Goal: Task Accomplishment & Management: Manage account settings

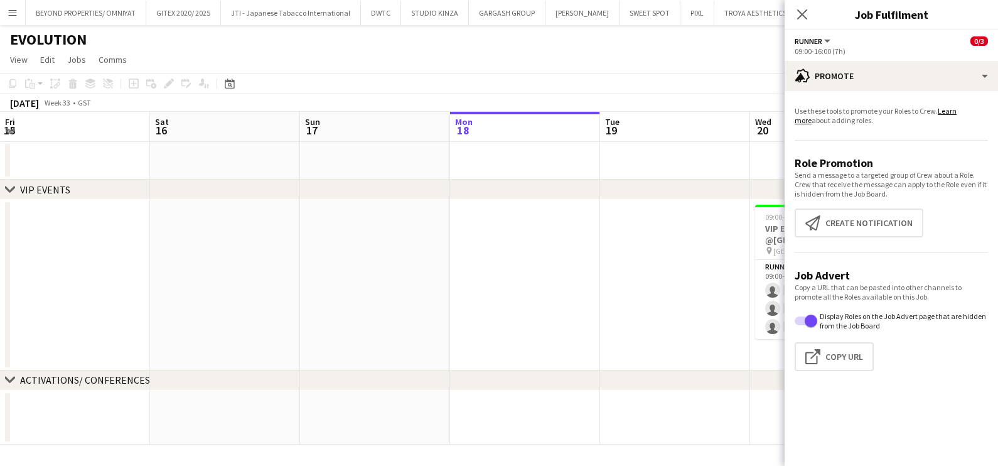
click at [900, 261] on app-date-cell at bounding box center [975, 285] width 150 height 171
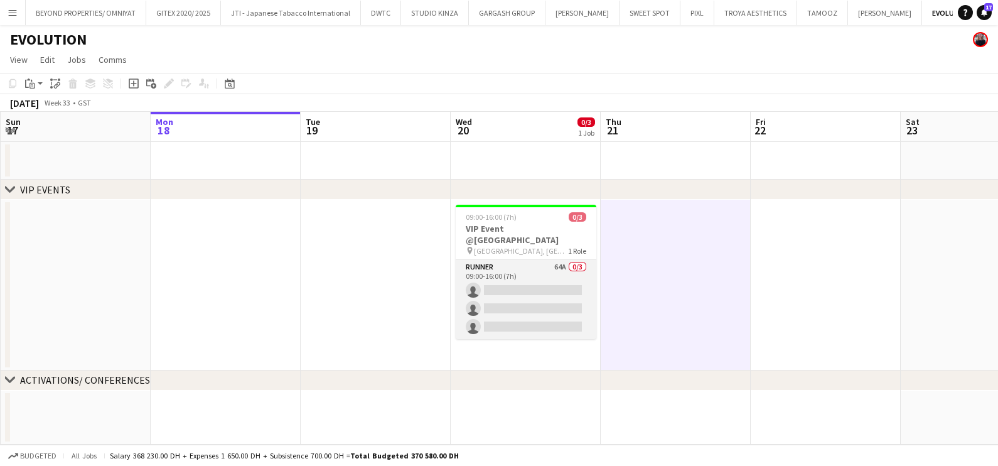
click at [541, 269] on app-card-role "Runner 64A 0/3 09:00-16:00 (7h) single-neutral-actions single-neutral-actions s…" at bounding box center [526, 299] width 141 height 79
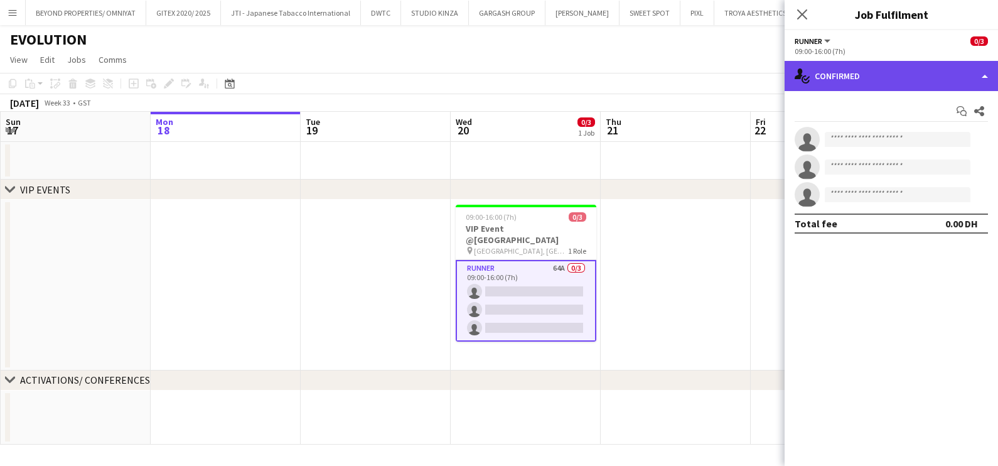
click at [902, 77] on div "single-neutral-actions-check-2 Confirmed" at bounding box center [891, 76] width 213 height 30
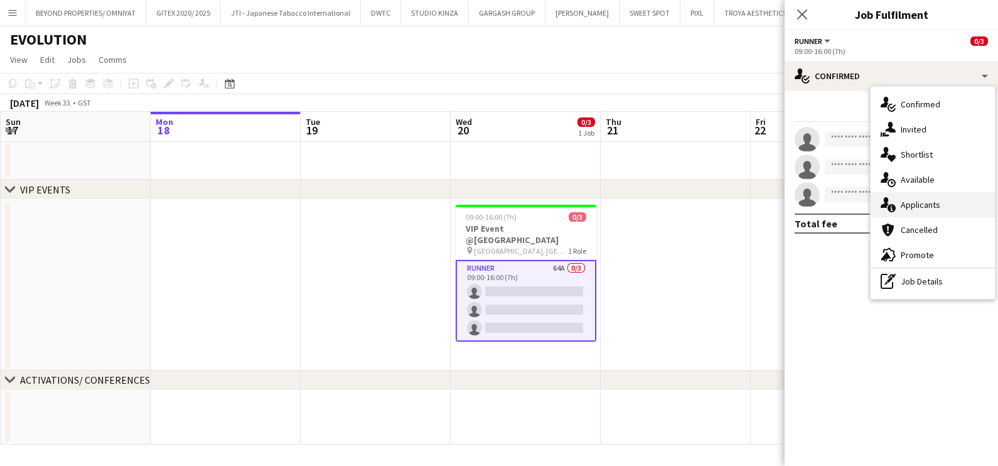
click at [926, 201] on div "single-neutral-actions-information Applicants" at bounding box center [933, 204] width 124 height 25
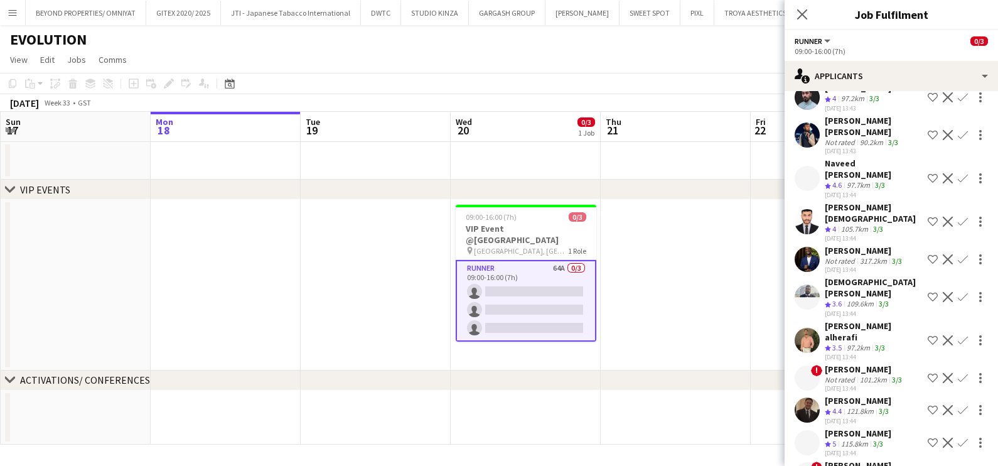
scroll to position [156, 0]
click at [849, 224] on div "105.7km" at bounding box center [855, 229] width 32 height 11
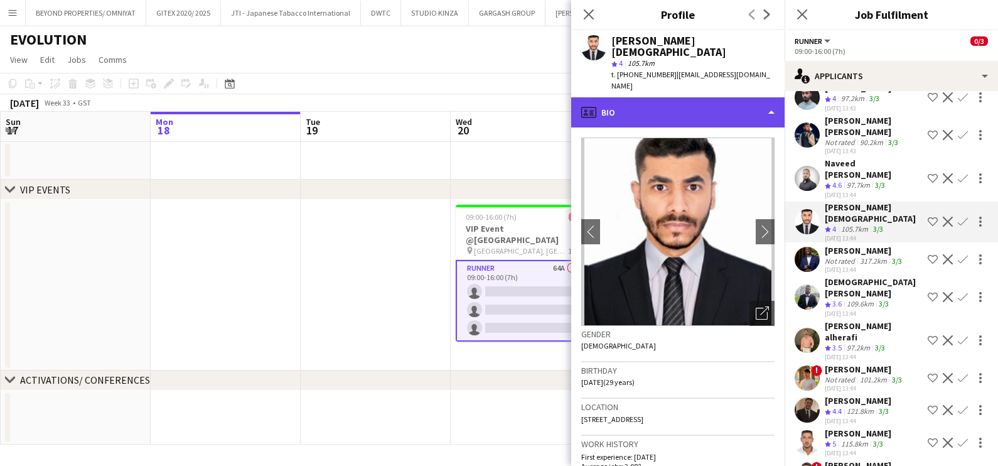
click at [709, 97] on div "profile Bio" at bounding box center [677, 112] width 213 height 30
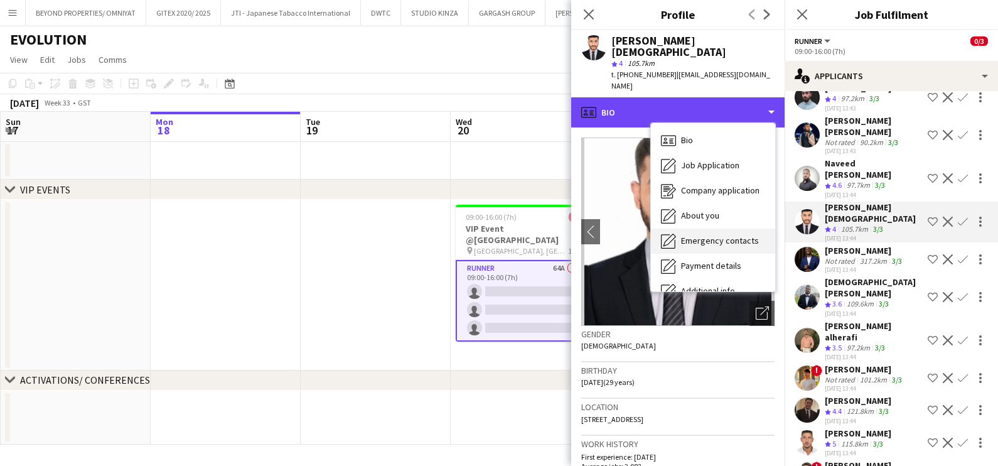
scroll to position [92, 0]
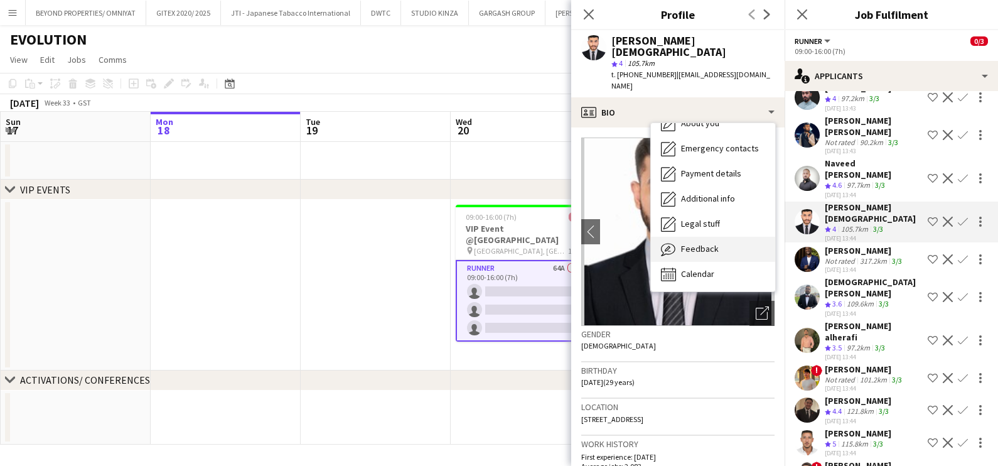
click at [694, 243] on span "Feedback" at bounding box center [700, 248] width 38 height 11
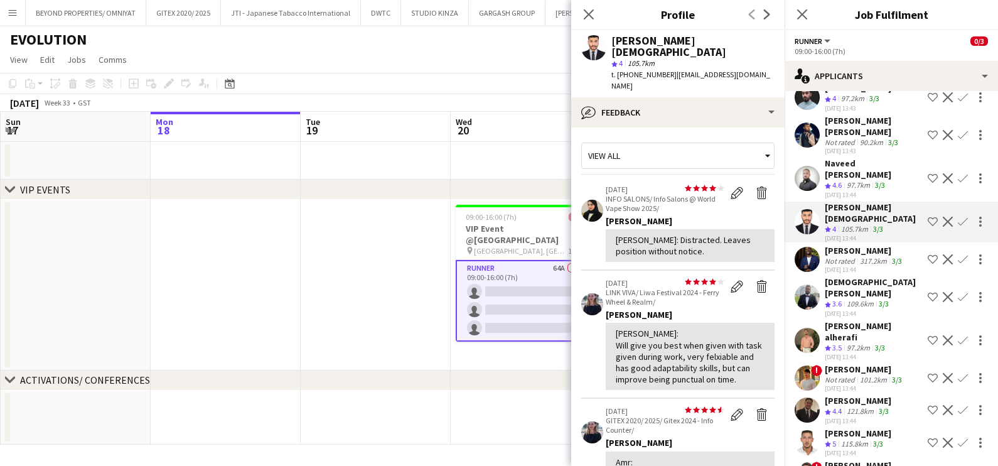
click at [855, 395] on div "[PERSON_NAME]" at bounding box center [858, 400] width 67 height 11
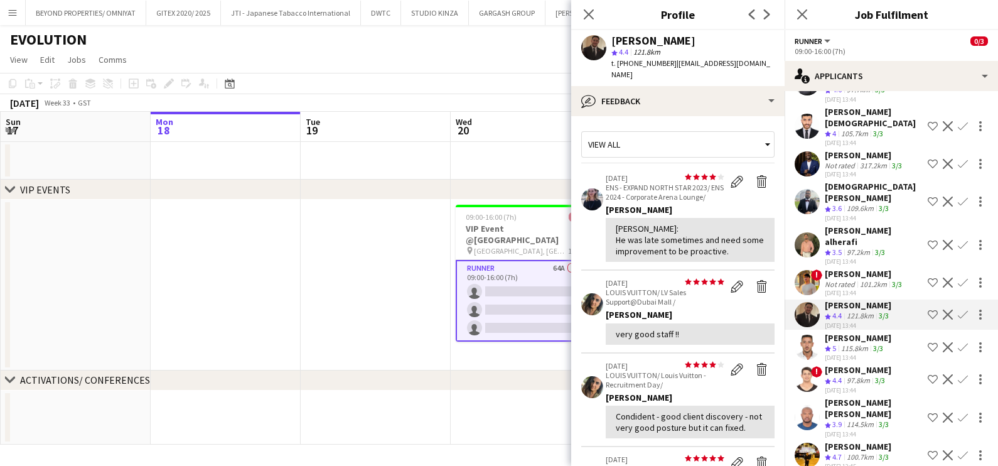
scroll to position [313, 0]
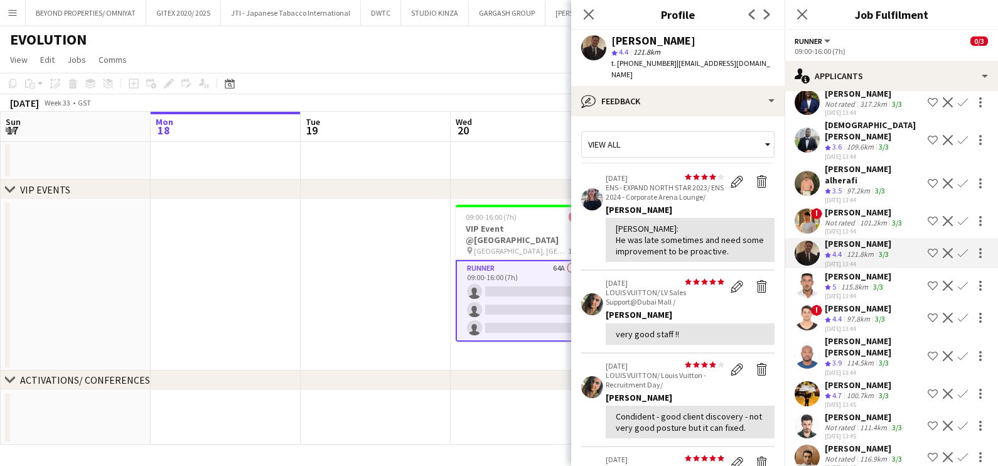
click at [852, 271] on div "[PERSON_NAME]" at bounding box center [858, 276] width 67 height 11
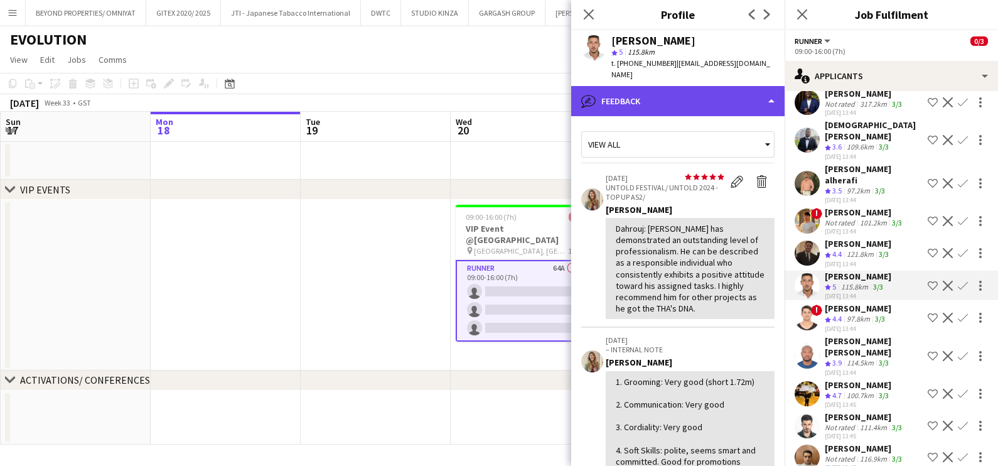
click at [711, 86] on div "bubble-pencil Feedback" at bounding box center [677, 101] width 213 height 30
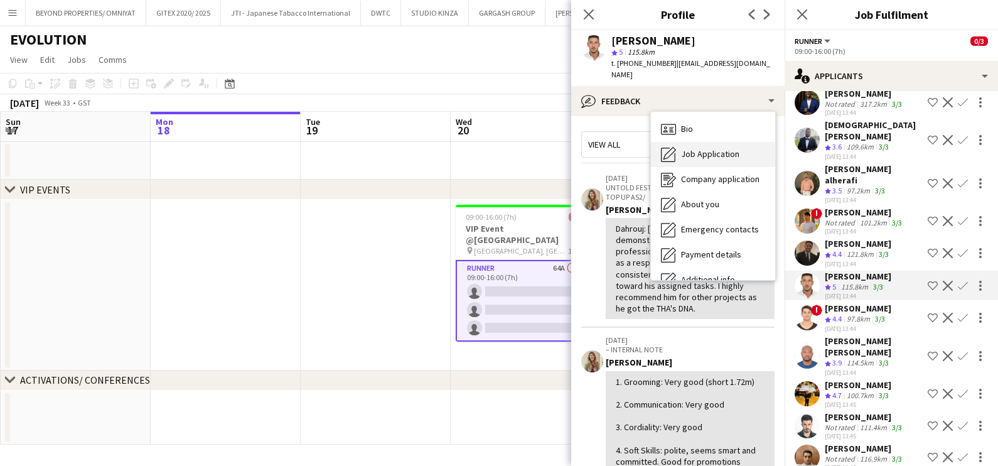
click at [708, 148] on span "Job Application" at bounding box center [710, 153] width 58 height 11
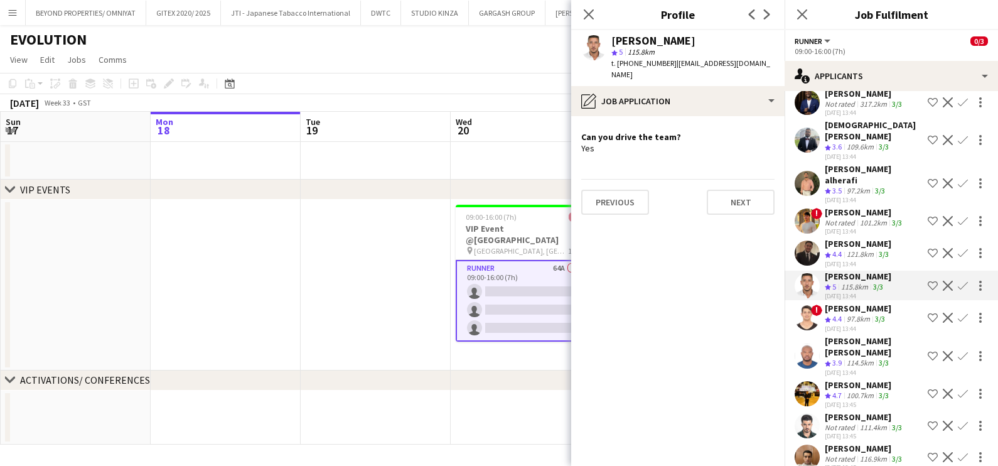
click at [928, 281] on app-icon "Shortlist crew" at bounding box center [933, 286] width 10 height 10
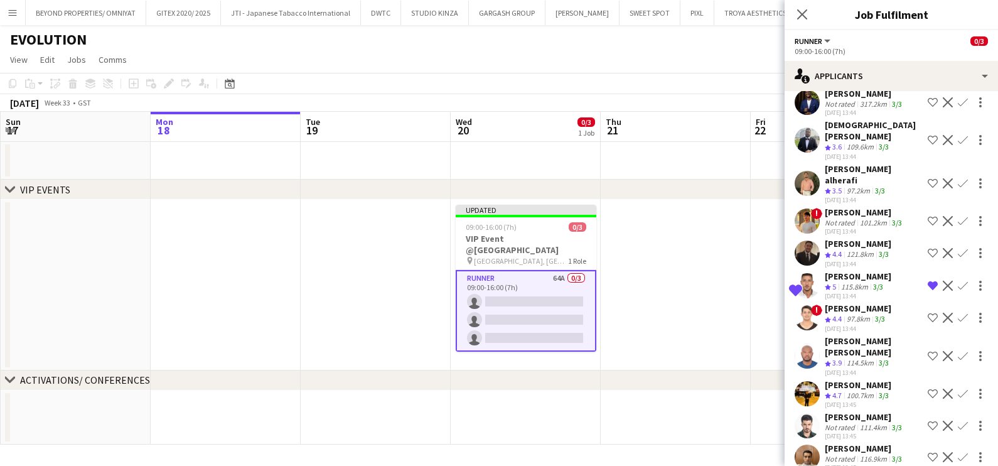
click at [843, 335] on div "[PERSON_NAME] [PERSON_NAME]" at bounding box center [874, 346] width 98 height 23
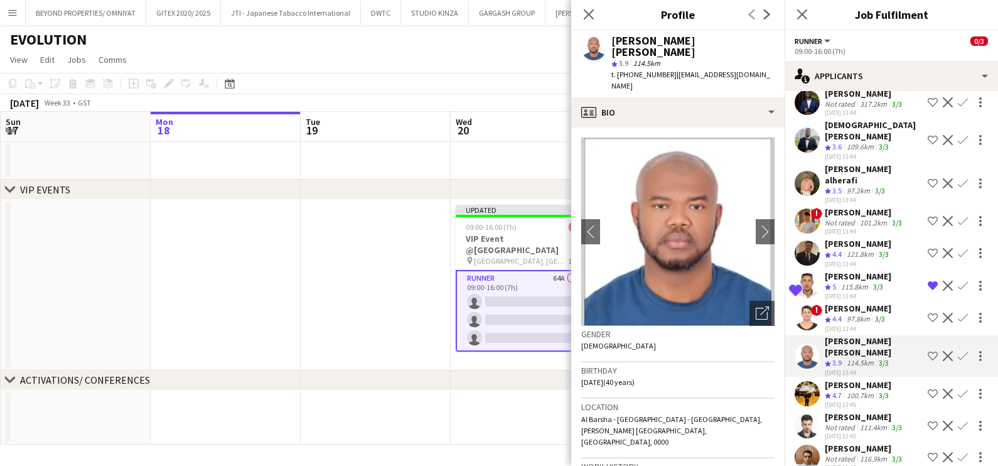
click at [849, 390] on div "100.7km" at bounding box center [860, 395] width 32 height 11
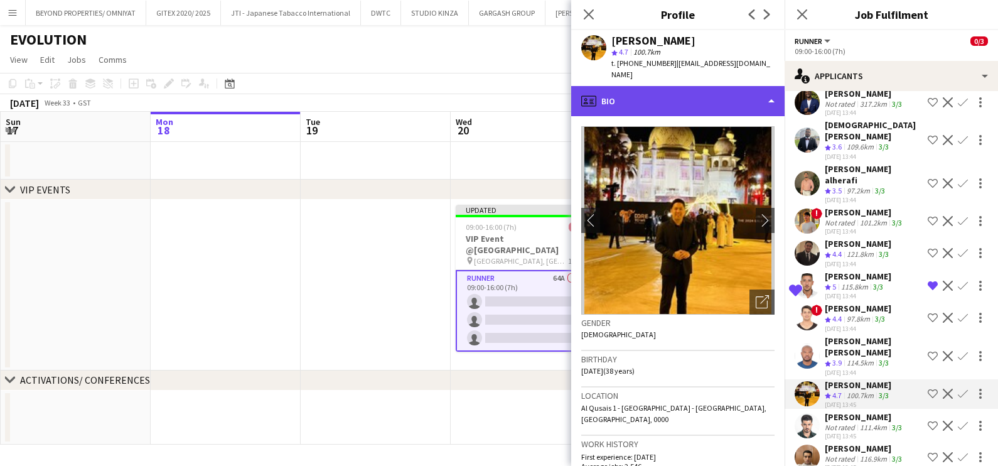
click at [714, 92] on div "profile Bio" at bounding box center [677, 101] width 213 height 30
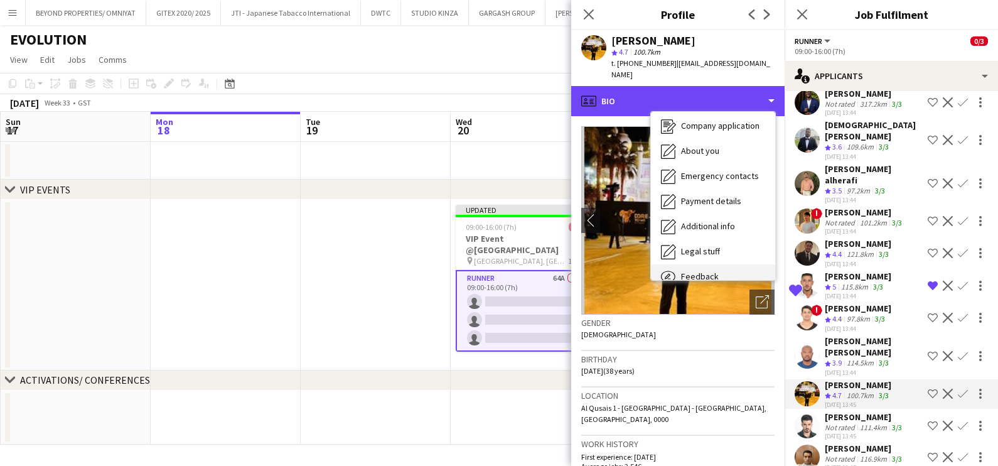
scroll to position [92, 0]
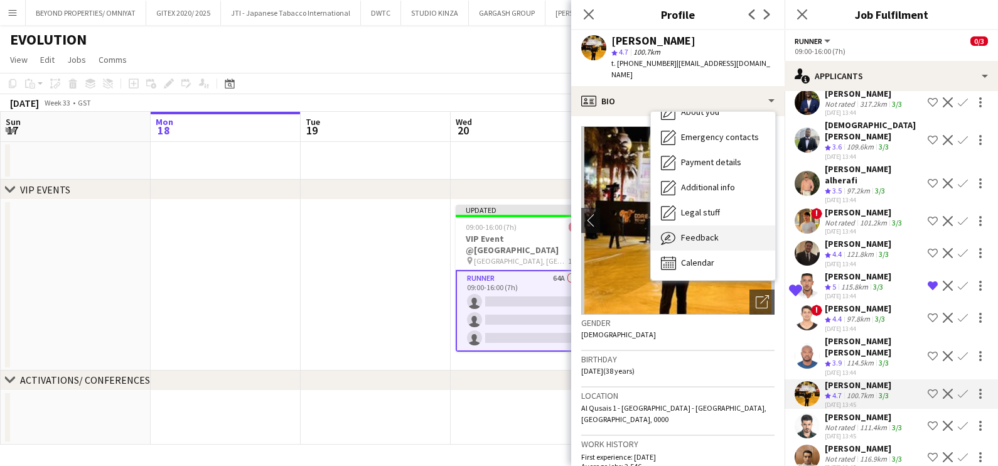
click at [728, 231] on div "Feedback Feedback" at bounding box center [713, 237] width 124 height 25
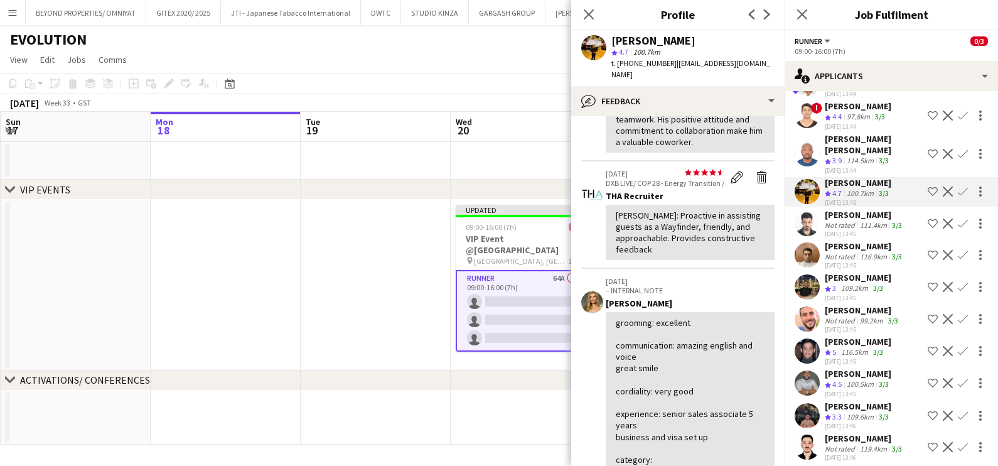
scroll to position [549, 0]
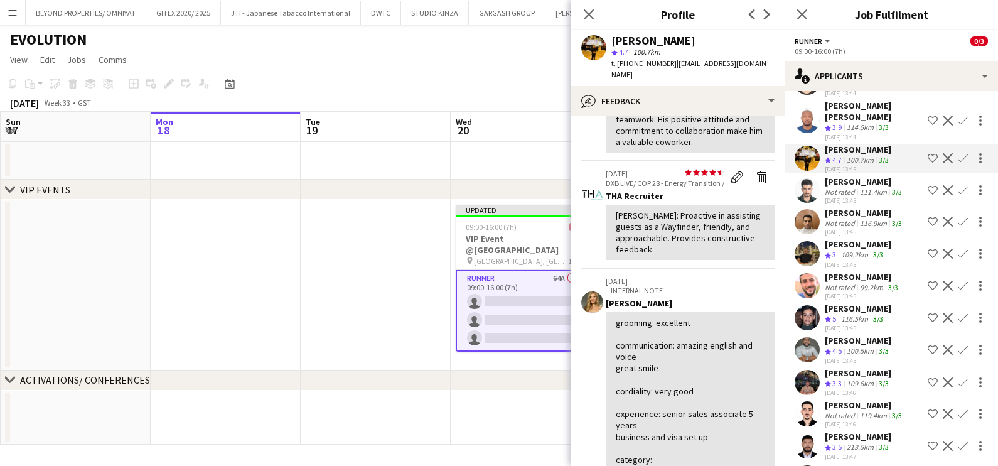
click at [842, 346] on span "4.5" at bounding box center [836, 350] width 9 height 9
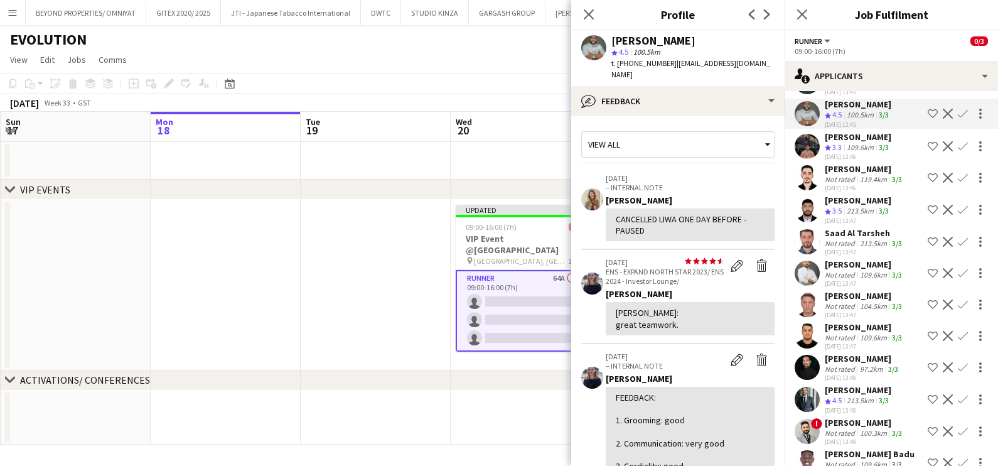
scroll to position [863, 0]
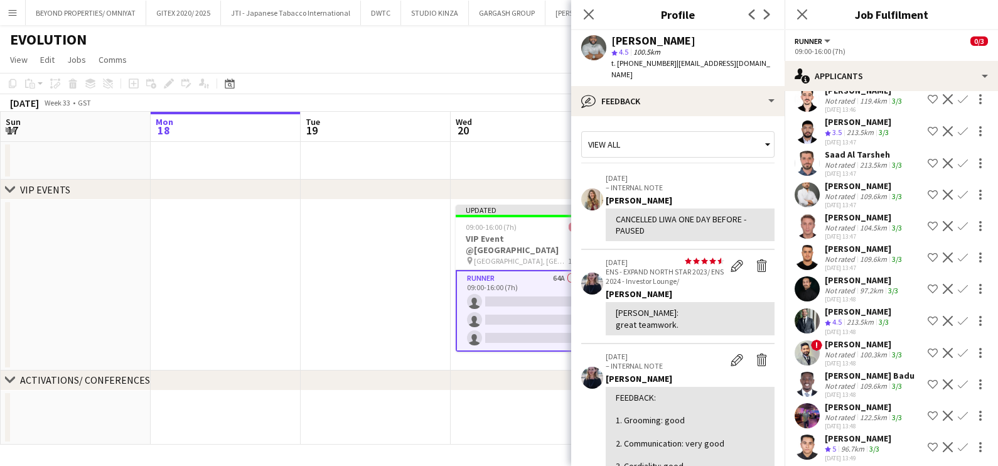
click at [841, 317] on span "4.5" at bounding box center [836, 321] width 9 height 9
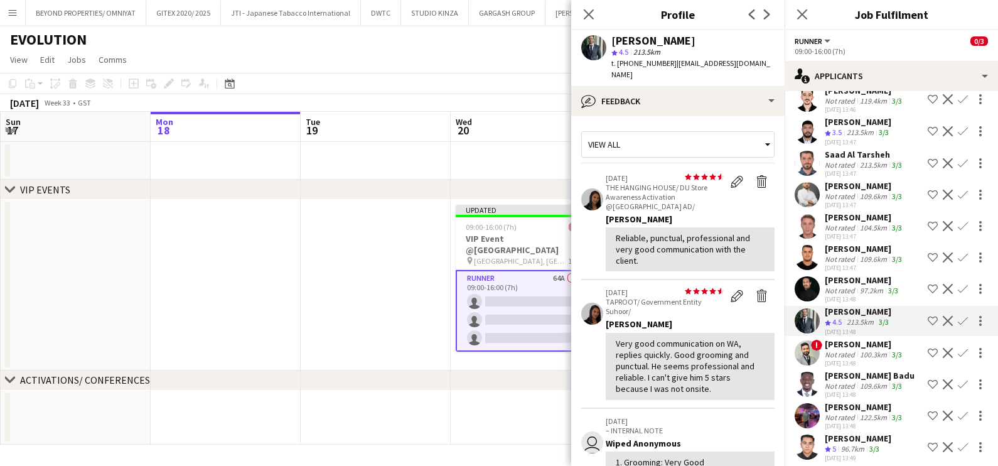
scroll to position [1020, 0]
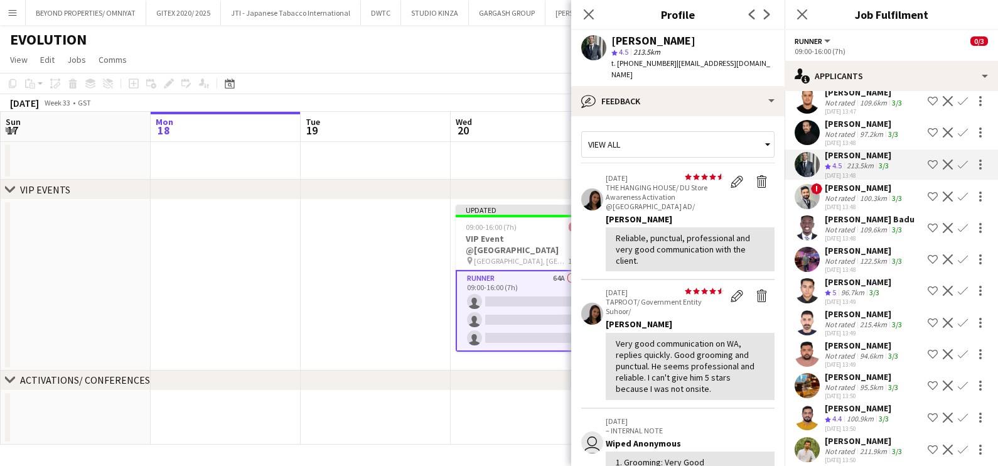
click at [838, 402] on div "[PERSON_NAME]" at bounding box center [858, 407] width 67 height 11
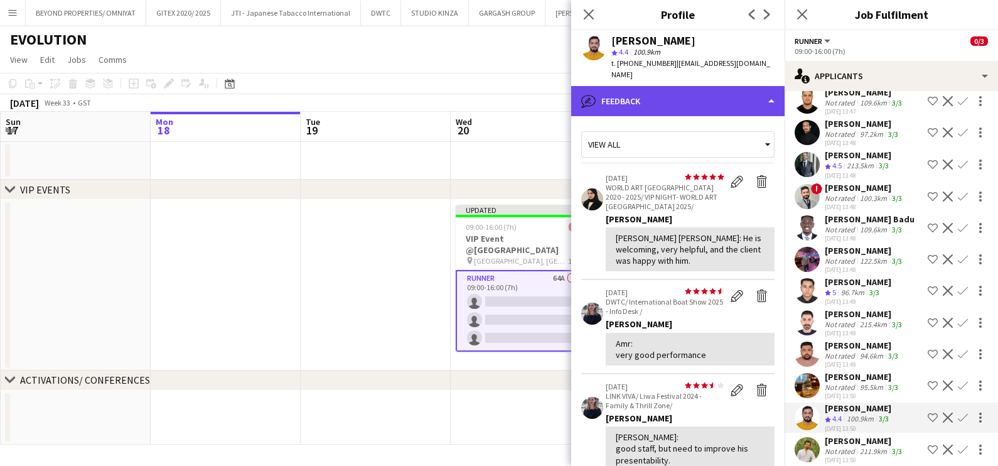
click at [696, 86] on div "bubble-pencil Feedback" at bounding box center [677, 101] width 213 height 30
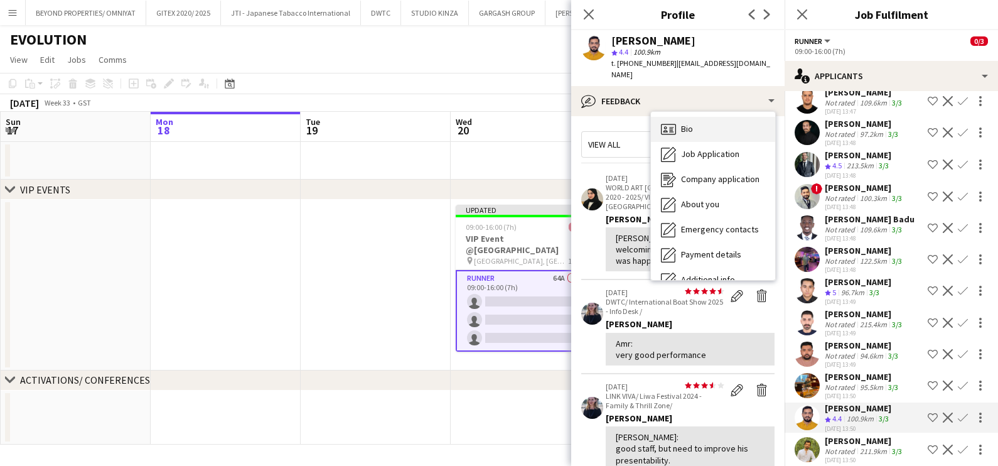
click at [701, 117] on div "Bio Bio" at bounding box center [713, 129] width 124 height 25
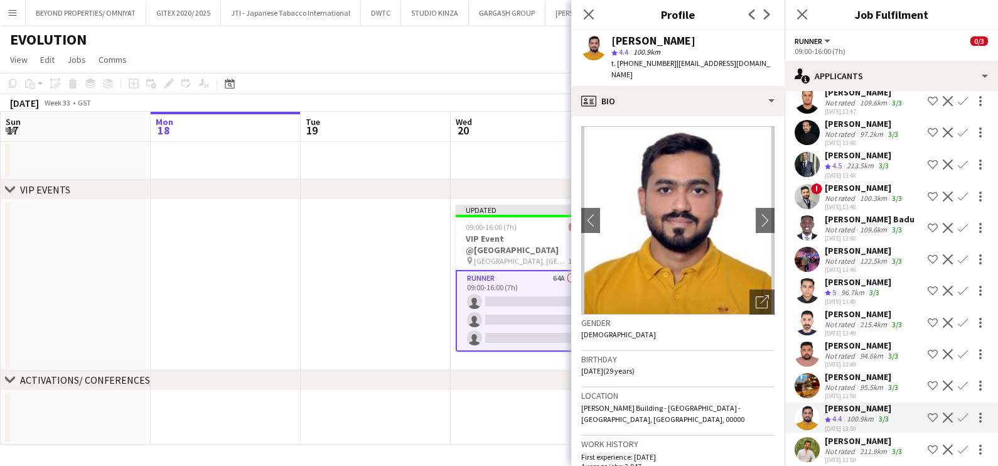
click at [928, 412] on app-icon "Shortlist crew" at bounding box center [933, 417] width 10 height 10
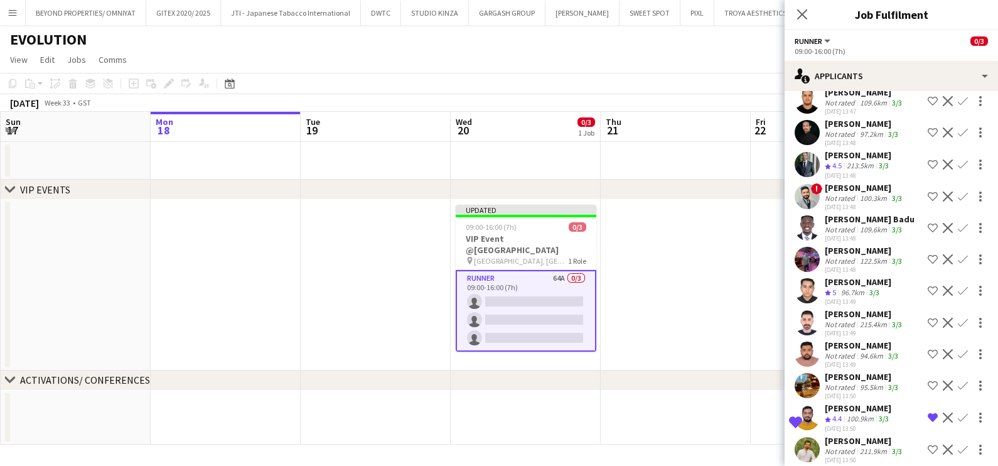
click at [866, 402] on div "[PERSON_NAME]" at bounding box center [858, 407] width 67 height 11
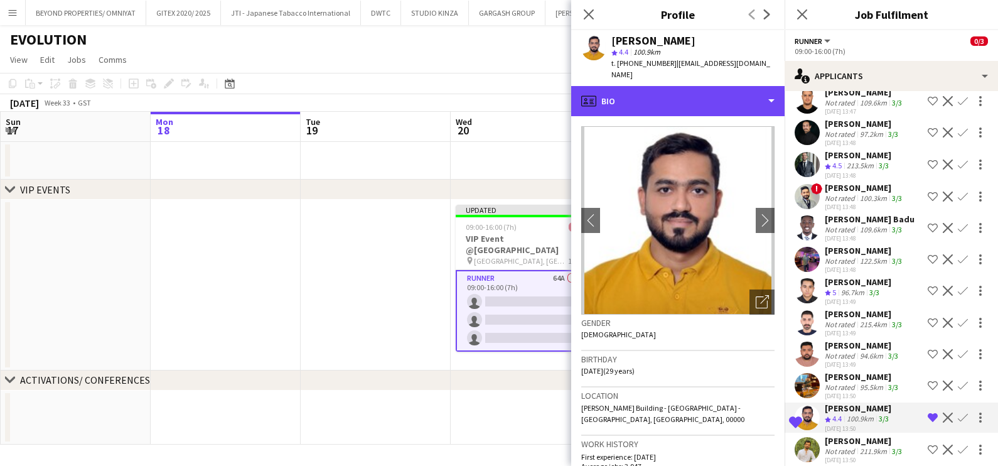
click at [694, 86] on div "profile Bio" at bounding box center [677, 101] width 213 height 30
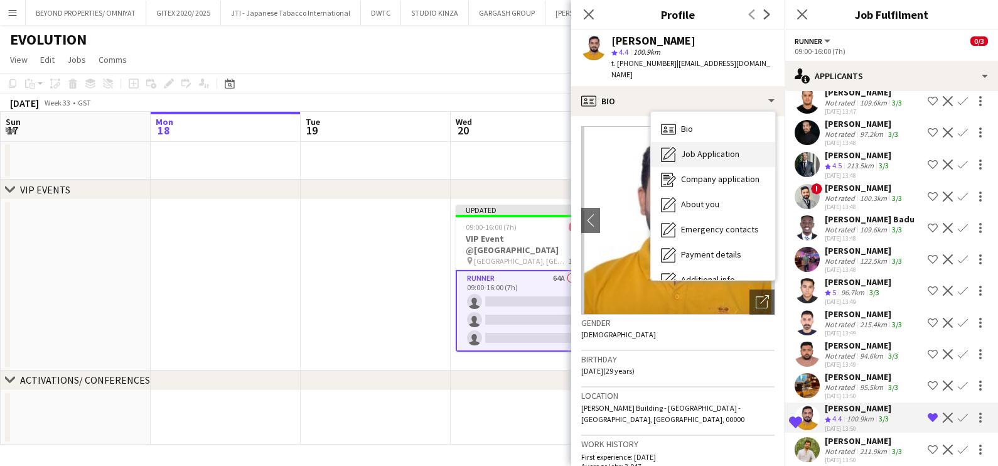
click at [699, 148] on span "Job Application" at bounding box center [710, 153] width 58 height 11
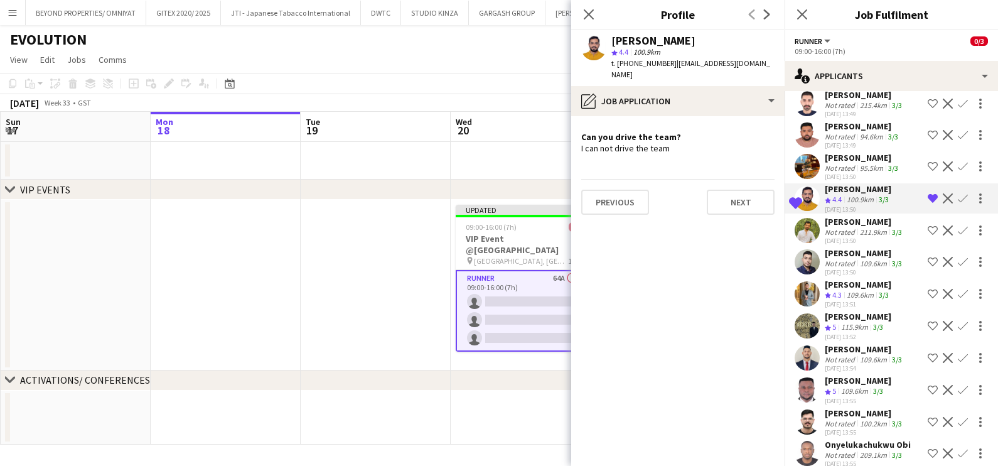
scroll to position [1255, 0]
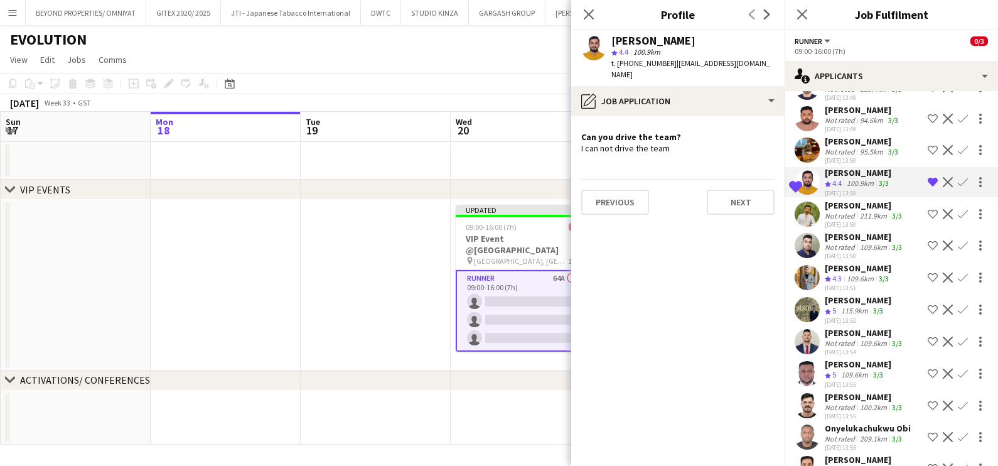
click at [858, 262] on div "[PERSON_NAME]" at bounding box center [858, 267] width 67 height 11
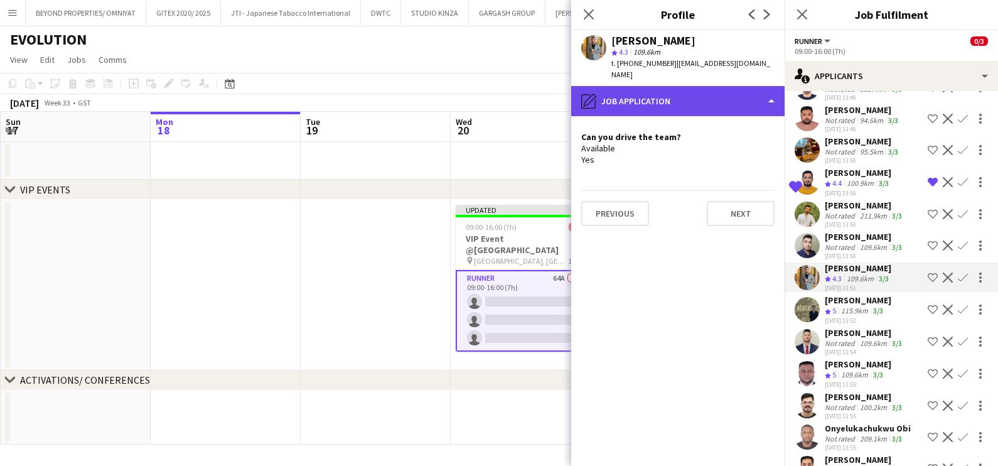
click at [682, 95] on div "pencil4 Job Application" at bounding box center [677, 101] width 213 height 30
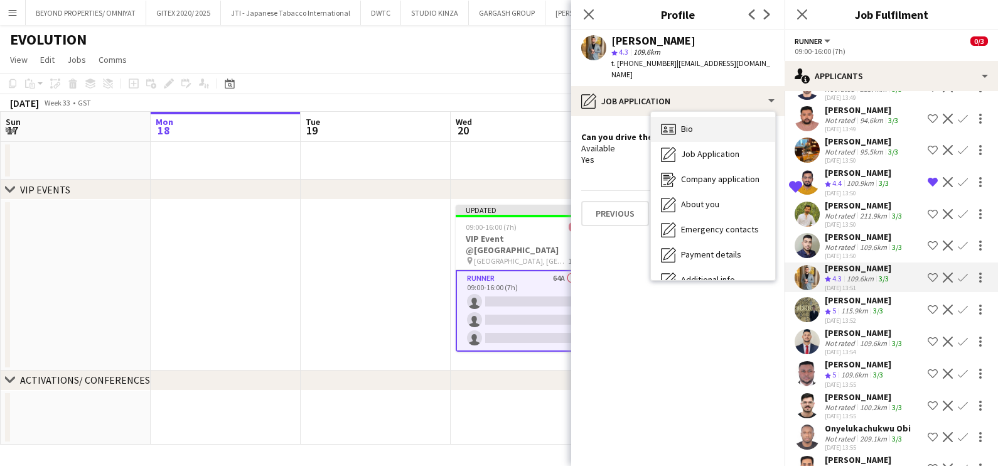
click at [706, 123] on div "Bio Bio" at bounding box center [713, 129] width 124 height 25
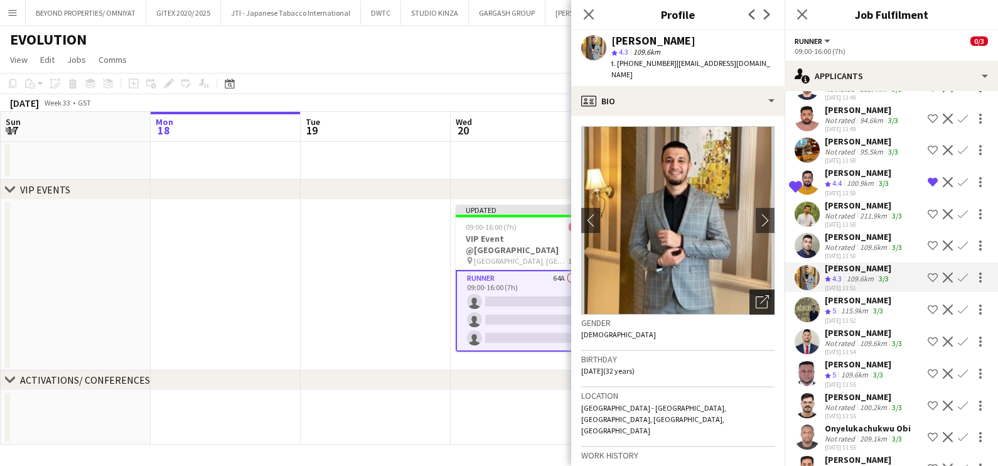
click at [760, 295] on icon at bounding box center [764, 299] width 9 height 9
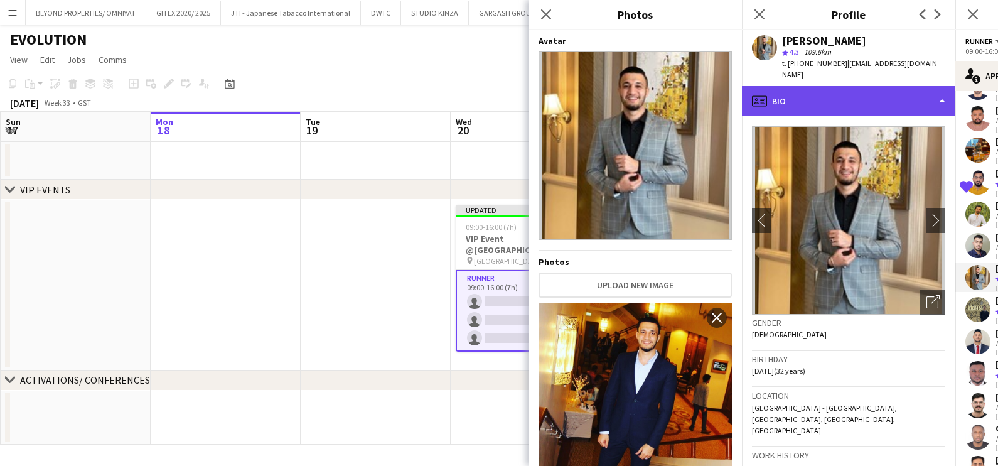
click at [824, 92] on div "profile Bio" at bounding box center [848, 101] width 213 height 30
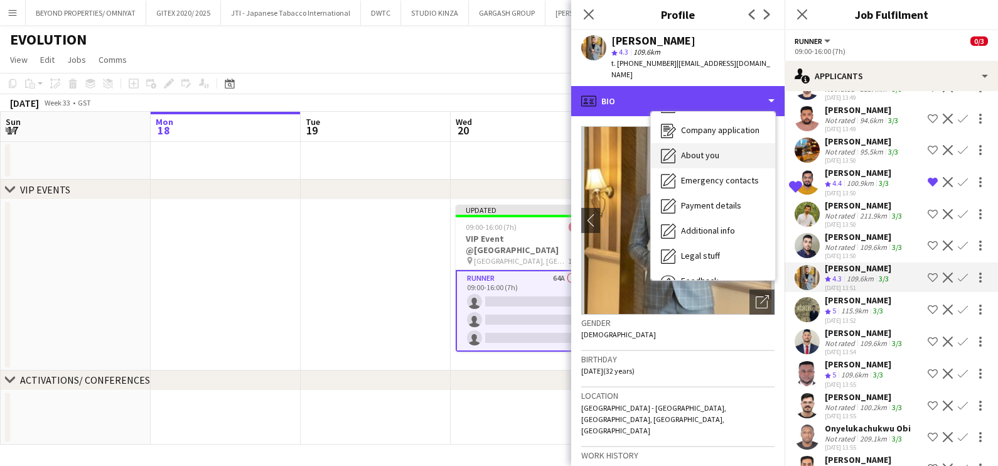
scroll to position [92, 0]
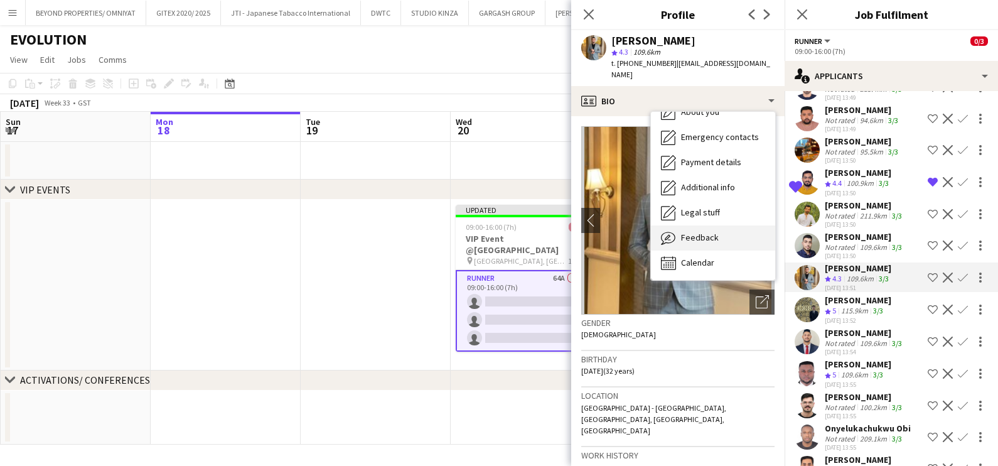
click at [702, 232] on span "Feedback" at bounding box center [700, 237] width 38 height 11
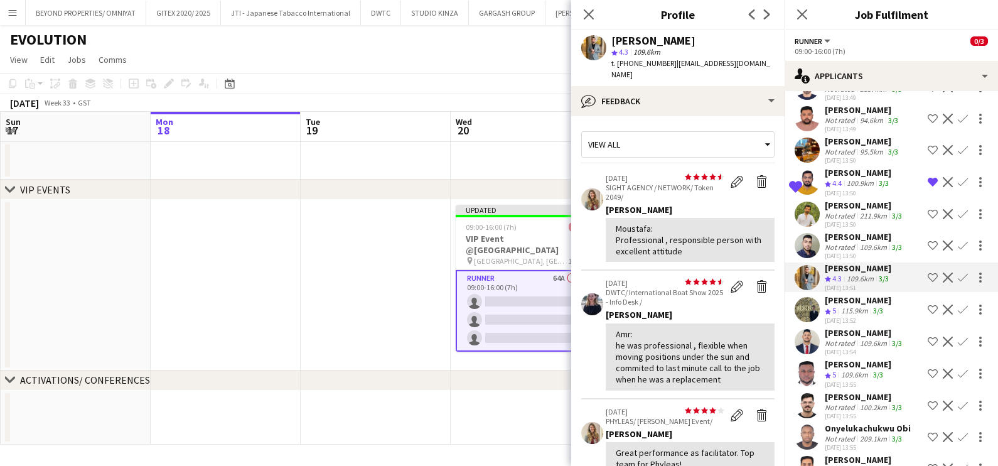
click at [928, 272] on app-icon "Shortlist crew" at bounding box center [933, 277] width 10 height 10
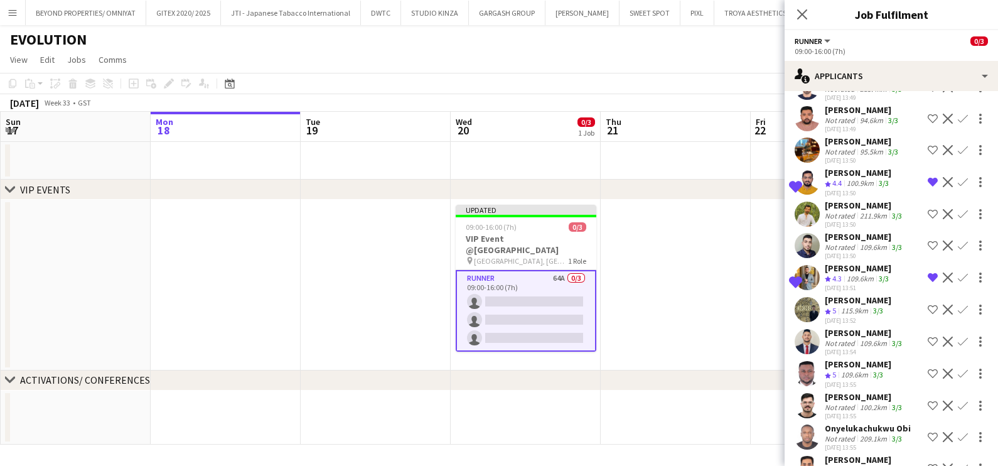
click at [834, 294] on div "[PERSON_NAME]" at bounding box center [858, 299] width 67 height 11
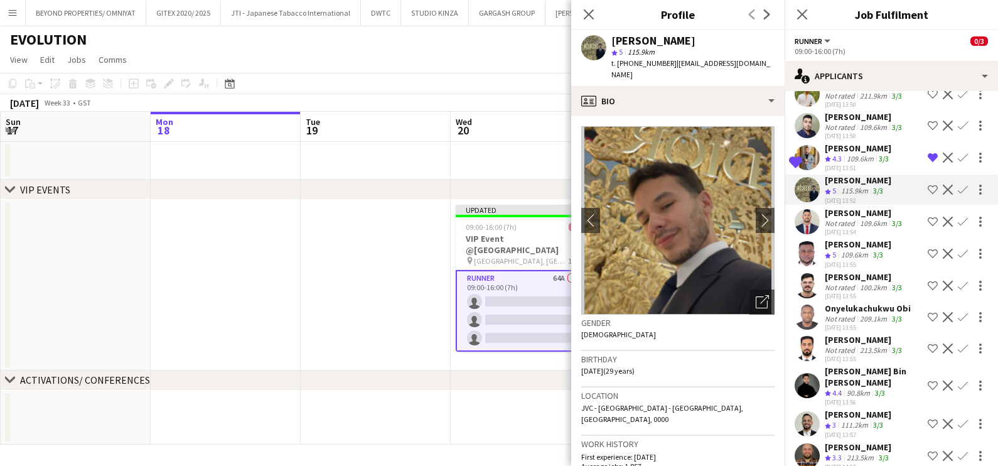
scroll to position [1413, 0]
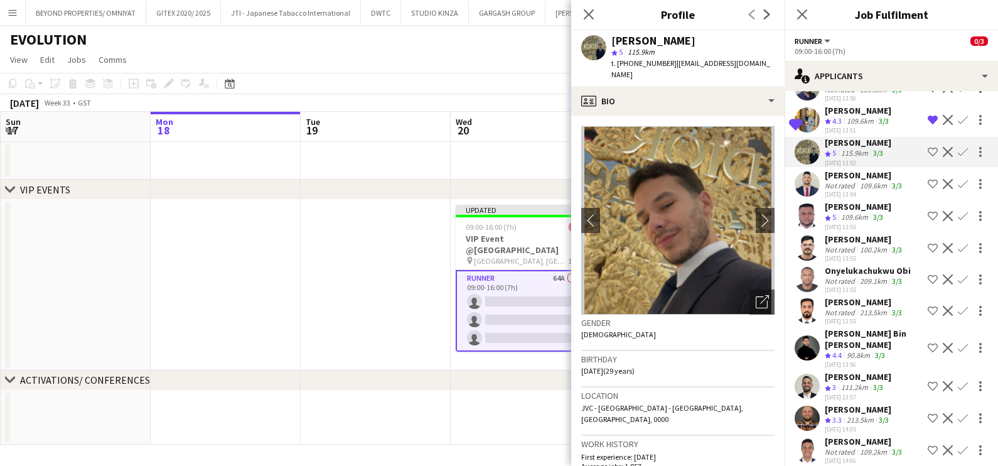
click at [848, 201] on div "[PERSON_NAME]" at bounding box center [858, 206] width 67 height 11
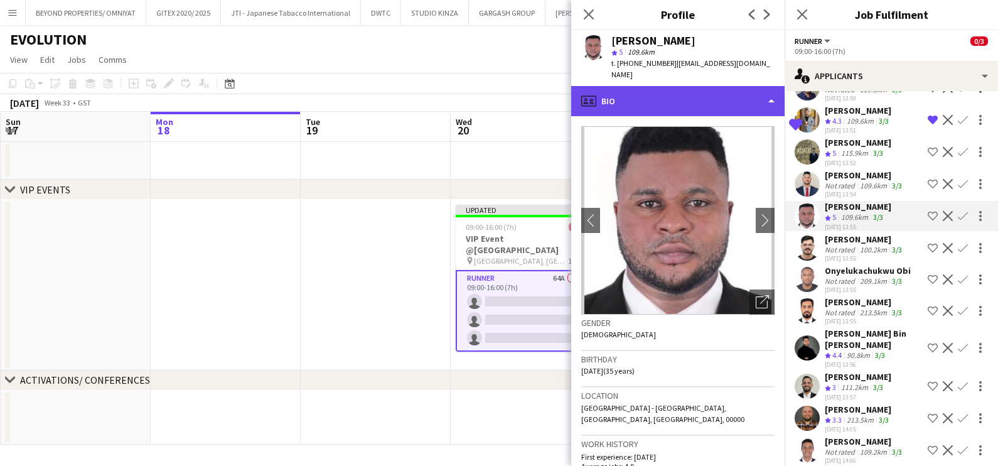
click at [741, 86] on div "profile Bio" at bounding box center [677, 101] width 213 height 30
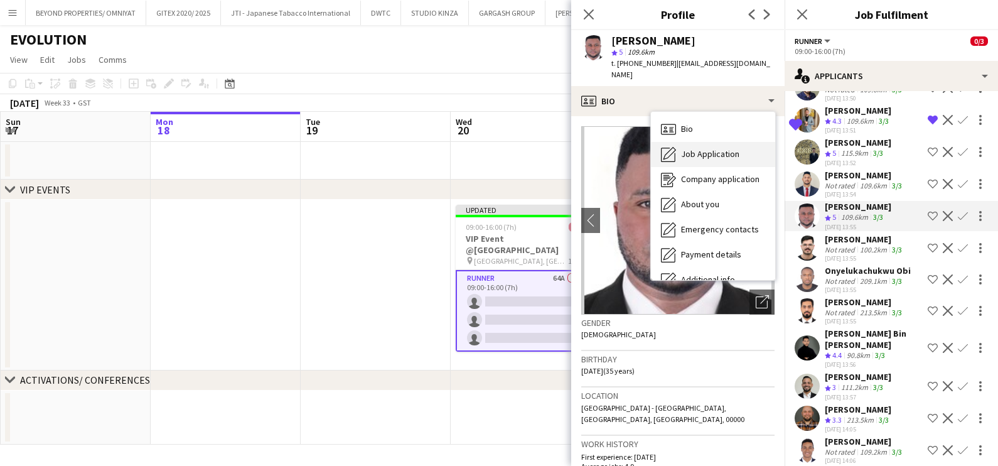
click at [730, 148] on span "Job Application" at bounding box center [710, 153] width 58 height 11
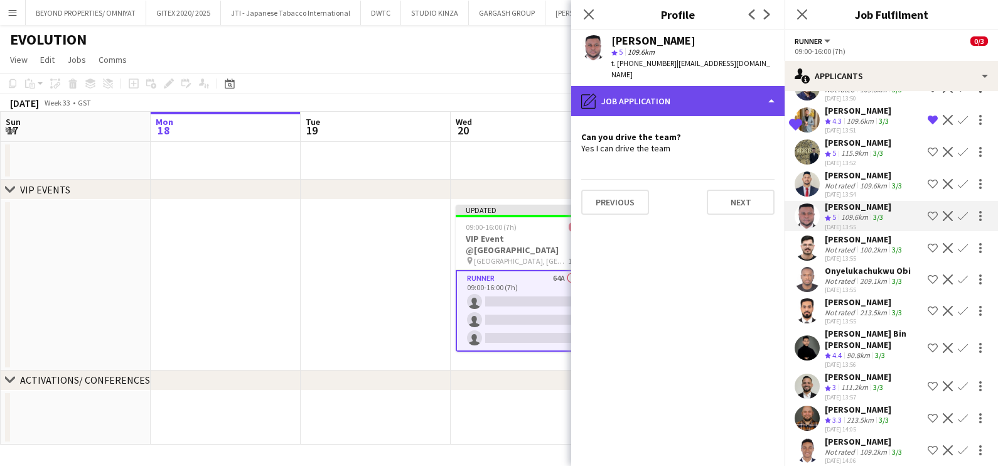
click at [706, 91] on div "pencil4 Job Application" at bounding box center [677, 101] width 213 height 30
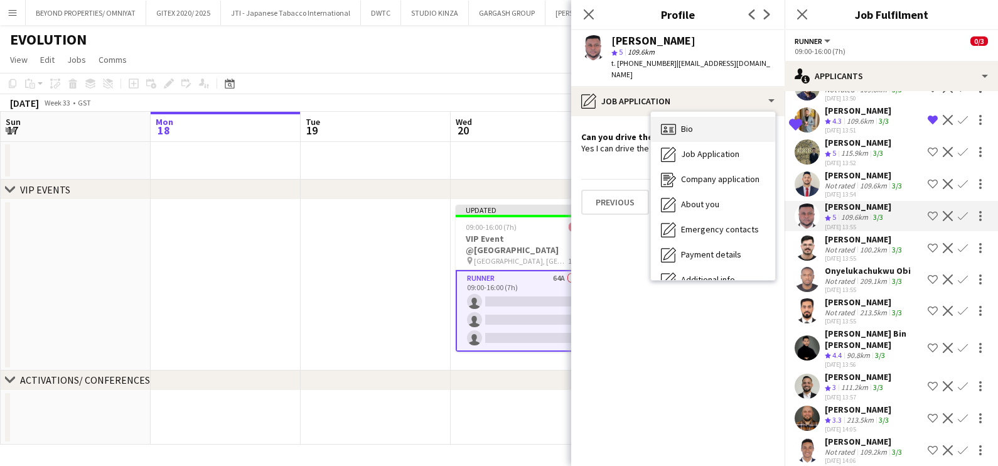
click at [715, 117] on div "Bio Bio" at bounding box center [713, 129] width 124 height 25
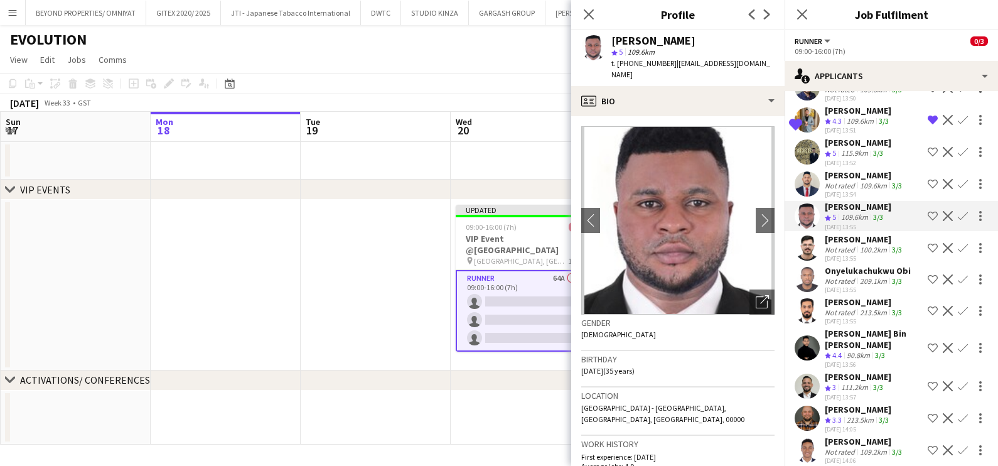
click at [928, 211] on app-icon "Shortlist crew" at bounding box center [933, 216] width 10 height 10
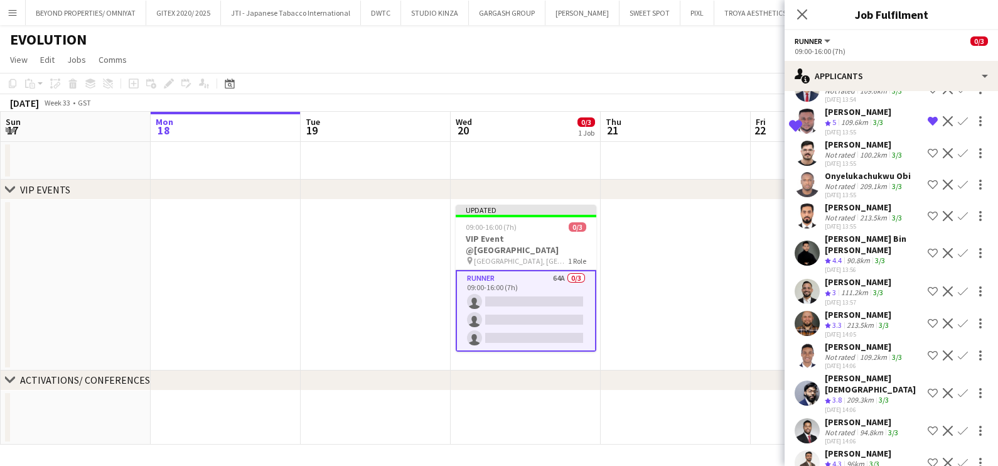
scroll to position [1570, 0]
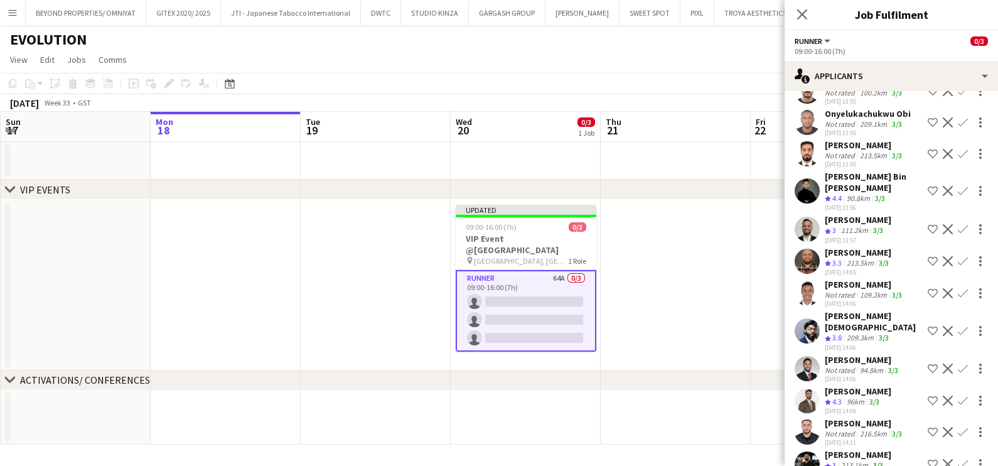
click at [848, 171] on div "[PERSON_NAME] Bin [PERSON_NAME]" at bounding box center [874, 182] width 98 height 23
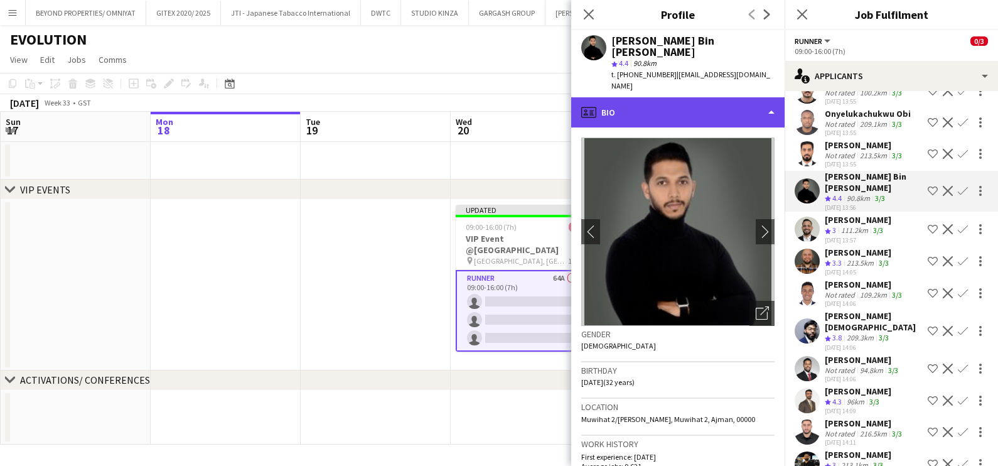
click at [716, 97] on div "profile Bio" at bounding box center [677, 112] width 213 height 30
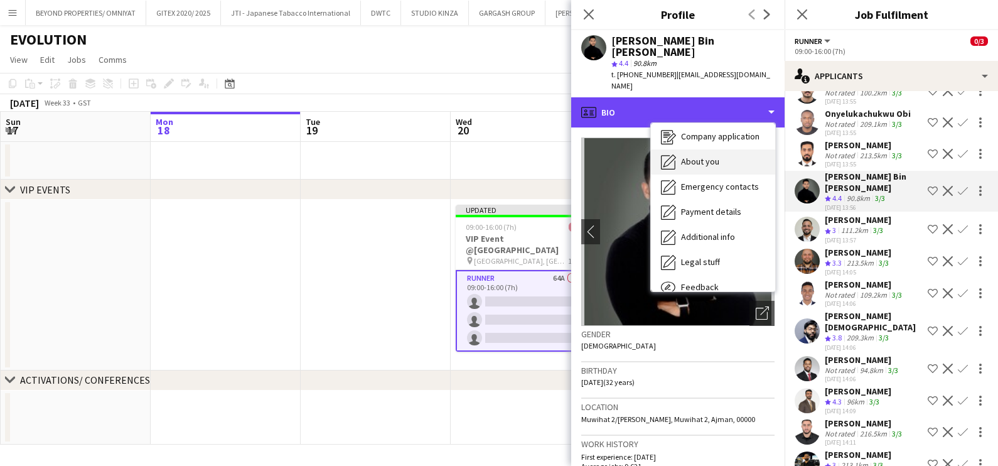
scroll to position [92, 0]
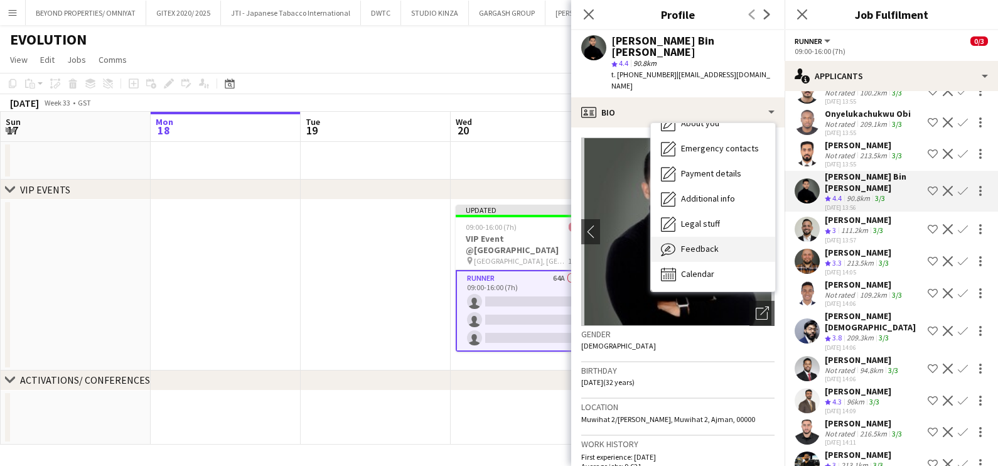
click at [696, 243] on span "Feedback" at bounding box center [700, 248] width 38 height 11
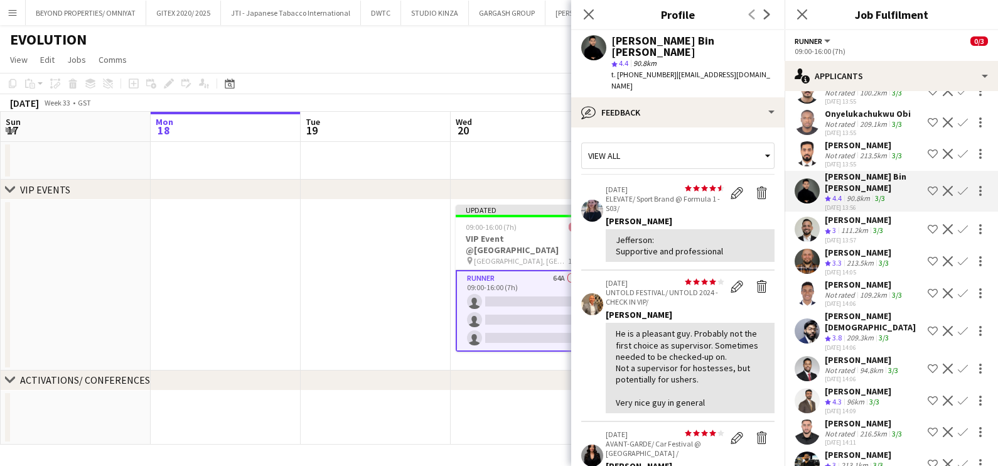
click at [928, 186] on app-icon "Shortlist crew" at bounding box center [933, 191] width 10 height 10
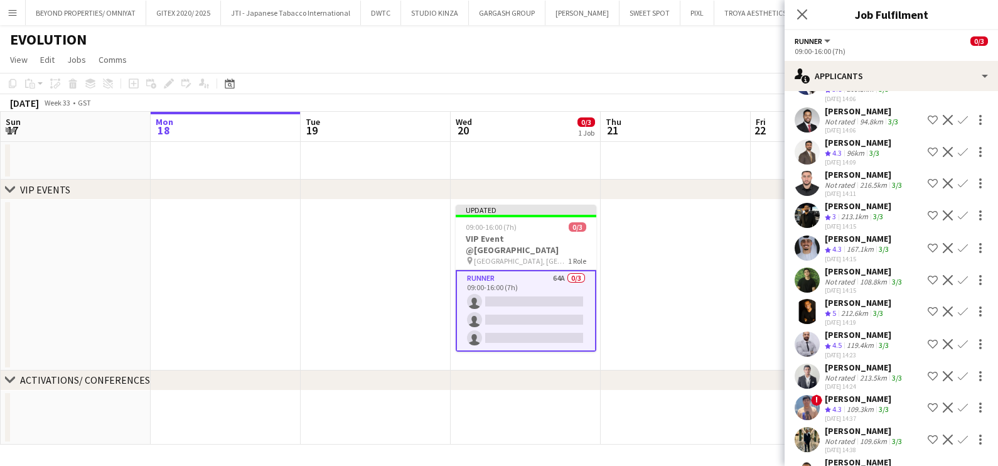
scroll to position [1819, 0]
click at [852, 296] on div "[PERSON_NAME]" at bounding box center [858, 301] width 67 height 11
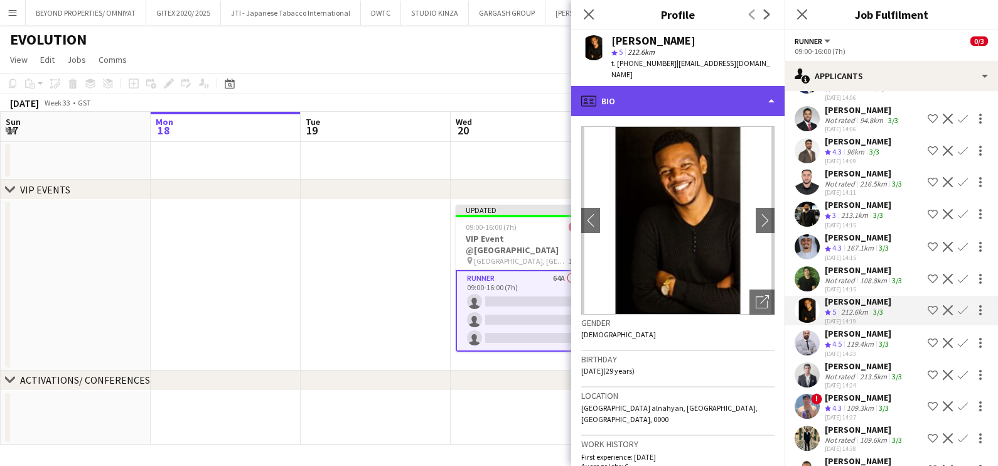
click at [707, 90] on div "profile Bio" at bounding box center [677, 101] width 213 height 30
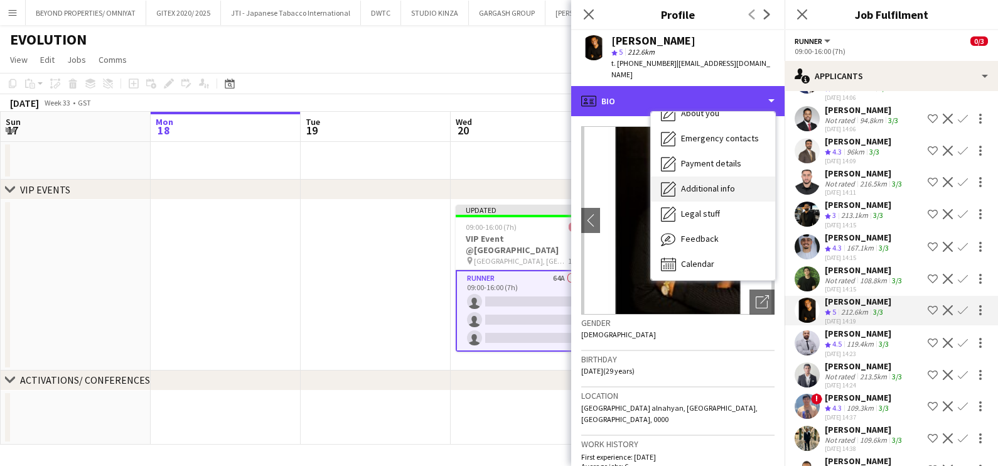
scroll to position [92, 0]
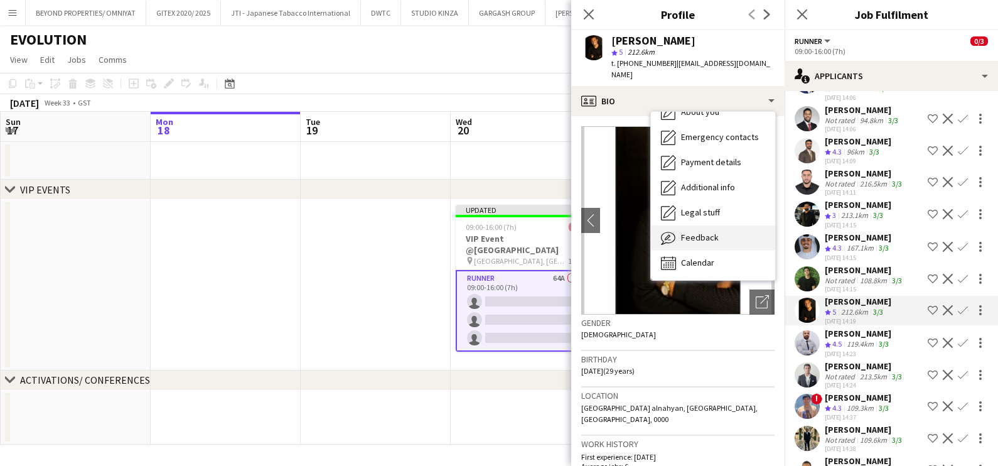
click at [701, 244] on div "Feedback Feedback" at bounding box center [713, 237] width 124 height 25
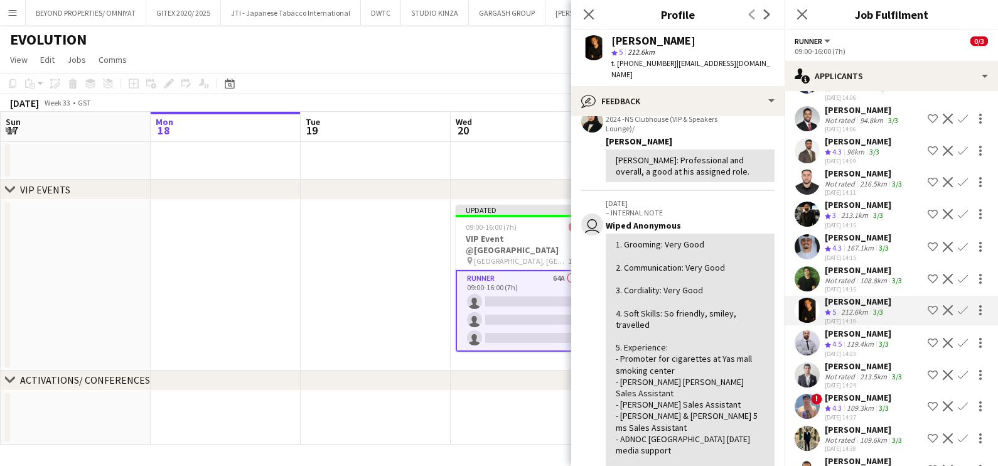
scroll to position [156, 0]
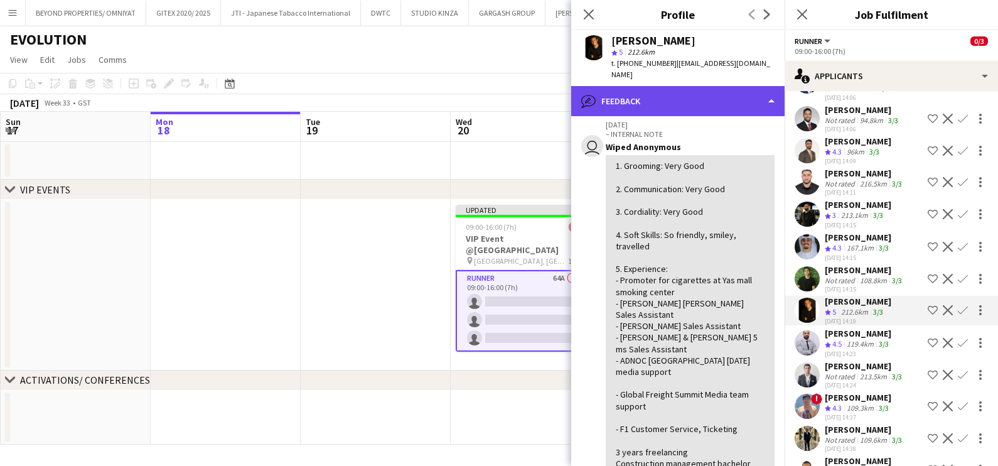
click at [713, 98] on div "bubble-pencil Feedback" at bounding box center [677, 101] width 213 height 30
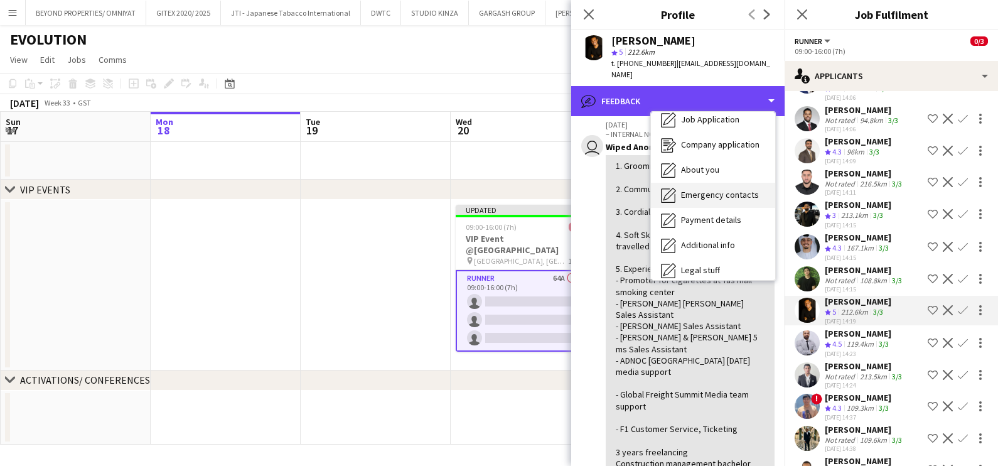
scroll to position [0, 0]
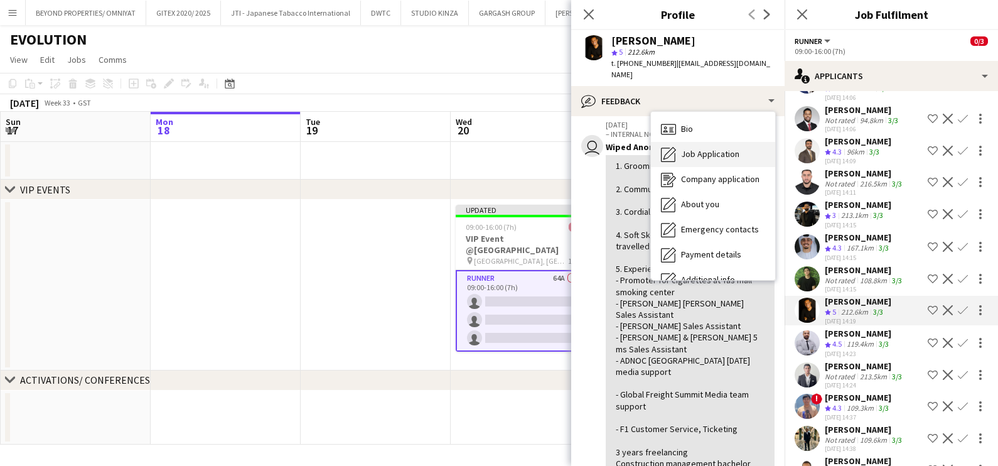
click at [722, 160] on div "Job Application Job Application" at bounding box center [713, 154] width 124 height 25
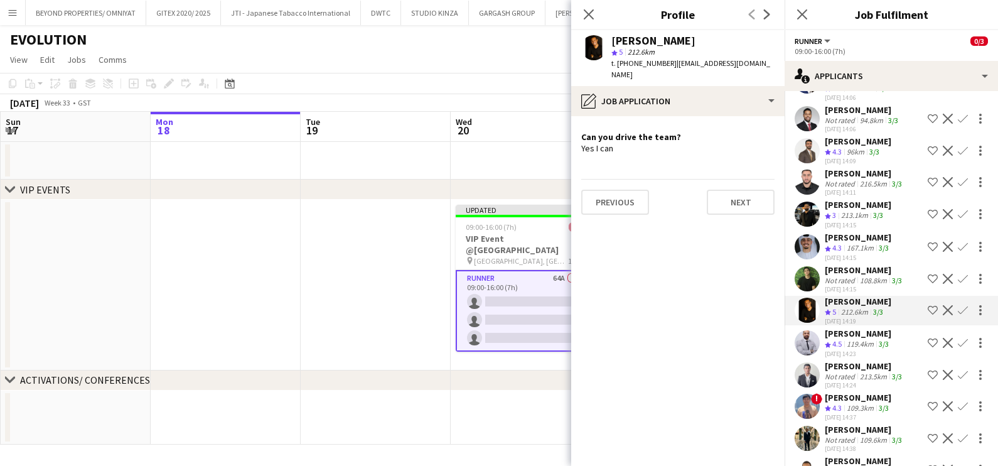
click at [928, 305] on app-icon "Shortlist crew" at bounding box center [933, 310] width 10 height 10
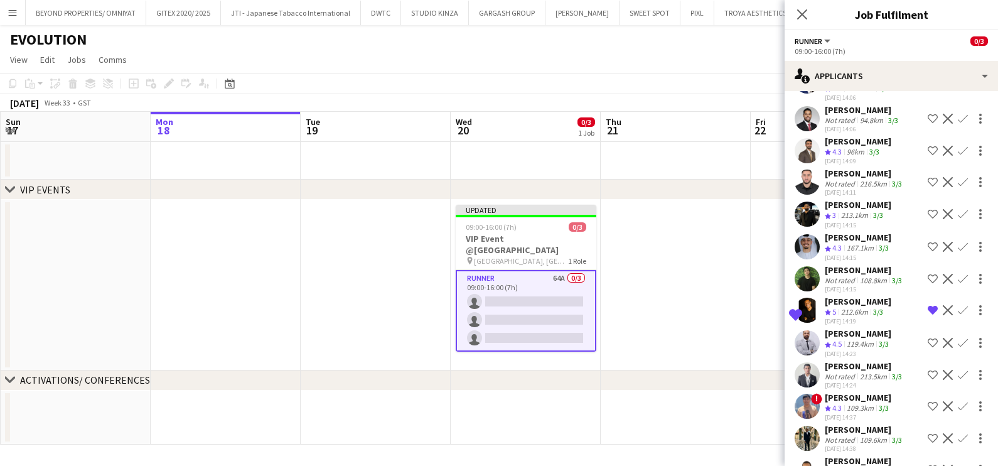
click at [928, 305] on app-icon "Remove crew from shortlist" at bounding box center [933, 310] width 10 height 10
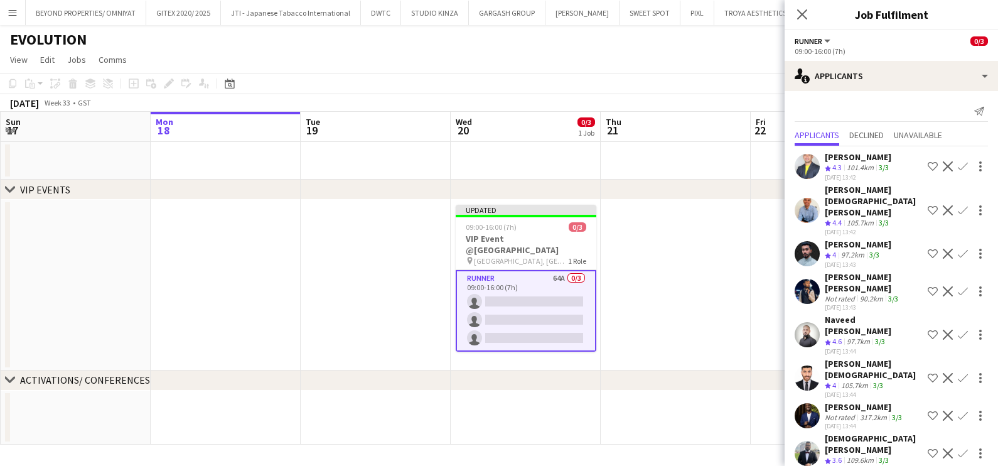
click at [826, 250] on div "[PERSON_NAME]" at bounding box center [858, 244] width 67 height 11
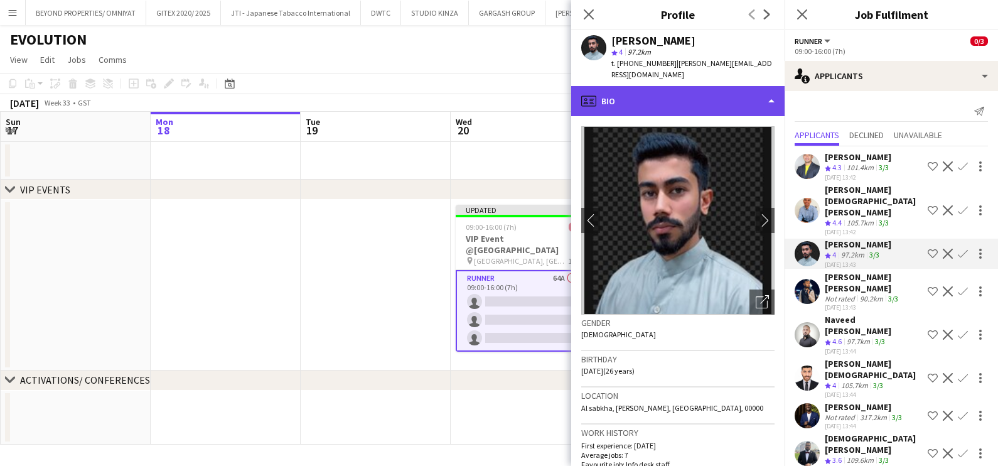
click at [728, 99] on div "profile Bio" at bounding box center [677, 101] width 213 height 30
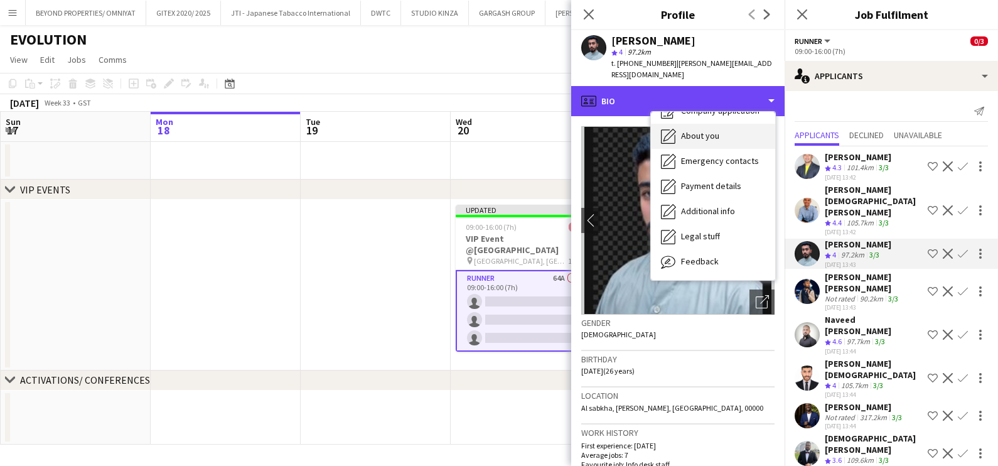
scroll to position [92, 0]
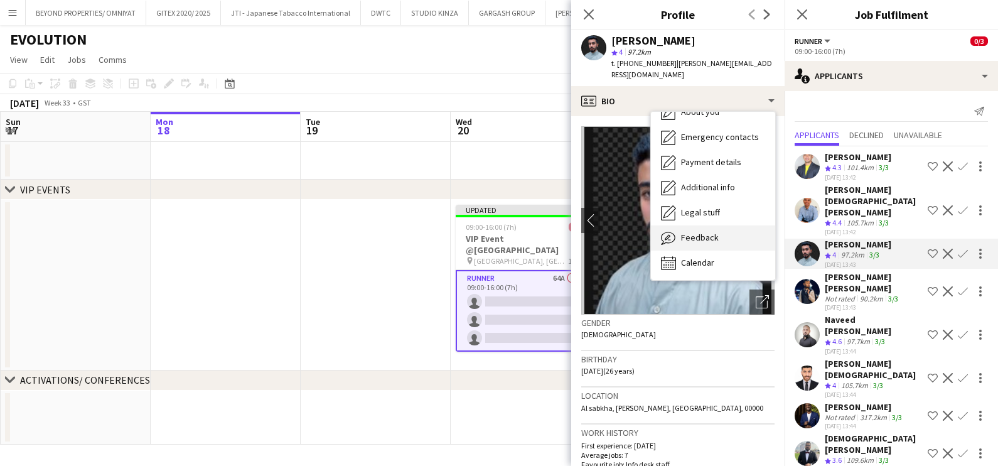
click at [721, 230] on div "Feedback Feedback" at bounding box center [713, 237] width 124 height 25
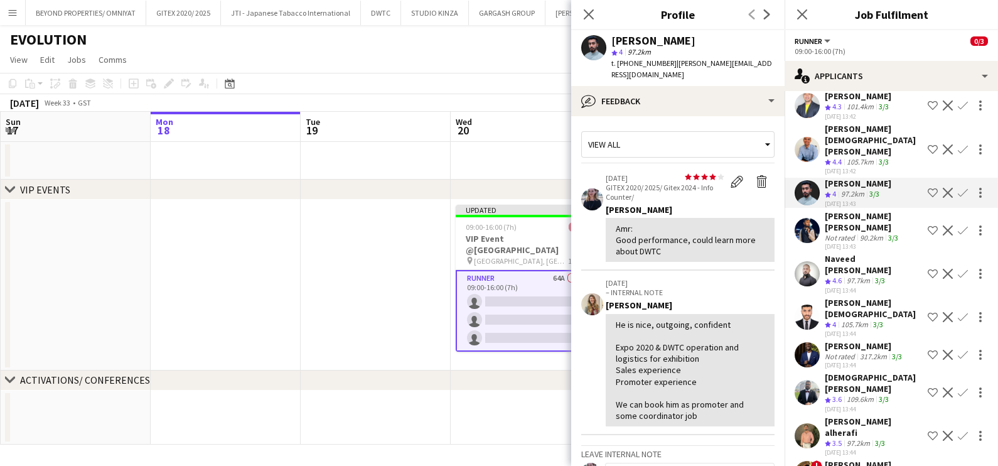
scroll to position [78, 0]
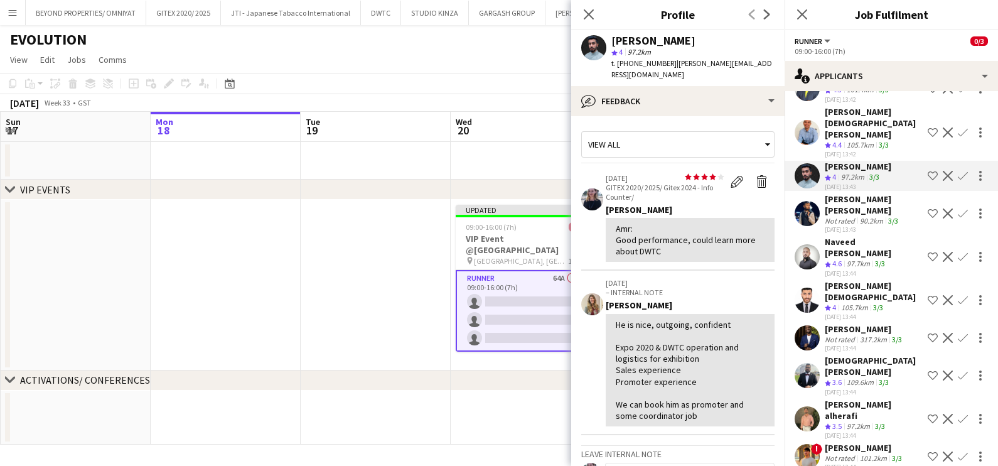
click at [851, 261] on div "97.7km" at bounding box center [858, 264] width 28 height 11
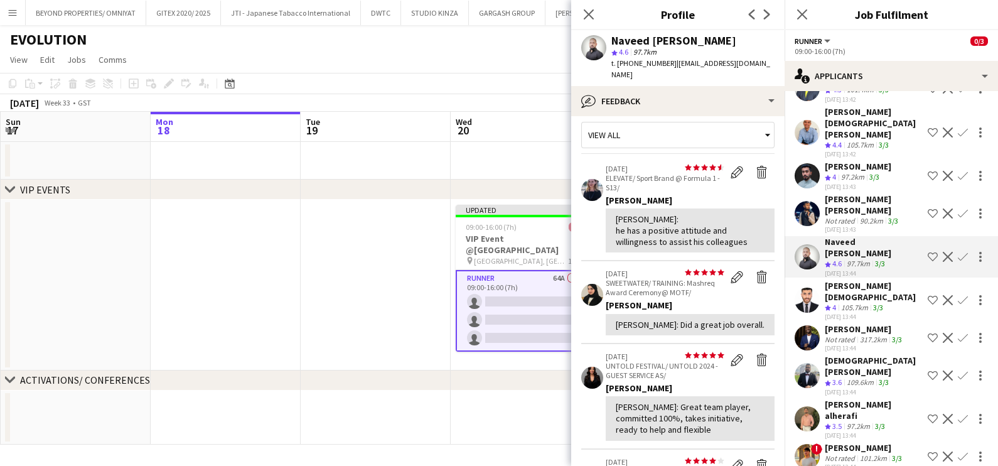
scroll to position [0, 0]
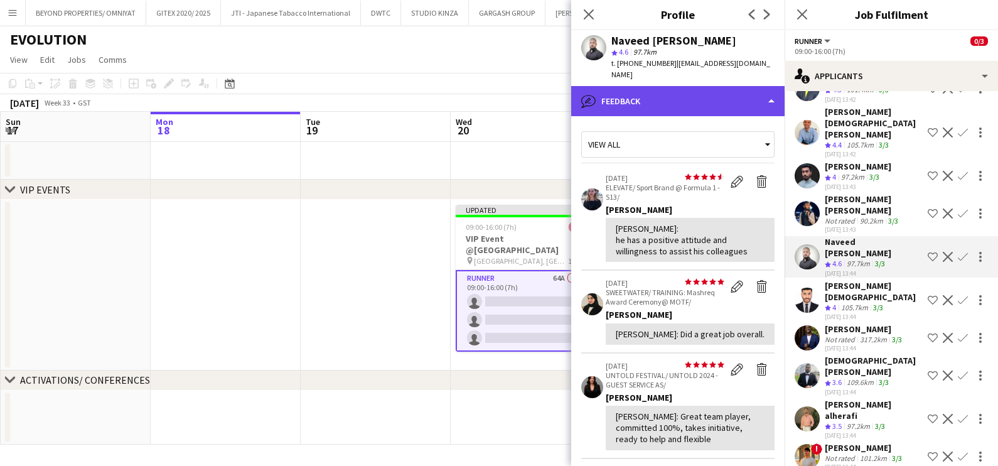
click at [721, 86] on div "bubble-pencil Feedback" at bounding box center [677, 101] width 213 height 30
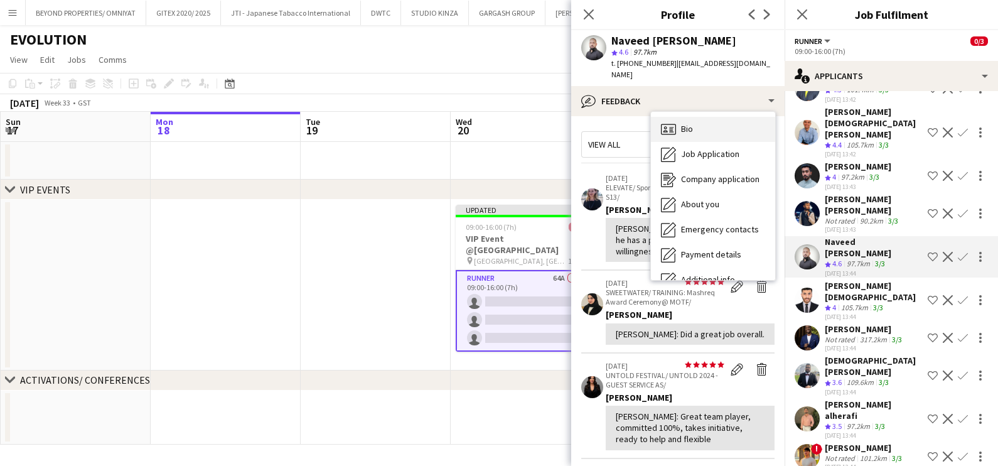
click at [724, 117] on div "Bio Bio" at bounding box center [713, 129] width 124 height 25
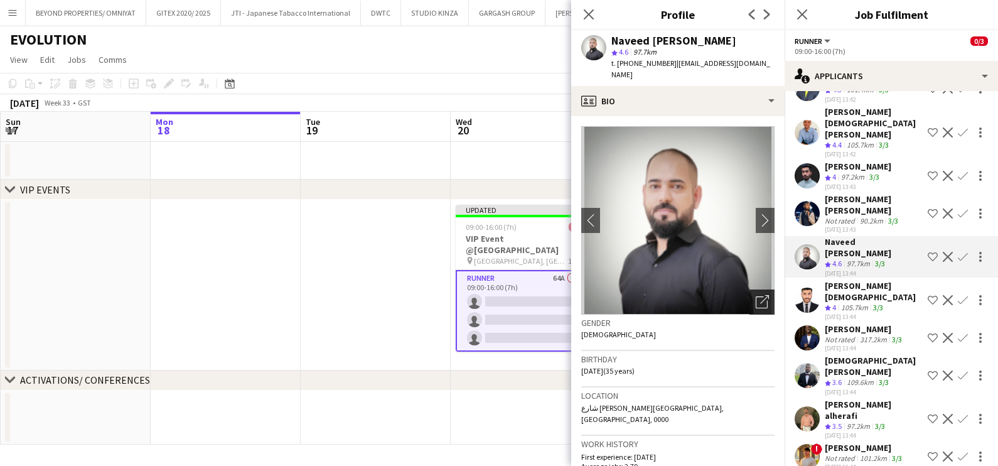
click at [756, 295] on icon "Open photos pop-in" at bounding box center [762, 301] width 13 height 13
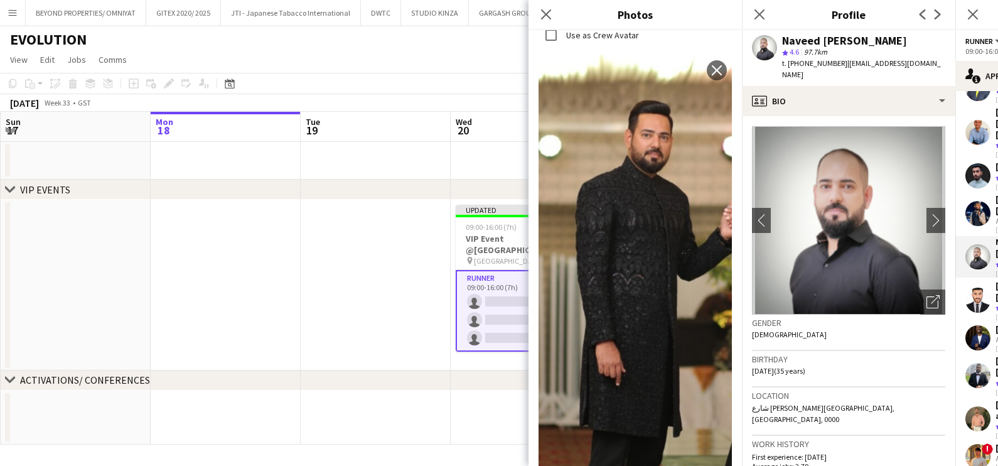
scroll to position [706, 0]
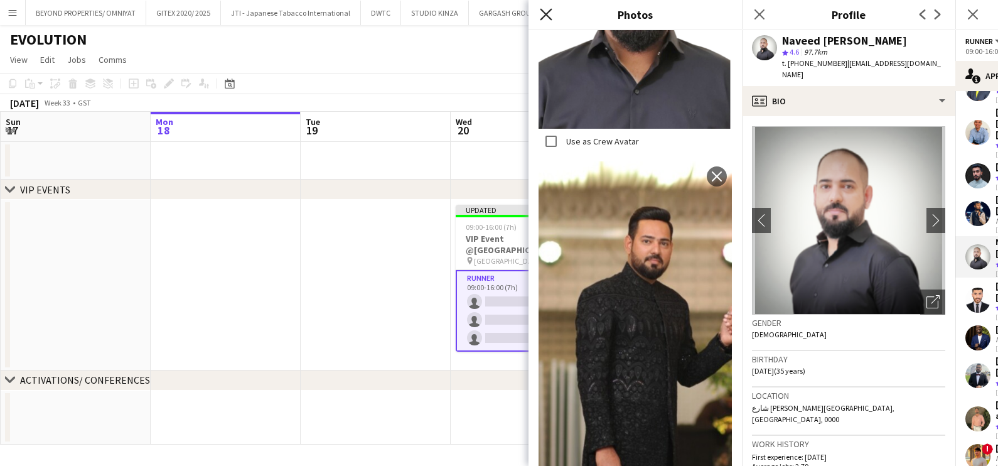
click at [546, 16] on icon "Close pop-in" at bounding box center [546, 14] width 12 height 12
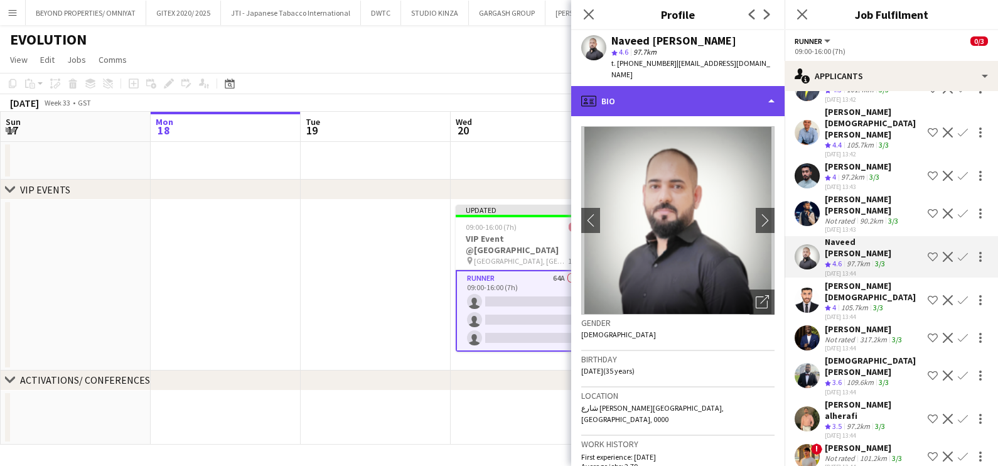
drag, startPoint x: 628, startPoint y: 87, endPoint x: 628, endPoint y: 95, distance: 8.2
click at [628, 88] on div "profile Bio" at bounding box center [677, 101] width 213 height 30
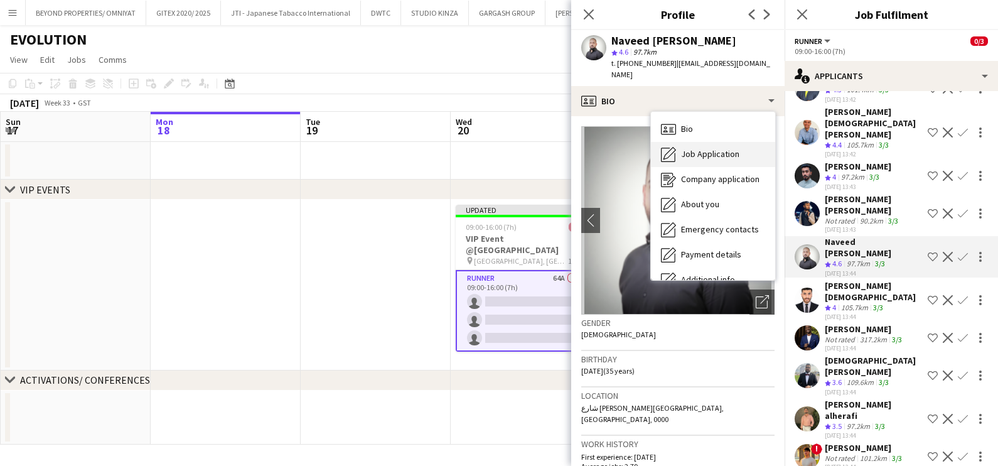
click at [719, 148] on span "Job Application" at bounding box center [710, 153] width 58 height 11
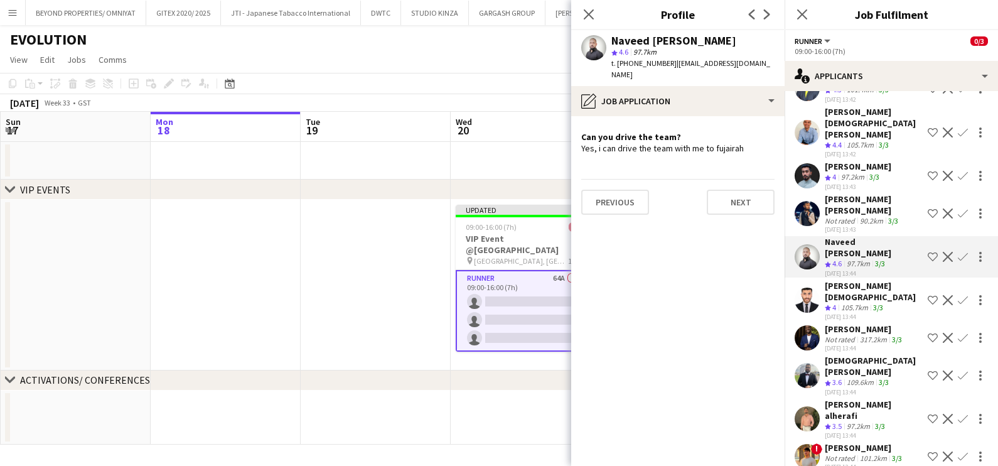
click at [928, 258] on app-icon "Shortlist crew" at bounding box center [933, 257] width 10 height 10
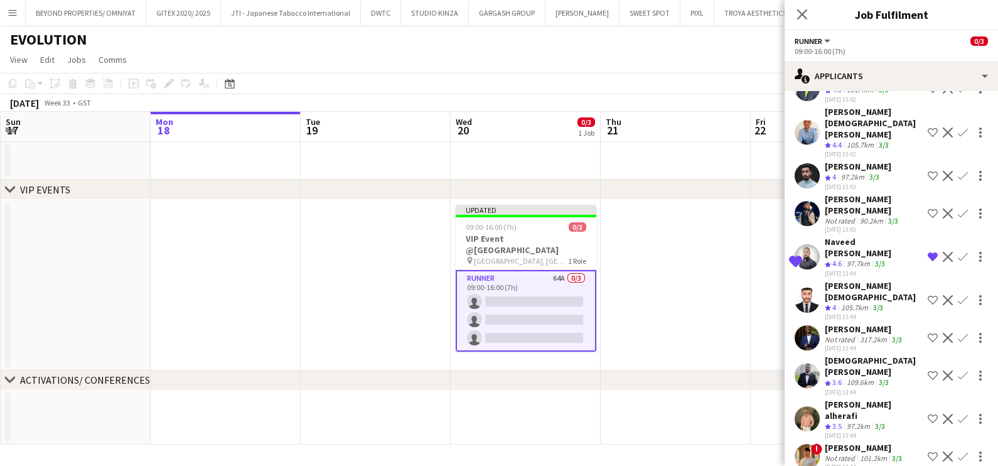
click at [854, 303] on div "105.7km" at bounding box center [855, 308] width 32 height 11
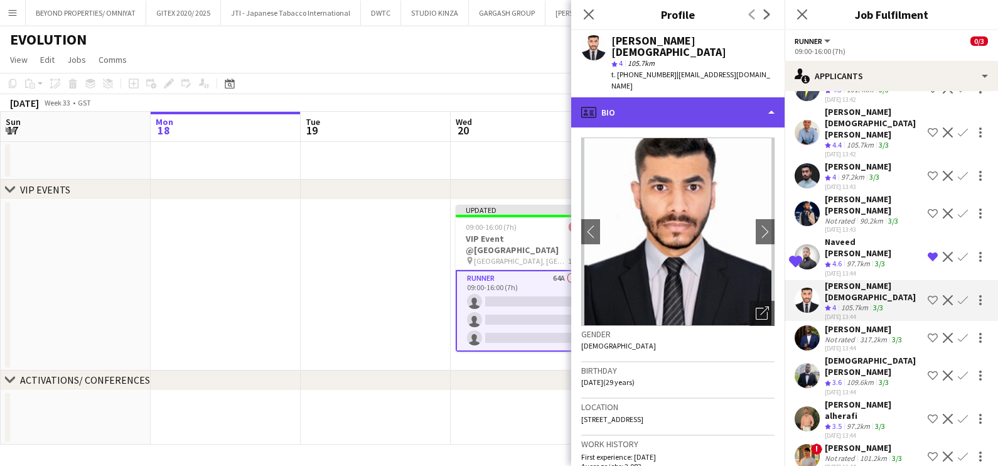
click at [725, 97] on div "profile Bio" at bounding box center [677, 112] width 213 height 30
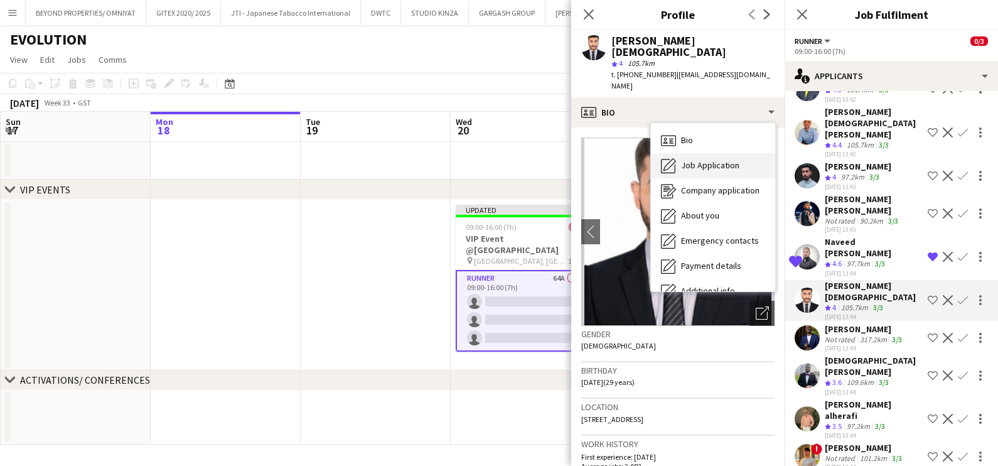
click at [726, 159] on span "Job Application" at bounding box center [710, 164] width 58 height 11
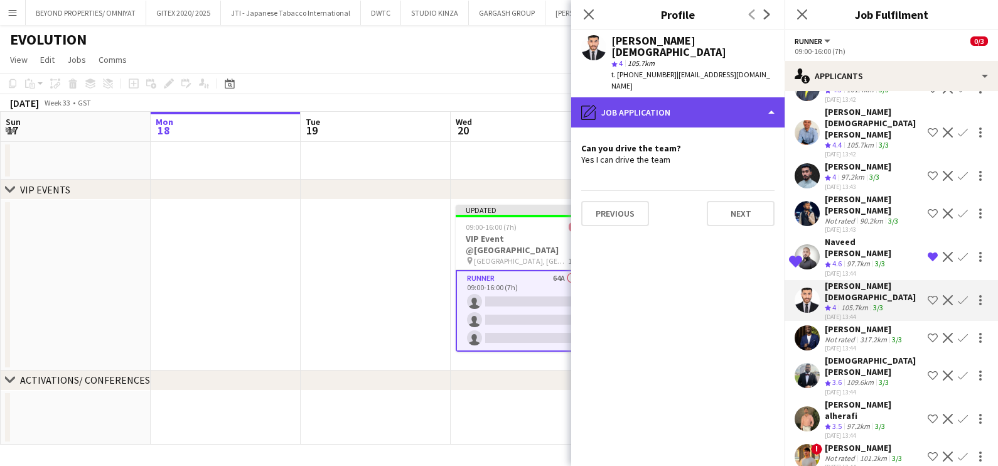
click at [710, 97] on div "pencil4 Job Application" at bounding box center [677, 112] width 213 height 30
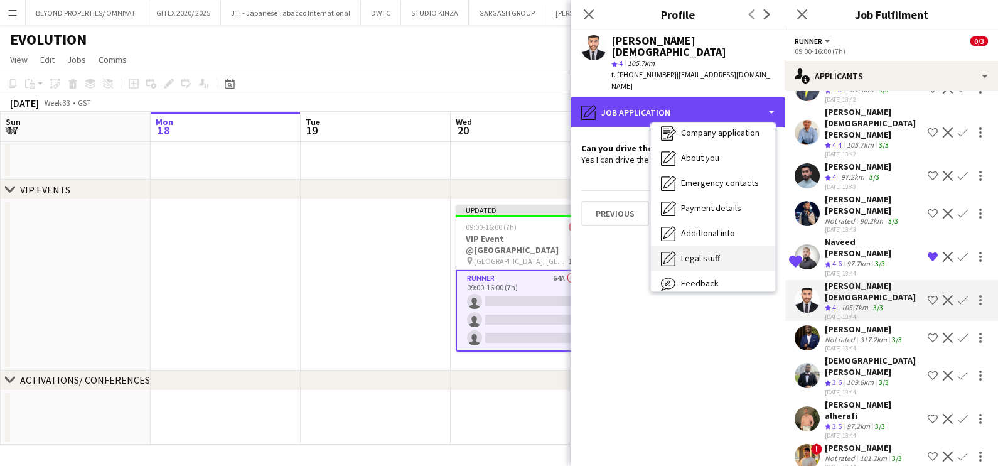
scroll to position [92, 0]
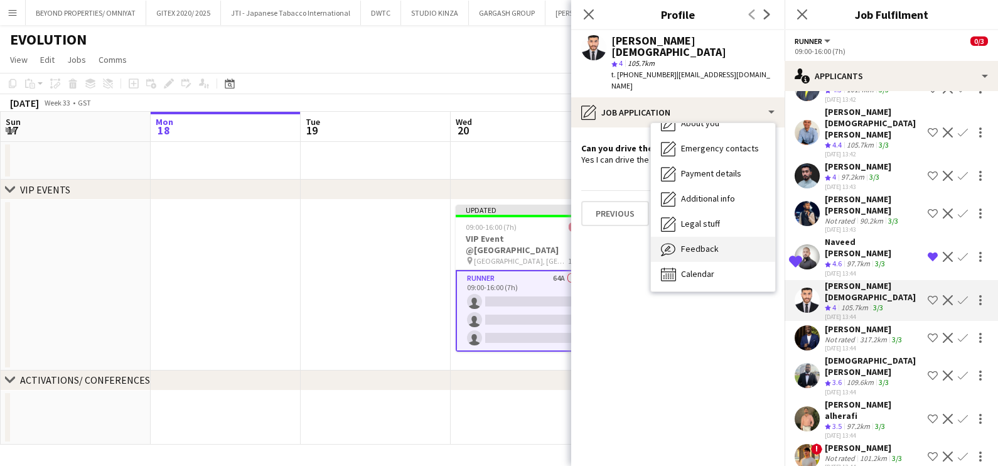
click at [714, 237] on div "Feedback Feedback" at bounding box center [713, 249] width 124 height 25
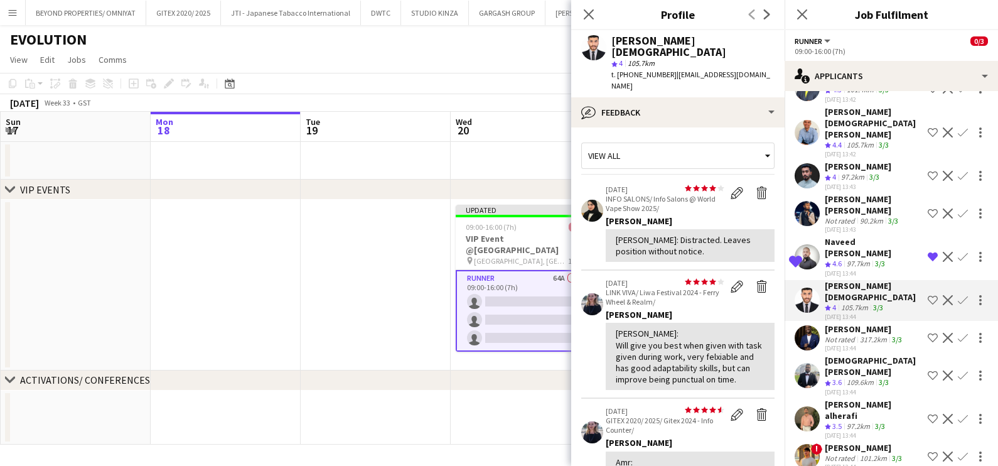
click at [845, 335] on div "Not rated" at bounding box center [841, 339] width 33 height 9
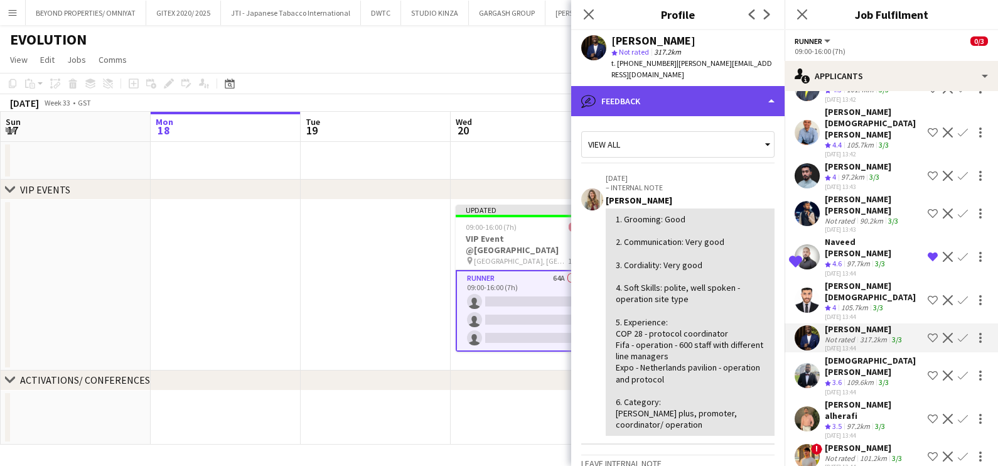
click at [685, 86] on div "bubble-pencil Feedback" at bounding box center [677, 101] width 213 height 30
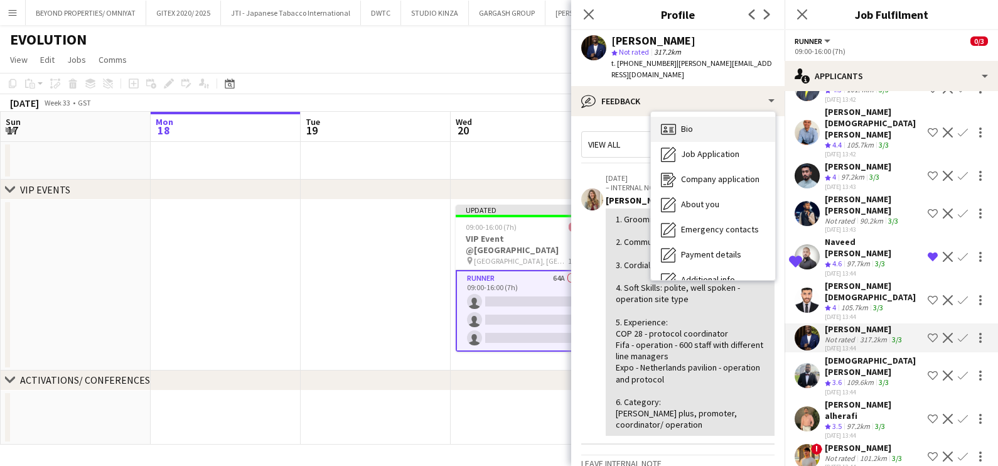
click at [712, 117] on div "Bio Bio" at bounding box center [713, 129] width 124 height 25
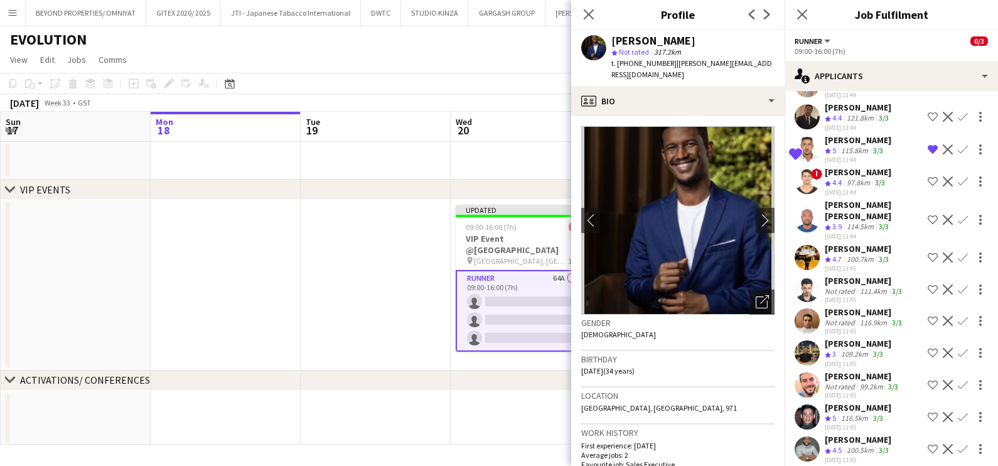
scroll to position [471, 0]
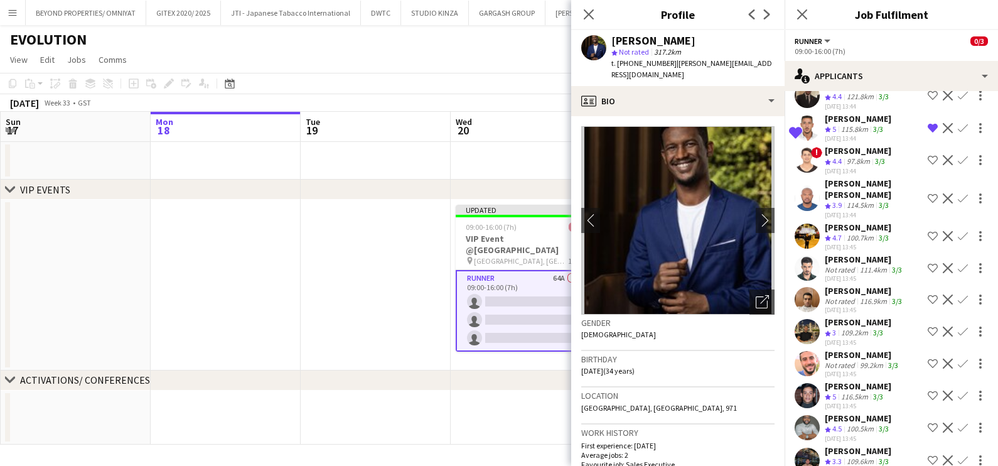
click at [864, 222] on div "[PERSON_NAME]" at bounding box center [858, 227] width 67 height 11
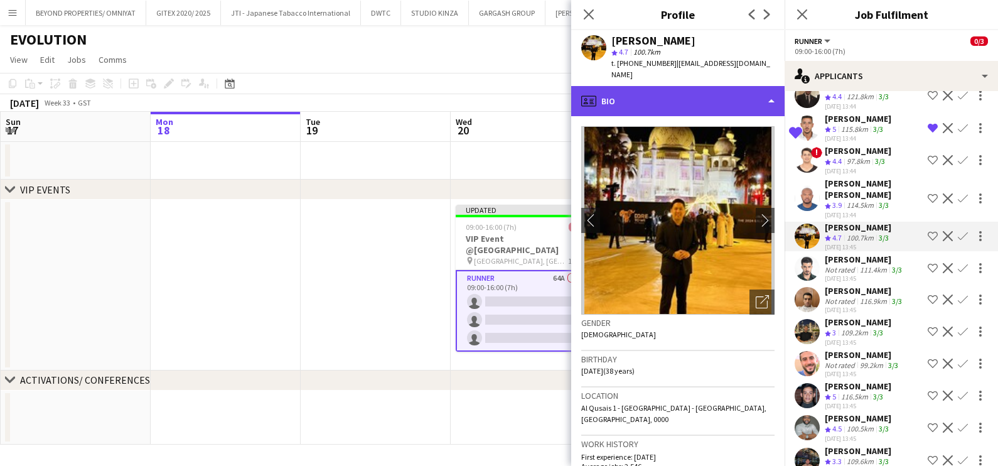
click at [662, 99] on div "profile Bio" at bounding box center [677, 101] width 213 height 30
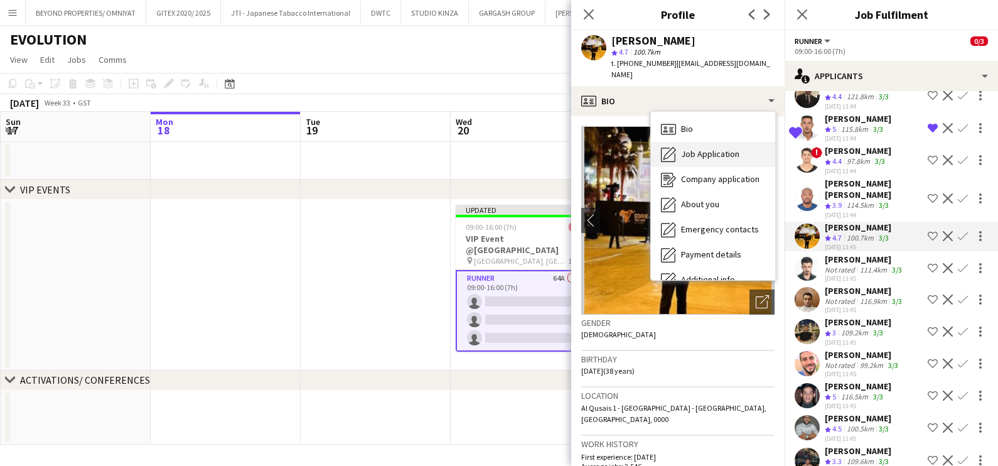
click at [689, 148] on span "Job Application" at bounding box center [710, 153] width 58 height 11
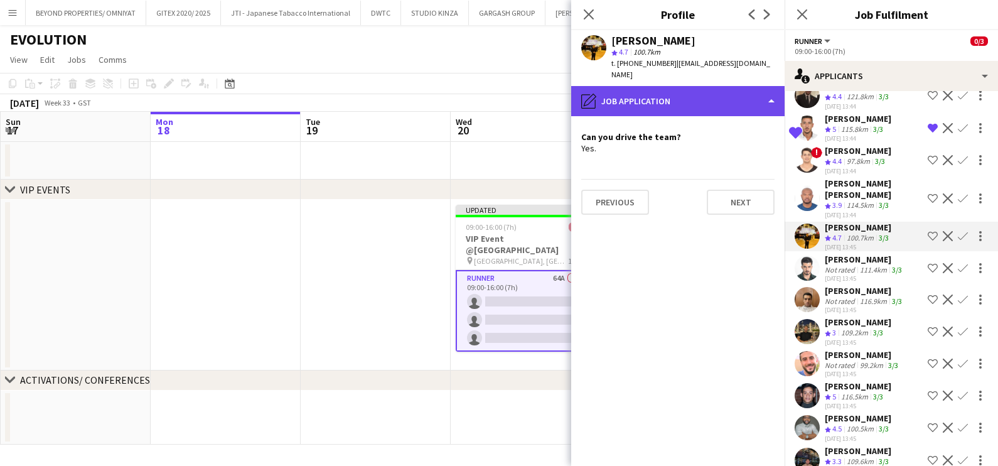
click at [688, 91] on div "pencil4 Job Application" at bounding box center [677, 101] width 213 height 30
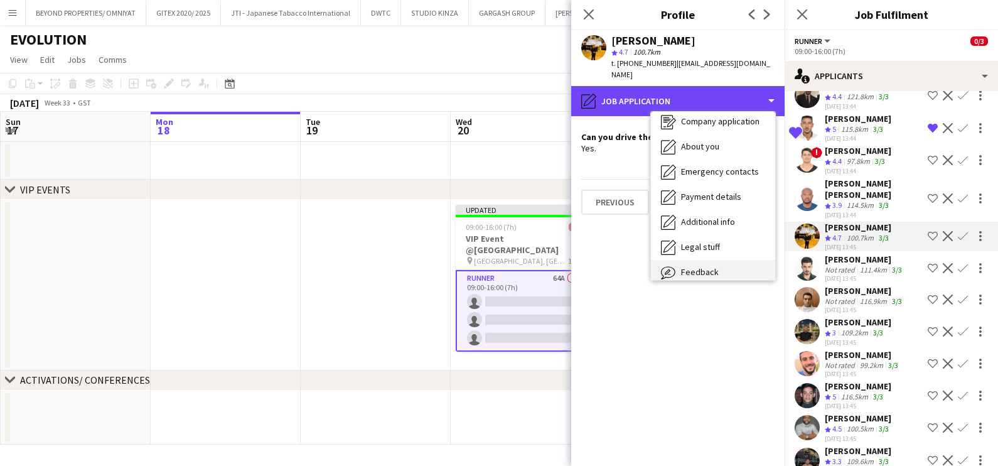
scroll to position [92, 0]
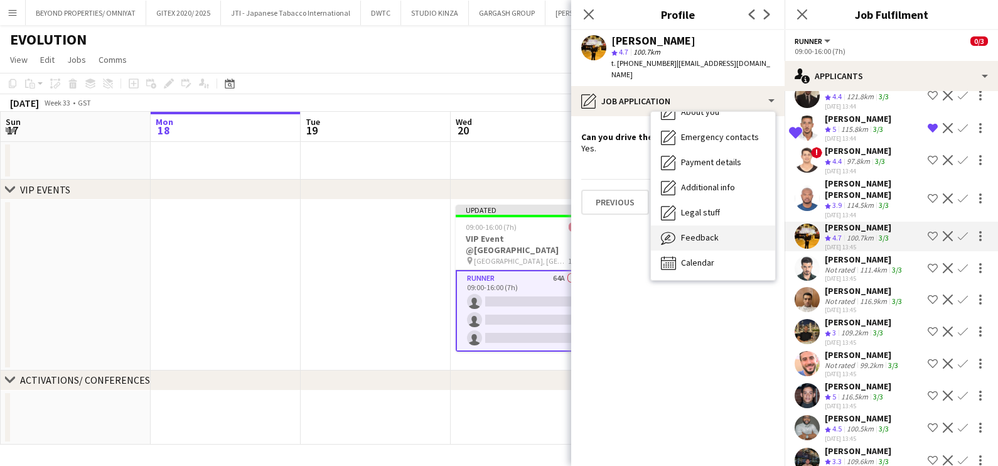
click at [703, 233] on div "Feedback Feedback" at bounding box center [713, 237] width 124 height 25
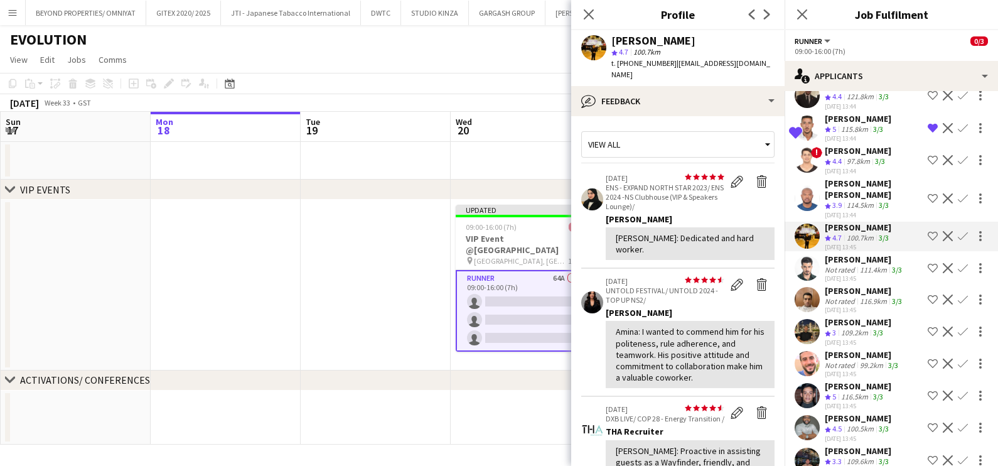
click at [912, 222] on div "Angel [PERSON_NAME] Crew rating 4.7 100.7km 3/3 [DATE] 13:45 Shortlist crew Dec…" at bounding box center [891, 237] width 213 height 30
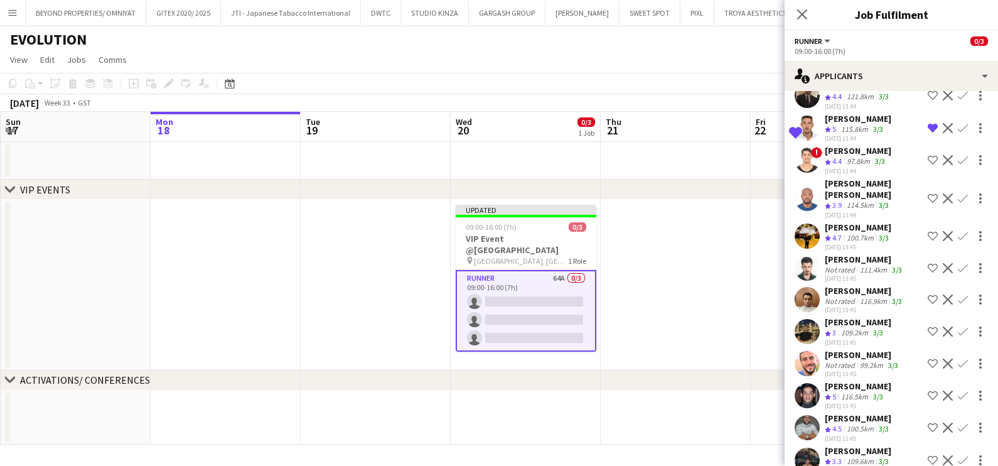
click at [925, 229] on button "Shortlist crew" at bounding box center [932, 236] width 15 height 15
click at [711, 276] on app-date-cell at bounding box center [676, 285] width 150 height 171
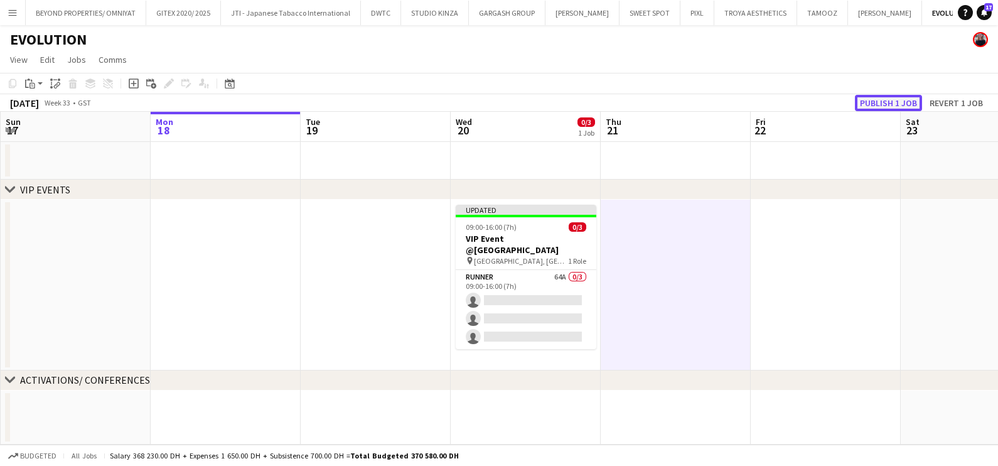
click at [898, 101] on button "Publish 1 job" at bounding box center [888, 103] width 67 height 16
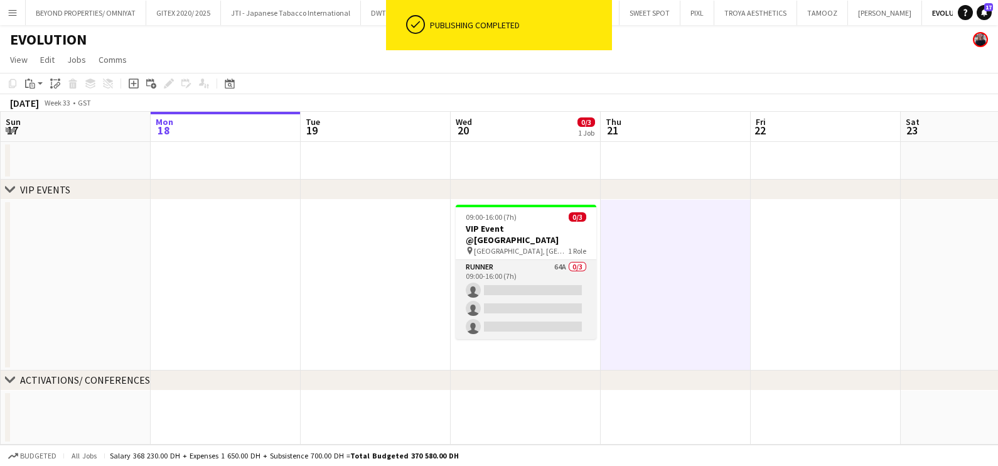
click at [524, 266] on app-card-role "Runner 64A 0/3 09:00-16:00 (7h) single-neutral-actions single-neutral-actions s…" at bounding box center [526, 299] width 141 height 79
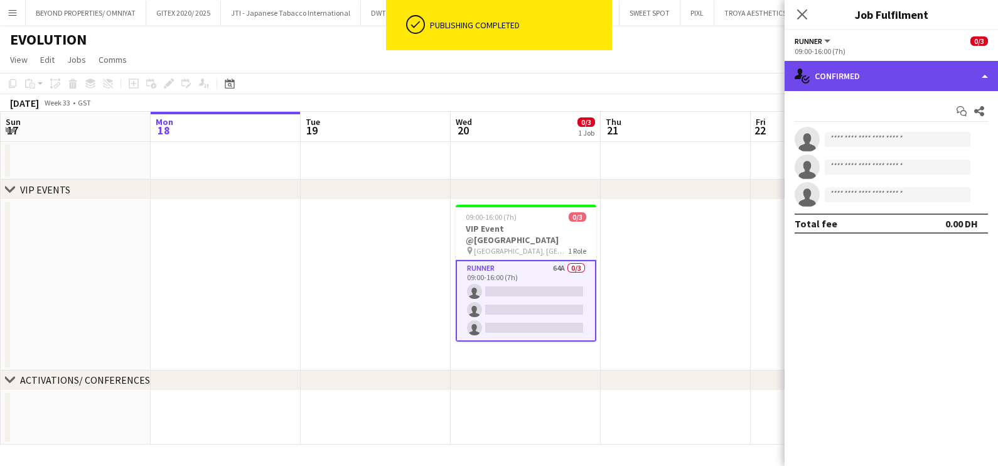
click at [908, 76] on div "single-neutral-actions-check-2 Confirmed" at bounding box center [891, 76] width 213 height 30
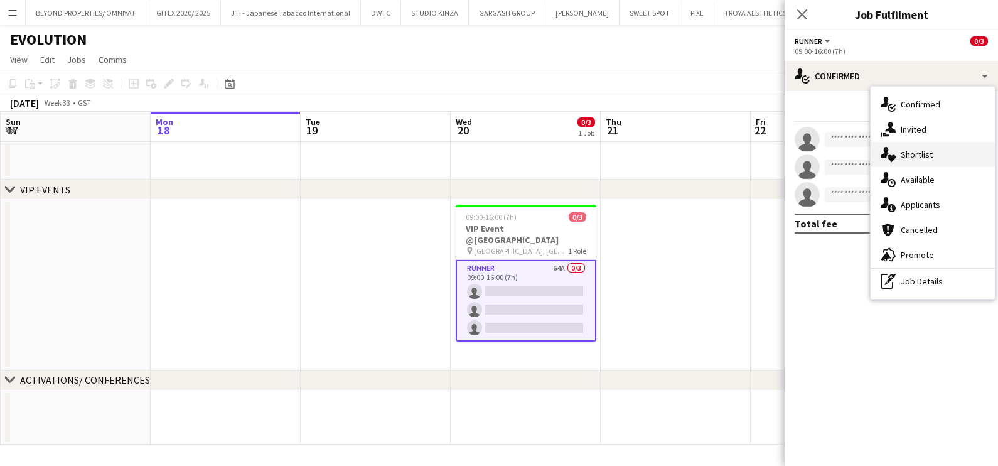
click at [924, 149] on div "single-neutral-actions-heart Shortlist" at bounding box center [933, 154] width 124 height 25
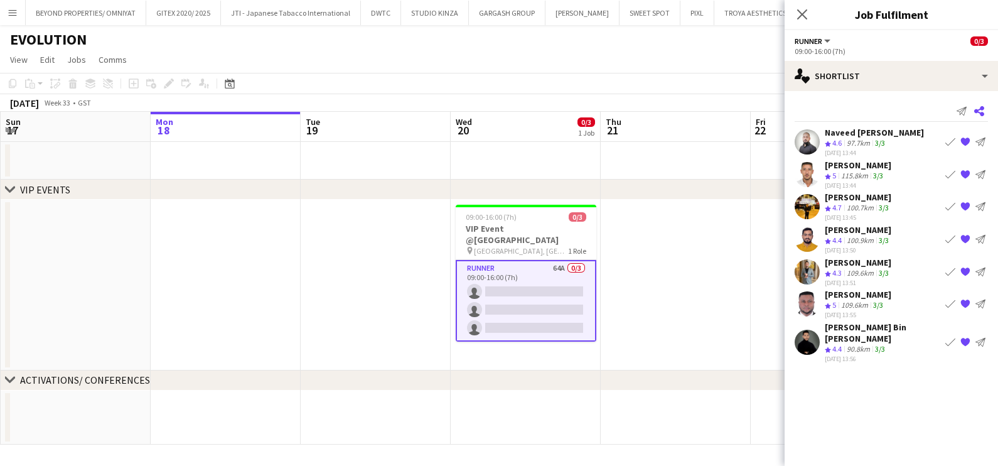
click at [983, 110] on icon "Share" at bounding box center [979, 111] width 10 height 10
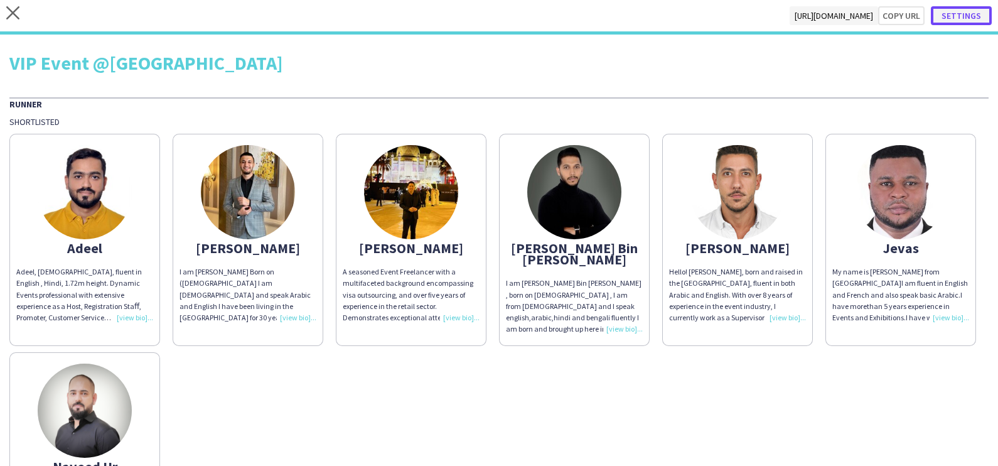
click at [945, 16] on button "Settings" at bounding box center [961, 15] width 61 height 19
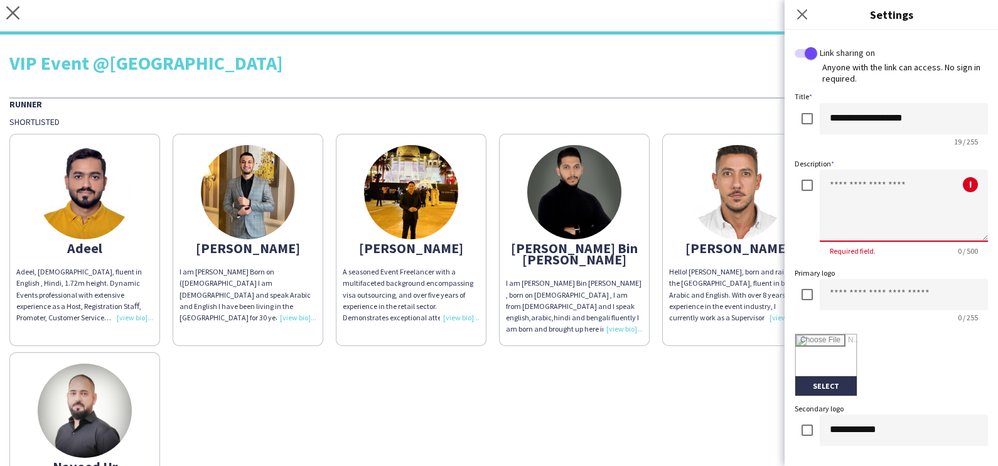
click at [873, 207] on textarea at bounding box center [904, 206] width 168 height 72
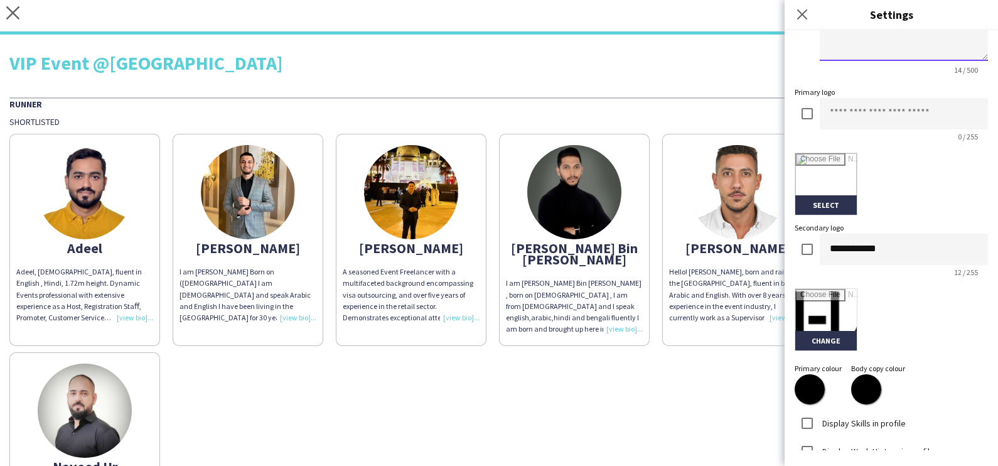
scroll to position [235, 0]
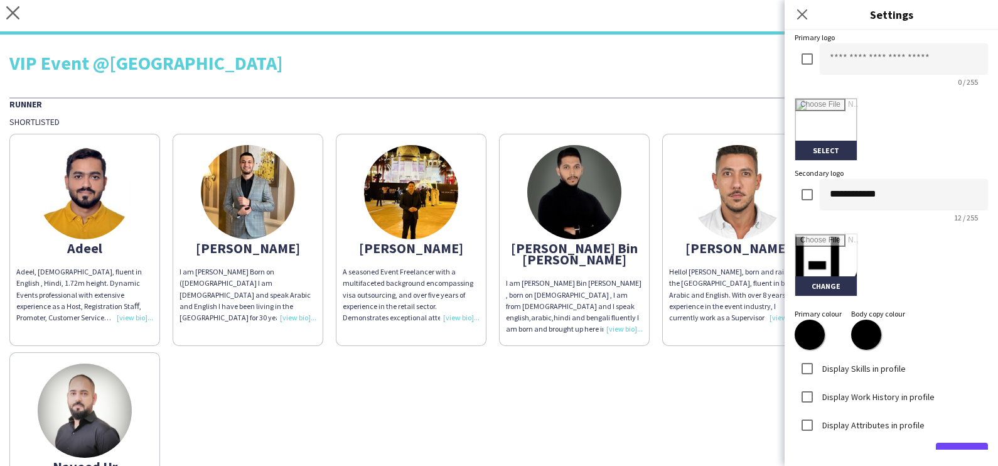
type textarea "**********"
click at [824, 284] on input "file" at bounding box center [826, 265] width 62 height 62
type input "**********"
click at [947, 443] on button "Done" at bounding box center [962, 458] width 52 height 31
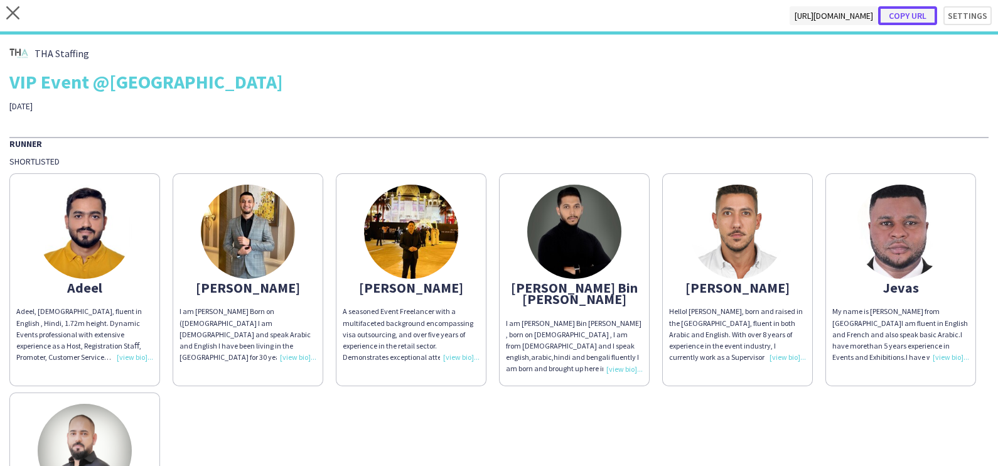
click at [901, 18] on button "Copy url" at bounding box center [907, 15] width 59 height 19
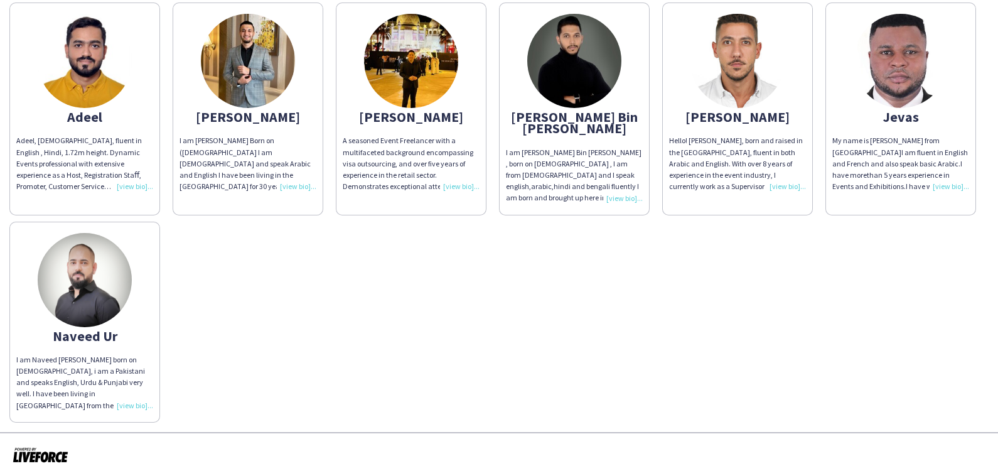
scroll to position [0, 0]
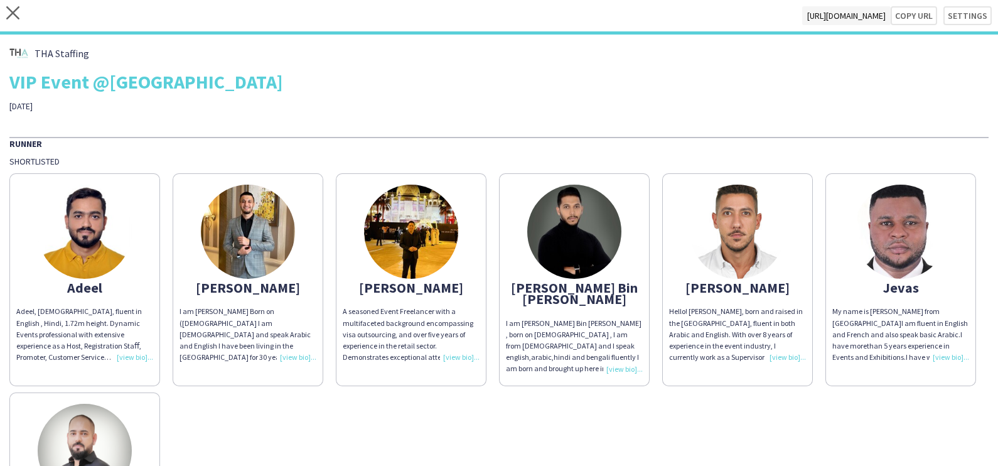
click at [854, 279] on img at bounding box center [901, 232] width 94 height 94
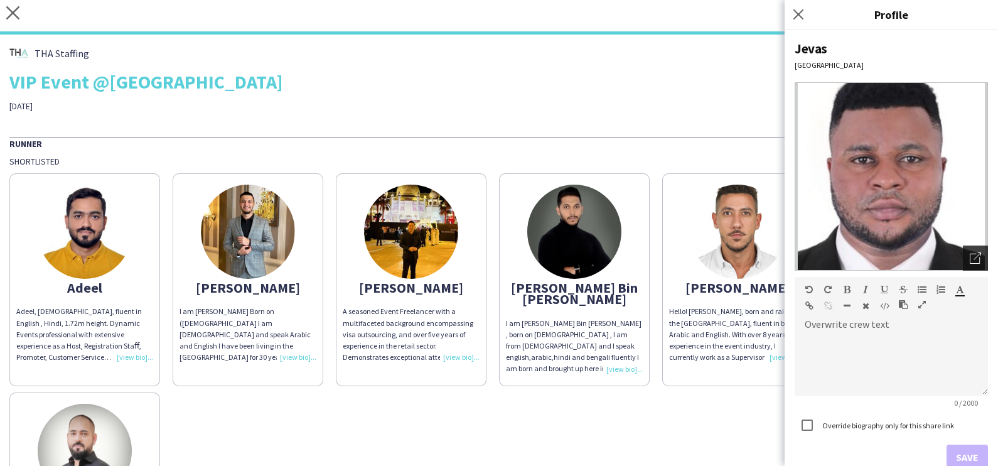
click at [969, 248] on div "Open photos pop-in" at bounding box center [975, 257] width 25 height 25
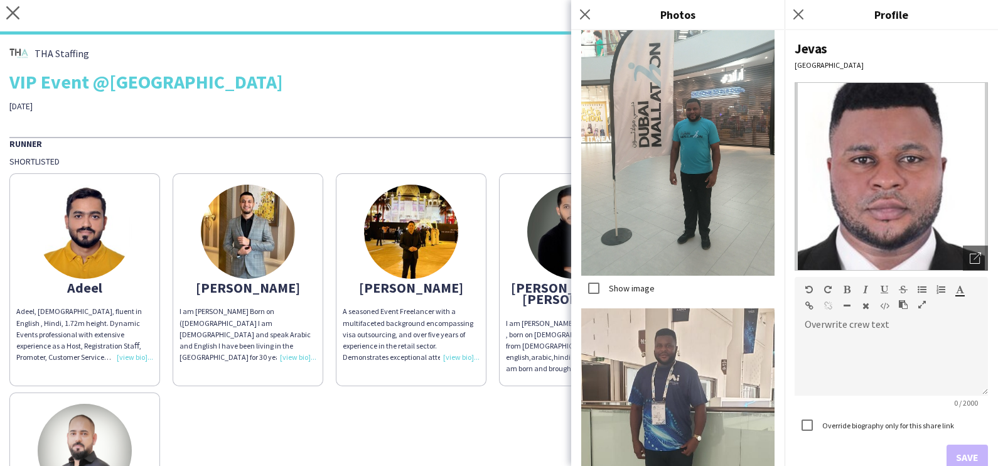
scroll to position [2214, 0]
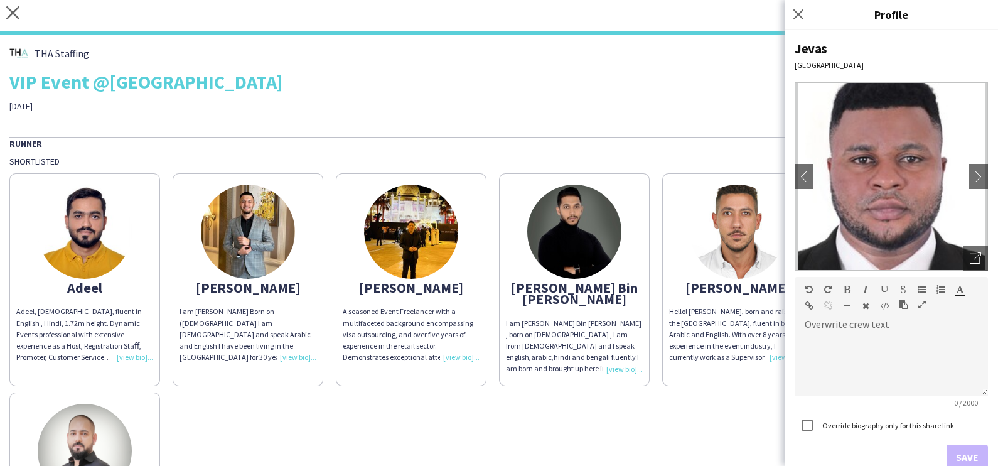
click at [394, 83] on div "VIP Event @[GEOGRAPHIC_DATA]" at bounding box center [498, 81] width 979 height 19
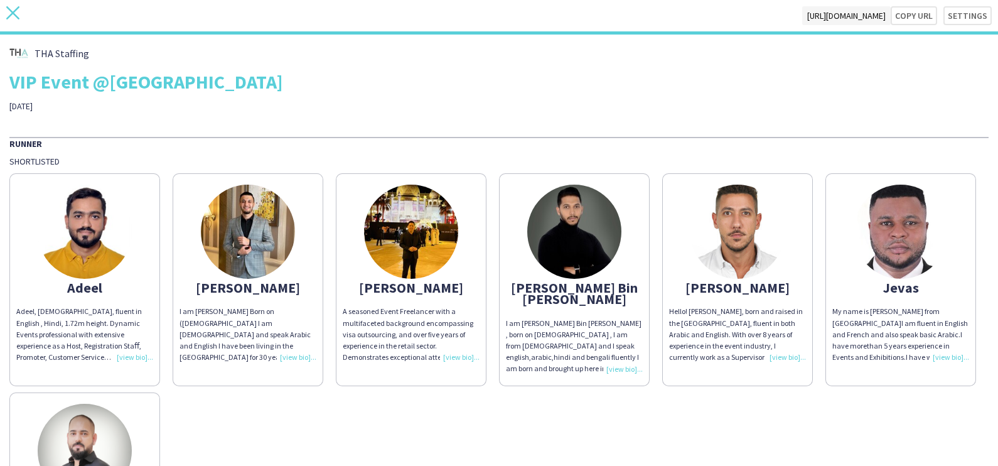
click at [13, 12] on icon at bounding box center [12, 12] width 13 height 13
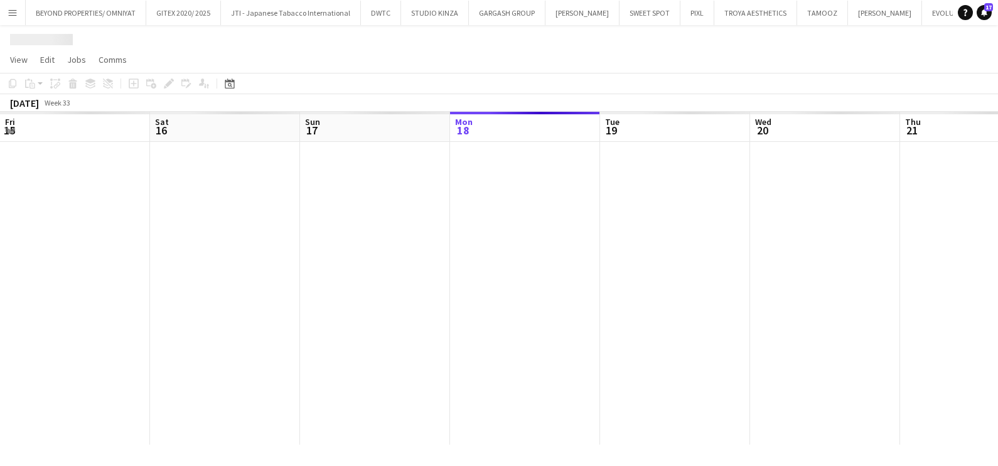
scroll to position [0, 300]
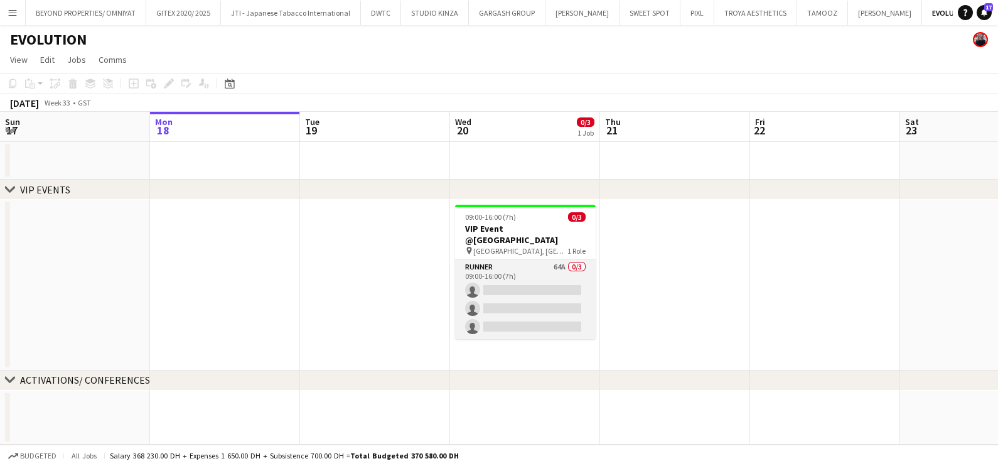
click at [513, 264] on app-card-role "Runner 64A 0/3 09:00-16:00 (7h) single-neutral-actions single-neutral-actions s…" at bounding box center [525, 299] width 141 height 79
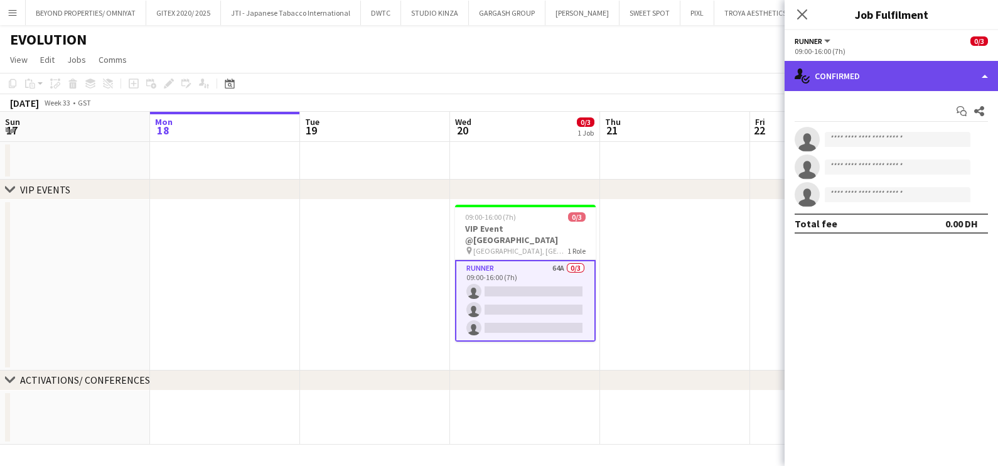
click at [866, 68] on div "single-neutral-actions-check-2 Confirmed" at bounding box center [891, 76] width 213 height 30
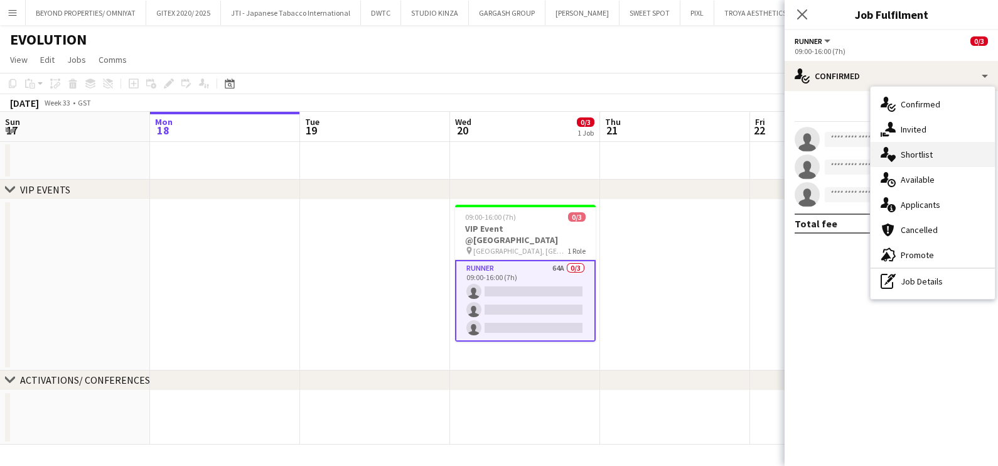
click at [918, 148] on div "single-neutral-actions-heart Shortlist" at bounding box center [933, 154] width 124 height 25
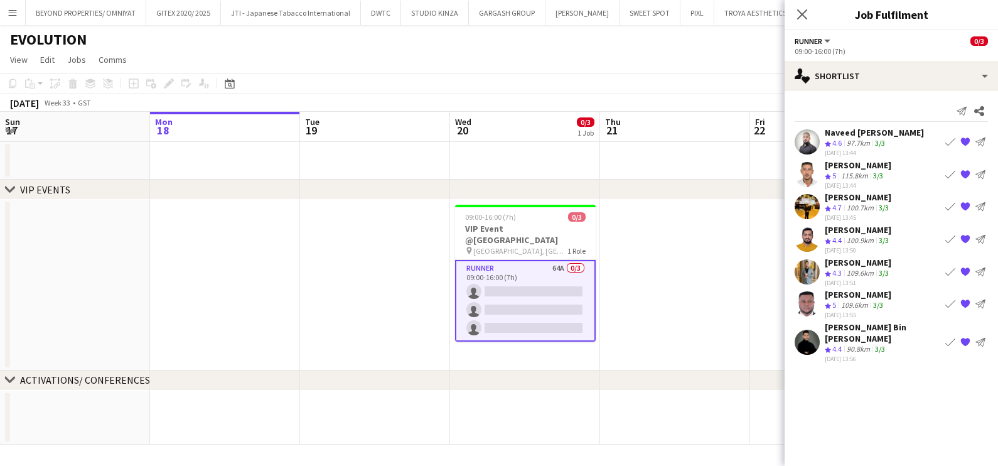
click at [843, 300] on div "109.6km" at bounding box center [855, 305] width 32 height 11
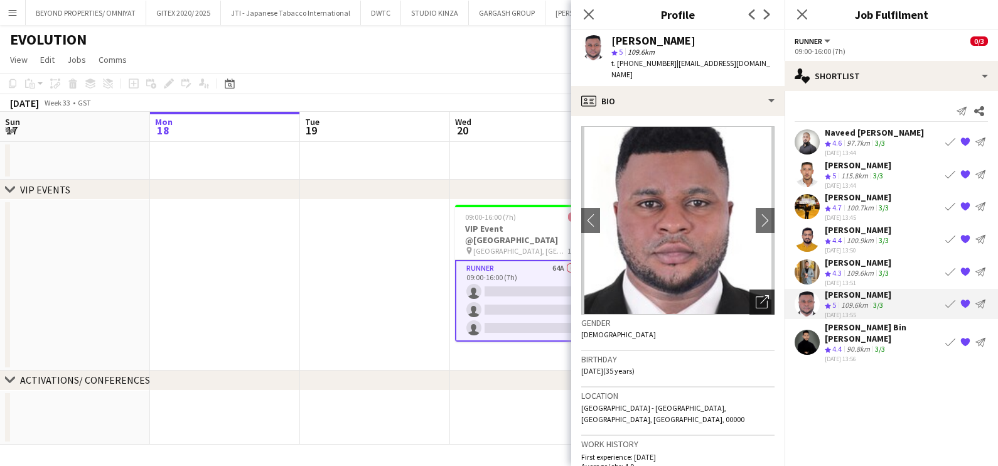
click at [760, 289] on div "Open photos pop-in" at bounding box center [762, 301] width 25 height 25
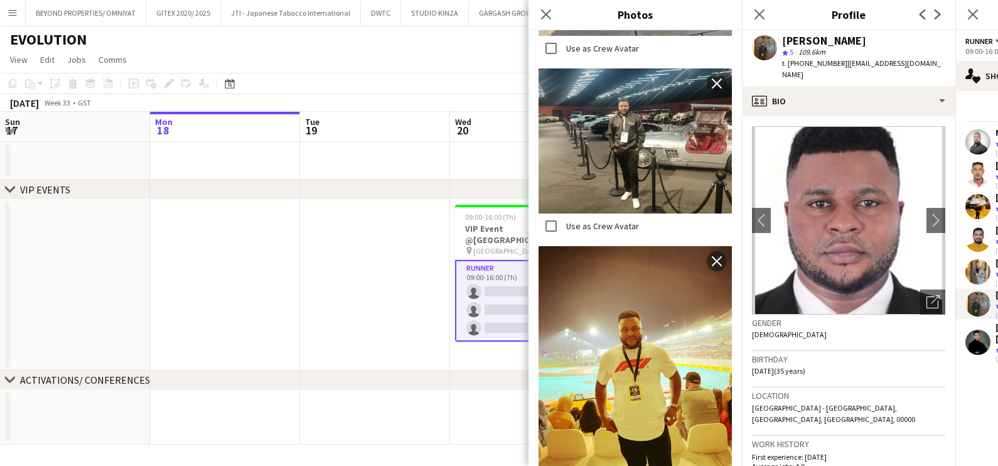
scroll to position [2246, 0]
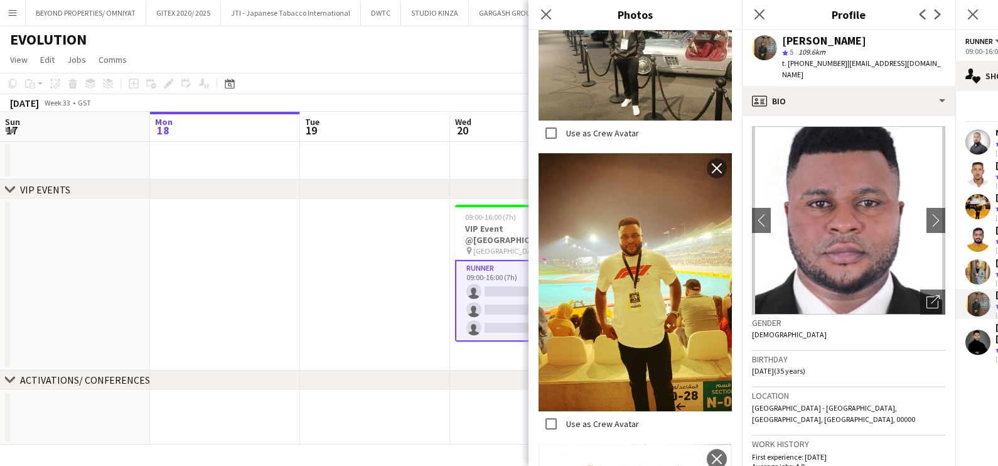
click at [287, 250] on app-date-cell at bounding box center [225, 285] width 150 height 171
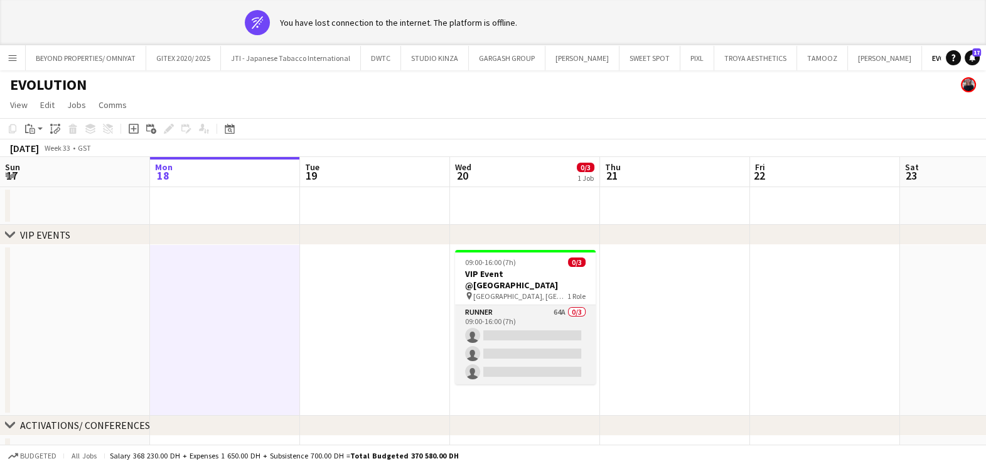
click at [546, 312] on app-card-role "Runner 64A 0/3 09:00-16:00 (7h) single-neutral-actions single-neutral-actions s…" at bounding box center [525, 344] width 141 height 79
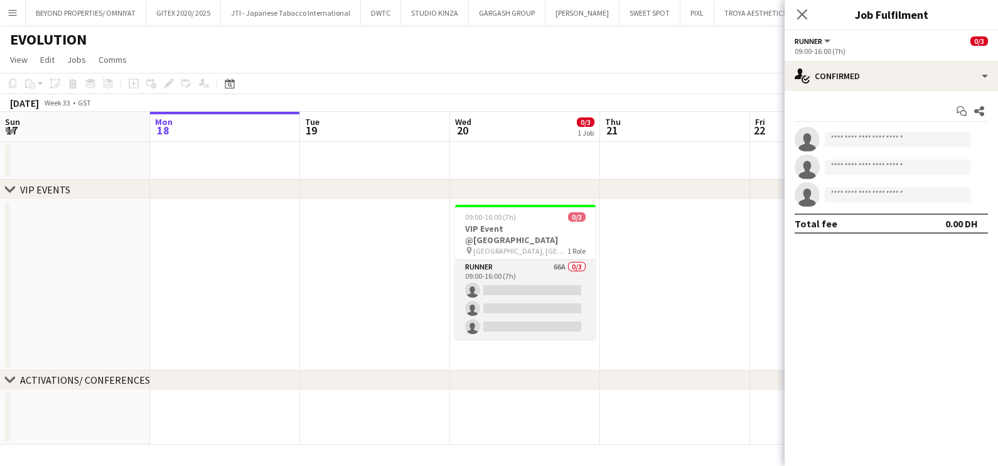
click at [520, 267] on app-card-role "Runner 66A 0/3 09:00-16:00 (7h) single-neutral-actions single-neutral-actions s…" at bounding box center [525, 299] width 141 height 79
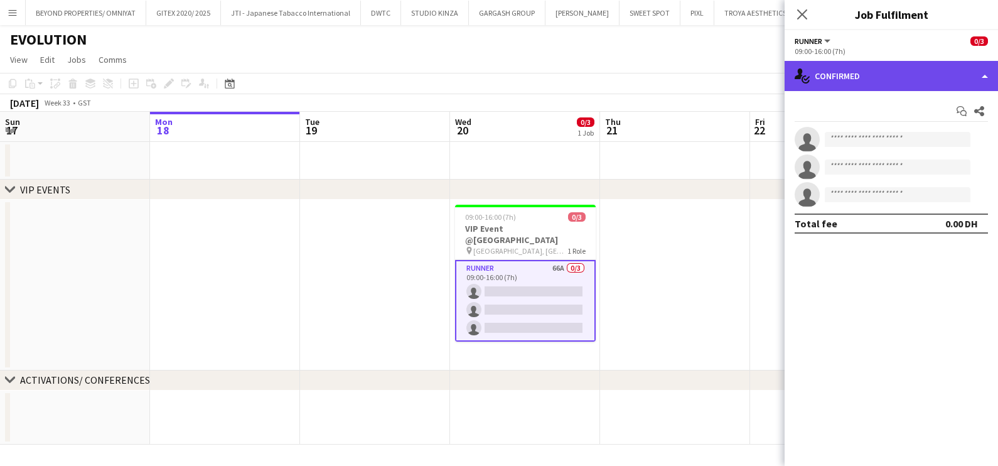
click at [885, 82] on div "single-neutral-actions-check-2 Confirmed" at bounding box center [891, 76] width 213 height 30
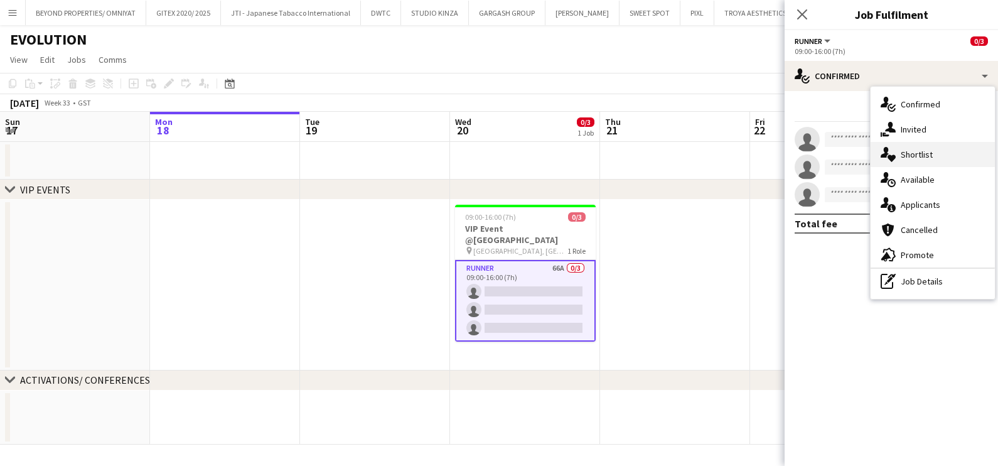
click at [906, 159] on div "single-neutral-actions-heart Shortlist" at bounding box center [933, 154] width 124 height 25
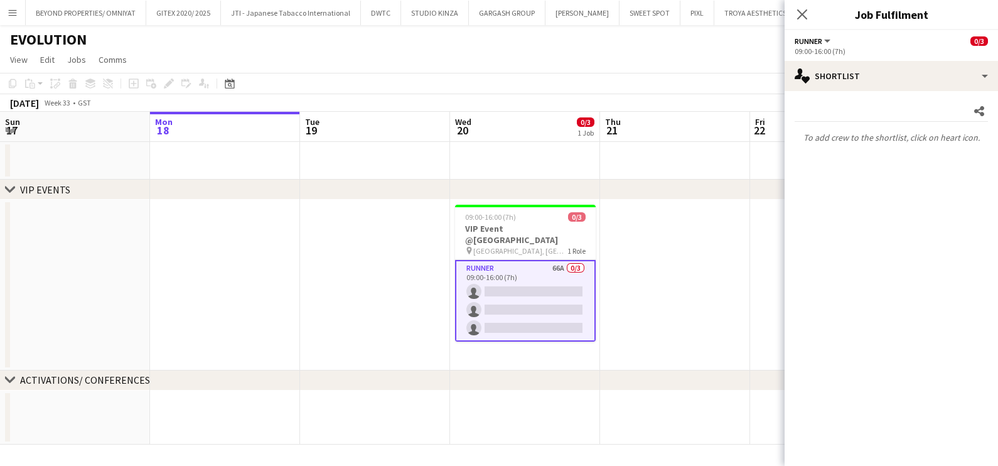
click at [716, 212] on app-date-cell at bounding box center [675, 285] width 150 height 171
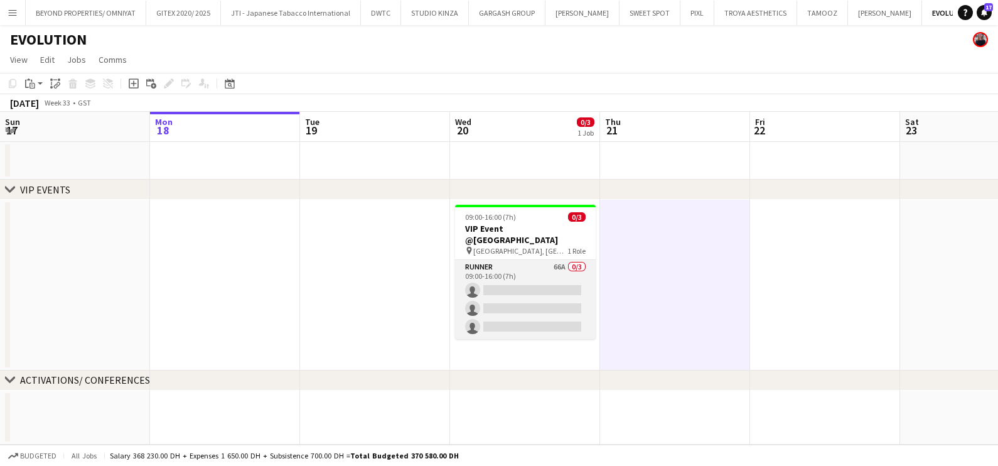
click at [569, 273] on app-card-role "Runner 66A 0/3 09:00-16:00 (7h) single-neutral-actions single-neutral-actions s…" at bounding box center [525, 299] width 141 height 79
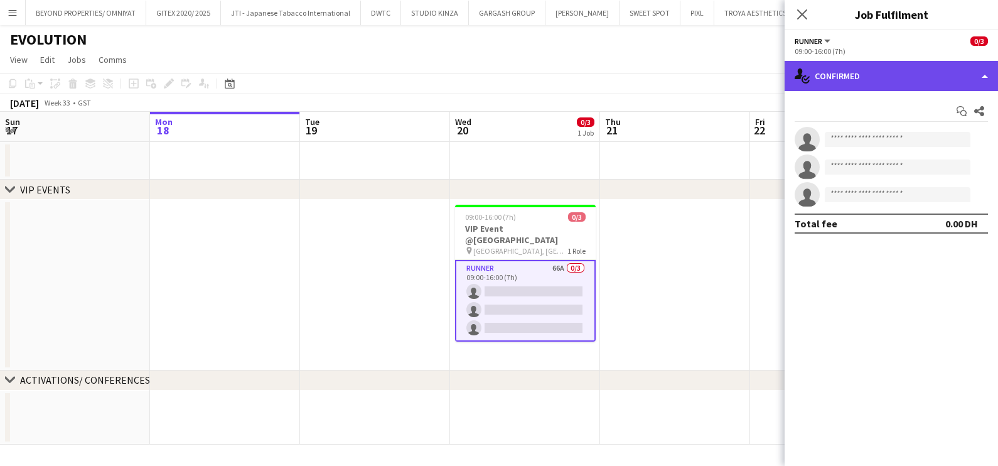
click at [875, 69] on div "single-neutral-actions-check-2 Confirmed" at bounding box center [891, 76] width 213 height 30
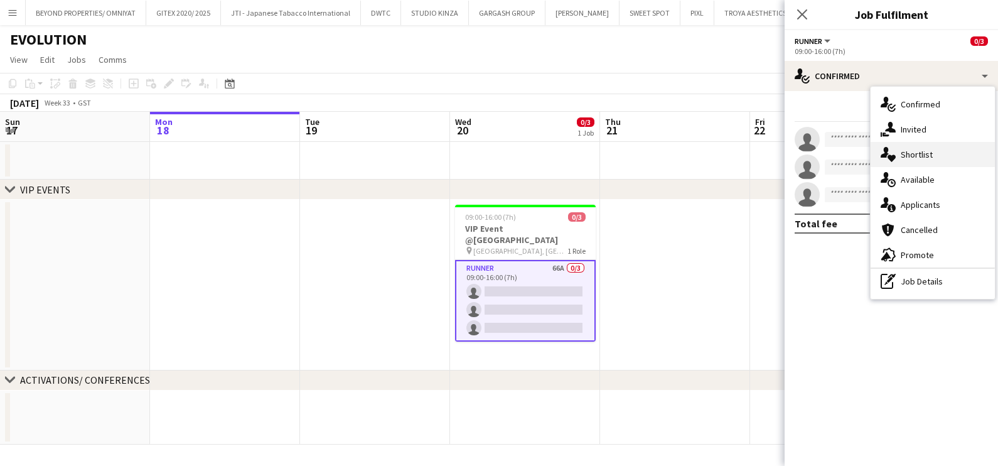
click at [926, 156] on div "single-neutral-actions-heart Shortlist" at bounding box center [933, 154] width 124 height 25
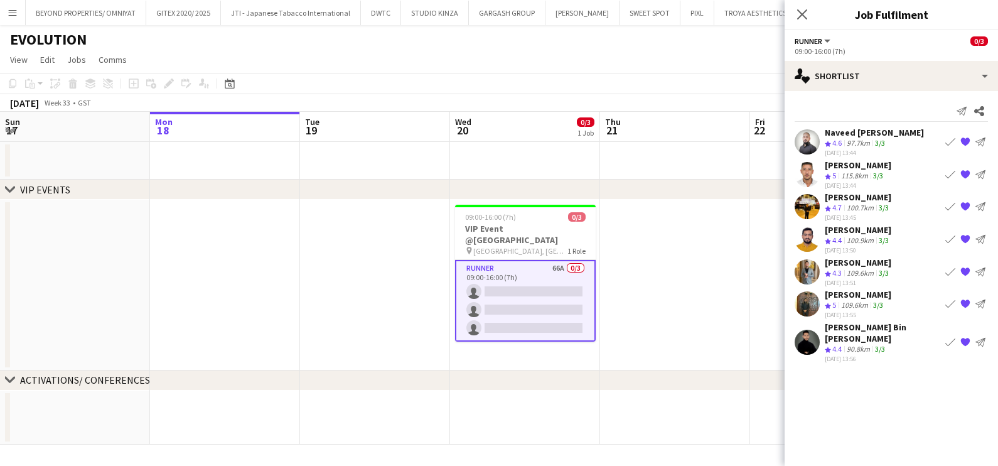
click at [653, 259] on app-date-cell at bounding box center [675, 285] width 150 height 171
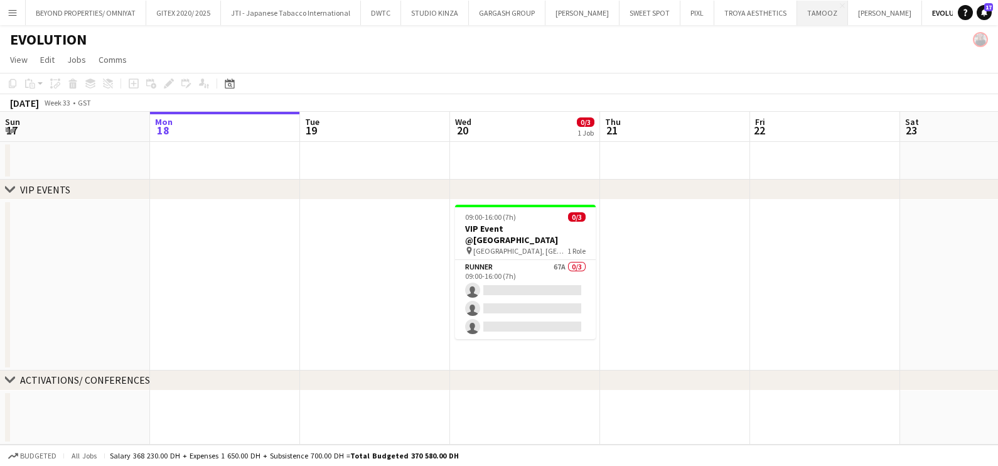
click at [802, 18] on button "TAMOOZ Close" at bounding box center [822, 13] width 51 height 24
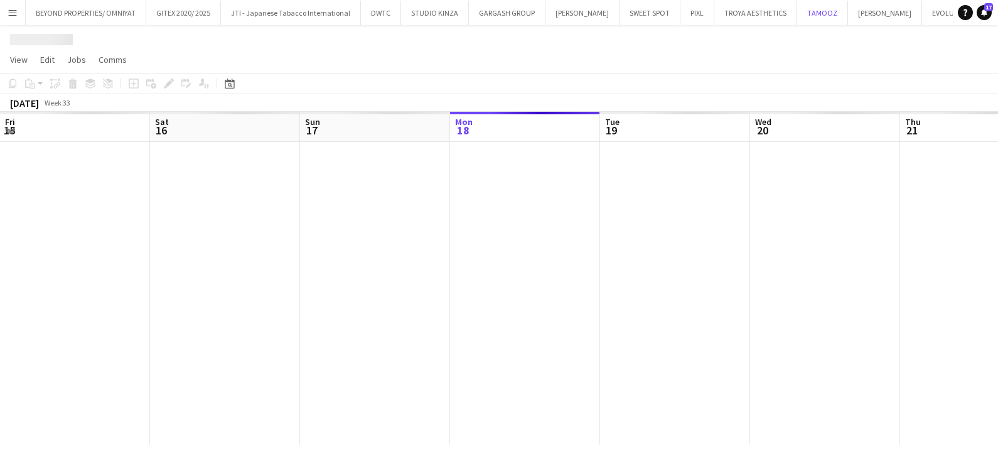
scroll to position [0, 300]
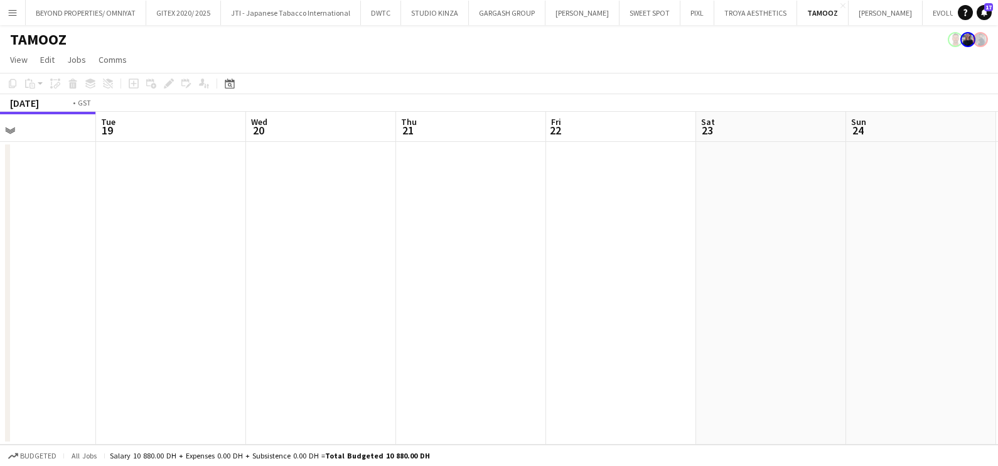
drag, startPoint x: 722, startPoint y: 236, endPoint x: 159, endPoint y: 239, distance: 563.1
click at [56, 237] on app-calendar-viewport "Fri 15 Sat 16 Sun 17 Mon 18 Tue 19 Wed 20 Thu 21 Fri 22 Sat 23 Sun 24 Mon 25 Tu…" at bounding box center [499, 278] width 998 height 333
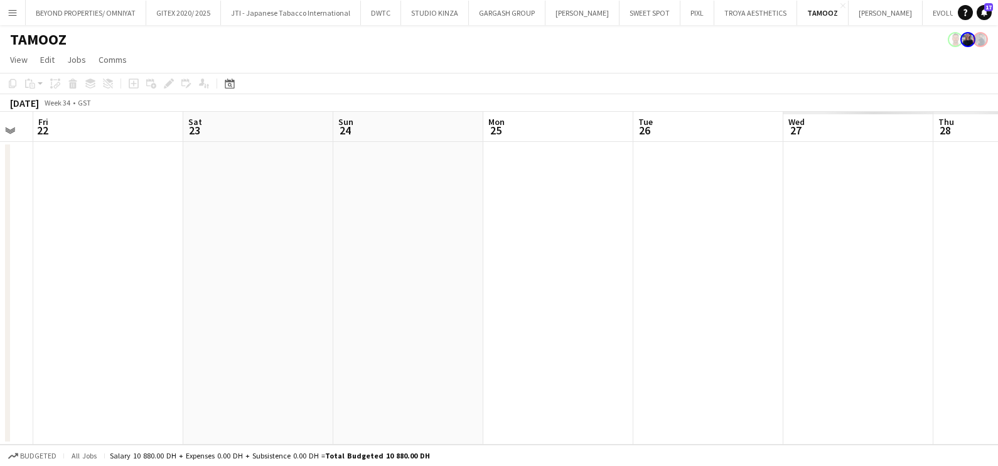
drag, startPoint x: 609, startPoint y: 247, endPoint x: 1, endPoint y: 250, distance: 607.7
click at [0, 249] on html "Menu Boards Boards Boards All jobs Status Workforce Workforce My Workforce Recr…" at bounding box center [499, 233] width 998 height 466
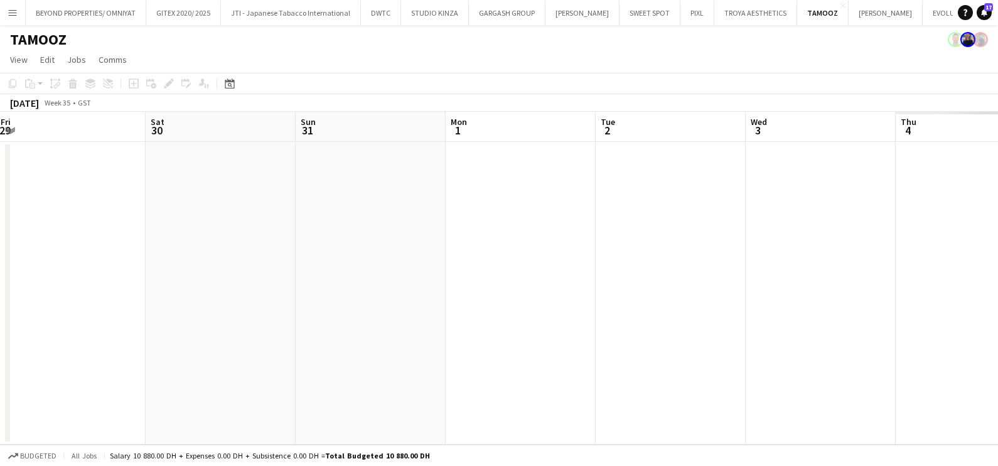
drag, startPoint x: 201, startPoint y: 281, endPoint x: 0, endPoint y: 281, distance: 200.9
click at [0, 281] on html "Menu Boards Boards Boards All jobs Status Workforce Workforce My Workforce Recr…" at bounding box center [499, 233] width 998 height 466
drag, startPoint x: -3, startPoint y: 289, endPoint x: 598, endPoint y: 314, distance: 601.9
click at [0, 291] on html "Menu Boards Boards Boards All jobs Status Workforce Workforce My Workforce Recr…" at bounding box center [499, 233] width 998 height 466
drag, startPoint x: -3, startPoint y: 314, endPoint x: 187, endPoint y: 315, distance: 190.2
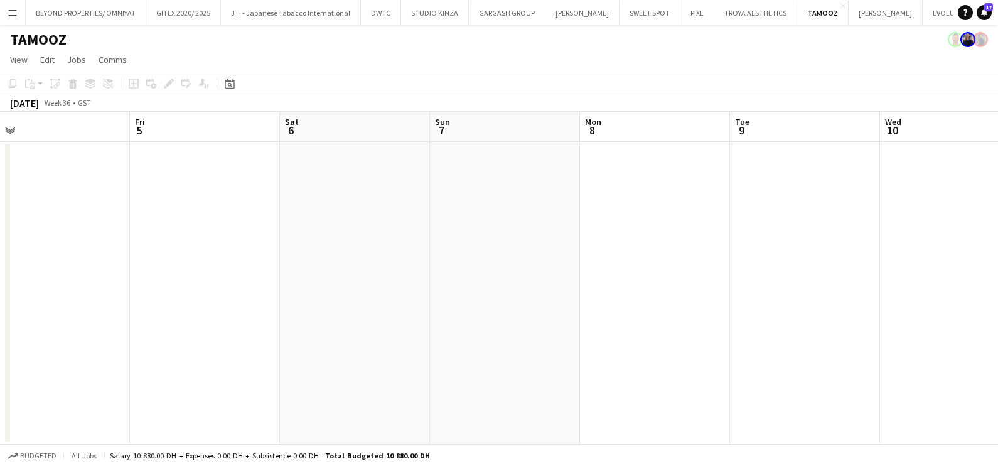
click at [98, 315] on app-calendar-viewport "Tue 2 Wed 3 Thu 4 Fri 5 Sat 6 Sun 7 Mon 8 Tue 9 Wed 10 Thu 11 Fri 12 Sat 13" at bounding box center [499, 278] width 998 height 333
click at [0, 310] on html "Menu Boards Boards Boards All jobs Status Workforce Workforce My Workforce Recr…" at bounding box center [499, 233] width 998 height 466
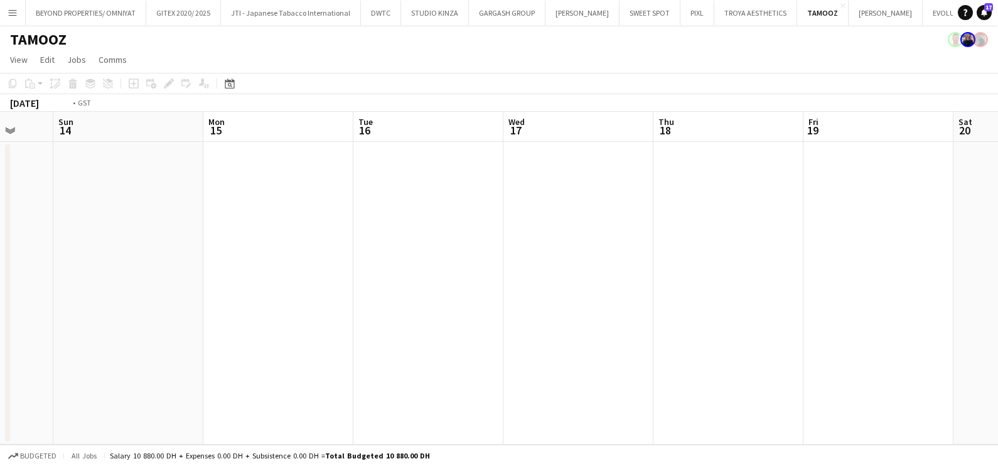
drag, startPoint x: 515, startPoint y: 316, endPoint x: 93, endPoint y: 316, distance: 422.5
click at [93, 316] on app-calendar-viewport "Wed 10 Thu 11 Fri 12 Sat 13 Sun 14 Mon 15 Tue 16 Wed 17 Thu 18 Fri 19 Sat 20 Su…" at bounding box center [499, 278] width 998 height 333
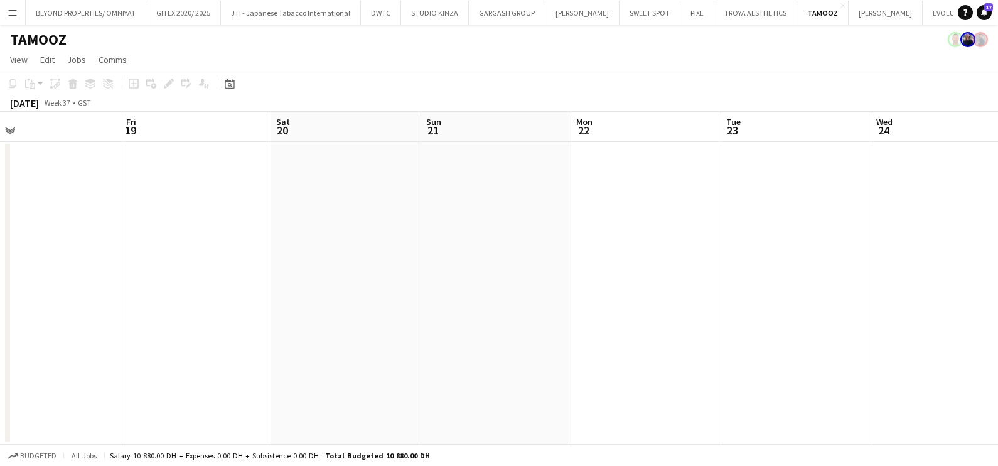
drag, startPoint x: -3, startPoint y: 318, endPoint x: 346, endPoint y: 323, distance: 349.1
click at [0, 320] on app-calendar-viewport "Mon 15 Tue 16 Wed 17 Thu 18 Fri 19 Sat 20 Sun 21 Mon 22 Tue 23 Wed 24 Thu 25 Fr…" at bounding box center [499, 278] width 998 height 333
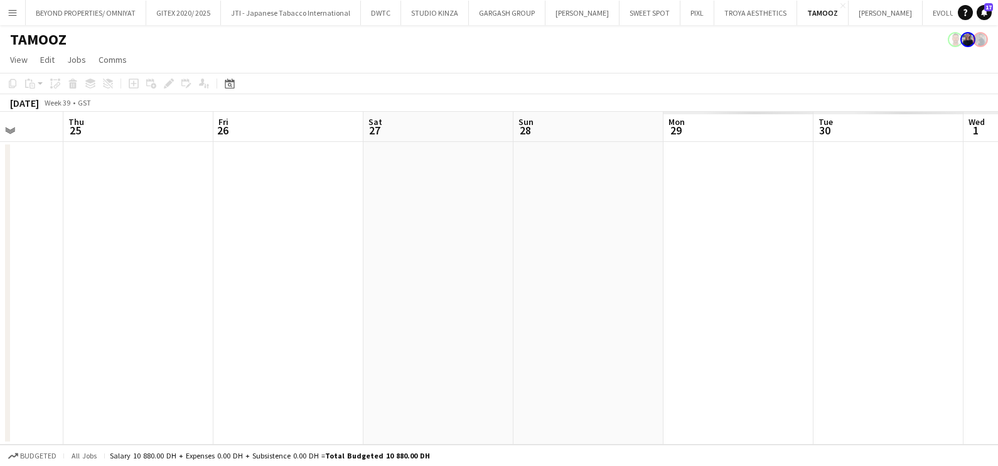
drag, startPoint x: 88, startPoint y: 326, endPoint x: 512, endPoint y: 308, distance: 424.8
click at [60, 326] on app-calendar-viewport "Mon 22 Tue 23 Wed 24 Thu 25 Fri 26 Sat 27 Sun 28 Mon 29 Tue 30 Wed 1 Thu 2 Fri 3" at bounding box center [499, 278] width 998 height 333
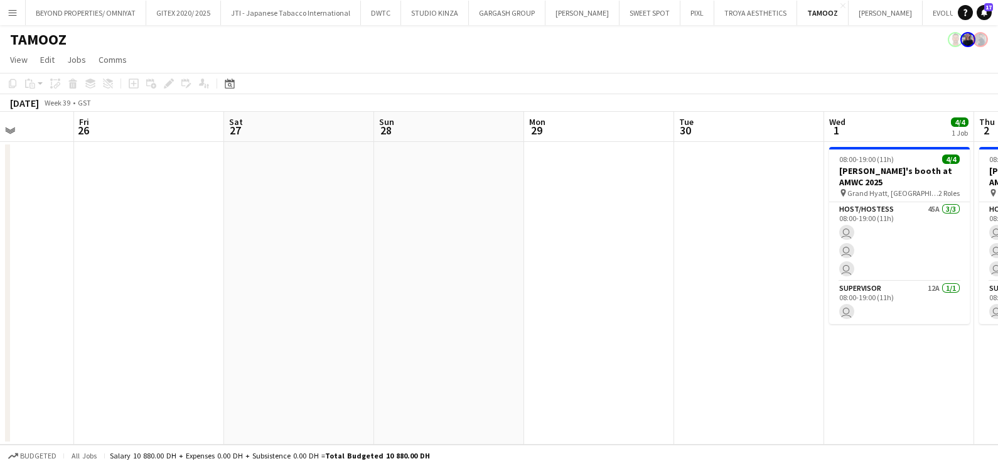
drag, startPoint x: 456, startPoint y: 315, endPoint x: 62, endPoint y: 316, distance: 394.3
click at [0, 316] on html "Menu Boards Boards Boards All jobs Status Workforce Workforce My Workforce Recr…" at bounding box center [499, 233] width 998 height 466
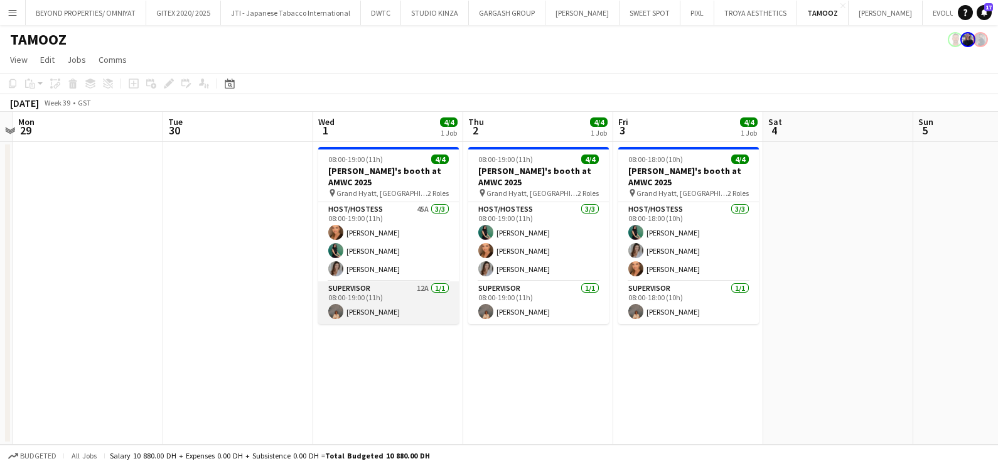
click at [358, 306] on app-card-role "Supervisor 12A [DATE] 08:00-19:00 (11h) [PERSON_NAME]" at bounding box center [388, 302] width 141 height 43
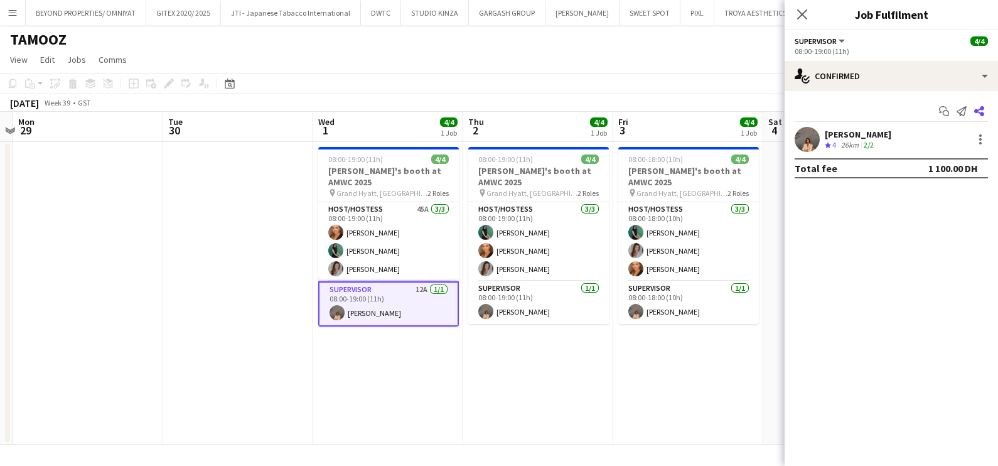
click at [981, 110] on icon "Share" at bounding box center [979, 111] width 10 height 10
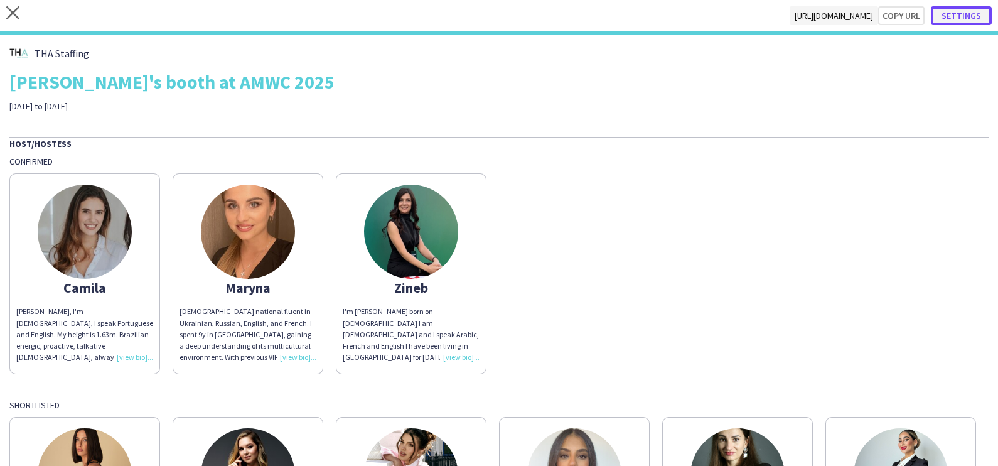
click at [956, 13] on button "Settings" at bounding box center [961, 15] width 61 height 19
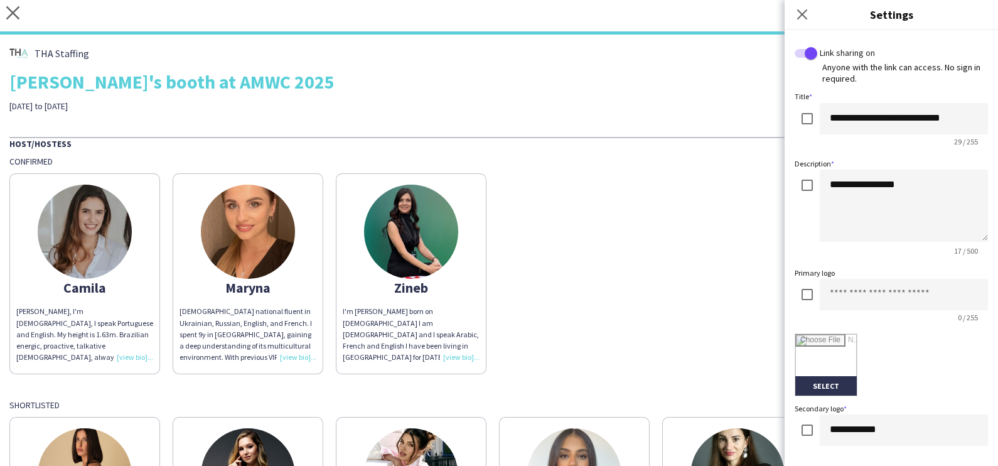
scroll to position [267, 0]
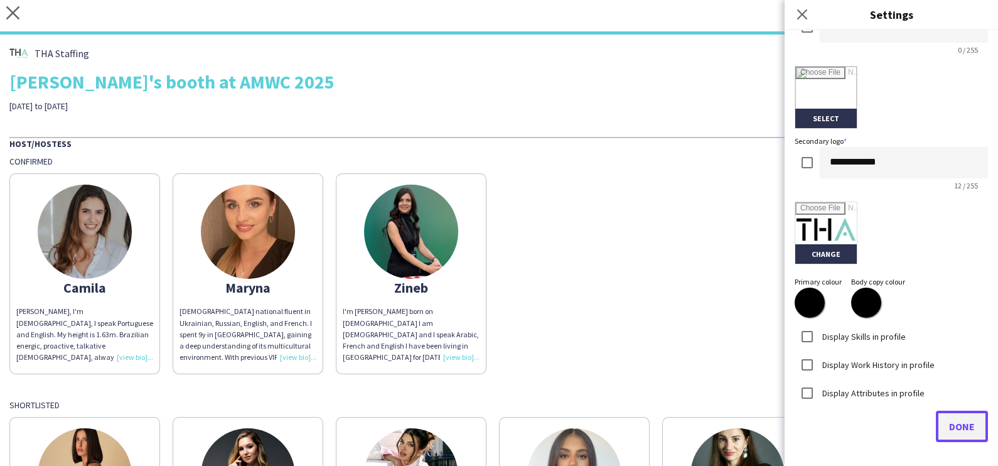
click at [967, 422] on button "Done" at bounding box center [962, 426] width 52 height 31
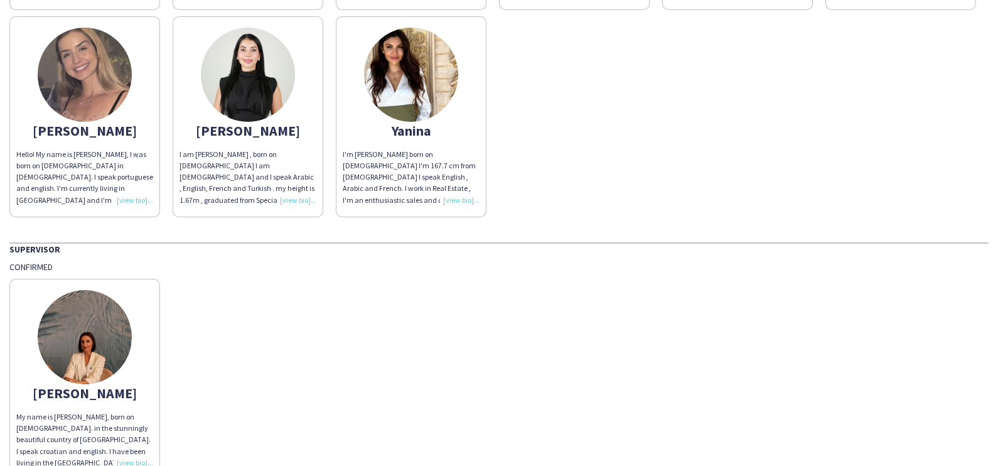
scroll to position [677, 0]
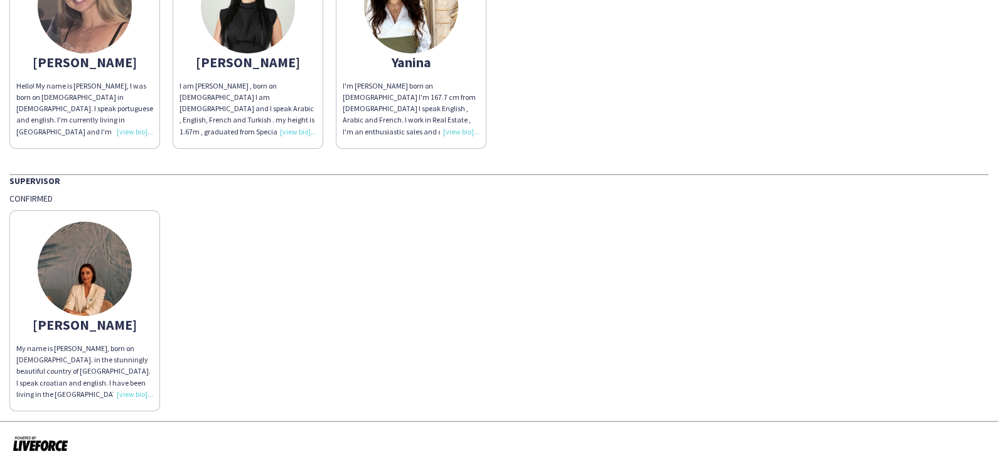
click at [75, 295] on img at bounding box center [85, 269] width 94 height 94
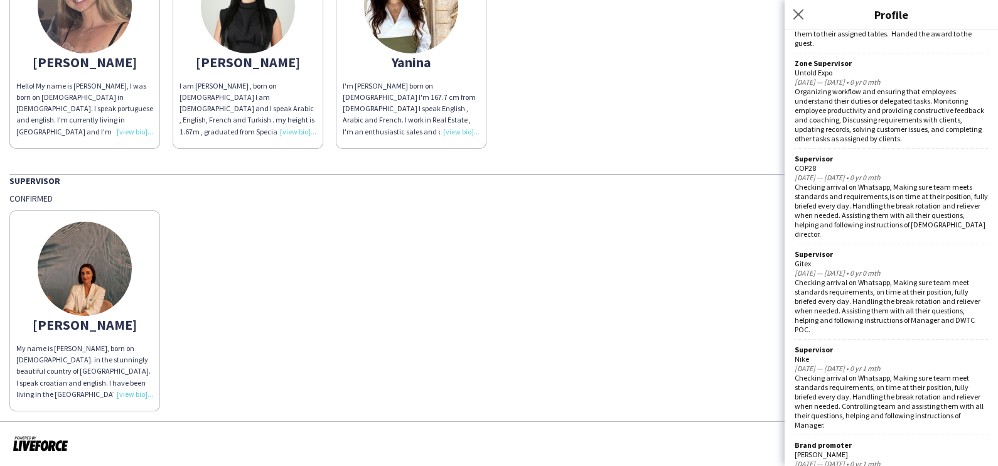
scroll to position [1227, 0]
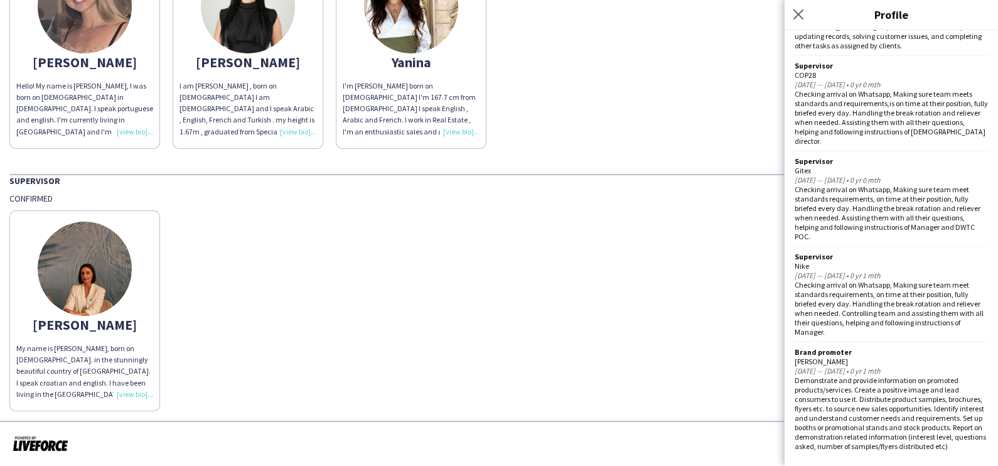
click at [487, 319] on div "[PERSON_NAME] My name is [PERSON_NAME], born on [DEMOGRAPHIC_DATA]. in the stun…" at bounding box center [498, 307] width 979 height 207
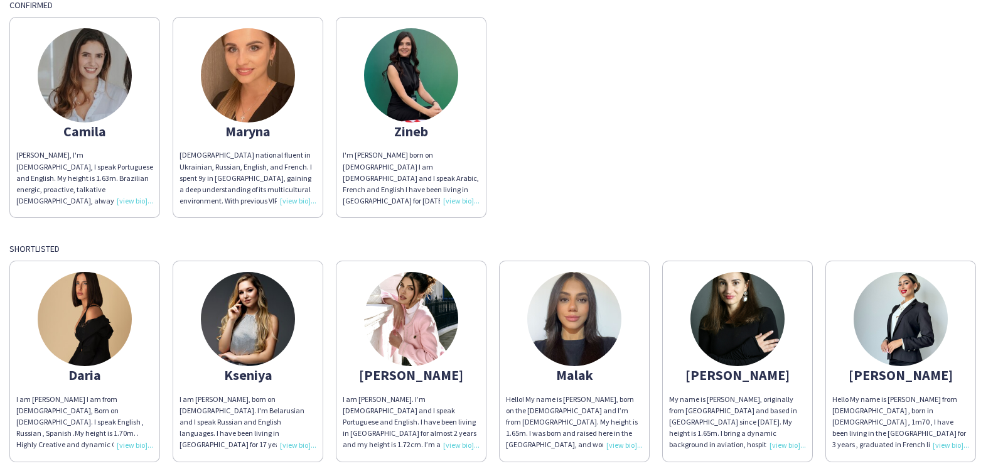
scroll to position [0, 0]
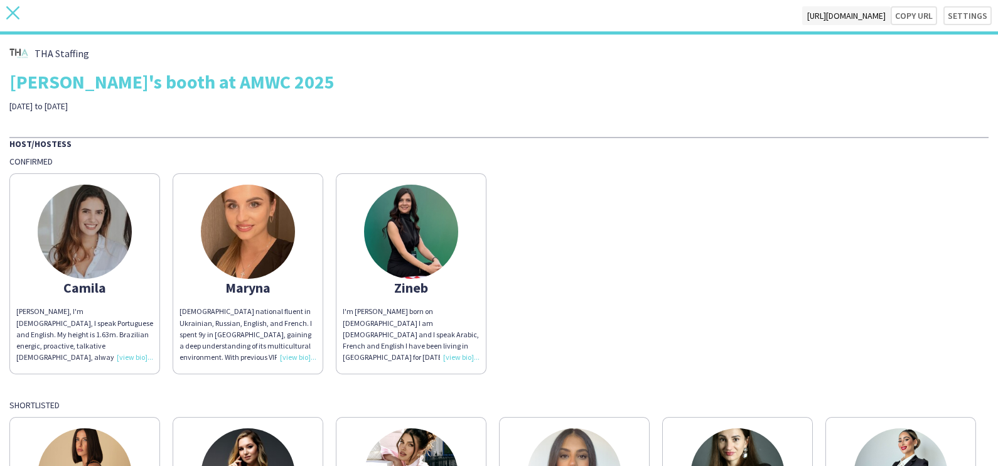
click at [13, 16] on icon "close" at bounding box center [12, 12] width 13 height 13
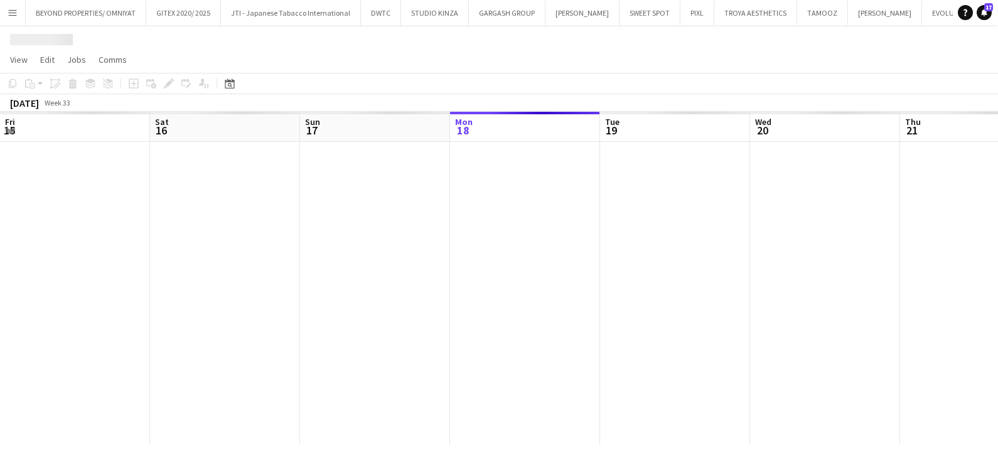
scroll to position [0, 300]
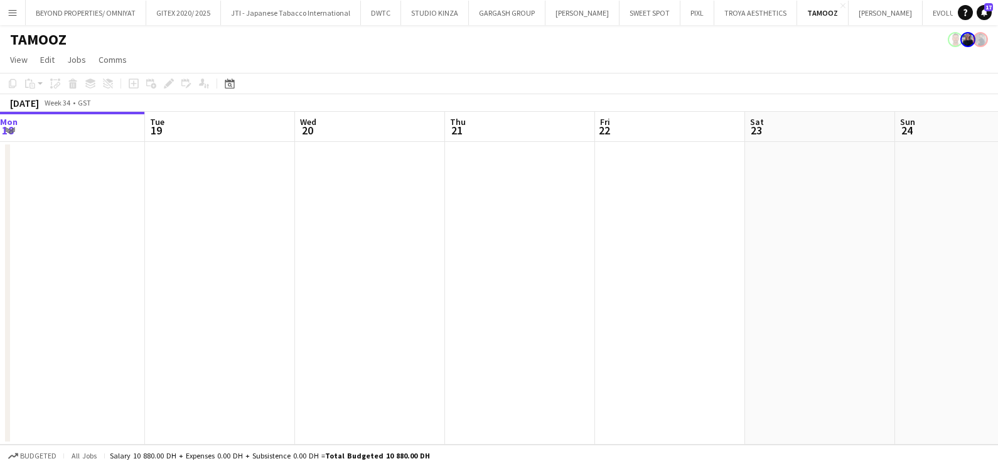
drag, startPoint x: 466, startPoint y: 265, endPoint x: 407, endPoint y: 270, distance: 59.2
click at [146, 270] on app-calendar-viewport "Fri 15 Sat 16 Sun 17 Mon 18 Tue 19 Wed 20 Thu 21 Fri 22 Sat 23 Sun 24 Mon 25 Tu…" at bounding box center [499, 278] width 998 height 333
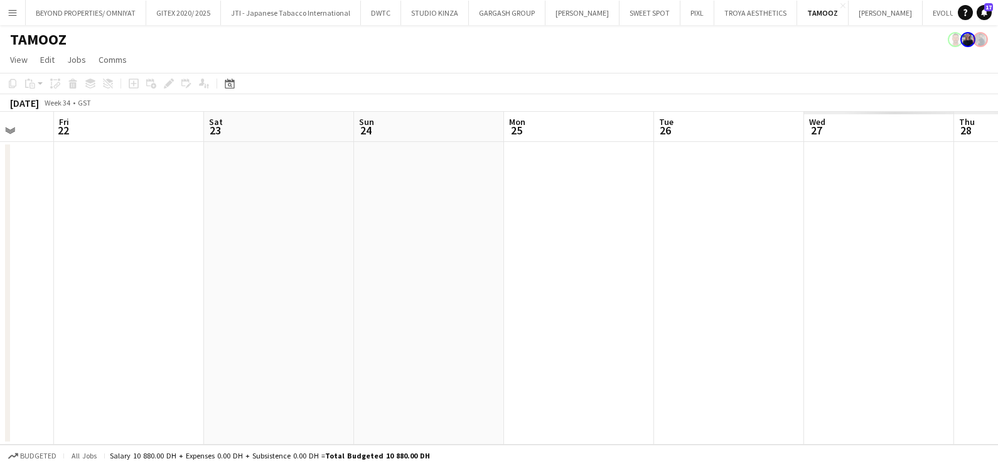
drag, startPoint x: 735, startPoint y: 293, endPoint x: 135, endPoint y: 310, distance: 599.8
click at [135, 310] on app-calendar-viewport "Mon 18 Tue 19 Wed 20 Thu 21 Fri 22 Sat 23 Sun 24 Mon 25 Tue 26 Wed 27 Thu 28 Fr…" at bounding box center [499, 278] width 998 height 333
drag, startPoint x: -3, startPoint y: 369, endPoint x: 829, endPoint y: 322, distance: 833.2
click at [0, 370] on html "Menu Boards Boards Boards All jobs Status Workforce Workforce My Workforce Recr…" at bounding box center [499, 233] width 998 height 466
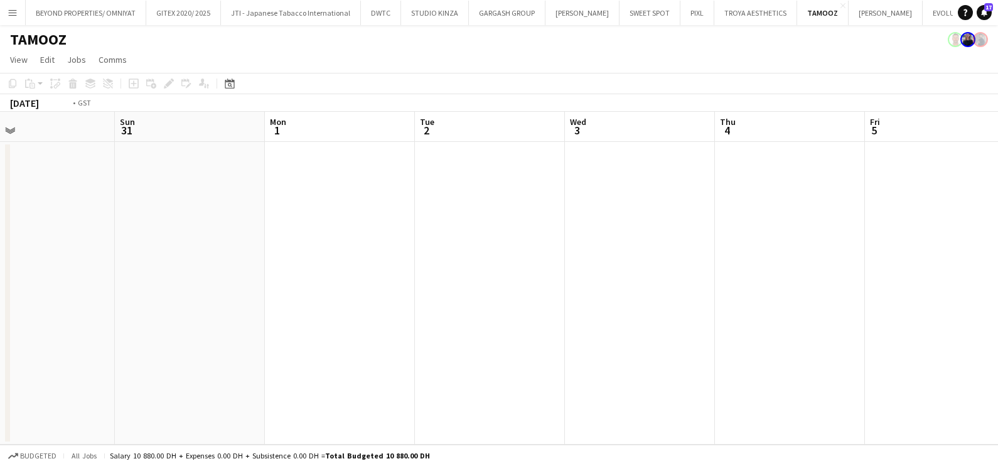
drag, startPoint x: 581, startPoint y: 335, endPoint x: 688, endPoint y: 276, distance: 122.8
click at [82, 335] on app-calendar-viewport "Thu 28 Fri 29 Sat 30 Sun 31 Mon 1 Tue 2 Wed 3 Thu 4 Fri 5 Sat 6 Sun 7 Mon 8" at bounding box center [499, 278] width 998 height 333
drag, startPoint x: 3, startPoint y: 315, endPoint x: 245, endPoint y: 281, distance: 244.1
click at [0, 317] on html "Menu Boards Boards Boards All jobs Status Workforce Workforce My Workforce Recr…" at bounding box center [499, 233] width 998 height 466
drag, startPoint x: 43, startPoint y: 325, endPoint x: 660, endPoint y: 225, distance: 624.4
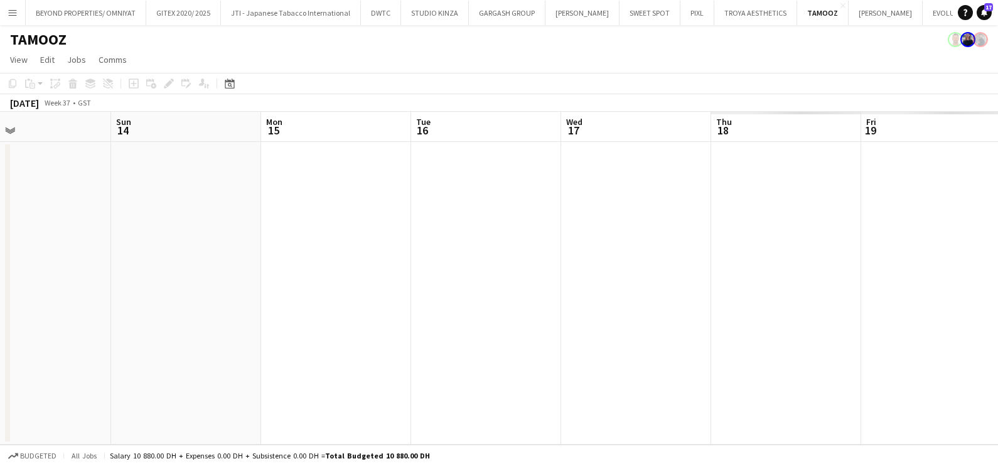
click at [0, 324] on app-calendar-viewport "Wed 10 Thu 11 Fri 12 Sat 13 Sun 14 Mon 15 Tue 16 Wed 17 Thu 18 Fri 19 Sat 20 Su…" at bounding box center [499, 278] width 998 height 333
drag, startPoint x: 392, startPoint y: 286, endPoint x: 488, endPoint y: 244, distance: 104.3
click at [99, 287] on app-calendar-viewport "Fri 12 Sat 13 Sun 14 Mon 15 Tue 16 Wed 17 Thu 18 Fri 19 Sat 20 Sun 21 Mon 22 Tu…" at bounding box center [499, 278] width 998 height 333
drag, startPoint x: 339, startPoint y: 294, endPoint x: 272, endPoint y: 291, distance: 66.7
click at [6, 299] on div "Mon 15 Tue 16 Wed 17 Thu 18 Fri 19 Sat 20 Sun 21 Mon 22 Tue 23 Wed 24 Thu 25 Fr…" at bounding box center [499, 278] width 998 height 333
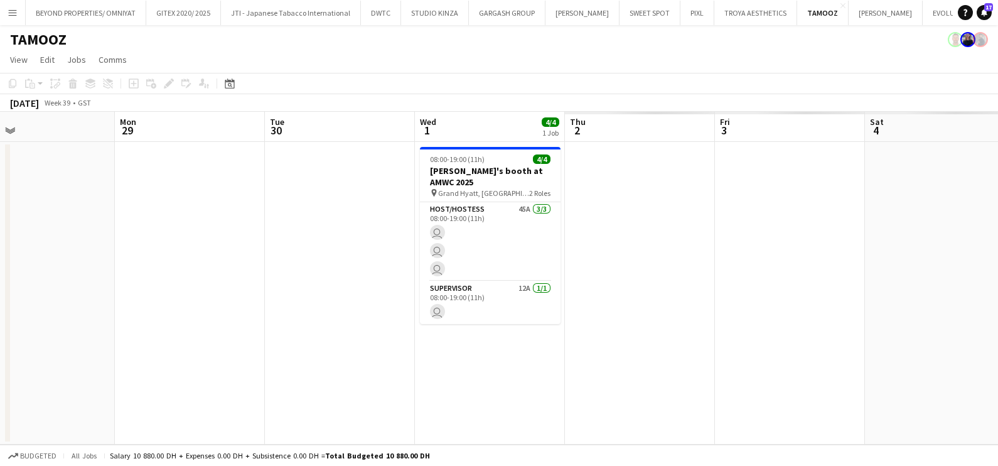
drag, startPoint x: 708, startPoint y: 289, endPoint x: 107, endPoint y: 295, distance: 600.8
click at [13, 295] on app-calendar-viewport "Thu 25 Fri 26 Sat 27 Sun 28 Mon 29 Tue 30 Wed 1 4/4 1 Job Thu 2 Fri 3 Sat 4 Sun…" at bounding box center [499, 278] width 998 height 333
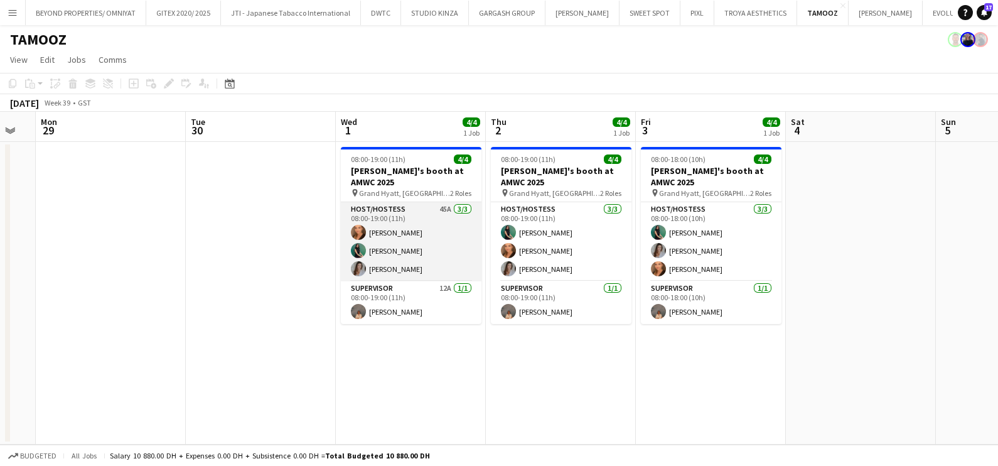
click at [398, 235] on app-card-role "Host/Hostess 45A [DATE] 08:00-19:00 (11h) [PERSON_NAME] [PERSON_NAME] [PERSON_N…" at bounding box center [411, 241] width 141 height 79
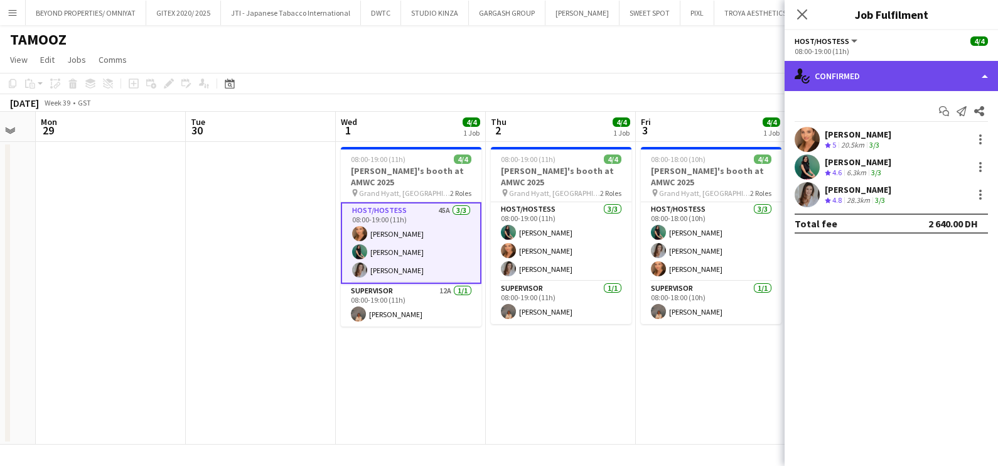
click at [882, 73] on div "single-neutral-actions-check-2 Confirmed" at bounding box center [891, 76] width 213 height 30
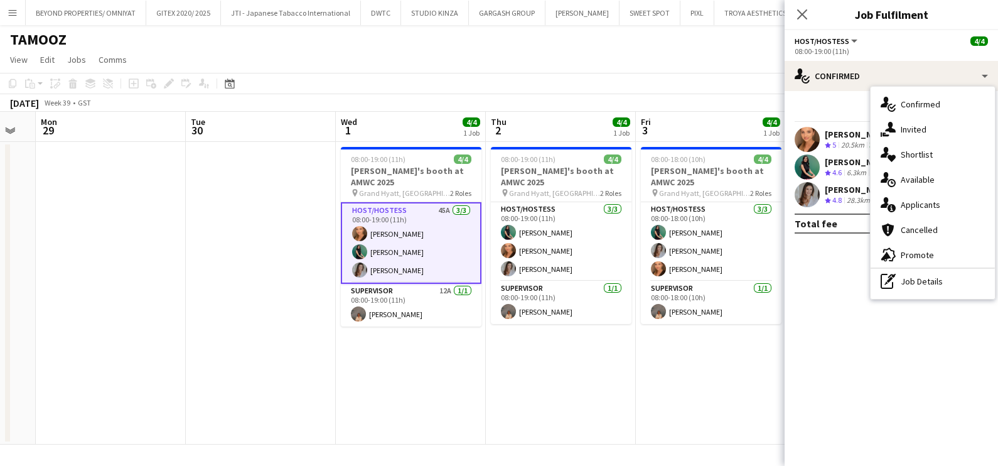
click at [925, 150] on div "single-neutral-actions-heart Shortlist" at bounding box center [933, 154] width 124 height 25
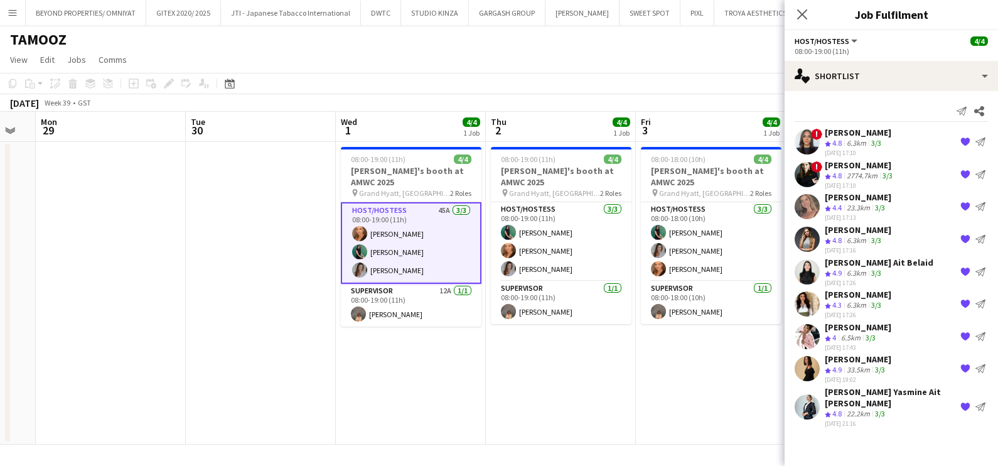
click at [963, 171] on app-icon "{{ spriteTitle }}" at bounding box center [966, 174] width 10 height 10
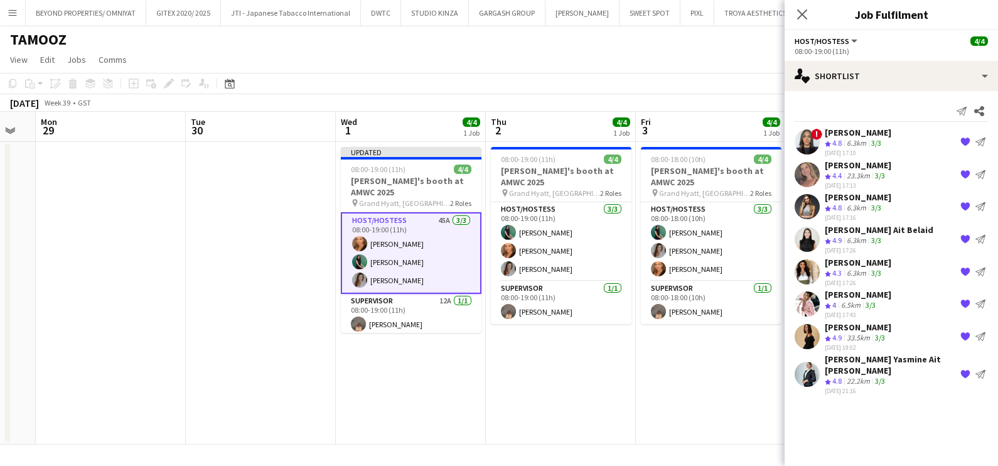
click at [962, 141] on app-icon "{{ spriteTitle }}" at bounding box center [966, 142] width 10 height 10
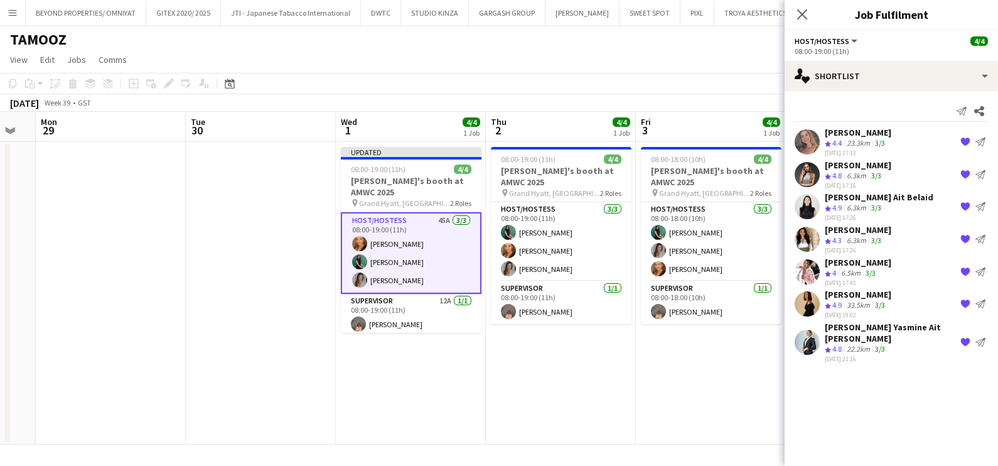
click at [964, 269] on app-icon "{{ spriteTitle }}" at bounding box center [966, 271] width 10 height 10
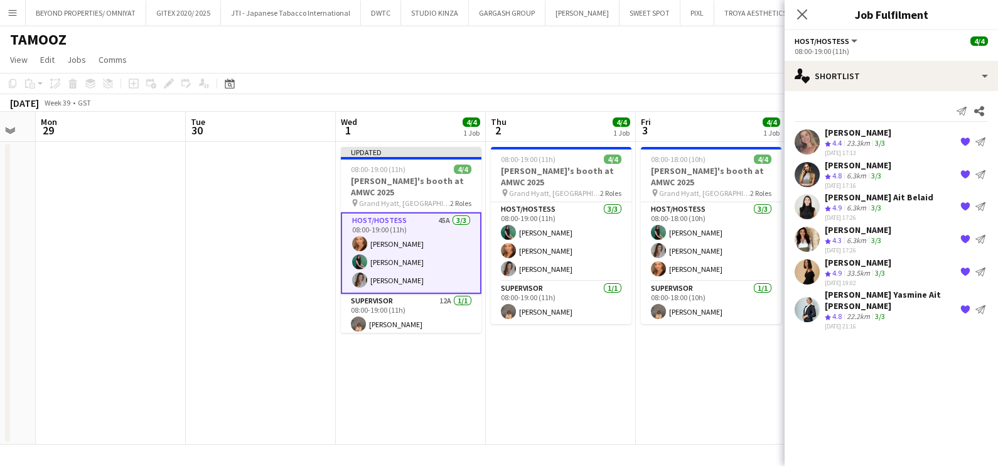
click at [964, 268] on app-icon "{{ spriteTitle }}" at bounding box center [966, 271] width 10 height 10
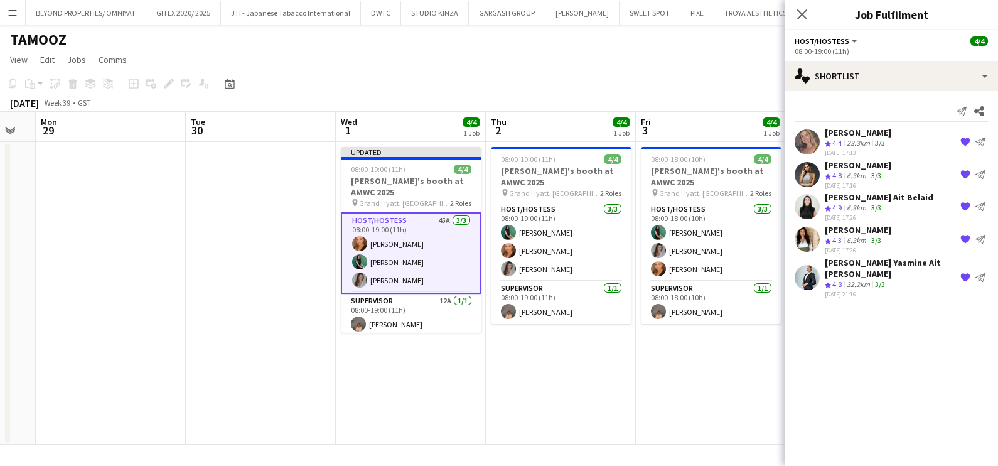
click at [967, 272] on app-icon "{{ spriteTitle }}" at bounding box center [966, 277] width 10 height 10
click at [685, 68] on app-page-menu "View Day view expanded Day view collapsed Month view Date picker Jump to [DATE]…" at bounding box center [499, 61] width 998 height 24
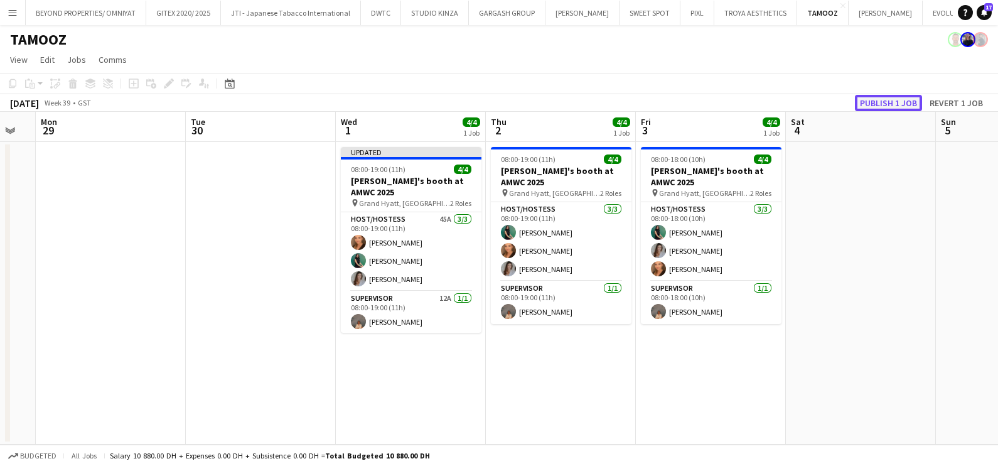
click at [883, 101] on button "Publish 1 job" at bounding box center [888, 103] width 67 height 16
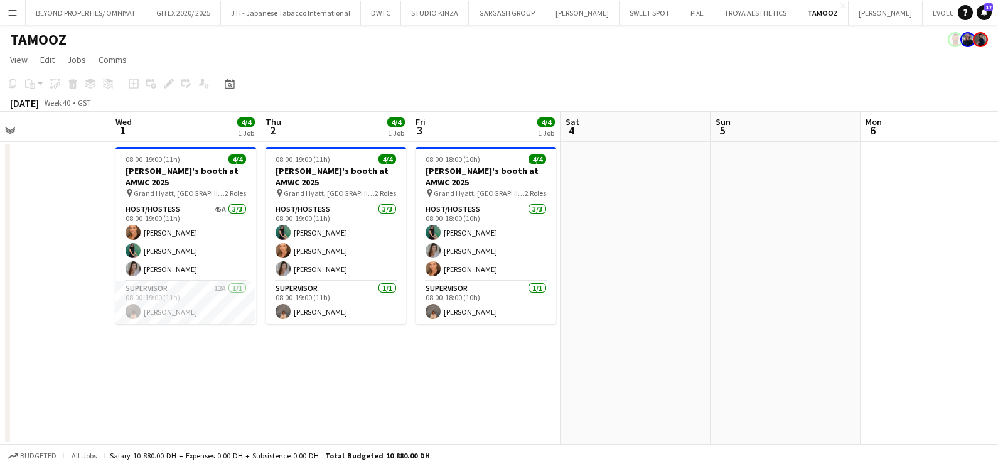
scroll to position [0, 498]
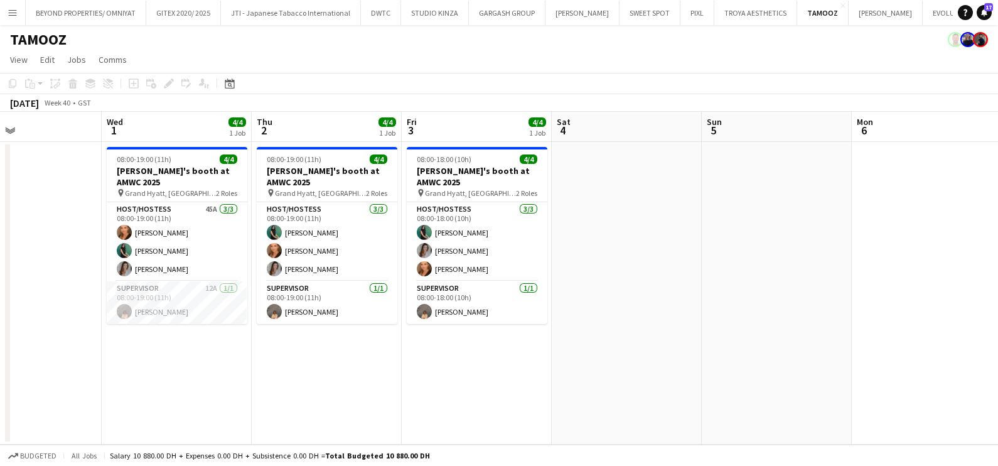
drag, startPoint x: 585, startPoint y: 389, endPoint x: 355, endPoint y: 395, distance: 230.5
click at [355, 395] on app-calendar-viewport "Sat 27 Sun 28 Mon 29 Tue 30 Wed 1 4/4 1 Job Thu 2 4/4 1 Job Fri 3 4/4 1 Job Sat…" at bounding box center [499, 278] width 998 height 333
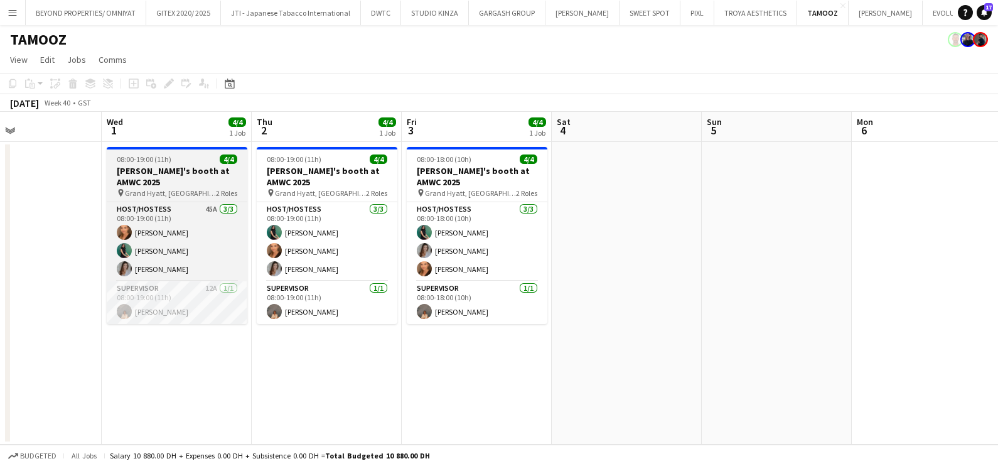
click at [156, 154] on span "08:00-19:00 (11h)" at bounding box center [144, 158] width 55 height 9
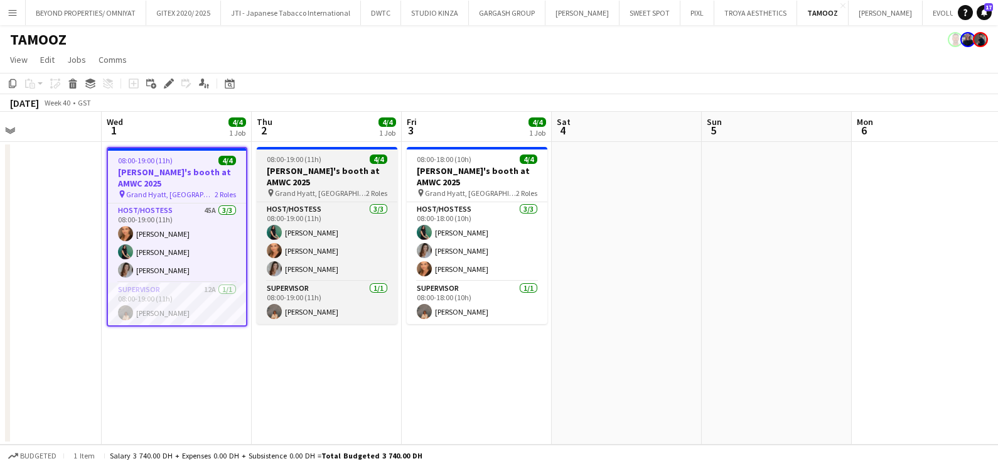
click at [298, 164] on app-job-card "08:00-19:00 (11h) 4/4 Galderma's booth at AMWC 2025 pin Grand Hyatt, [GEOGRAPHI…" at bounding box center [327, 235] width 141 height 177
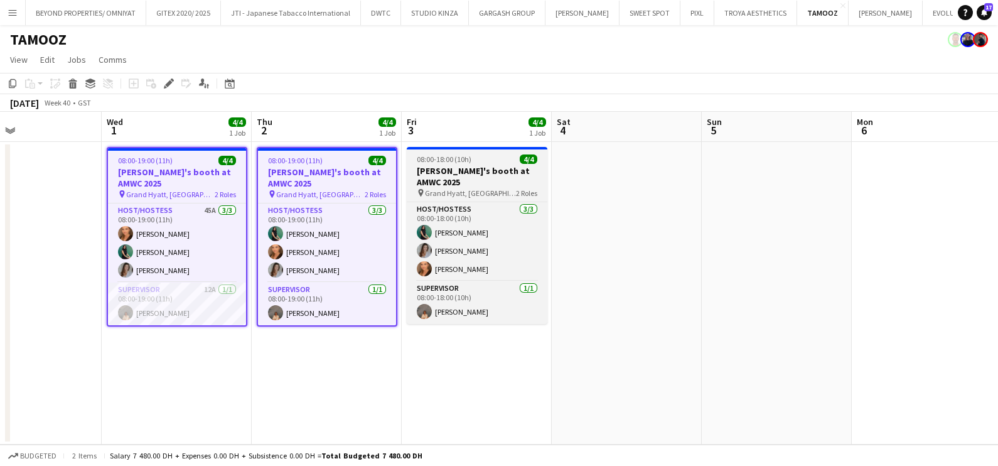
click at [461, 163] on span "08:00-18:00 (10h)" at bounding box center [444, 158] width 55 height 9
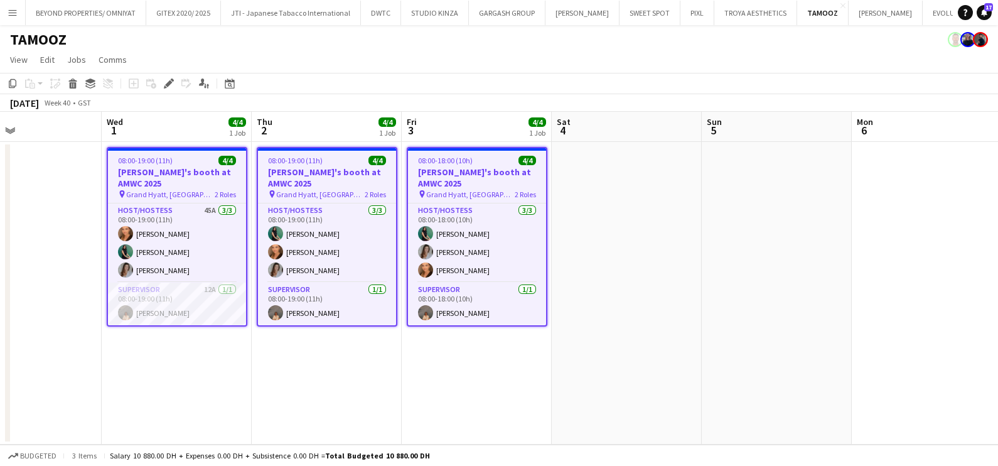
click at [134, 363] on app-date-cell "08:00-19:00 (11h) 4/4 Galderma's booth at AMWC 2025 pin [GEOGRAPHIC_DATA], [GEO…" at bounding box center [177, 293] width 150 height 303
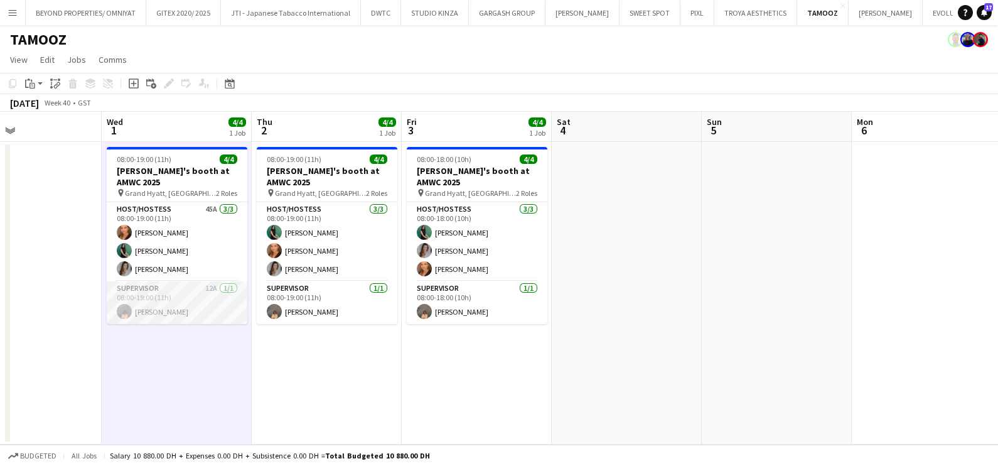
click at [158, 295] on app-card-role "Supervisor 12A [DATE] 08:00-19:00 (11h) [PERSON_NAME]" at bounding box center [177, 302] width 141 height 43
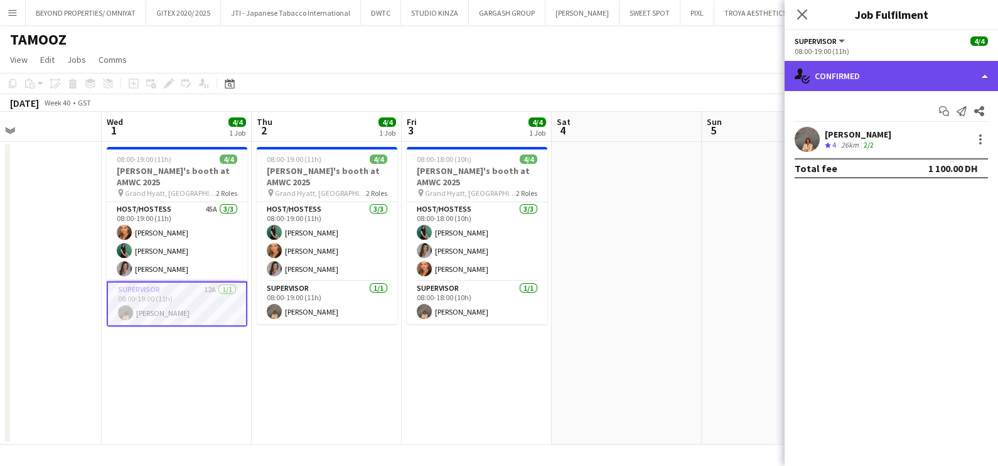
click at [829, 69] on div "single-neutral-actions-check-2 Confirmed" at bounding box center [891, 76] width 213 height 30
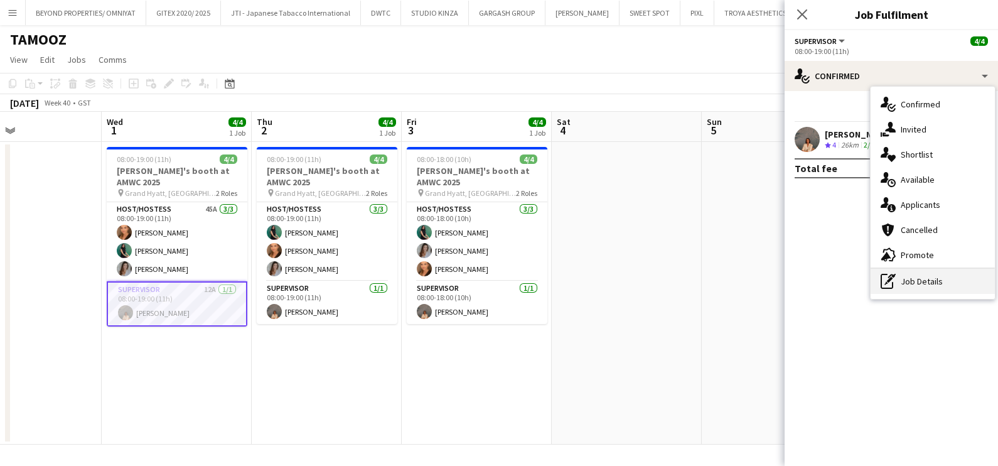
click at [917, 281] on div "pen-write Job Details" at bounding box center [933, 281] width 124 height 25
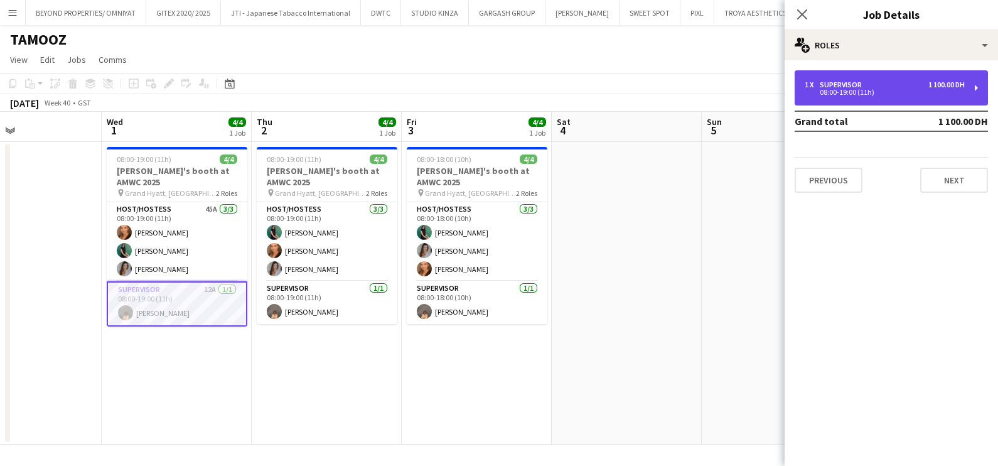
click at [832, 82] on div "Supervisor" at bounding box center [843, 84] width 47 height 9
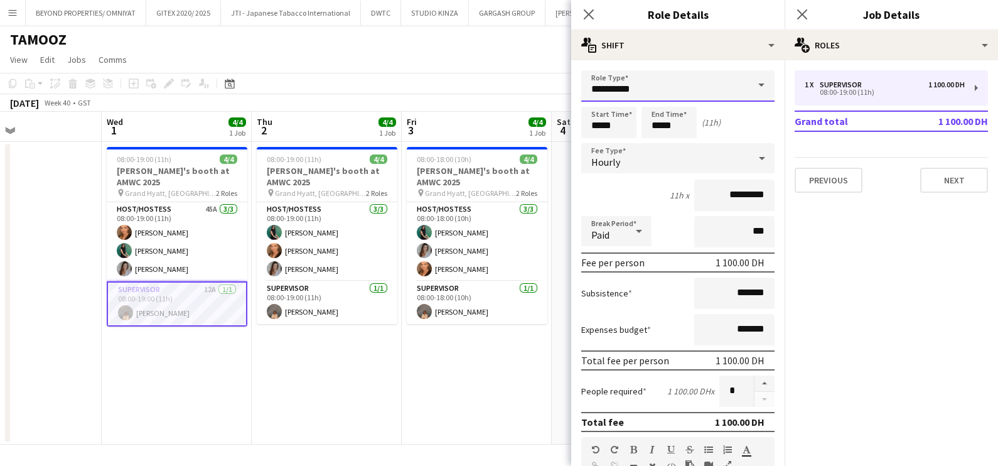
click at [650, 85] on input "**********" at bounding box center [677, 85] width 193 height 31
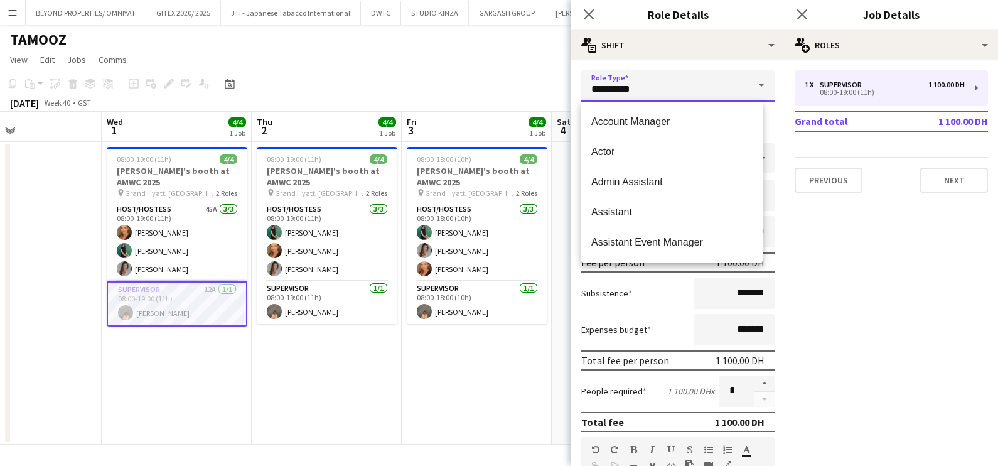
click at [650, 85] on input "**********" at bounding box center [677, 85] width 193 height 31
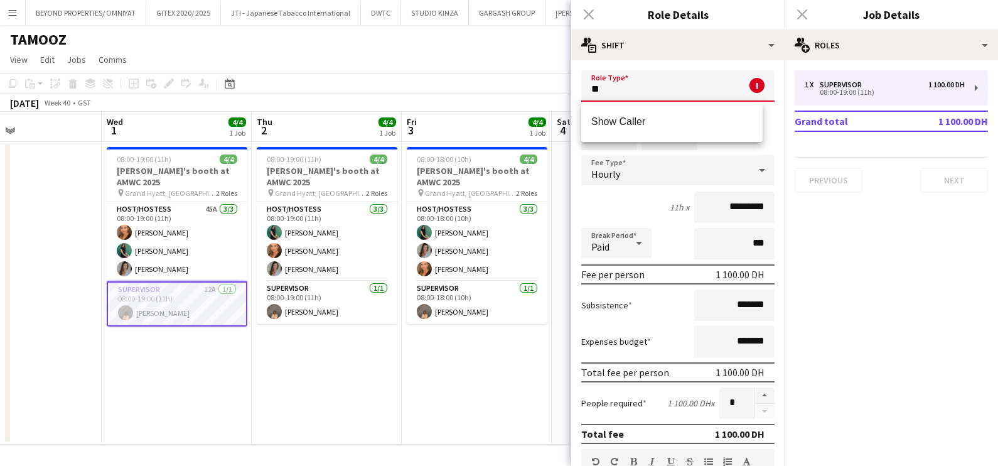
type input "*"
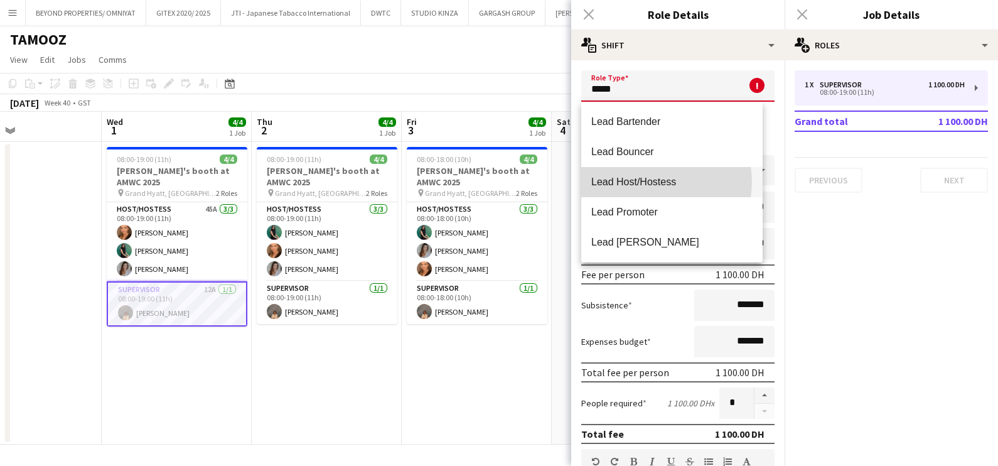
click at [653, 182] on span "Lead Host/Hostess" at bounding box center [671, 182] width 161 height 12
type input "**********"
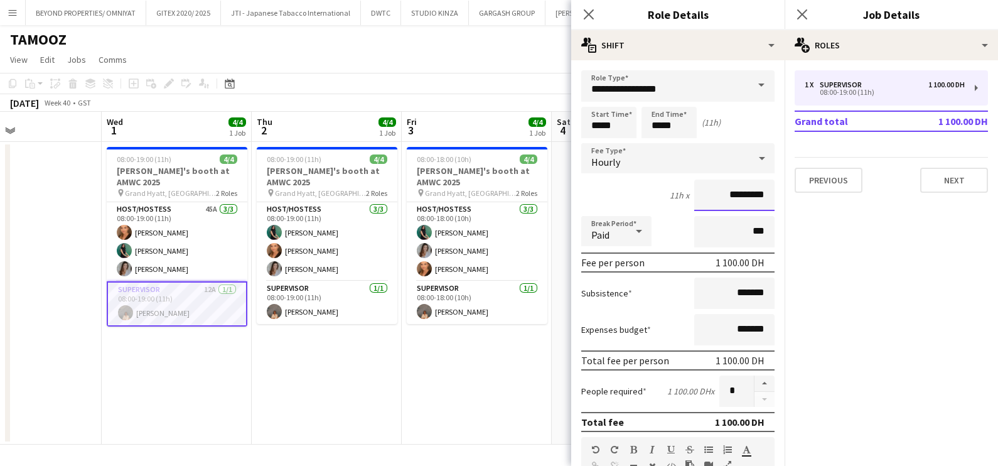
drag, startPoint x: 721, startPoint y: 198, endPoint x: 697, endPoint y: 197, distance: 23.3
click at [697, 197] on input "*********" at bounding box center [734, 195] width 80 height 31
type input "********"
click at [446, 370] on app-date-cell "08:00-18:00 (10h) 4/4 Galderma's booth at AMWC 2025 pin Grand Hyatt, [GEOGRAPHI…" at bounding box center [477, 293] width 150 height 303
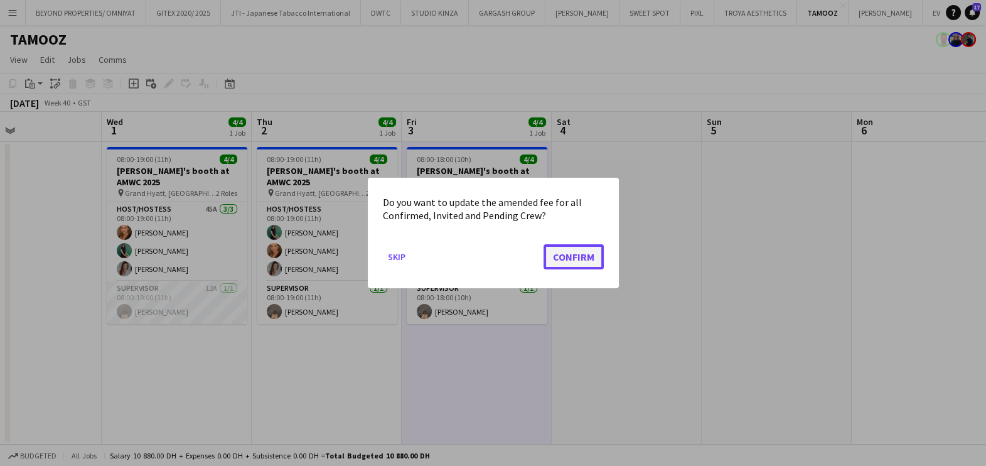
click at [570, 254] on button "Confirm" at bounding box center [574, 256] width 60 height 25
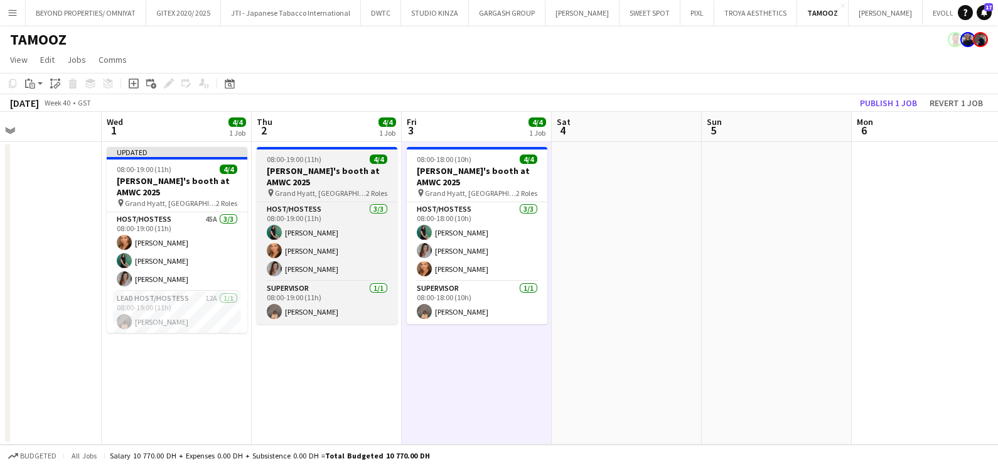
click at [348, 164] on app-job-card "08:00-19:00 (11h) 4/4 Galderma's booth at AMWC 2025 pin Grand Hyatt, [GEOGRAPHI…" at bounding box center [327, 235] width 141 height 177
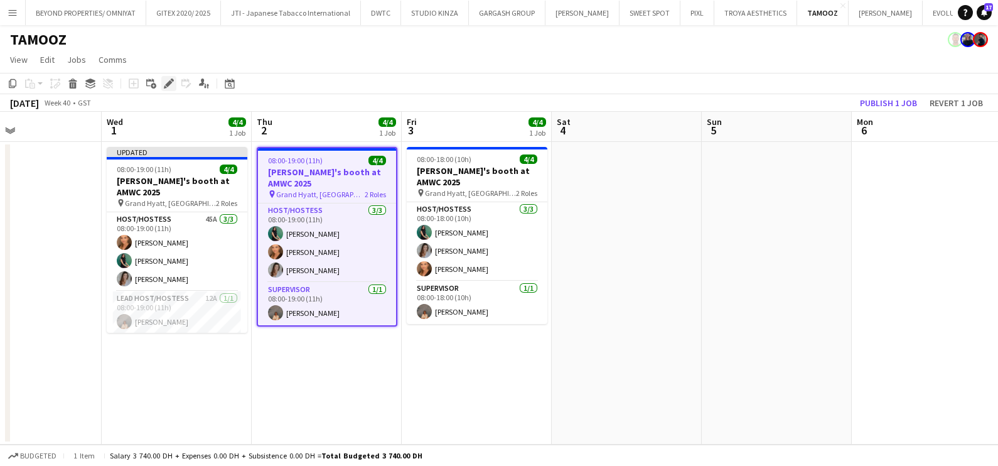
click at [167, 85] on icon at bounding box center [168, 83] width 7 height 7
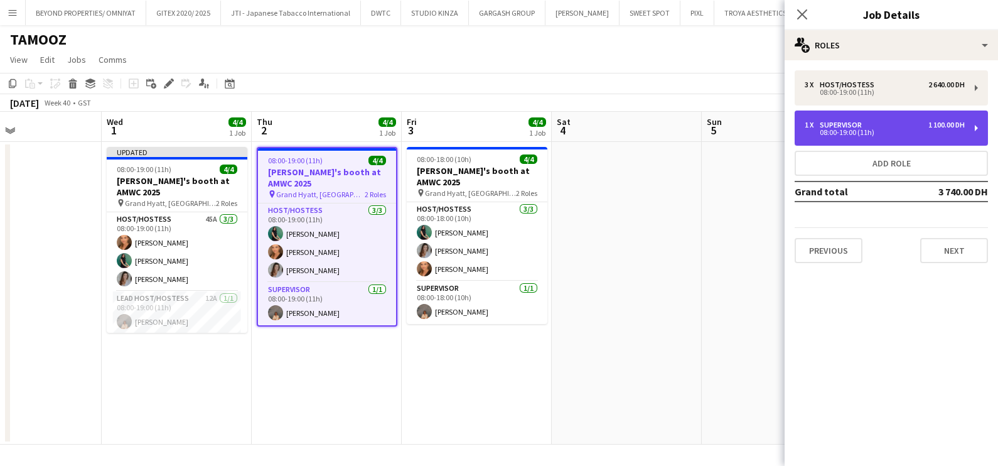
click at [853, 126] on div "Supervisor" at bounding box center [843, 125] width 47 height 9
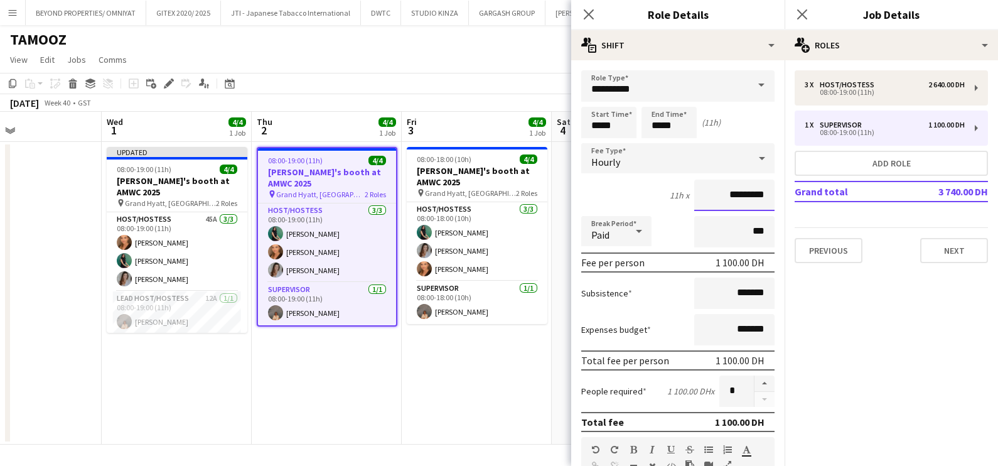
drag, startPoint x: 720, startPoint y: 196, endPoint x: 700, endPoint y: 201, distance: 20.7
click at [700, 201] on input "*********" at bounding box center [734, 195] width 80 height 31
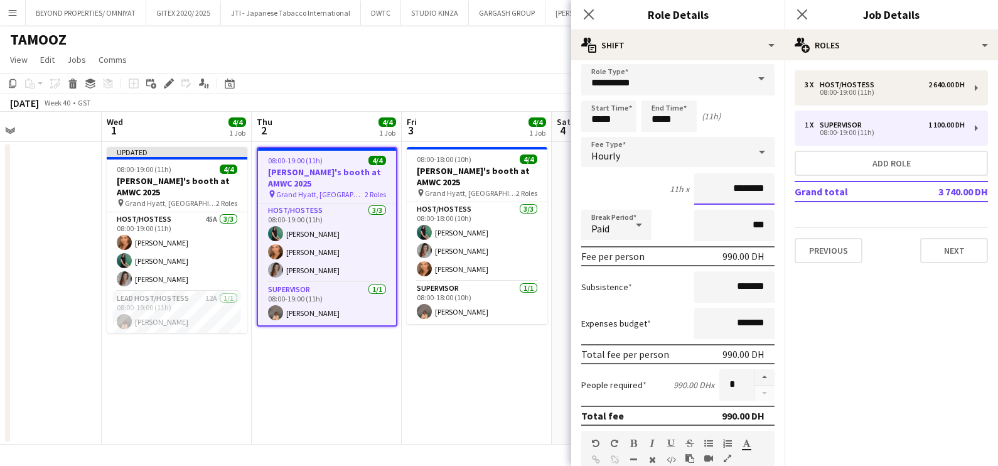
scroll to position [0, 0]
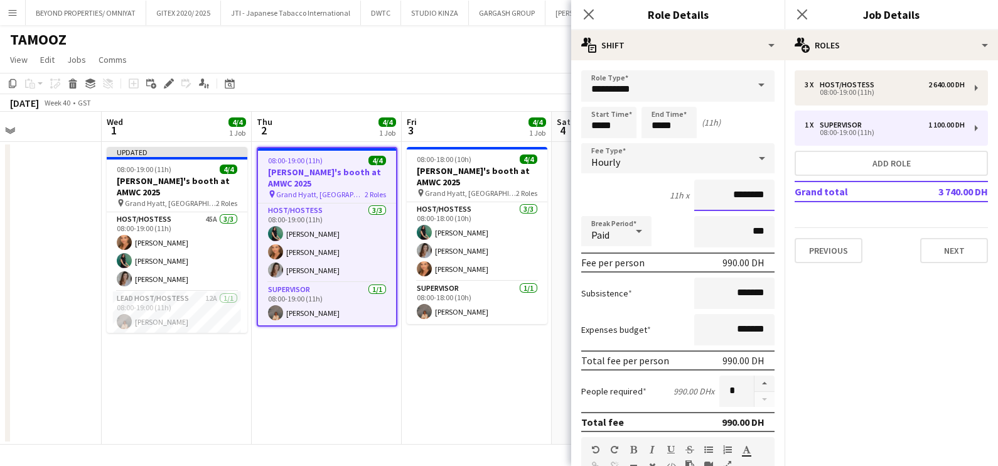
type input "********"
click at [637, 82] on input "**********" at bounding box center [677, 85] width 193 height 31
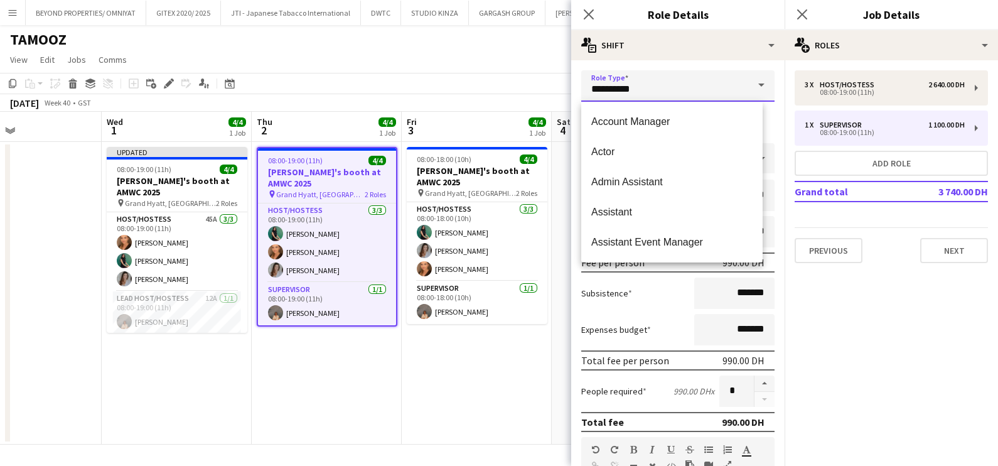
click at [637, 82] on input "**********" at bounding box center [677, 85] width 193 height 31
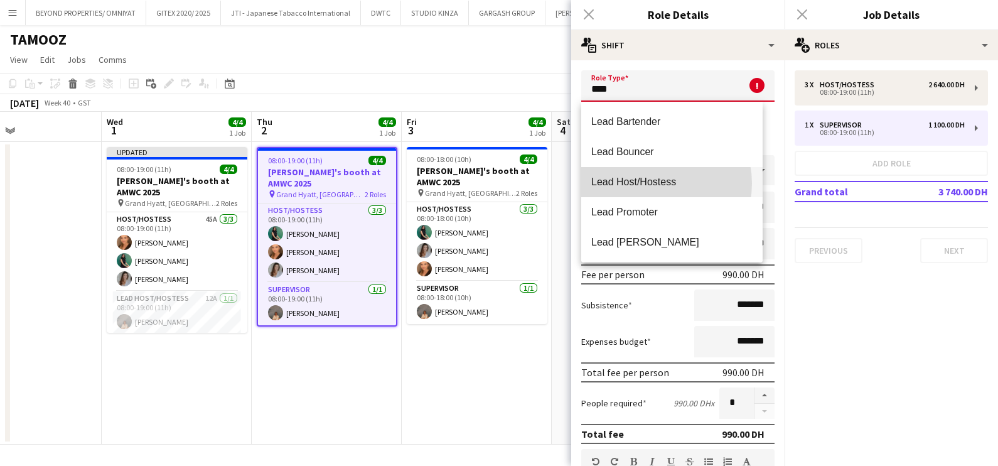
click at [651, 183] on span "Lead Host/Hostess" at bounding box center [671, 182] width 161 height 12
type input "**********"
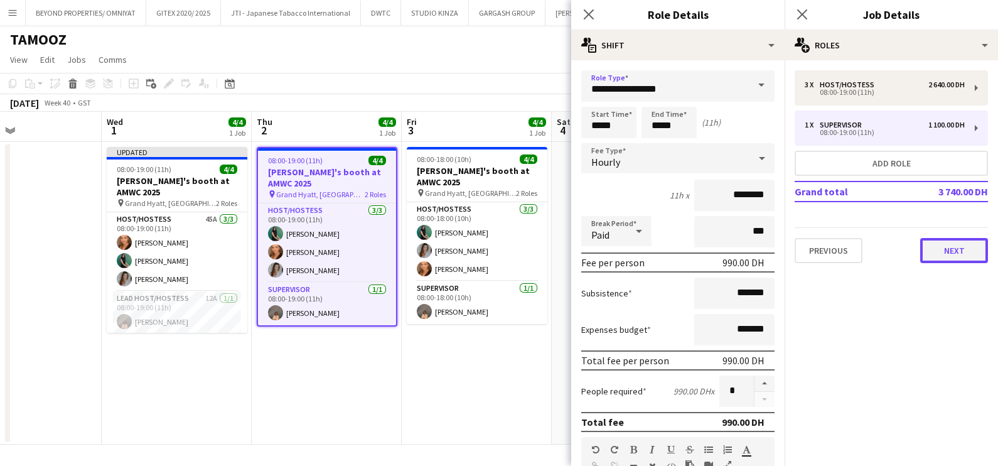
click at [941, 246] on button "Next" at bounding box center [954, 250] width 68 height 25
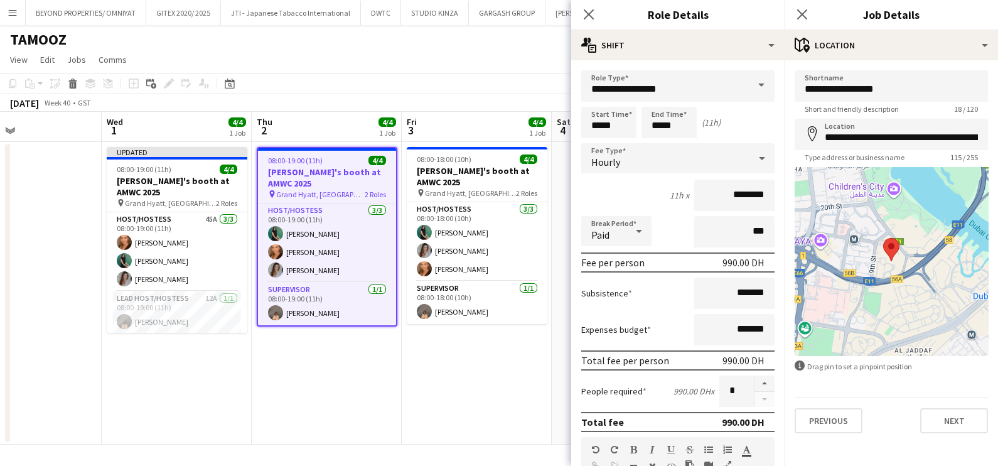
click at [477, 379] on app-date-cell "08:00-18:00 (10h) 4/4 Galderma's booth at AMWC 2025 pin Grand Hyatt, [GEOGRAPHI…" at bounding box center [477, 293] width 150 height 303
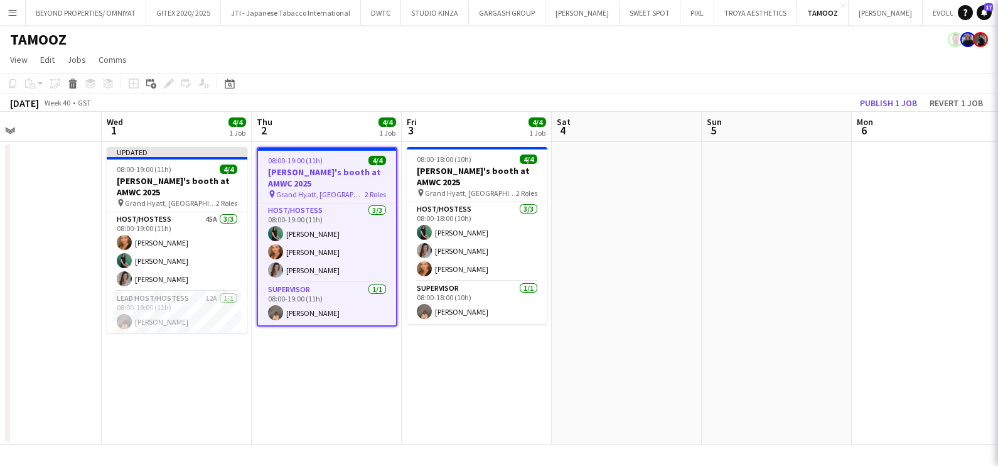
scroll to position [0, 498]
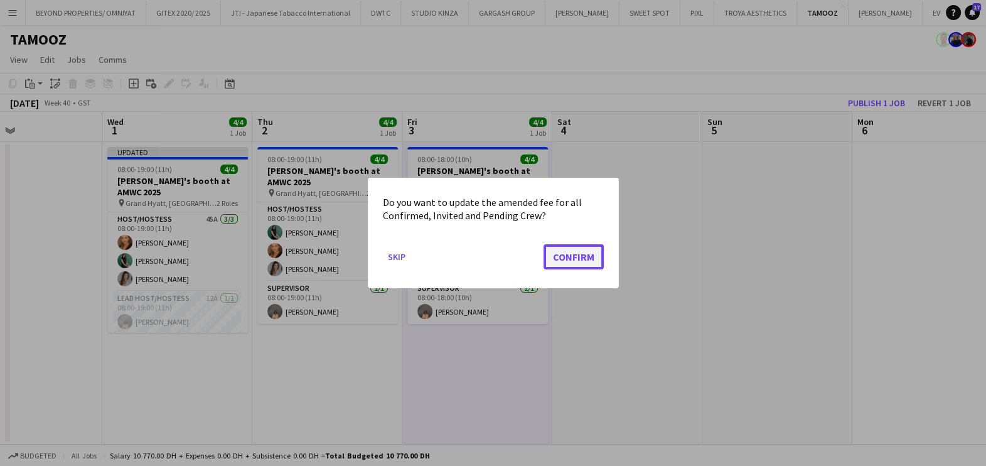
click at [581, 251] on button "Confirm" at bounding box center [574, 256] width 60 height 25
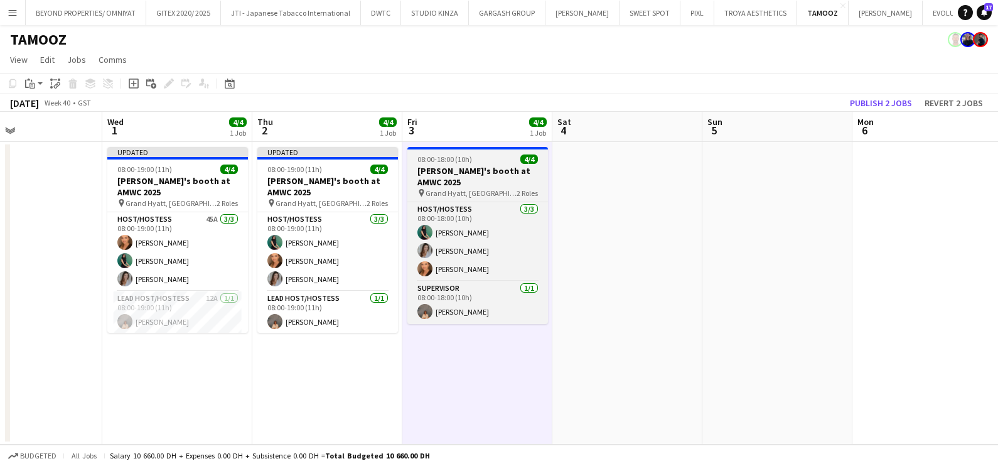
click at [455, 166] on h3 "[PERSON_NAME]'s booth at AMWC 2025" at bounding box center [477, 176] width 141 height 23
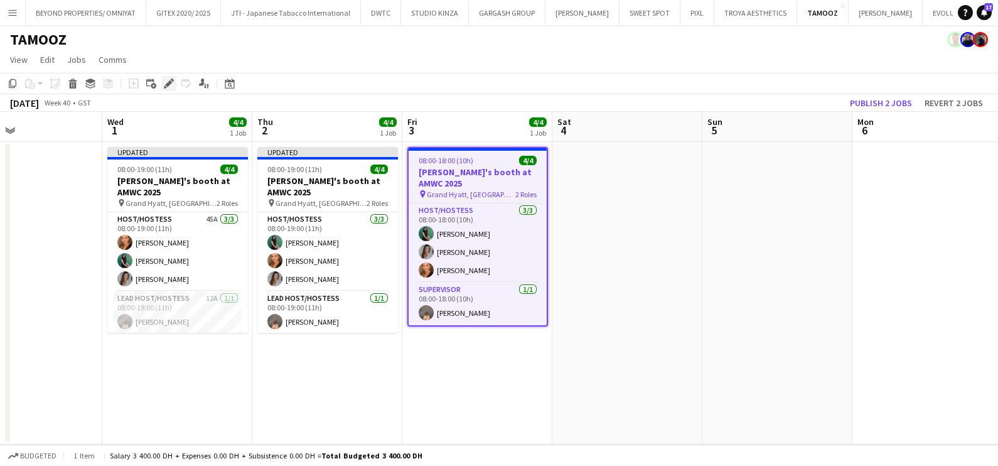
click at [167, 84] on icon at bounding box center [168, 83] width 7 height 7
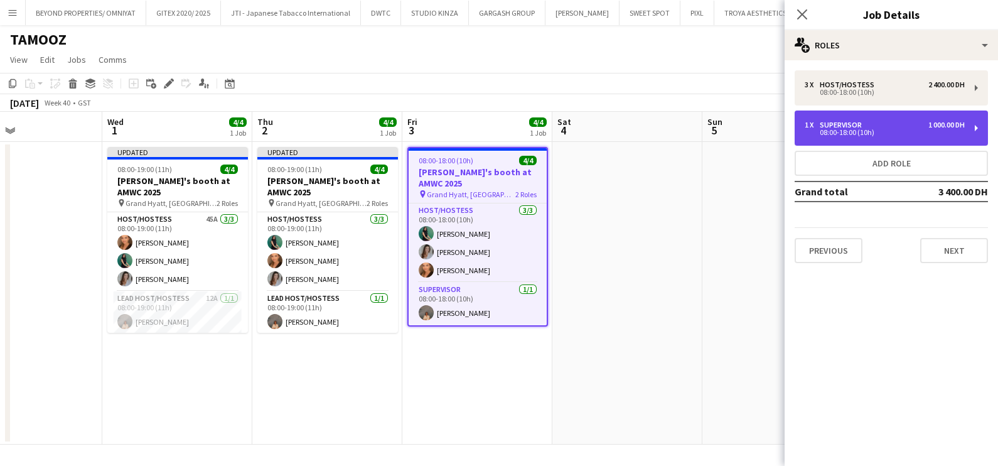
click at [839, 122] on div "Supervisor" at bounding box center [843, 125] width 47 height 9
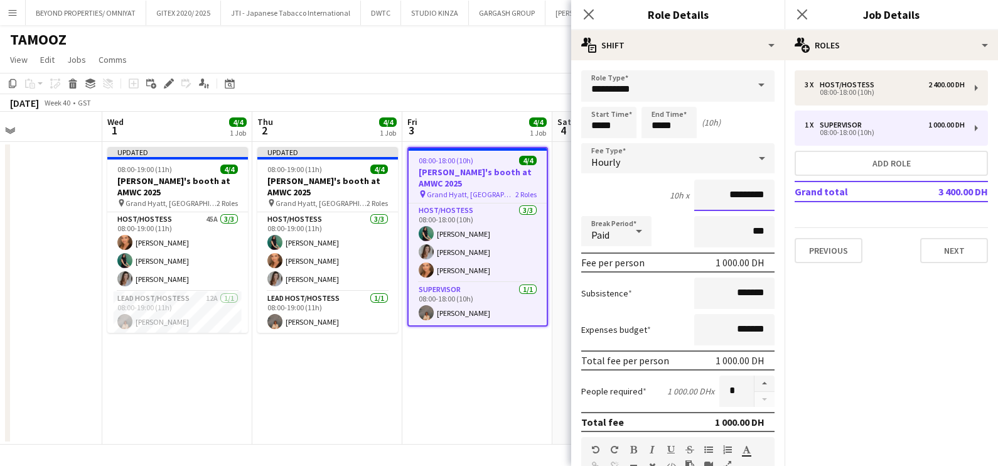
drag, startPoint x: 720, startPoint y: 195, endPoint x: 696, endPoint y: 198, distance: 24.1
click at [696, 198] on input "*********" at bounding box center [734, 195] width 80 height 31
type input "********"
click at [643, 87] on input "**********" at bounding box center [677, 85] width 193 height 31
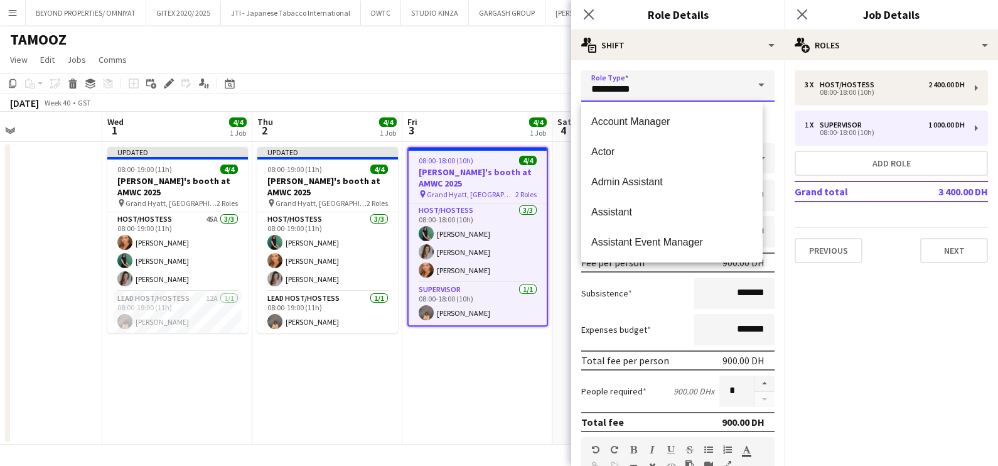
click at [643, 87] on input "**********" at bounding box center [677, 85] width 193 height 31
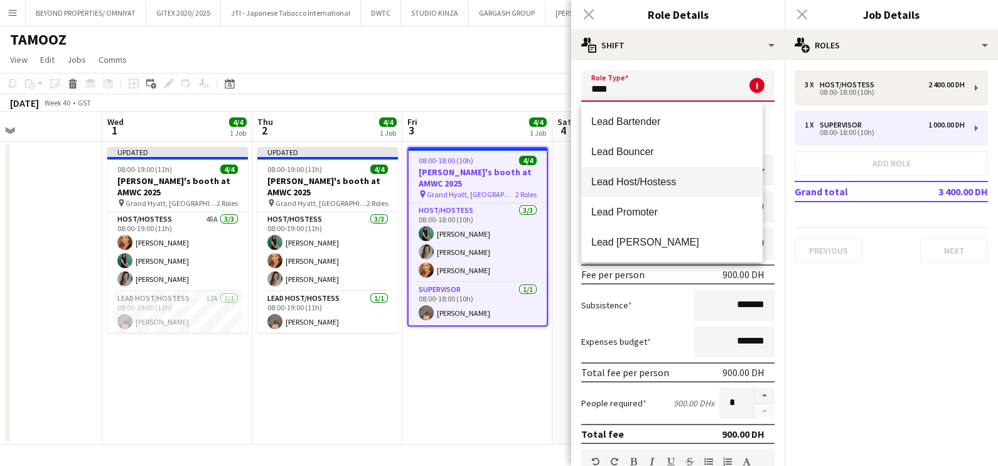
click at [669, 176] on span "Lead Host/Hostess" at bounding box center [671, 182] width 161 height 12
type input "**********"
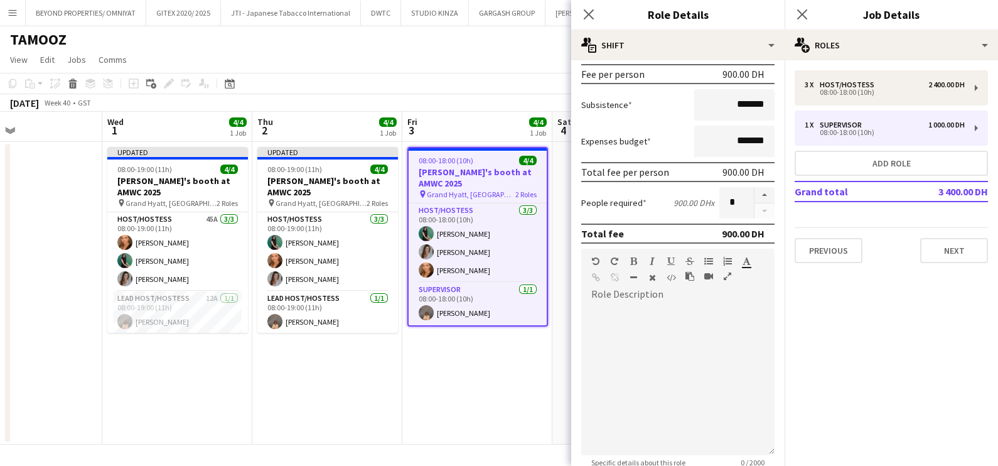
scroll to position [313, 0]
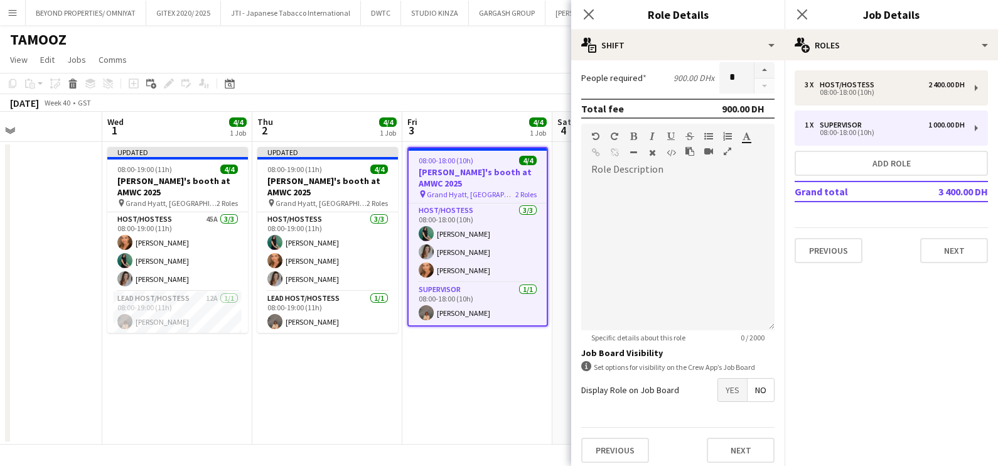
click at [453, 425] on app-date-cell "08:00-18:00 (10h) 4/4 Galderma's booth at AMWC 2025 pin Grand Hyatt, [GEOGRAPHI…" at bounding box center [477, 293] width 150 height 303
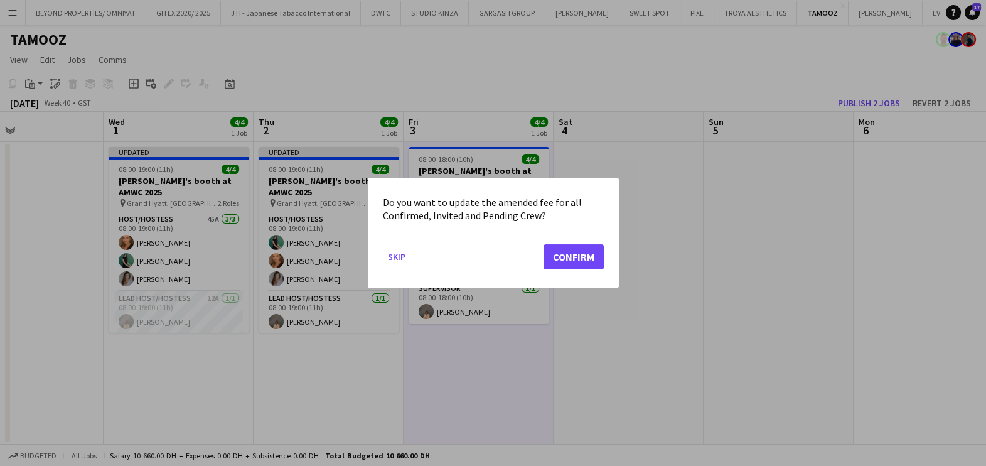
drag, startPoint x: 544, startPoint y: 261, endPoint x: 573, endPoint y: 246, distance: 32.3
click at [544, 260] on mat-dialog-actions "Skip Confirm" at bounding box center [493, 261] width 221 height 53
click at [576, 256] on button "Confirm" at bounding box center [574, 256] width 60 height 25
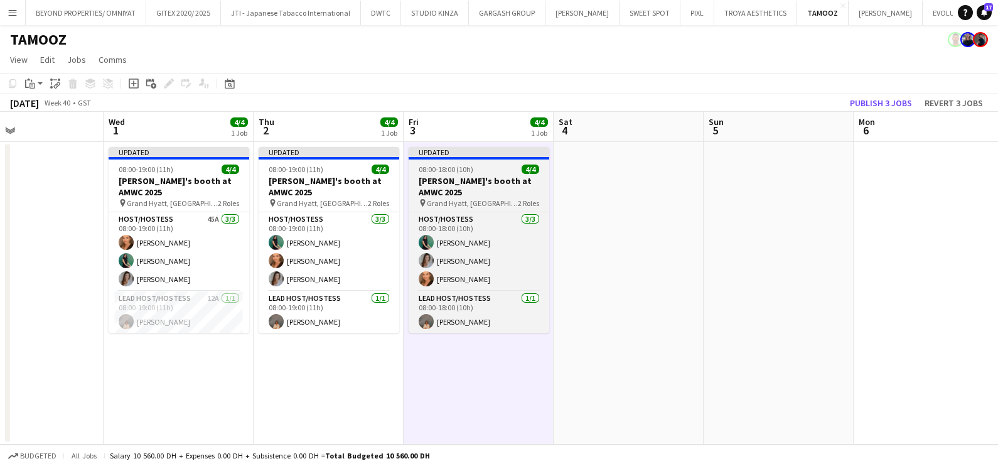
click at [468, 166] on span "08:00-18:00 (10h)" at bounding box center [446, 168] width 55 height 9
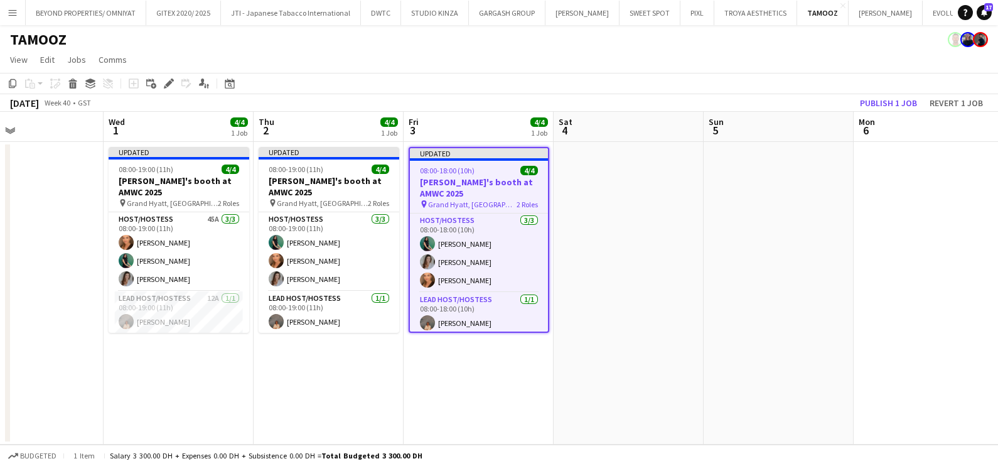
click at [165, 82] on icon "Edit" at bounding box center [169, 83] width 10 height 10
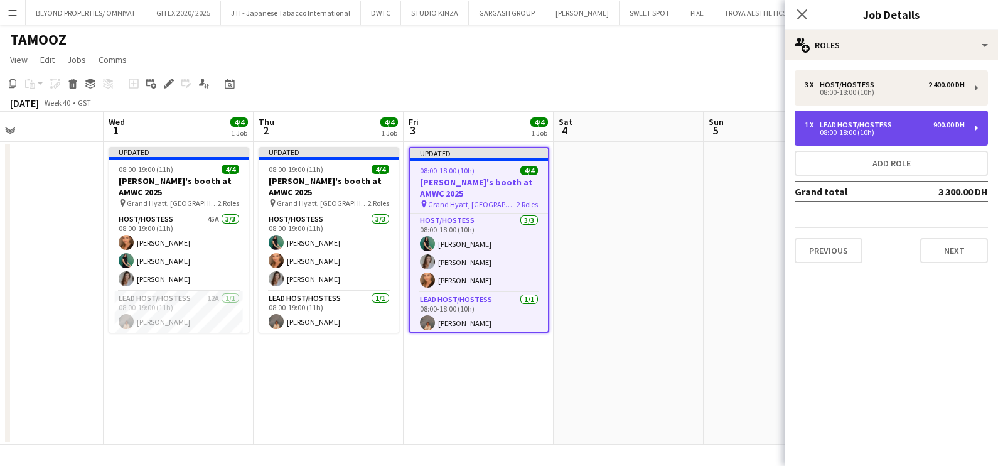
click at [848, 137] on div "1 x Lead Host/Hostess 900.00 DH 08:00-18:00 (10h)" at bounding box center [891, 127] width 193 height 35
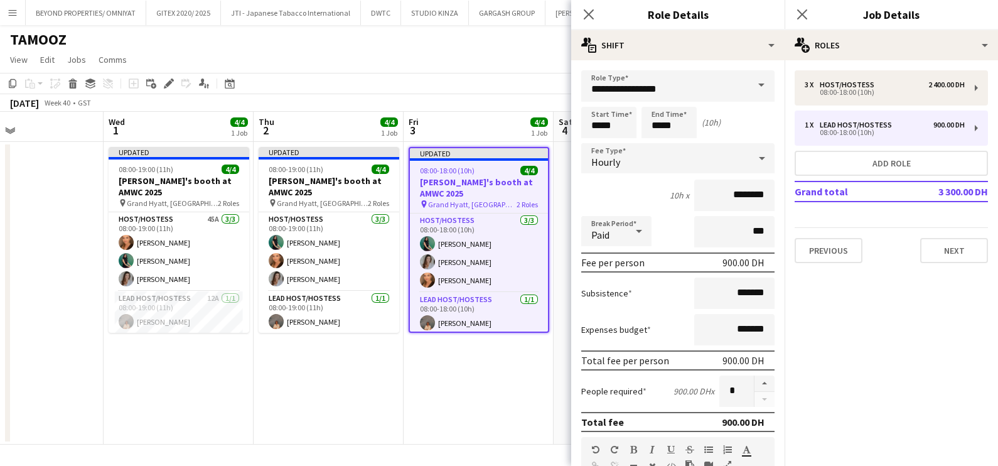
click at [530, 402] on app-date-cell "Updated 08:00-18:00 (10h) 4/4 Galderma's booth at AMWC 2025 pin [GEOGRAPHIC_DAT…" at bounding box center [479, 293] width 150 height 303
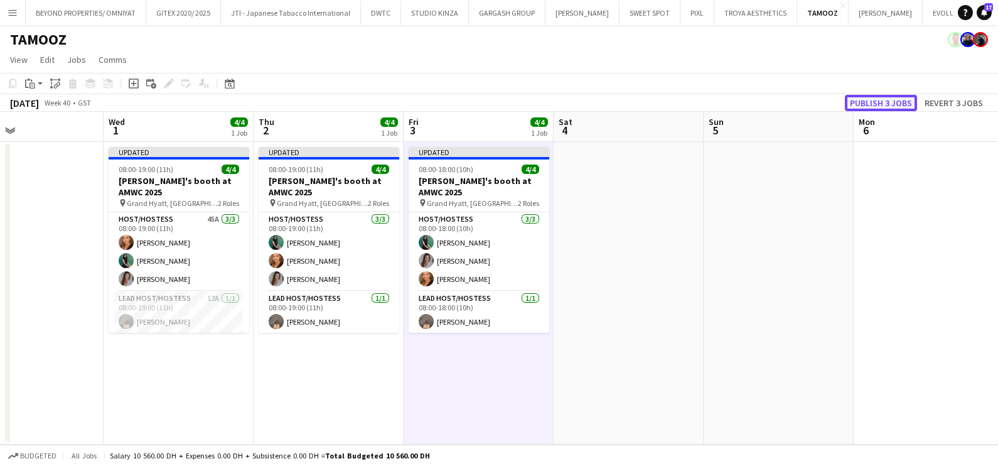
click at [883, 102] on button "Publish 3 jobs" at bounding box center [881, 103] width 72 height 16
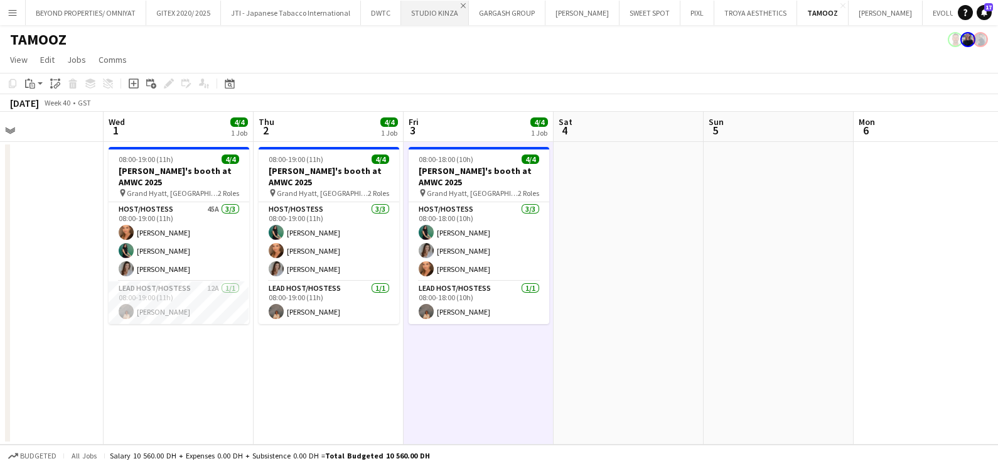
click at [461, 3] on app-icon "Close" at bounding box center [463, 5] width 5 height 5
click at [920, 14] on app-icon "Add" at bounding box center [922, 12] width 5 height 5
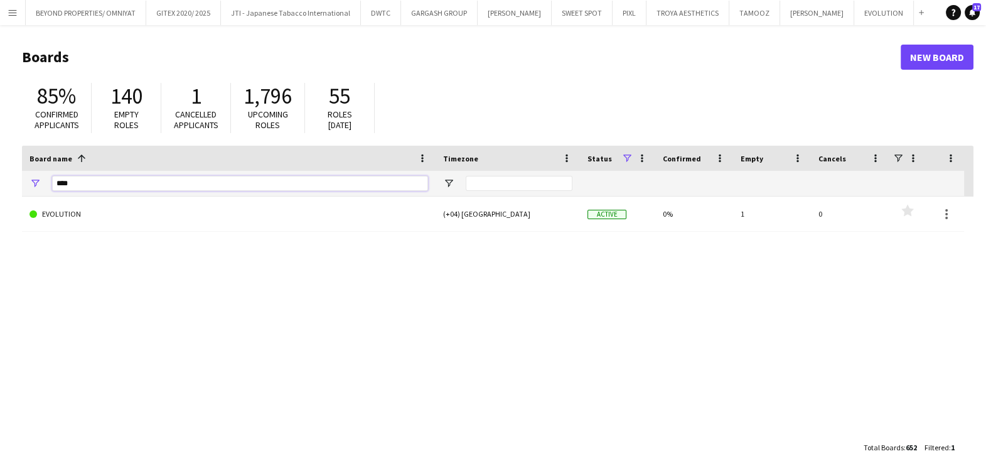
click at [124, 187] on input "****" at bounding box center [240, 183] width 376 height 15
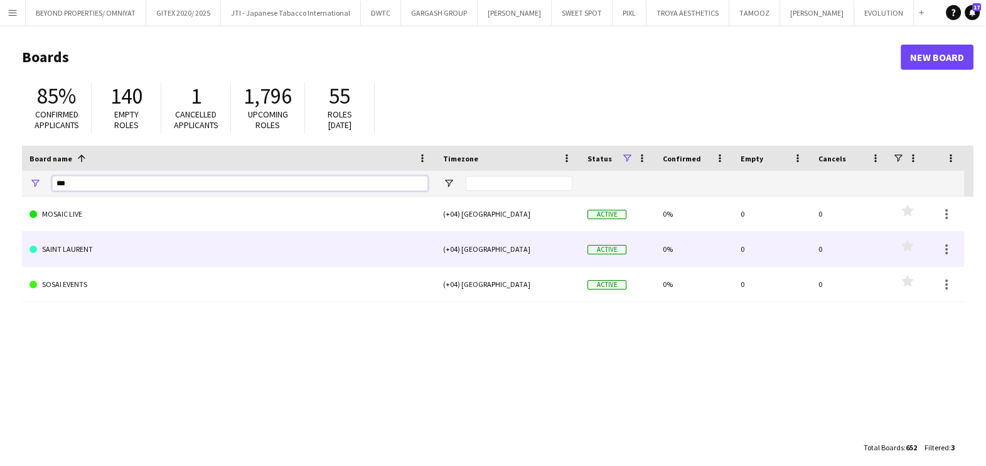
type input "***"
click at [237, 250] on link "SAINT LAURENT" at bounding box center [229, 249] width 399 height 35
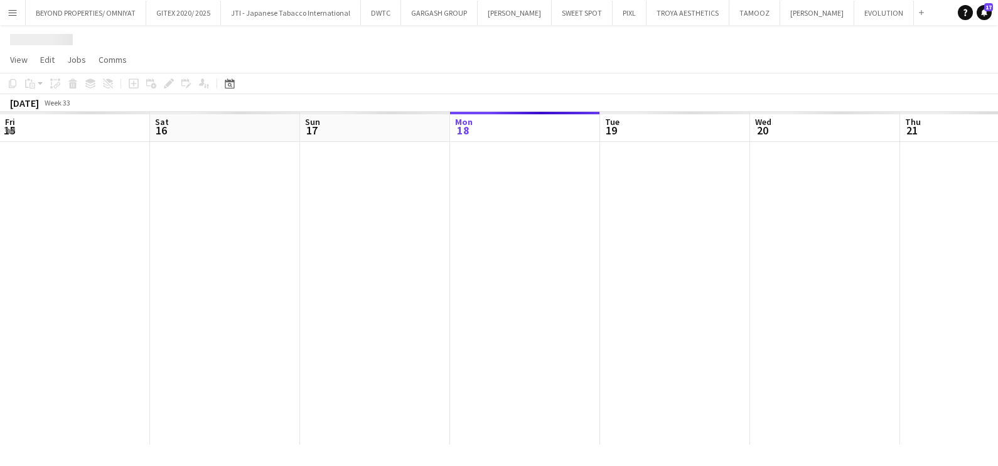
scroll to position [0, 300]
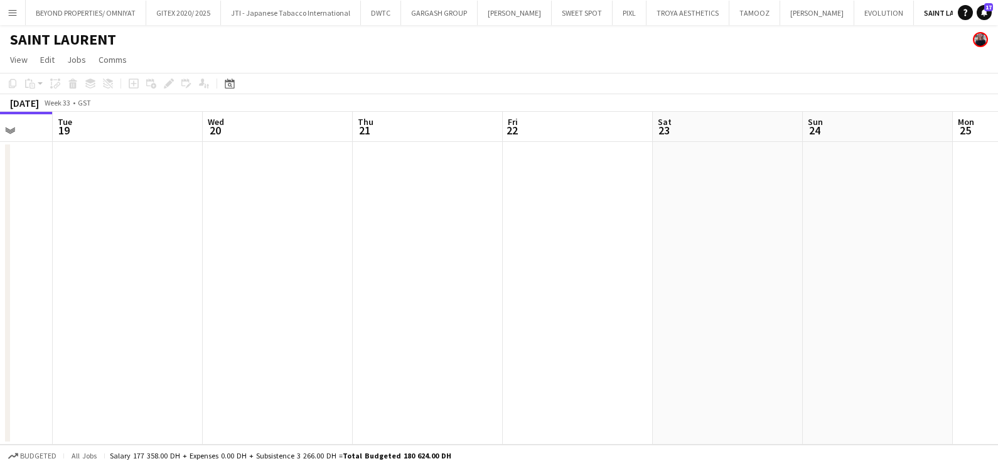
click at [191, 324] on app-calendar-viewport "Fri 15 Sat 16 Sun 17 Mon 18 Tue 19 Wed 20 Thu 21 Fri 22 Sat 23 Sun 24 Mon 25 Tu…" at bounding box center [499, 278] width 998 height 333
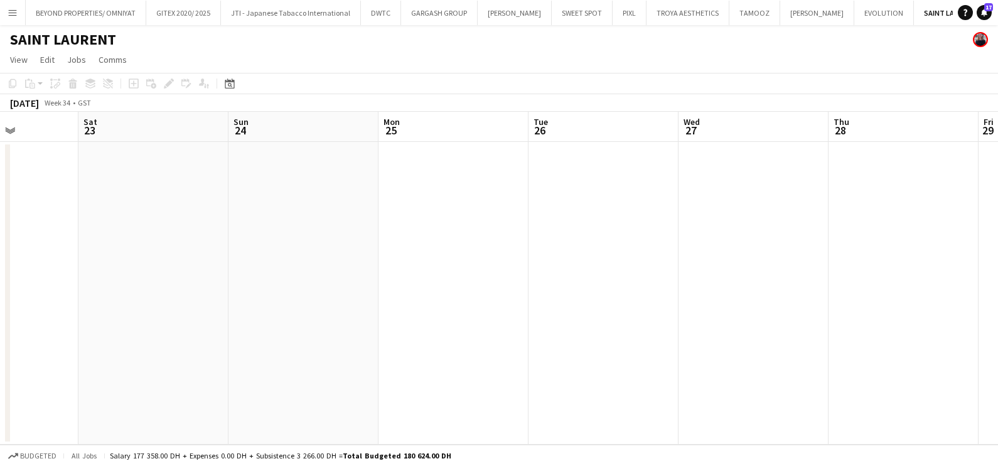
drag, startPoint x: 364, startPoint y: 264, endPoint x: 130, endPoint y: 310, distance: 238.7
click at [131, 310] on app-calendar-viewport "Tue 19 Wed 20 Thu 21 Fri 22 Sat 23 Sun 24 Mon 25 Tue 26 Wed 27 Thu 28 Fri 29 Sa…" at bounding box center [499, 278] width 998 height 333
click at [191, 242] on app-calendar-viewport "Fri 22 Sat 23 Sun 24 Mon 25 Tue 26 Wed 27 Thu 28 Fri 29 Sat 30 Sun 31 Mon 1 Tue…" at bounding box center [499, 278] width 998 height 333
drag, startPoint x: 645, startPoint y: 151, endPoint x: 0, endPoint y: 304, distance: 662.8
click at [0, 303] on html "Menu Boards Boards Boards All jobs Status Workforce Workforce My Workforce Recr…" at bounding box center [499, 233] width 998 height 466
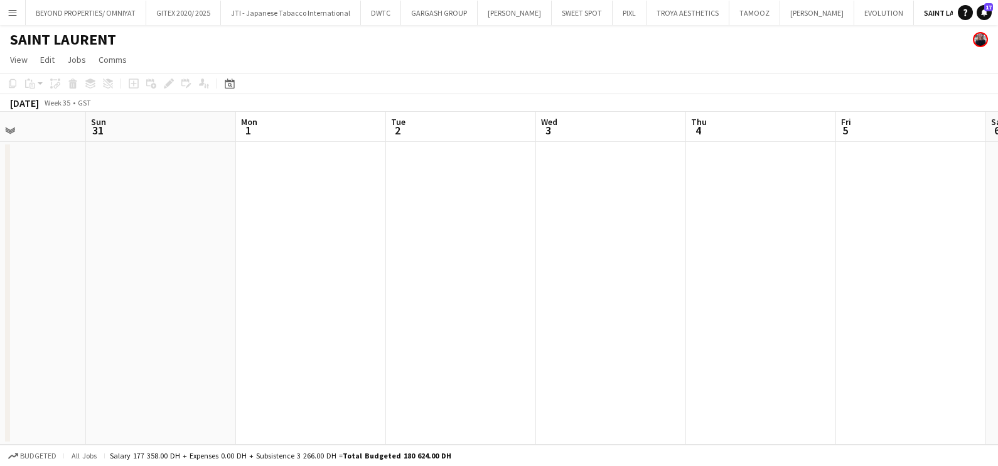
drag, startPoint x: 104, startPoint y: 338, endPoint x: 0, endPoint y: 374, distance: 110.2
click at [0, 373] on html "Menu Boards Boards Boards All jobs Status Workforce Workforce My Workforce Recr…" at bounding box center [499, 233] width 998 height 466
drag, startPoint x: 638, startPoint y: 367, endPoint x: 587, endPoint y: 390, distance: 55.6
click at [0, 465] on html "Menu Boards Boards Boards All jobs Status Workforce Workforce My Workforce Recr…" at bounding box center [499, 233] width 998 height 466
drag, startPoint x: 117, startPoint y: 374, endPoint x: -3, endPoint y: 386, distance: 121.1
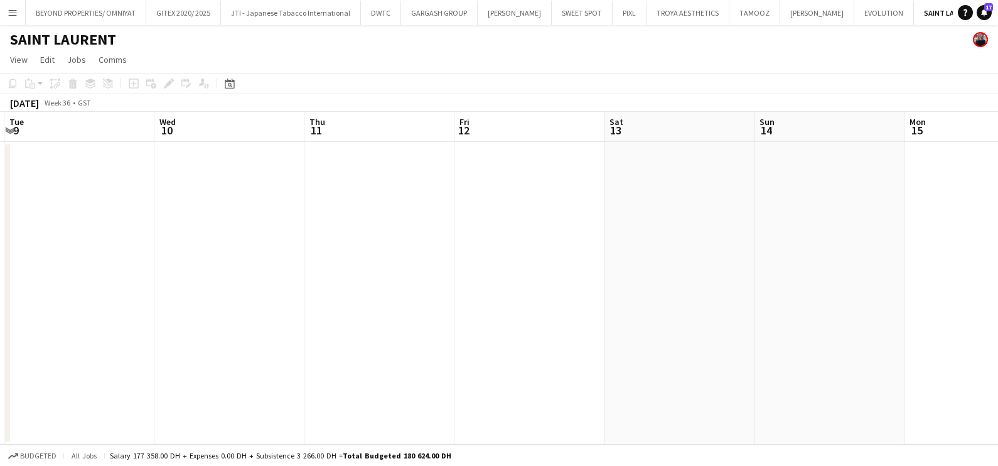
click at [0, 386] on html "Menu Boards Boards Boards All jobs Status Workforce Workforce My Workforce Recr…" at bounding box center [499, 233] width 998 height 466
drag, startPoint x: 574, startPoint y: 195, endPoint x: 74, endPoint y: 305, distance: 511.8
click at [74, 305] on app-calendar-viewport "Thu 11 Fri 12 Sat 13 Sun 14 Mon 15 Tue 16 Wed 17 Thu 18 Fri 19 Sat 20 Sun 21 Mo…" at bounding box center [499, 278] width 998 height 333
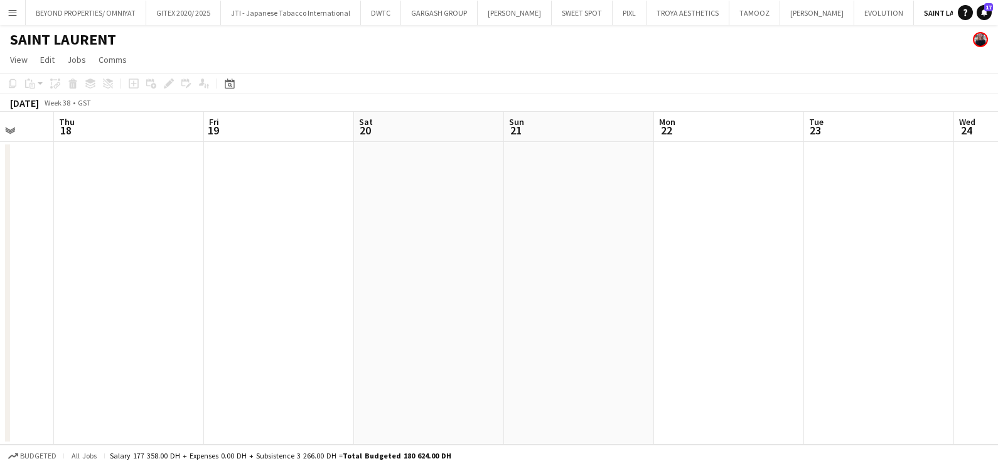
scroll to position [0, 291]
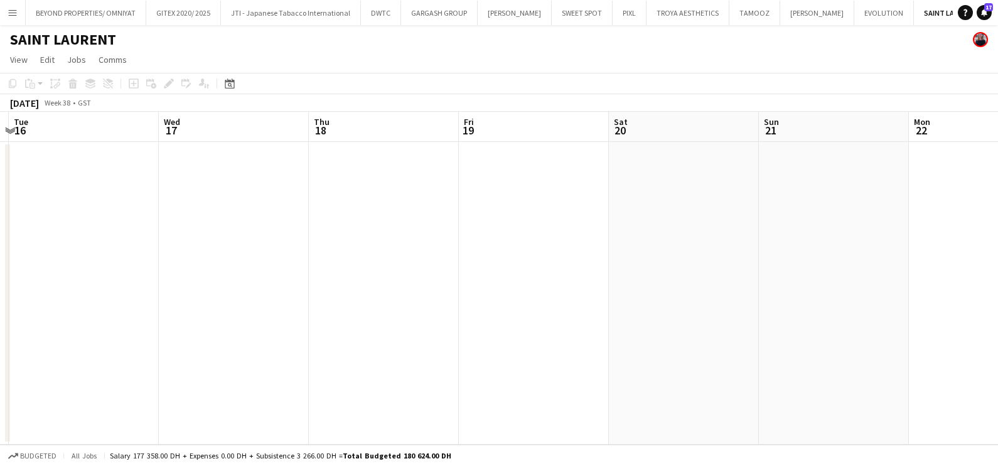
drag, startPoint x: 122, startPoint y: 305, endPoint x: 483, endPoint y: 274, distance: 361.7
click at [483, 274] on app-calendar-viewport "Sun 14 Mon 15 Tue 16 Wed 17 Thu 18 Fri 19 Sat 20 Sun 21 Mon 22 Tue 23 Wed 24 Th…" at bounding box center [499, 278] width 998 height 333
click at [352, 225] on app-date-cell at bounding box center [384, 293] width 150 height 303
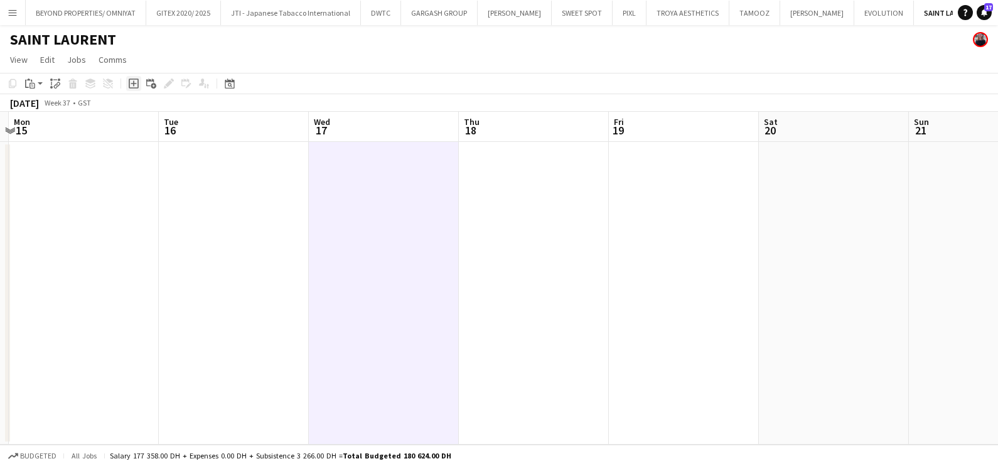
click at [132, 85] on icon at bounding box center [134, 84] width 6 height 6
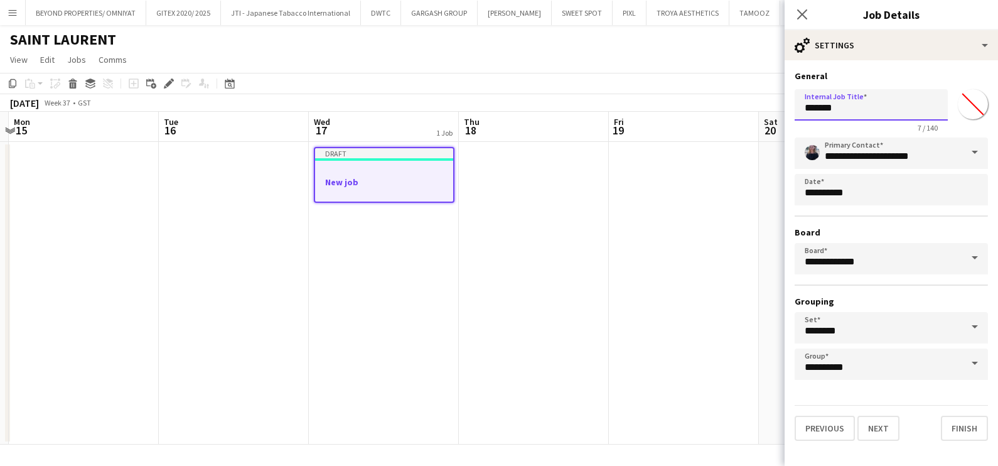
click at [836, 104] on input "*******" at bounding box center [871, 104] width 153 height 31
paste input "**********"
type input "**********"
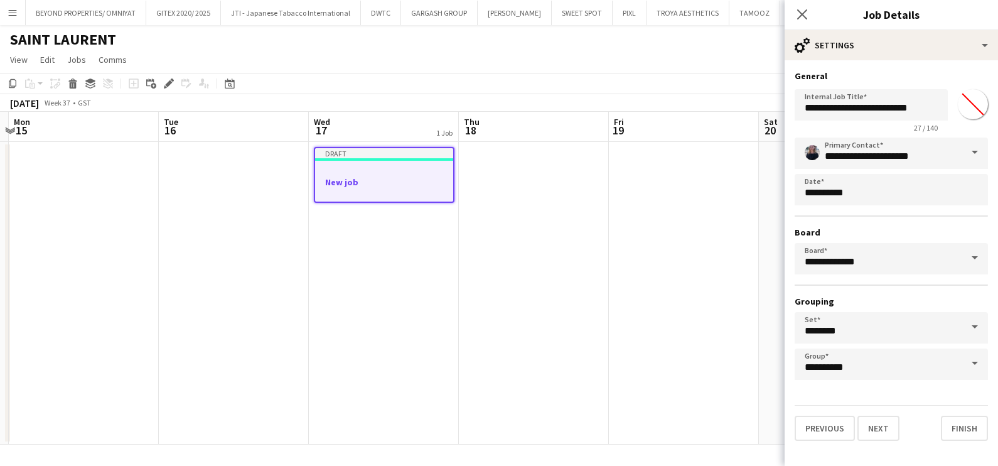
click at [967, 107] on input "*******" at bounding box center [972, 104] width 45 height 45
type input "*******"
click at [929, 104] on input "**********" at bounding box center [871, 104] width 153 height 31
type input "**********"
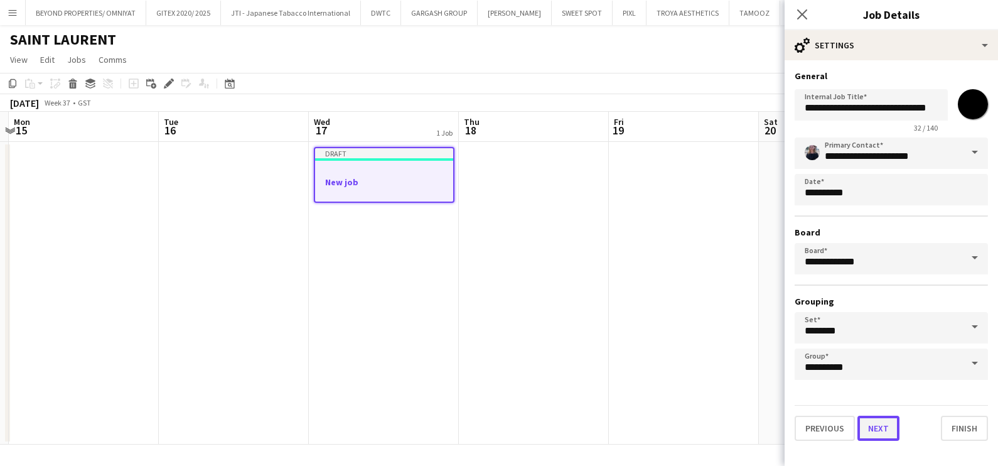
scroll to position [0, 0]
click at [891, 426] on button "Next" at bounding box center [879, 428] width 42 height 25
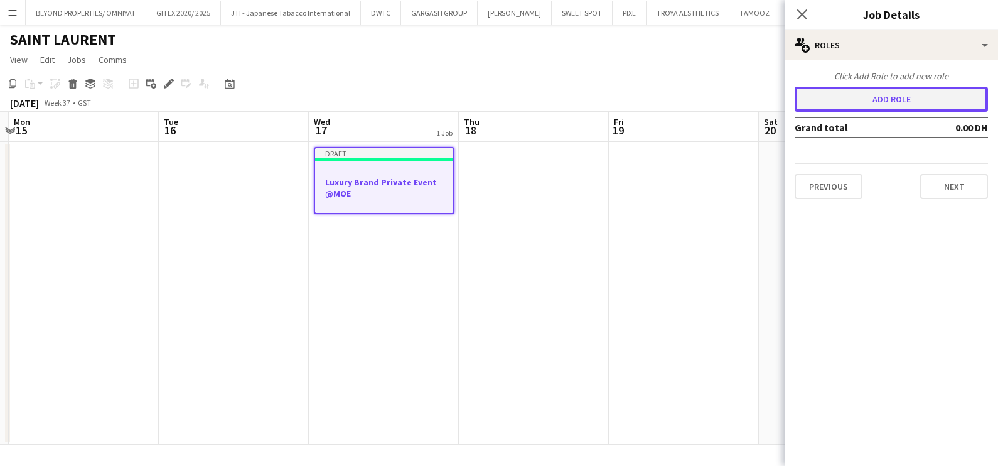
click at [818, 89] on button "Add role" at bounding box center [891, 99] width 193 height 25
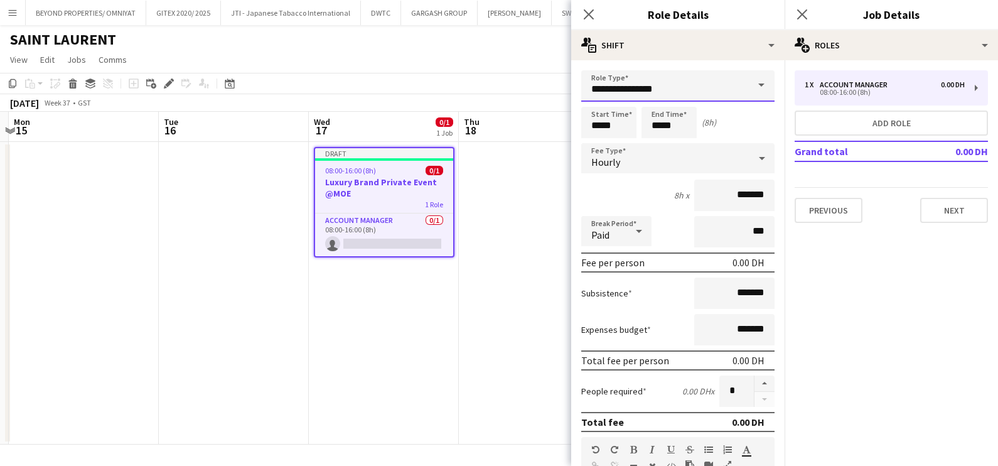
click at [706, 94] on input "**********" at bounding box center [677, 85] width 193 height 31
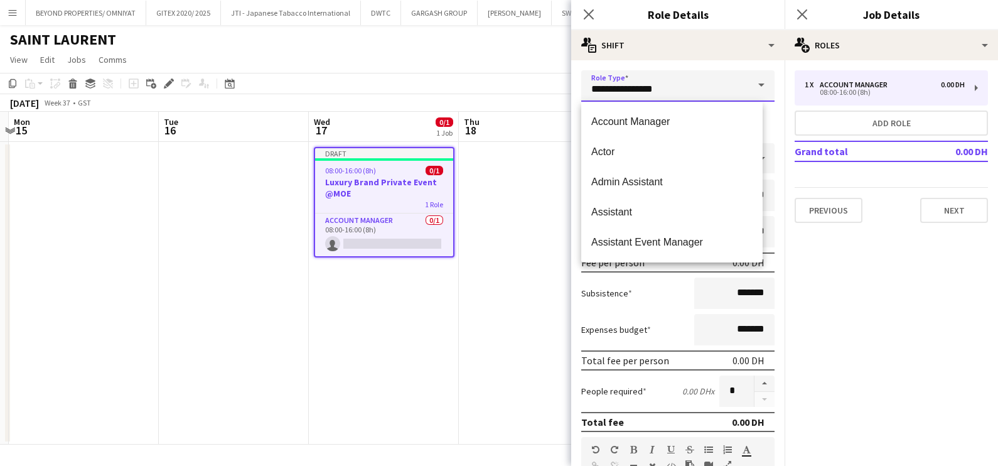
click at [706, 94] on input "**********" at bounding box center [677, 85] width 193 height 31
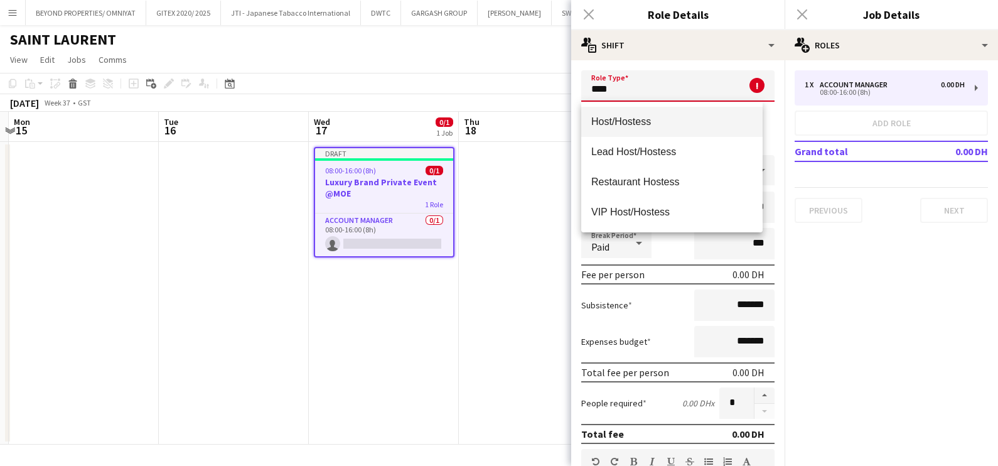
click at [672, 117] on span "Host/Hostess" at bounding box center [671, 122] width 161 height 12
type input "**********"
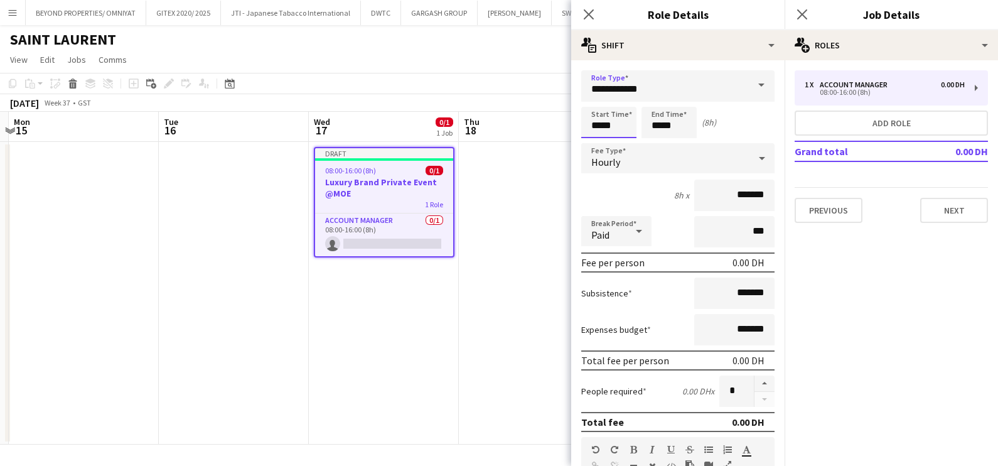
click at [617, 127] on input "*****" at bounding box center [608, 122] width 55 height 31
click at [597, 100] on div at bounding box center [596, 100] width 25 height 13
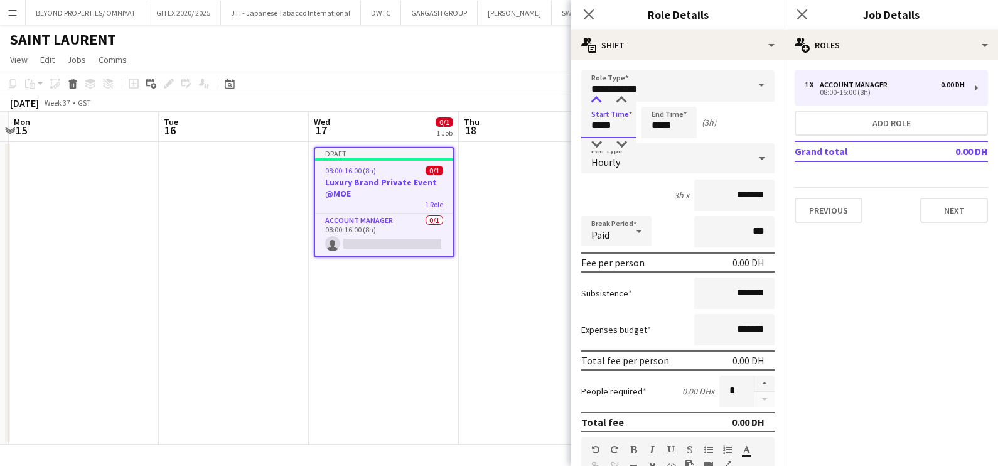
click at [597, 100] on div at bounding box center [596, 100] width 25 height 13
type input "*****"
click at [597, 100] on div at bounding box center [596, 100] width 25 height 13
click at [669, 118] on input "*****" at bounding box center [669, 122] width 55 height 31
click at [659, 94] on div at bounding box center [656, 100] width 25 height 13
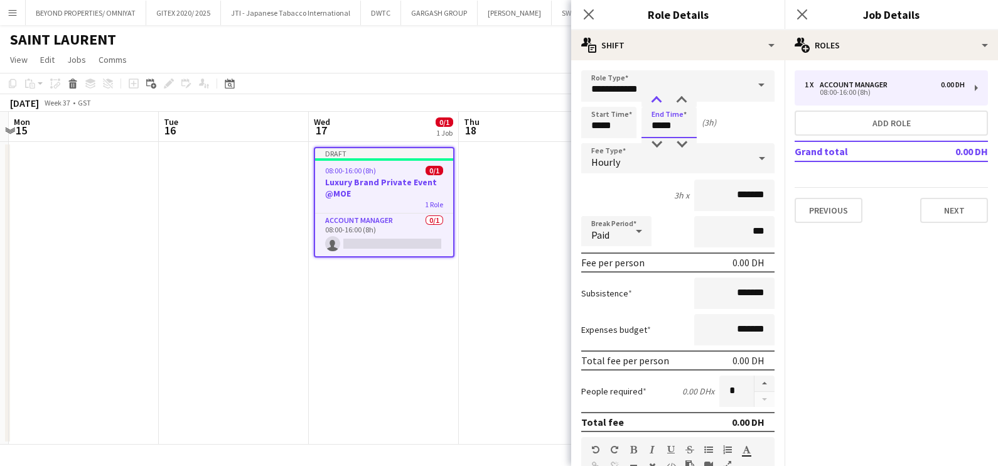
click at [659, 94] on div at bounding box center [656, 100] width 25 height 13
type input "*****"
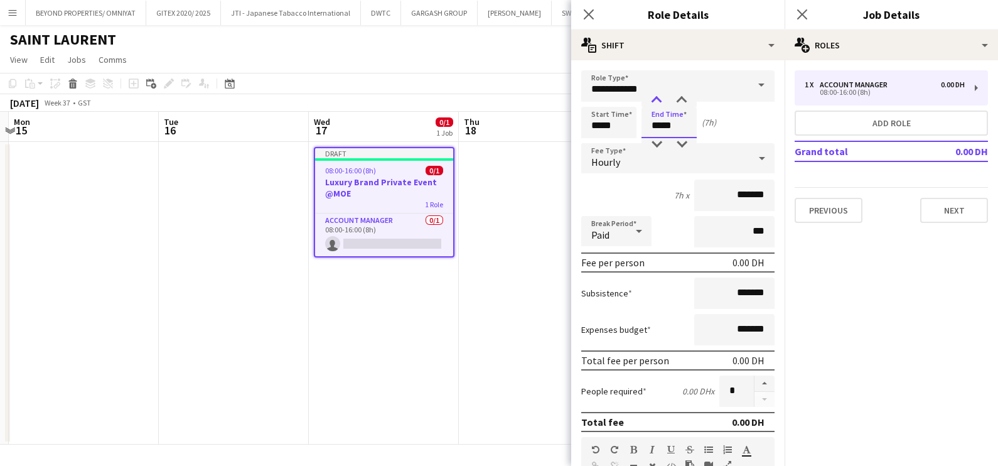
click at [659, 94] on div at bounding box center [656, 100] width 25 height 13
click at [824, 213] on button "Previous" at bounding box center [829, 210] width 68 height 25
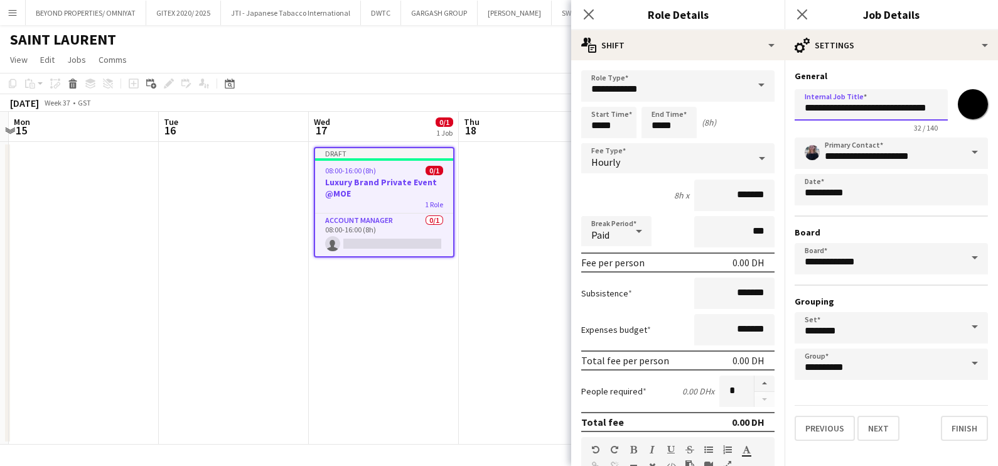
scroll to position [0, 12]
drag, startPoint x: 929, startPoint y: 107, endPoint x: 962, endPoint y: 107, distance: 33.3
click at [962, 107] on div "**********" at bounding box center [891, 108] width 193 height 48
drag, startPoint x: 910, startPoint y: 104, endPoint x: 992, endPoint y: 107, distance: 82.3
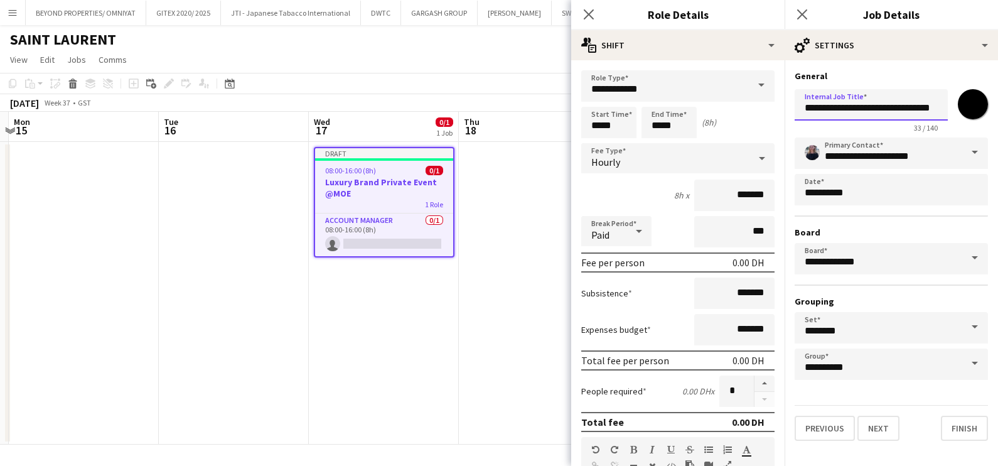
click at [992, 107] on form "**********" at bounding box center [891, 255] width 213 height 370
type input "**********"
click at [873, 423] on button "Next" at bounding box center [879, 428] width 42 height 25
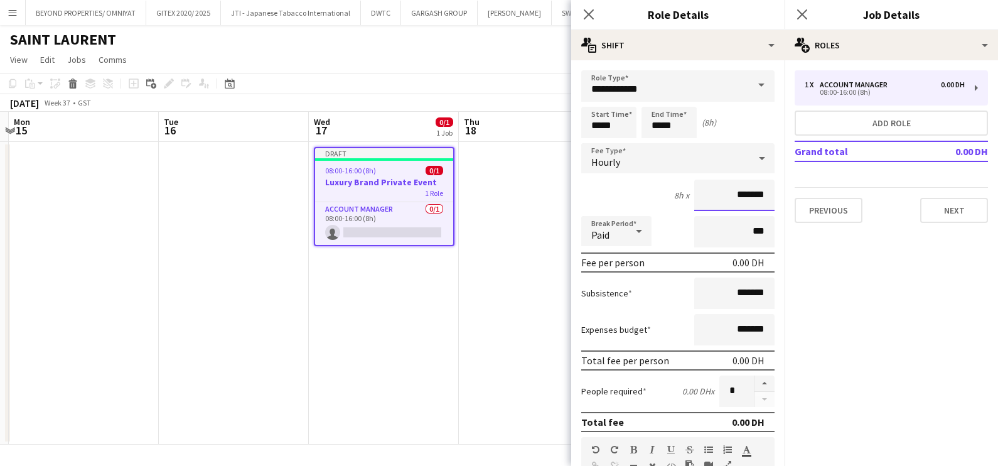
click at [705, 193] on input "*******" at bounding box center [734, 195] width 80 height 31
type input "********"
click at [439, 365] on app-date-cell "Draft 08:00-16:00 (8h) 0/1 Luxury Brand Private Event 1 Role Account Manager 0/…" at bounding box center [384, 293] width 150 height 303
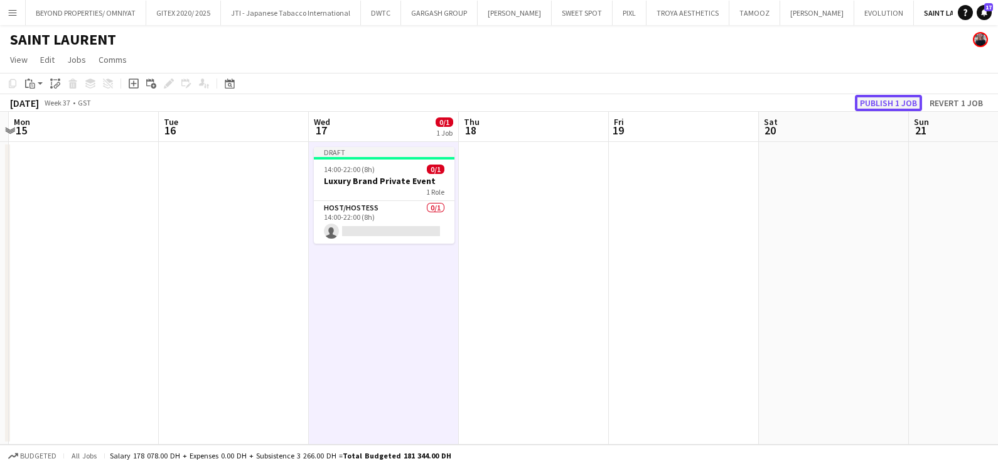
click at [885, 102] on button "Publish 1 job" at bounding box center [888, 103] width 67 height 16
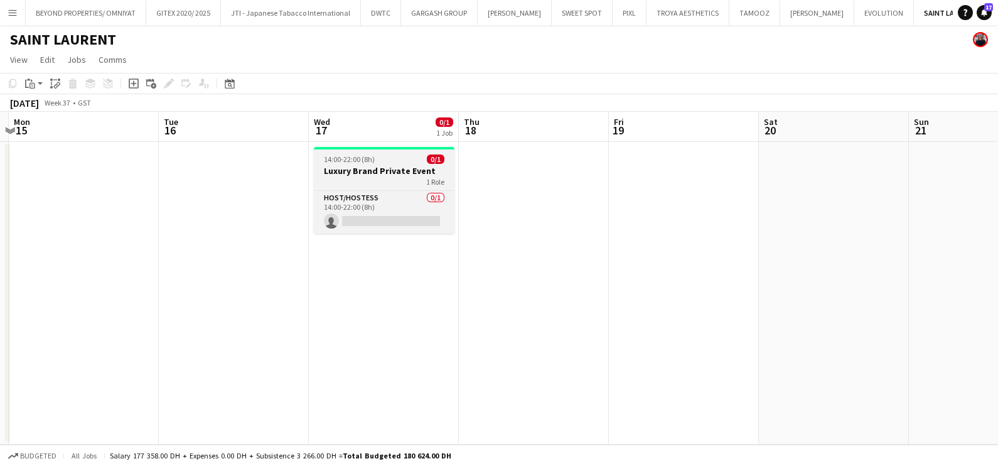
click at [372, 165] on h3 "Luxury Brand Private Event" at bounding box center [384, 170] width 141 height 11
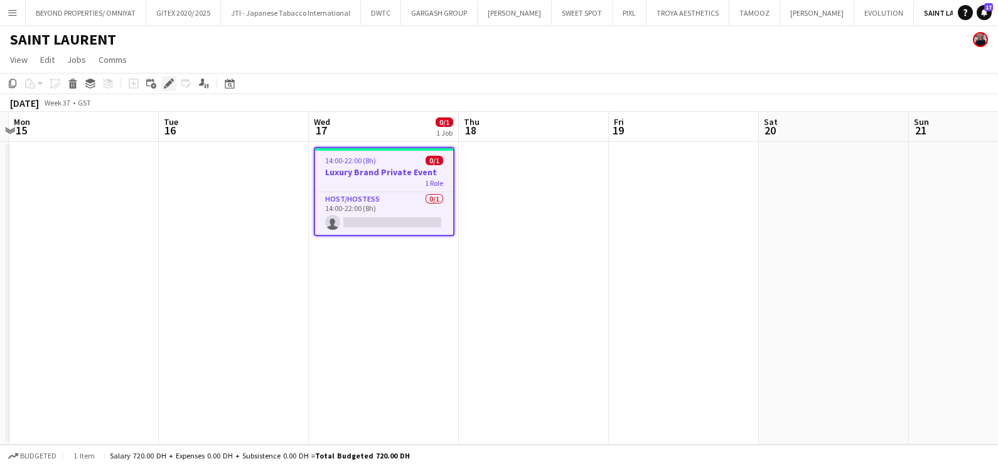
click at [173, 83] on div "Edit" at bounding box center [168, 83] width 15 height 15
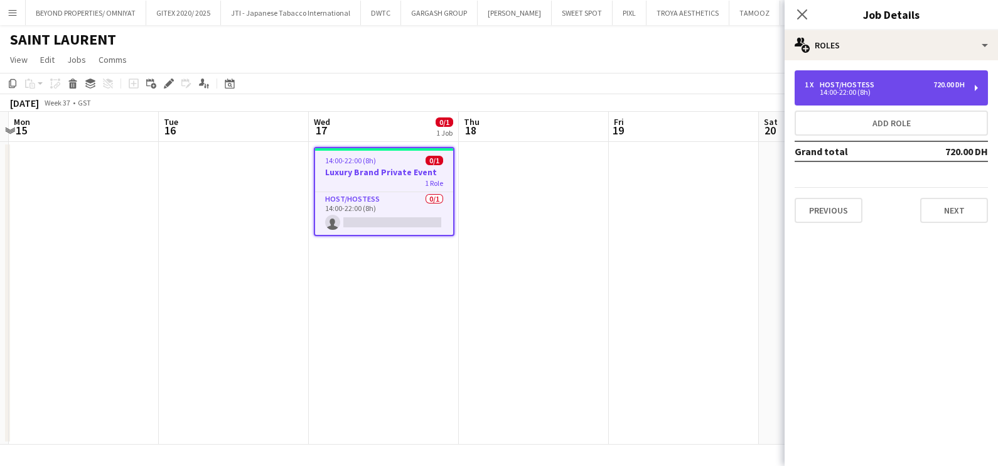
click at [885, 81] on div "1 x Host/Hostess 720.00 DH" at bounding box center [885, 84] width 160 height 9
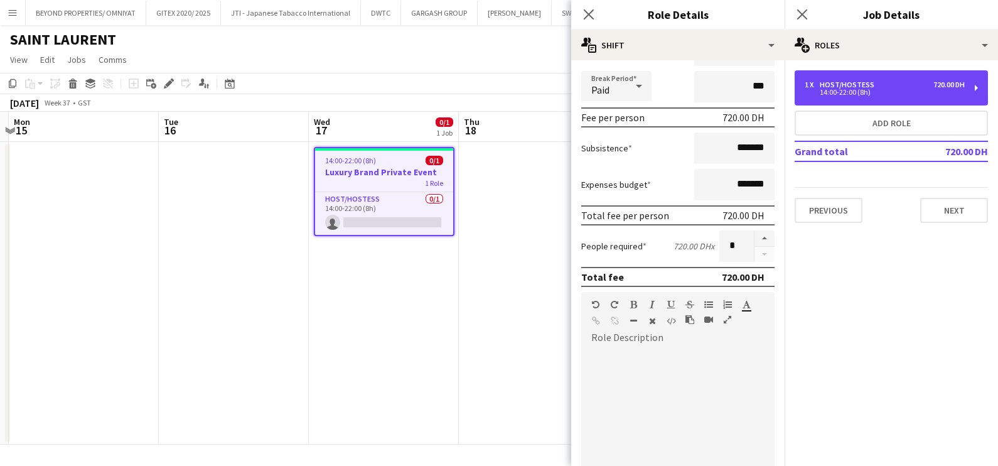
scroll to position [316, 0]
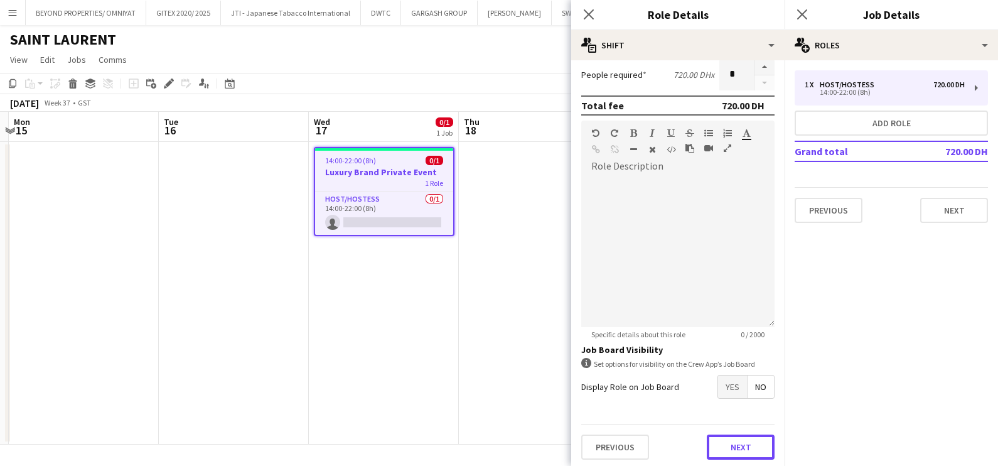
click at [727, 443] on button "Next" at bounding box center [741, 446] width 68 height 25
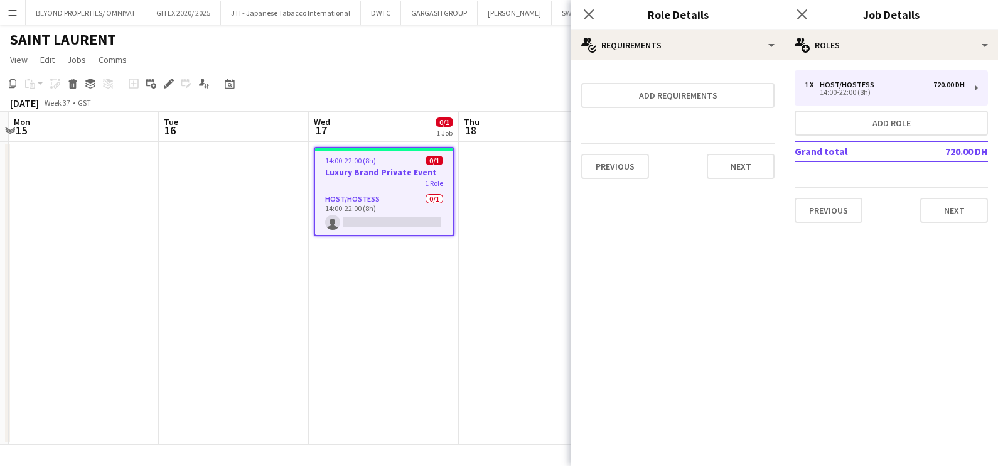
scroll to position [0, 0]
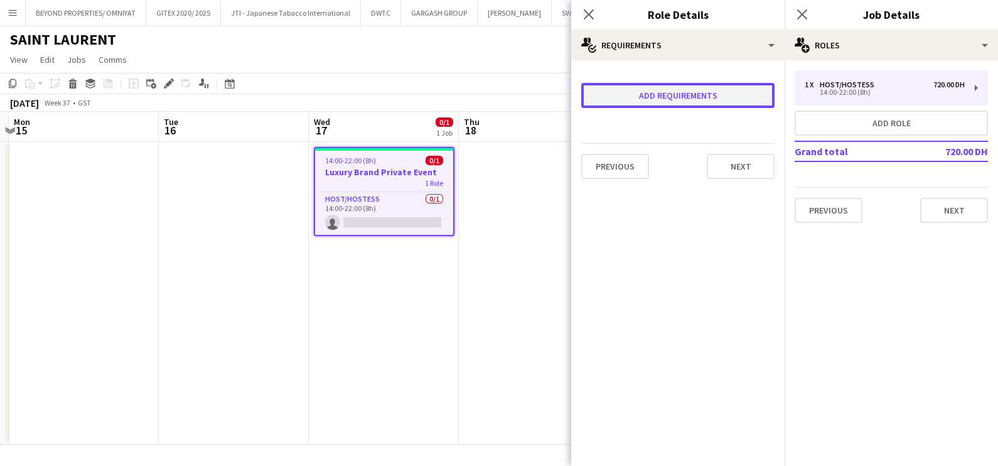
click at [673, 100] on button "Add requirements" at bounding box center [677, 95] width 193 height 25
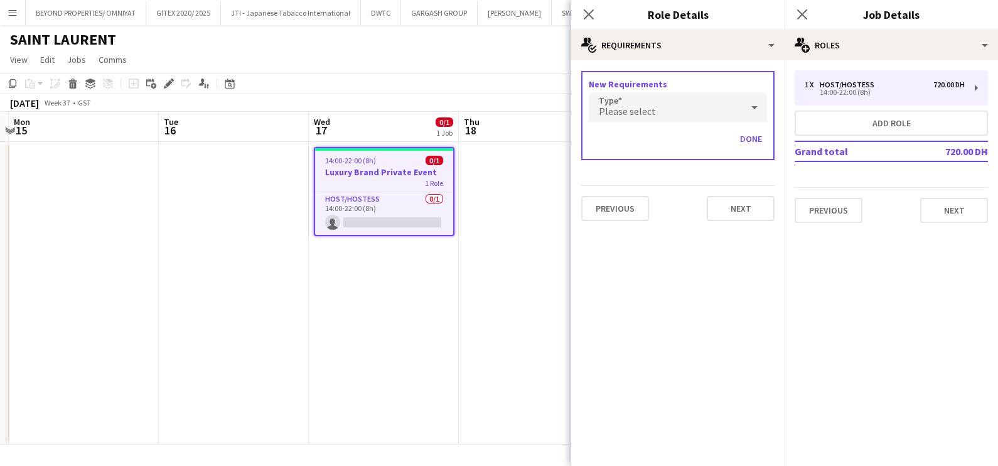
click at [673, 100] on div "Please select" at bounding box center [665, 107] width 153 height 30
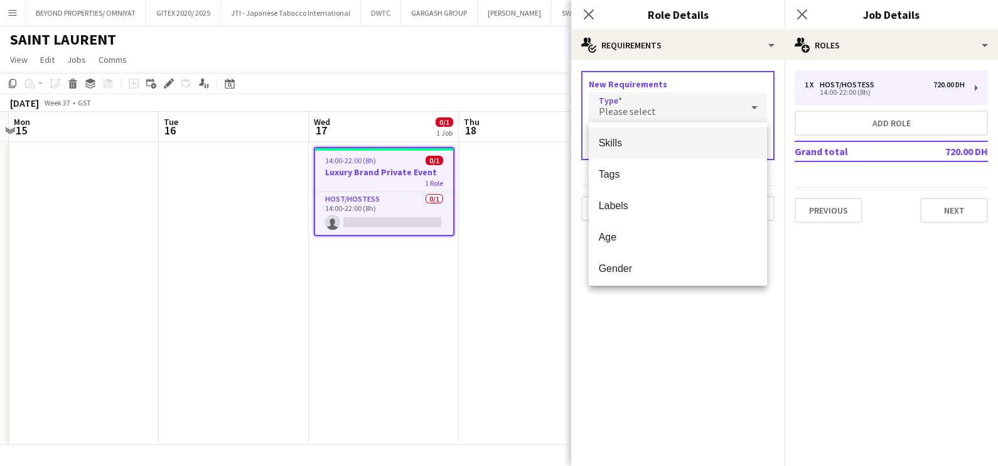
click at [692, 133] on mat-option "Skills" at bounding box center [678, 142] width 179 height 31
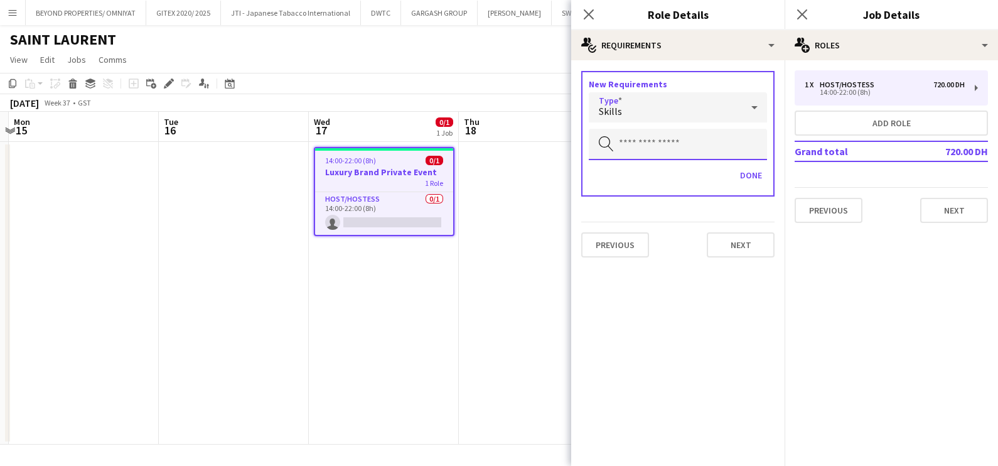
click at [677, 149] on input "text" at bounding box center [678, 144] width 178 height 31
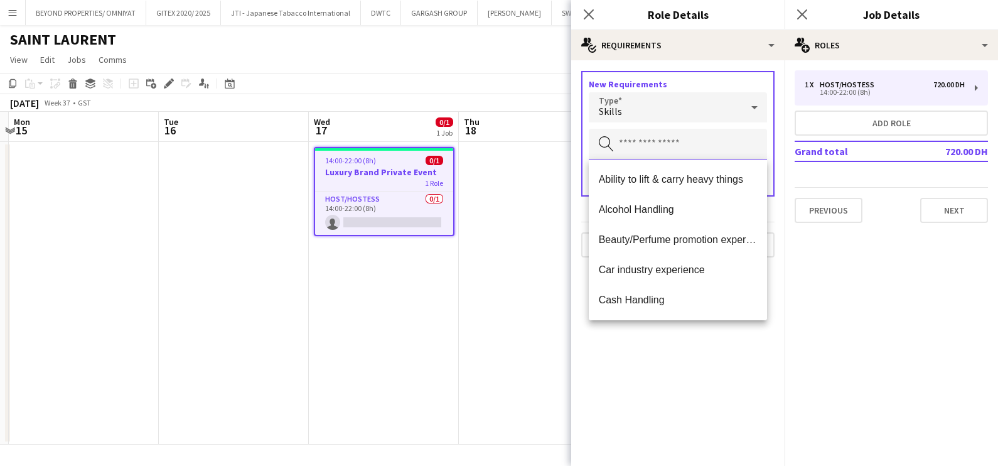
click at [676, 144] on input "text" at bounding box center [678, 144] width 178 height 31
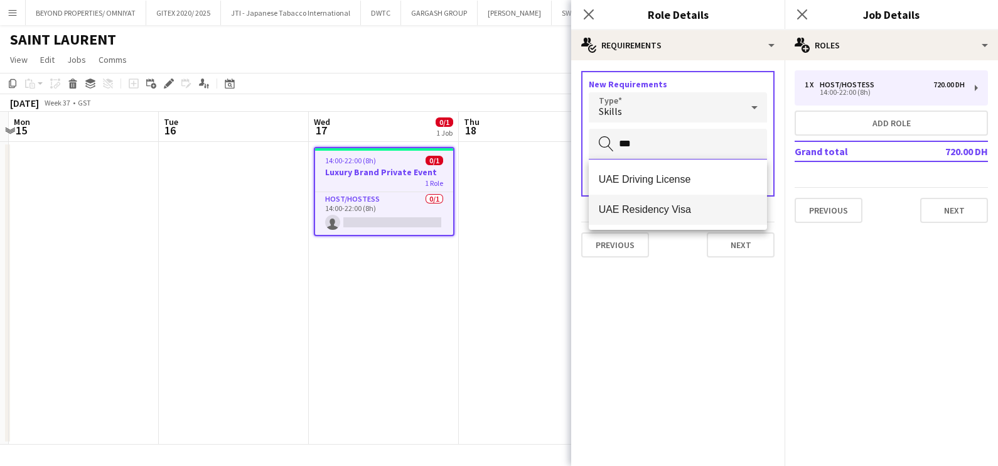
type input "***"
click at [627, 211] on span "UAE Residency Visa" at bounding box center [678, 209] width 159 height 12
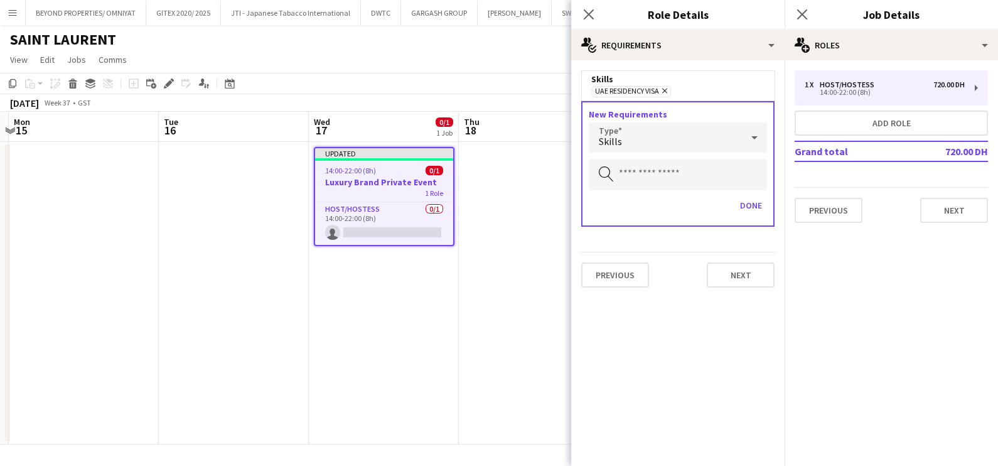
click at [647, 137] on div "Skills" at bounding box center [665, 137] width 153 height 30
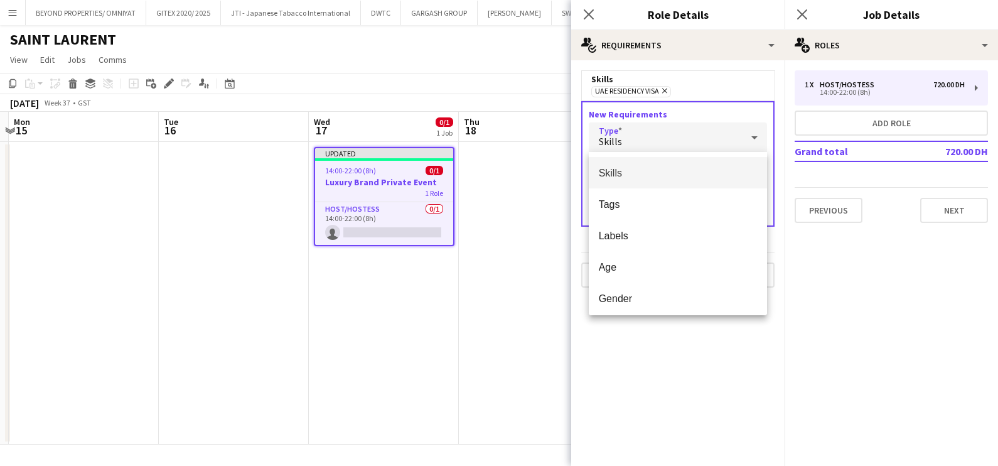
click at [650, 175] on span "Skills" at bounding box center [678, 173] width 159 height 12
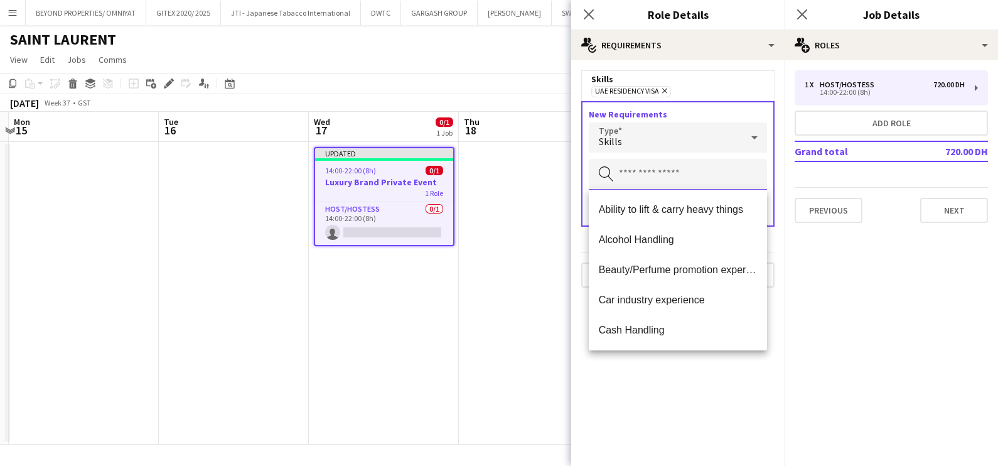
click at [659, 159] on input "text" at bounding box center [678, 174] width 178 height 31
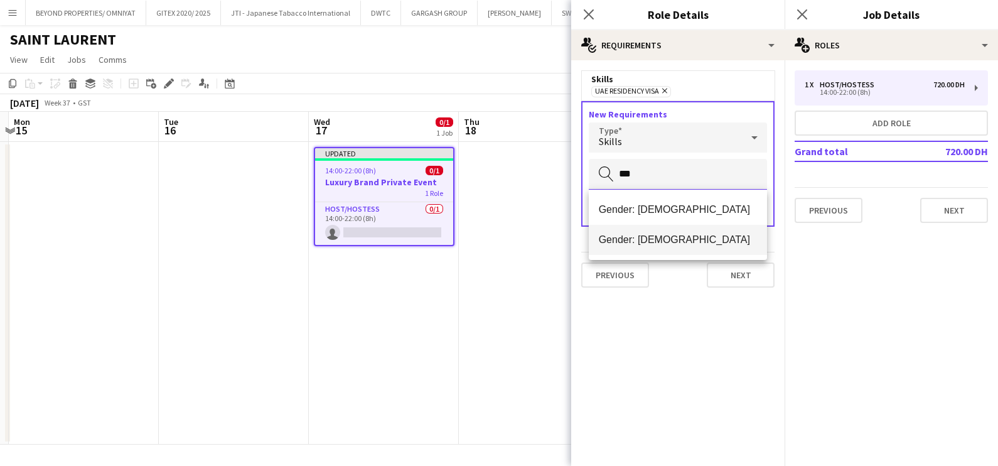
type input "***"
click at [703, 232] on mat-option "Gender: [DEMOGRAPHIC_DATA]" at bounding box center [678, 240] width 179 height 30
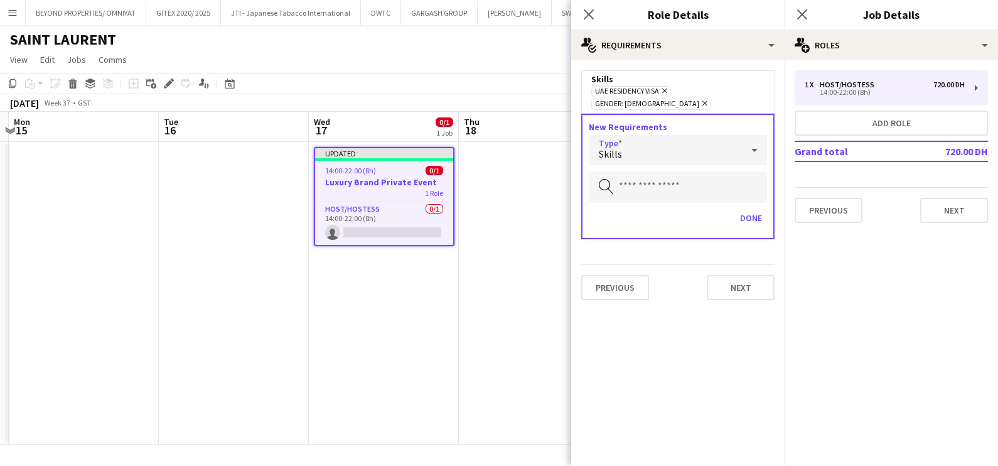
click at [678, 135] on div "Skills" at bounding box center [665, 150] width 153 height 30
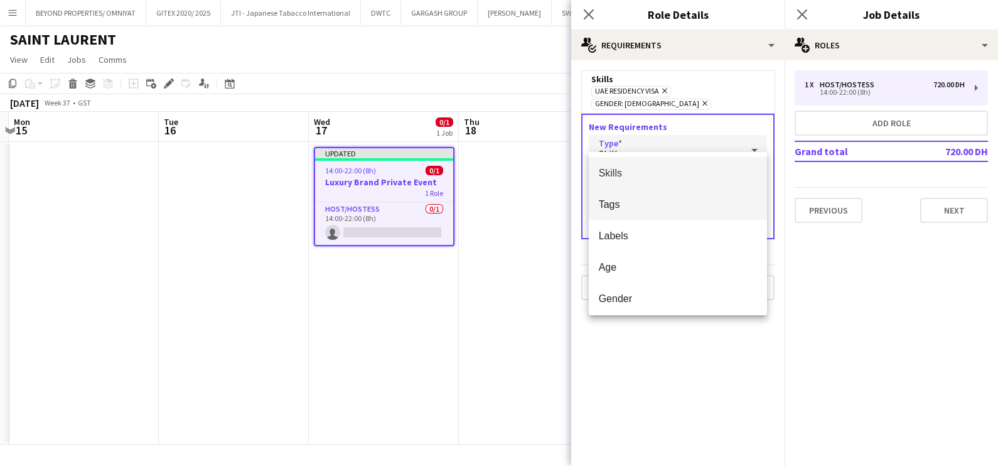
click at [665, 206] on span "Tags" at bounding box center [678, 204] width 159 height 12
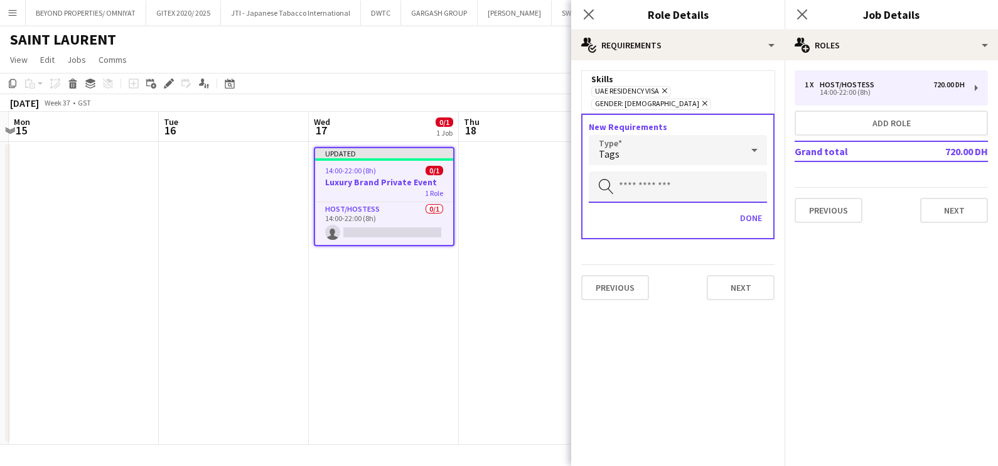
click at [669, 171] on input "text" at bounding box center [678, 186] width 178 height 31
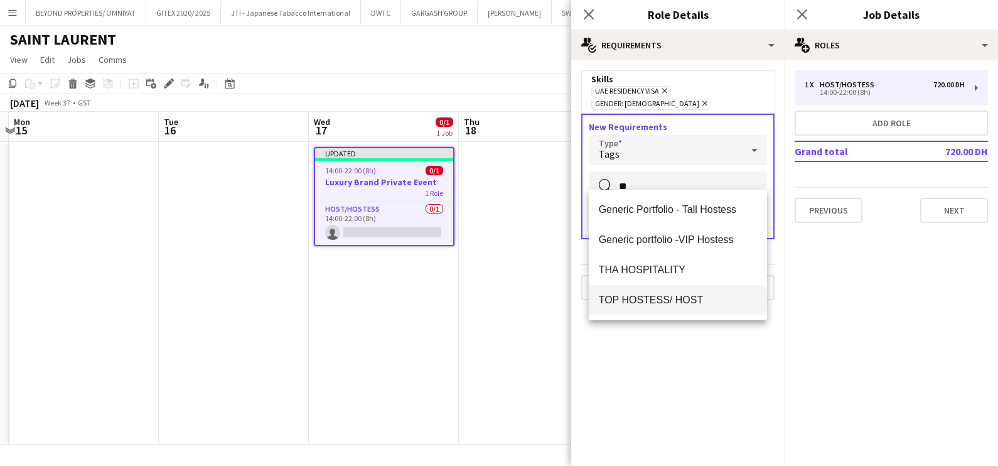
type input "**"
click at [647, 292] on mat-option "TOP HOSTESS/ HOST" at bounding box center [678, 300] width 179 height 30
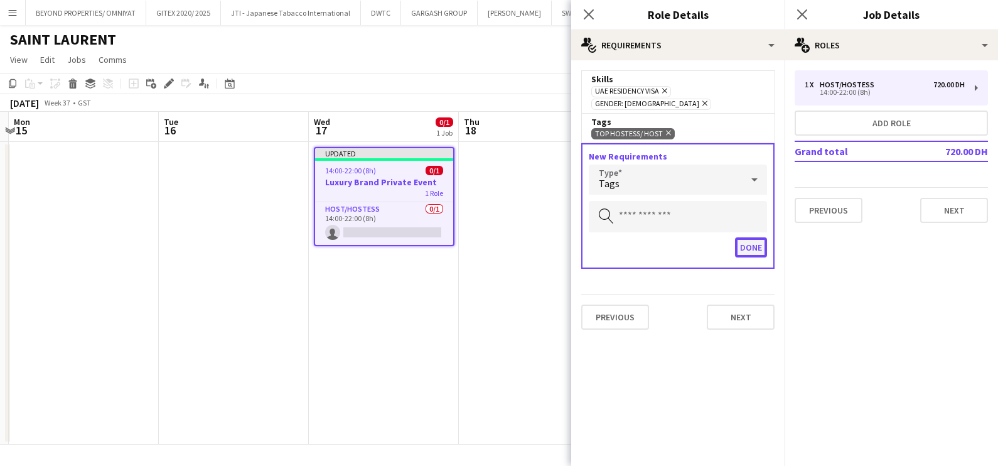
click at [755, 237] on button "Done" at bounding box center [751, 247] width 32 height 20
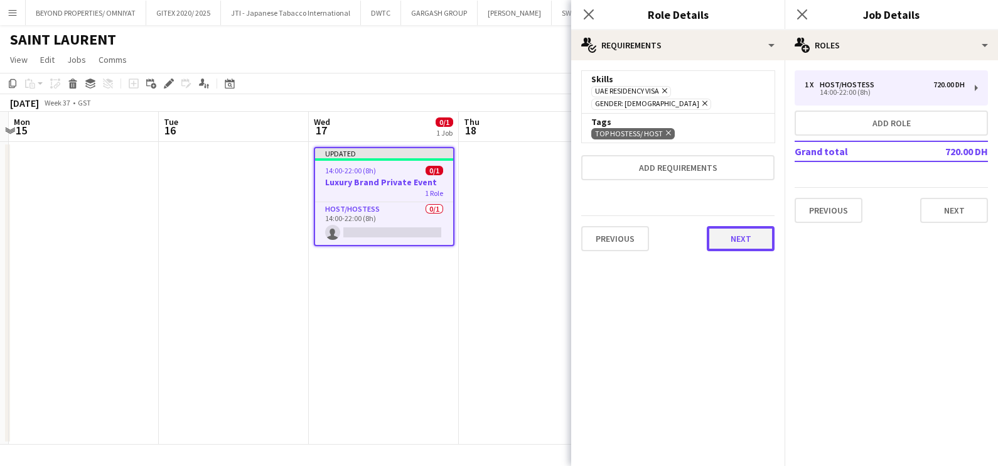
click at [750, 226] on button "Next" at bounding box center [741, 238] width 68 height 25
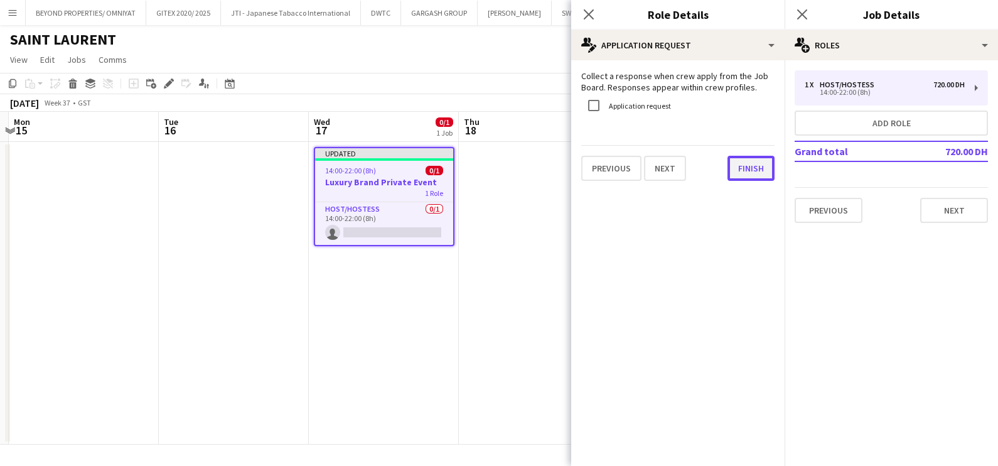
click at [760, 172] on button "Finish" at bounding box center [751, 168] width 47 height 25
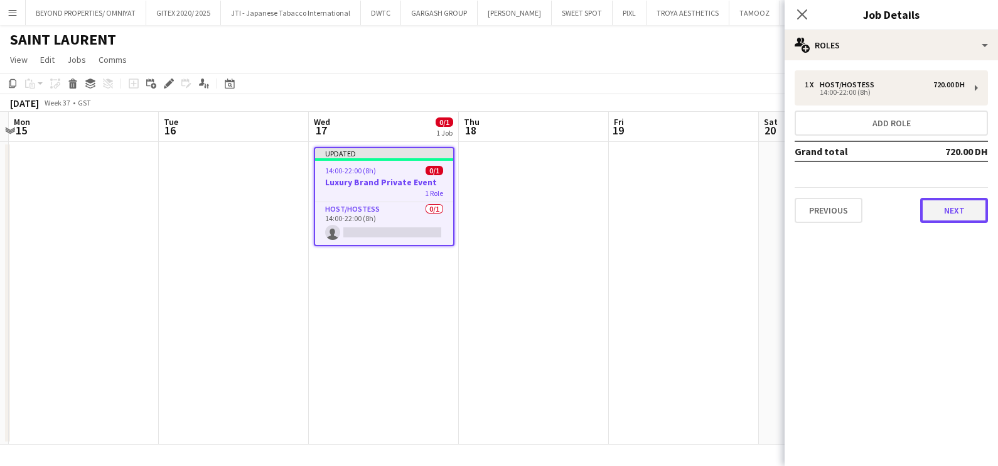
click at [956, 212] on button "Next" at bounding box center [954, 210] width 68 height 25
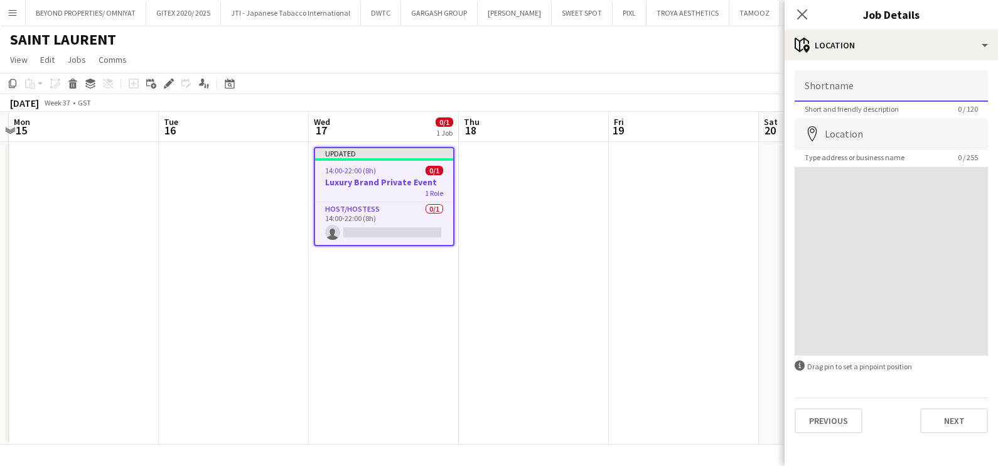
drag, startPoint x: 822, startPoint y: 85, endPoint x: 822, endPoint y: 94, distance: 9.4
click at [822, 85] on input "Shortname" at bounding box center [891, 85] width 193 height 31
type input "**********"
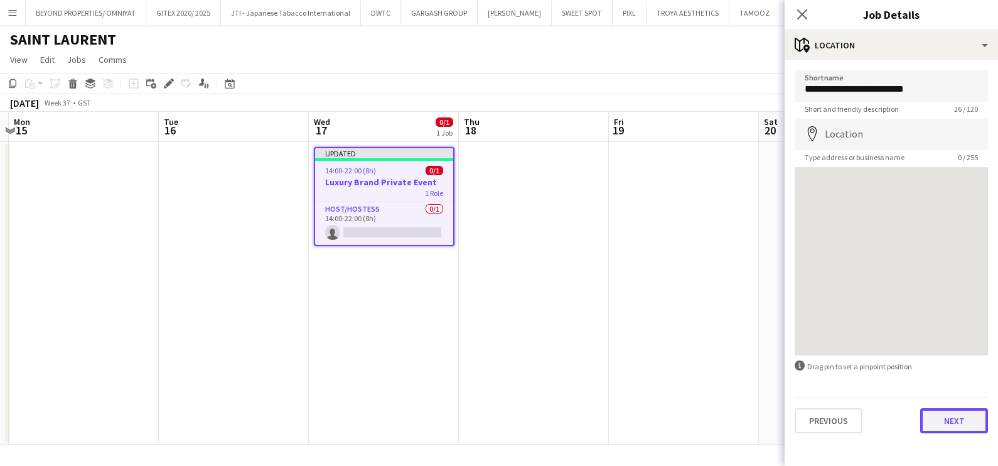
click at [957, 413] on button "Next" at bounding box center [954, 420] width 68 height 25
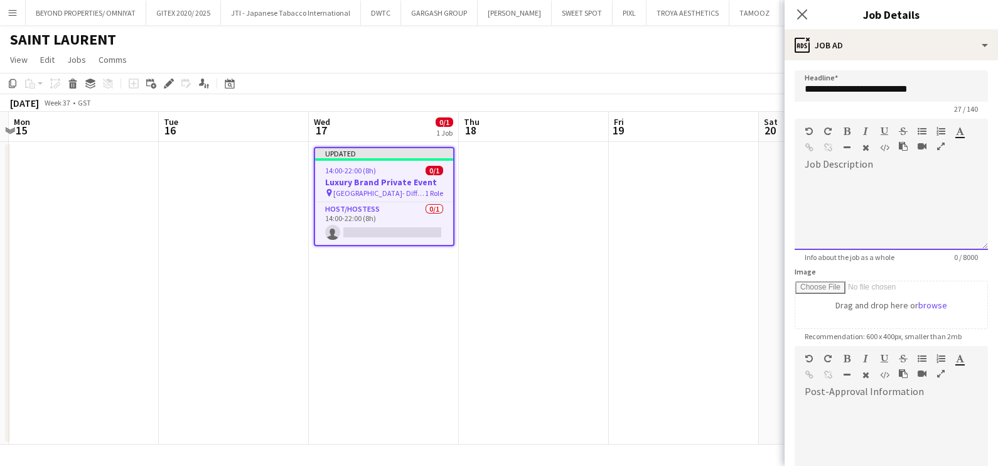
click at [873, 195] on div at bounding box center [891, 212] width 193 height 75
paste div
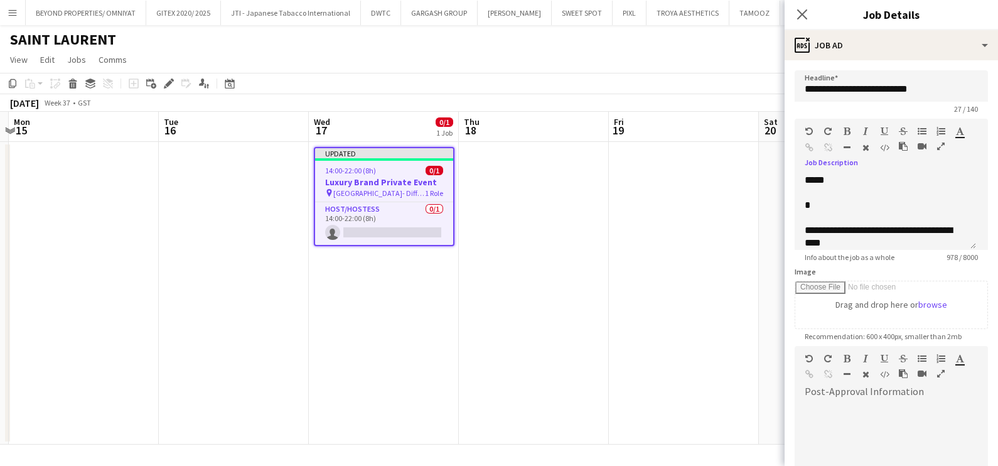
click at [938, 147] on icon "button" at bounding box center [941, 146] width 8 height 9
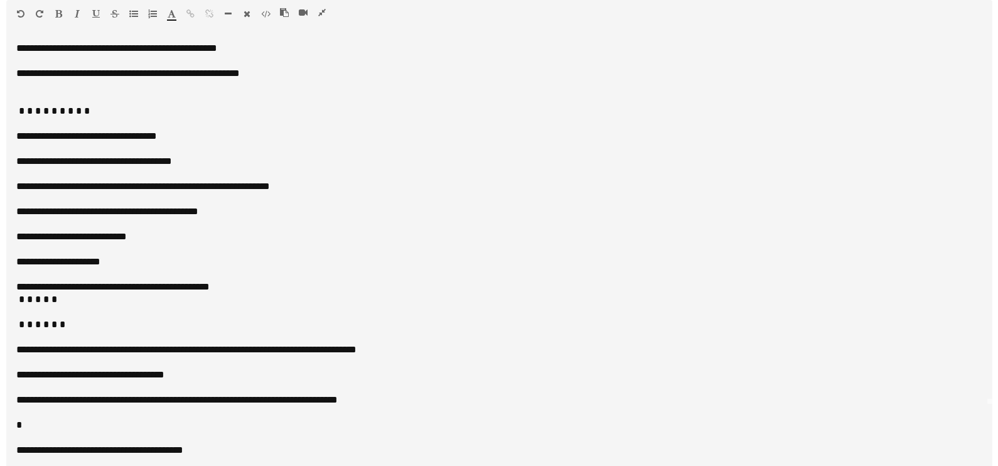
scroll to position [0, 0]
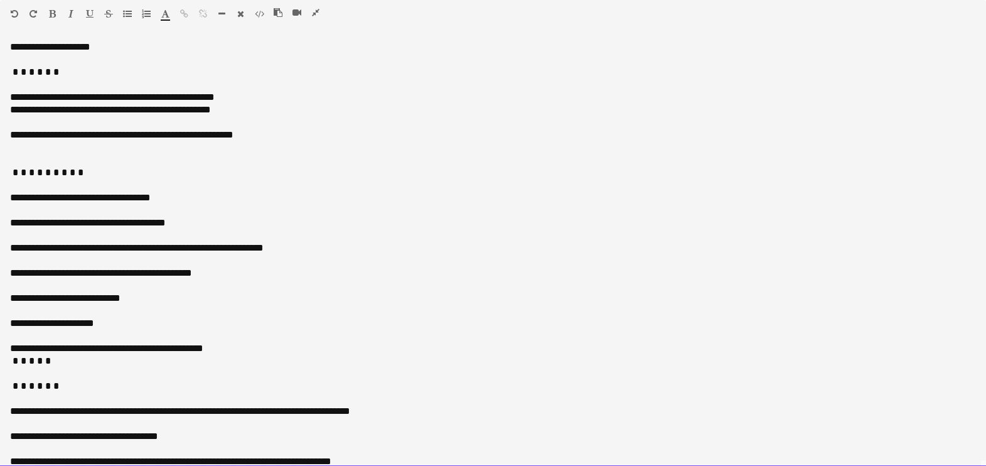
click at [56, 43] on div "**********" at bounding box center [487, 47] width 954 height 13
click at [43, 9] on div at bounding box center [29, 16] width 38 height 15
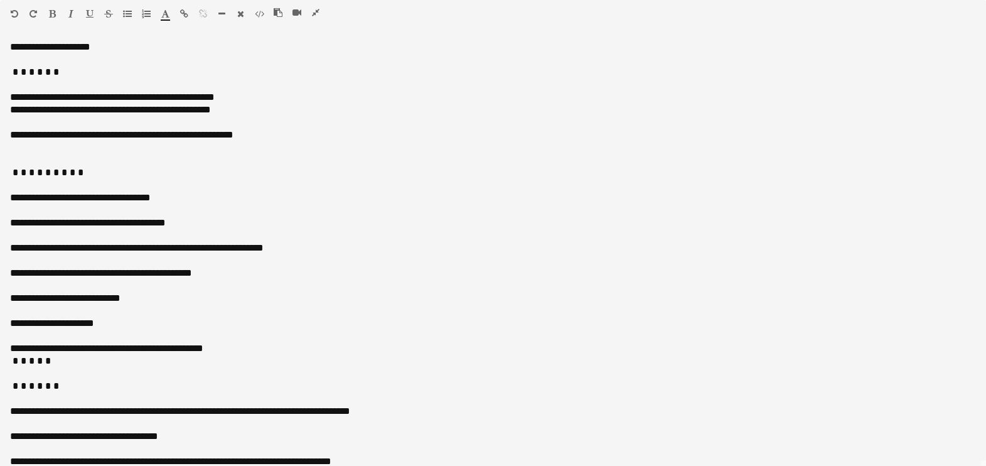
click at [51, 14] on icon "button" at bounding box center [52, 13] width 7 height 9
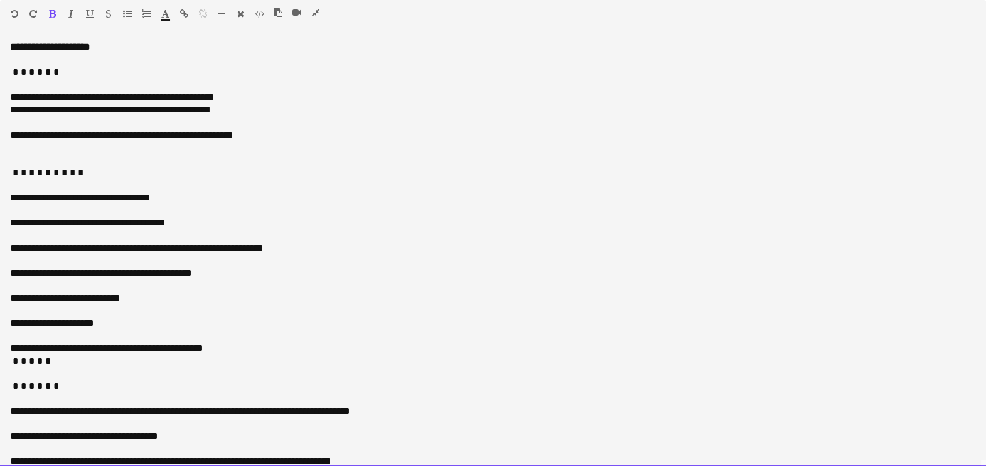
click at [9, 96] on div "**********" at bounding box center [493, 254] width 986 height 426
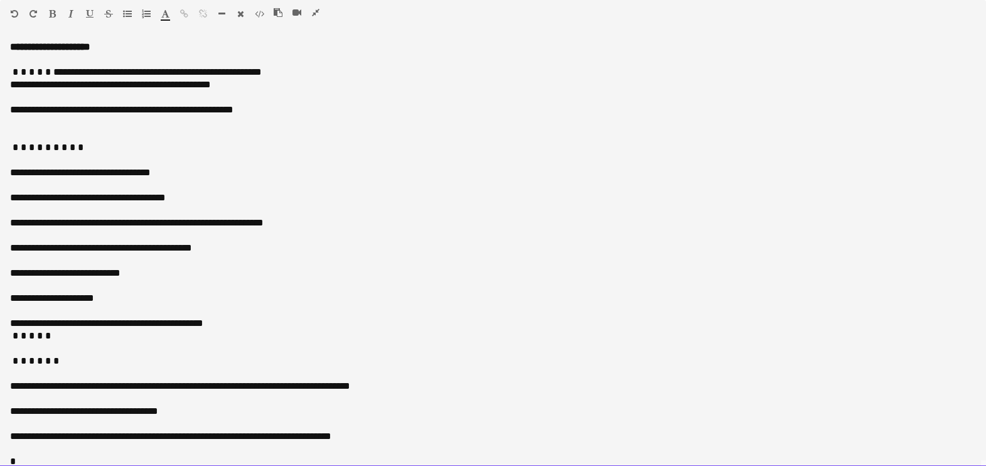
click at [35, 112] on div "**********" at bounding box center [487, 110] width 954 height 13
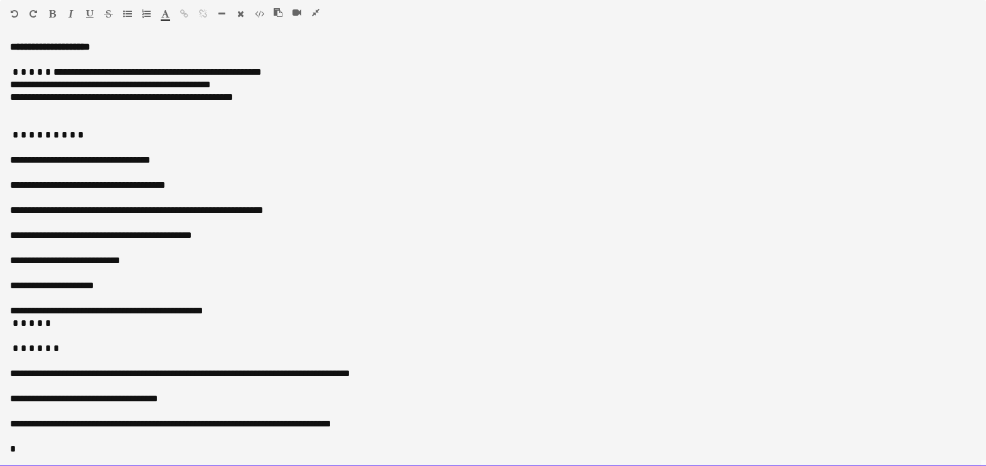
click at [35, 85] on div "**********" at bounding box center [487, 84] width 954 height 13
click at [62, 70] on span "**********" at bounding box center [162, 71] width 200 height 9
click at [51, 134] on div at bounding box center [487, 135] width 954 height 13
click at [131, 129] on div "**********" at bounding box center [487, 135] width 954 height 13
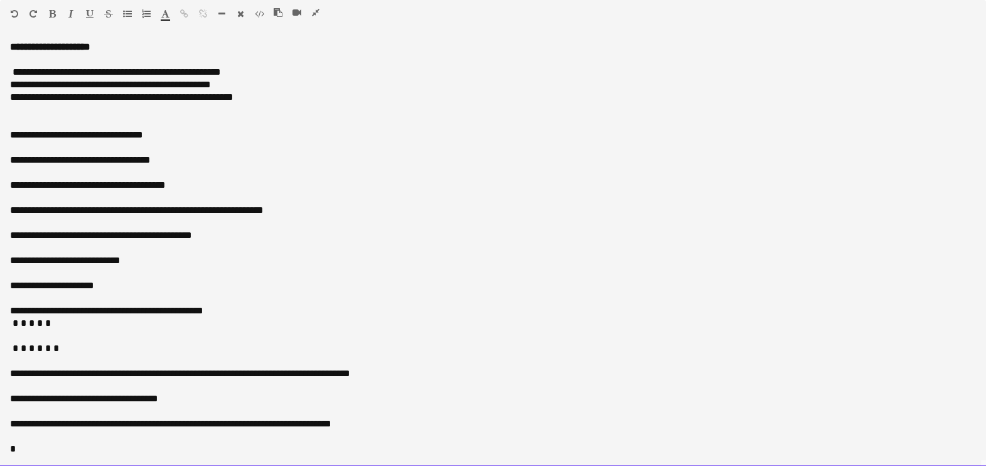
click at [131, 130] on div "**********" at bounding box center [487, 135] width 954 height 13
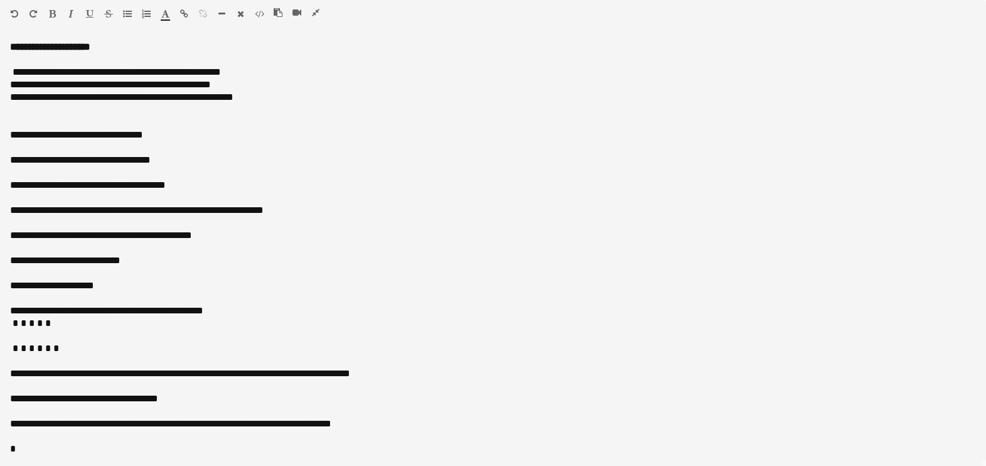
click at [91, 13] on icon "button" at bounding box center [90, 13] width 8 height 9
click at [72, 16] on icon "button" at bounding box center [70, 13] width 5 height 9
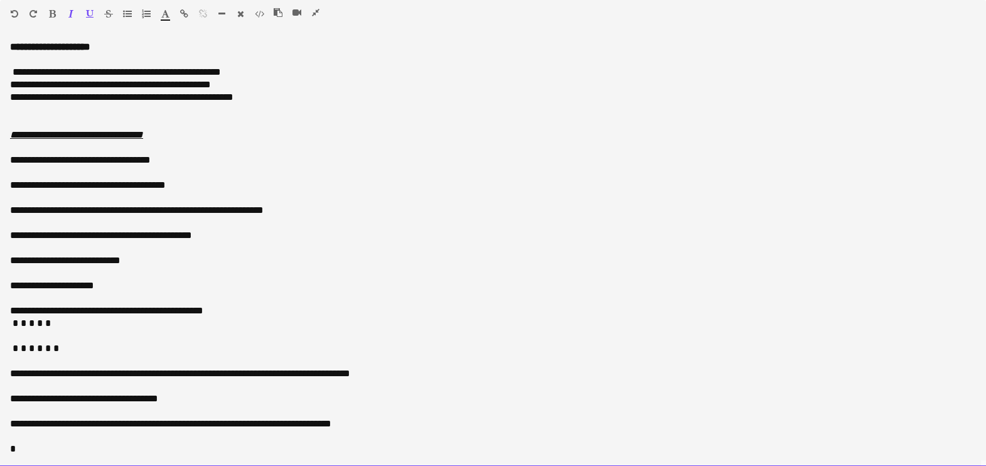
click at [8, 116] on div "**********" at bounding box center [493, 254] width 986 height 426
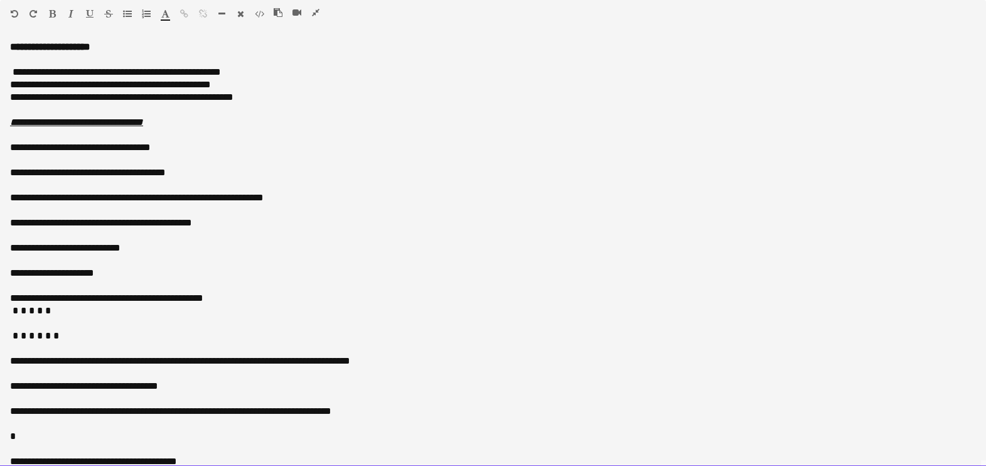
click at [13, 73] on div "**********" at bounding box center [487, 72] width 954 height 13
click at [11, 83] on div "**********" at bounding box center [487, 84] width 954 height 13
drag, startPoint x: 0, startPoint y: 141, endPoint x: 283, endPoint y: 239, distance: 298.8
click at [283, 239] on div "**********" at bounding box center [493, 254] width 986 height 426
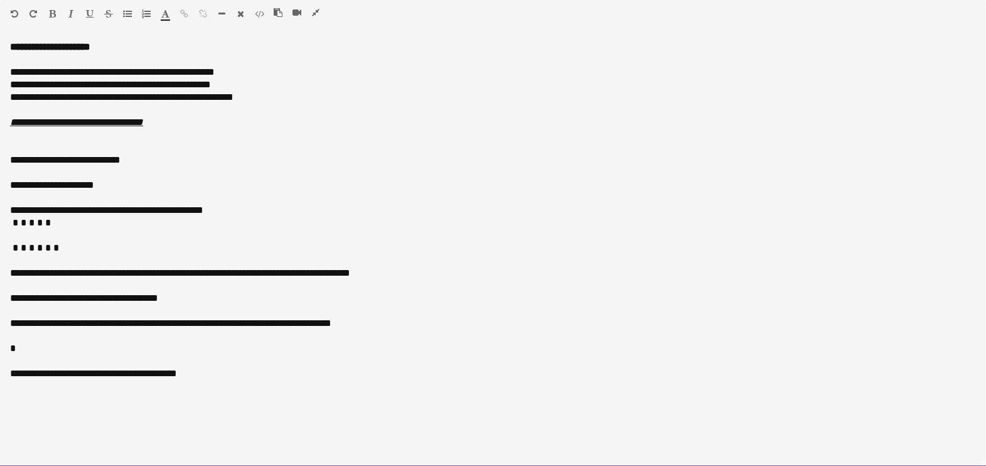
click at [35, 162] on div "**********" at bounding box center [493, 160] width 966 height 13
click at [43, 158] on div "**********" at bounding box center [493, 160] width 966 height 13
click at [42, 158] on div "**********" at bounding box center [493, 160] width 966 height 13
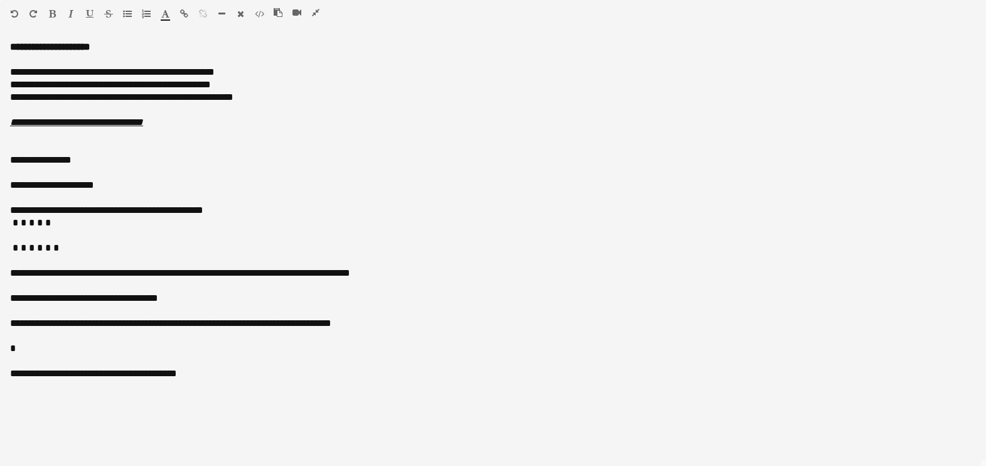
click at [50, 15] on icon "button" at bounding box center [52, 13] width 7 height 9
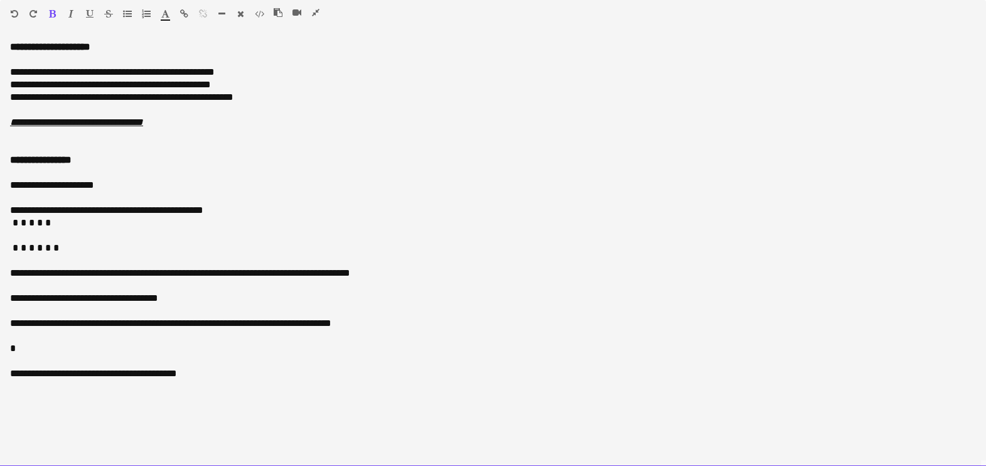
click at [48, 188] on div "**********" at bounding box center [493, 185] width 966 height 13
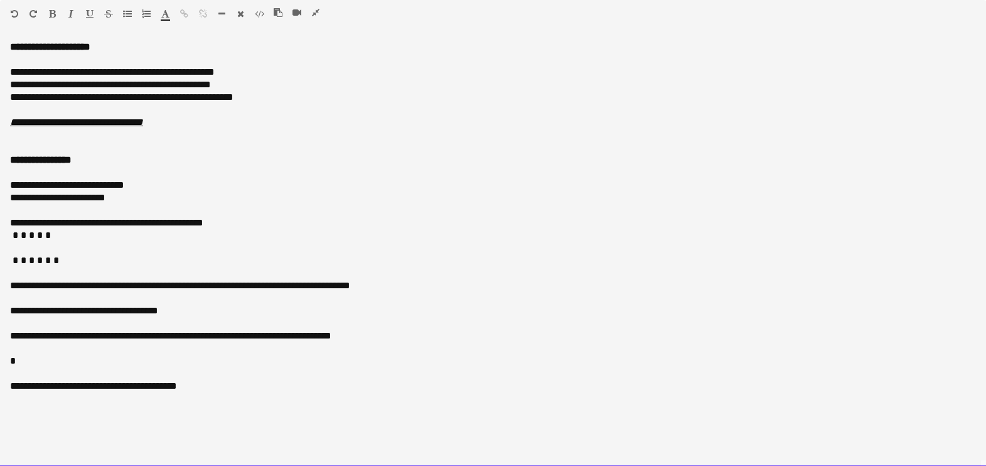
click at [13, 185] on div "**********" at bounding box center [493, 185] width 966 height 13
click at [148, 222] on div "**********" at bounding box center [493, 223] width 966 height 13
drag, startPoint x: 173, startPoint y: 220, endPoint x: 143, endPoint y: 222, distance: 29.6
click at [143, 222] on div "**********" at bounding box center [493, 223] width 966 height 13
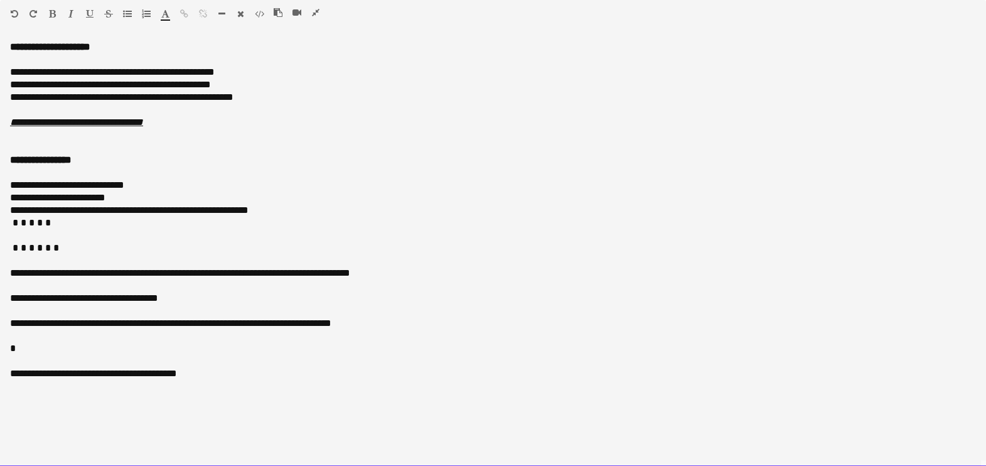
click at [270, 210] on div "**********" at bounding box center [493, 210] width 966 height 13
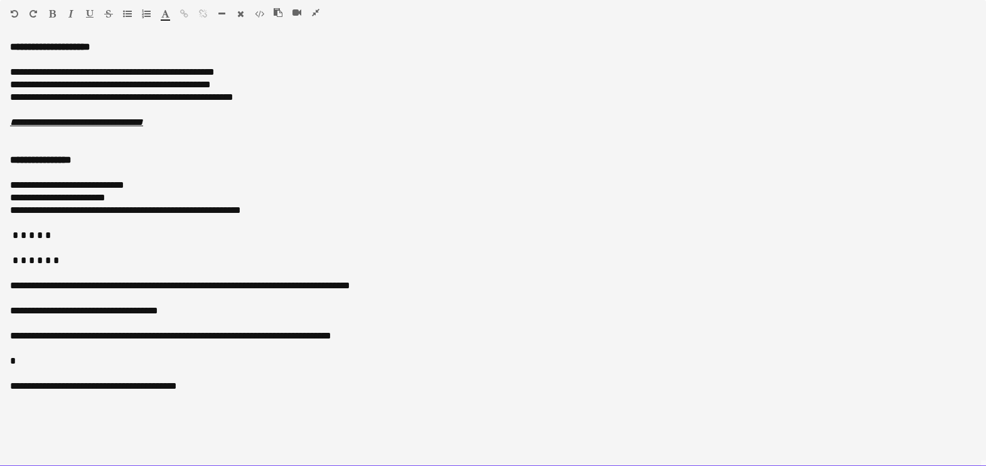
click at [23, 228] on div at bounding box center [493, 223] width 966 height 13
drag, startPoint x: 114, startPoint y: 230, endPoint x: 107, endPoint y: 223, distance: 9.8
drag, startPoint x: 36, startPoint y: 283, endPoint x: -3, endPoint y: 284, distance: 39.6
click at [0, 284] on html "Menu Boards Boards Boards All jobs Status Workforce Workforce My Workforce Recr…" at bounding box center [493, 469] width 986 height 938
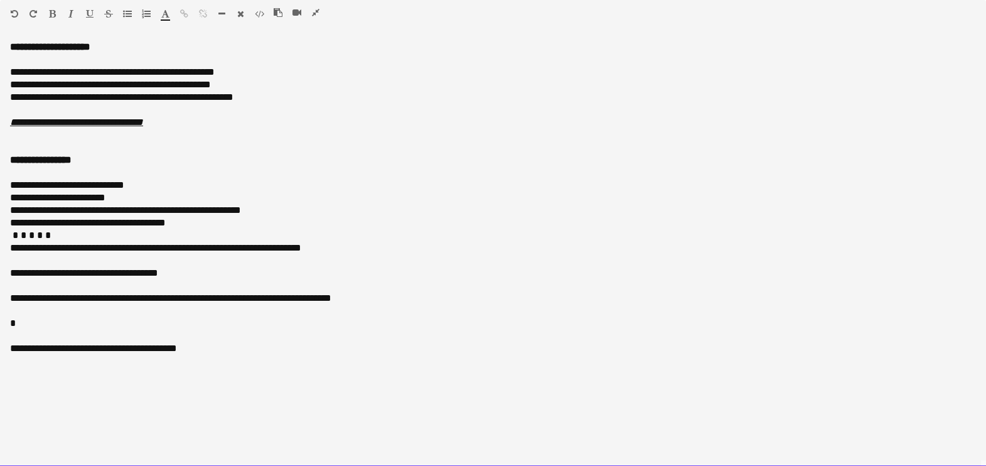
click at [14, 250] on span "**********" at bounding box center [155, 247] width 291 height 9
drag, startPoint x: 127, startPoint y: 246, endPoint x: 78, endPoint y: 245, distance: 48.3
click at [78, 245] on span "**********" at bounding box center [155, 247] width 291 height 9
click at [75, 248] on span "**********" at bounding box center [127, 247] width 235 height 9
drag, startPoint x: 9, startPoint y: 248, endPoint x: 74, endPoint y: 248, distance: 65.3
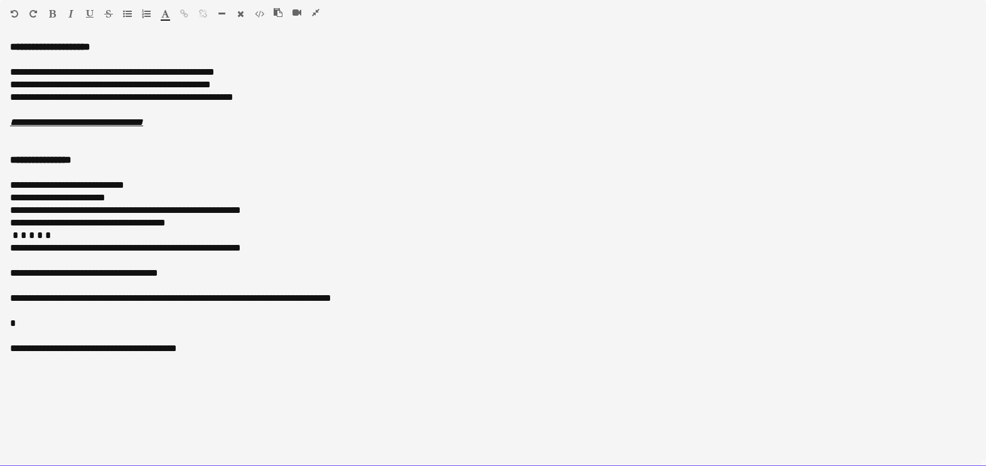
click at [74, 248] on div "**********" at bounding box center [493, 254] width 986 height 426
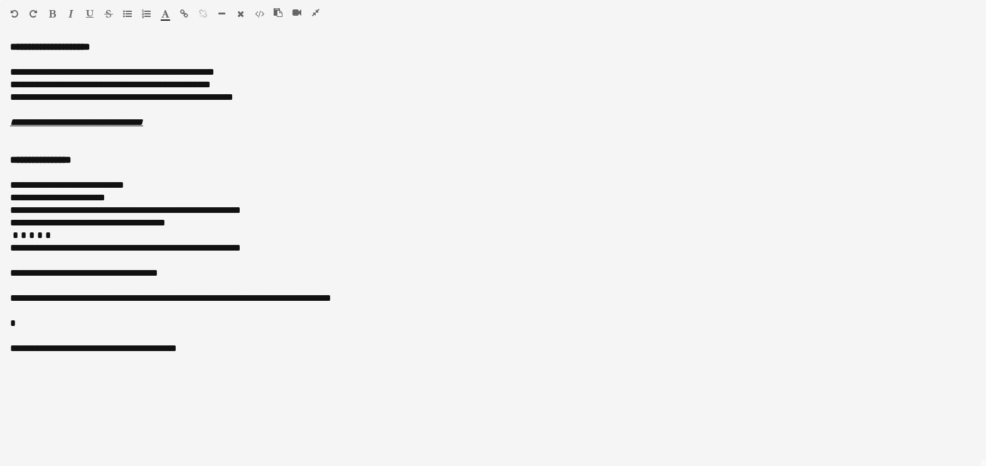
click at [51, 11] on icon "button" at bounding box center [52, 13] width 7 height 9
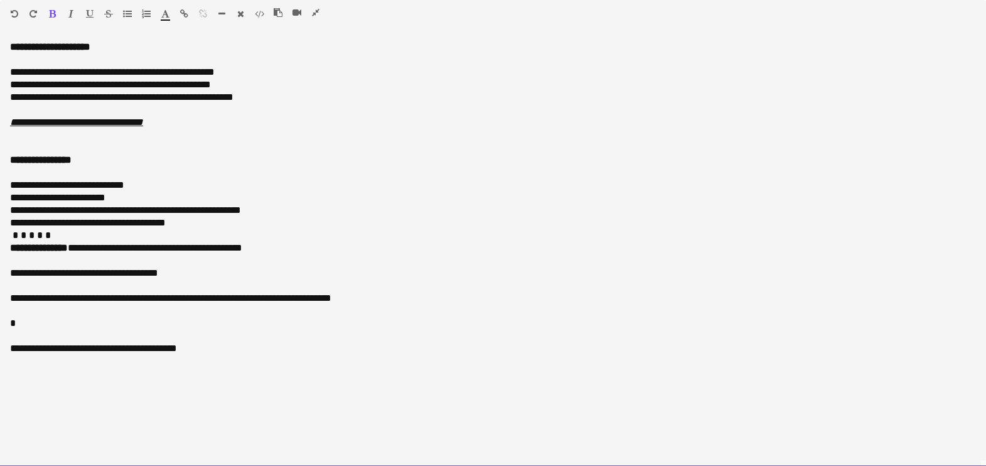
drag, startPoint x: 342, startPoint y: 296, endPoint x: 13, endPoint y: 254, distance: 332.3
click at [13, 254] on div "**********" at bounding box center [493, 254] width 986 height 426
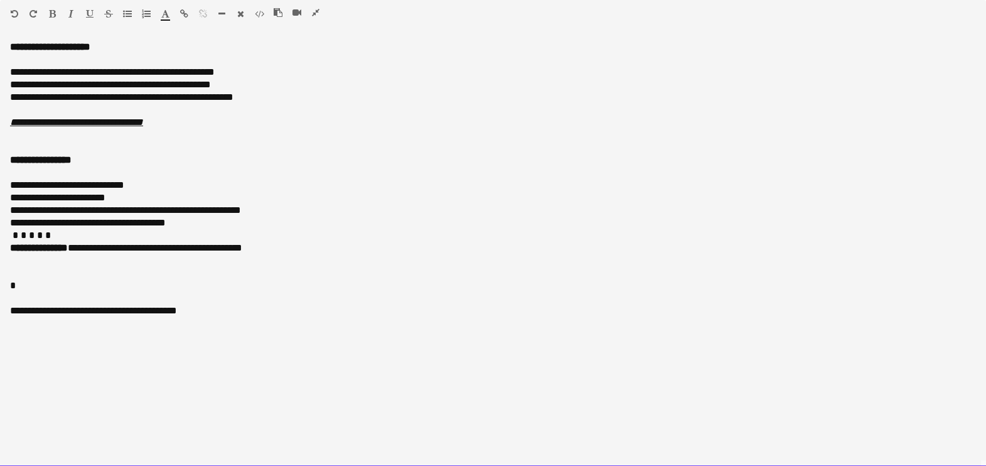
drag, startPoint x: 39, startPoint y: 310, endPoint x: -3, endPoint y: 267, distance: 60.4
click at [0, 267] on html "Menu Boards Boards Boards All jobs Status Workforce Workforce My Workforce Recr…" at bounding box center [493, 469] width 986 height 938
click at [154, 267] on div "**********" at bounding box center [493, 273] width 966 height 13
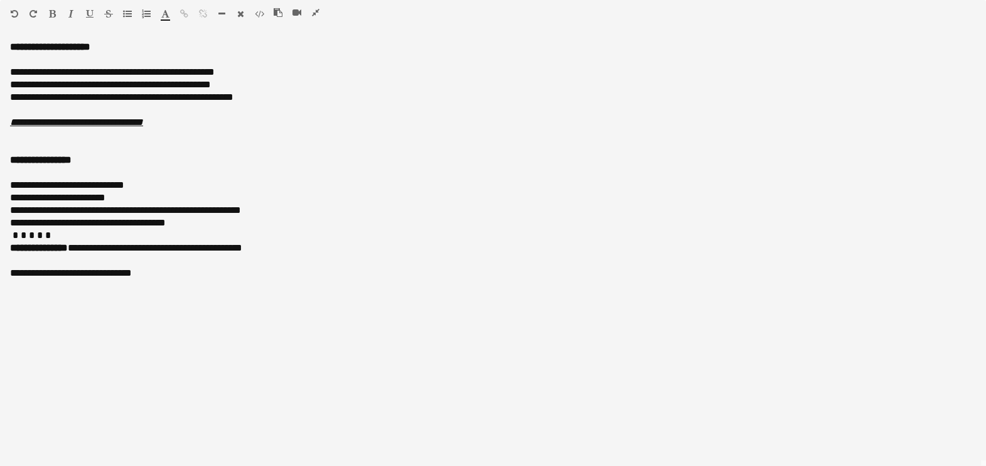
click at [315, 9] on icon "button" at bounding box center [316, 12] width 8 height 9
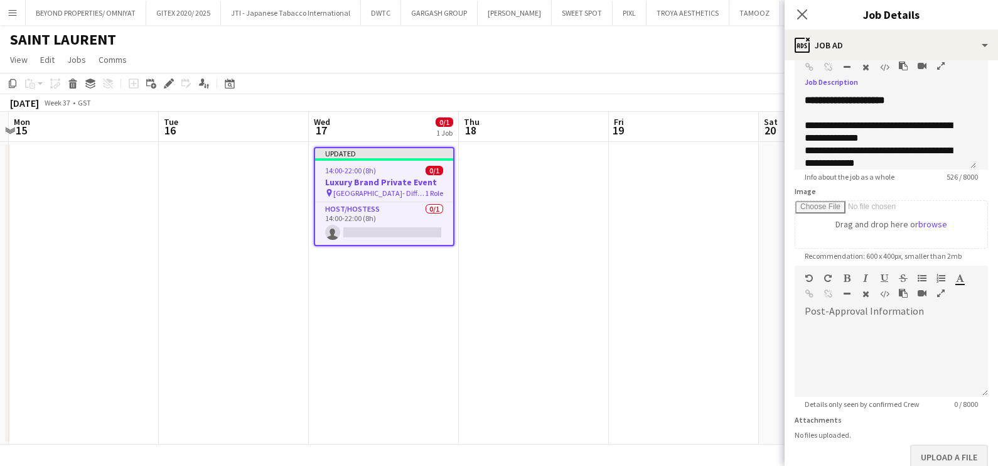
scroll to position [153, 0]
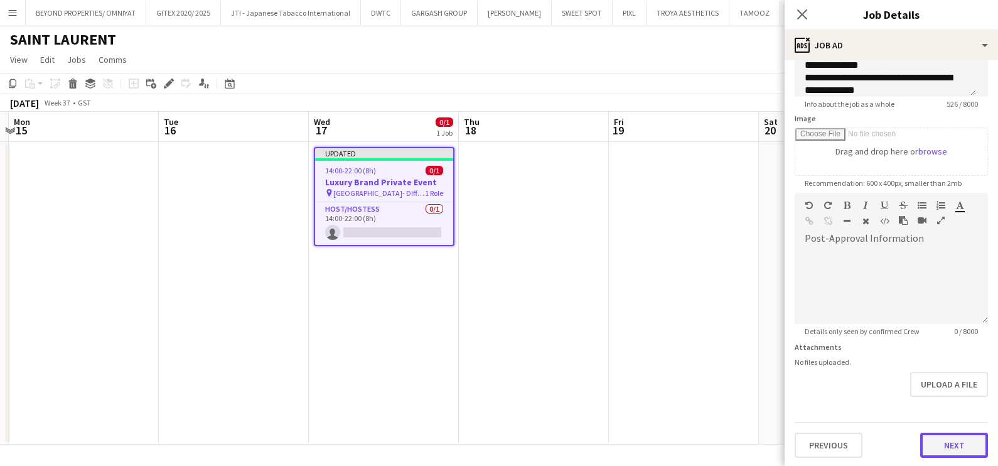
click at [942, 451] on button "Next" at bounding box center [954, 445] width 68 height 25
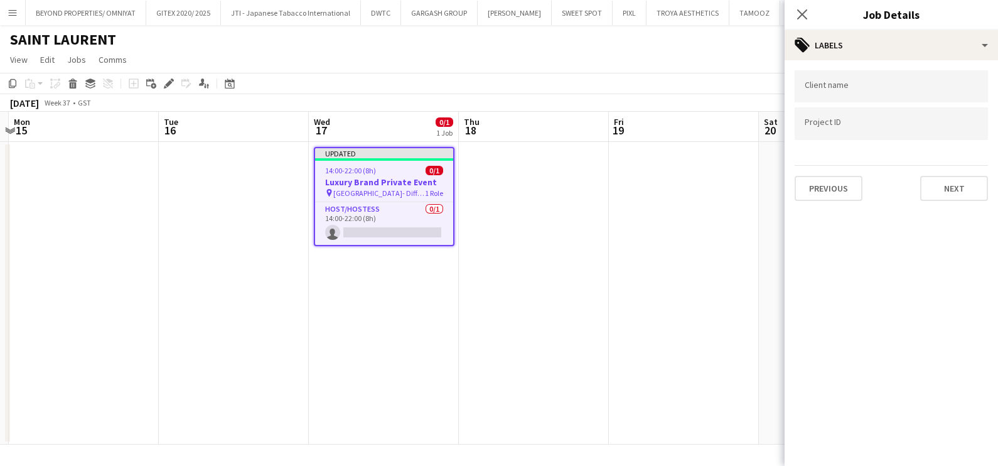
click at [842, 90] on input "Type to search client labels..." at bounding box center [891, 86] width 173 height 11
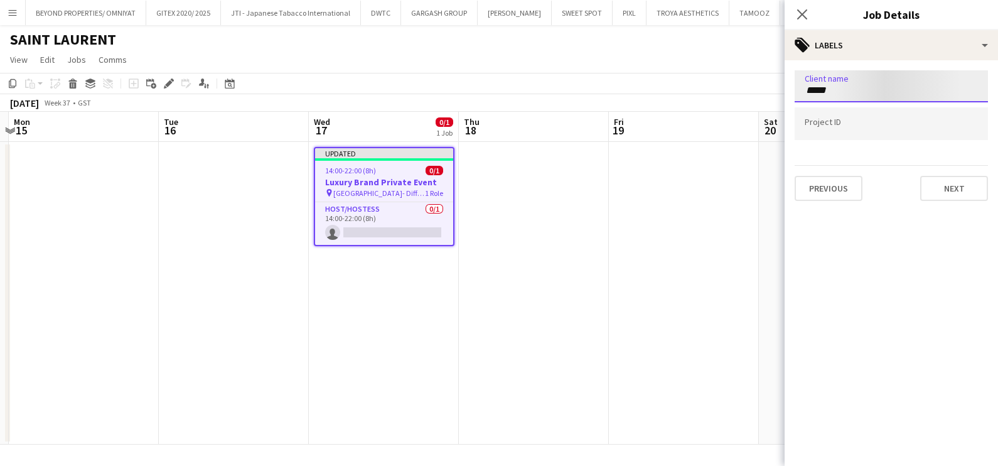
type input "*****"
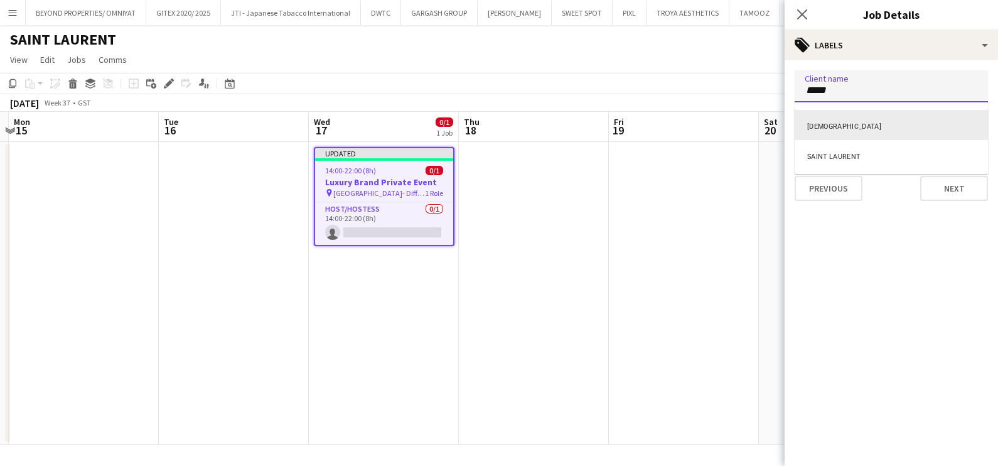
click at [850, 122] on div "[DEMOGRAPHIC_DATA]" at bounding box center [891, 125] width 193 height 30
click at [860, 85] on span "Remove tag" at bounding box center [860, 89] width 9 height 13
click at [859, 90] on input "Type to search client labels..." at bounding box center [891, 90] width 173 height 11
type input "****"
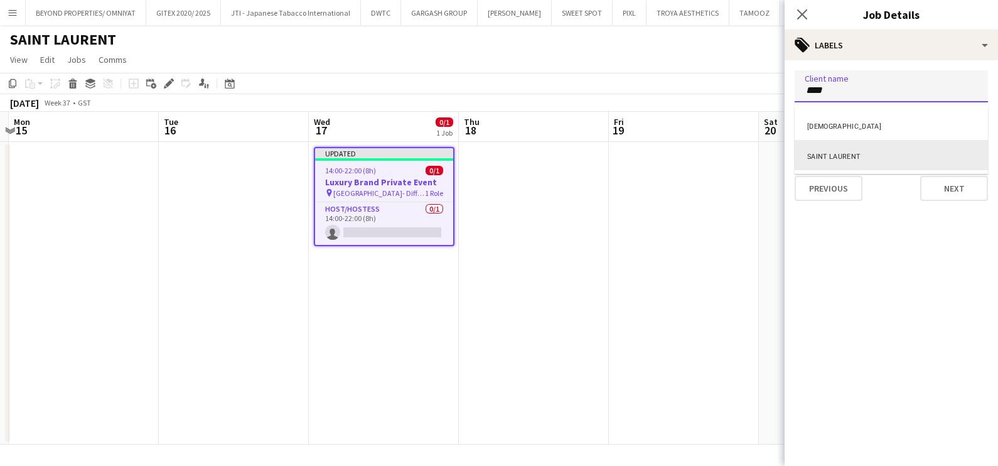
click at [854, 160] on div "SAINT LAURENT" at bounding box center [891, 155] width 193 height 30
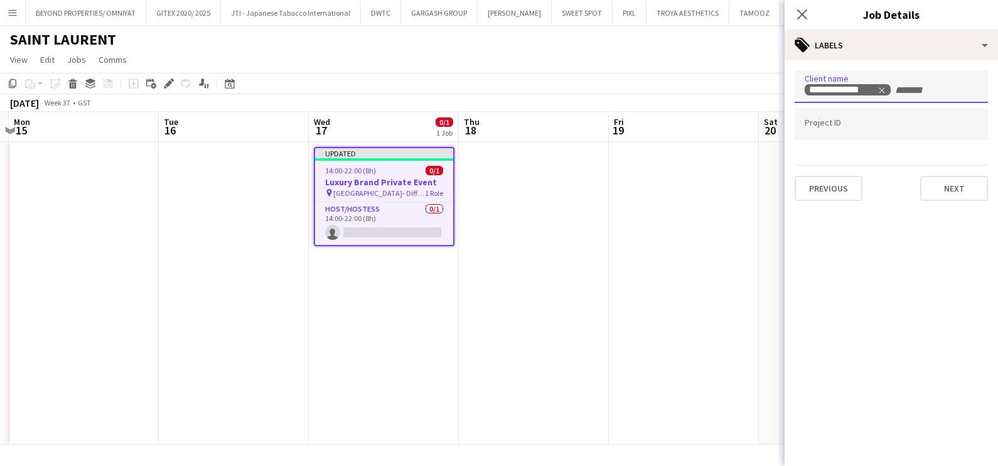
click at [857, 122] on input "Type to search project ID labels..." at bounding box center [891, 124] width 173 height 11
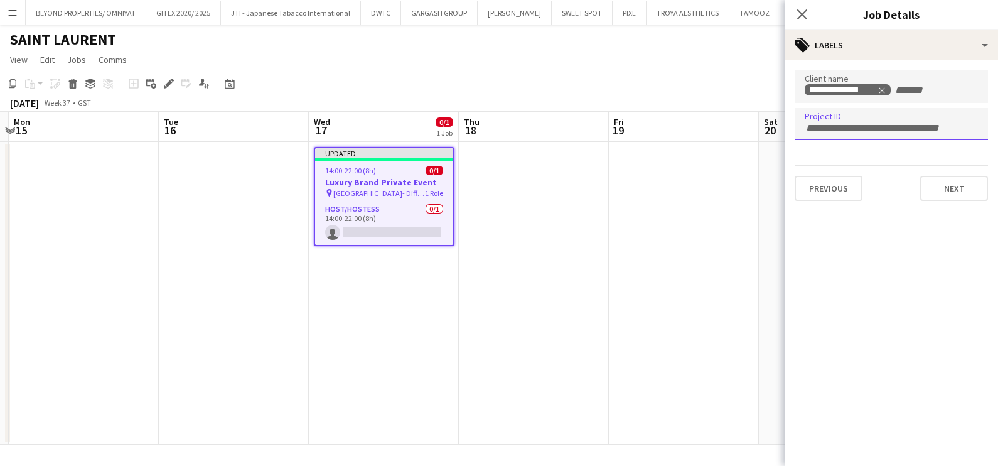
paste input "**********"
type input "**********"
click at [654, 240] on app-date-cell at bounding box center [684, 293] width 150 height 303
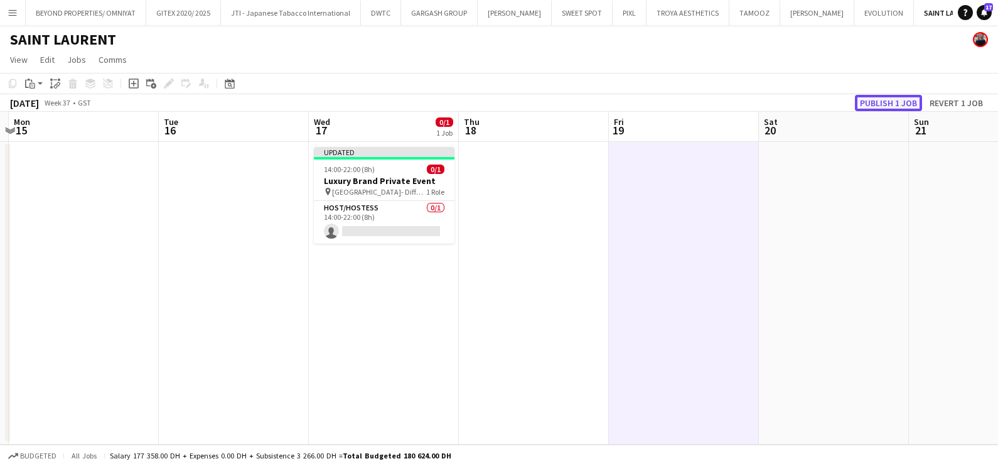
click at [883, 97] on button "Publish 1 job" at bounding box center [888, 103] width 67 height 16
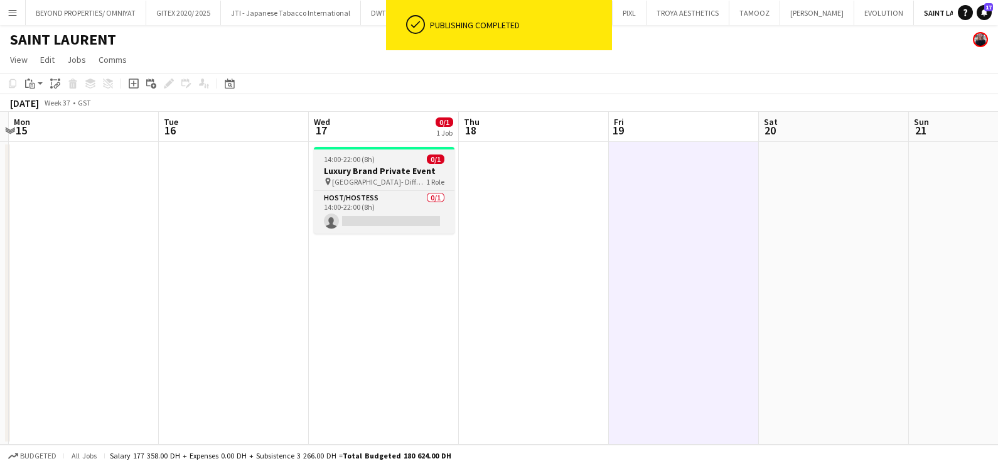
click at [390, 154] on app-job-card "14:00-22:00 (8h) 0/1 Luxury Brand Private Event pin [GEOGRAPHIC_DATA]- Differen…" at bounding box center [384, 190] width 141 height 87
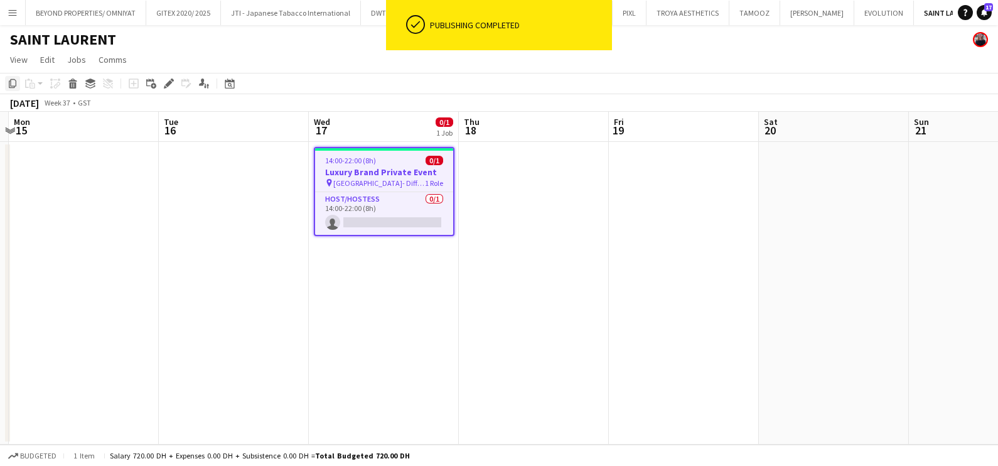
click at [11, 86] on icon at bounding box center [13, 83] width 8 height 9
click at [477, 157] on app-date-cell at bounding box center [534, 293] width 150 height 303
click at [521, 173] on app-date-cell at bounding box center [534, 293] width 150 height 303
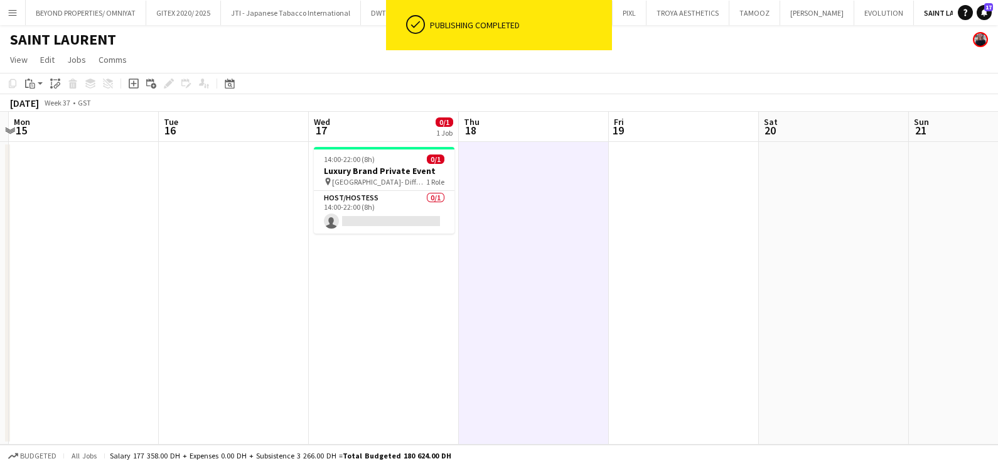
click at [652, 170] on app-date-cell at bounding box center [684, 293] width 150 height 303
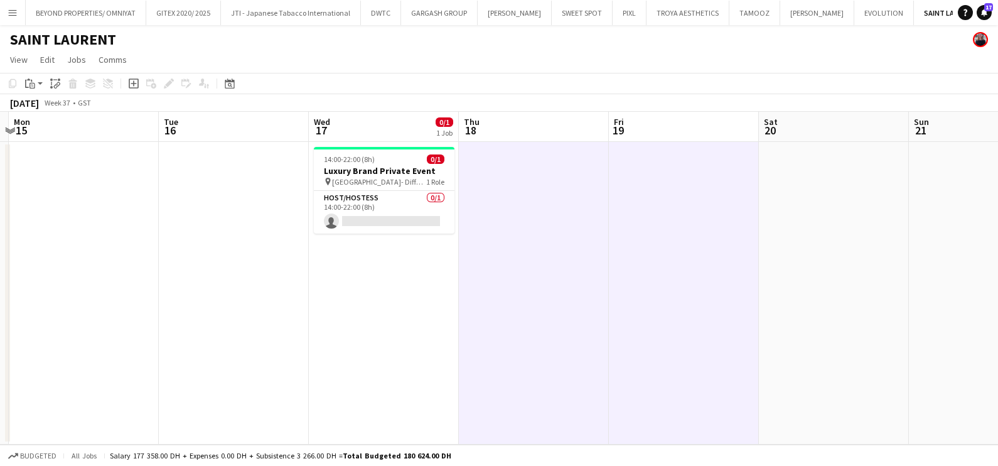
click at [652, 191] on app-date-cell at bounding box center [684, 293] width 150 height 303
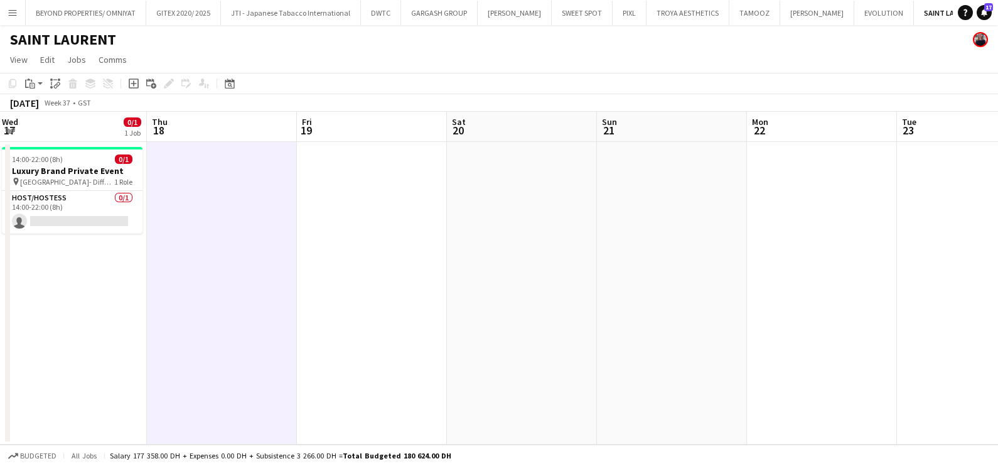
drag, startPoint x: 726, startPoint y: 199, endPoint x: 239, endPoint y: 229, distance: 487.5
click at [269, 220] on app-calendar-viewport "Mon 15 Tue 16 Wed 17 0/1 1 Job Thu 18 Fri 19 Sat 20 Sun 21 Mon 22 Tue 23 Wed 24…" at bounding box center [499, 278] width 998 height 333
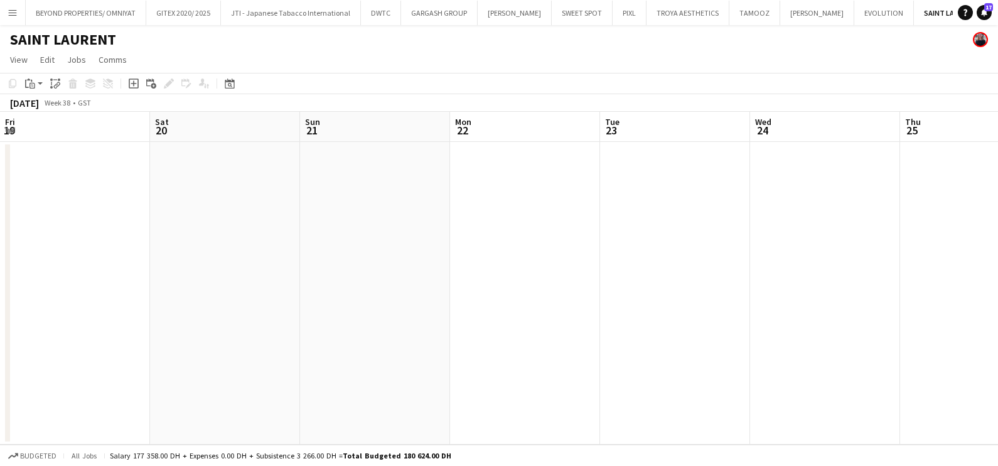
click at [925, 198] on app-date-cell at bounding box center [975, 293] width 150 height 303
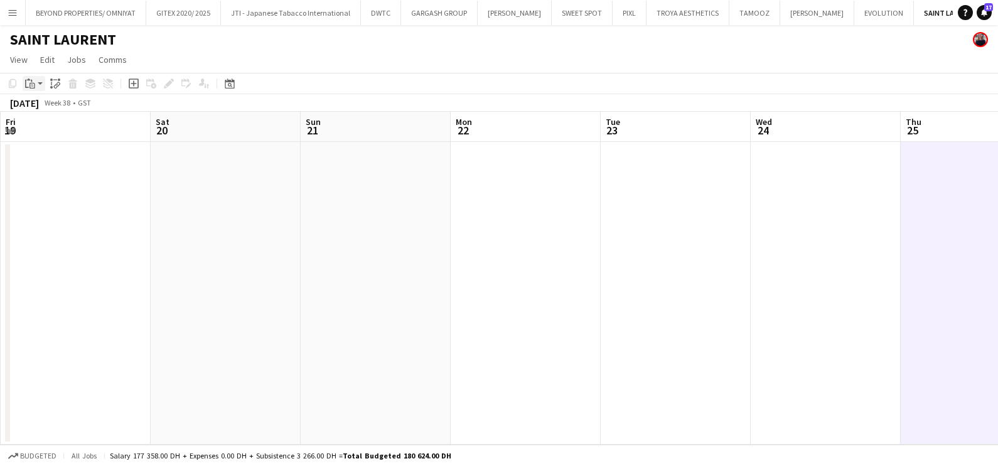
click at [42, 82] on app-action-btn "Paste" at bounding box center [34, 83] width 23 height 15
click at [45, 110] on link "Paste Ctrl+V" at bounding box center [92, 107] width 118 height 11
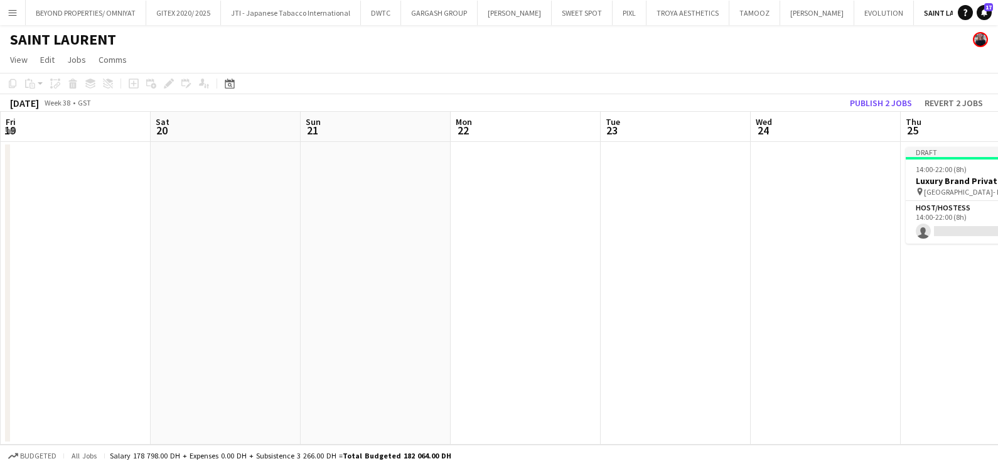
click at [561, 289] on app-date-cell at bounding box center [526, 293] width 150 height 303
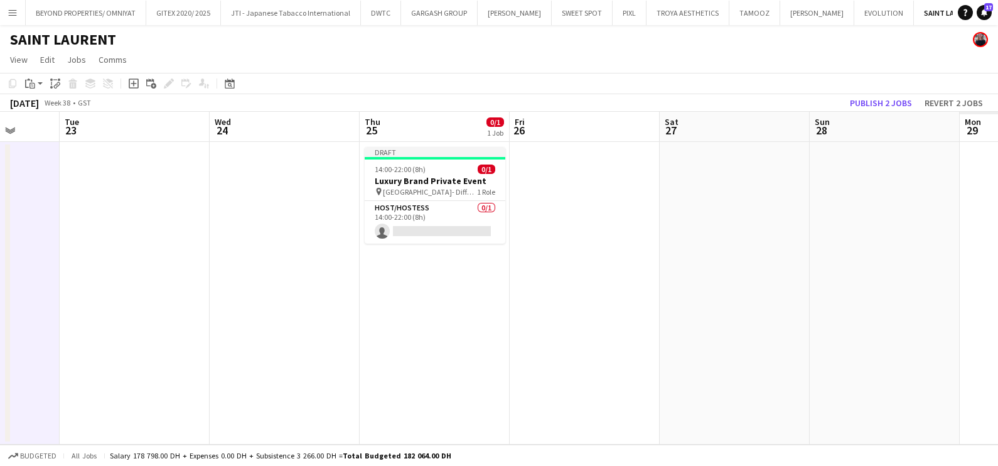
drag, startPoint x: 751, startPoint y: 286, endPoint x: 326, endPoint y: 283, distance: 424.4
click at [336, 283] on app-calendar-viewport "Fri 19 Sat 20 Sun 21 Mon 22 Tue 23 Wed 24 Thu 25 0/1 1 Job Fri 26 Sat 27 Sun 28…" at bounding box center [499, 278] width 998 height 333
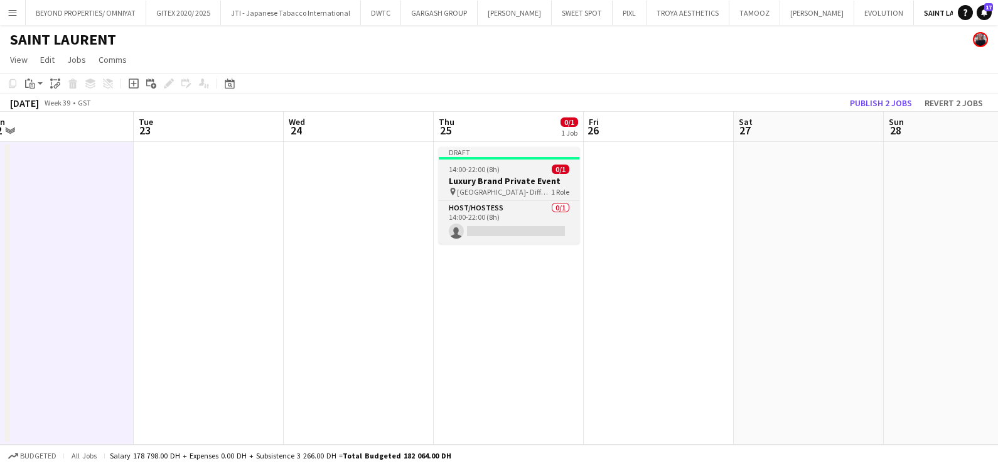
click at [515, 175] on app-job-card "Draft 14:00-22:00 (8h) 0/1 Luxury Brand Private Event pin [GEOGRAPHIC_DATA]- Di…" at bounding box center [509, 195] width 141 height 97
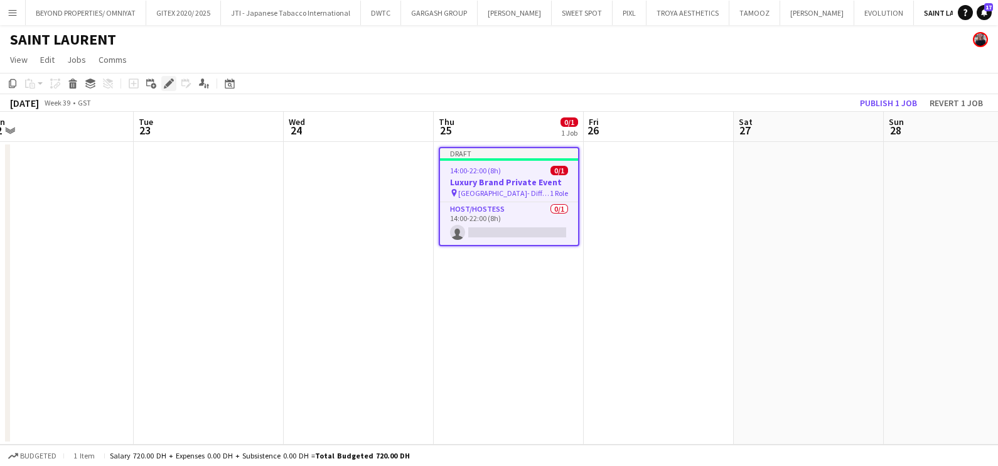
click at [168, 79] on icon "Edit" at bounding box center [169, 83] width 10 height 10
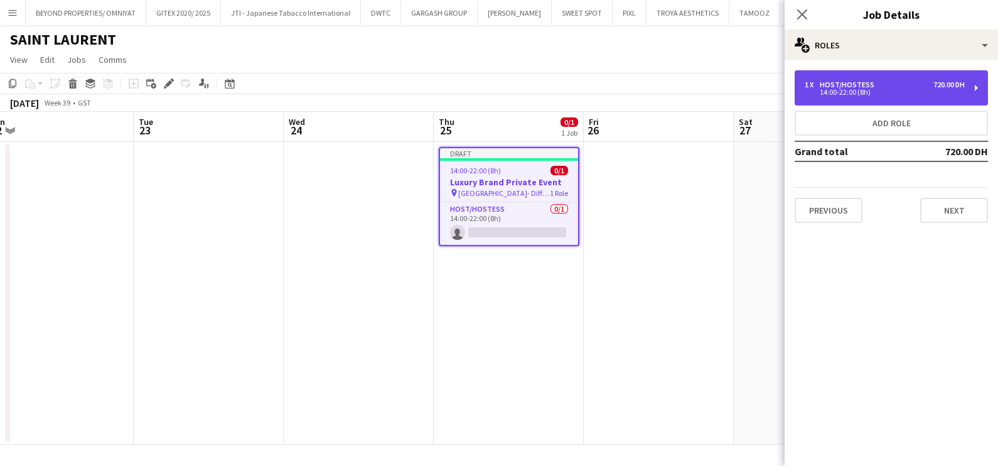
click at [825, 85] on div "Host/Hostess" at bounding box center [850, 84] width 60 height 9
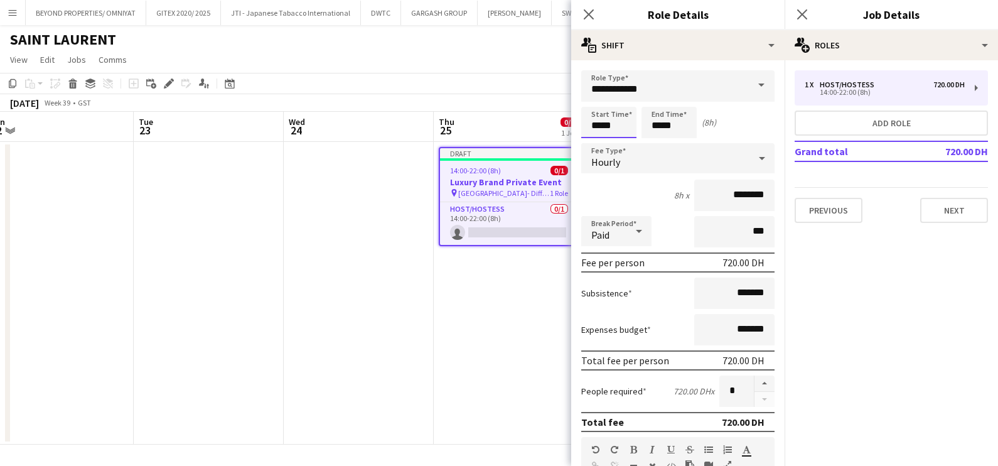
click at [615, 122] on input "*****" at bounding box center [608, 122] width 55 height 31
click at [598, 142] on div at bounding box center [596, 144] width 25 height 13
type input "*****"
click at [598, 142] on div at bounding box center [596, 144] width 25 height 13
click at [675, 121] on input "*****" at bounding box center [669, 122] width 55 height 31
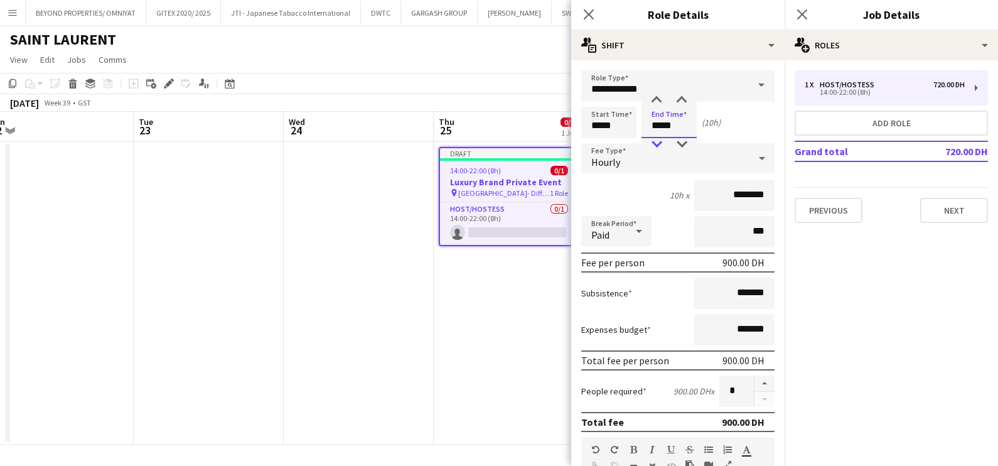
type input "*****"
click at [659, 144] on div at bounding box center [656, 144] width 25 height 13
click at [319, 234] on app-date-cell at bounding box center [359, 293] width 150 height 303
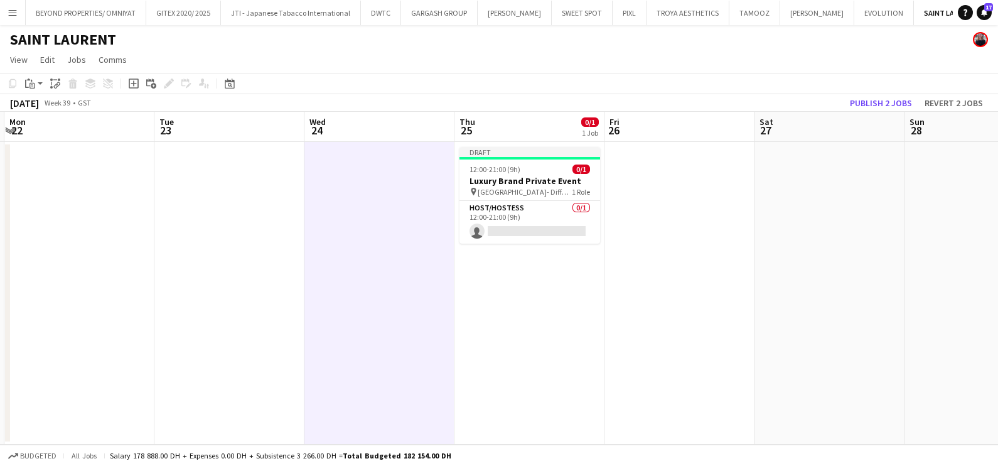
drag, startPoint x: 317, startPoint y: 289, endPoint x: 894, endPoint y: 294, distance: 577.0
click at [869, 291] on app-calendar-viewport "Fri 19 Sat 20 Sun 21 Mon 22 Tue 23 Wed 24 Thu 25 0/1 1 Job Fri 26 Sat 27 Sun 28…" at bounding box center [499, 278] width 998 height 333
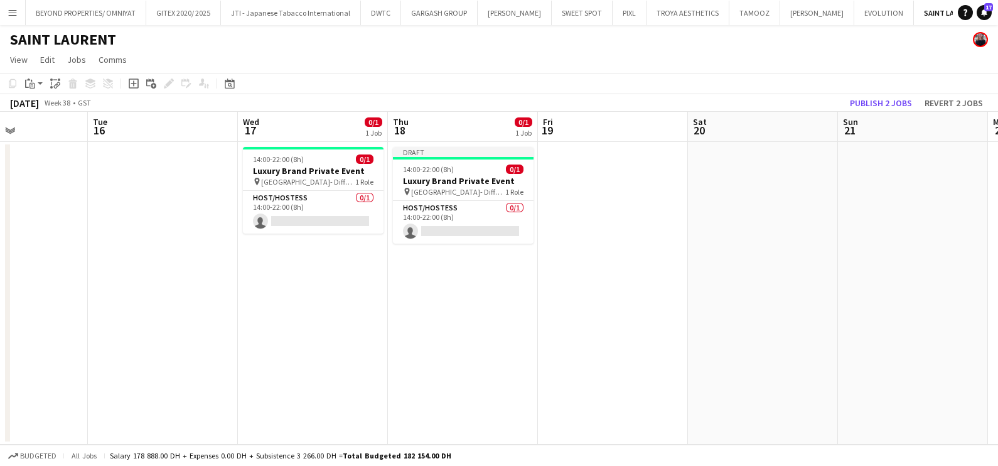
drag, startPoint x: 593, startPoint y: 323, endPoint x: 721, endPoint y: 334, distance: 129.1
click at [778, 332] on app-calendar-viewport "Sat 13 Sun 14 Mon 15 Tue 16 Wed 17 0/1 1 Job Thu 18 0/1 1 Job Fri 19 Sat 20 Sun…" at bounding box center [499, 278] width 998 height 333
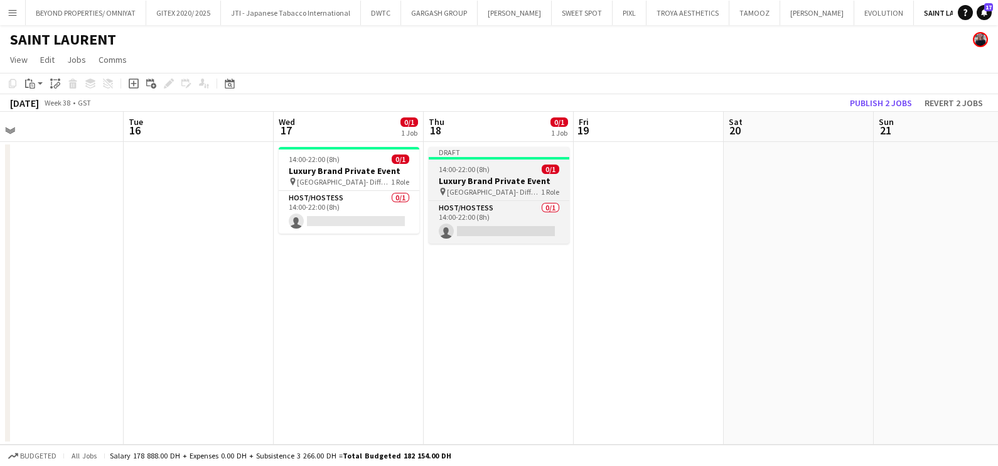
click at [470, 171] on span "14:00-22:00 (8h)" at bounding box center [464, 168] width 51 height 9
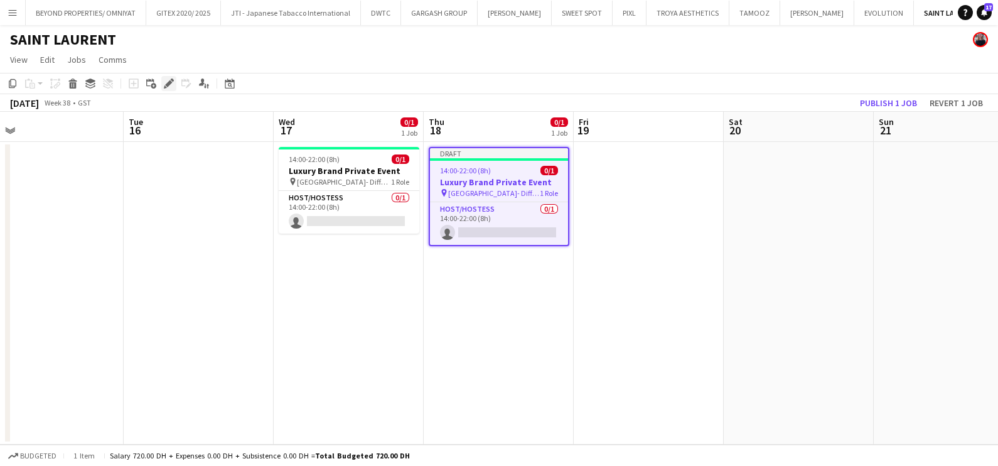
click at [174, 83] on div "Edit" at bounding box center [168, 83] width 15 height 15
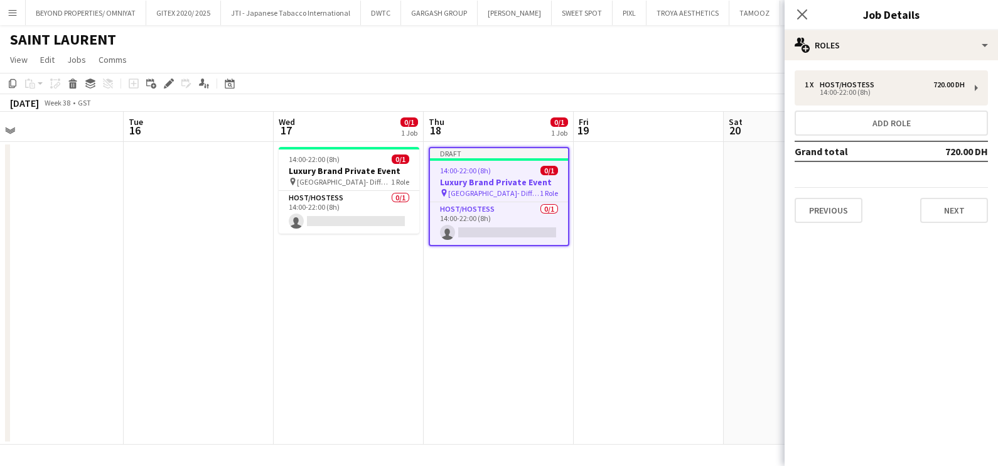
click at [926, 69] on div "1 x Host/Hostess 720.00 DH 14:00-22:00 (8h) Add role Grand total 720.00 DH Prev…" at bounding box center [891, 146] width 213 height 173
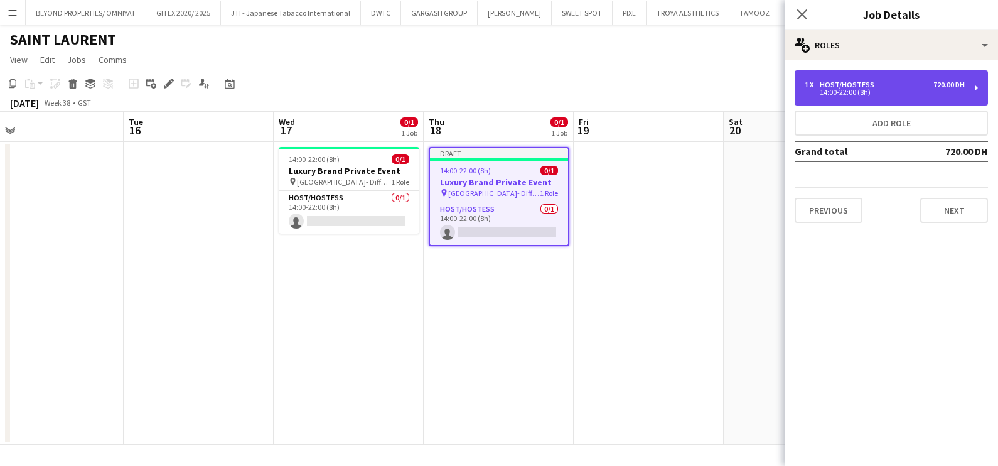
click at [922, 85] on div "1 x Host/Hostess 720.00 DH" at bounding box center [885, 84] width 160 height 9
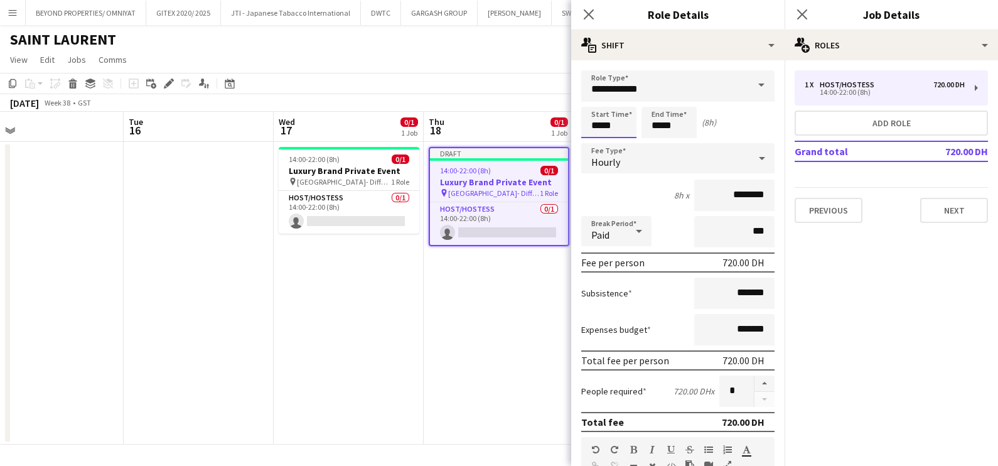
click at [630, 129] on input "*****" at bounding box center [608, 122] width 55 height 31
click at [599, 138] on div at bounding box center [596, 144] width 25 height 13
type input "*****"
click at [599, 138] on div at bounding box center [596, 144] width 25 height 13
click at [656, 116] on input "*****" at bounding box center [669, 122] width 55 height 31
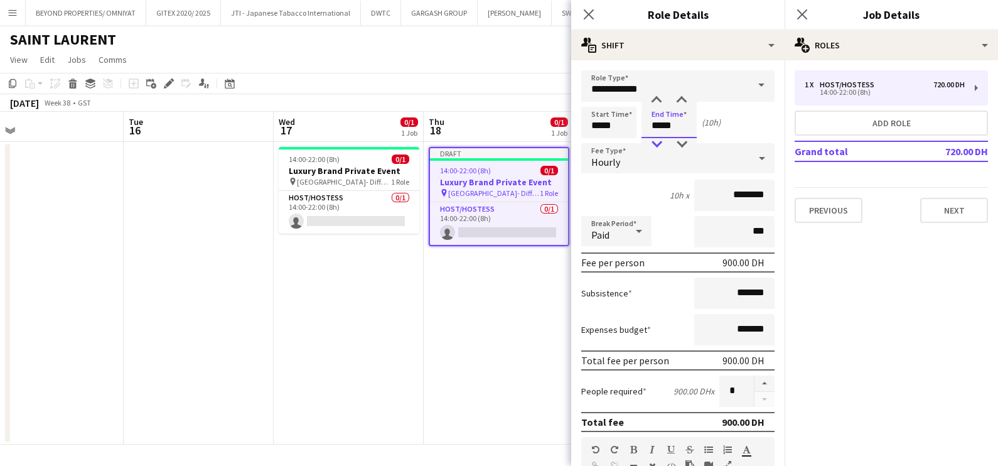
type input "*****"
click at [656, 141] on div at bounding box center [656, 144] width 25 height 13
click at [412, 342] on app-date-cell "14:00-22:00 (8h) 0/1 Luxury Brand Private Event pin [GEOGRAPHIC_DATA]- Differen…" at bounding box center [349, 293] width 150 height 303
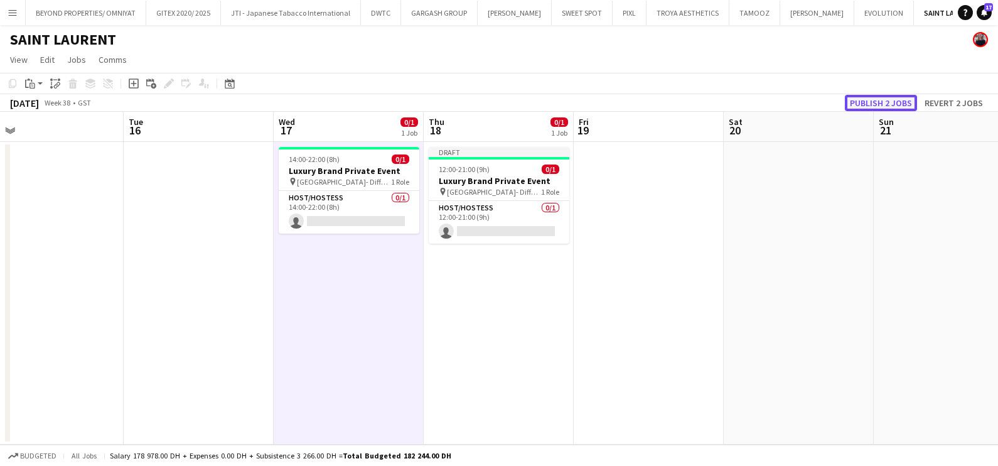
click at [879, 104] on button "Publish 2 jobs" at bounding box center [881, 103] width 72 height 16
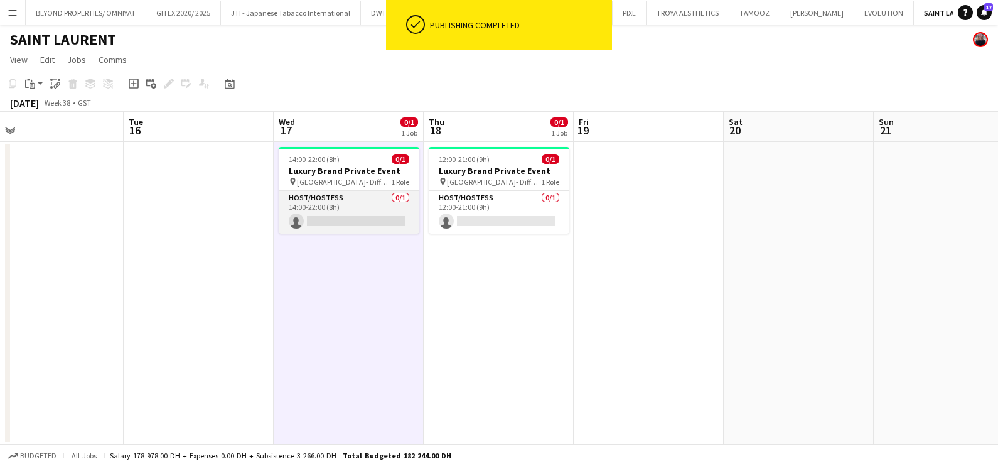
click at [347, 210] on app-card-role "Host/Hostess 0/1 14:00-22:00 (8h) single-neutral-actions" at bounding box center [349, 212] width 141 height 43
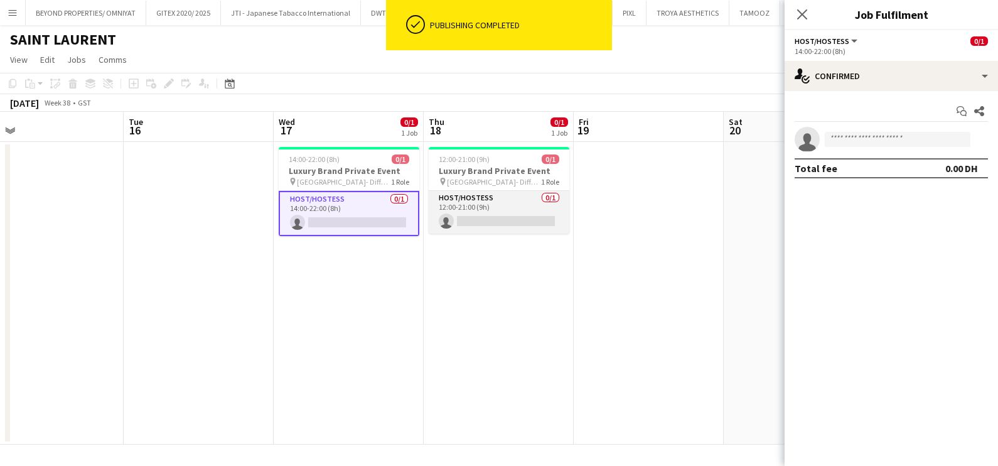
click at [536, 212] on app-card-role "Host/Hostess 0/1 12:00-21:00 (9h) single-neutral-actions" at bounding box center [499, 212] width 141 height 43
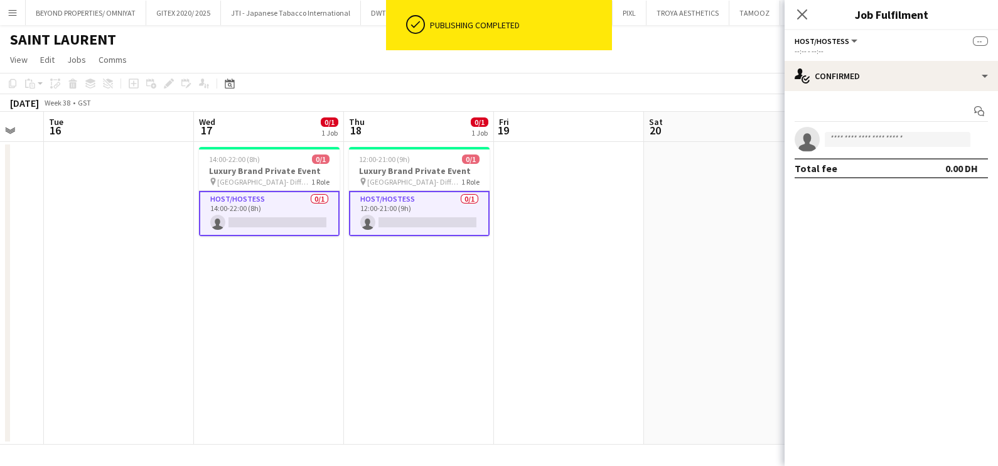
drag, startPoint x: 711, startPoint y: 217, endPoint x: 220, endPoint y: 231, distance: 491.2
click at [366, 220] on app-calendar-viewport "Sat 13 Sun 14 Mon 15 Tue 16 Wed 17 0/1 1 Job Thu 18 0/1 1 Job Fri 19 Sat 20 Sun…" at bounding box center [499, 278] width 998 height 333
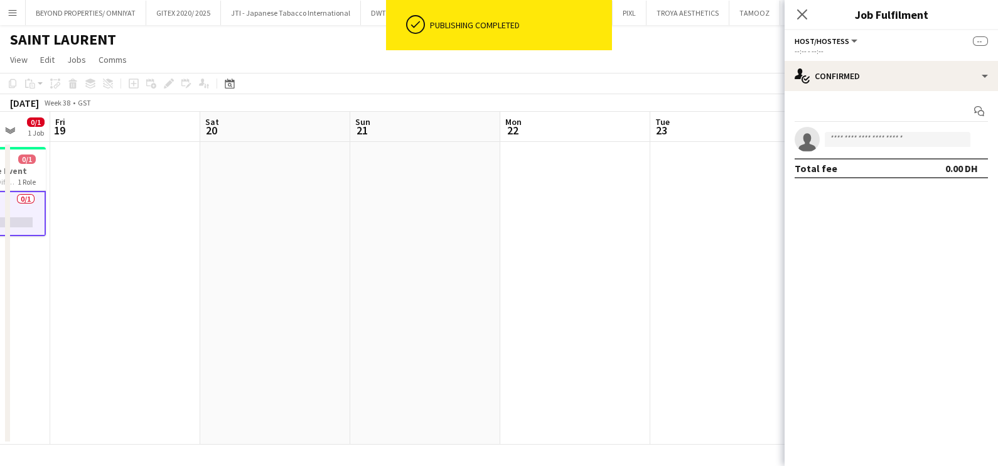
drag, startPoint x: 541, startPoint y: 235, endPoint x: 100, endPoint y: 237, distance: 440.7
click at [104, 237] on app-calendar-viewport "Mon 15 Tue 16 Wed 17 0/1 1 Job Thu 18 0/1 1 Job Fri 19 Sat 20 Sun 21 Mon 22 Tue…" at bounding box center [499, 278] width 998 height 333
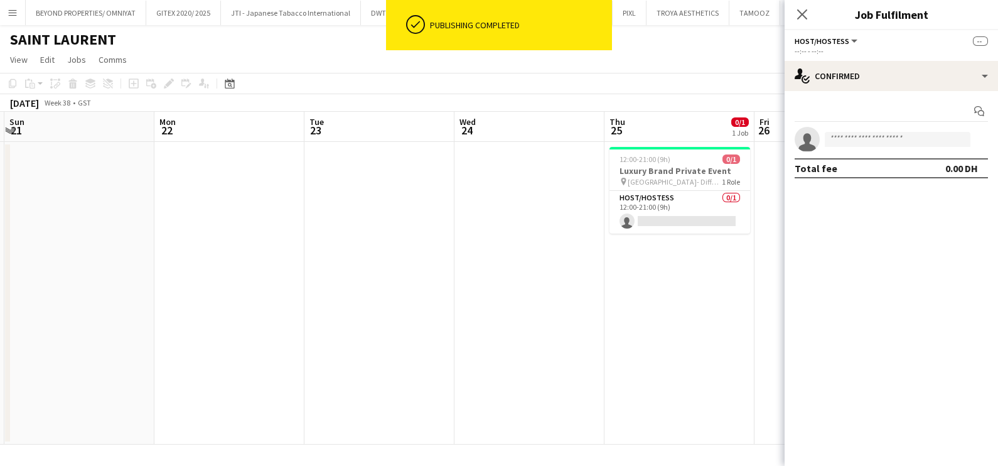
drag, startPoint x: 473, startPoint y: 243, endPoint x: 425, endPoint y: 243, distance: 48.3
click at [442, 243] on app-calendar-viewport "Thu 18 0/1 1 Job Fri 19 Sat 20 Sun 21 Mon 22 Tue 23 Wed 24 Thu 25 0/1 1 Job Fri…" at bounding box center [499, 278] width 998 height 333
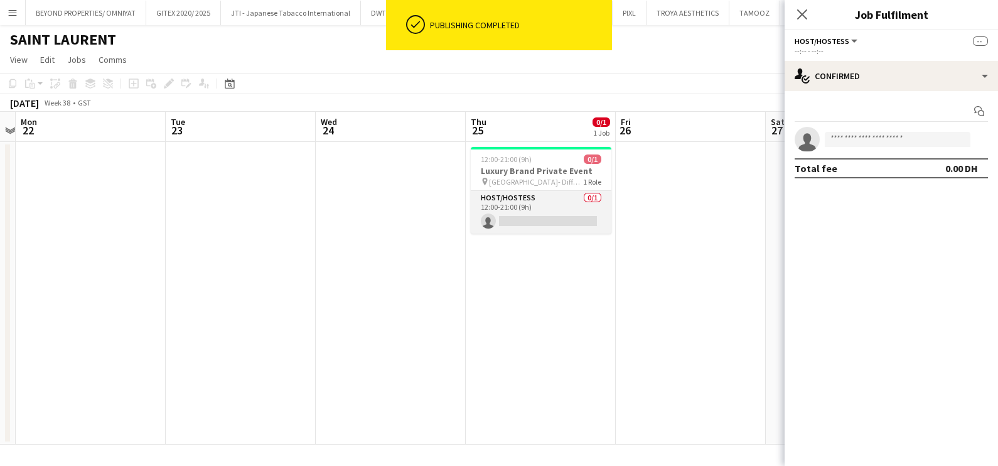
click at [550, 210] on app-card-role "Host/Hostess 0/1 12:00-21:00 (9h) single-neutral-actions" at bounding box center [541, 212] width 141 height 43
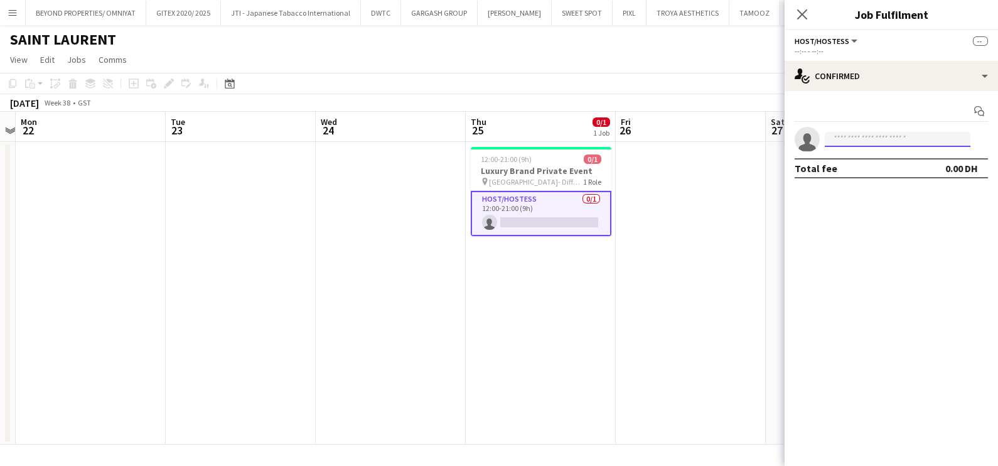
click at [863, 140] on input at bounding box center [898, 139] width 146 height 15
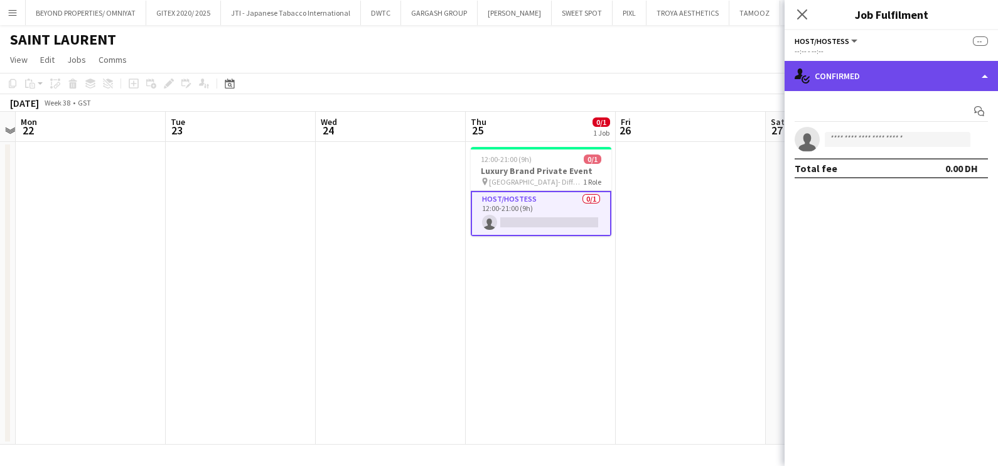
click at [867, 69] on div "single-neutral-actions-check-2 Confirmed" at bounding box center [891, 76] width 213 height 30
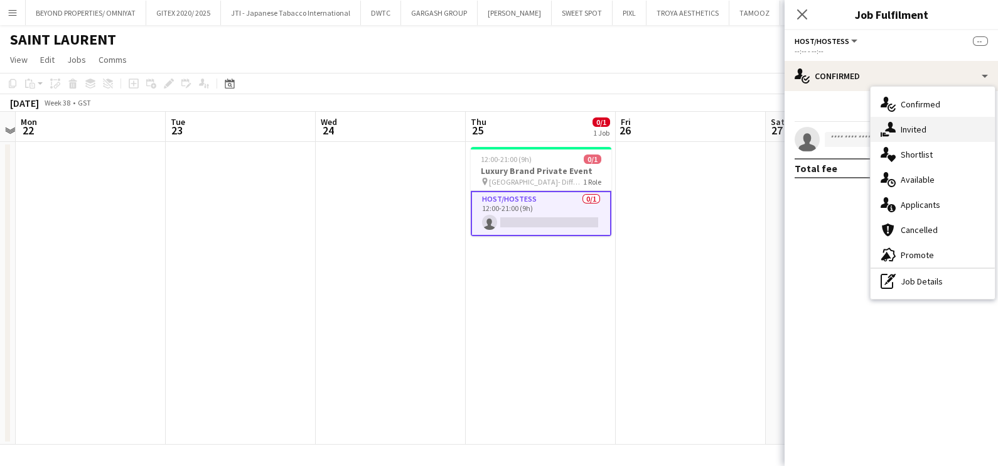
click at [907, 126] on div "single-neutral-actions-share-1 Invited" at bounding box center [933, 129] width 124 height 25
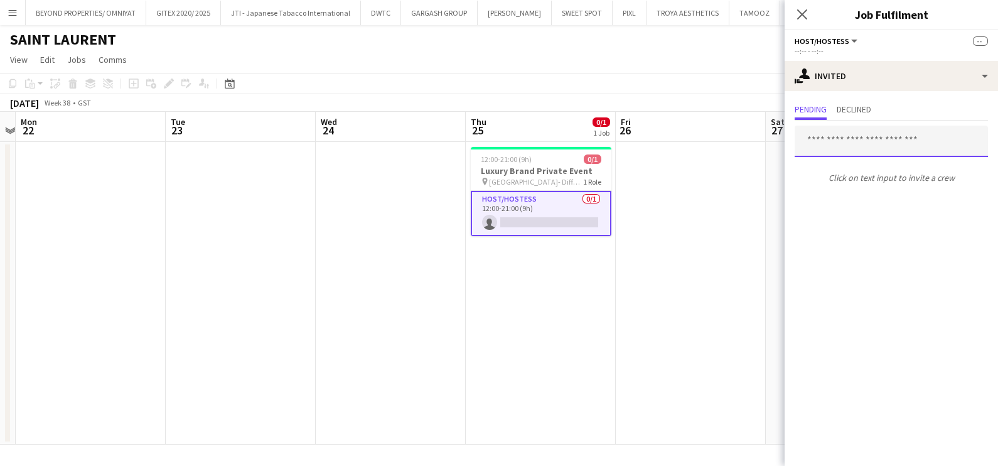
click at [848, 148] on input "text" at bounding box center [891, 141] width 193 height 31
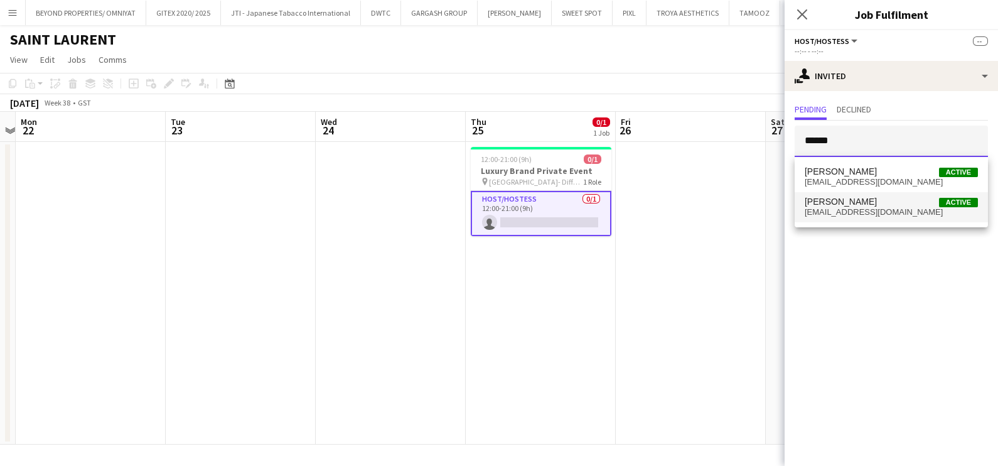
type input "******"
click at [868, 204] on span "[PERSON_NAME] Active" at bounding box center [891, 202] width 173 height 11
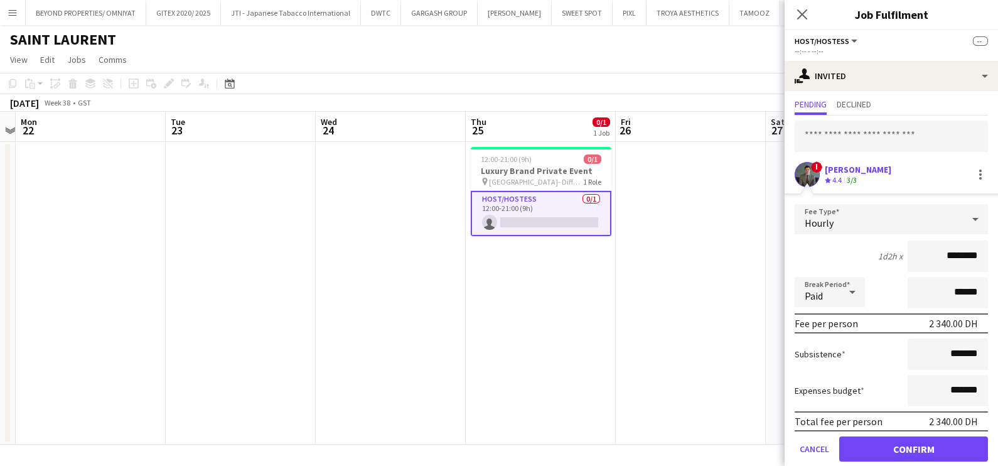
scroll to position [46, 0]
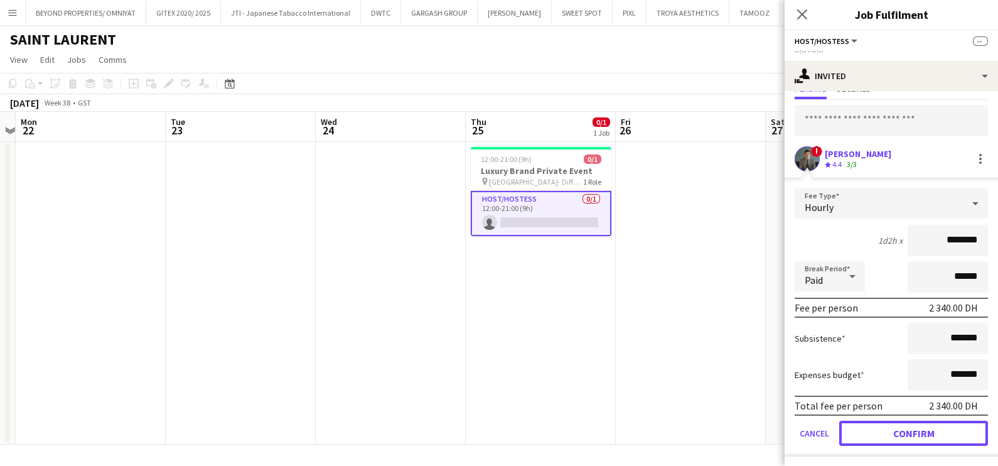
drag, startPoint x: 891, startPoint y: 431, endPoint x: 883, endPoint y: 427, distance: 8.4
click at [890, 431] on button "Confirm" at bounding box center [913, 433] width 149 height 25
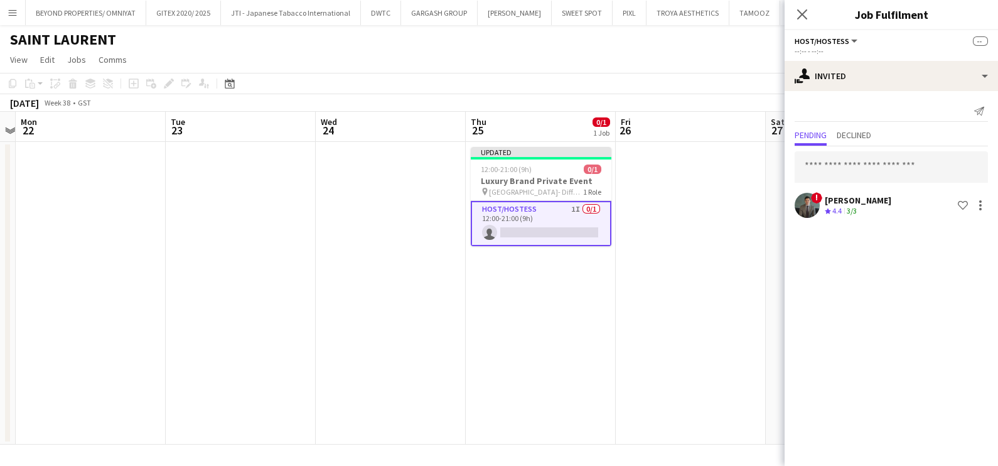
scroll to position [0, 0]
click at [696, 283] on app-date-cell at bounding box center [691, 293] width 150 height 303
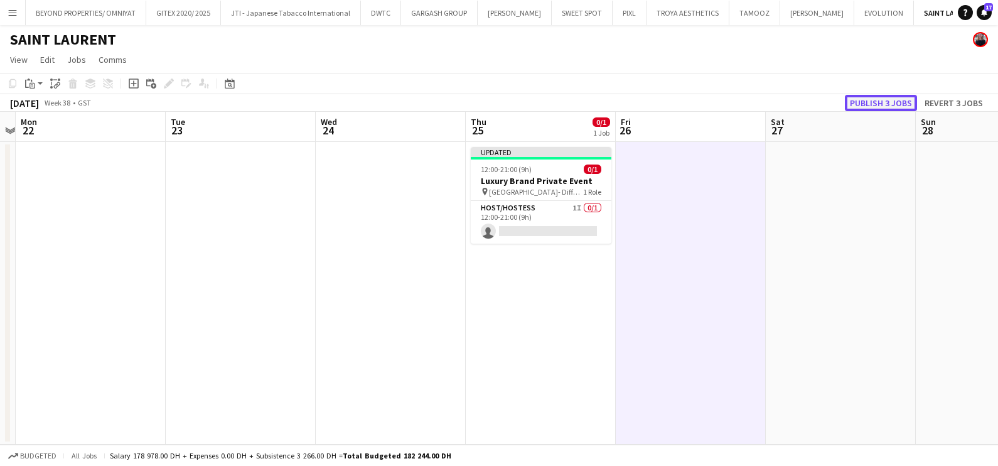
click at [889, 104] on button "Publish 3 jobs" at bounding box center [881, 103] width 72 height 16
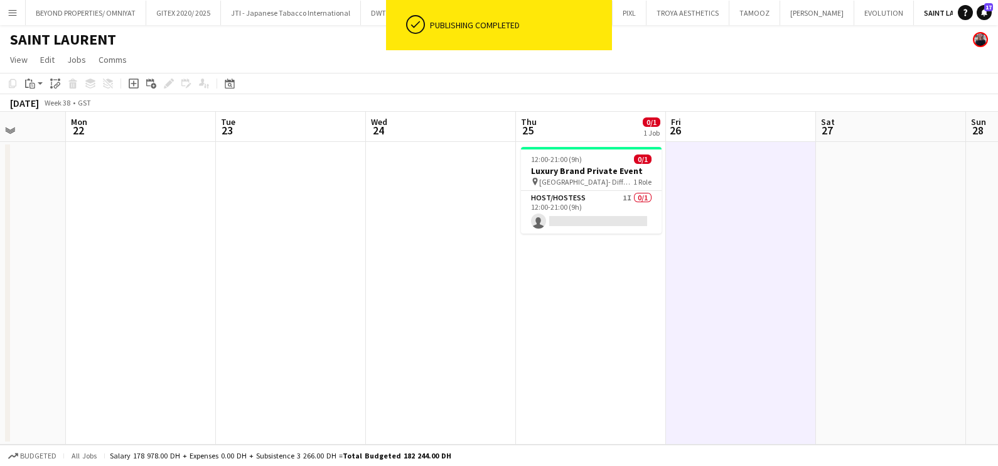
drag, startPoint x: 192, startPoint y: 311, endPoint x: 672, endPoint y: 312, distance: 480.3
click at [657, 312] on app-calendar-viewport "Fri 19 Sat 20 Sun 21 Mon 22 Tue 23 Wed 24 Thu 25 0/1 1 Job Fri 26 Sat 27 Sun 28…" at bounding box center [499, 278] width 998 height 333
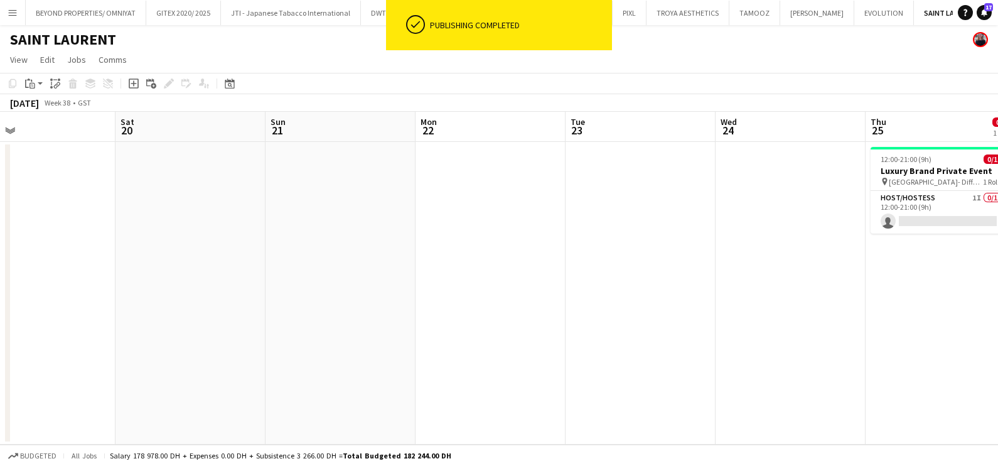
drag, startPoint x: 82, startPoint y: 321, endPoint x: 692, endPoint y: 323, distance: 610.2
click at [674, 323] on app-calendar-viewport "Wed 17 0/1 1 Job Thu 18 0/1 1 Job Fri 19 Sat 20 Sun 21 Mon 22 Tue 23 Wed 24 Thu…" at bounding box center [499, 278] width 998 height 333
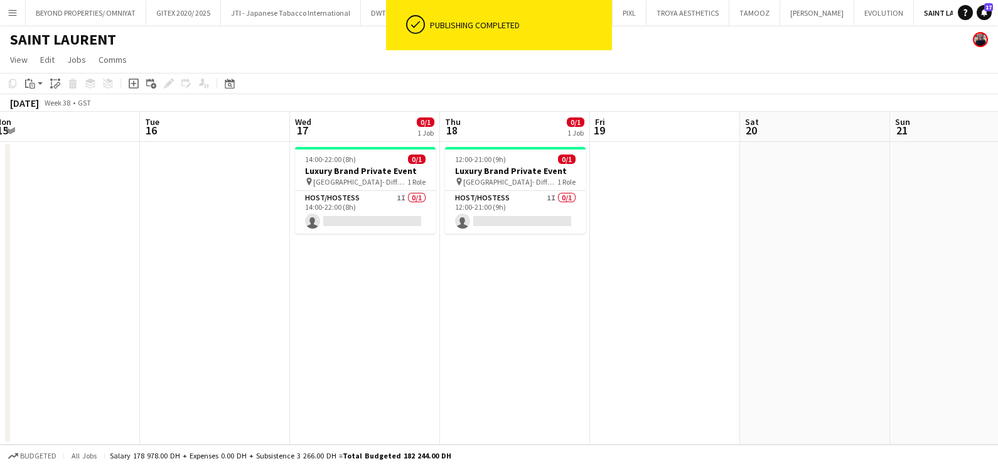
drag, startPoint x: 277, startPoint y: 321, endPoint x: 568, endPoint y: 334, distance: 290.9
click at [556, 334] on app-calendar-viewport "Sat 13 Sun 14 Mon 15 Tue 16 Wed 17 0/1 1 Job Thu 18 0/1 1 Job Fri 19 Sat 20 Sun…" at bounding box center [499, 278] width 998 height 333
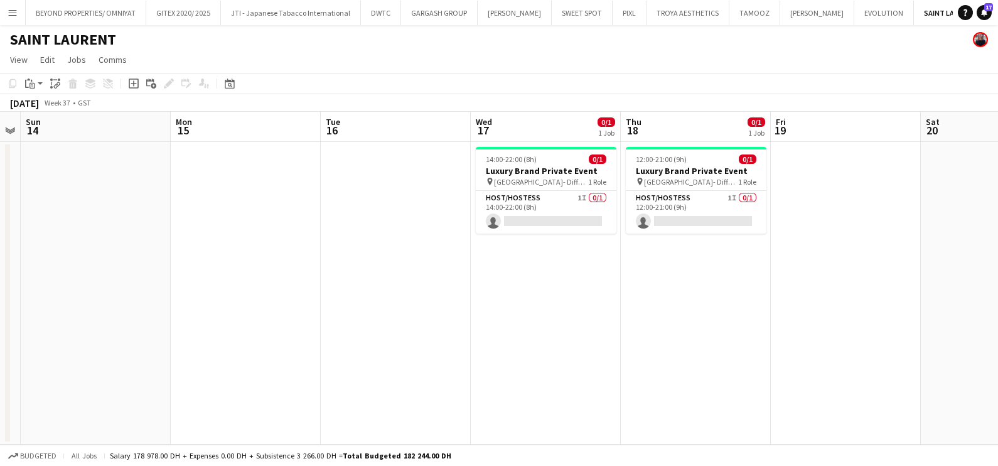
drag, startPoint x: 520, startPoint y: 330, endPoint x: 380, endPoint y: 330, distance: 140.0
click at [380, 330] on app-calendar-viewport "Thu 11 Fri 12 Sat 13 Sun 14 Mon 15 Tue 16 Wed 17 0/1 1 Job Thu 18 0/1 1 Job Fri…" at bounding box center [499, 278] width 998 height 333
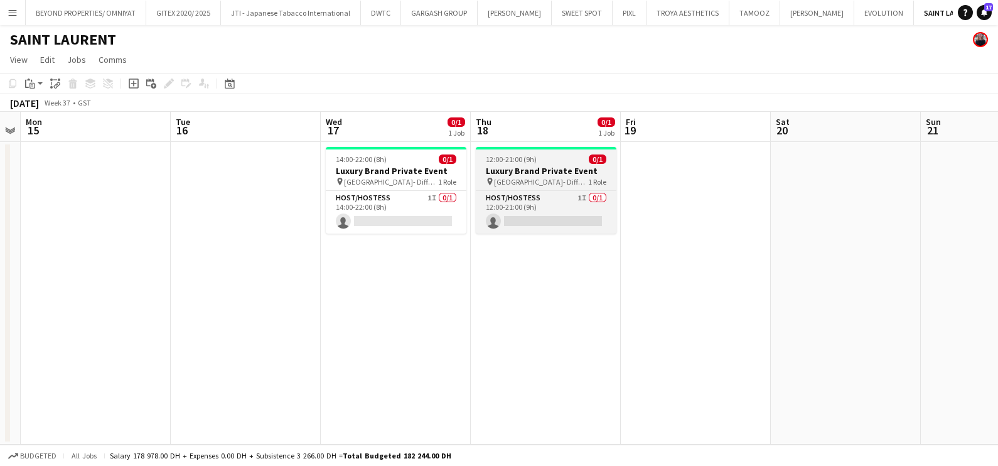
scroll to position [0, 443]
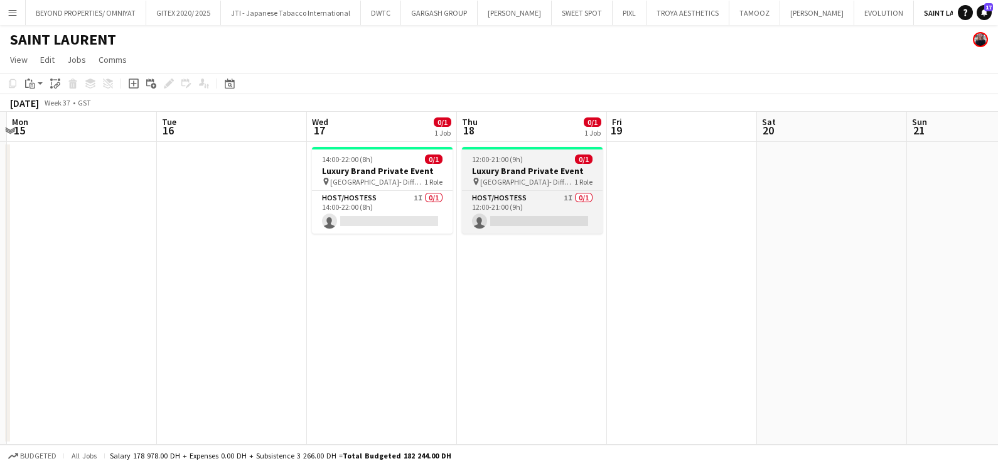
click at [522, 156] on div "12:00-21:00 (9h) 0/1" at bounding box center [532, 158] width 141 height 9
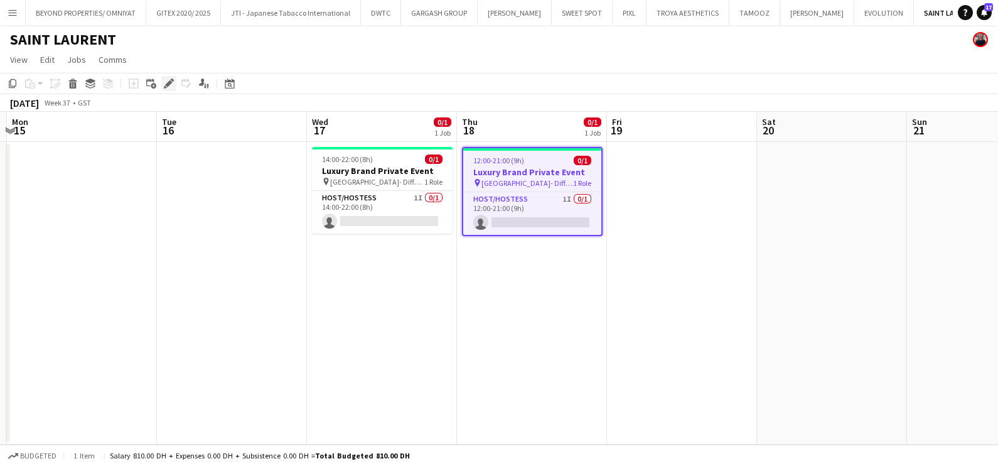
click at [170, 82] on icon at bounding box center [168, 83] width 7 height 7
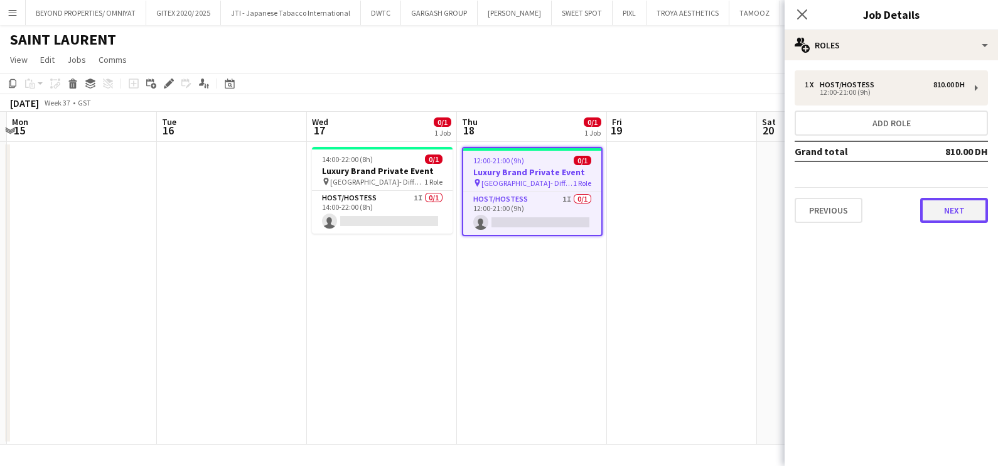
click at [937, 200] on button "Next" at bounding box center [954, 210] width 68 height 25
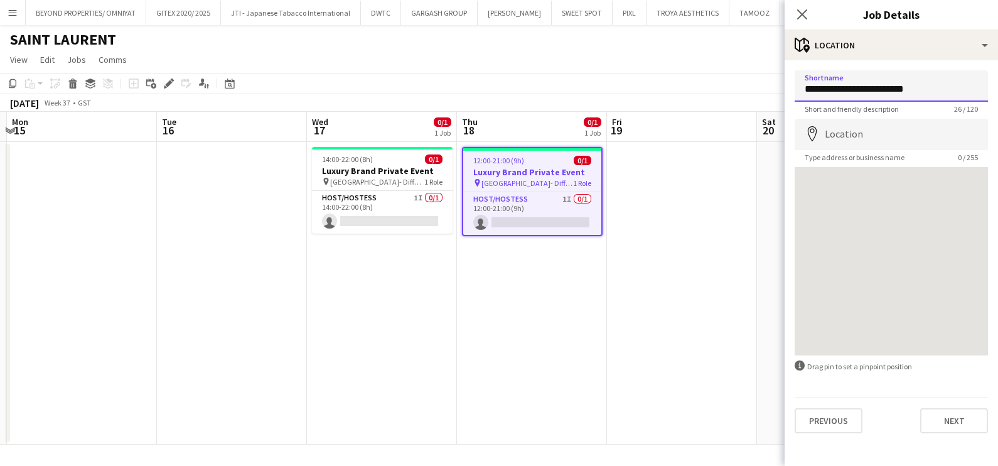
drag, startPoint x: 920, startPoint y: 89, endPoint x: 768, endPoint y: 94, distance: 152.0
click at [775, 97] on body "Menu Boards Boards Boards All jobs Status Workforce Workforce My Workforce Recr…" at bounding box center [499, 233] width 998 height 466
type input "**********"
click at [823, 140] on input "Location" at bounding box center [891, 134] width 193 height 31
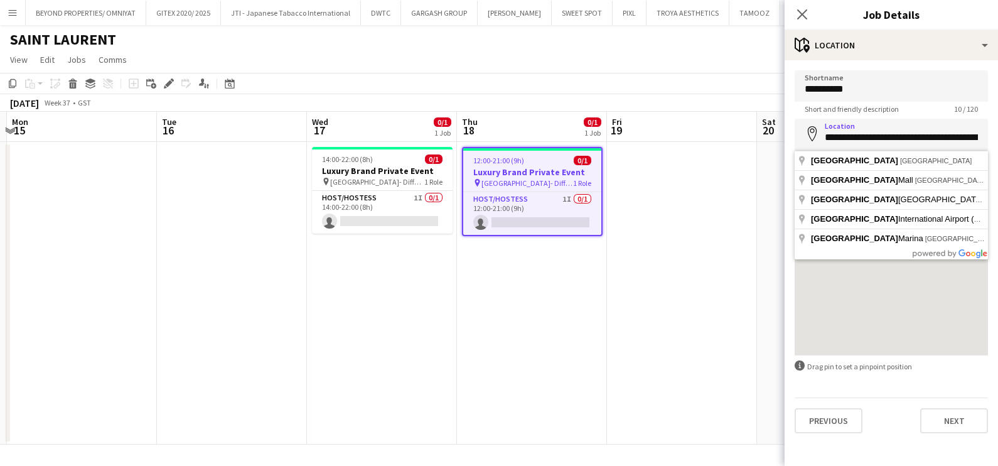
type input "**********"
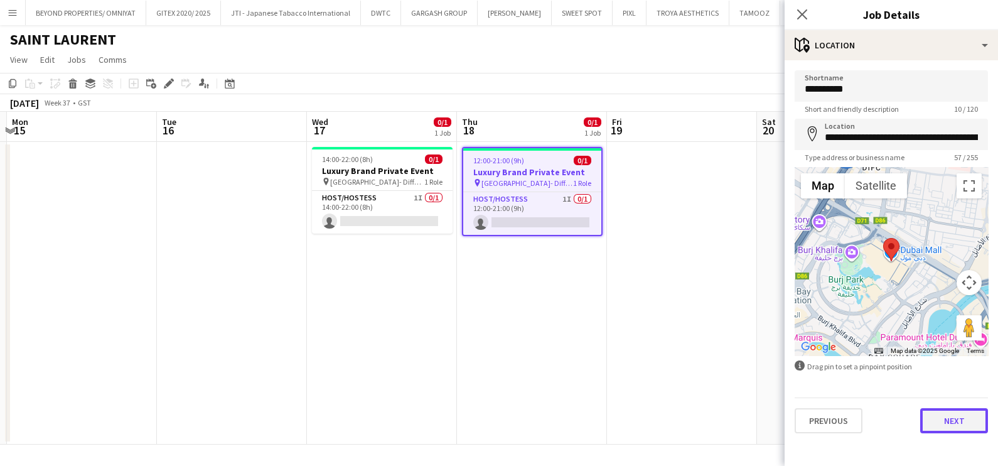
click at [948, 423] on button "Next" at bounding box center [954, 420] width 68 height 25
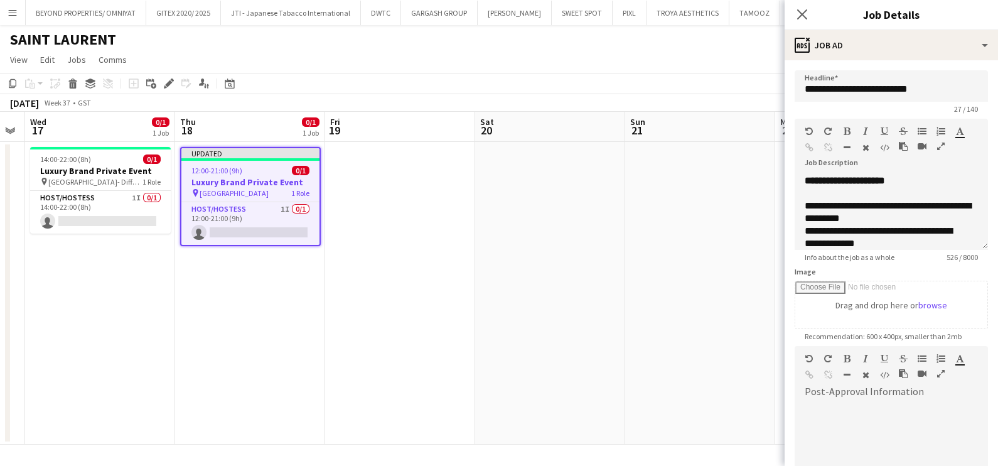
drag, startPoint x: 690, startPoint y: 249, endPoint x: 289, endPoint y: 249, distance: 401.2
click at [289, 249] on app-calendar-viewport "Sun 14 Mon 15 Tue 16 Wed 17 0/1 1 Job Thu 18 0/1 1 Job Fri 19 Sat 20 Sun 21 Mon…" at bounding box center [499, 278] width 998 height 333
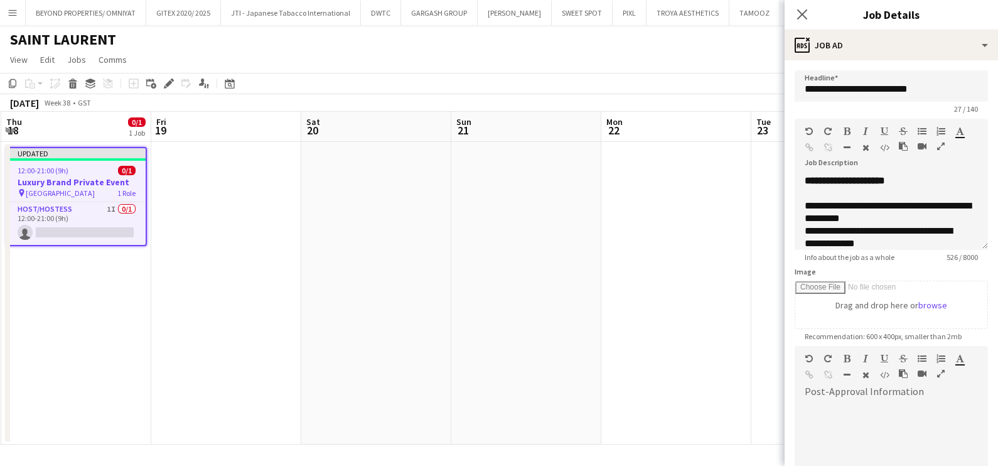
drag, startPoint x: 546, startPoint y: 256, endPoint x: 195, endPoint y: 251, distance: 351.6
click at [107, 257] on app-calendar-viewport "Mon 15 Tue 16 Wed 17 0/1 1 Job Thu 18 0/1 1 Job Fri 19 Sat 20 Sun 21 Mon 22 Tue…" at bounding box center [499, 278] width 998 height 333
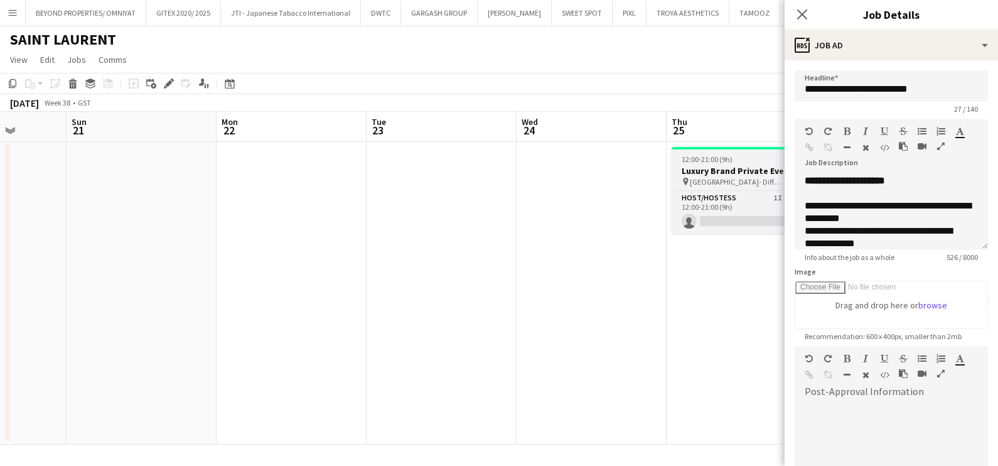
click at [740, 157] on div "12:00-21:00 (9h) 0/1" at bounding box center [742, 158] width 141 height 9
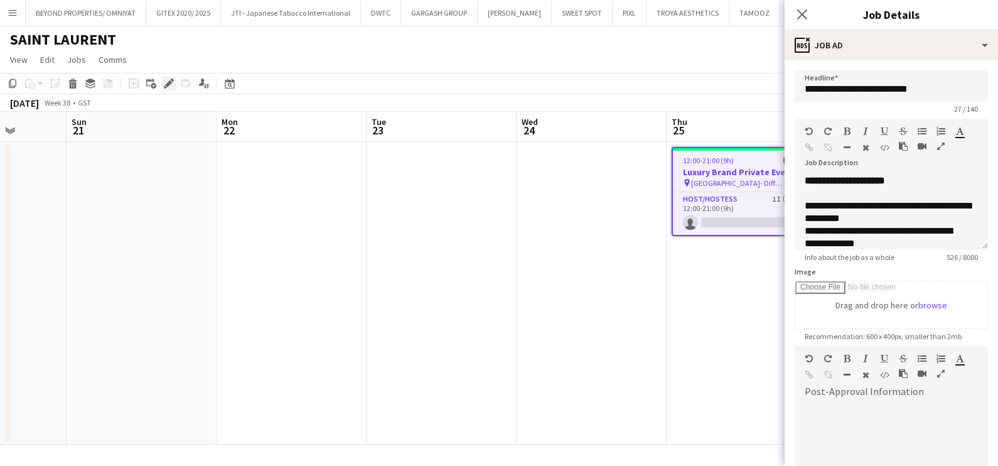
click at [170, 81] on icon "Edit" at bounding box center [169, 83] width 10 height 10
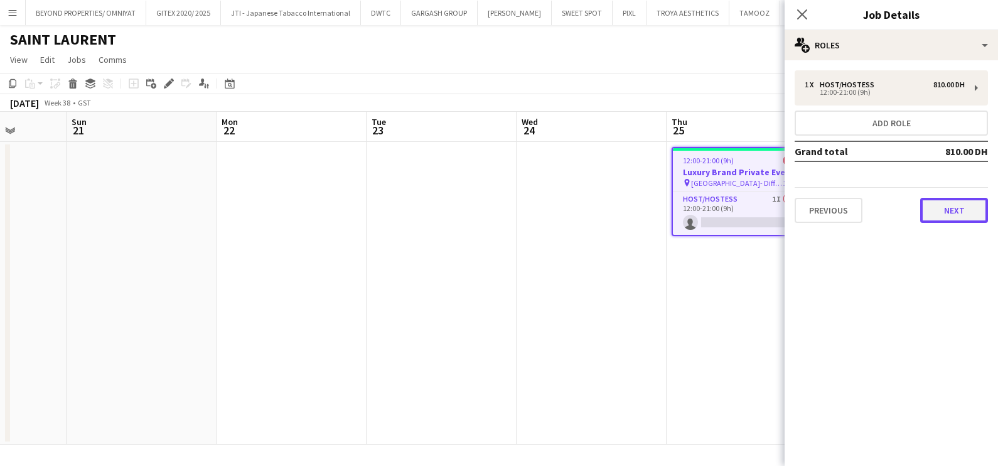
click at [947, 212] on button "Next" at bounding box center [954, 210] width 68 height 25
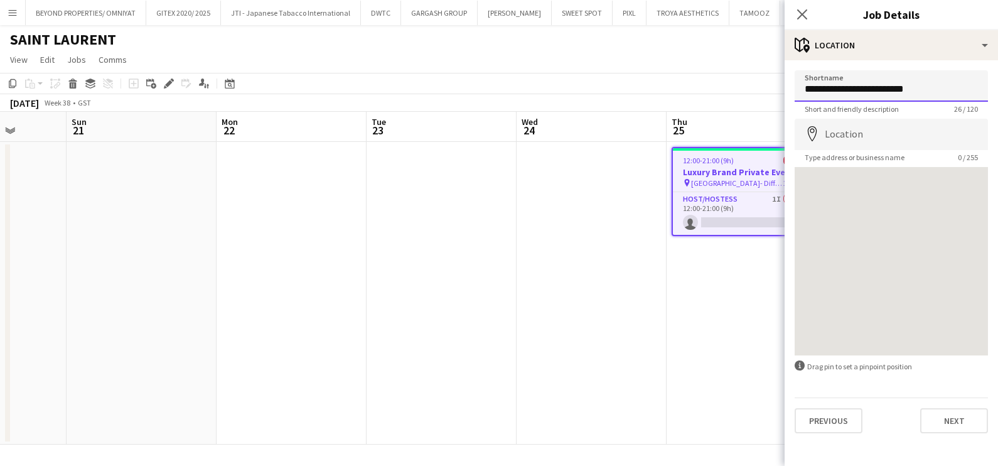
click at [841, 83] on input "**********" at bounding box center [891, 85] width 193 height 31
type input "**********"
click at [851, 85] on input "**********" at bounding box center [891, 85] width 193 height 31
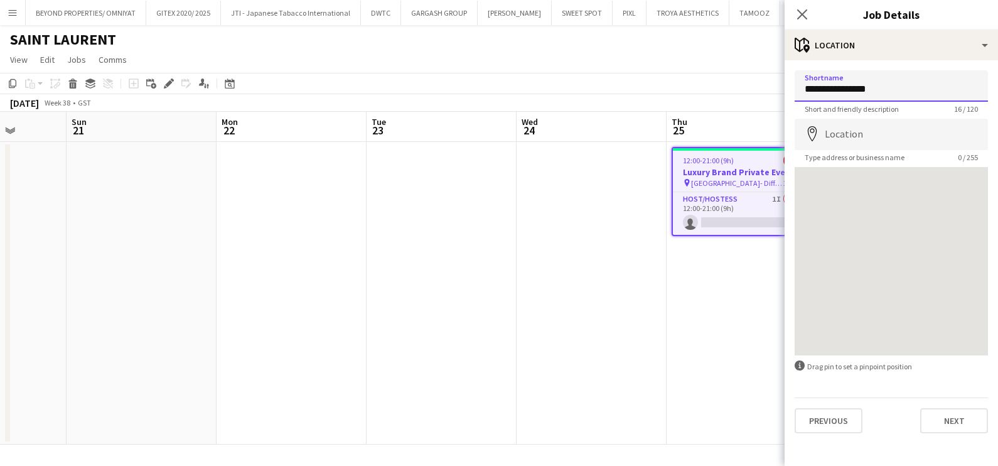
click at [851, 85] on input "**********" at bounding box center [891, 85] width 193 height 31
click at [922, 67] on div "**********" at bounding box center [891, 251] width 213 height 383
click at [885, 132] on input "Location" at bounding box center [891, 134] width 193 height 31
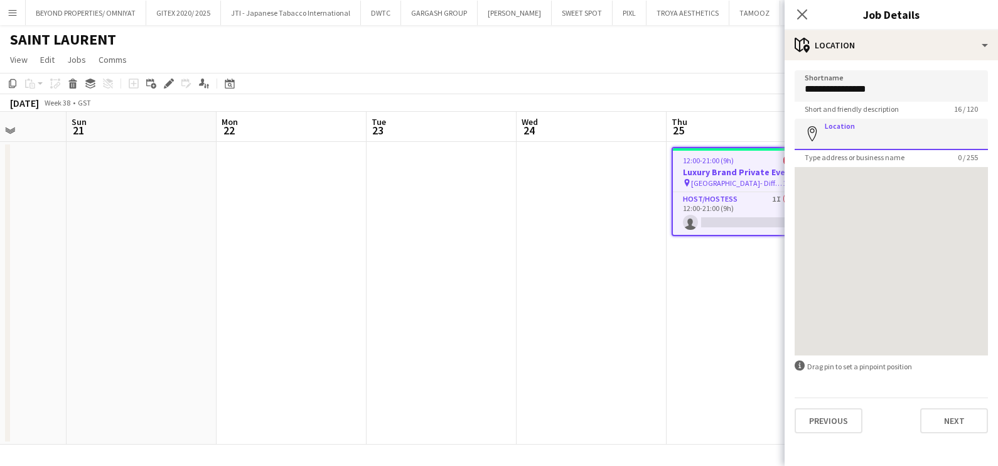
paste input "**********"
type input "**********"
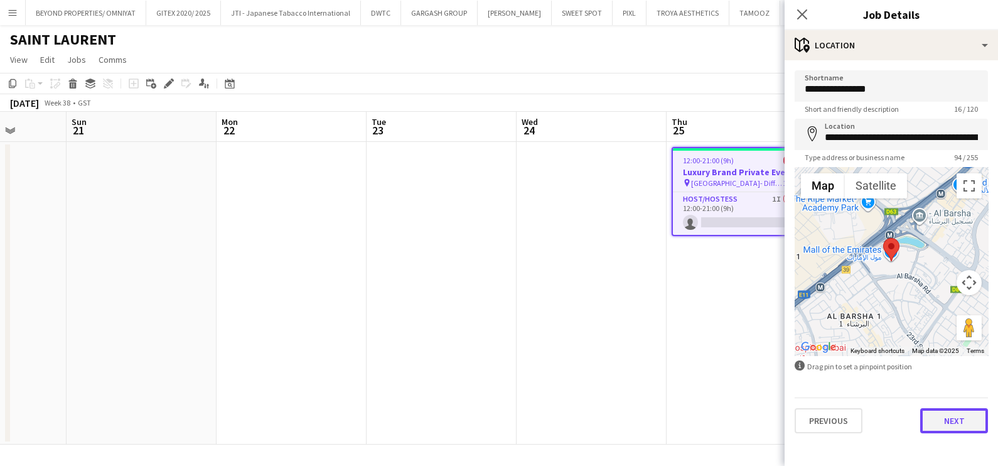
click at [946, 414] on button "Next" at bounding box center [954, 420] width 68 height 25
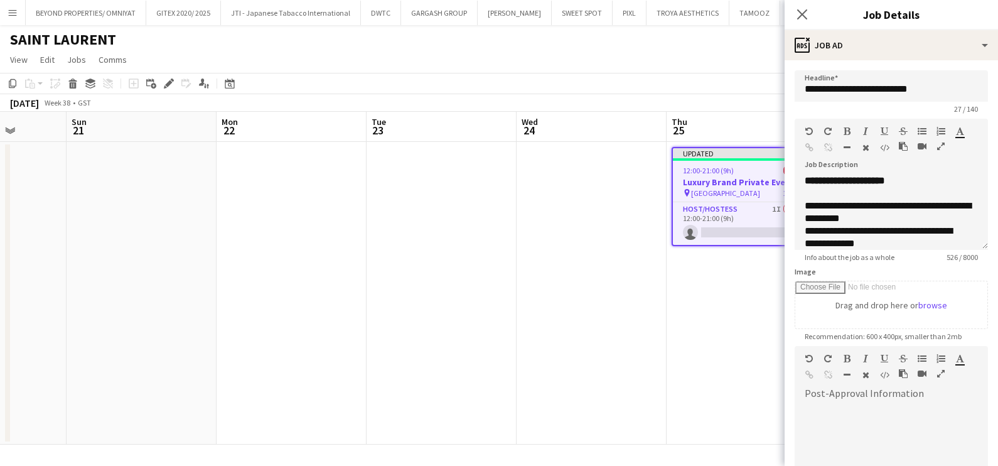
click at [645, 311] on app-date-cell at bounding box center [592, 293] width 150 height 303
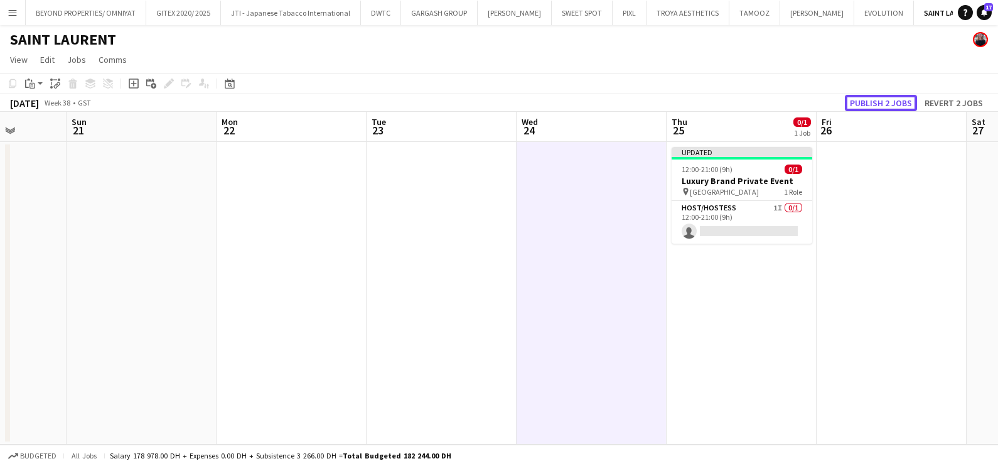
click at [882, 107] on button "Publish 2 jobs" at bounding box center [881, 103] width 72 height 16
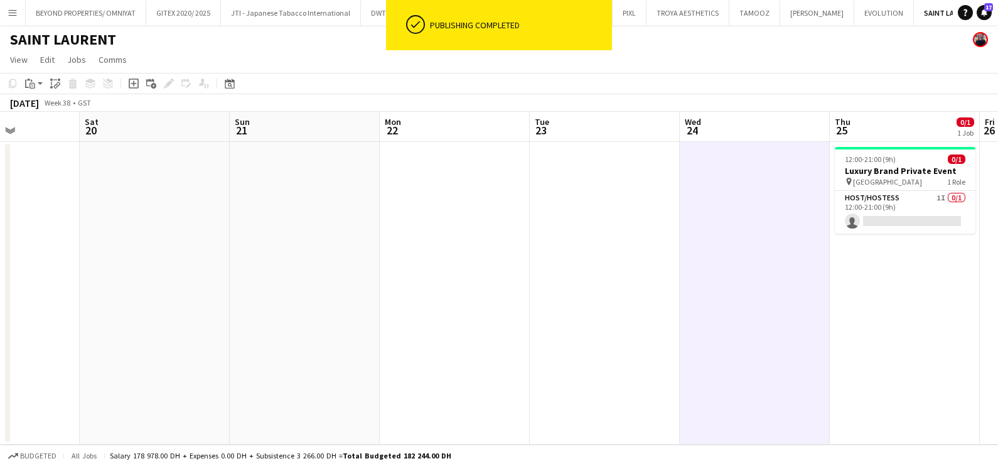
drag, startPoint x: 319, startPoint y: 279, endPoint x: 763, endPoint y: 289, distance: 444.0
click at [730, 289] on app-calendar-viewport "Thu 18 0/1 1 Job Fri 19 Sat 20 Sun 21 Mon 22 Tue 23 Wed 24 Thu 25 0/1 1 Job Fri…" at bounding box center [499, 278] width 998 height 333
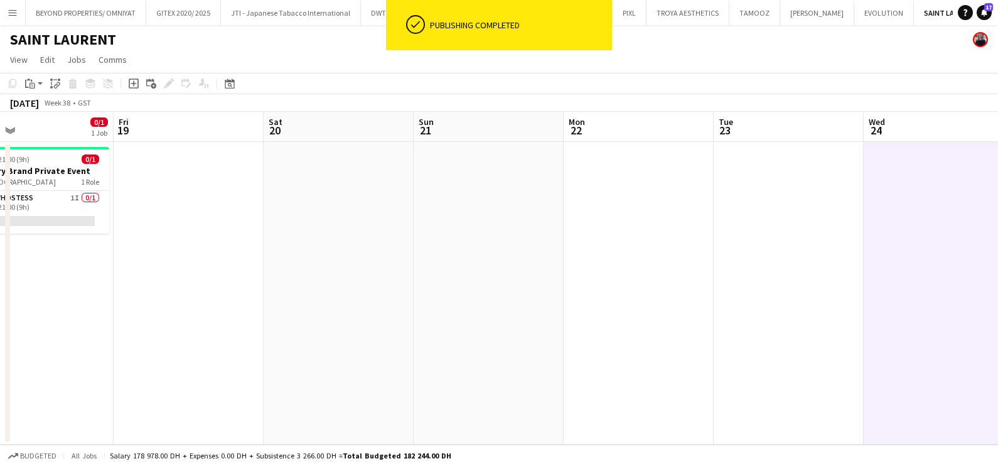
drag, startPoint x: 223, startPoint y: 291, endPoint x: 697, endPoint y: 304, distance: 474.8
click at [692, 304] on app-calendar-viewport "Tue 16 Wed 17 0/1 1 Job Thu 18 0/1 1 Job Fri 19 Sat 20 Sun 21 Mon 22 Tue 23 Wed…" at bounding box center [499, 278] width 998 height 333
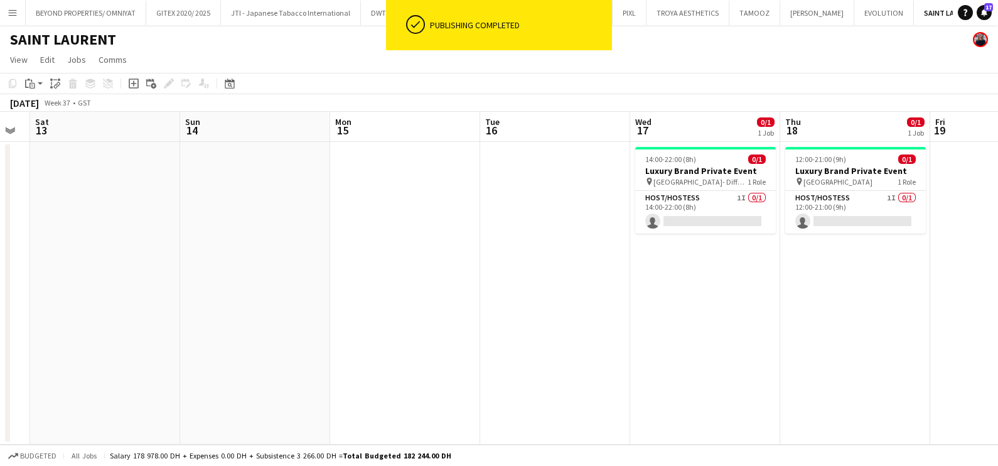
drag, startPoint x: 171, startPoint y: 289, endPoint x: 454, endPoint y: 267, distance: 283.3
click at [493, 317] on app-calendar-viewport "Thu 11 Fri 12 Sat 13 Sun 14 Mon 15 Tue 16 Wed 17 0/1 1 Job Thu 18 0/1 1 Job Fri…" at bounding box center [499, 278] width 998 height 333
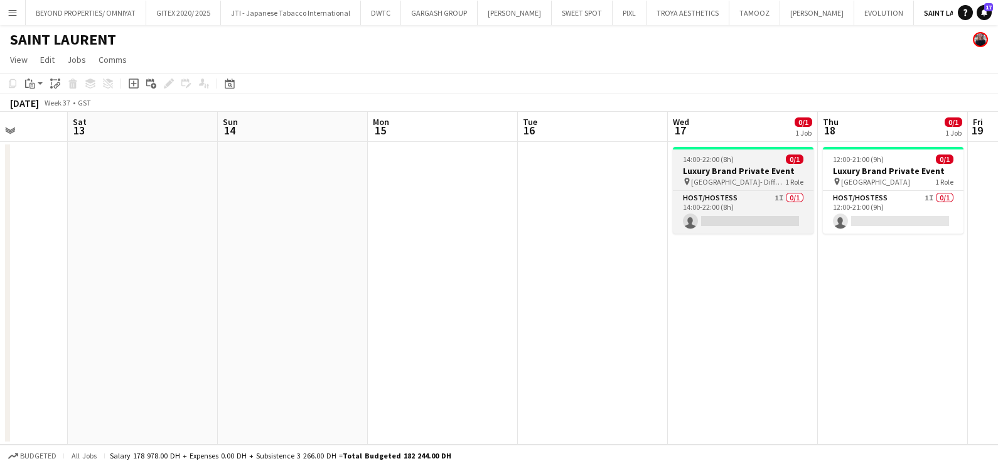
click at [731, 165] on h3 "Luxury Brand Private Event" at bounding box center [743, 170] width 141 height 11
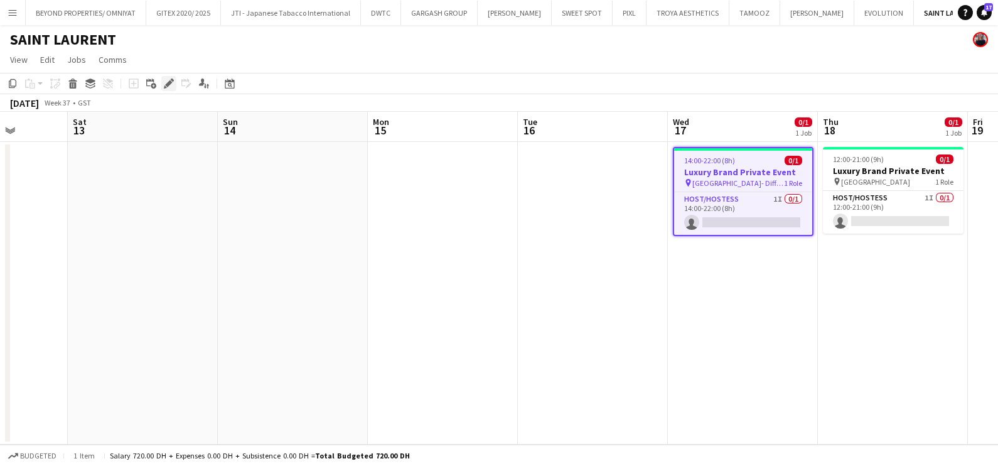
click at [170, 82] on icon at bounding box center [168, 83] width 7 height 7
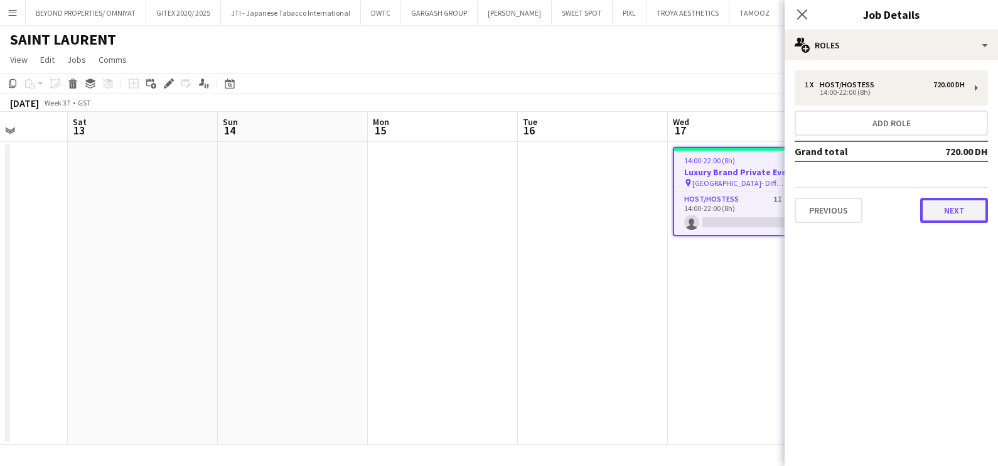
click at [944, 212] on button "Next" at bounding box center [954, 210] width 68 height 25
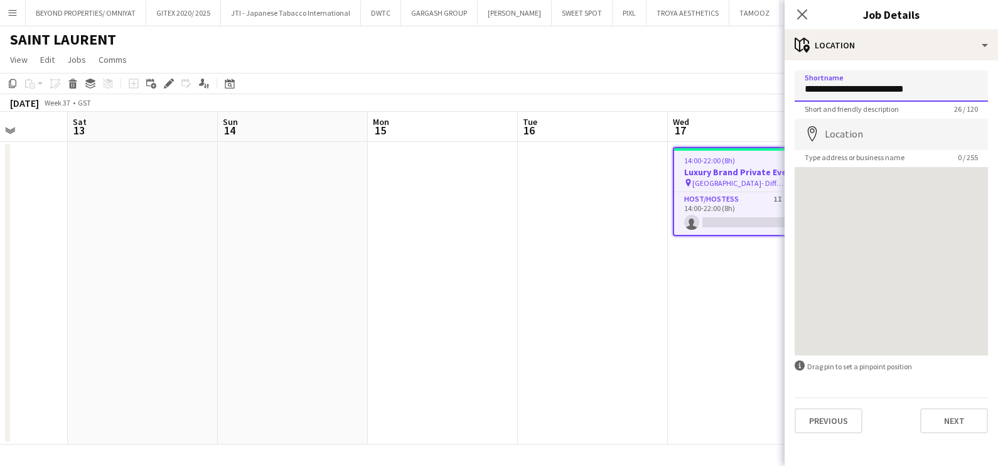
click at [886, 85] on input "**********" at bounding box center [891, 85] width 193 height 31
click at [934, 90] on input "**********" at bounding box center [891, 85] width 193 height 31
drag, startPoint x: 934, startPoint y: 88, endPoint x: 837, endPoint y: 89, distance: 97.3
click at [837, 89] on input "**********" at bounding box center [891, 85] width 193 height 31
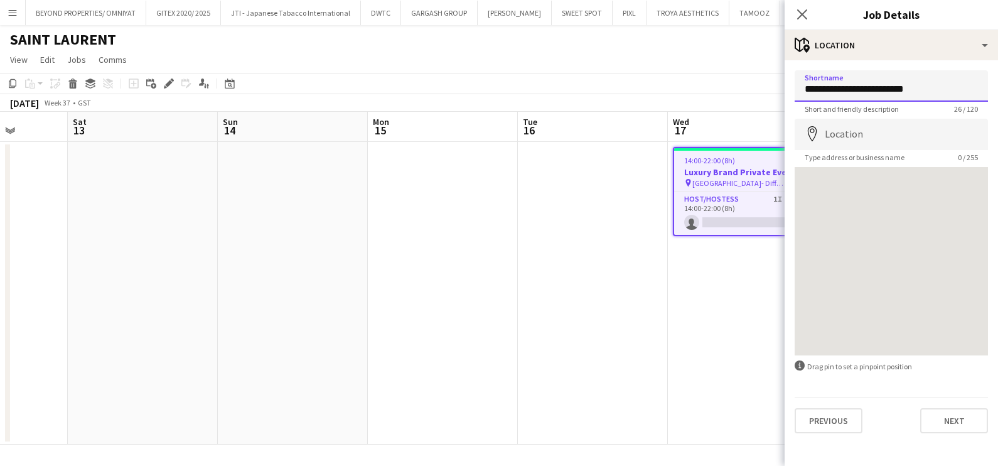
paste input "*"
type input "**********"
click at [864, 139] on input "Location" at bounding box center [891, 134] width 193 height 31
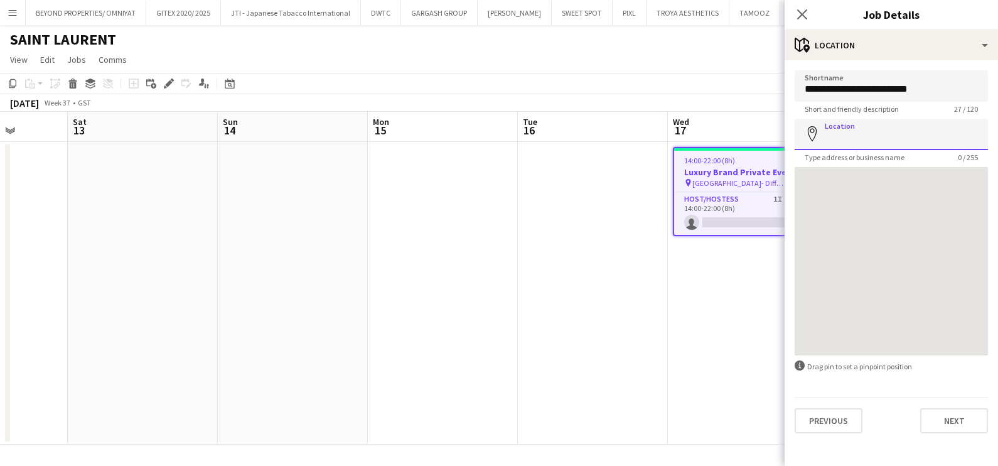
paste input "**********"
type input "**********"
drag, startPoint x: 915, startPoint y: 136, endPoint x: 735, endPoint y: 140, distance: 180.2
click at [735, 140] on body "Menu Boards Boards Boards All jobs Status Workforce Workforce My Workforce Recr…" at bounding box center [499, 233] width 998 height 466
click at [530, 211] on app-date-cell at bounding box center [593, 293] width 150 height 303
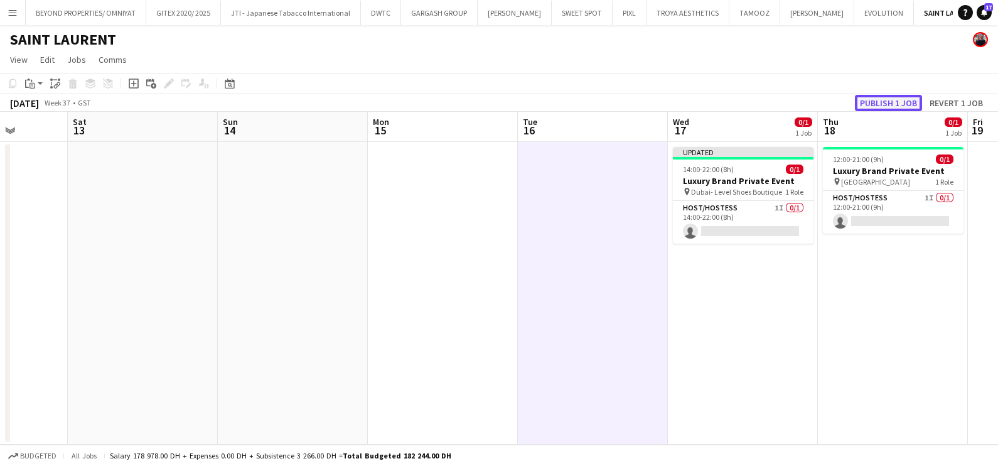
click at [897, 105] on button "Publish 1 job" at bounding box center [888, 103] width 67 height 16
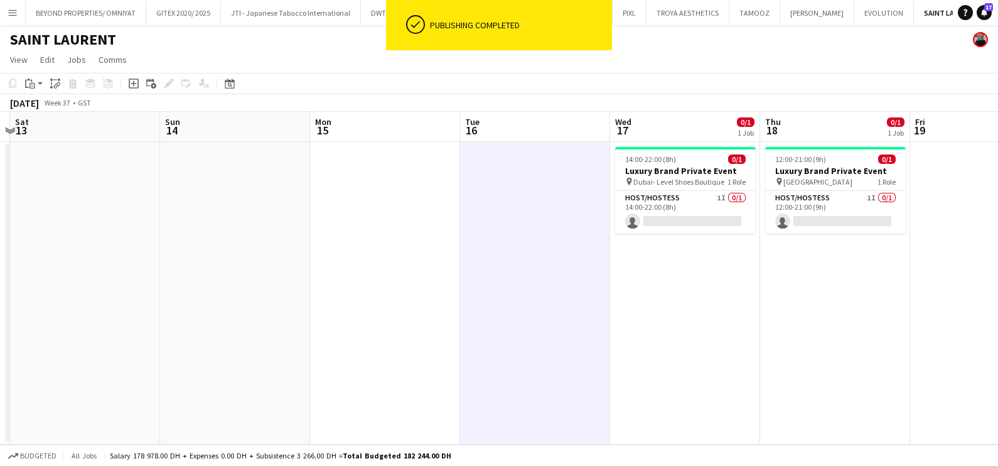
drag, startPoint x: 689, startPoint y: 343, endPoint x: 429, endPoint y: 342, distance: 259.3
click at [278, 343] on app-calendar-viewport "Wed 10 Thu 11 Fri 12 Sat 13 Sun 14 Mon 15 Tue 16 Wed 17 0/1 1 Job Thu 18 0/1 1 …" at bounding box center [499, 278] width 998 height 333
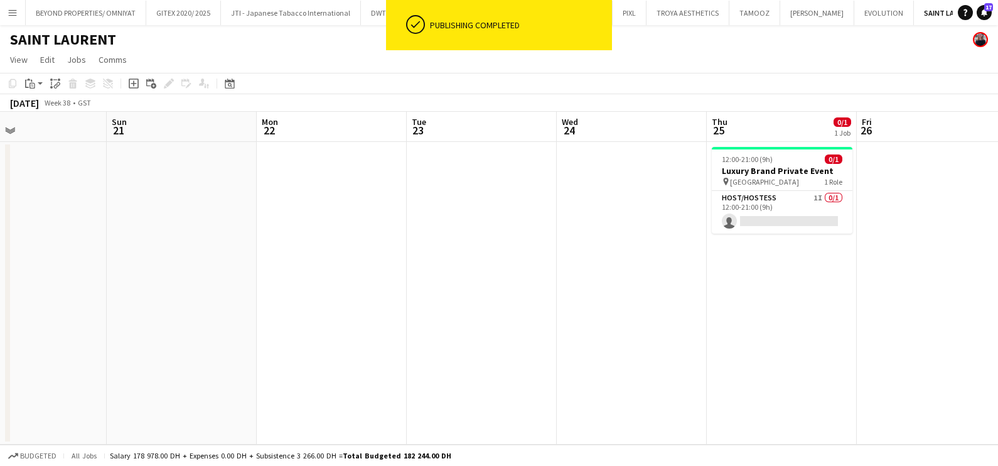
drag, startPoint x: 691, startPoint y: 343, endPoint x: 133, endPoint y: 350, distance: 557.5
click at [135, 350] on app-calendar-viewport "Wed 17 0/1 1 Job Thu 18 0/1 1 Job Fri 19 Sat 20 Sun 21 Mon 22 Tue 23 Wed 24 Thu…" at bounding box center [499, 278] width 998 height 333
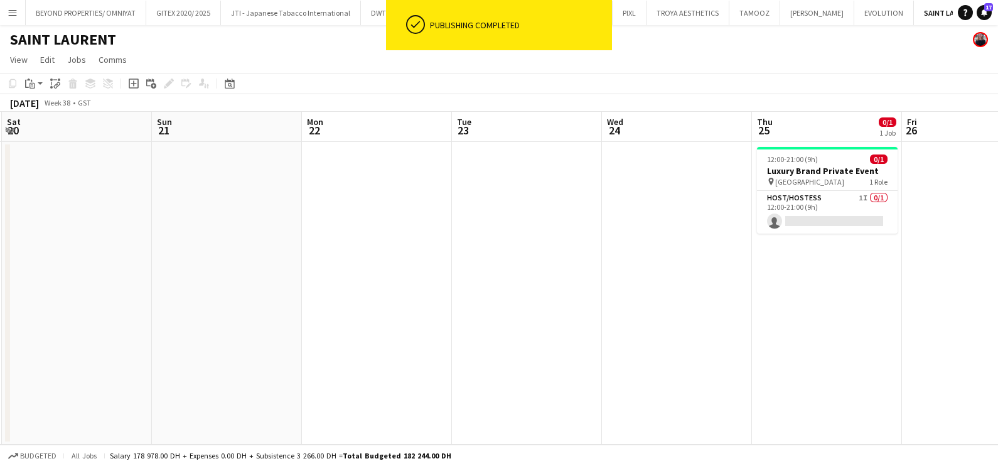
scroll to position [0, 461]
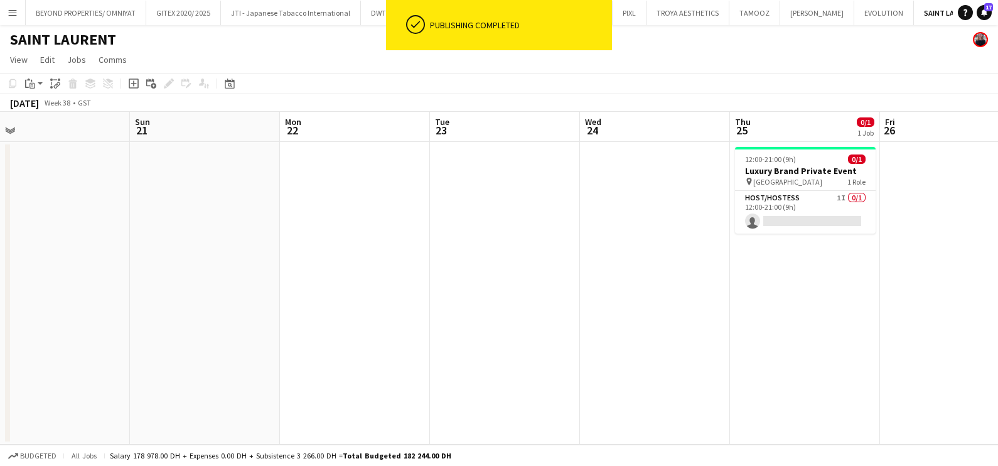
drag, startPoint x: 404, startPoint y: 357, endPoint x: 221, endPoint y: 357, distance: 182.7
click at [232, 357] on app-calendar-viewport "Wed 17 0/1 1 Job Thu 18 0/1 1 Job Fri 19 Sat 20 Sun 21 Mon 22 Tue 23 Wed 24 Thu…" at bounding box center [499, 278] width 998 height 333
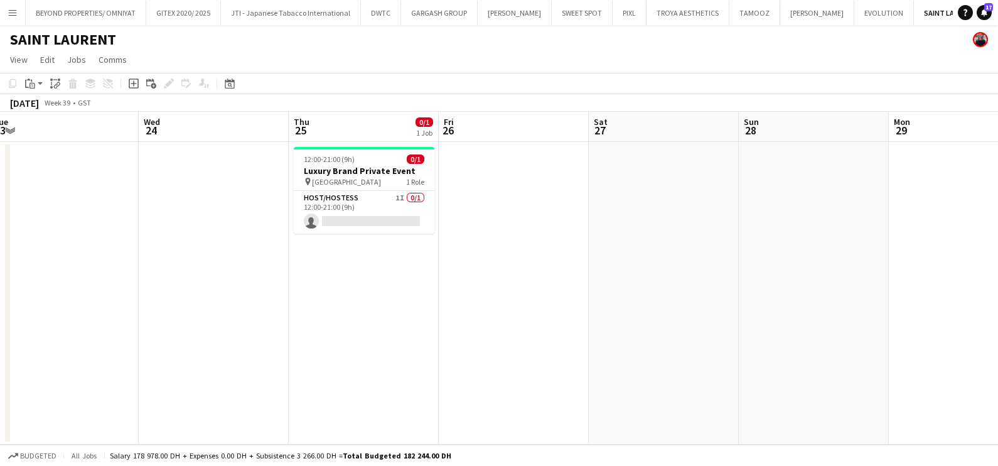
click at [861, 316] on app-calendar-viewport "Sat 20 Sun 21 Mon 22 Tue 23 Wed 24 Thu 25 0/1 1 Job Fri 26 Sat 27 Sun 28 Mon 29…" at bounding box center [499, 278] width 998 height 333
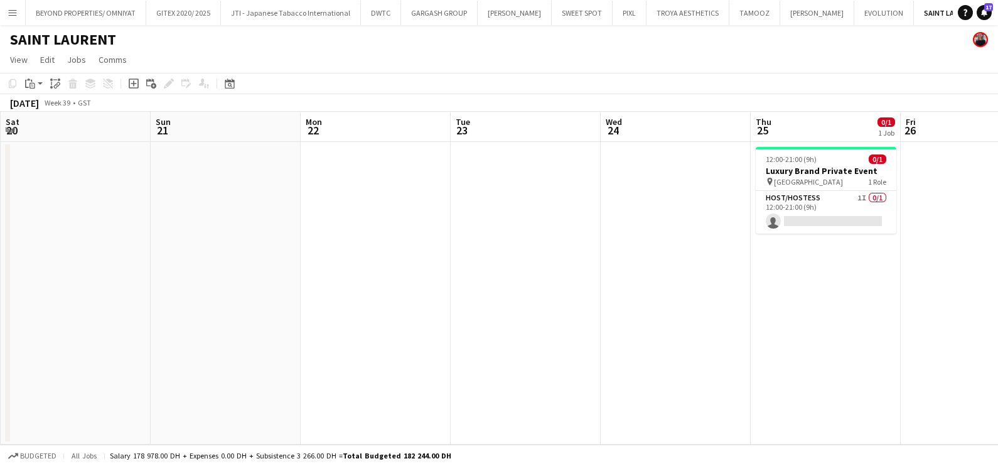
drag, startPoint x: 411, startPoint y: 331, endPoint x: 923, endPoint y: 331, distance: 511.7
click at [938, 331] on app-calendar-viewport "Thu 18 1/1 1 Job Fri 19 Sat 20 Sun 21 Mon 22 Tue 23 Wed 24 Thu 25 0/1 1 Job Fri…" at bounding box center [499, 278] width 998 height 333
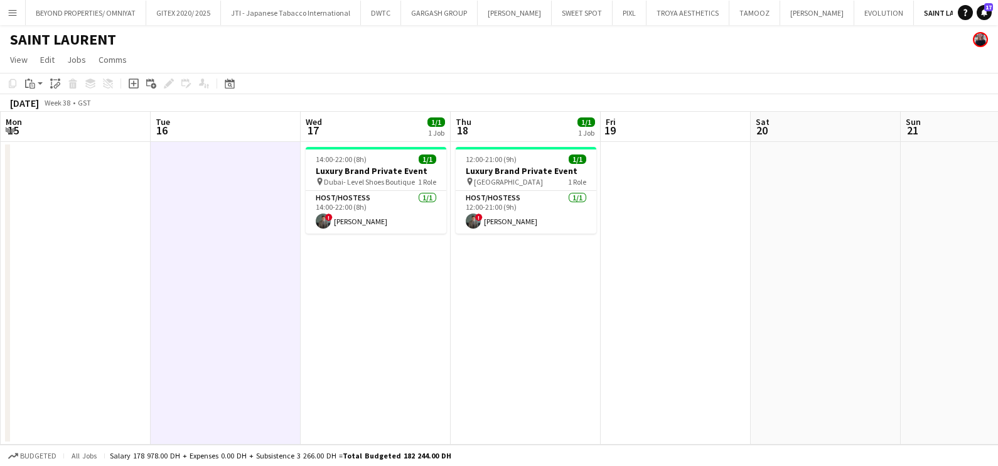
scroll to position [0, 384]
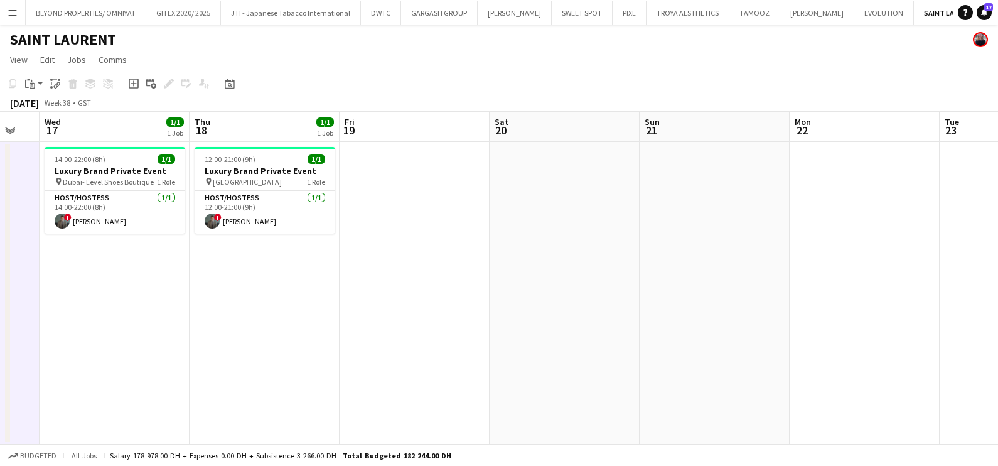
drag, startPoint x: 97, startPoint y: 335, endPoint x: 60, endPoint y: 337, distance: 36.5
click at [62, 335] on app-calendar-viewport "Sat 13 Sun 14 Mon 15 Tue 16 Wed 17 1/1 1 Job Thu 18 1/1 1 Job Fri 19 Sat 20 Sun…" at bounding box center [499, 278] width 998 height 333
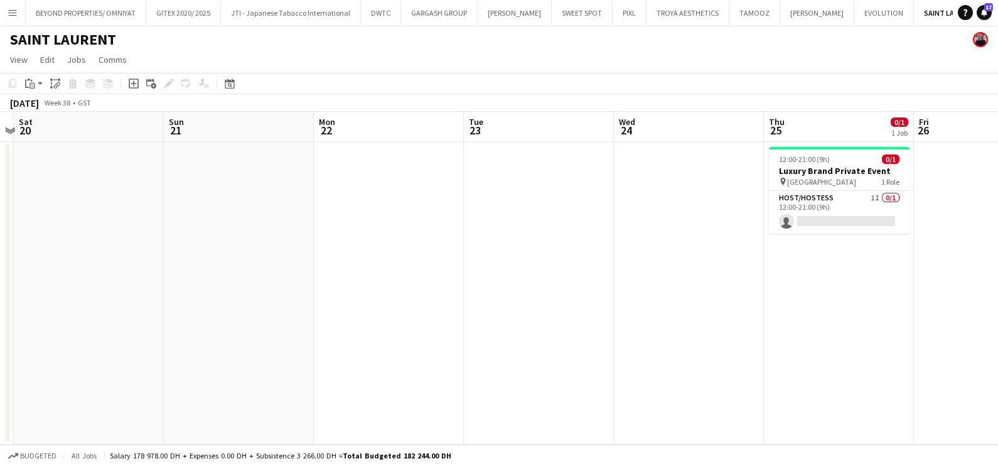
drag, startPoint x: 789, startPoint y: 349, endPoint x: 470, endPoint y: 347, distance: 318.3
click at [500, 349] on app-calendar-viewport "Wed 17 1/1 1 Job Thu 18 1/1 1 Job Fri 19 Sat 20 Sun 21 Mon 22 Tue 23 Wed 24 Thu…" at bounding box center [499, 278] width 998 height 333
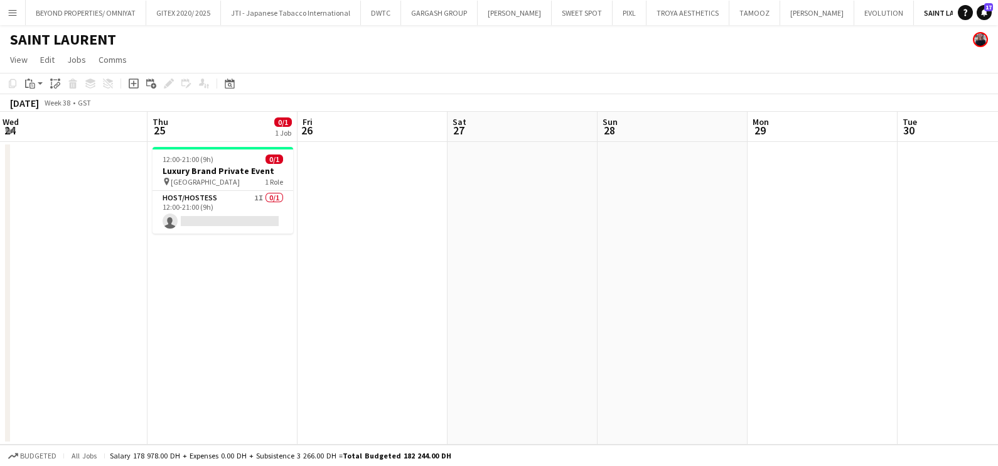
scroll to position [0, 303]
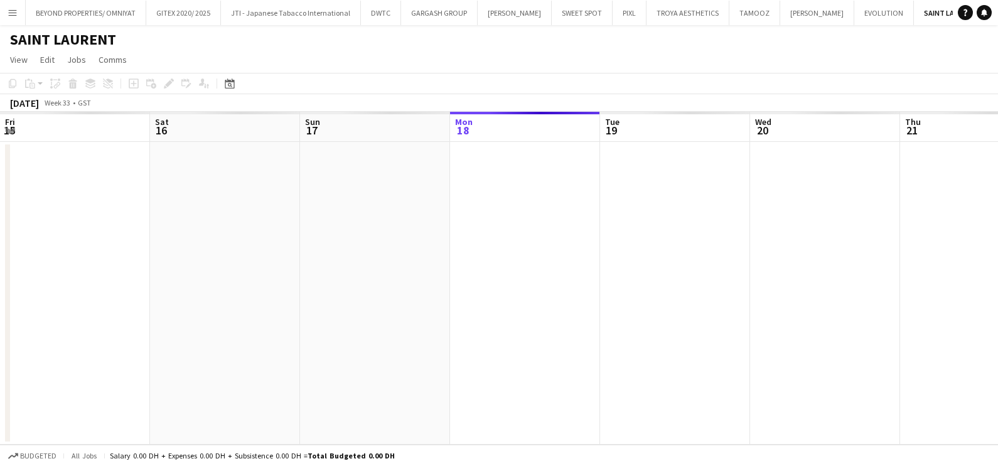
scroll to position [0, 300]
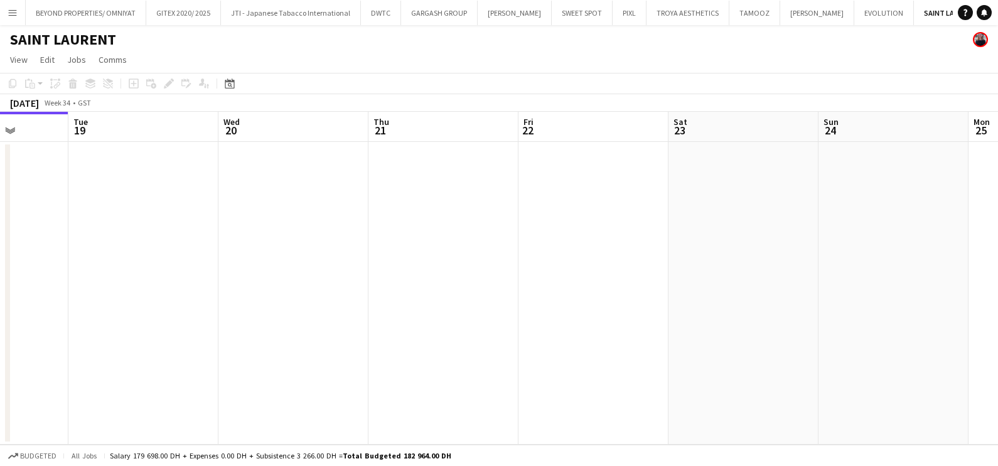
drag, startPoint x: 328, startPoint y: 295, endPoint x: 650, endPoint y: 318, distance: 322.9
click at [0, 311] on html "Menu Boards Boards Boards All jobs Status Workforce Workforce My Workforce Recr…" at bounding box center [499, 233] width 998 height 466
drag, startPoint x: 292, startPoint y: 320, endPoint x: 168, endPoint y: 333, distance: 124.3
click at [0, 328] on html "Menu Boards Boards Boards All jobs Status Workforce Workforce My Workforce Recr…" at bounding box center [499, 233] width 998 height 466
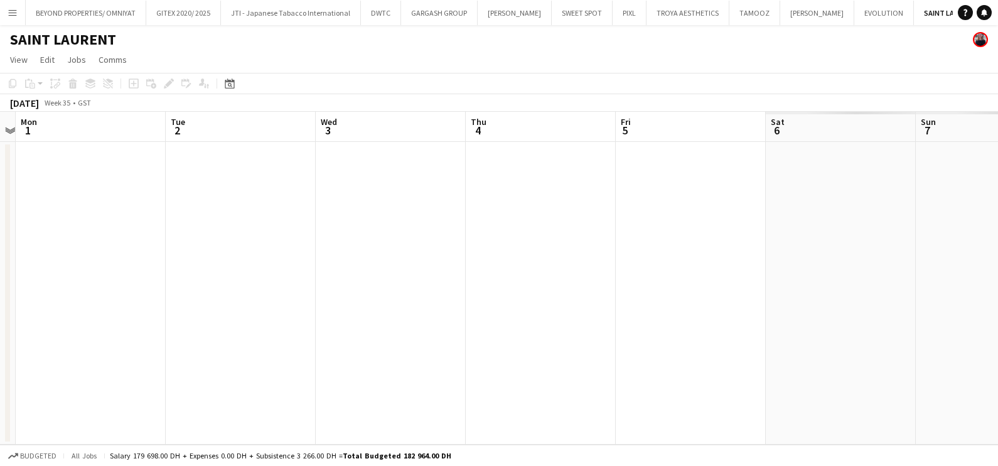
drag, startPoint x: 619, startPoint y: 313, endPoint x: 0, endPoint y: 331, distance: 619.3
click at [0, 329] on html "Menu Boards Boards Boards All jobs Status Workforce Workforce My Workforce Recr…" at bounding box center [499, 233] width 998 height 466
drag, startPoint x: 768, startPoint y: 298, endPoint x: 19, endPoint y: 319, distance: 748.6
click at [0, 316] on html "Menu Boards Boards Boards All jobs Status Workforce Workforce My Workforce Recr…" at bounding box center [499, 233] width 998 height 466
click at [0, 303] on html "Menu Boards Boards Boards All jobs Status Workforce Workforce My Workforce Recr…" at bounding box center [499, 233] width 998 height 466
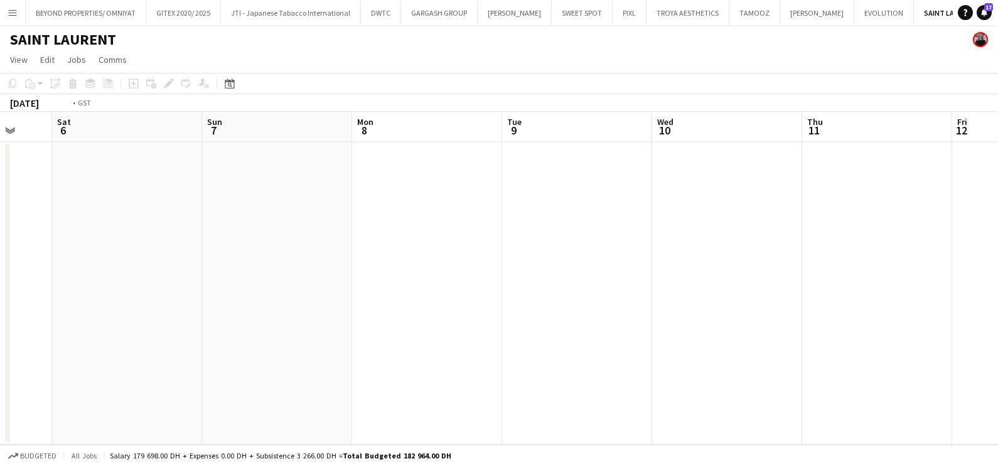
drag, startPoint x: 411, startPoint y: 303, endPoint x: 289, endPoint y: 314, distance: 122.9
click at [83, 311] on app-calendar-viewport "Wed 3 Thu 4 Fri 5 Sat 6 Sun 7 Mon 8 Tue 9 Wed 10 Thu 11 Fri 12 Sat 13 Sun 14" at bounding box center [499, 278] width 998 height 333
drag, startPoint x: 438, startPoint y: 323, endPoint x: 66, endPoint y: 323, distance: 372.3
click at [66, 323] on app-calendar-viewport "Sun 7 Mon 8 Tue 9 Wed 10 Thu 11 Fri 12 Sat 13 Sun 14 Mon 15 Tue 16 Wed 17 1/1 1…" at bounding box center [499, 278] width 998 height 333
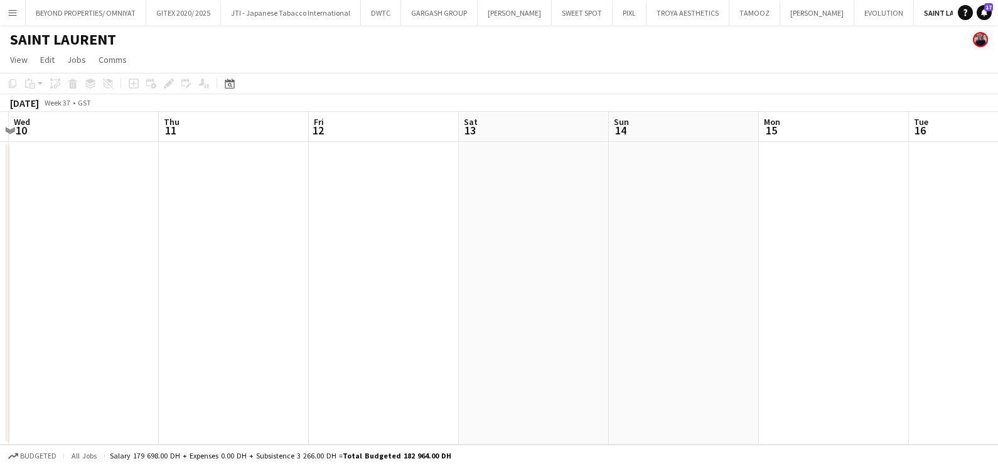
scroll to position [0, 0]
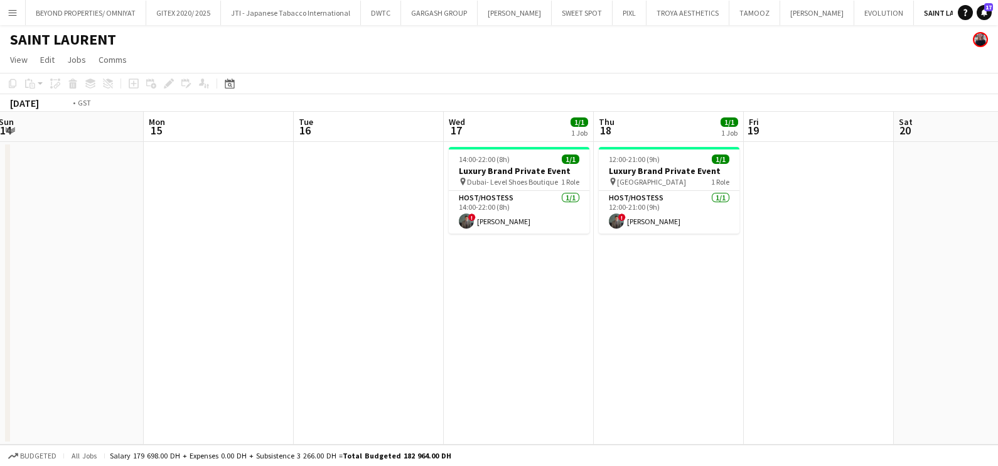
click at [47, 332] on app-calendar-viewport "Fri 12 Sat 13 Sun 14 Mon 15 Tue 16 Wed 17 1/1 1 Job Thu 18 1/1 1 Job Fri 19 Sat…" at bounding box center [499, 278] width 998 height 333
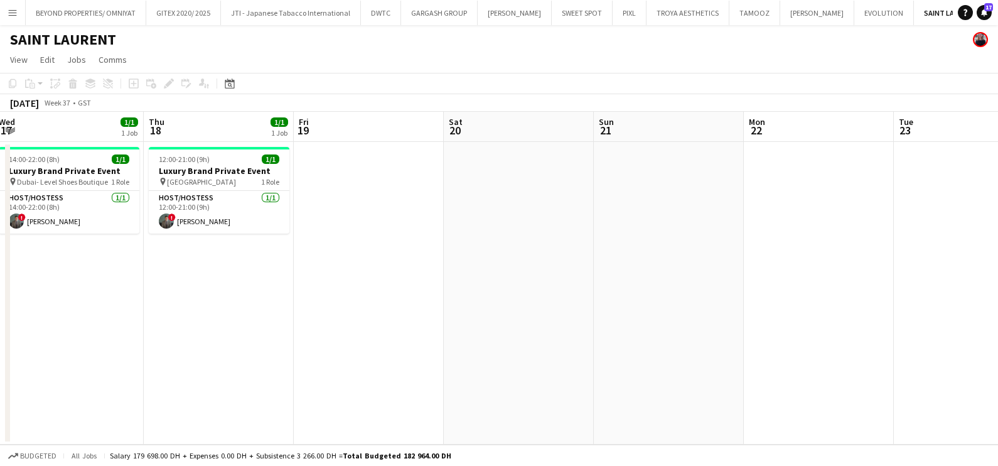
scroll to position [0, 326]
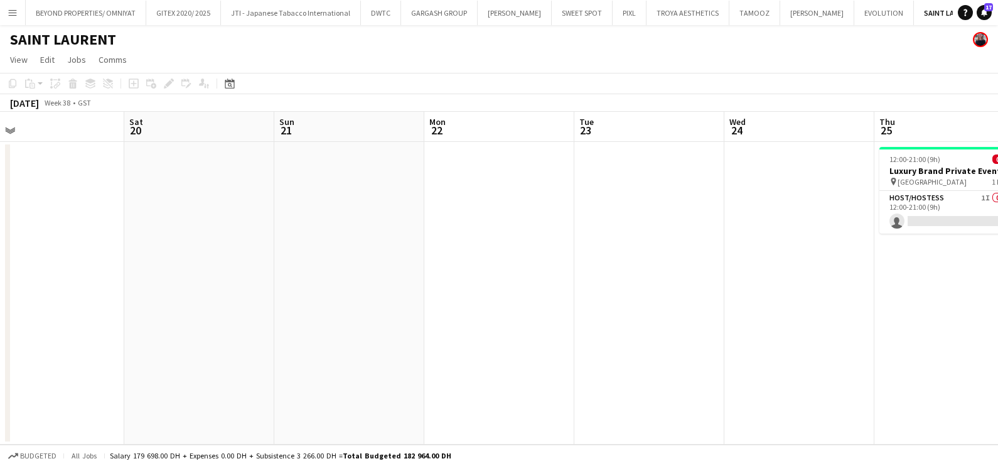
drag, startPoint x: 527, startPoint y: 334, endPoint x: 674, endPoint y: 288, distance: 154.7
click at [107, 335] on app-calendar-viewport "Wed 17 1/1 1 Job Thu 18 1/1 1 Job Fri 19 Sat 20 Sun 21 Mon 22 Tue 23 Wed 24 Thu…" at bounding box center [499, 278] width 998 height 333
click at [170, 330] on app-calendar-viewport "Wed 17 1/1 1 Job Thu 18 1/1 1 Job Fri 19 Sat 20 Sun 21 Mon 22 Tue 23 Wed 24 Thu…" at bounding box center [499, 278] width 998 height 333
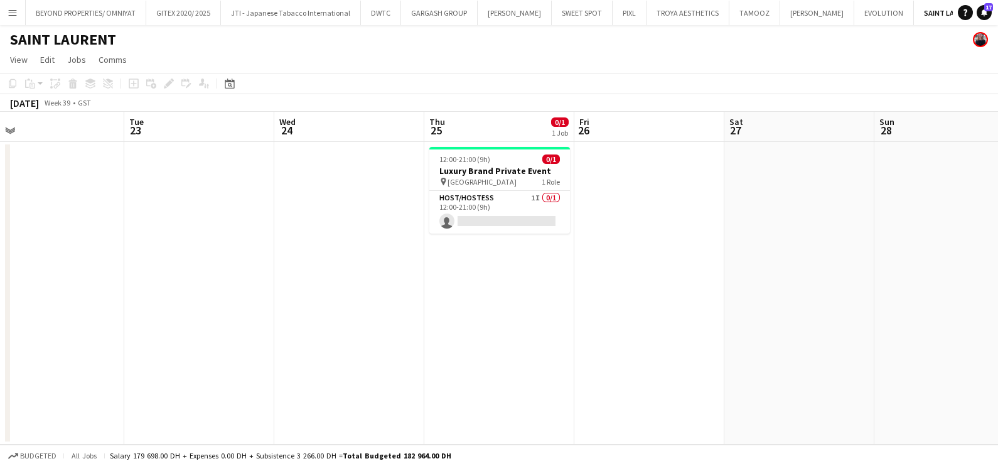
scroll to position [0, 352]
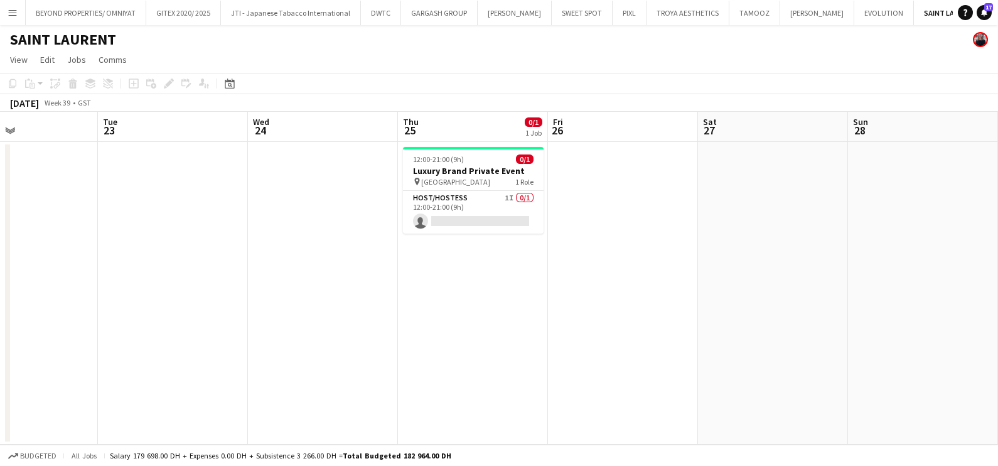
drag, startPoint x: 817, startPoint y: 298, endPoint x: 606, endPoint y: 301, distance: 211.6
click at [606, 301] on app-calendar-viewport "Sat 20 Sun 21 Mon 22 Tue 23 Wed 24 Thu 25 0/1 1 Job Fri 26 Sat 27 Sun 28 Mon 29…" at bounding box center [499, 278] width 998 height 333
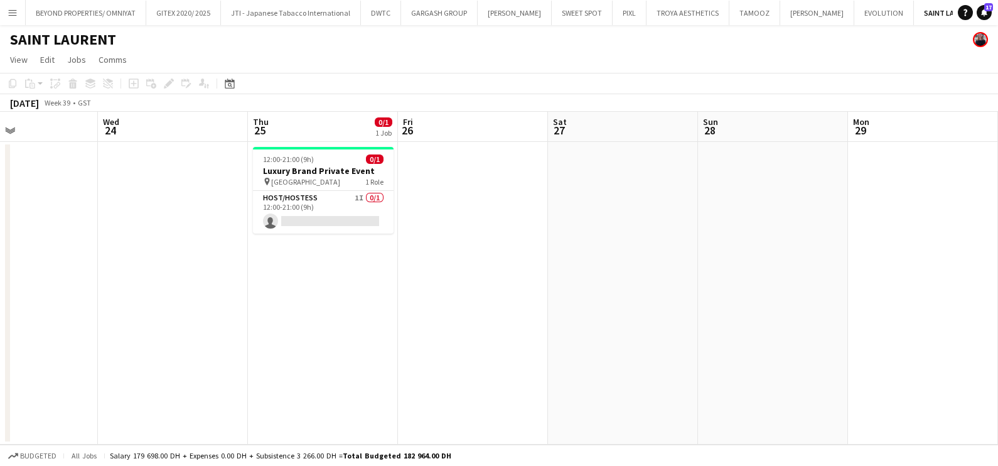
scroll to position [0, 414]
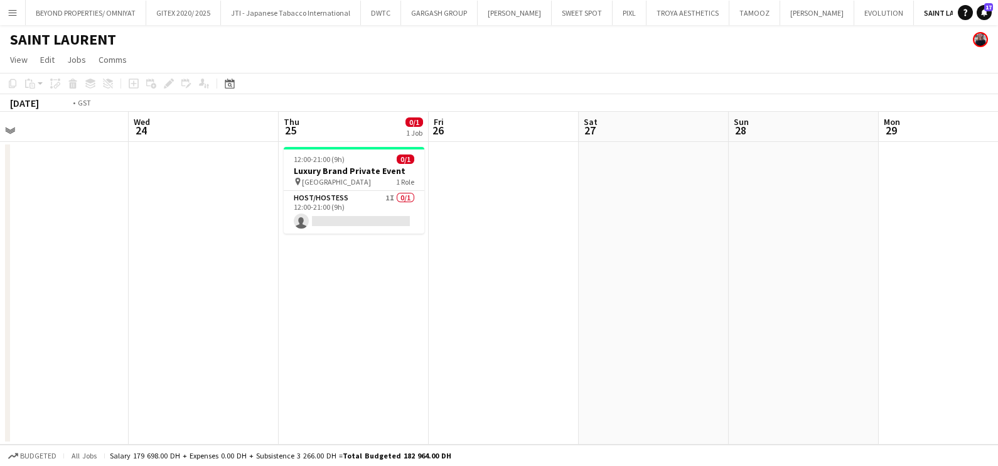
drag, startPoint x: 377, startPoint y: 314, endPoint x: 857, endPoint y: 318, distance: 480.3
click at [677, 314] on app-calendar-viewport "Sun 21 Mon 22 Tue 23 Wed 24 Thu 25 0/1 1 Job Fri 26 Sat 27 Sun 28 Mon 29 Tue 30…" at bounding box center [499, 278] width 998 height 333
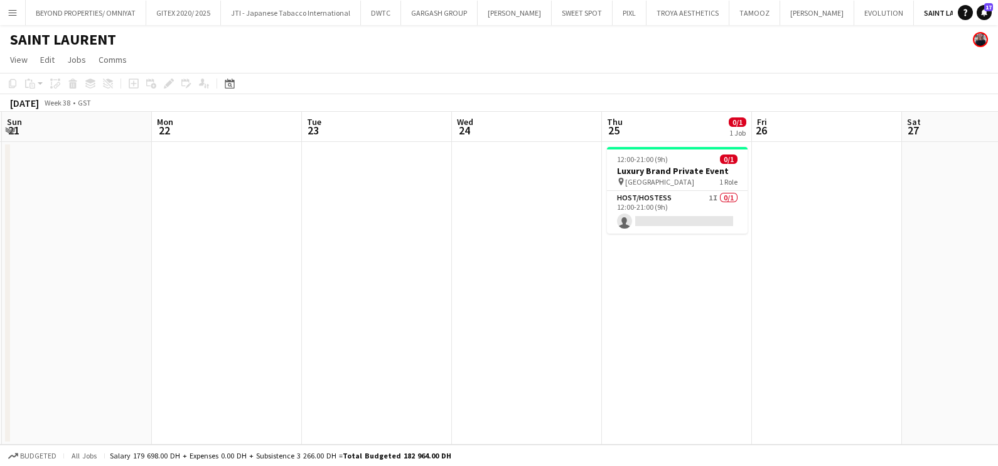
click at [674, 355] on app-calendar-viewport "Thu 18 1/1 1 Job Fri 19 Sat 20 Sun 21 Mon 22 Tue 23 Wed 24 Thu 25 0/1 1 Job Fri…" at bounding box center [499, 278] width 998 height 333
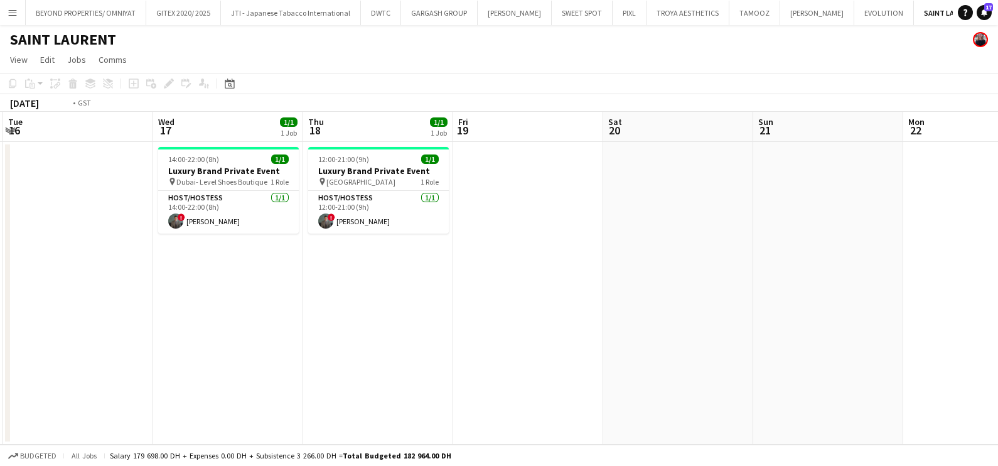
drag, startPoint x: 154, startPoint y: 358, endPoint x: 660, endPoint y: 360, distance: 506.6
click at [633, 360] on app-calendar-viewport "Sun 14 Mon 15 Tue 16 Wed 17 1/1 1 Job Thu 18 1/1 1 Job Fri 19 Sat 20 Sun 21 Mon…" at bounding box center [499, 278] width 998 height 333
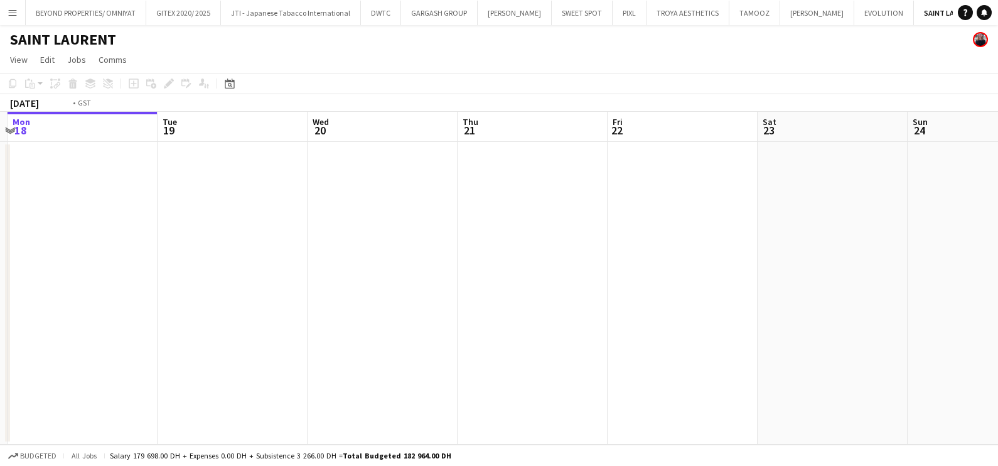
drag, startPoint x: 514, startPoint y: 232, endPoint x: 163, endPoint y: 232, distance: 351.6
click at [212, 232] on app-calendar-viewport "Fri 15 Sat 16 Sun 17 Mon 18 Tue 19 Wed 20 Thu 21 Fri 22 Sat 23 Sun 24 Mon 25 Tu…" at bounding box center [499, 278] width 998 height 333
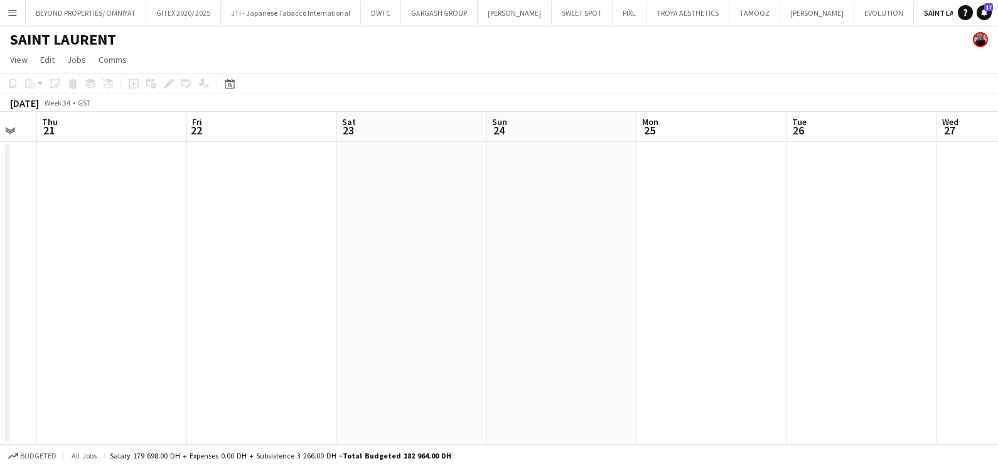
drag, startPoint x: 697, startPoint y: 238, endPoint x: 186, endPoint y: 238, distance: 510.4
click at [448, 238] on app-calendar-viewport "Mon 18 Tue 19 Wed 20 Thu 21 Fri 22 Sat 23 Sun 24 Mon 25 Tue 26 Wed 27 Thu 28 Fr…" at bounding box center [499, 278] width 998 height 333
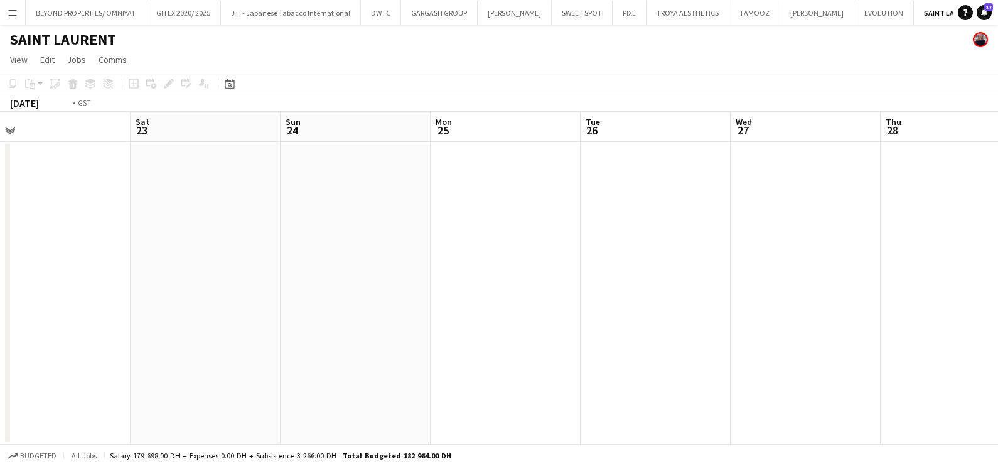
drag, startPoint x: 727, startPoint y: 247, endPoint x: 191, endPoint y: 257, distance: 535.6
click at [254, 249] on app-calendar-viewport "Wed 20 Thu 21 Fri 22 Sat 23 Sun 24 Mon 25 Tue 26 Wed 27 Thu 28 Fri 29 Sat 30 Su…" at bounding box center [499, 278] width 998 height 333
drag, startPoint x: 722, startPoint y: 288, endPoint x: 191, endPoint y: 288, distance: 530.5
click at [330, 288] on app-calendar-viewport "Sun 24 Mon 25 Tue 26 Wed 27 Thu 28 Fri 29 Sat 30 Sun 31 Mon 1 Tue 2 Wed 3 Thu 4" at bounding box center [499, 278] width 998 height 333
drag, startPoint x: 760, startPoint y: 315, endPoint x: 137, endPoint y: 313, distance: 622.2
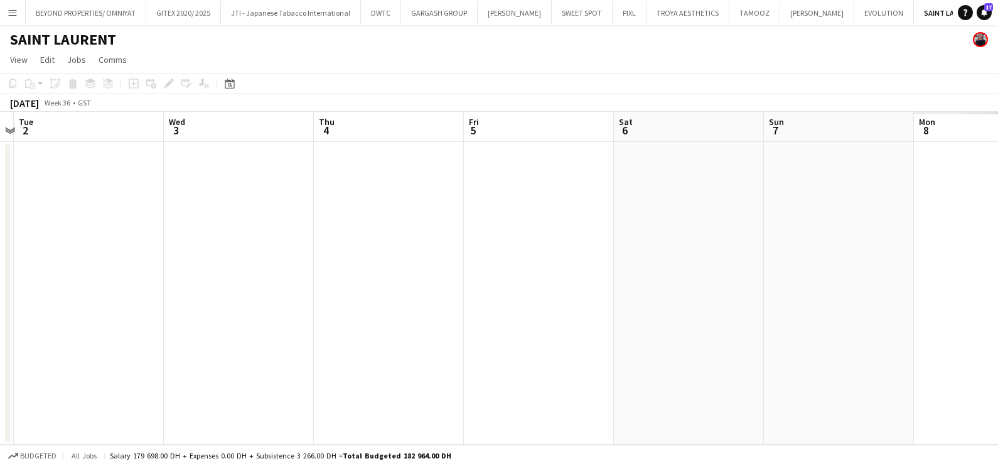
click at [206, 311] on app-calendar-viewport "Sat 30 Sun 31 Mon 1 Tue 2 Wed 3 Thu 4 Fri 5 Sat 6 Sun 7 Mon 8 Tue 9 Wed 10" at bounding box center [499, 278] width 998 height 333
drag, startPoint x: 229, startPoint y: 315, endPoint x: 121, endPoint y: 317, distance: 107.4
click at [127, 315] on app-calendar-viewport "Sun 31 Mon 1 Tue 2 Wed 3 Thu 4 Fri 5 Sat 6 Sun 7 Mon 8 Tue 9 Wed 10 Thu 11" at bounding box center [499, 278] width 998 height 333
drag, startPoint x: 119, startPoint y: 333, endPoint x: 103, endPoint y: 334, distance: 16.4
click at [104, 333] on app-calendar-viewport "Fri 5 Sat 6 Sun 7 Mon 8 Tue 9 Wed 10 Thu 11 Fri 12 Sat 13 Sun 14 Mon 15 Tue 16" at bounding box center [499, 278] width 998 height 333
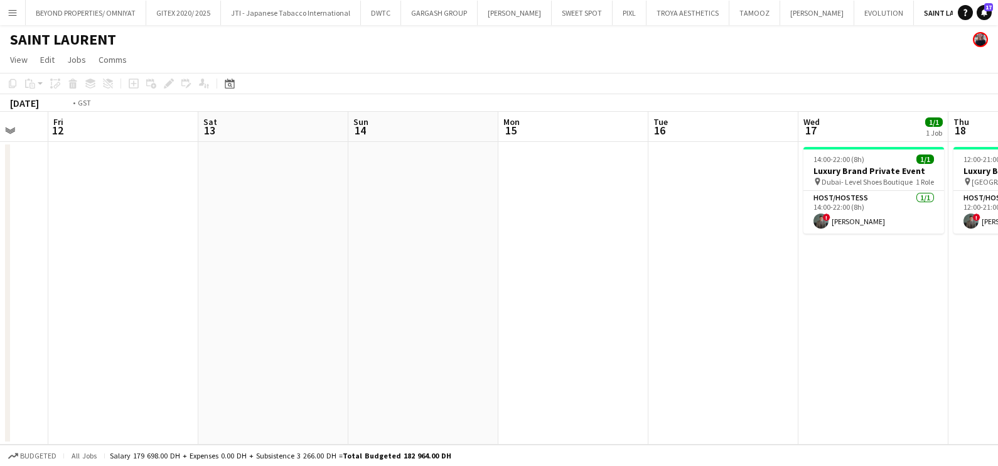
drag, startPoint x: 767, startPoint y: 336, endPoint x: 279, endPoint y: 330, distance: 487.2
click at [270, 336] on app-calendar-viewport "Tue 9 Wed 10 Thu 11 Fri 12 Sat 13 Sun 14 Mon 15 Tue 16 Wed 17 1/1 1 Job Thu 18 …" at bounding box center [499, 278] width 998 height 333
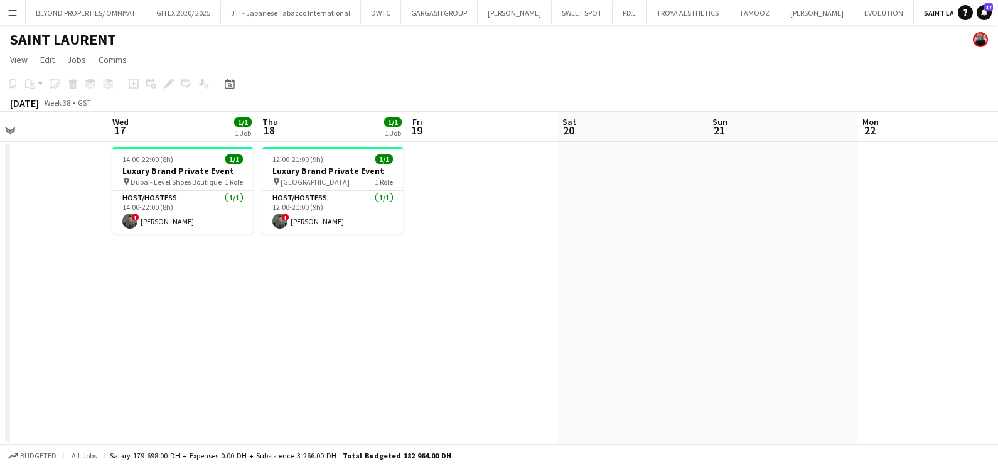
drag, startPoint x: 706, startPoint y: 361, endPoint x: 427, endPoint y: 297, distance: 286.0
click at [344, 321] on app-calendar-viewport "Sat 13 Sun 14 Mon 15 Tue 16 Wed 17 1/1 1 Job Thu 18 1/1 1 Job Fri 19 Sat 20 Sun…" at bounding box center [499, 278] width 998 height 333
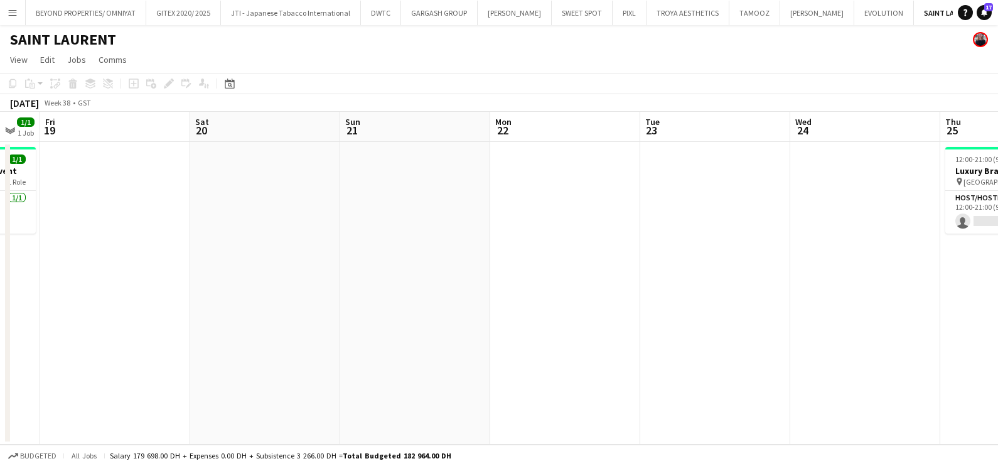
drag, startPoint x: 820, startPoint y: 303, endPoint x: 408, endPoint y: 288, distance: 412.1
click at [410, 288] on app-calendar-viewport "Tue 16 Wed 17 1/1 1 Job Thu 18 1/1 1 Job Fri 19 Sat 20 Sun 21 Mon 22 Tue 23 Wed…" at bounding box center [499, 278] width 998 height 333
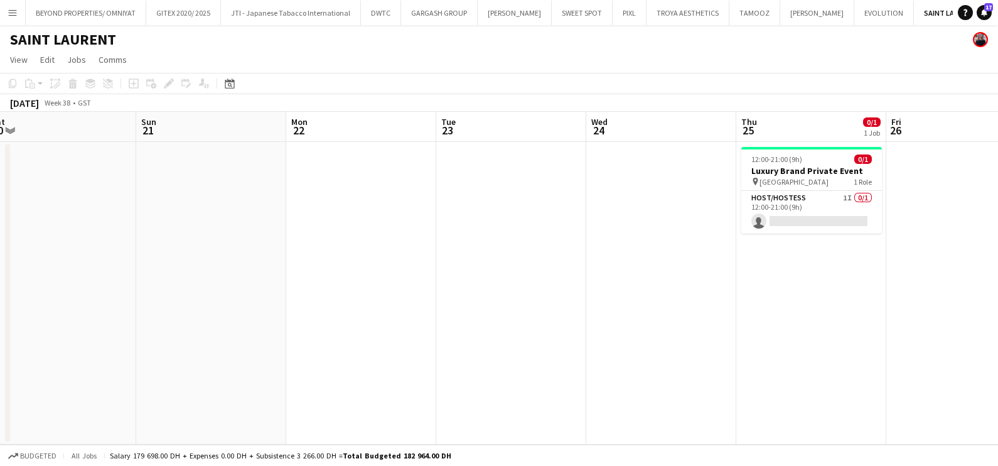
drag, startPoint x: 410, startPoint y: 382, endPoint x: 874, endPoint y: 384, distance: 463.9
click at [837, 382] on app-calendar-viewport "Thu 18 1/1 1 Job Fri 19 Sat 20 Sun 21 Mon 22 Tue 23 Wed 24 Thu 25 0/1 1 Job Fri…" at bounding box center [499, 278] width 998 height 333
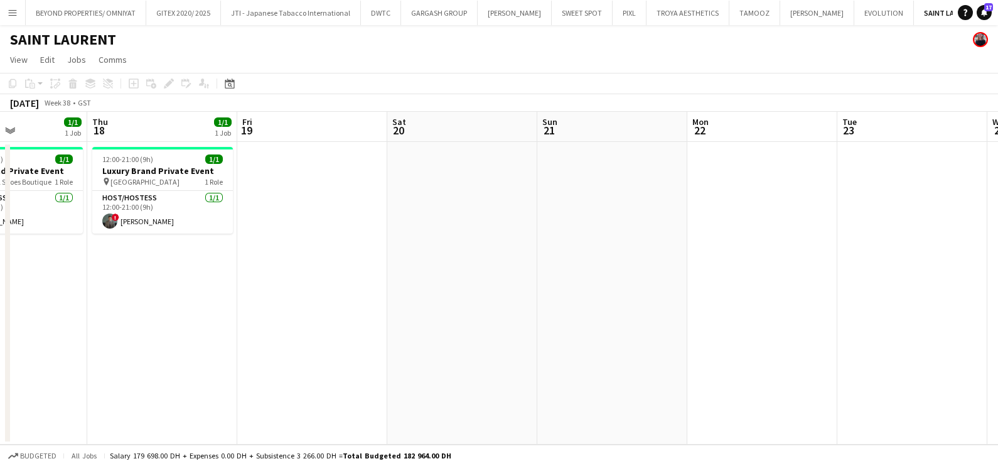
drag, startPoint x: 370, startPoint y: 360, endPoint x: 691, endPoint y: 358, distance: 321.4
click at [643, 358] on app-calendar-viewport "Mon 15 Tue 16 Wed 17 1/1 1 Job Thu 18 1/1 1 Job Fri 19 Sat 20 Sun 21 Mon 22 Tue…" at bounding box center [499, 278] width 998 height 333
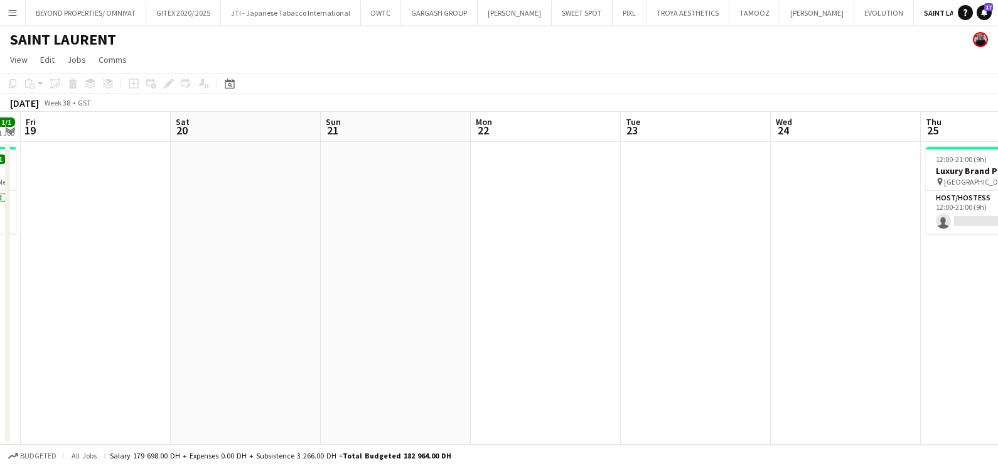
drag, startPoint x: 399, startPoint y: 294, endPoint x: 358, endPoint y: 299, distance: 41.7
click at [190, 298] on app-calendar-viewport "Tue 16 Wed 17 1/1 1 Job Thu 18 1/1 1 Job Fri 19 Sat 20 Sun 21 Mon 22 Tue 23 Wed…" at bounding box center [499, 278] width 998 height 333
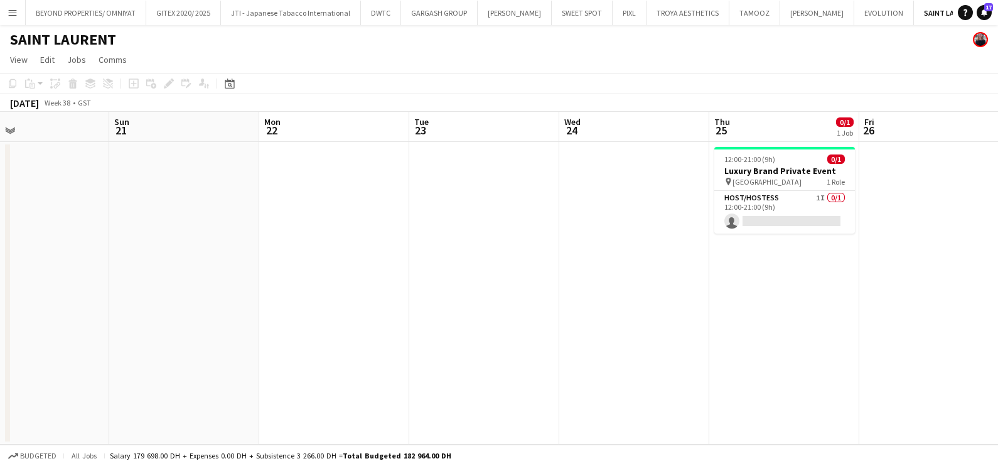
scroll to position [0, 459]
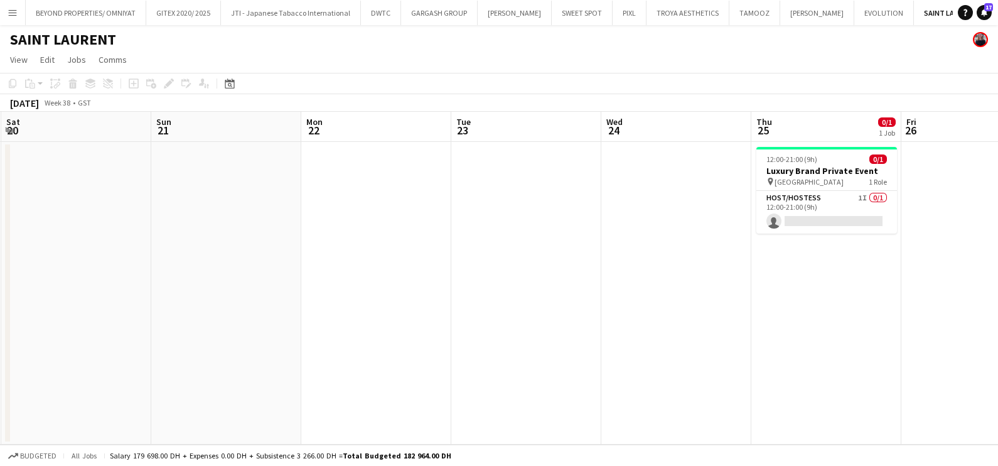
drag, startPoint x: 682, startPoint y: 299, endPoint x: 517, endPoint y: 299, distance: 165.1
click at [519, 299] on app-calendar-viewport "Wed 17 1/1 1 Job Thu 18 1/1 1 Job Fri 19 Sat 20 Sun 21 Mon 22 Tue 23 Wed 24 Thu…" at bounding box center [499, 278] width 998 height 333
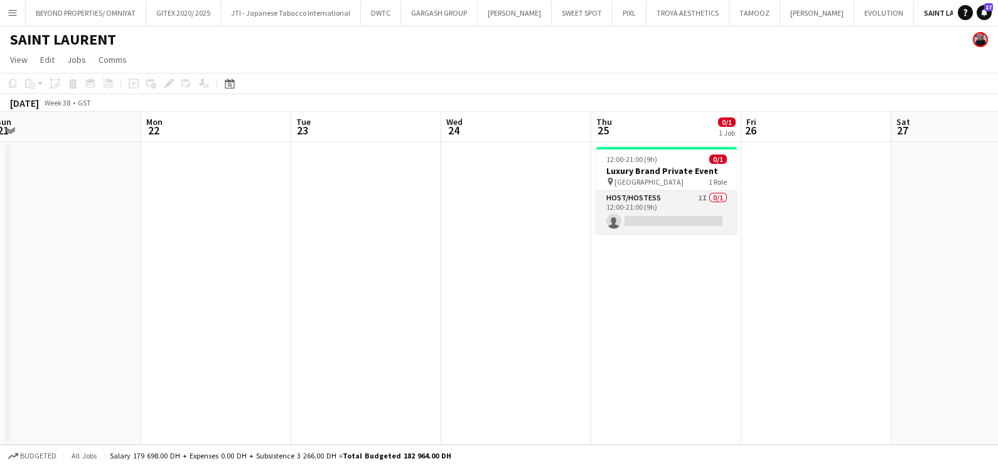
click at [689, 205] on app-card-role "Host/Hostess 1I 0/1 12:00-21:00 (9h) single-neutral-actions" at bounding box center [666, 212] width 141 height 43
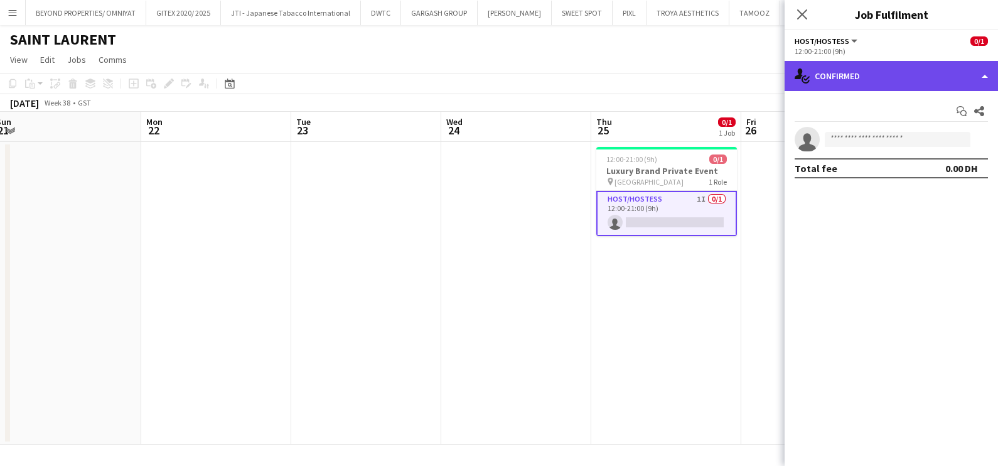
click at [865, 71] on div "single-neutral-actions-check-2 Confirmed" at bounding box center [891, 76] width 213 height 30
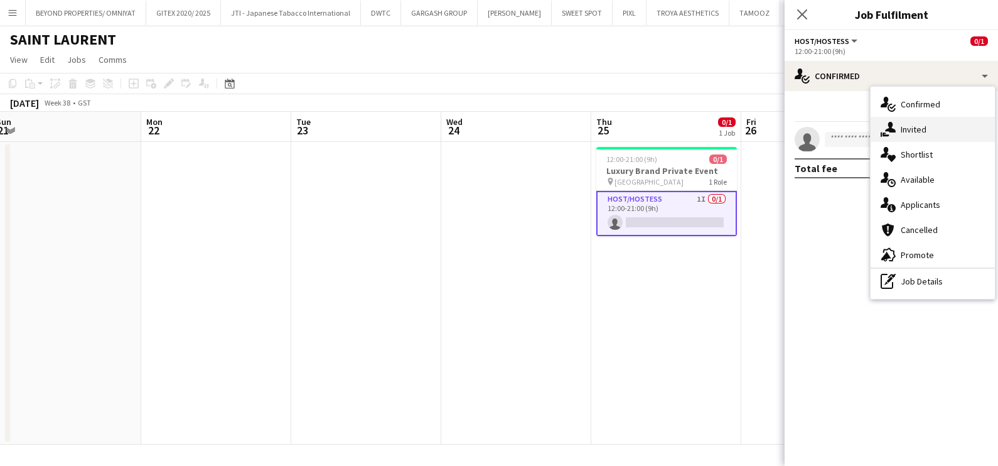
click at [922, 126] on div "single-neutral-actions-share-1 Invited" at bounding box center [933, 129] width 124 height 25
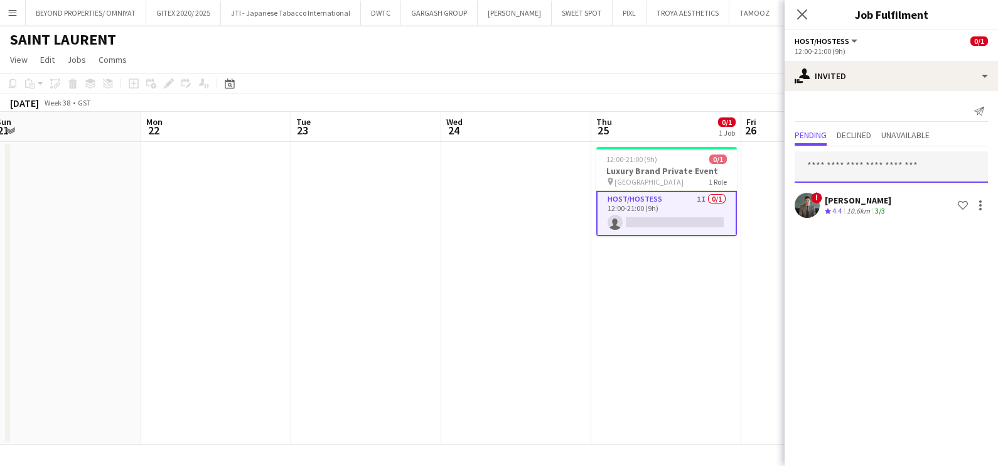
click at [831, 163] on input "text" at bounding box center [891, 166] width 193 height 31
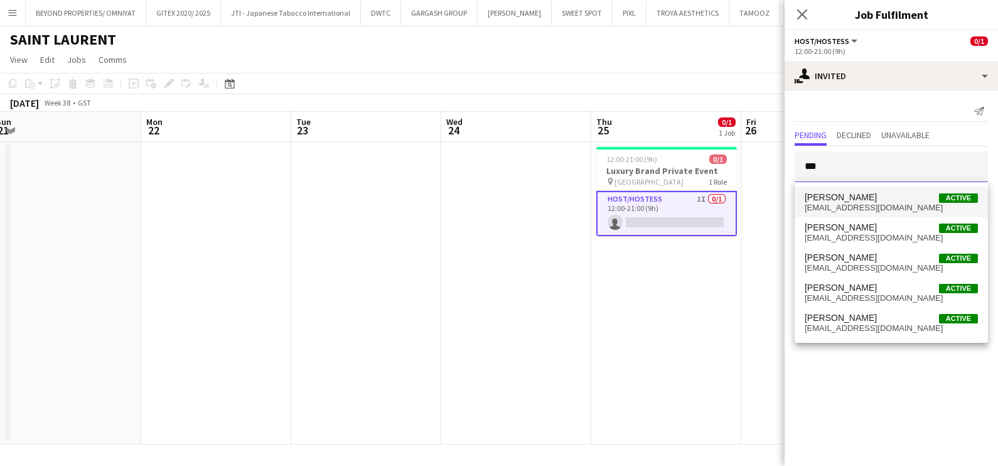
type input "***"
click at [833, 197] on span "Anis Abed" at bounding box center [841, 197] width 72 height 11
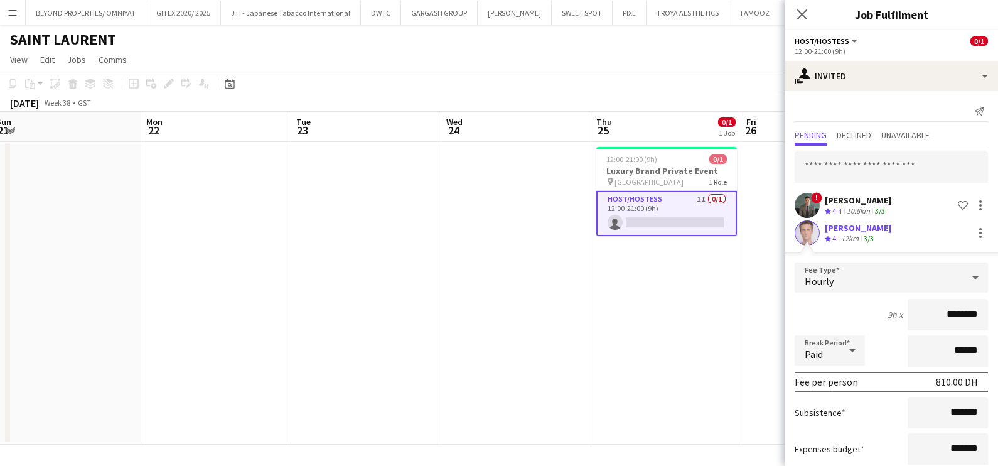
scroll to position [74, 0]
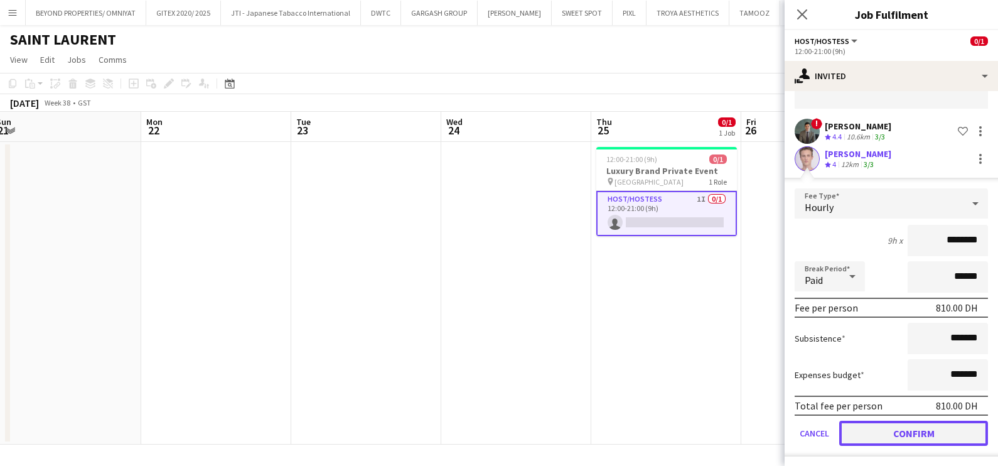
click at [887, 429] on button "Confirm" at bounding box center [913, 433] width 149 height 25
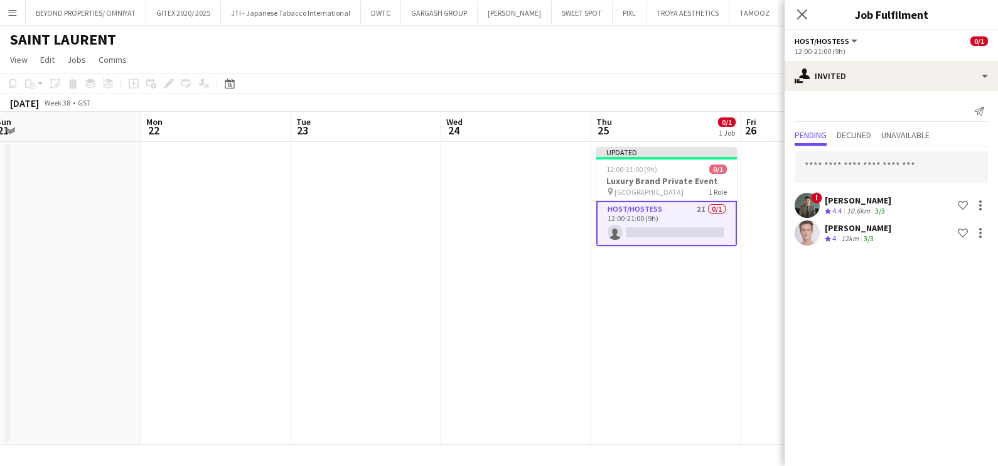
click at [693, 311] on app-date-cell "Updated 12:00-21:00 (9h) 0/1 Luxury Brand Private Event pin Mall of Emirates 1 …" at bounding box center [666, 293] width 150 height 303
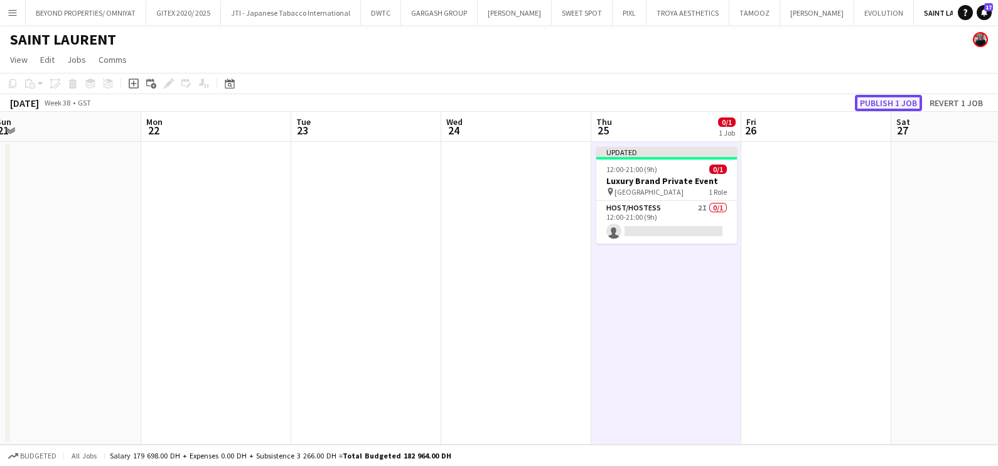
click at [881, 100] on button "Publish 1 job" at bounding box center [888, 103] width 67 height 16
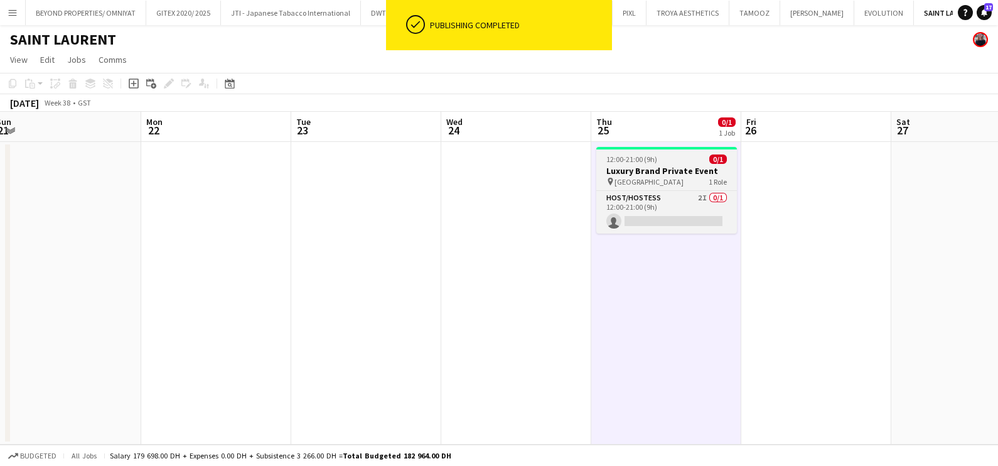
click at [645, 159] on span "12:00-21:00 (9h)" at bounding box center [631, 158] width 51 height 9
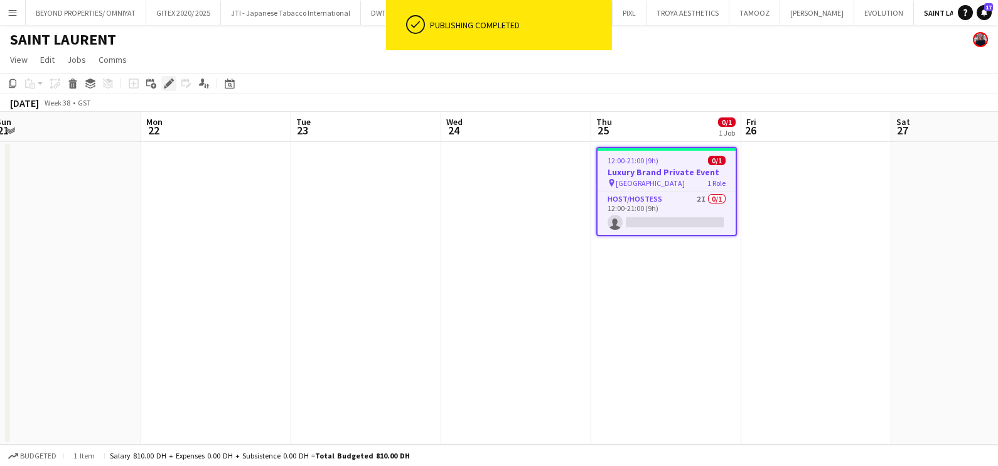
click at [166, 82] on icon at bounding box center [168, 83] width 7 height 7
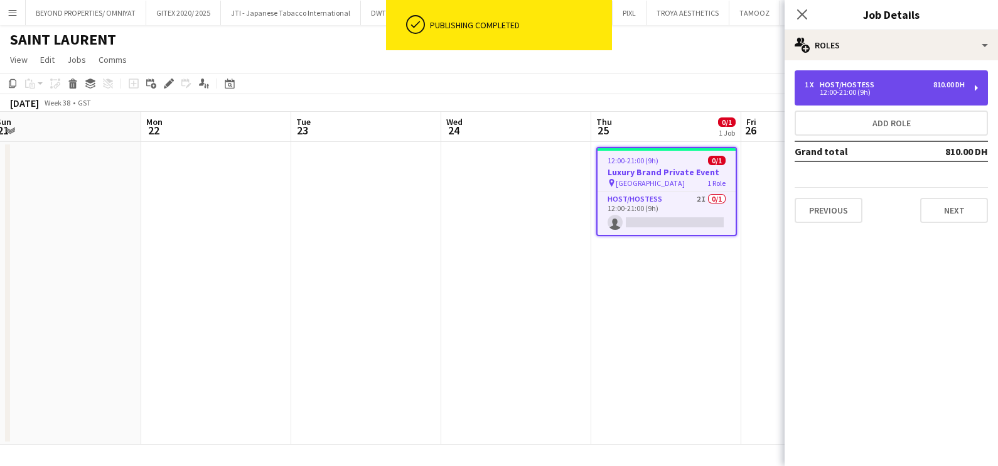
click at [886, 90] on div "12:00-21:00 (9h)" at bounding box center [885, 92] width 160 height 6
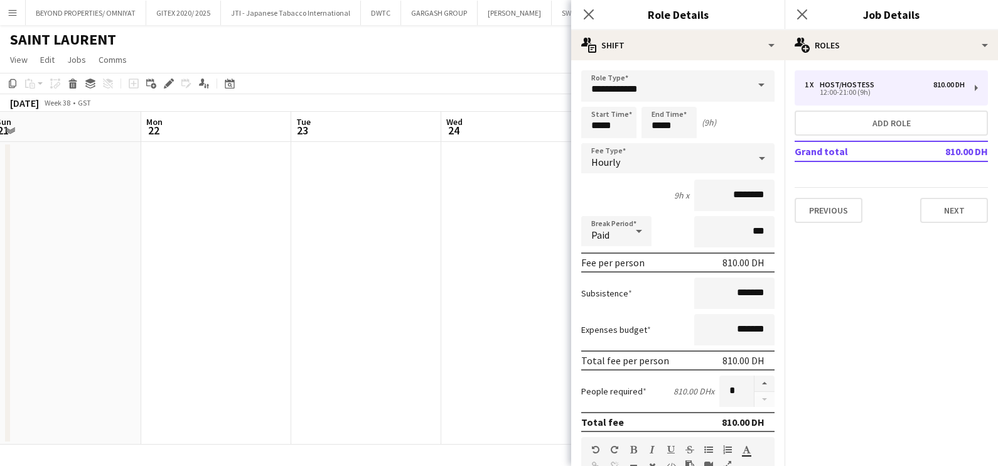
click at [507, 333] on app-date-cell at bounding box center [516, 293] width 150 height 303
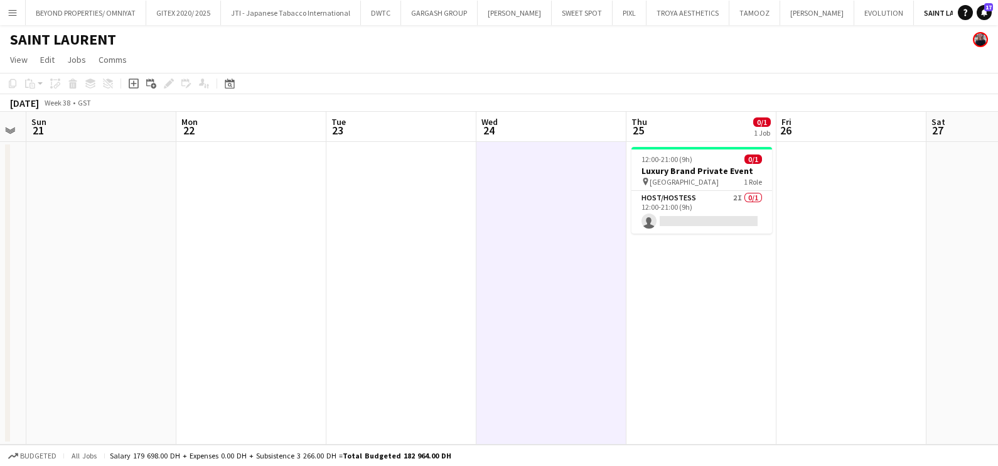
drag, startPoint x: 444, startPoint y: 338, endPoint x: 1001, endPoint y: 347, distance: 556.3
click at [998, 347] on html "Menu Boards Boards Boards All jobs Status Workforce Workforce My Workforce Recr…" at bounding box center [499, 233] width 998 height 466
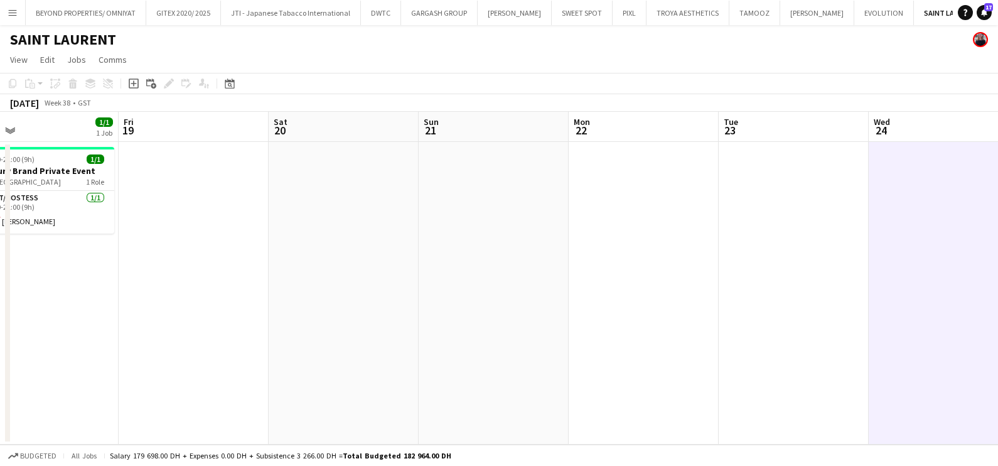
drag, startPoint x: 334, startPoint y: 353, endPoint x: 852, endPoint y: 357, distance: 517.9
click at [984, 357] on app-calendar-viewport "Tue 16 Wed 17 1/1 1 Job Thu 18 1/1 1 Job Fri 19 Sat 20 Sun 21 Mon 22 Tue 23 Wed…" at bounding box center [499, 278] width 998 height 333
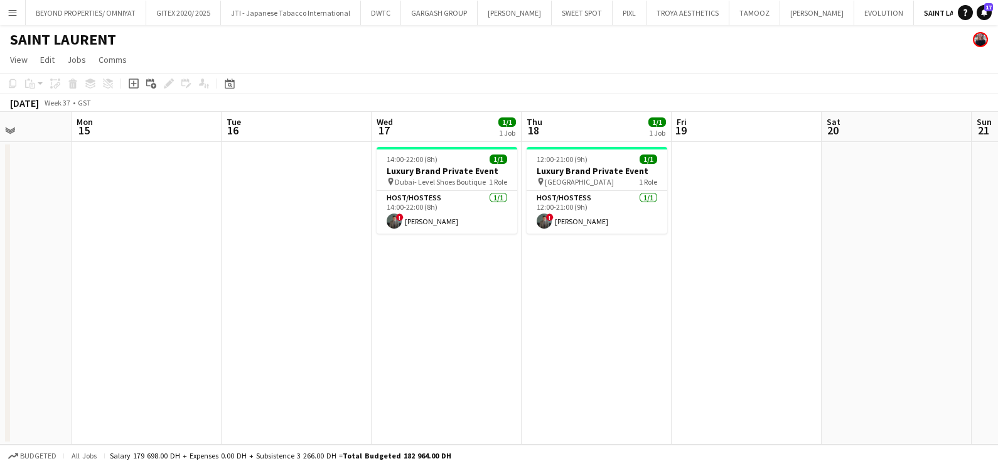
drag, startPoint x: 704, startPoint y: 283, endPoint x: 352, endPoint y: 296, distance: 353.1
click at [307, 293] on app-calendar-viewport "Thu 11 Fri 12 Sat 13 Sun 14 Mon 15 Tue 16 Wed 17 1/1 1 Job Thu 18 1/1 1 Job Fri…" at bounding box center [499, 278] width 998 height 333
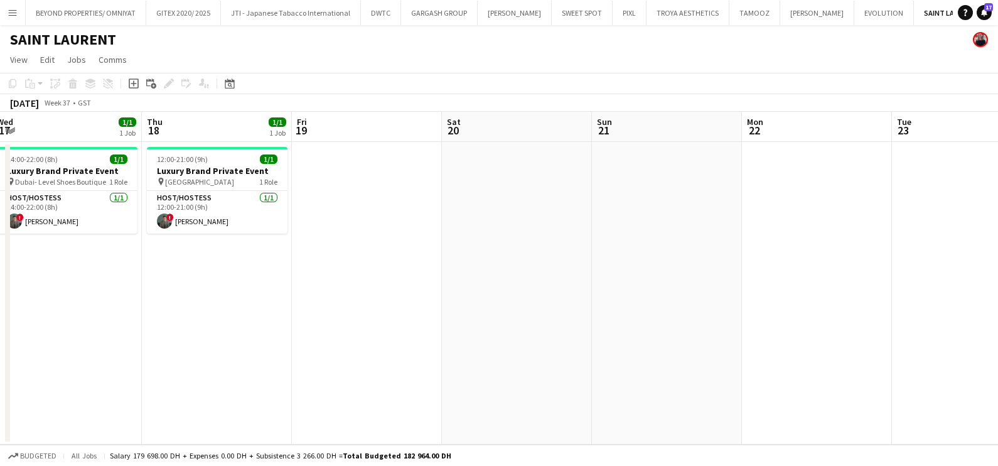
drag, startPoint x: 932, startPoint y: 298, endPoint x: 334, endPoint y: 304, distance: 597.7
click at [336, 303] on app-calendar-viewport "Sun 14 Mon 15 Tue 16 Wed 17 1/1 1 Job Thu 18 1/1 1 Job Fri 19 Sat 20 Sun 21 Mon…" at bounding box center [499, 278] width 998 height 333
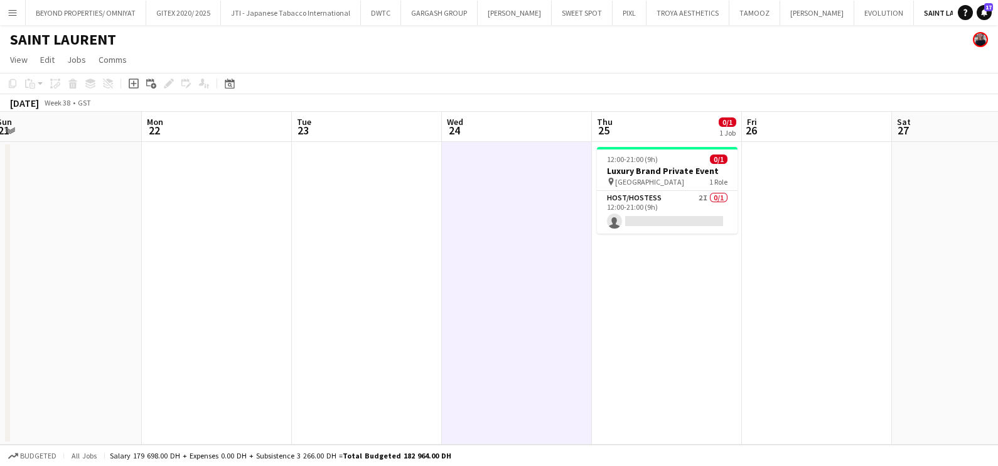
scroll to position [0, 418]
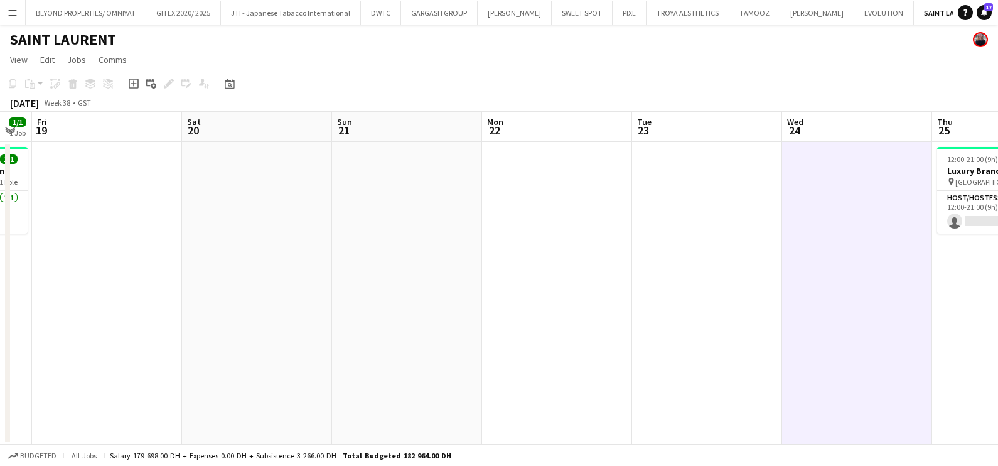
drag, startPoint x: 926, startPoint y: 307, endPoint x: 951, endPoint y: 307, distance: 25.1
click at [951, 307] on app-calendar-viewport "Tue 16 Wed 17 1/1 1 Job Thu 18 1/1 1 Job Fri 19 Sat 20 Sun 21 Mon 22 Tue 23 Wed…" at bounding box center [499, 278] width 998 height 333
drag, startPoint x: 789, startPoint y: 311, endPoint x: 790, endPoint y: 321, distance: 10.2
click at [998, 320] on html "Menu Boards Boards Boards All jobs Status Workforce Workforce My Workforce Recr…" at bounding box center [499, 233] width 998 height 466
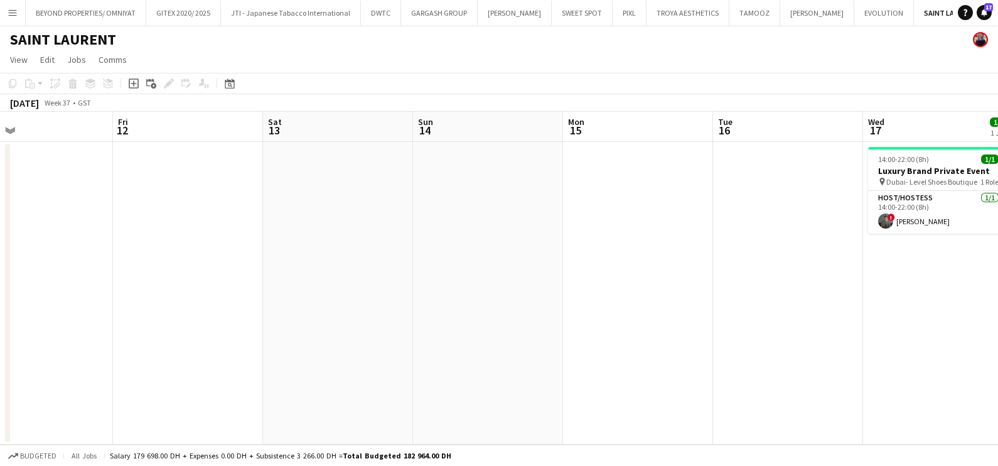
drag, startPoint x: 524, startPoint y: 326, endPoint x: 897, endPoint y: 326, distance: 372.3
click at [897, 326] on app-calendar-viewport "Tue 9 Wed 10 Thu 11 Fri 12 Sat 13 Sun 14 Mon 15 Tue 16 Wed 17 1/1 1 Job Thu 18 …" at bounding box center [499, 278] width 998 height 333
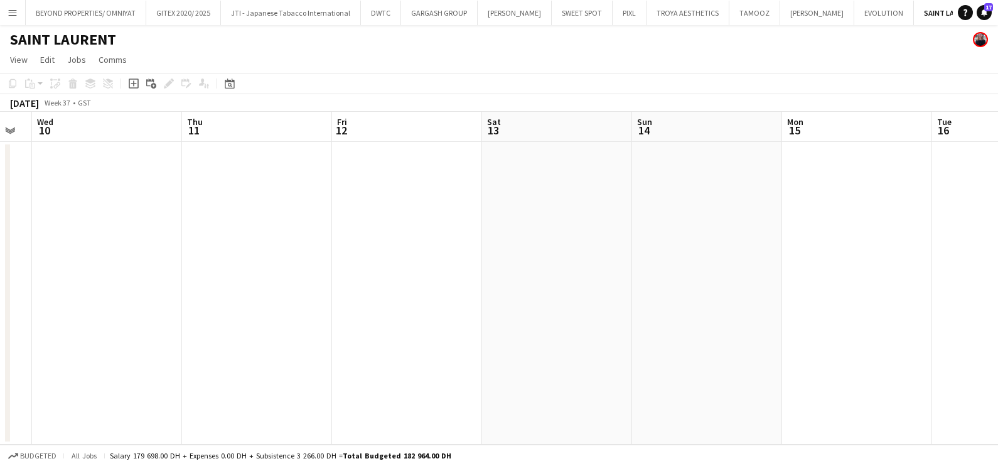
scroll to position [0, 424]
drag, startPoint x: 692, startPoint y: 315, endPoint x: 166, endPoint y: 316, distance: 526.1
click at [165, 316] on app-calendar-viewport "Sun 7 Mon 8 Tue 9 Wed 10 Thu 11 Fri 12 Sat 13 Sun 14 Mon 15 Tue 16 Wed 17 1/1 1…" at bounding box center [499, 278] width 998 height 333
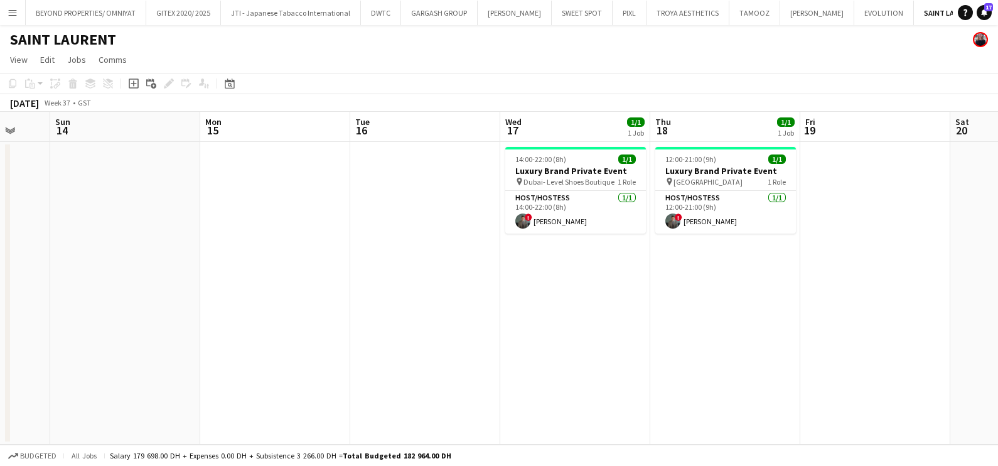
drag, startPoint x: 311, startPoint y: 335, endPoint x: 66, endPoint y: 336, distance: 244.8
click at [0, 335] on html "Menu Boards Boards Boards All jobs Status Workforce Workforce My Workforce Recr…" at bounding box center [499, 233] width 998 height 466
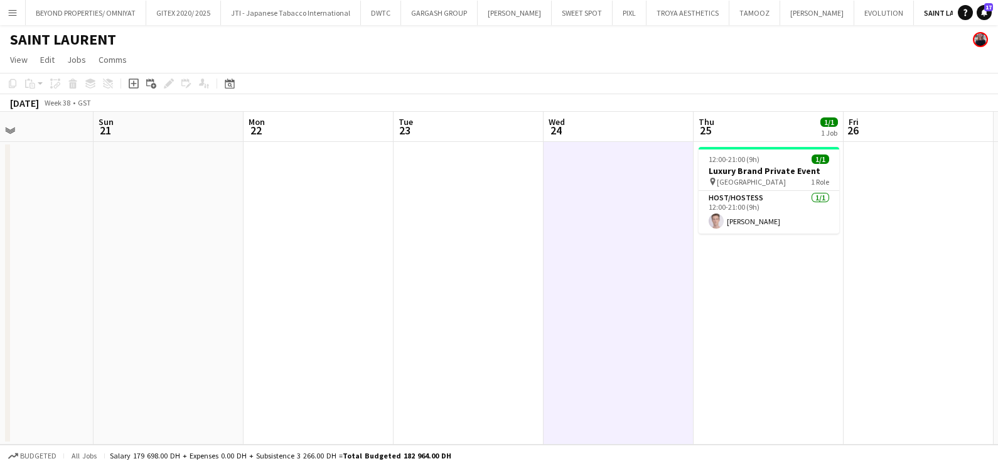
scroll to position [0, 402]
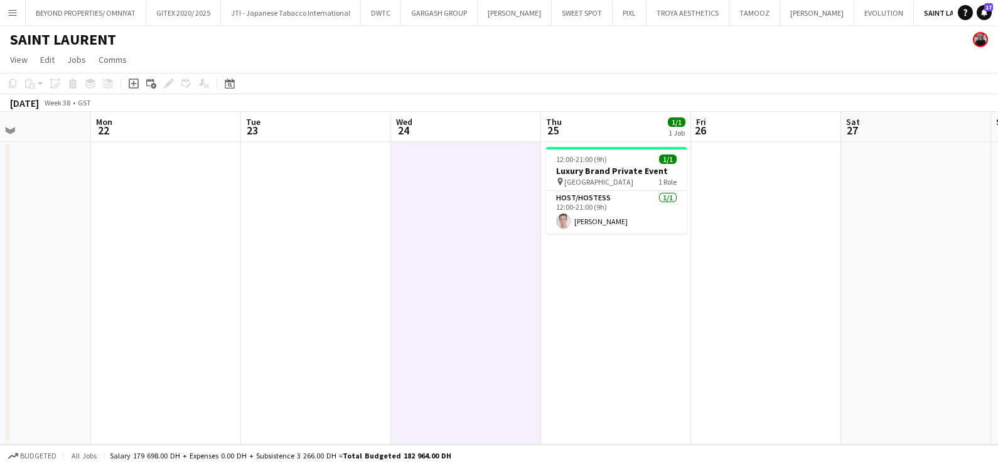
drag, startPoint x: 688, startPoint y: 352, endPoint x: 142, endPoint y: 350, distance: 546.2
click at [122, 350] on app-calendar-viewport "Thu 18 1/1 1 Job Fri 19 Sat 20 Sun 21 Mon 22 Tue 23 Wed 24 Thu 25 1/1 1 Job Fri…" at bounding box center [499, 278] width 998 height 333
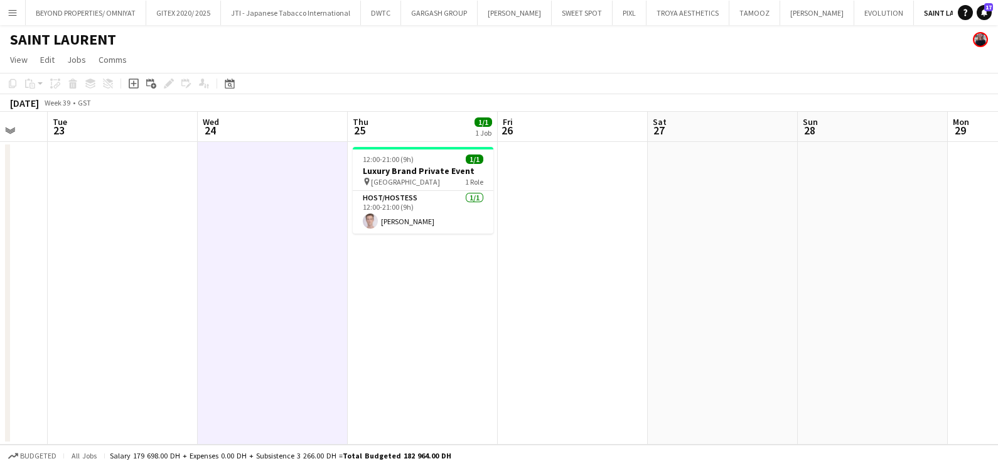
click at [993, 12] on app-icon "Add" at bounding box center [995, 12] width 5 height 5
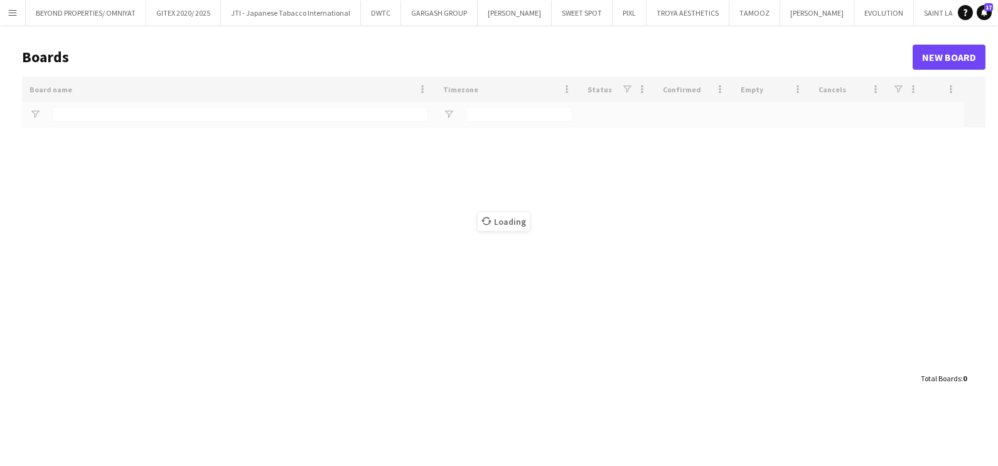
click at [175, 114] on div "Loading" at bounding box center [504, 221] width 964 height 289
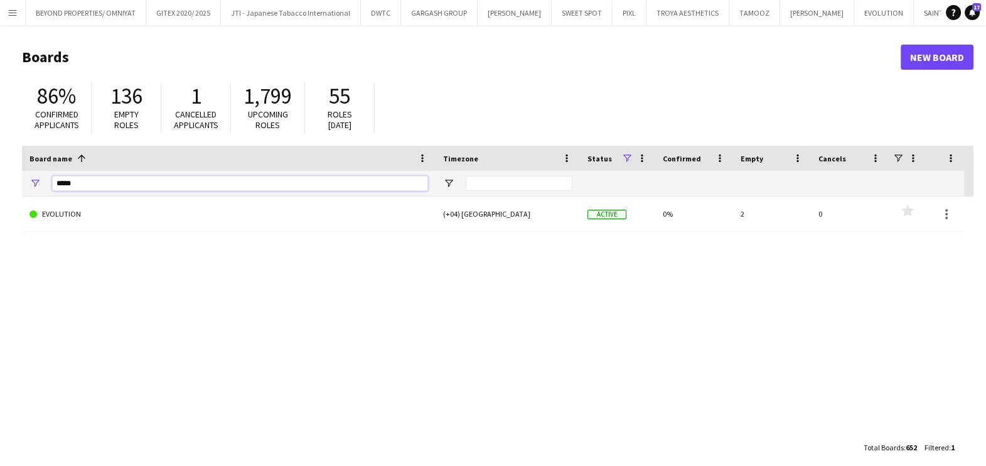
click at [163, 180] on input "*****" at bounding box center [240, 183] width 376 height 15
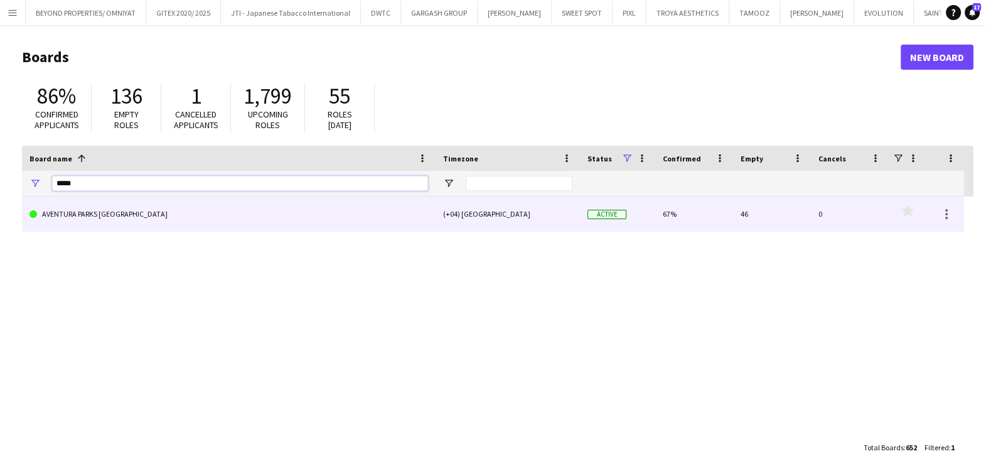
type input "*****"
click at [161, 212] on link "AVENTURA PARKS DUBAI" at bounding box center [229, 214] width 399 height 35
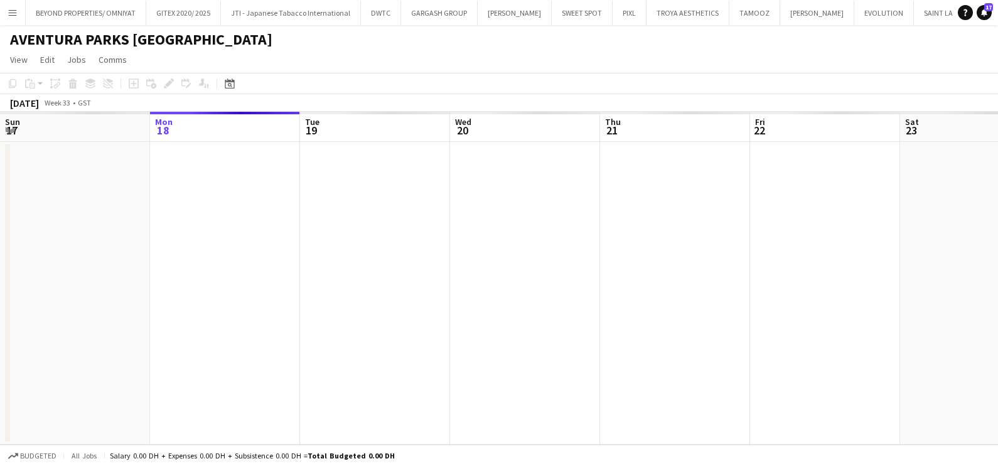
scroll to position [0, 98]
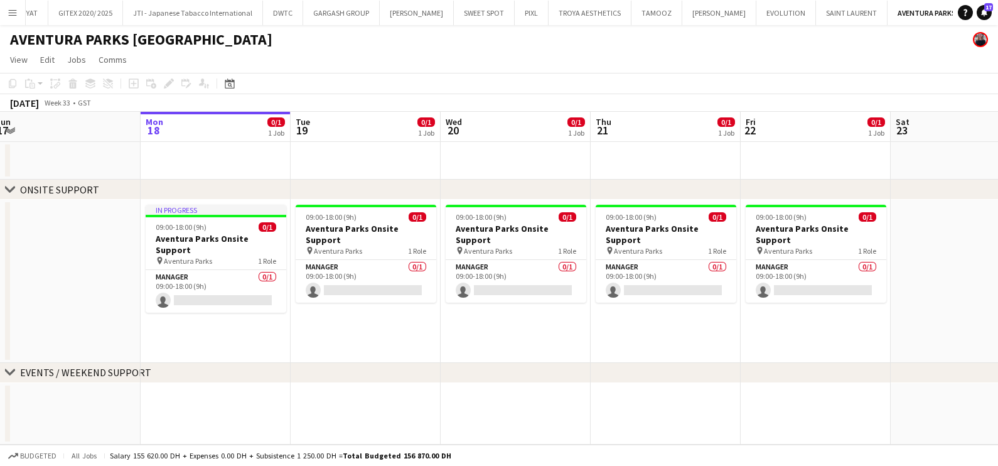
drag, startPoint x: 112, startPoint y: 269, endPoint x: 593, endPoint y: 290, distance: 482.0
click at [593, 290] on app-calendar-viewport "Fri 15 0/1 1 Job Sat 16 Sun 17 Mon 18 0/1 1 Job Tue 19 0/1 1 Job Wed 20 0/1 1 J…" at bounding box center [499, 278] width 998 height 333
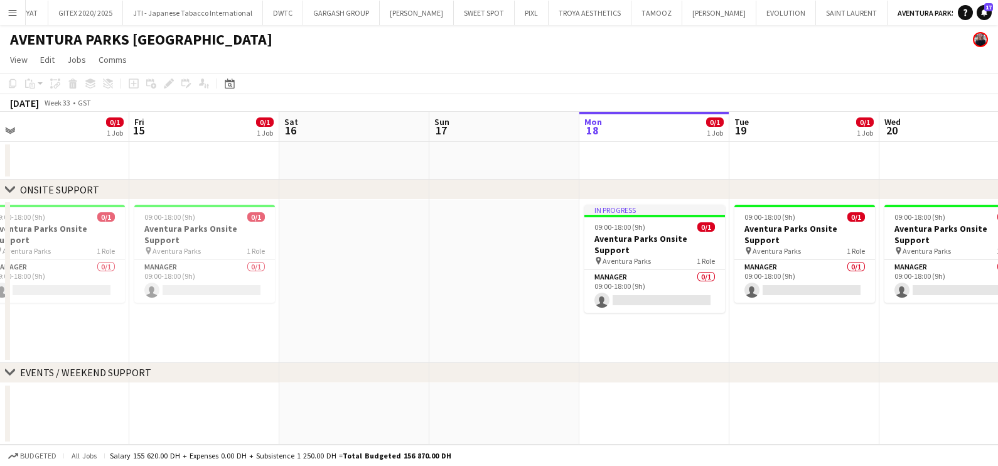
drag, startPoint x: 60, startPoint y: 290, endPoint x: 731, endPoint y: 310, distance: 671.4
click at [731, 310] on app-calendar-viewport "Tue 12 0/1 1 Job Wed 13 0/1 1 Job Thu 14 0/1 1 Job Fri 15 0/1 1 Job Sat 16 Sun …" at bounding box center [499, 278] width 998 height 333
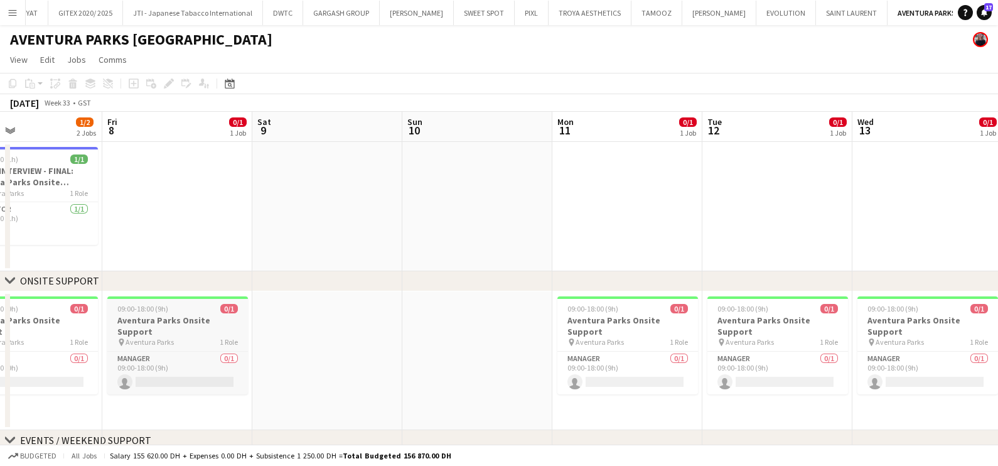
drag, startPoint x: 317, startPoint y: 345, endPoint x: 518, endPoint y: 338, distance: 201.0
click at [741, 345] on app-calendar-viewport "Tue 5 Wed 6 Thu 7 1/2 2 Jobs Fri 8 0/1 1 Job Sat 9 Sun 10 Mon 11 0/1 1 Job Tue …" at bounding box center [499, 300] width 998 height 376
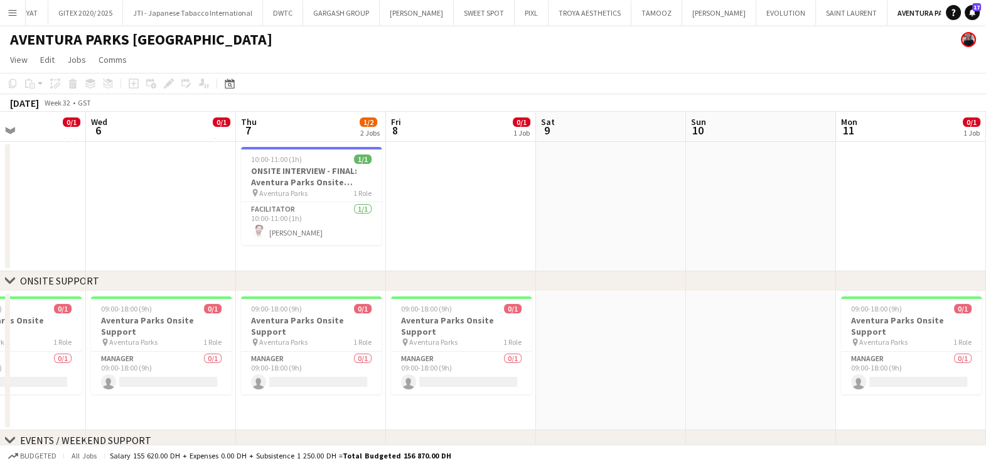
click at [836, 311] on app-calendar-viewport "Sun 3 Mon 4 1/2 2 Jobs Tue 5 0/1 1 Job Wed 6 0/1 1 Job Thu 7 1/2 2 Jobs Fri 8 0…" at bounding box center [493, 300] width 986 height 376
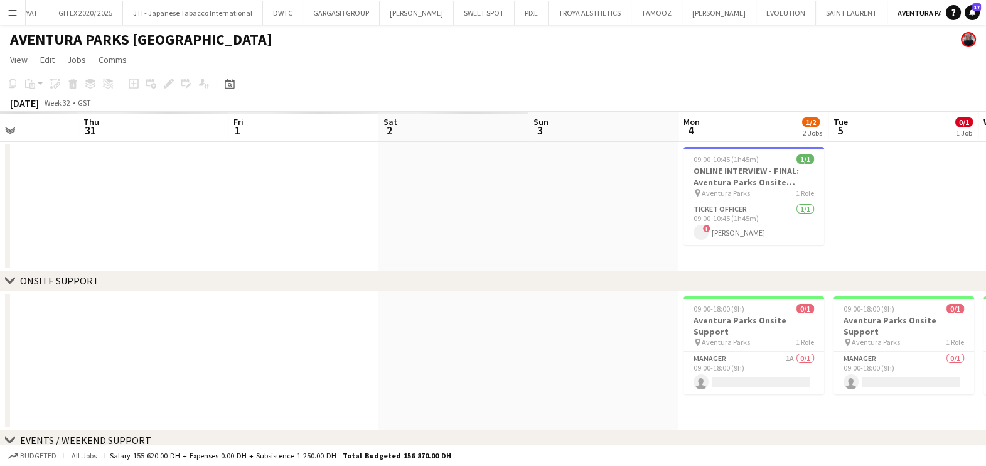
scroll to position [0, 0]
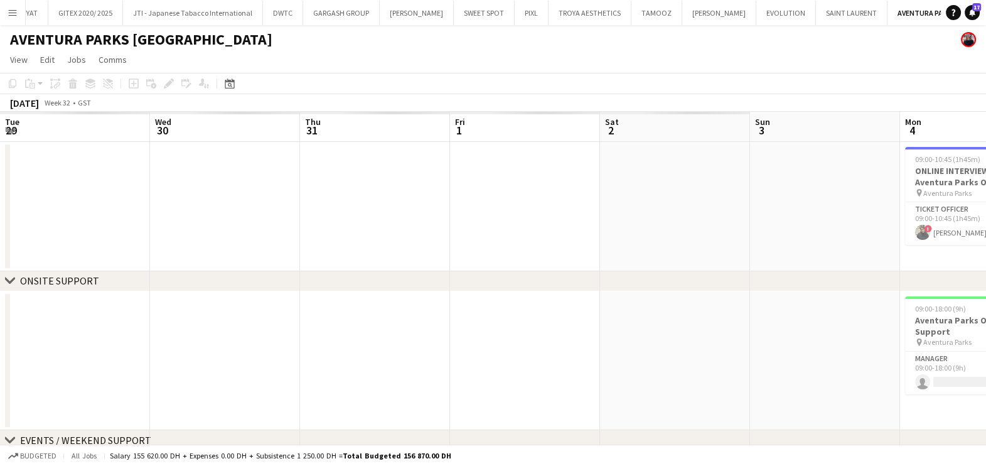
click at [863, 319] on app-calendar-viewport "Tue 29 Wed 30 Thu 31 Fri 1 Sat 2 Sun 3 Mon 4 1/2 2 Jobs Tue 5 0/1 1 Job Wed 6 0…" at bounding box center [493, 300] width 986 height 376
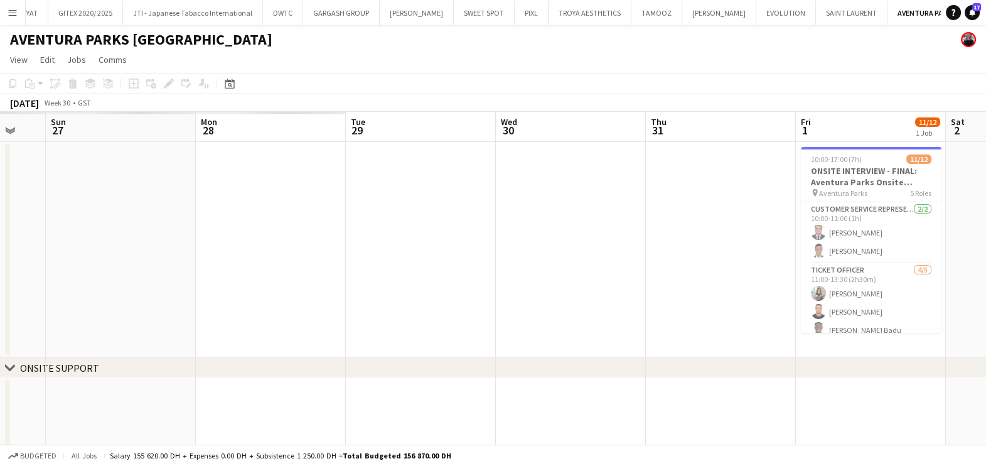
drag, startPoint x: 305, startPoint y: 378, endPoint x: 816, endPoint y: 434, distance: 513.5
click at [986, 458] on html "Menu Boards Boards Boards All jobs Status Workforce Workforce My Workforce Recr…" at bounding box center [493, 298] width 986 height 596
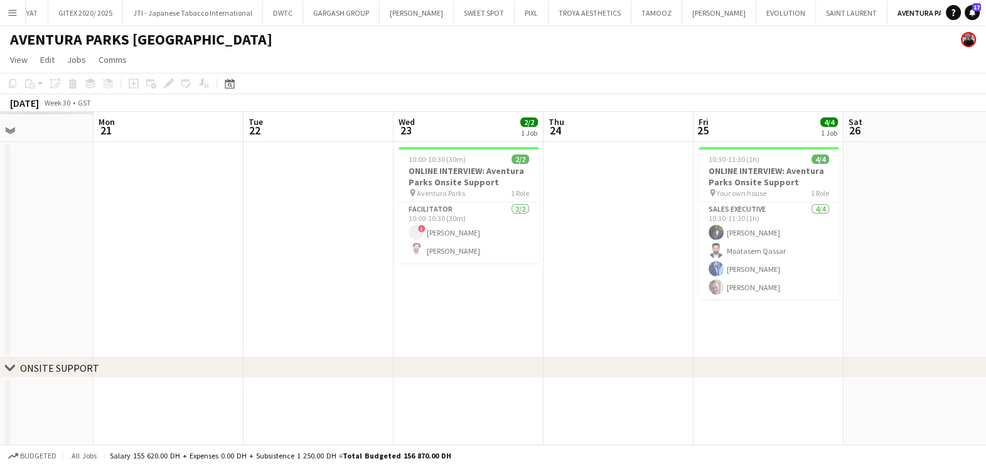
drag, startPoint x: 668, startPoint y: 405, endPoint x: 756, endPoint y: 405, distance: 87.9
click at [757, 405] on app-calendar-viewport "Fri 18 Sat 19 Sun 20 Mon 21 Tue 22 Wed 23 2/2 1 Job Thu 24 Fri 25 4/4 1 Job Sat…" at bounding box center [493, 343] width 986 height 463
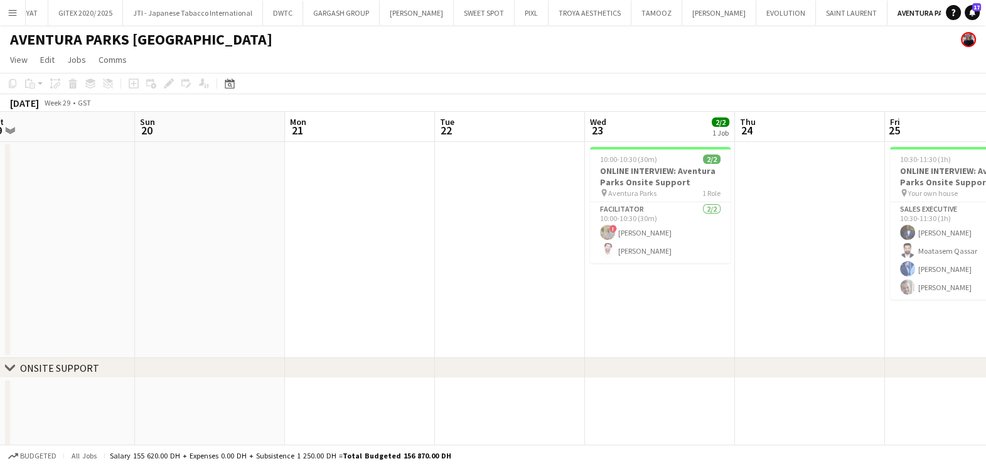
drag, startPoint x: 292, startPoint y: 362, endPoint x: 974, endPoint y: 364, distance: 682.4
click at [986, 387] on html "Menu Boards Boards Boards All jobs Status Workforce Workforce My Workforce Recr…" at bounding box center [493, 298] width 986 height 596
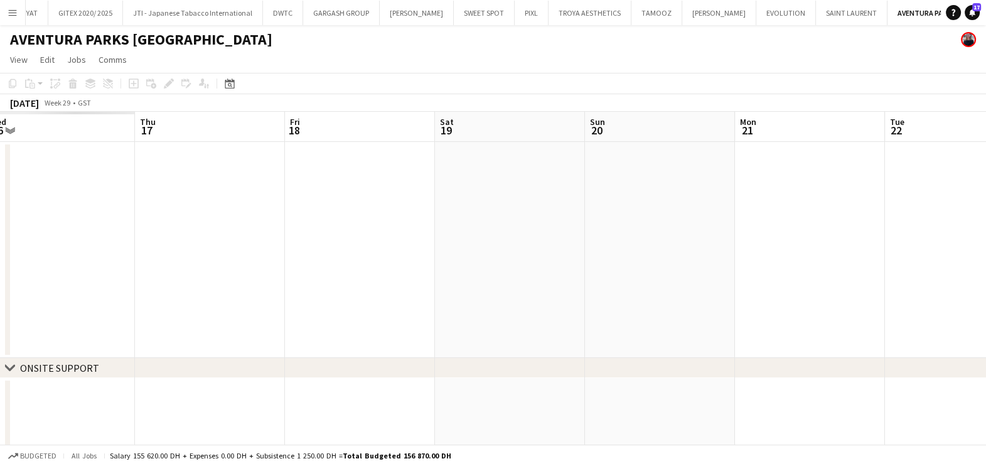
drag, startPoint x: 660, startPoint y: 217, endPoint x: 217, endPoint y: 239, distance: 443.1
click at [719, 237] on app-calendar-viewport "Mon 14 Tue 15 Wed 16 Thu 17 Fri 18 Sat 19 Sun 20 Mon 21 Tue 22 Wed 23 2/2 1 Job…" at bounding box center [493, 343] width 986 height 463
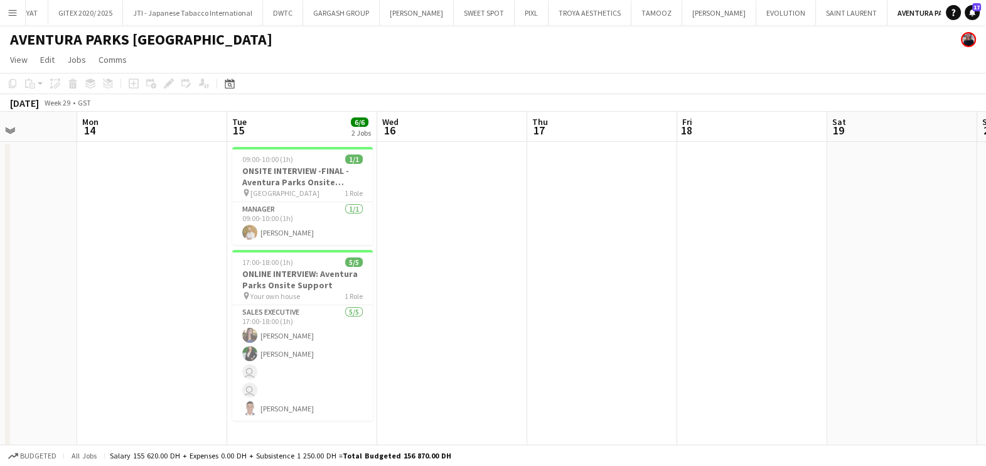
click at [719, 323] on app-calendar-viewport "Sat 12 Sun 13 Mon 14 Tue 15 6/6 2 Jobs Wed 16 Thu 17 Fri 18 Sat 19 Sun 20 Mon 2…" at bounding box center [493, 388] width 986 height 553
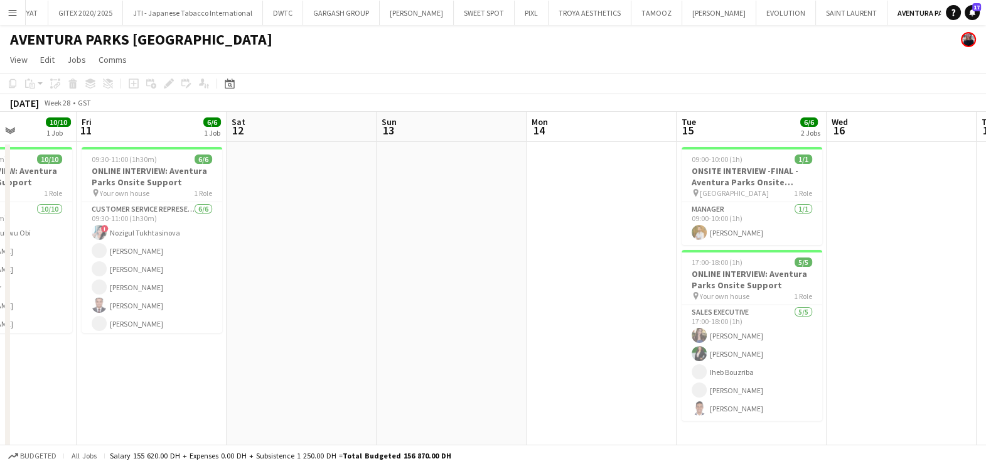
scroll to position [0, 352]
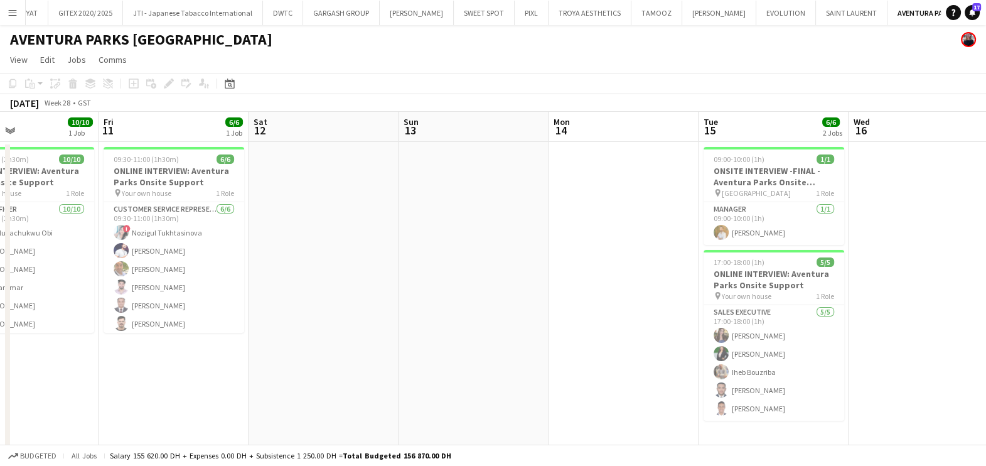
drag, startPoint x: 336, startPoint y: 301, endPoint x: 509, endPoint y: 312, distance: 173.0
click at [509, 312] on app-calendar-viewport "Tue 8 Wed 9 2/2 1 Job Thu 10 10/10 1 Job Fri 11 6/6 1 Job Sat 12 Sun 13 Mon 14 …" at bounding box center [493, 388] width 986 height 553
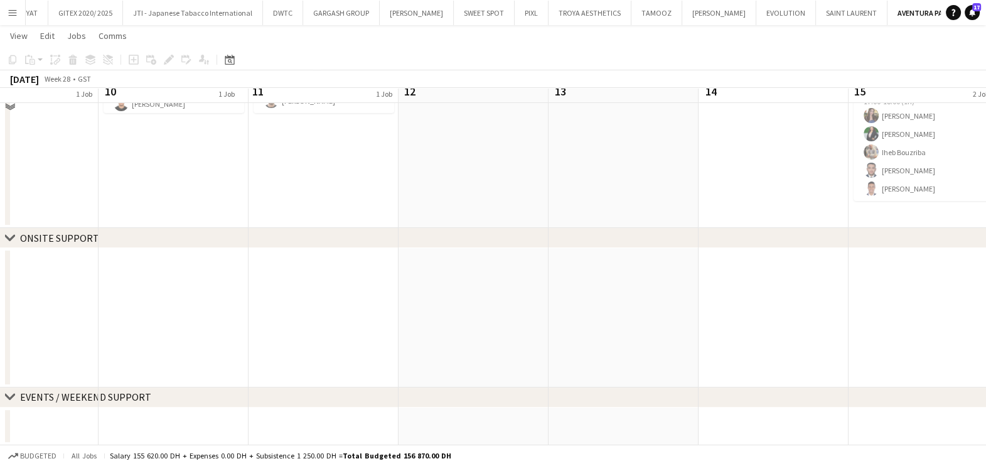
scroll to position [0, 0]
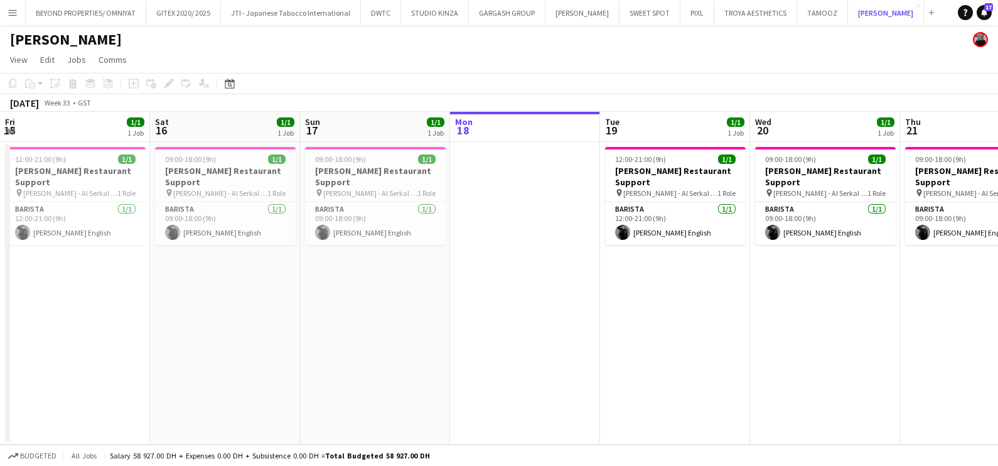
scroll to position [0, 300]
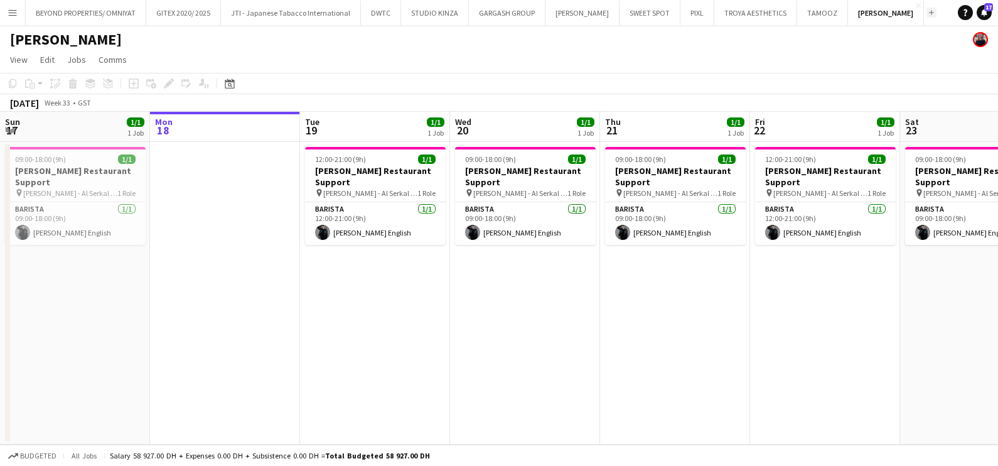
click at [929, 14] on app-icon "Add" at bounding box center [931, 12] width 5 height 5
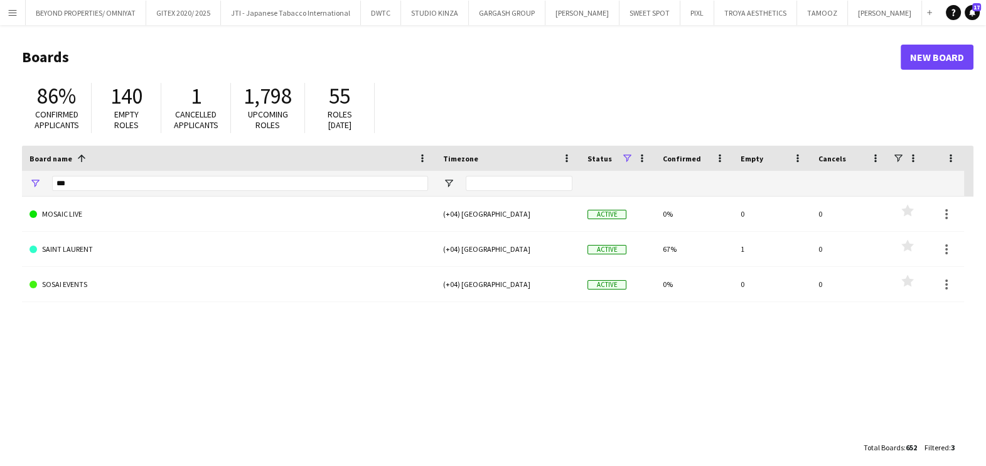
click at [202, 191] on div "***" at bounding box center [240, 183] width 376 height 25
click at [203, 186] on input "***" at bounding box center [240, 183] width 376 height 15
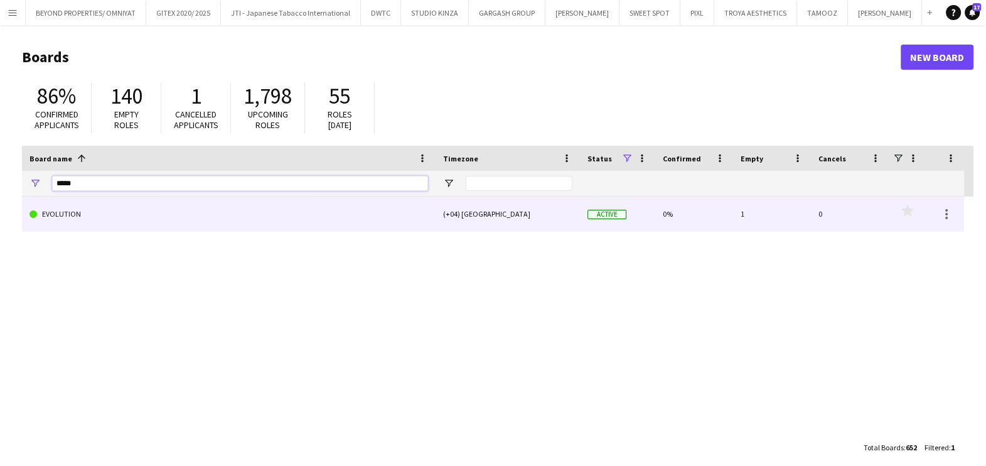
type input "*****"
click at [110, 206] on link "EVOLUTION" at bounding box center [229, 214] width 399 height 35
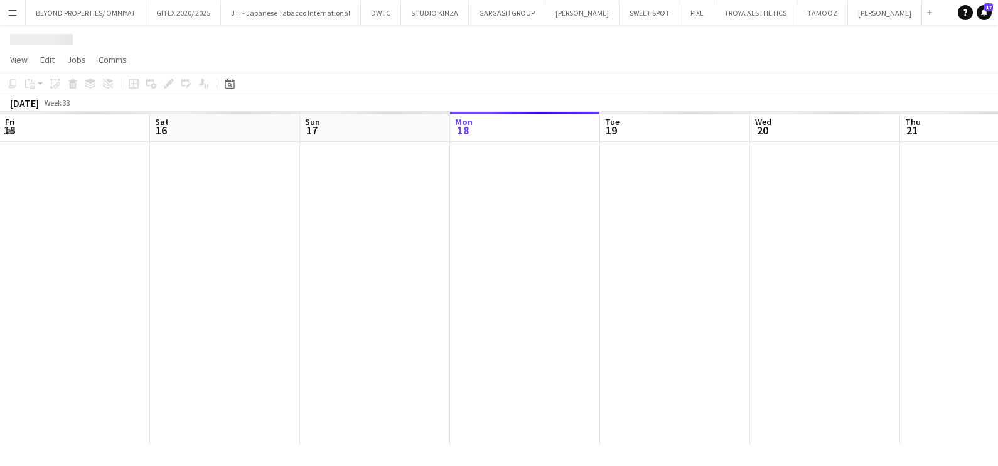
scroll to position [0, 300]
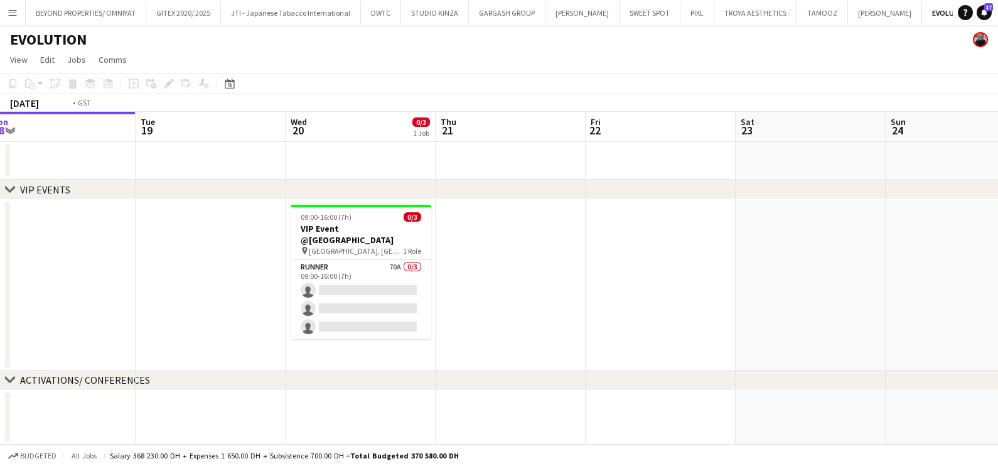
drag, startPoint x: 609, startPoint y: 237, endPoint x: 207, endPoint y: 239, distance: 401.8
click at [252, 239] on app-calendar-viewport "Fri 15 Sat 16 Sun 17 Mon 18 Tue 19 Wed 20 0/3 1 Job Thu 21 Fri 22 Sat 23 Sun 24…" at bounding box center [499, 278] width 998 height 333
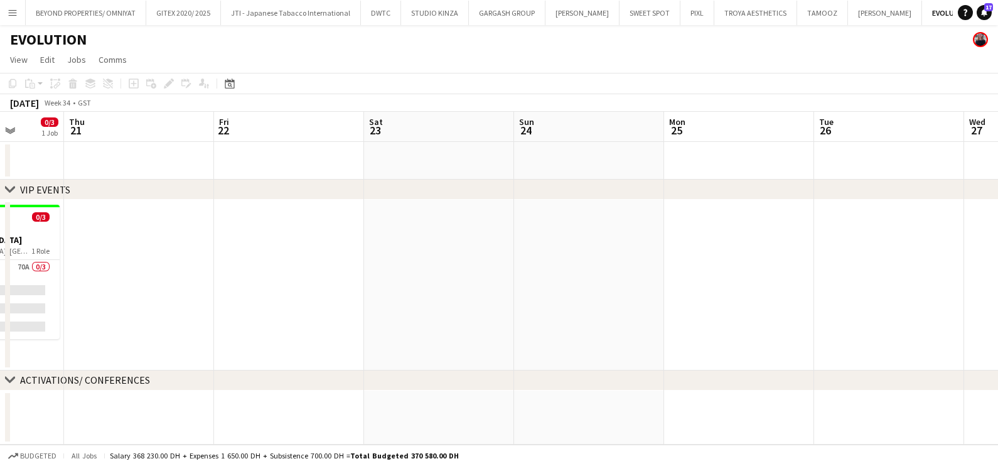
drag, startPoint x: 505, startPoint y: 240, endPoint x: 68, endPoint y: 240, distance: 437.6
click at [0, 240] on html "Menu Boards Boards Boards All jobs Status Workforce Workforce My Workforce Recr…" at bounding box center [499, 233] width 998 height 466
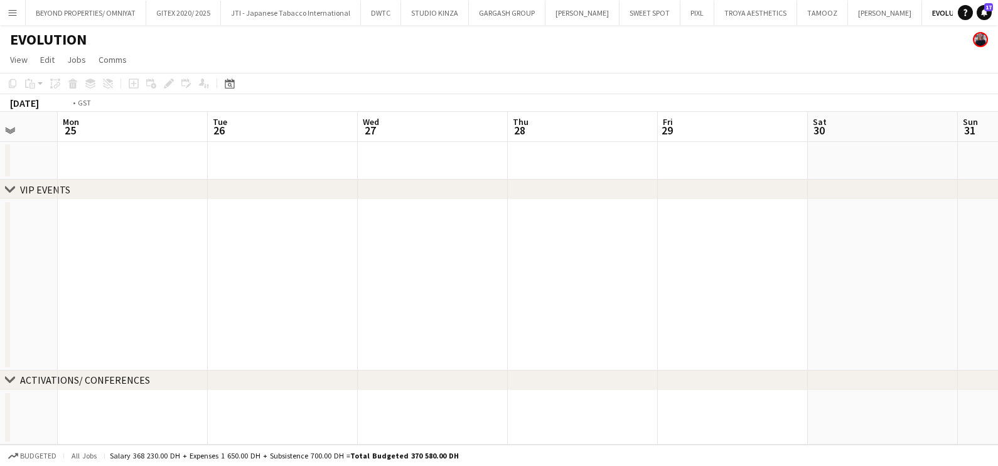
scroll to position [0, 424]
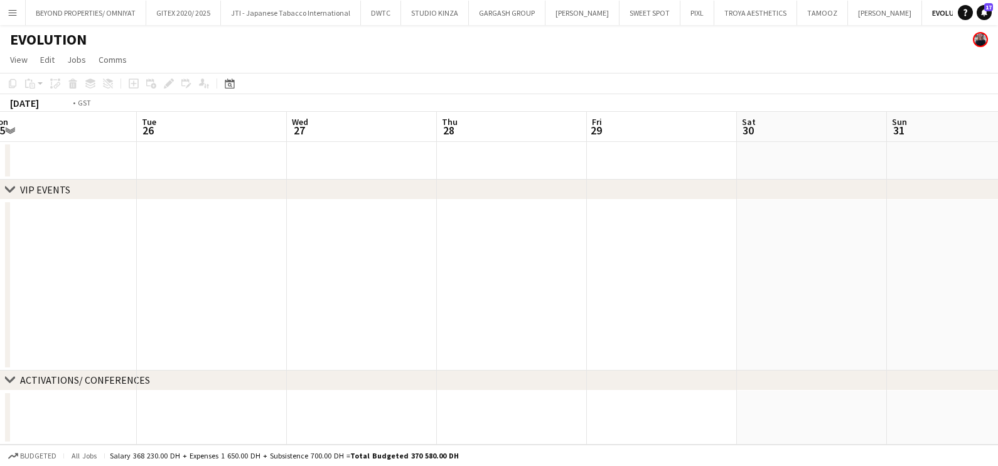
drag, startPoint x: 374, startPoint y: 235, endPoint x: 173, endPoint y: 235, distance: 200.9
click at [172, 235] on app-calendar-viewport "Fri 22 Sat 23 Sun 24 Mon 25 Tue 26 Wed 27 Thu 28 Fri 29 Sat 30 Sun 31 Mon 1 Tue…" at bounding box center [499, 278] width 998 height 333
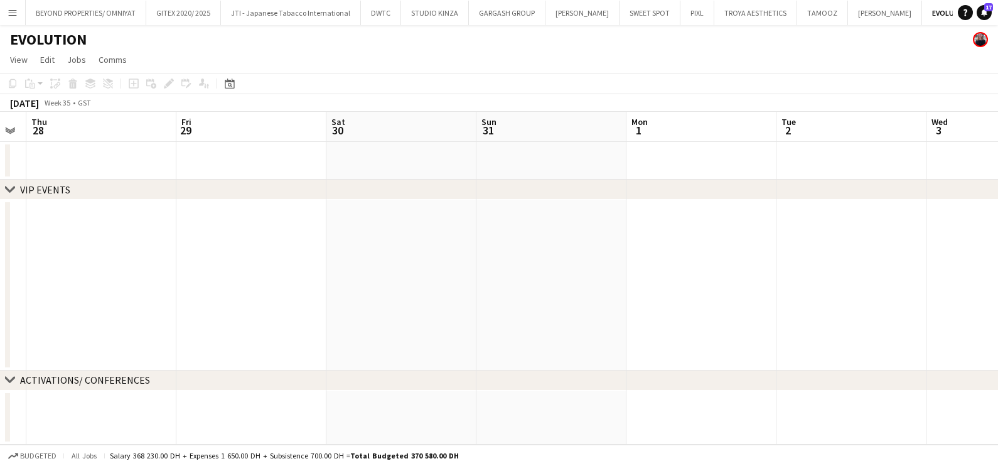
click at [374, 240] on app-date-cell at bounding box center [401, 285] width 150 height 171
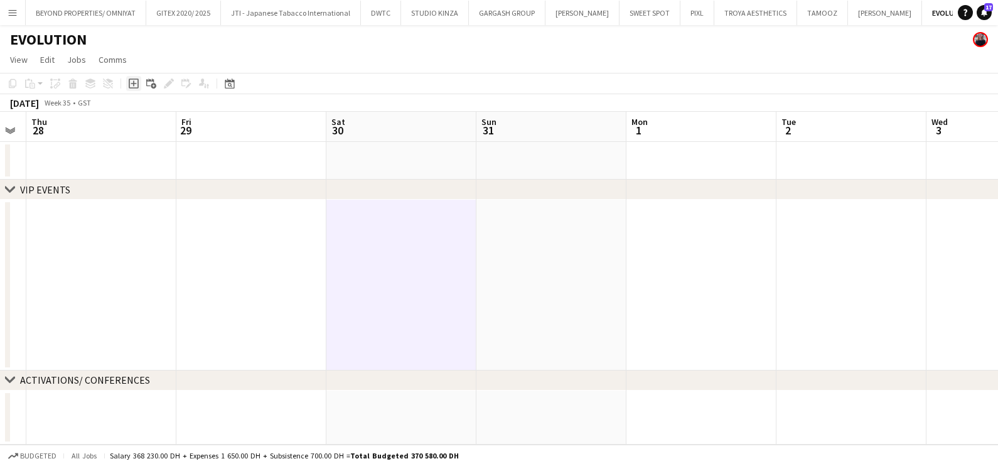
click at [127, 84] on div "Add job" at bounding box center [133, 83] width 15 height 15
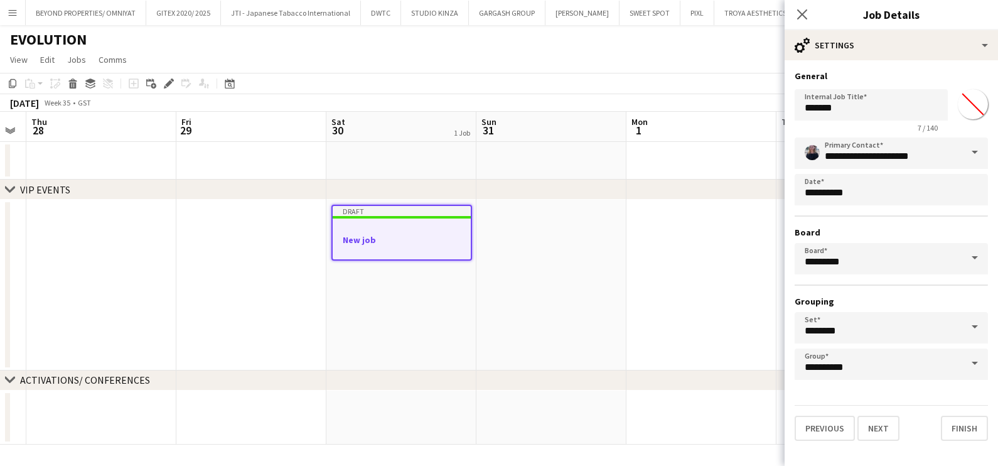
click at [326, 226] on app-date-cell "Draft New job" at bounding box center [401, 285] width 150 height 171
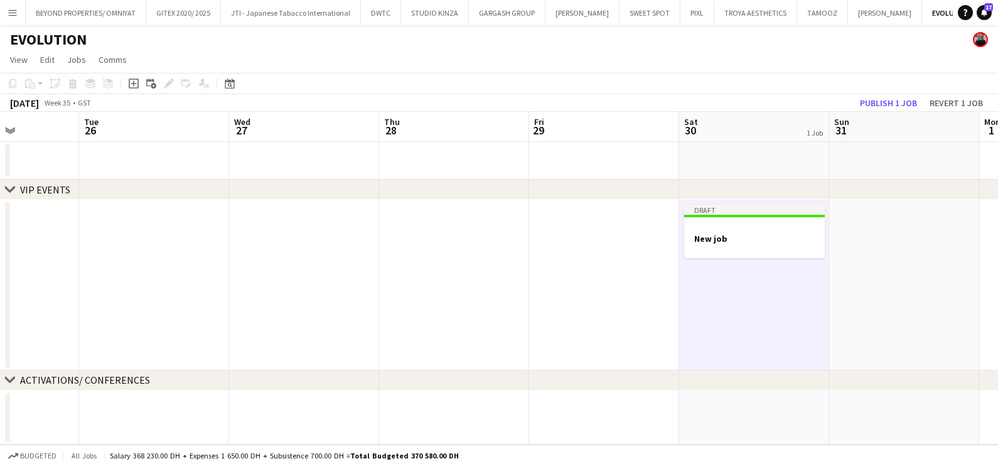
drag, startPoint x: 259, startPoint y: 251, endPoint x: 796, endPoint y: 301, distance: 539.7
click at [769, 300] on app-calendar-viewport "Sat 23 Sun 24 Mon 25 Tue 26 Wed 27 Thu 28 Fri 29 Sat 30 1 Job Sun 31 Mon 1 Tue …" at bounding box center [499, 278] width 998 height 333
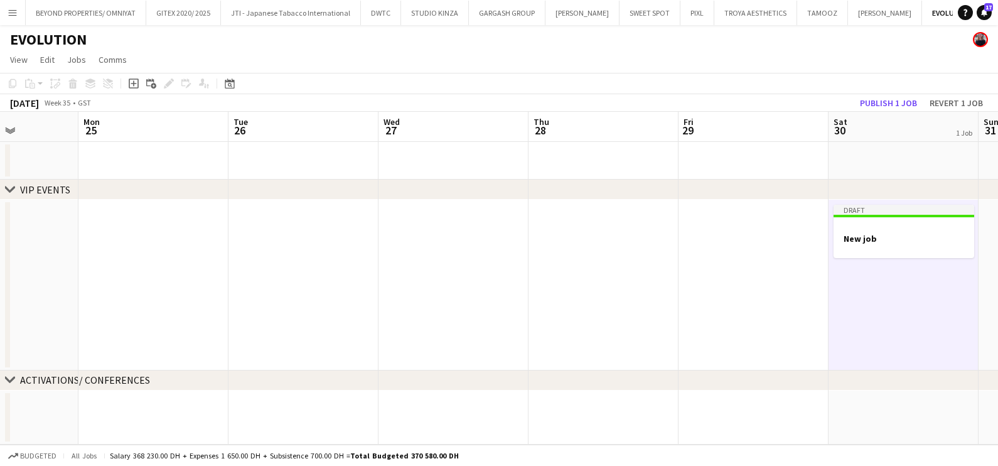
drag, startPoint x: 596, startPoint y: 301, endPoint x: 857, endPoint y: 300, distance: 260.5
click at [873, 301] on app-calendar-viewport "Fri 22 Sat 23 Sun 24 Mon 25 Tue 26 Wed 27 Thu 28 Fri 29 Sat 30 1 Job Sun 31 Mon…" at bounding box center [499, 278] width 998 height 333
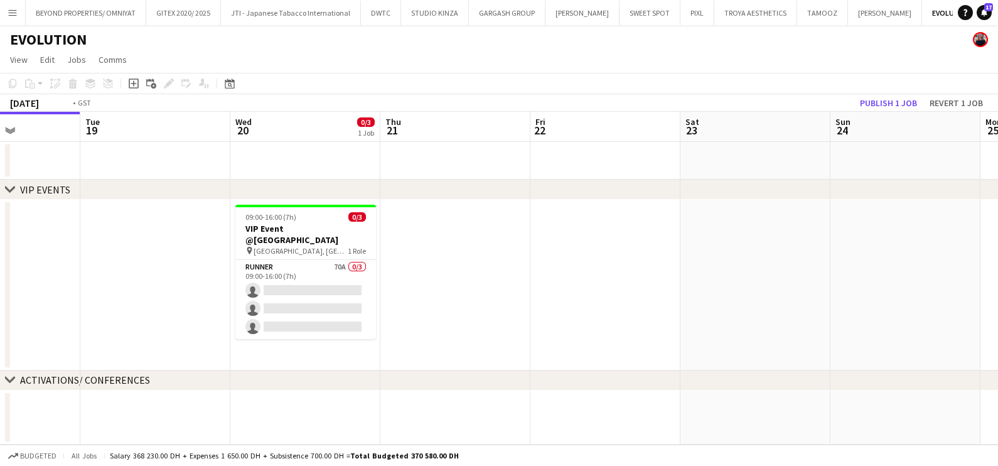
drag, startPoint x: 238, startPoint y: 298, endPoint x: 713, endPoint y: 302, distance: 475.3
click at [713, 302] on app-calendar-viewport "Sat 16 Sun 17 Mon 18 Tue 19 Wed 20 0/3 1 Job Thu 21 Fri 22 Sat 23 Sun 24 Mon 25…" at bounding box center [499, 278] width 998 height 333
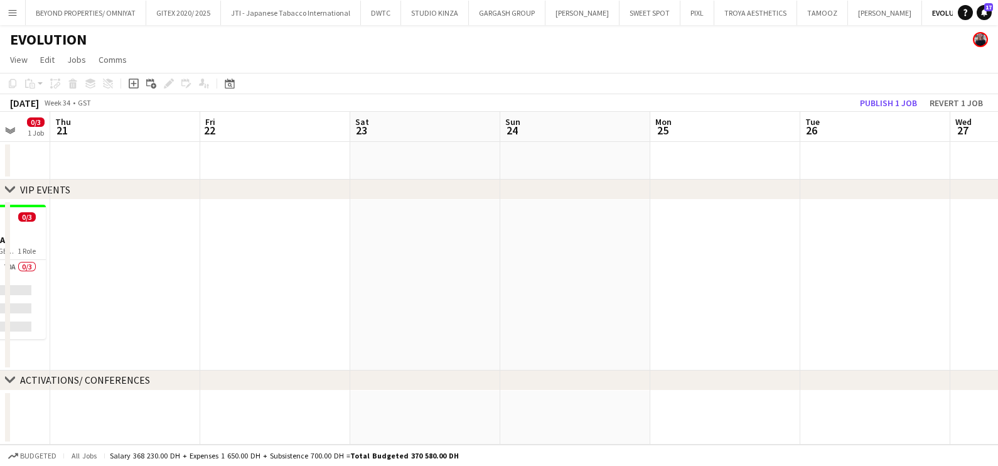
drag, startPoint x: 537, startPoint y: 280, endPoint x: 0, endPoint y: 281, distance: 536.8
click at [0, 280] on html "Menu Boards Boards Boards All jobs Status Workforce Workforce My Workforce Recr…" at bounding box center [499, 233] width 998 height 466
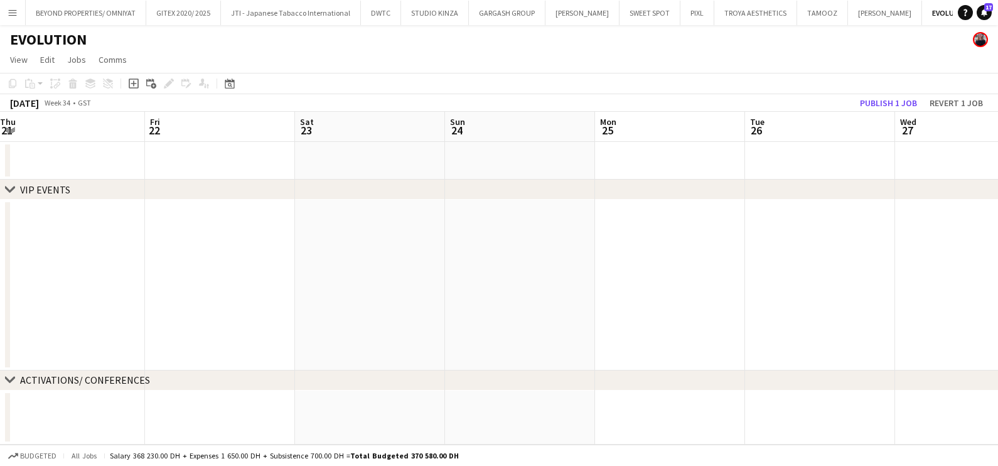
drag, startPoint x: 352, startPoint y: 283, endPoint x: 52, endPoint y: 283, distance: 299.5
click at [49, 283] on app-calendar-viewport "Mon 18 Tue 19 Wed 20 0/3 1 Job Thu 21 Fri 22 Sat 23 Sun 24 Mon 25 Tue 26 Wed 27…" at bounding box center [499, 278] width 998 height 333
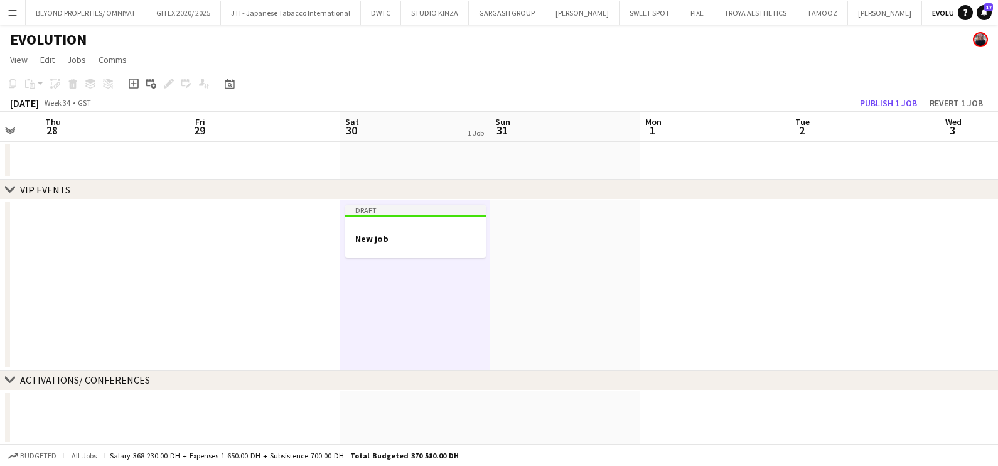
drag, startPoint x: 590, startPoint y: 289, endPoint x: 135, endPoint y: 288, distance: 455.2
click at [112, 289] on app-calendar-viewport "Sun 24 Mon 25 Tue 26 Wed 27 Thu 28 Fri 29 Sat 30 1 Job Sun 31 Mon 1 Tue 2 Wed 3…" at bounding box center [499, 278] width 998 height 333
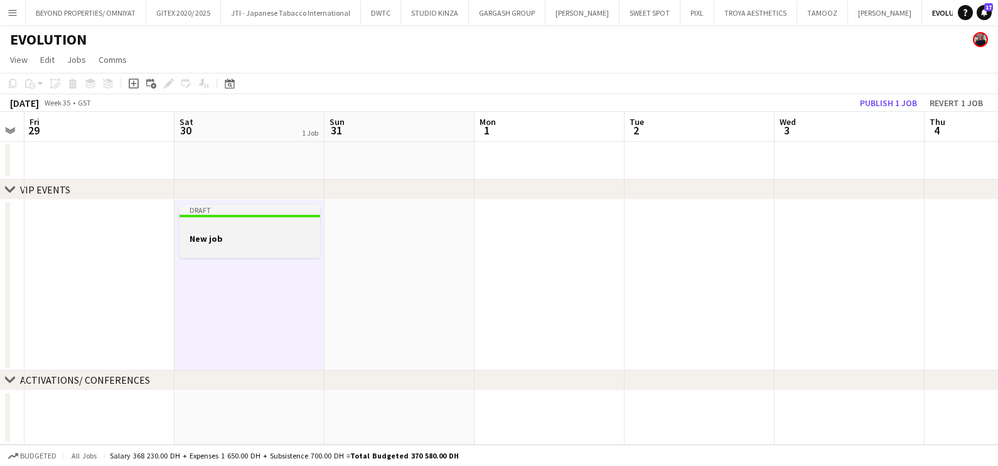
click at [227, 239] on h3 "New job" at bounding box center [250, 238] width 141 height 11
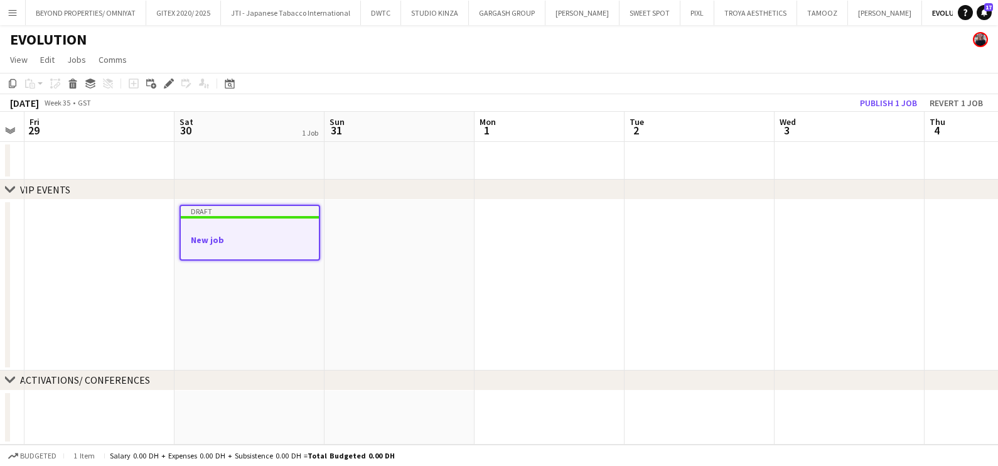
click at [236, 232] on div at bounding box center [250, 227] width 138 height 9
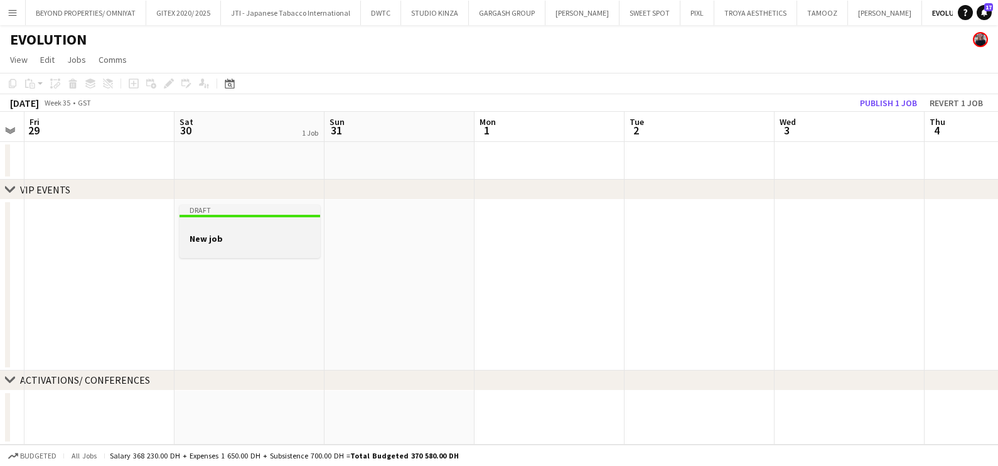
click at [236, 233] on h3 "New job" at bounding box center [250, 238] width 141 height 11
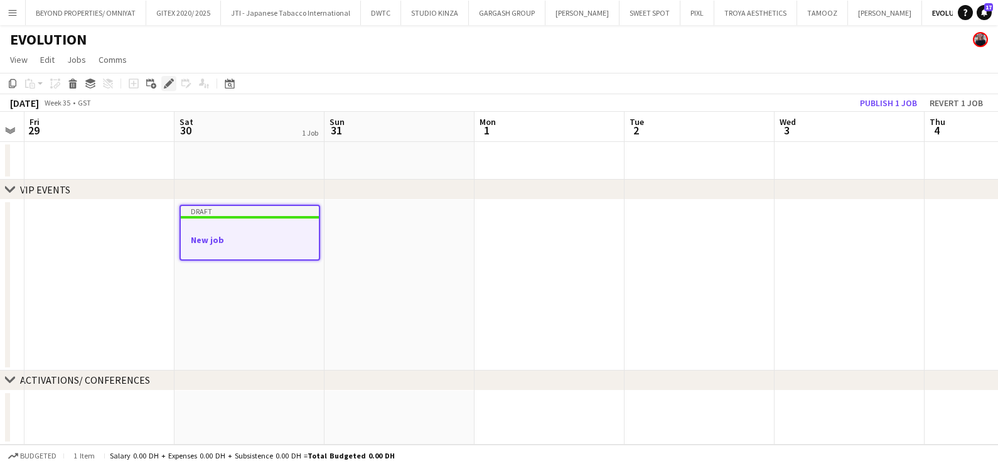
click at [170, 86] on icon "Edit" at bounding box center [169, 83] width 10 height 10
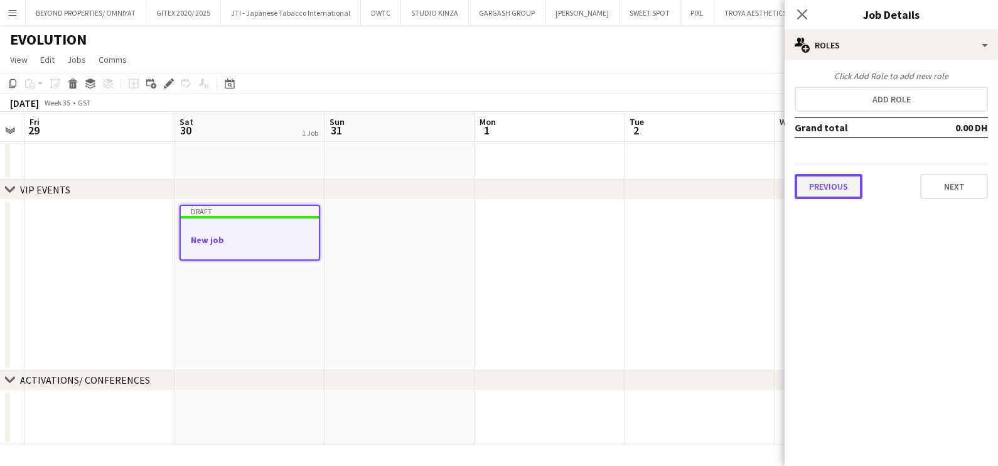
click at [832, 191] on button "Previous" at bounding box center [829, 186] width 68 height 25
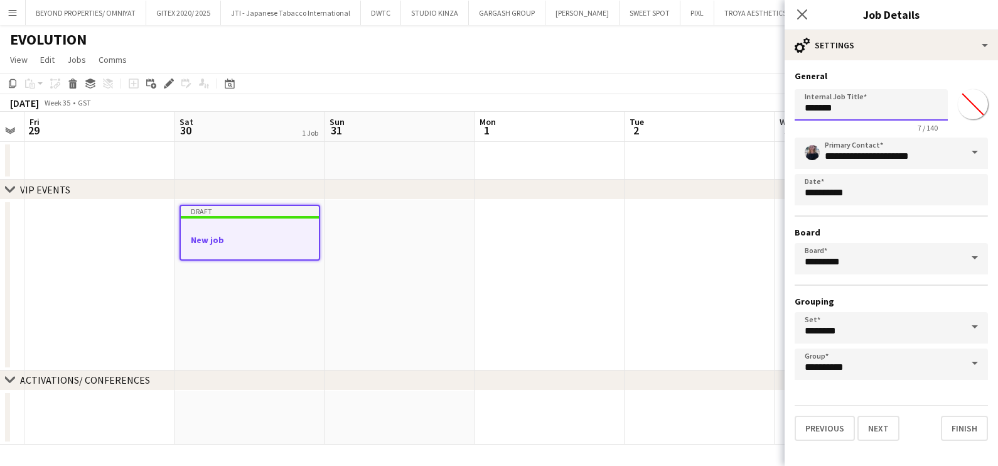
click at [832, 96] on input "*******" at bounding box center [871, 104] width 153 height 31
paste input "**********"
drag, startPoint x: 831, startPoint y: 107, endPoint x: 838, endPoint y: 107, distance: 7.5
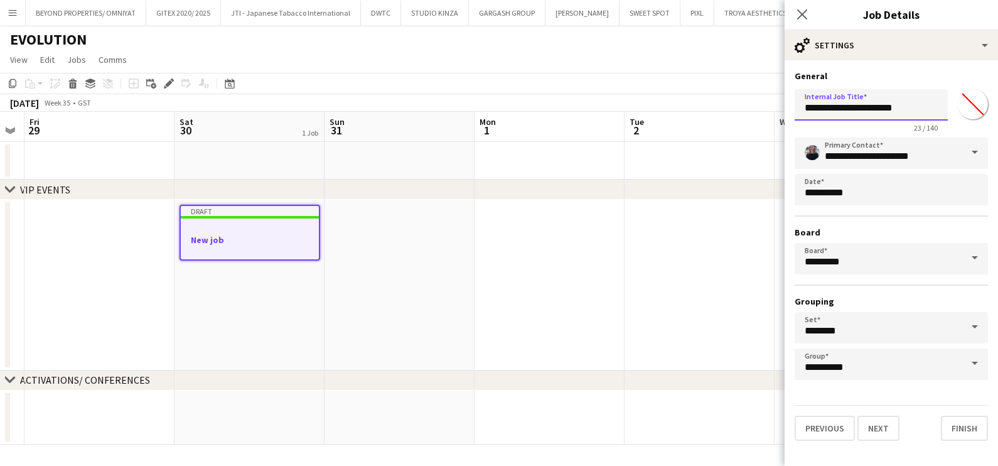
click at [866, 107] on input "**********" at bounding box center [871, 104] width 153 height 31
drag, startPoint x: 834, startPoint y: 112, endPoint x: 756, endPoint y: 109, distance: 78.5
click at [757, 109] on body "Menu Boards Boards Boards All jobs Status Workforce Workforce My Workforce Recr…" at bounding box center [499, 233] width 998 height 466
click at [896, 110] on input "**********" at bounding box center [871, 104] width 153 height 31
paste input "*****"
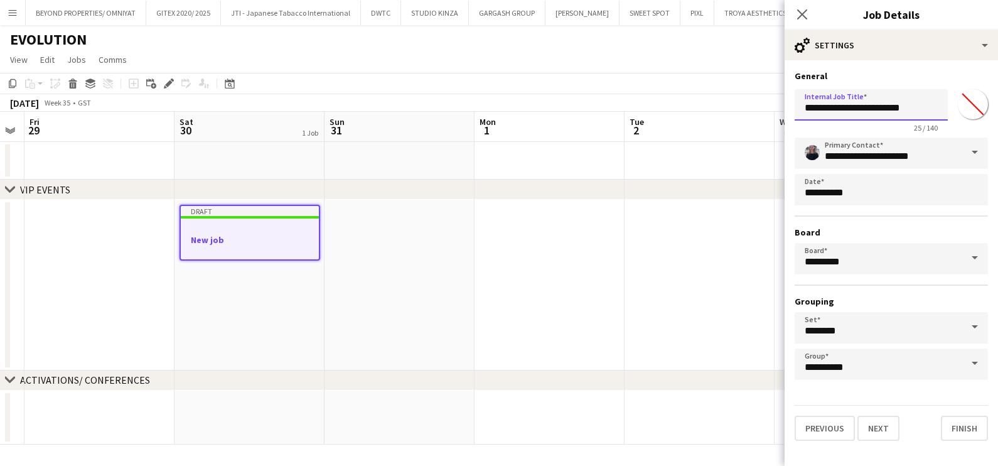
type input "**********"
click at [980, 92] on input "*******" at bounding box center [972, 104] width 45 height 45
type input "*******"
click at [878, 418] on button "Next" at bounding box center [879, 428] width 42 height 25
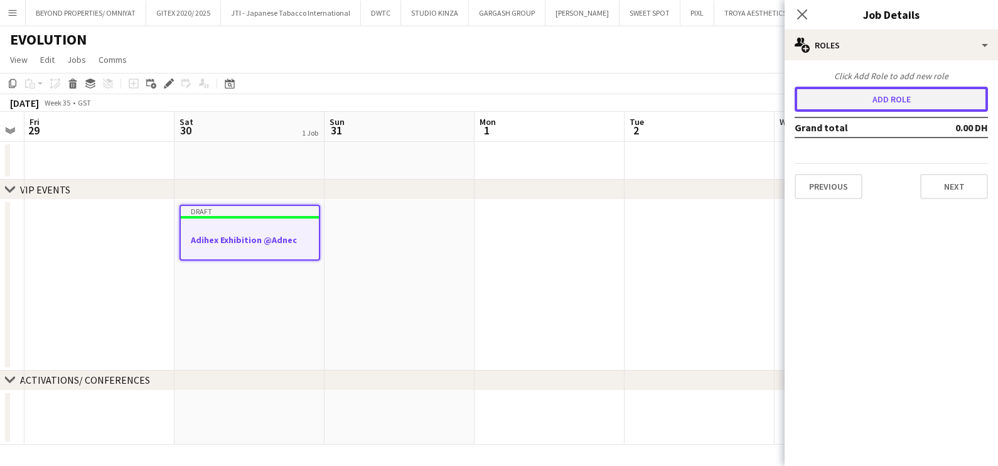
click at [869, 100] on button "Add role" at bounding box center [891, 99] width 193 height 25
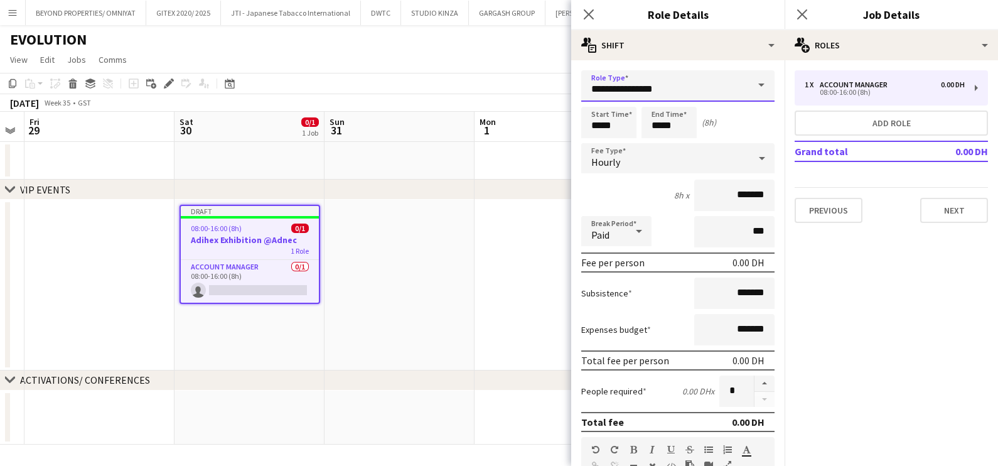
click at [657, 77] on input "**********" at bounding box center [677, 85] width 193 height 31
click at [658, 77] on input "**********" at bounding box center [677, 85] width 193 height 31
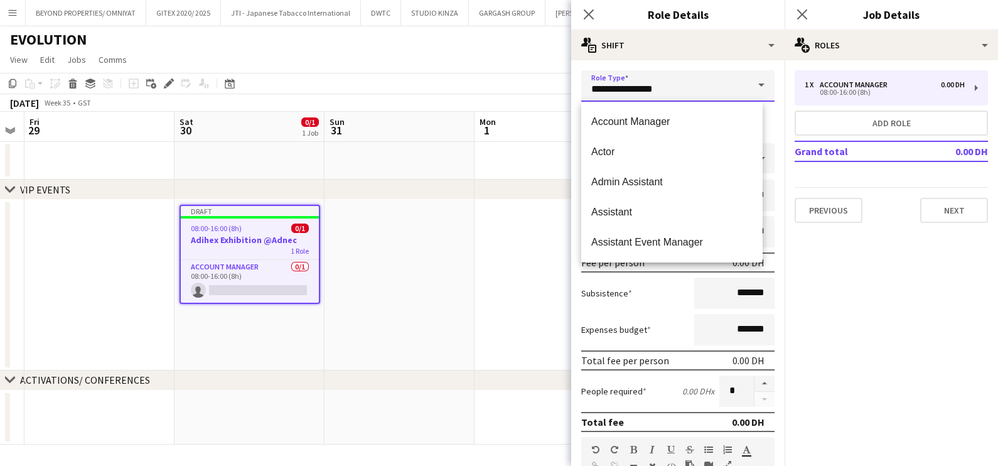
click at [659, 77] on input "**********" at bounding box center [677, 85] width 193 height 31
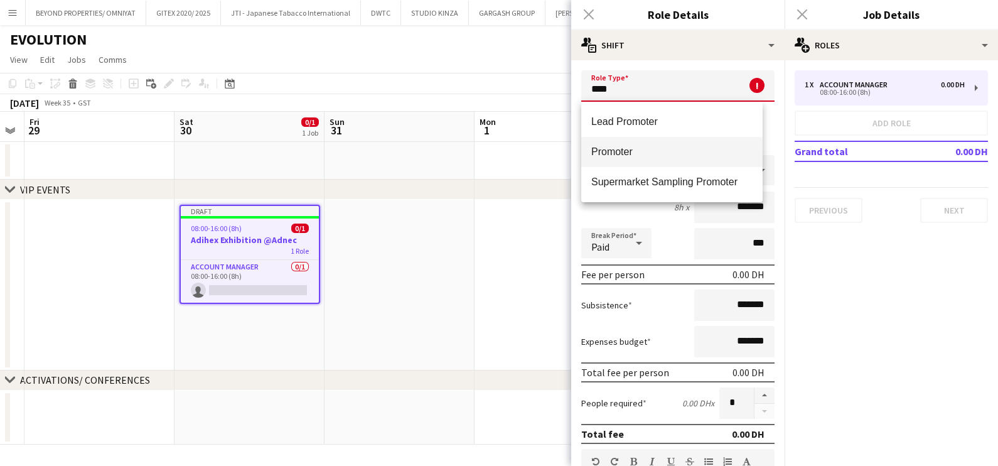
click at [647, 155] on span "Promoter" at bounding box center [671, 152] width 161 height 12
type input "********"
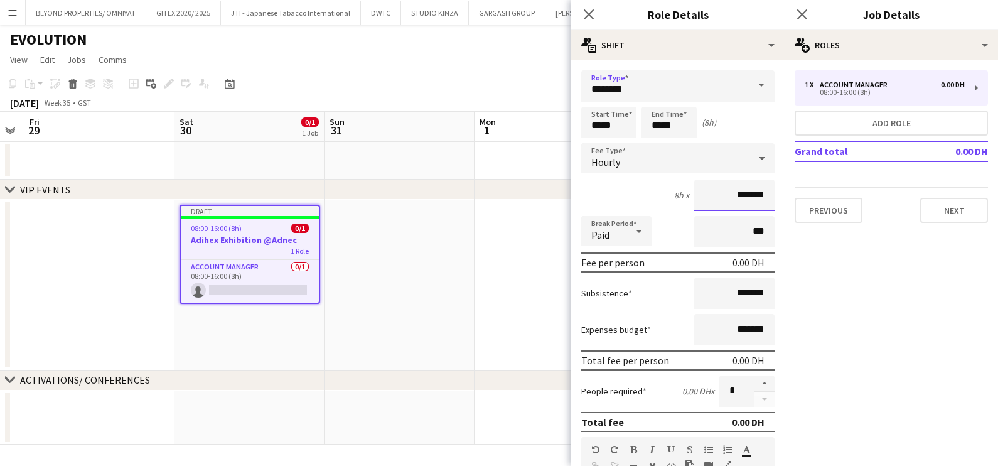
click at [709, 186] on input "*******" at bounding box center [734, 195] width 80 height 31
type input "********"
click at [755, 380] on button "button" at bounding box center [765, 383] width 20 height 16
type input "*"
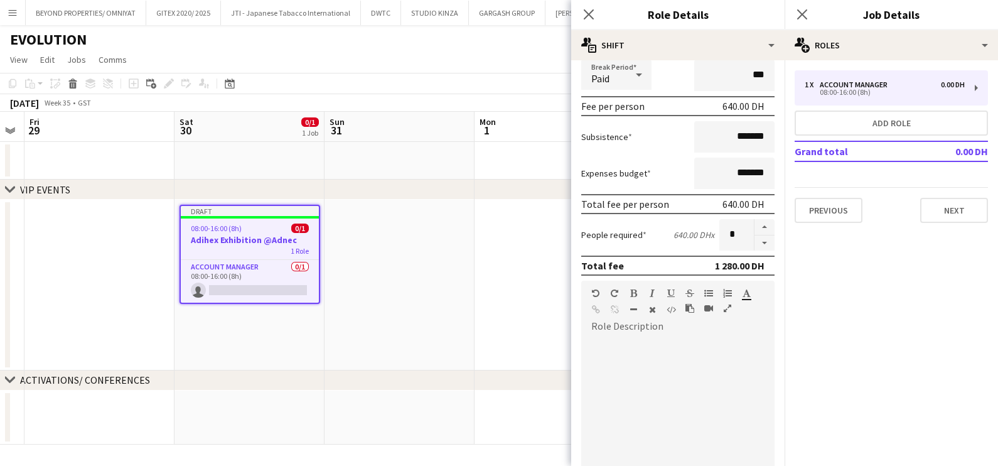
scroll to position [316, 0]
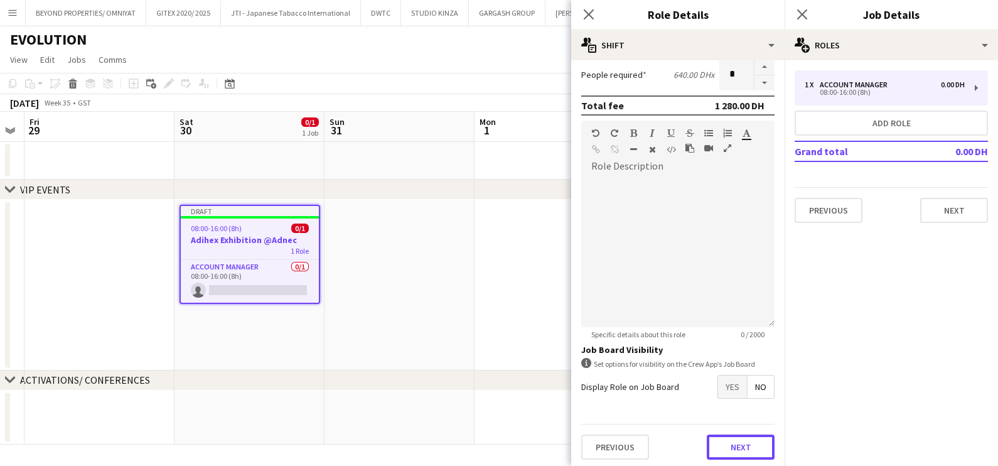
click at [746, 444] on button "Next" at bounding box center [741, 446] width 68 height 25
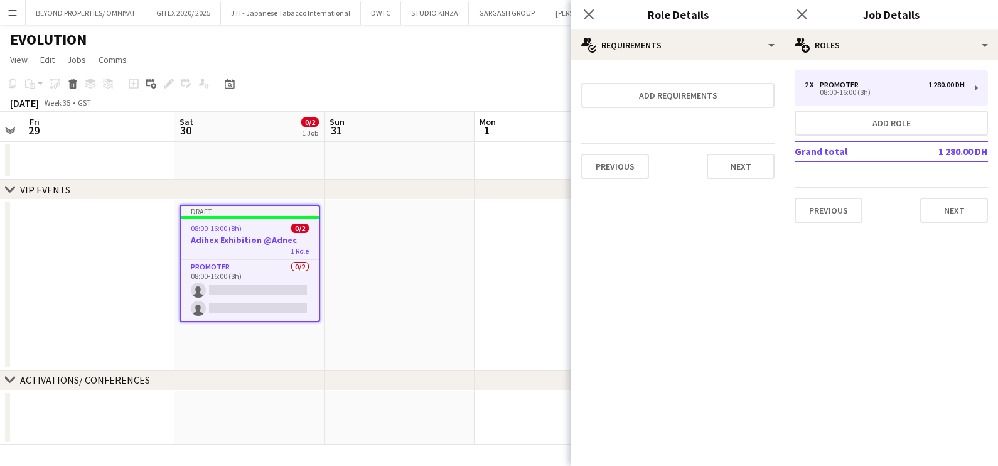
scroll to position [0, 0]
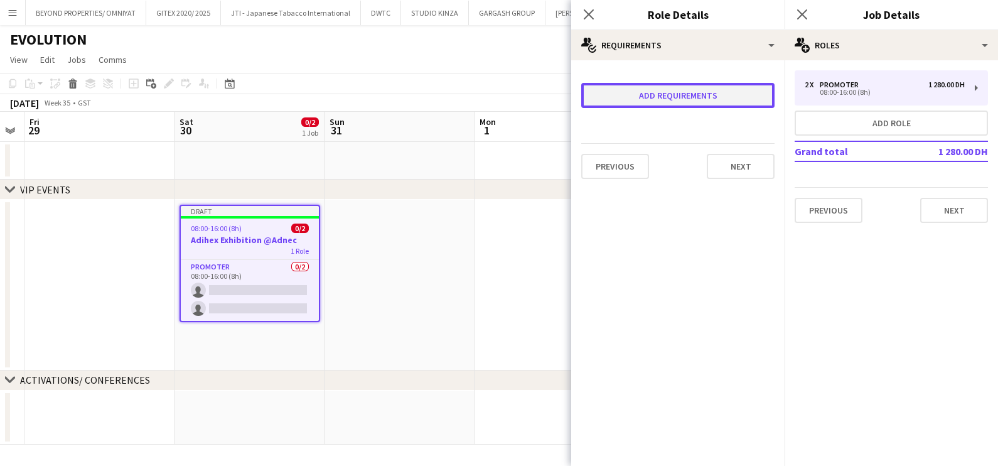
click at [619, 97] on button "Add requirements" at bounding box center [677, 95] width 193 height 25
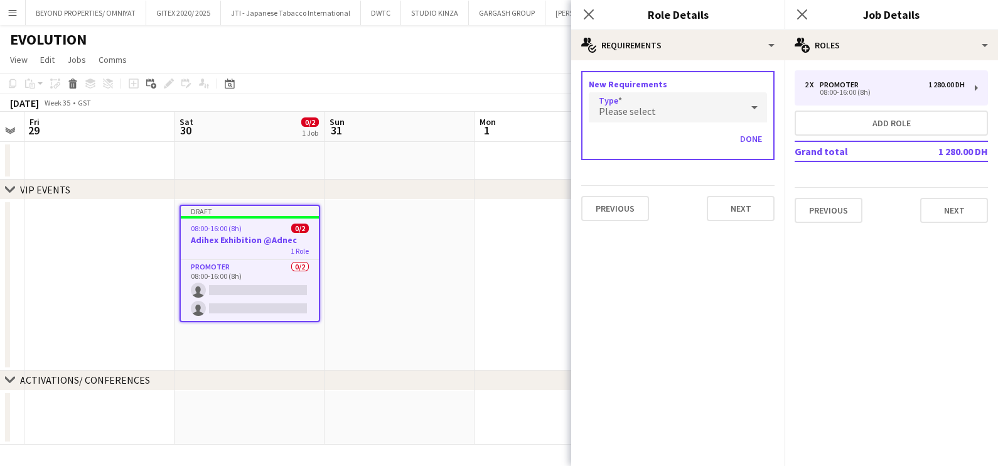
click at [640, 113] on span "Please select" at bounding box center [627, 111] width 57 height 13
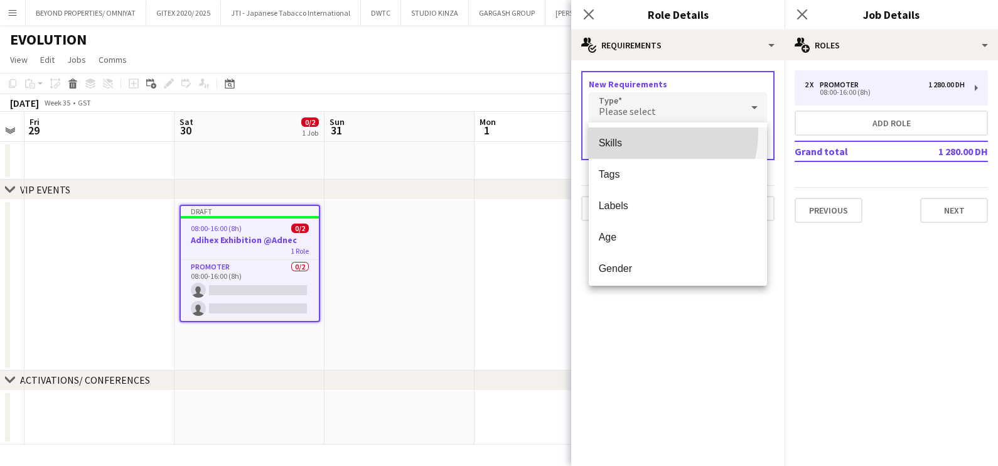
click at [637, 132] on mat-option "Skills" at bounding box center [678, 142] width 179 height 31
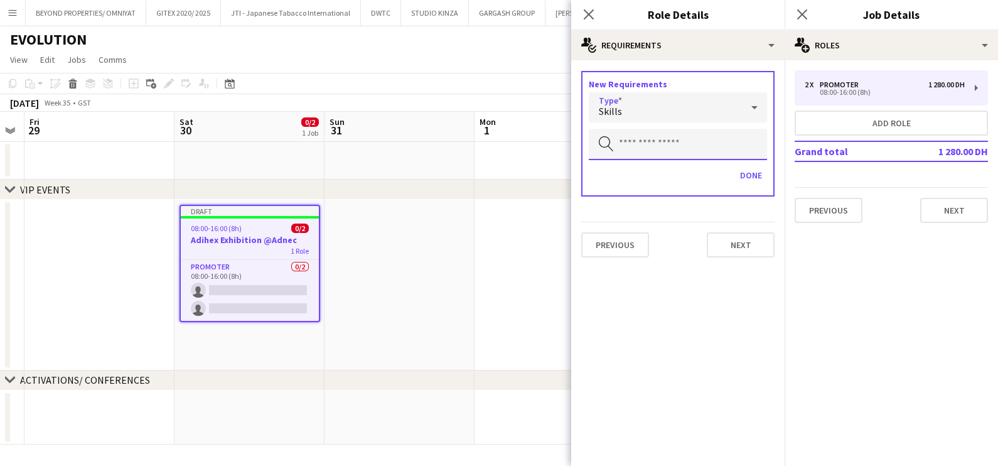
click at [634, 146] on input "text" at bounding box center [678, 144] width 178 height 31
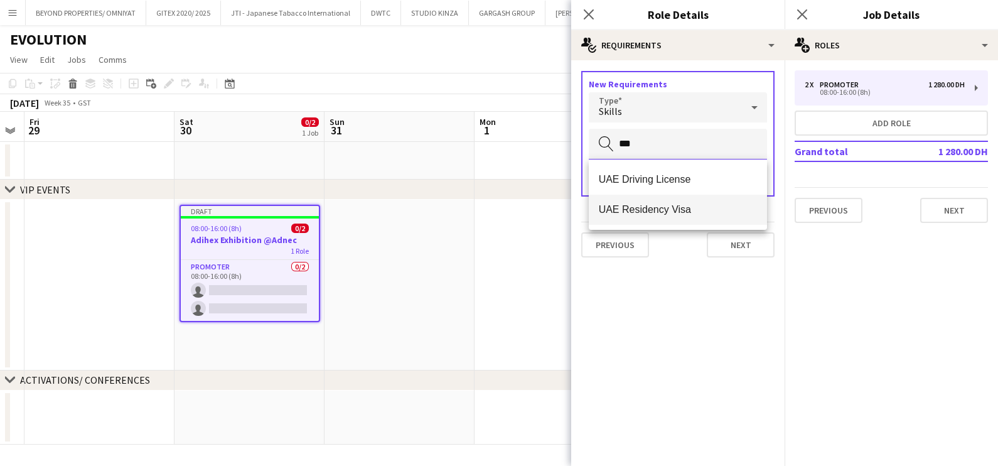
type input "***"
click at [631, 205] on span "UAE Residency Visa" at bounding box center [678, 209] width 159 height 12
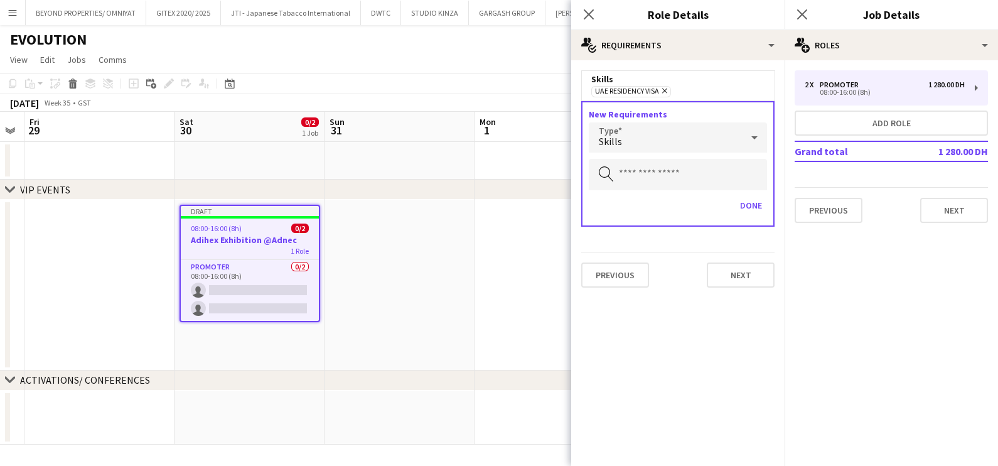
click at [695, 129] on div "Skills" at bounding box center [665, 137] width 153 height 30
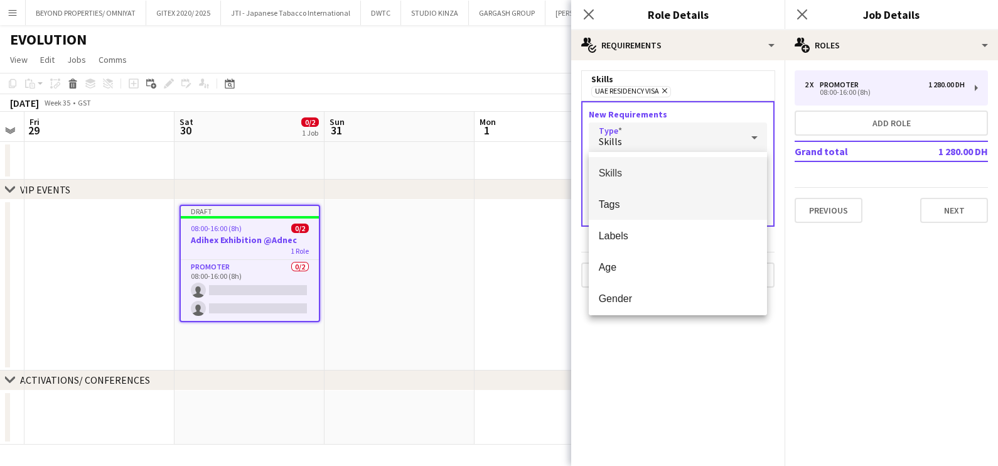
click at [692, 197] on mat-option "Tags" at bounding box center [678, 203] width 179 height 31
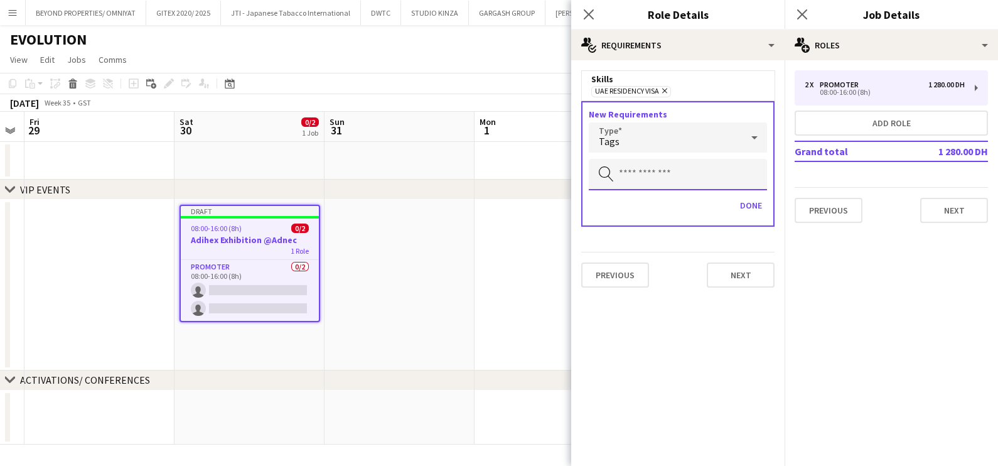
click at [673, 183] on input "text" at bounding box center [678, 174] width 178 height 31
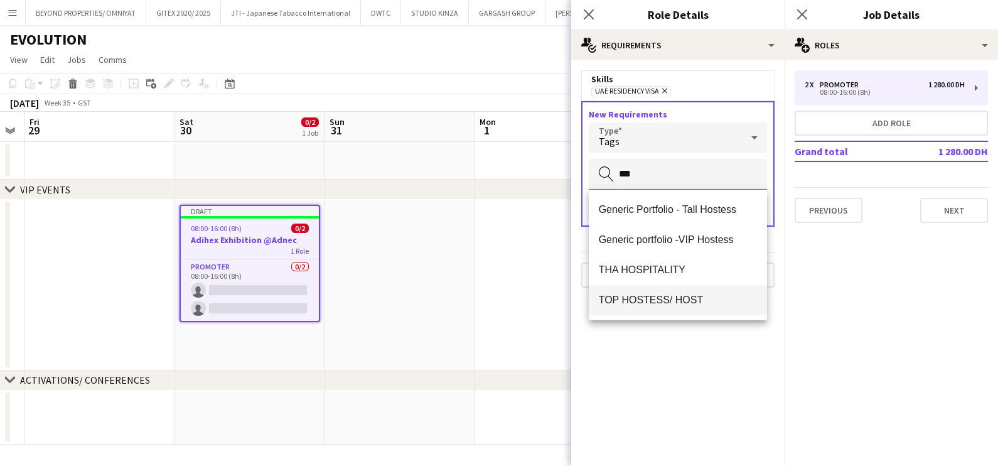
type input "***"
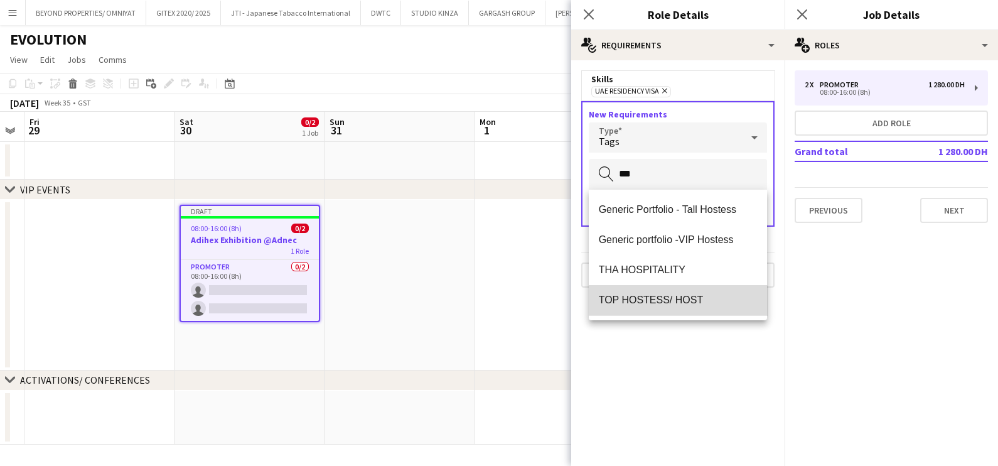
click at [659, 310] on mat-option "TOP HOSTESS/ HOST" at bounding box center [678, 300] width 179 height 30
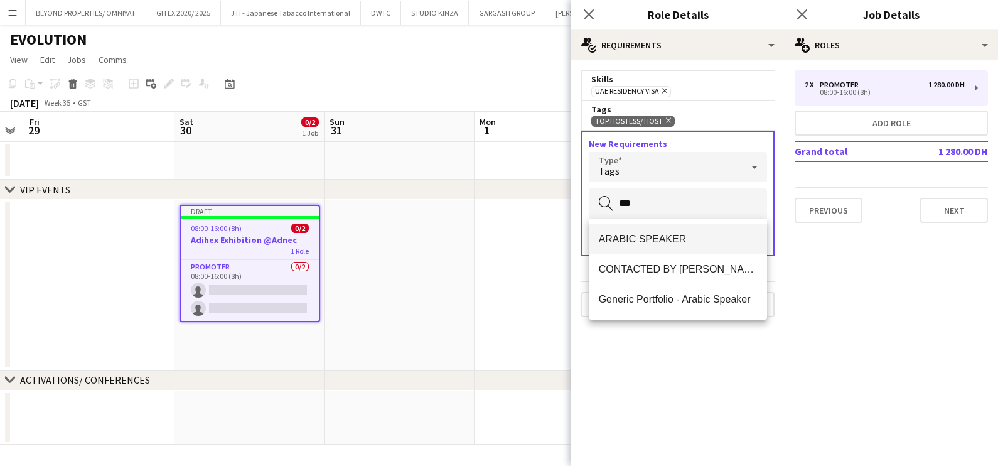
type input "***"
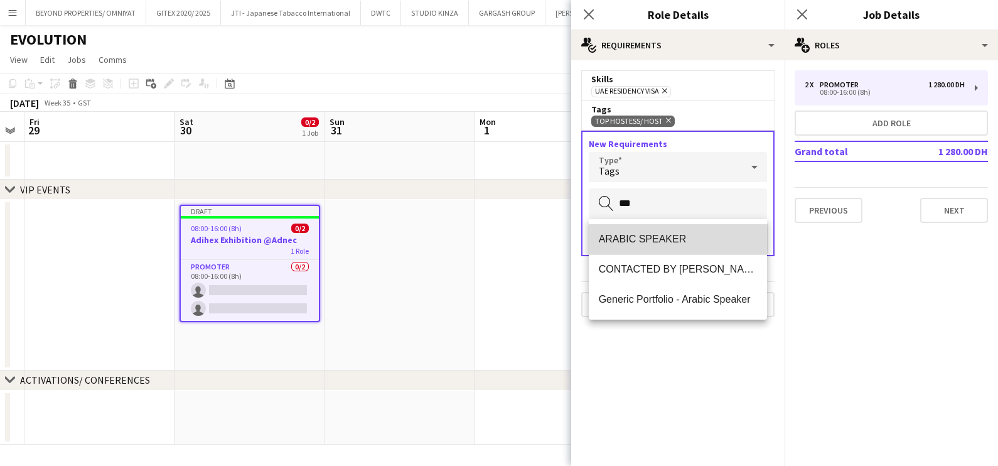
click at [631, 232] on mat-option "ARABIC SPEAKER" at bounding box center [678, 239] width 179 height 30
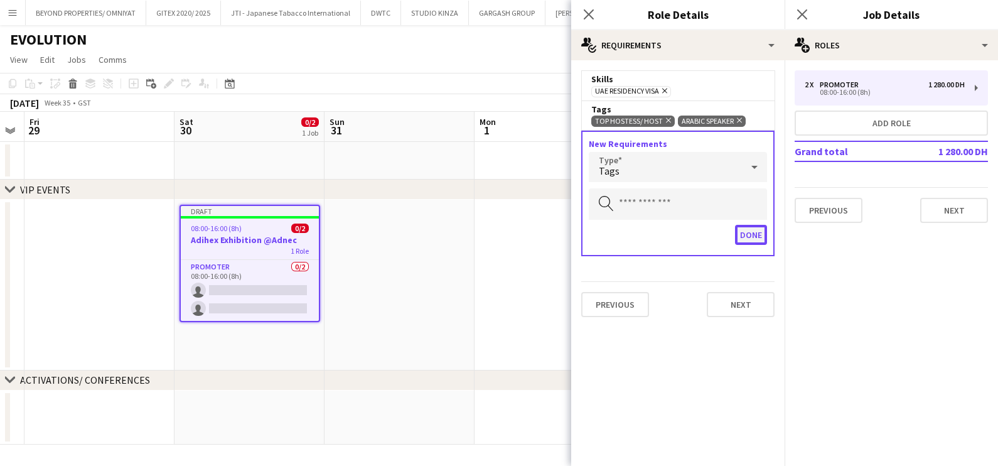
click at [753, 232] on button "Done" at bounding box center [751, 235] width 32 height 20
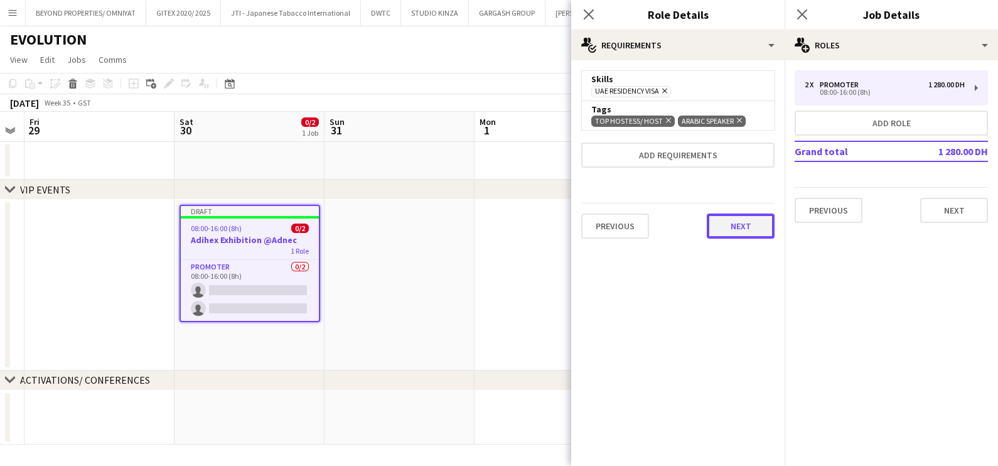
click at [746, 232] on button "Next" at bounding box center [741, 225] width 68 height 25
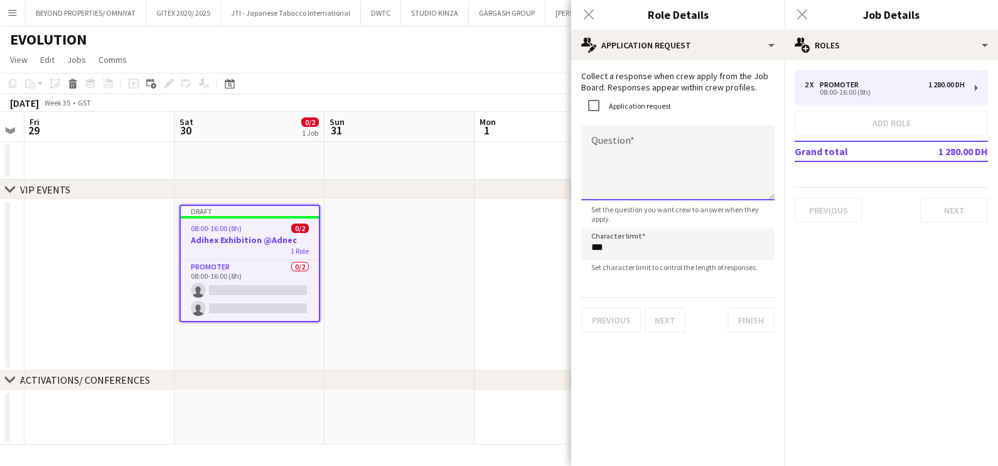
click at [632, 153] on textarea "Question" at bounding box center [677, 162] width 193 height 75
click at [591, 141] on textarea "**********" at bounding box center [677, 162] width 193 height 75
click at [626, 156] on textarea "**********" at bounding box center [677, 162] width 193 height 75
click at [753, 139] on textarea "**********" at bounding box center [677, 162] width 193 height 75
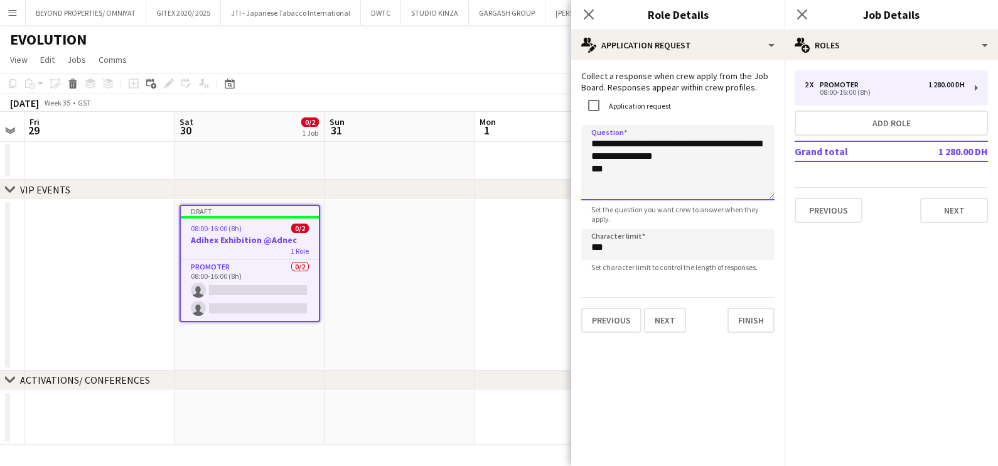
click at [639, 167] on textarea "**********" at bounding box center [677, 162] width 193 height 75
paste textarea "**********"
click at [676, 165] on textarea "**********" at bounding box center [677, 162] width 193 height 75
click at [673, 176] on textarea "**********" at bounding box center [677, 162] width 193 height 75
type textarea "**********"
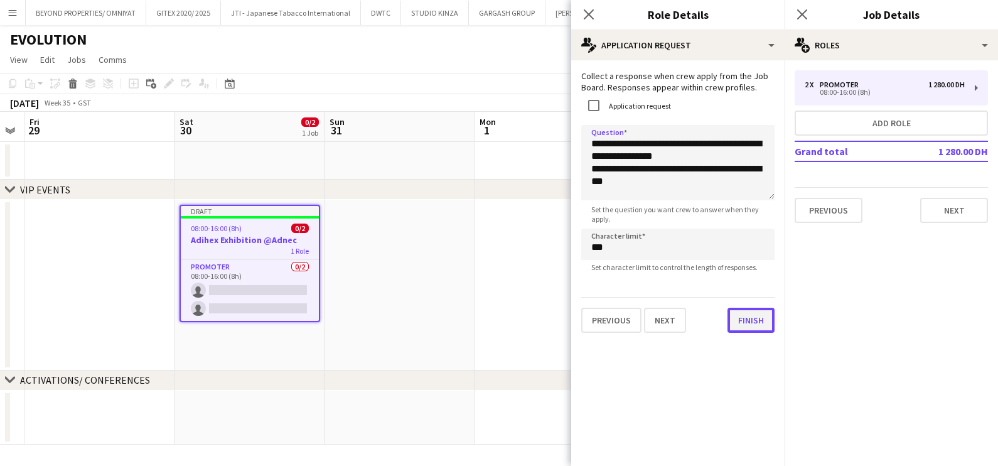
click at [748, 323] on button "Finish" at bounding box center [751, 320] width 47 height 25
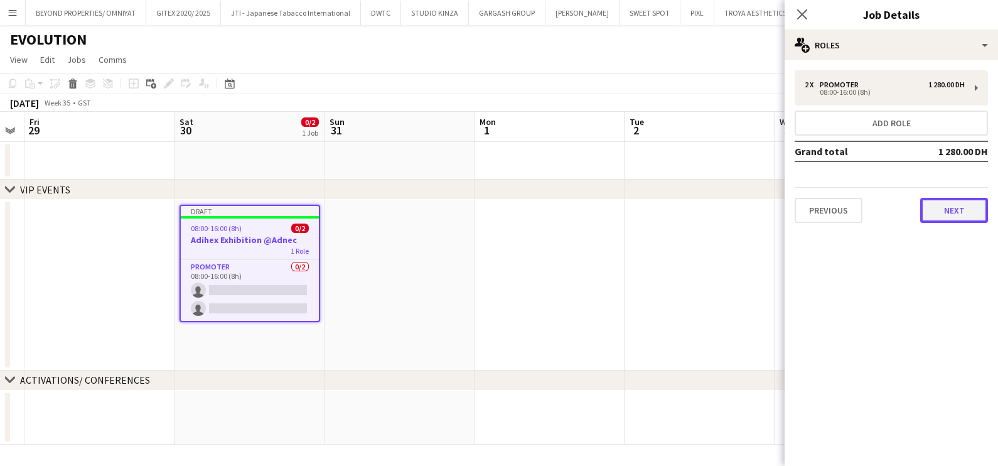
click at [955, 207] on button "Next" at bounding box center [954, 210] width 68 height 25
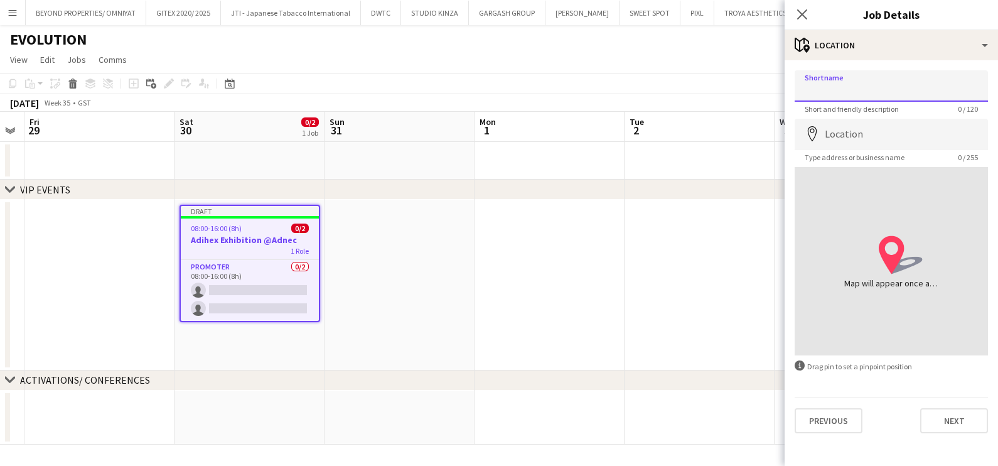
click at [885, 89] on input "Shortname" at bounding box center [891, 85] width 193 height 31
paste input "*****"
type input "**********"
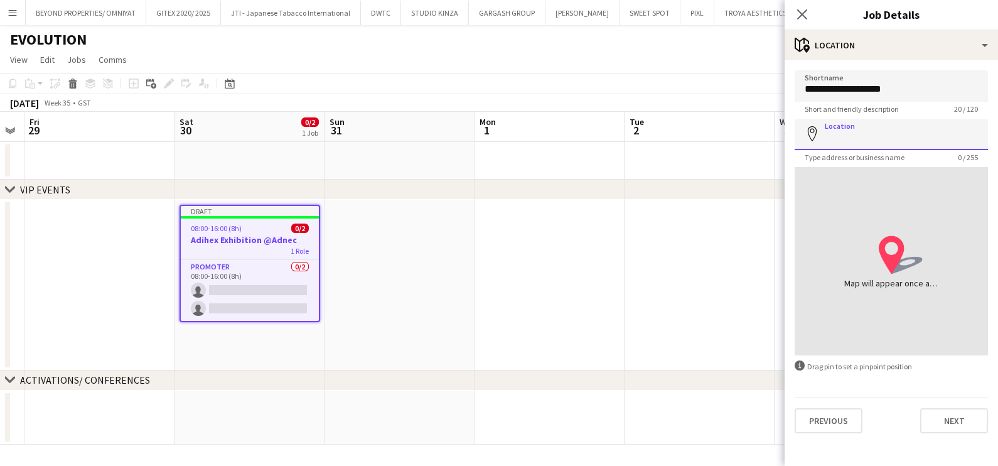
click at [864, 129] on input "Location" at bounding box center [891, 134] width 193 height 31
paste input "*****"
type input "**********"
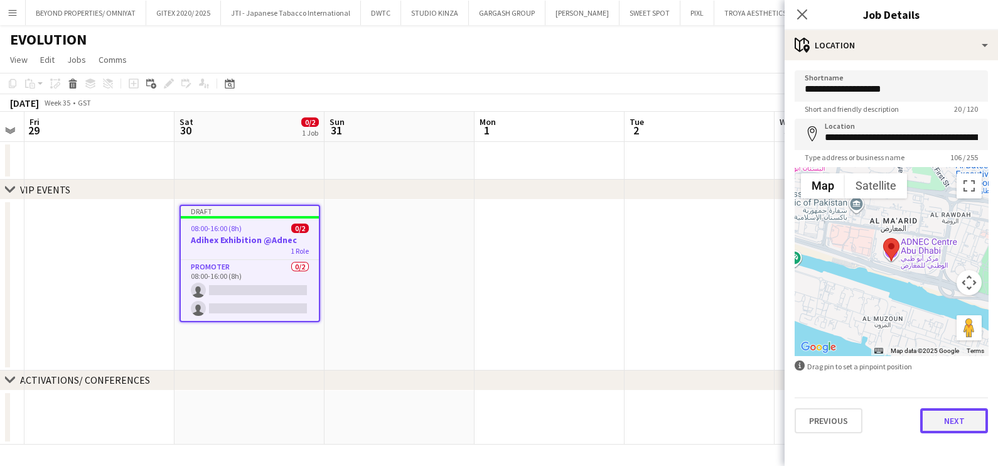
click at [961, 417] on button "Next" at bounding box center [954, 420] width 68 height 25
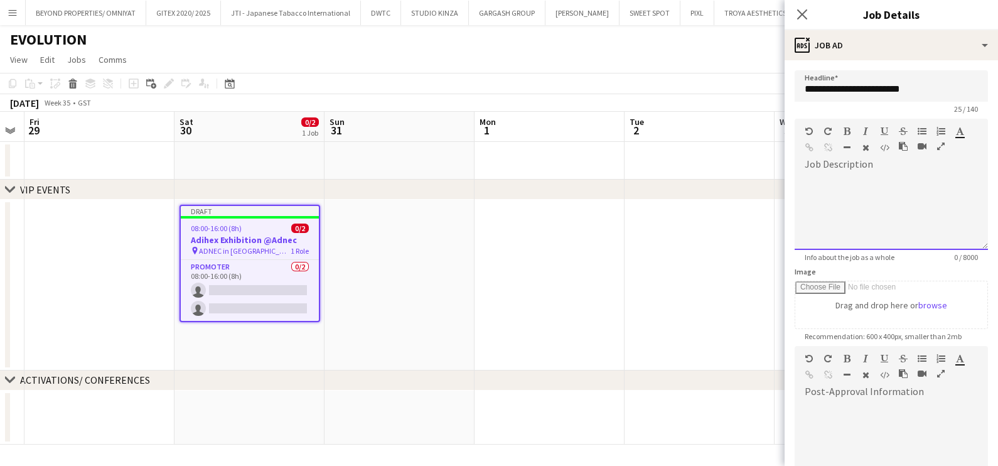
click at [831, 183] on div at bounding box center [891, 212] width 193 height 75
paste div
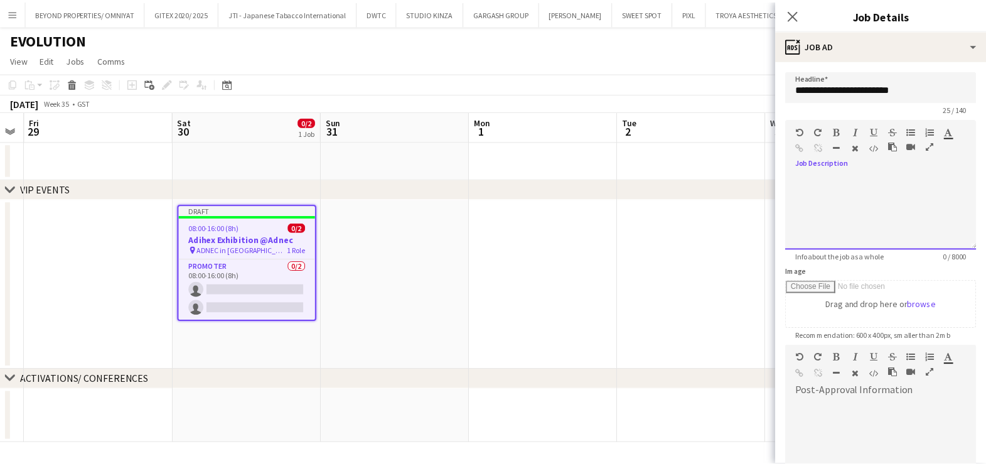
scroll to position [327, 0]
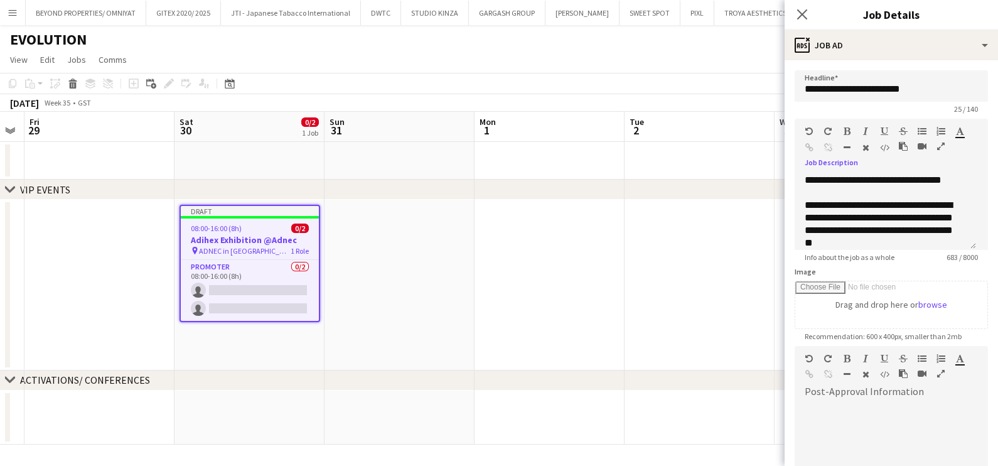
click at [939, 143] on icon "button" at bounding box center [941, 146] width 8 height 9
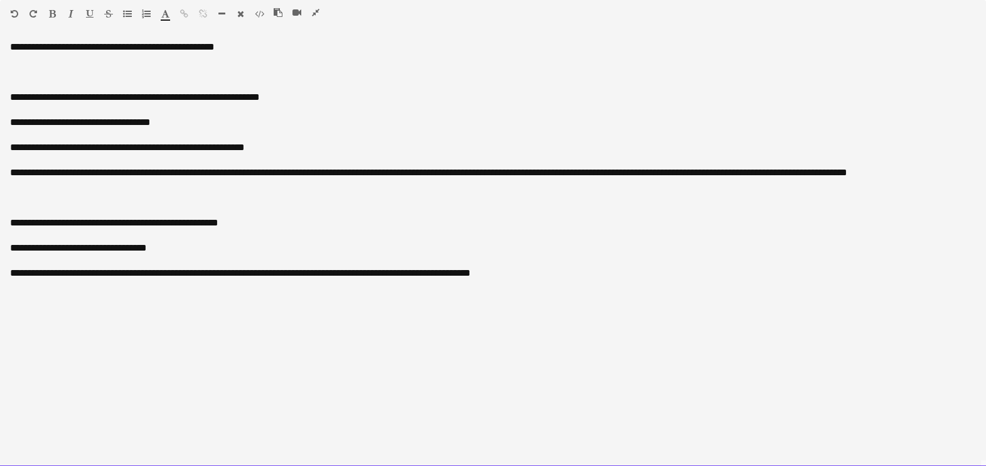
click at [110, 48] on div "**********" at bounding box center [493, 47] width 966 height 13
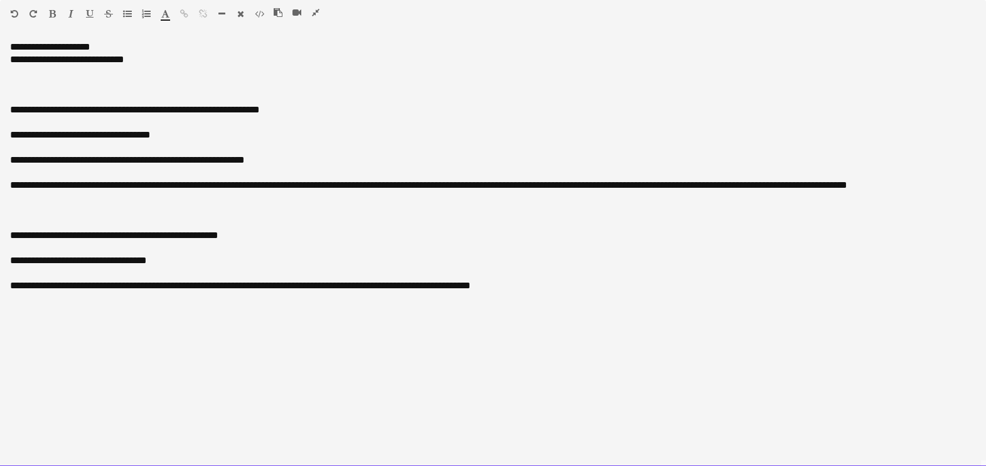
click at [46, 45] on div "**********" at bounding box center [493, 47] width 966 height 13
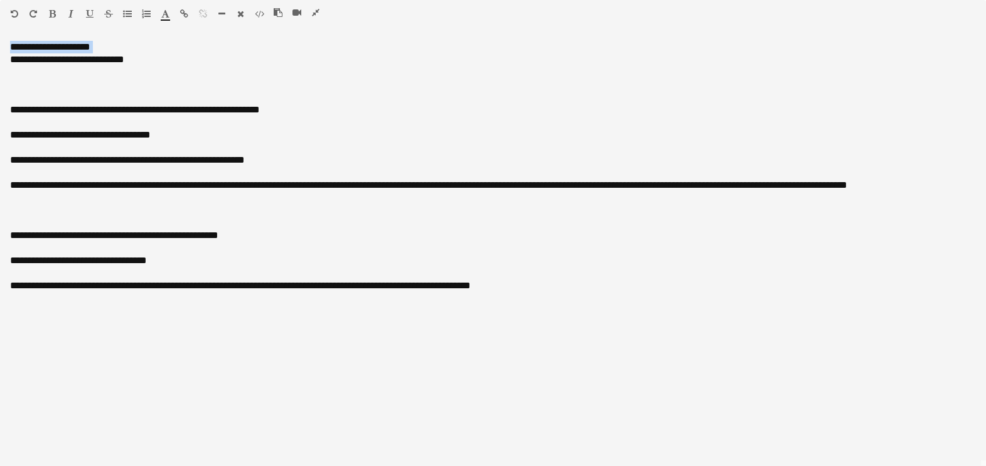
click at [52, 13] on icon "button" at bounding box center [52, 13] width 7 height 9
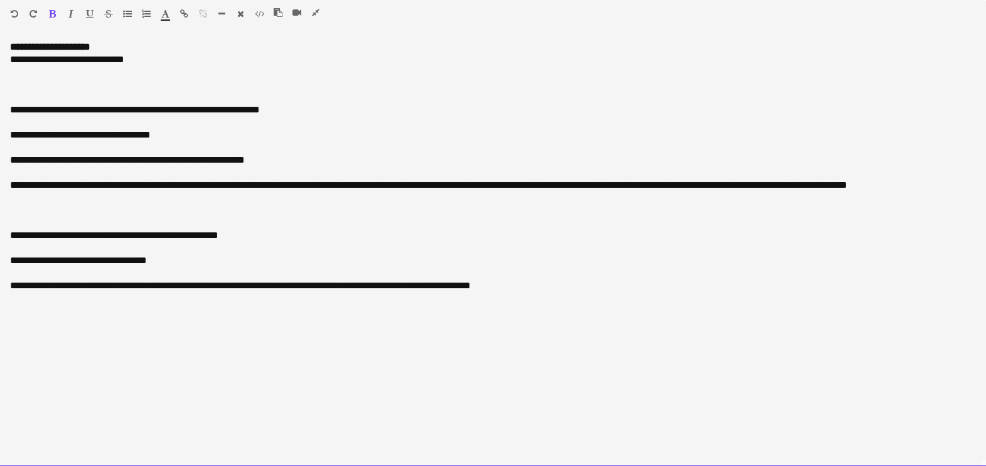
click at [154, 63] on div "**********" at bounding box center [493, 59] width 966 height 13
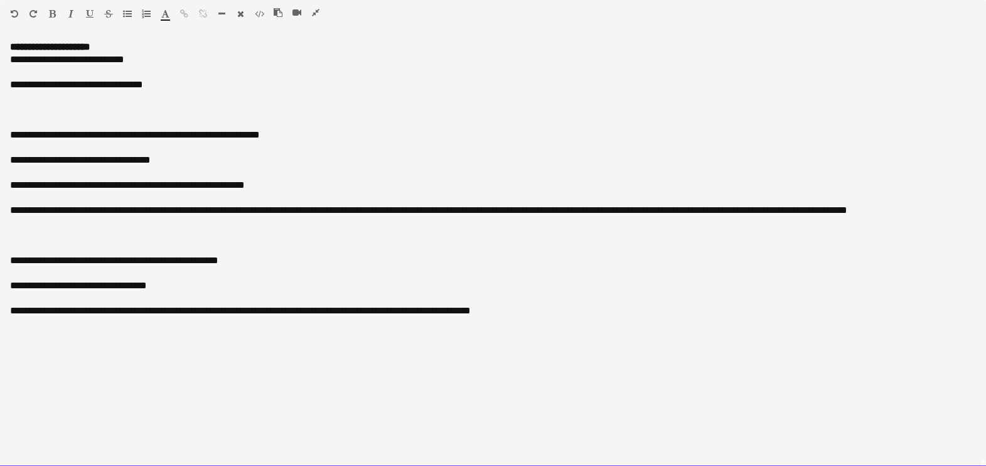
click at [136, 85] on div "**********" at bounding box center [493, 84] width 966 height 13
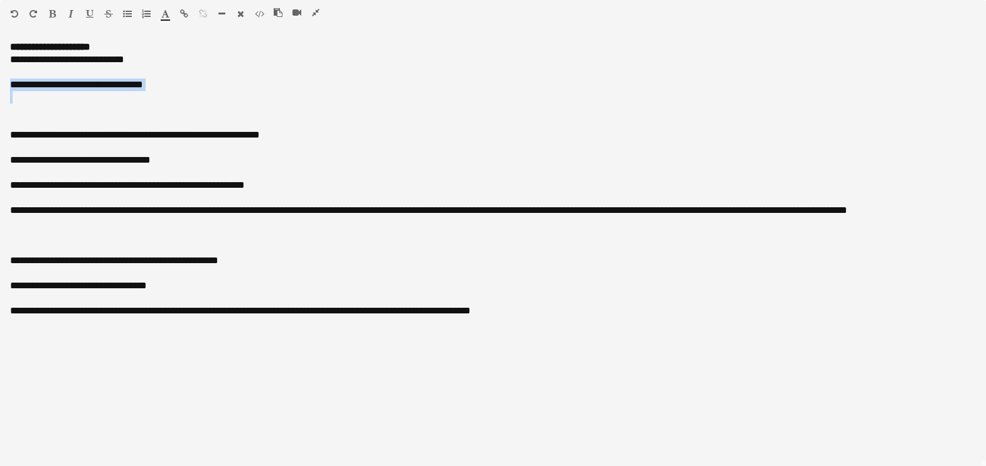
click at [90, 11] on icon "button" at bounding box center [90, 13] width 8 height 9
click at [72, 13] on icon "button" at bounding box center [70, 13] width 5 height 9
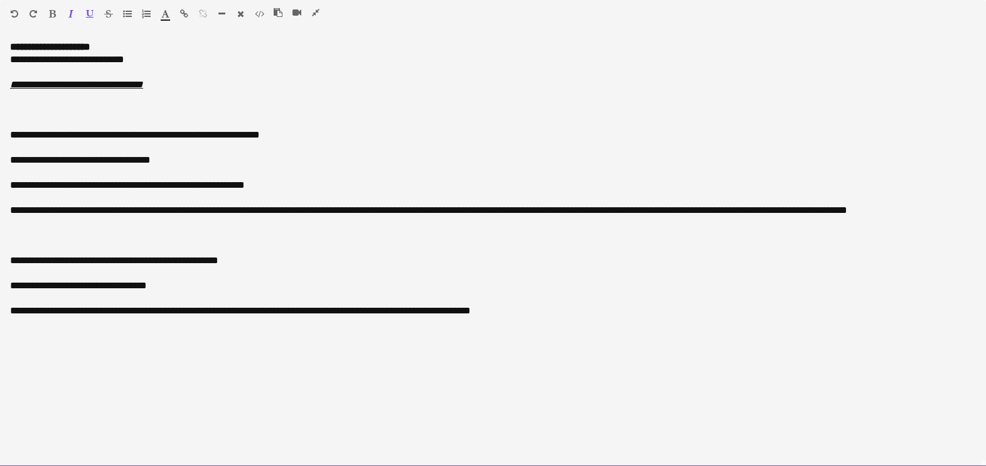
click at [112, 45] on div "**********" at bounding box center [493, 47] width 966 height 13
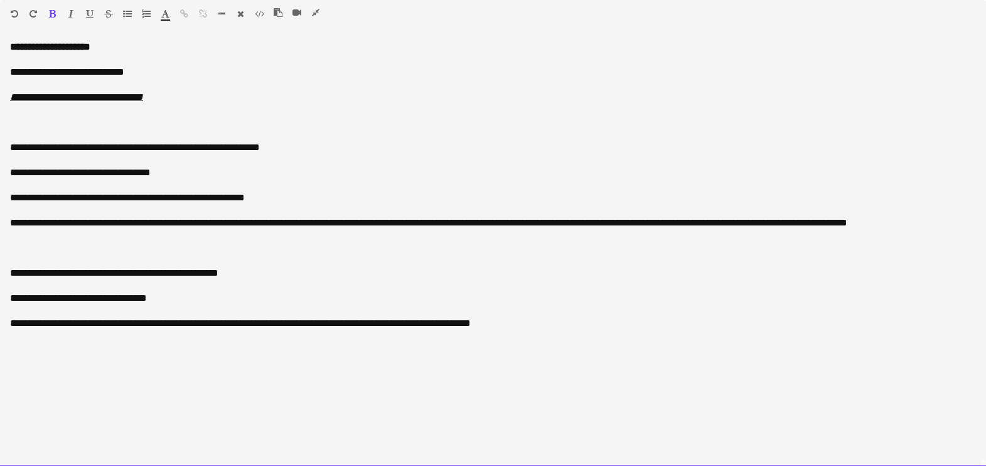
click at [154, 70] on div "**********" at bounding box center [493, 72] width 966 height 13
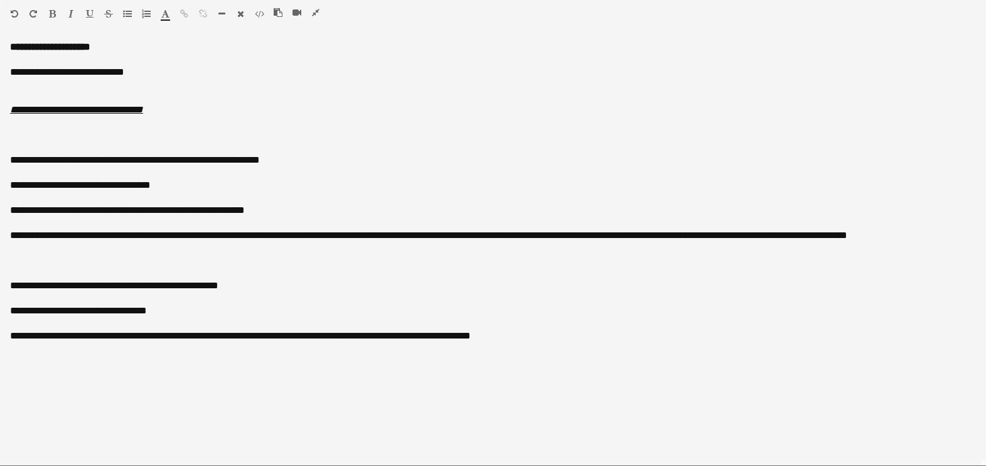
click at [35, 161] on div "**********" at bounding box center [493, 160] width 966 height 13
drag, startPoint x: 217, startPoint y: 161, endPoint x: 17, endPoint y: 159, distance: 199.6
click at [17, 159] on div "**********" at bounding box center [493, 160] width 966 height 13
copy div "**********"
click at [18, 96] on div at bounding box center [493, 97] width 966 height 13
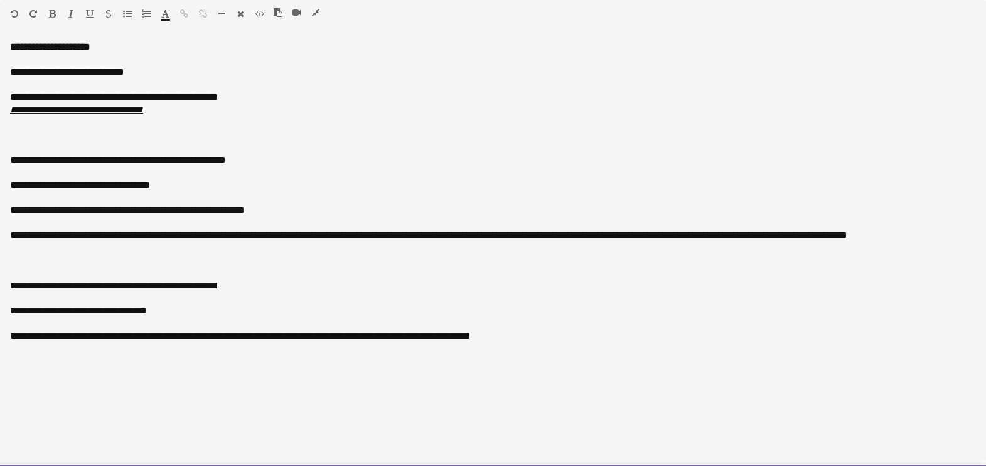
click at [166, 71] on div "**********" at bounding box center [493, 72] width 966 height 13
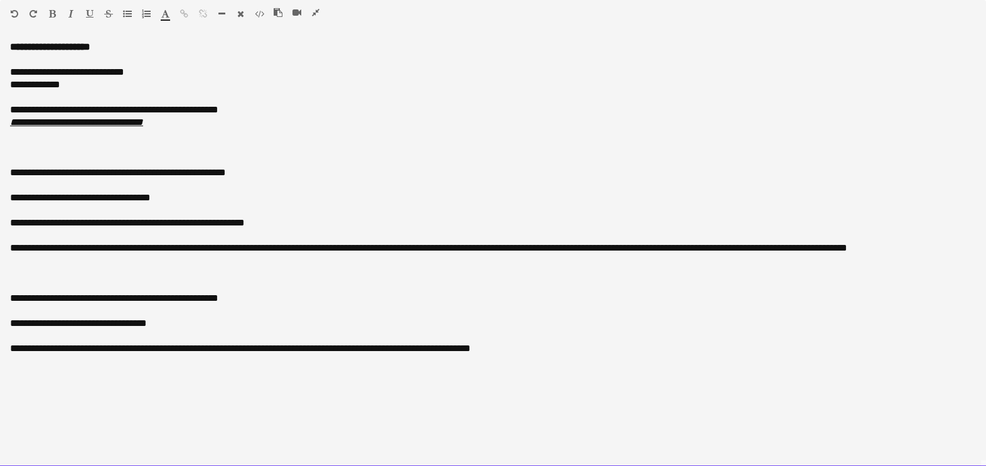
click at [9, 109] on div "**********" at bounding box center [493, 254] width 986 height 426
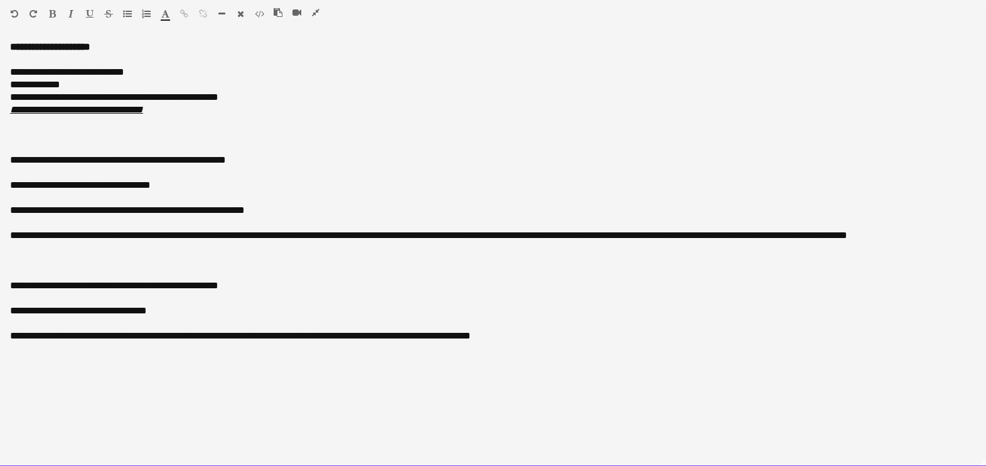
click at [243, 93] on div "**********" at bounding box center [493, 97] width 966 height 13
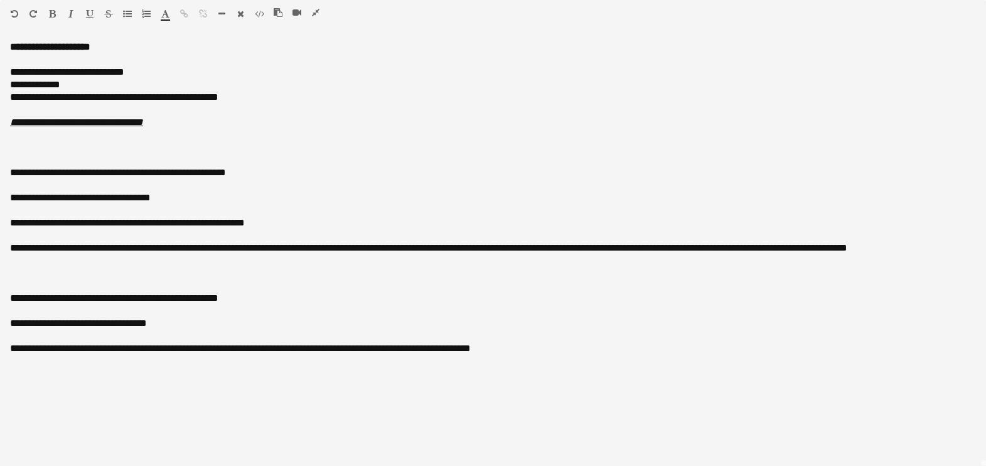
click at [313, 11] on icon "button" at bounding box center [316, 12] width 8 height 9
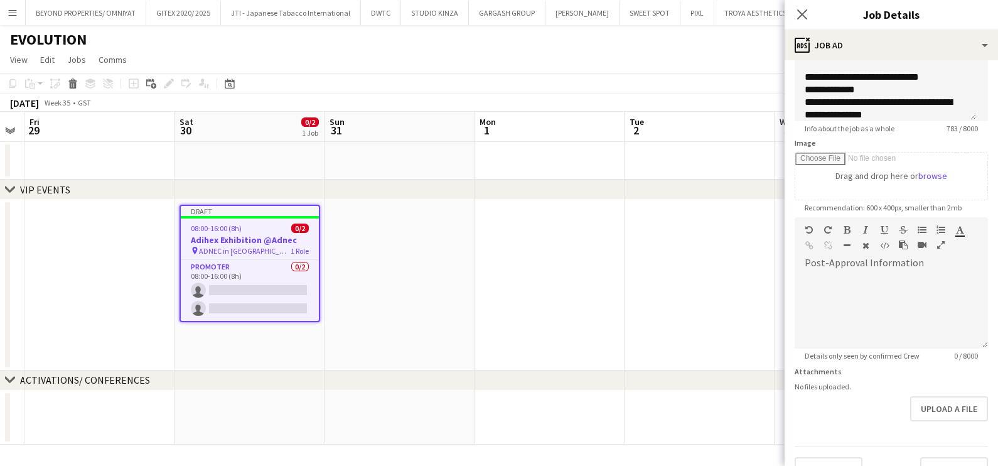
scroll to position [153, 0]
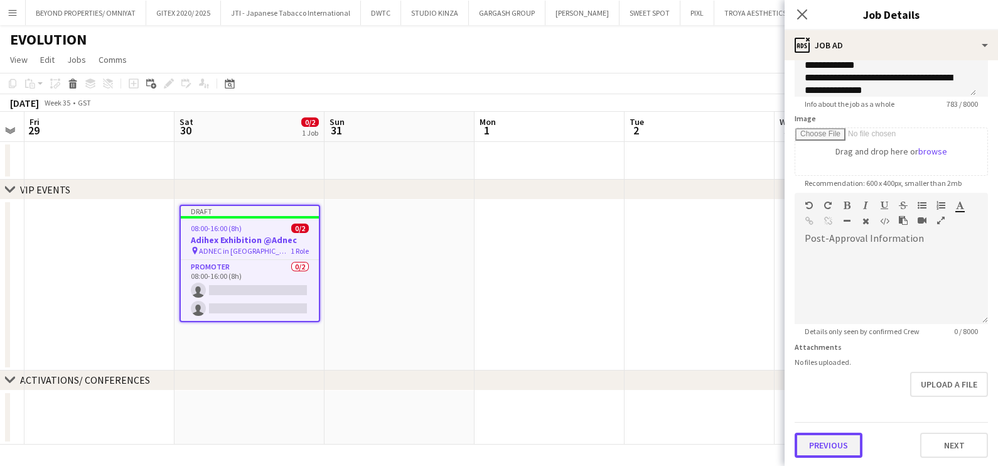
click at [832, 443] on button "Previous" at bounding box center [829, 445] width 68 height 25
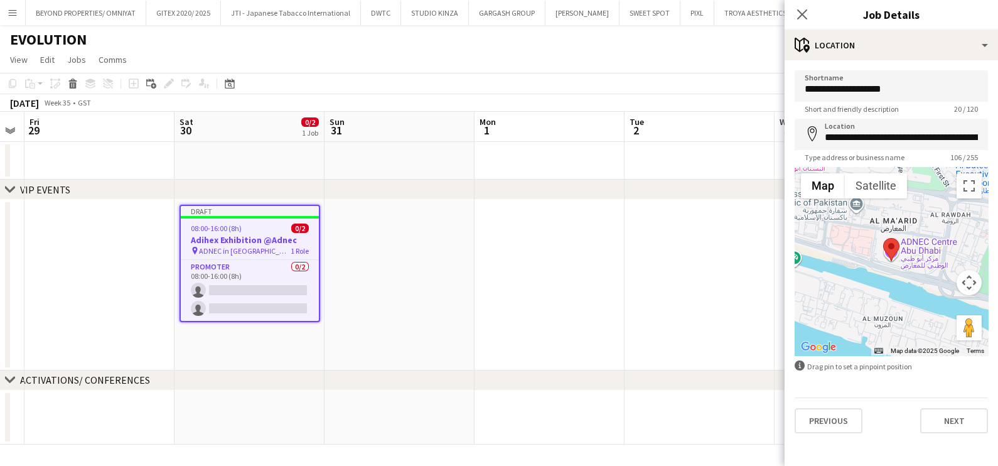
scroll to position [0, 0]
drag, startPoint x: 828, startPoint y: 428, endPoint x: 822, endPoint y: 385, distance: 43.1
click at [827, 428] on button "Previous" at bounding box center [829, 420] width 68 height 25
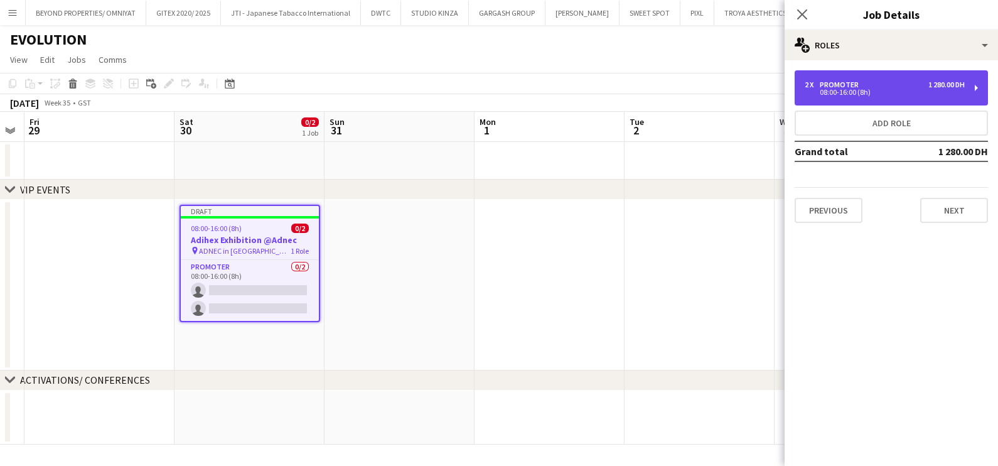
click at [841, 99] on div "2 x Promoter 1 280.00 DH 08:00-16:00 (8h)" at bounding box center [891, 87] width 193 height 35
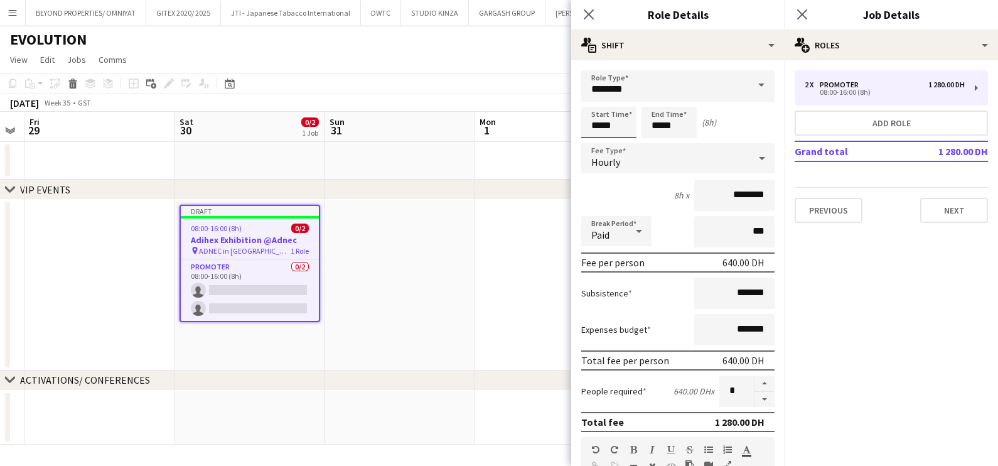
click at [621, 121] on input "*****" at bounding box center [608, 122] width 55 height 31
type input "*****"
click at [600, 96] on div at bounding box center [596, 100] width 25 height 13
click at [672, 127] on input "*****" at bounding box center [669, 122] width 55 height 31
click at [662, 99] on div at bounding box center [656, 100] width 25 height 13
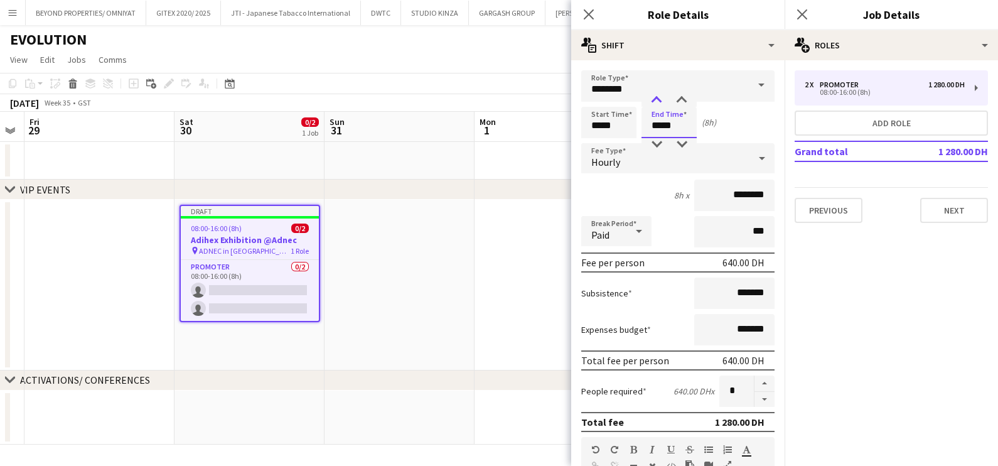
type input "*****"
click at [662, 99] on div at bounding box center [656, 100] width 25 height 13
click at [962, 207] on button "Next" at bounding box center [954, 210] width 68 height 25
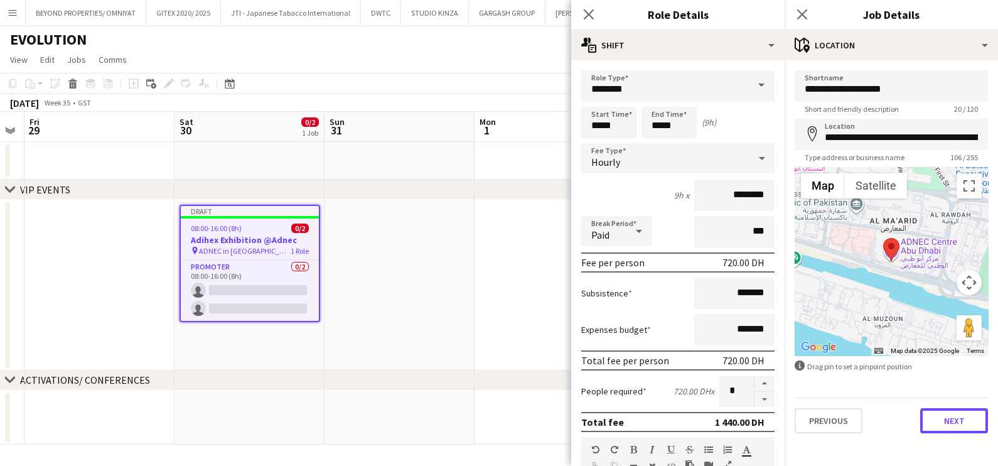
click at [962, 419] on button "Next" at bounding box center [954, 420] width 68 height 25
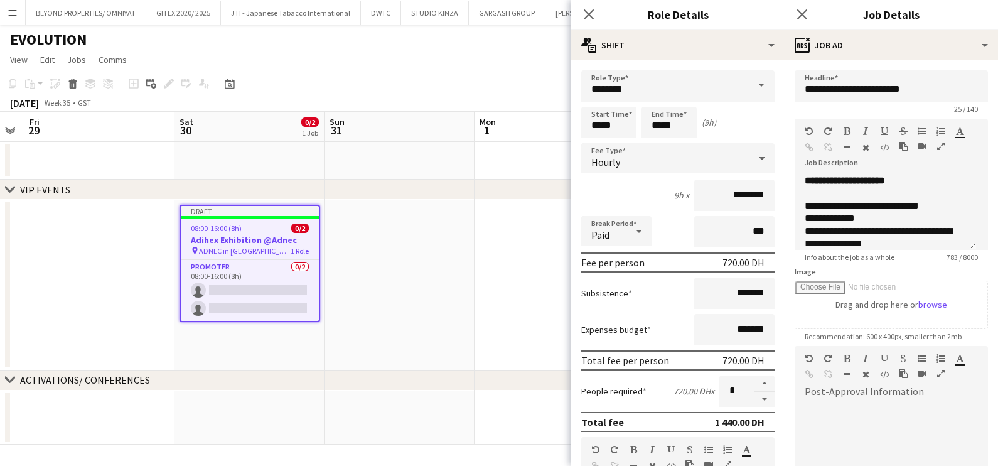
click at [945, 146] on button "button" at bounding box center [941, 146] width 9 height 10
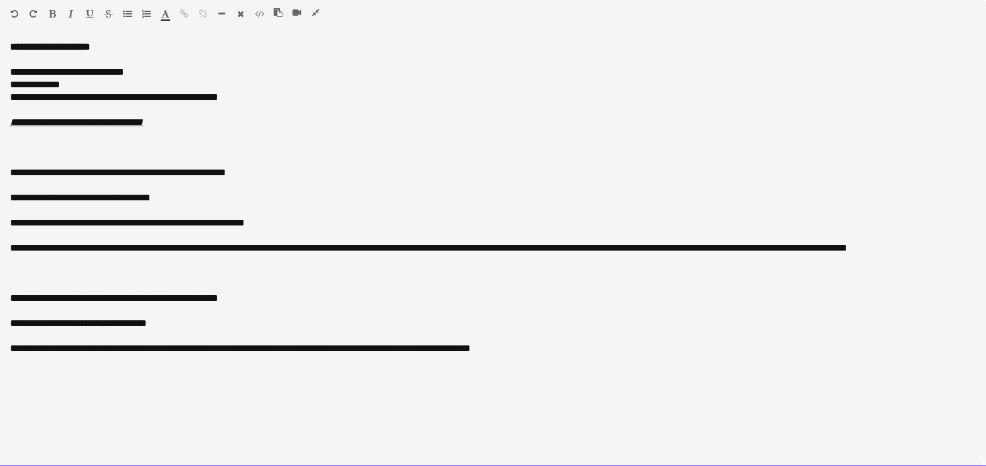
click at [94, 86] on div "**********" at bounding box center [493, 84] width 966 height 13
drag, startPoint x: 151, startPoint y: 96, endPoint x: 256, endPoint y: 68, distance: 109.0
click at [256, 68] on div "**********" at bounding box center [493, 72] width 966 height 13
drag, startPoint x: 144, startPoint y: 99, endPoint x: 197, endPoint y: 99, distance: 52.7
click at [197, 99] on span "**********" at bounding box center [110, 96] width 201 height 9
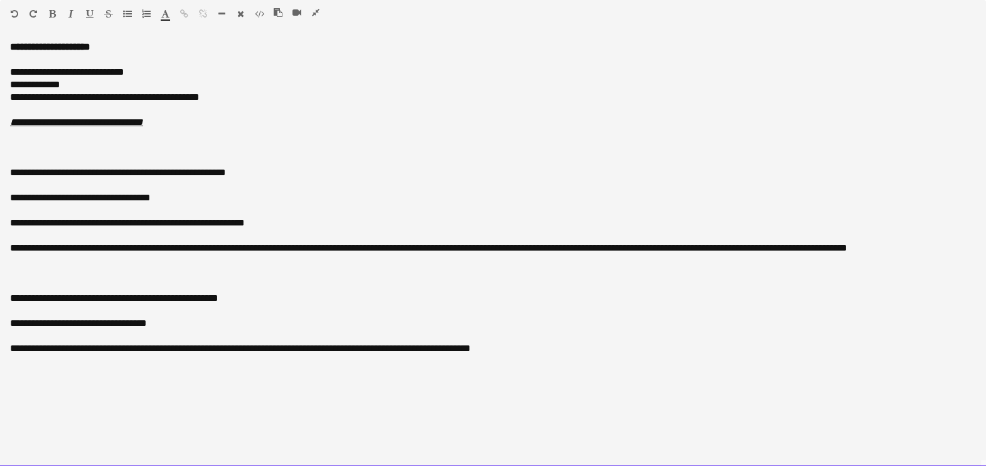
click at [225, 102] on div "**********" at bounding box center [493, 97] width 966 height 13
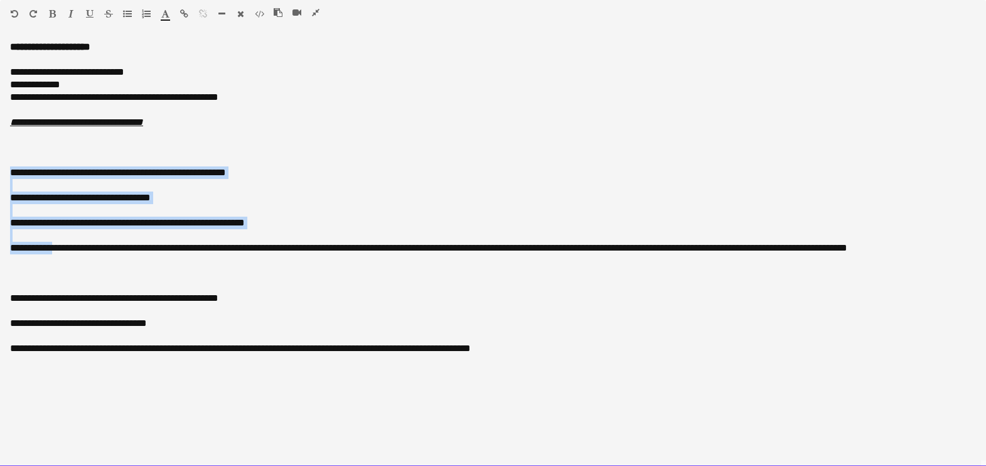
drag, startPoint x: 6, startPoint y: 171, endPoint x: 38, endPoint y: 249, distance: 84.5
click at [38, 249] on div "**********" at bounding box center [493, 254] width 986 height 426
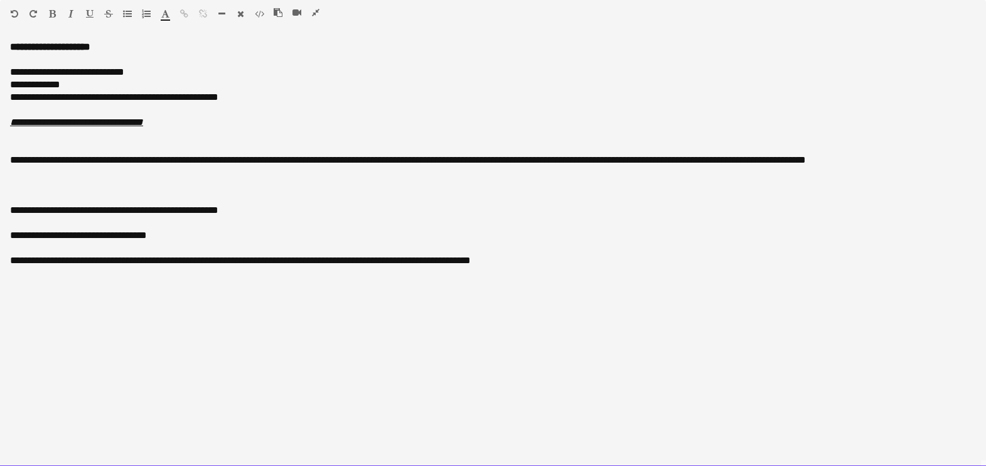
click at [77, 160] on span "**********" at bounding box center [408, 159] width 796 height 9
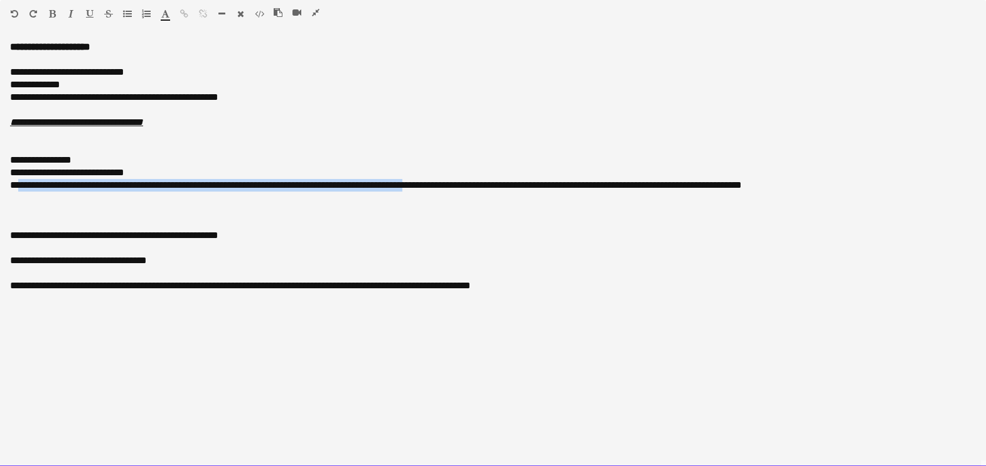
drag, startPoint x: 449, startPoint y: 185, endPoint x: 16, endPoint y: 188, distance: 432.6
click at [16, 188] on span "**********" at bounding box center [376, 184] width 732 height 9
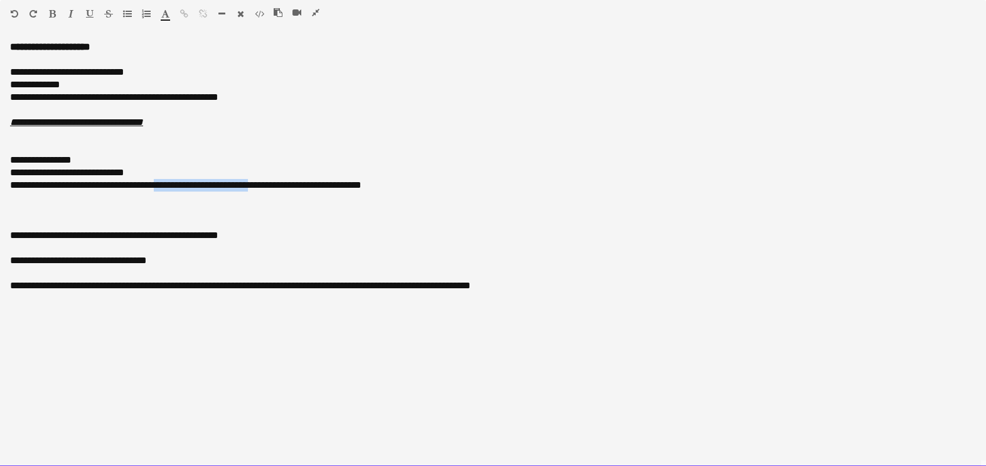
drag, startPoint x: 272, startPoint y: 185, endPoint x: 178, endPoint y: 189, distance: 94.2
click at [178, 189] on span "**********" at bounding box center [186, 184] width 352 height 9
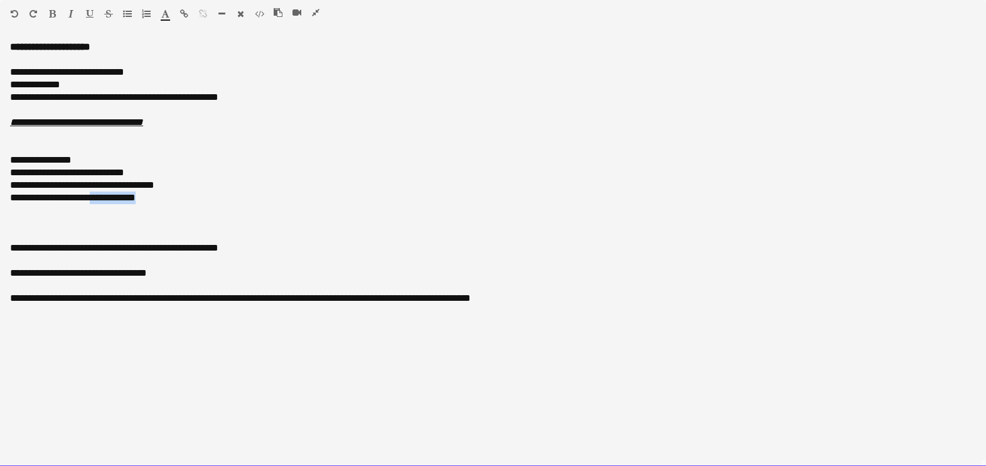
drag, startPoint x: 179, startPoint y: 200, endPoint x: 116, endPoint y: 200, distance: 62.8
click at [107, 201] on div "**********" at bounding box center [493, 197] width 966 height 13
click at [11, 189] on span "**********" at bounding box center [82, 184] width 144 height 9
click at [137, 202] on div "**********" at bounding box center [493, 197] width 966 height 13
click at [33, 156] on span "**********" at bounding box center [41, 159] width 62 height 9
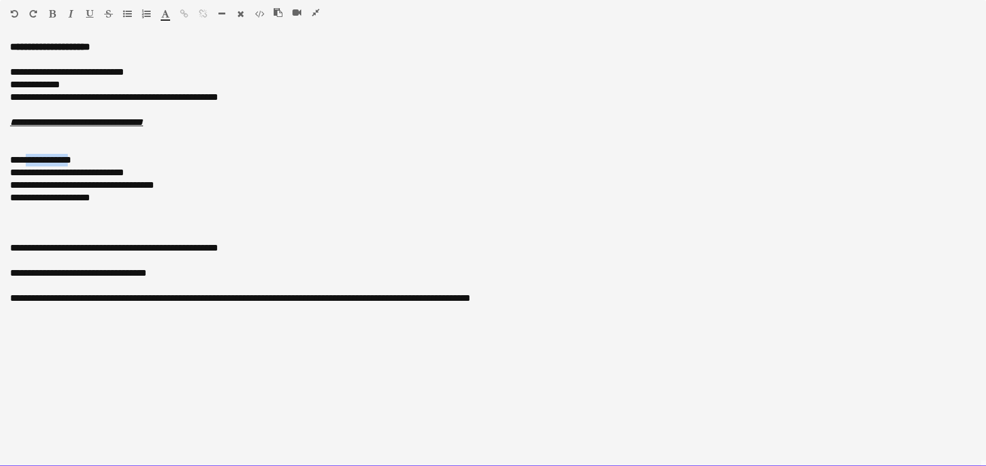
click at [33, 156] on span "**********" at bounding box center [41, 159] width 62 height 9
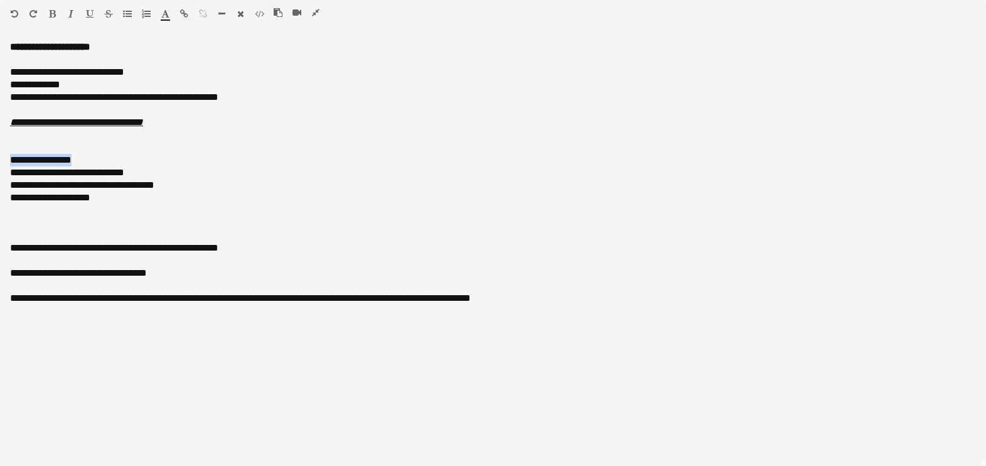
click at [54, 13] on icon "button" at bounding box center [52, 13] width 7 height 9
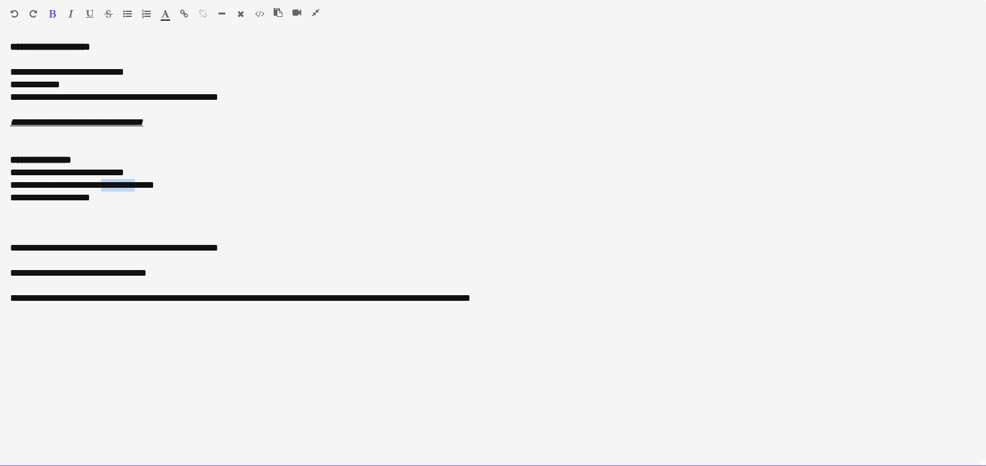
drag, startPoint x: 148, startPoint y: 187, endPoint x: 111, endPoint y: 187, distance: 37.0
click at [111, 187] on span "**********" at bounding box center [82, 184] width 144 height 9
drag, startPoint x: 112, startPoint y: 198, endPoint x: 12, endPoint y: 198, distance: 99.8
click at [12, 198] on div "**********" at bounding box center [493, 197] width 966 height 13
click at [14, 200] on span "**********" at bounding box center [50, 197] width 80 height 9
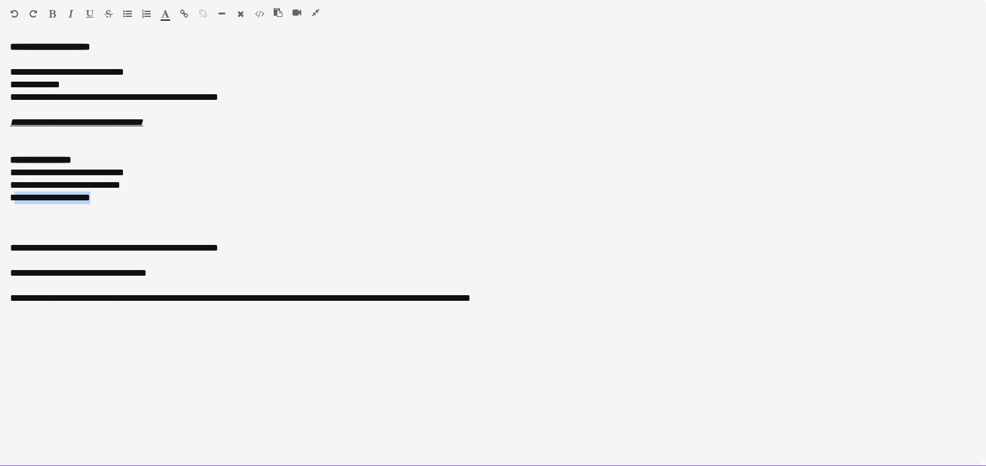
click at [15, 198] on span "**********" at bounding box center [50, 197] width 80 height 9
click at [15, 197] on span "**********" at bounding box center [50, 197] width 80 height 9
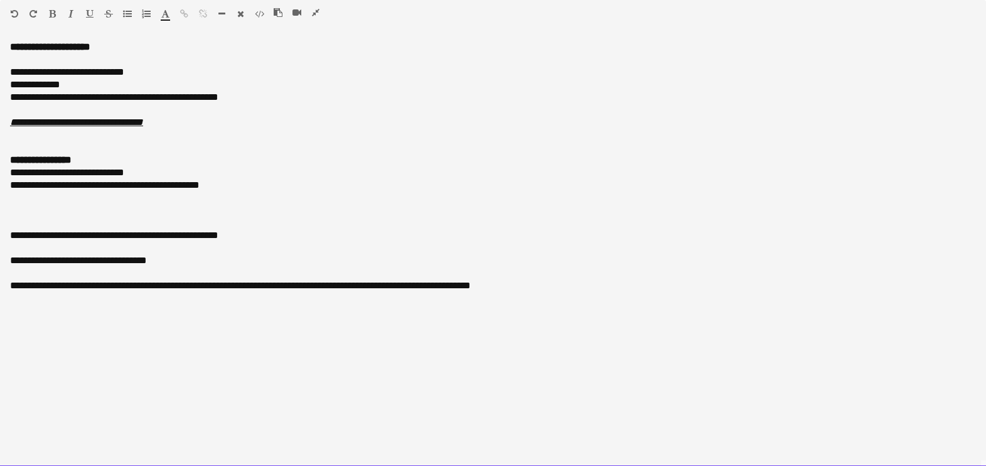
click at [254, 186] on div "**********" at bounding box center [493, 185] width 966 height 13
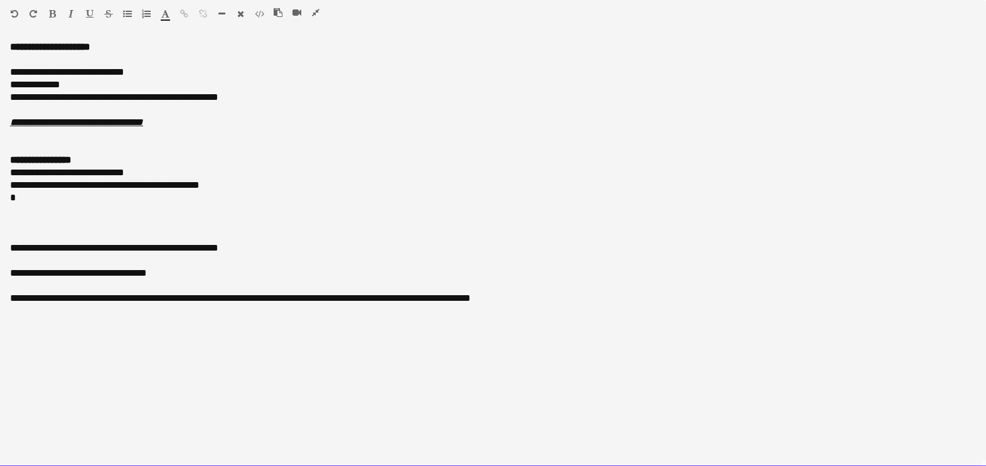
click at [99, 160] on div "**********" at bounding box center [493, 160] width 966 height 13
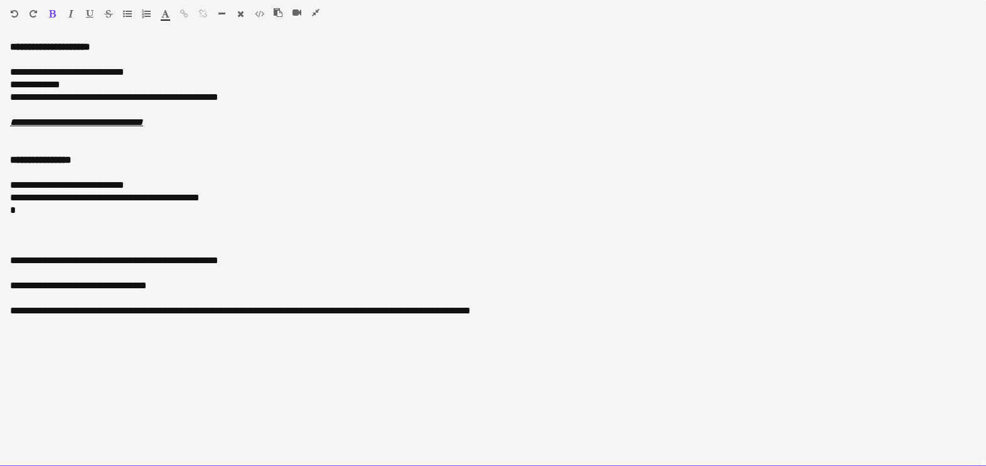
click at [105, 209] on div "*" at bounding box center [493, 210] width 966 height 13
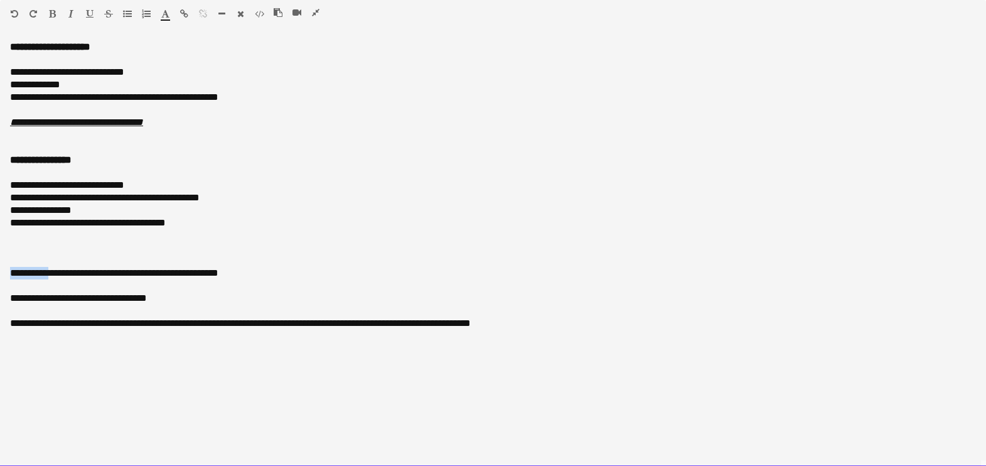
drag, startPoint x: 34, startPoint y: 271, endPoint x: -3, endPoint y: 275, distance: 37.2
click at [0, 275] on html "Menu Boards Boards Boards All jobs Status Workforce Workforce My Workforce Recr…" at bounding box center [493, 469] width 986 height 938
click at [12, 271] on div "**********" at bounding box center [493, 273] width 966 height 13
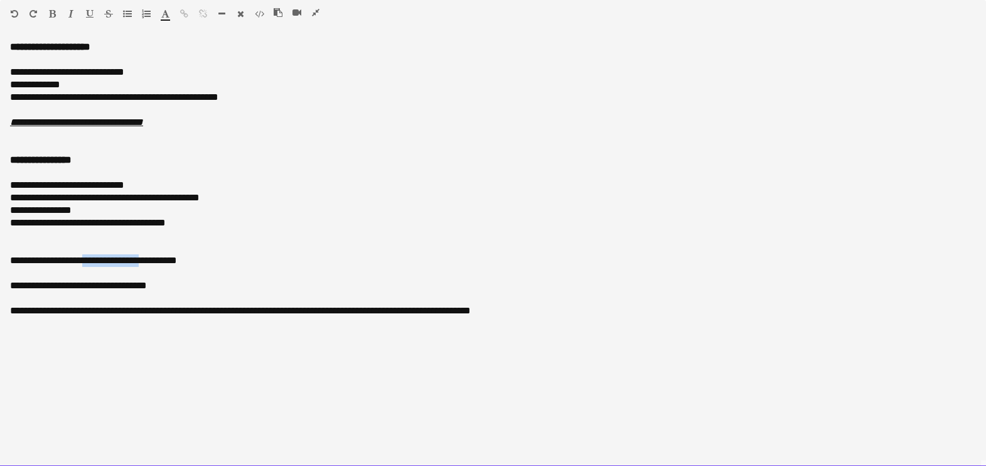
drag, startPoint x: 134, startPoint y: 261, endPoint x: 86, endPoint y: 261, distance: 48.3
click at [86, 261] on span "**********" at bounding box center [93, 260] width 167 height 9
drag, startPoint x: 193, startPoint y: 260, endPoint x: -3, endPoint y: 271, distance: 196.8
click at [0, 271] on html "Menu Boards Boards Boards All jobs Status Workforce Workforce My Workforce Recr…" at bounding box center [493, 469] width 986 height 938
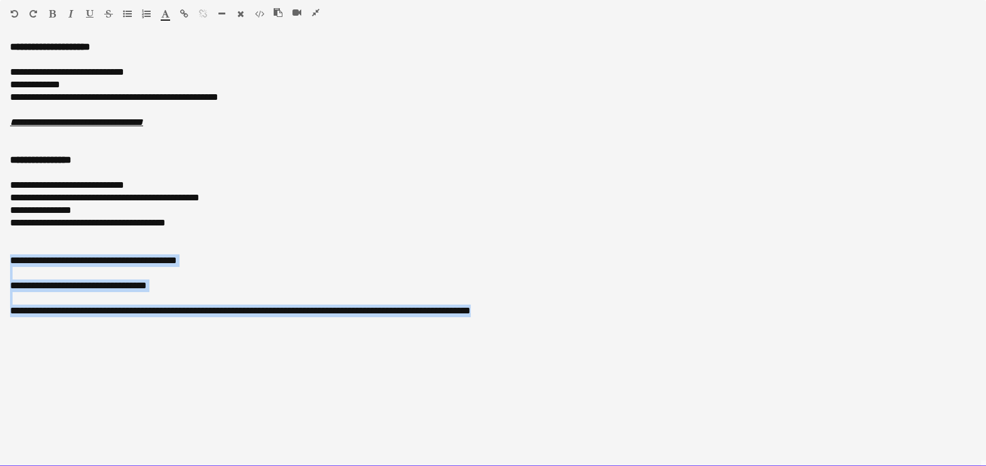
drag, startPoint x: 510, startPoint y: 311, endPoint x: -3, endPoint y: 264, distance: 515.1
click at [0, 264] on html "Menu Boards Boards Boards All jobs Status Workforce Workforce My Workforce Recr…" at bounding box center [493, 469] width 986 height 938
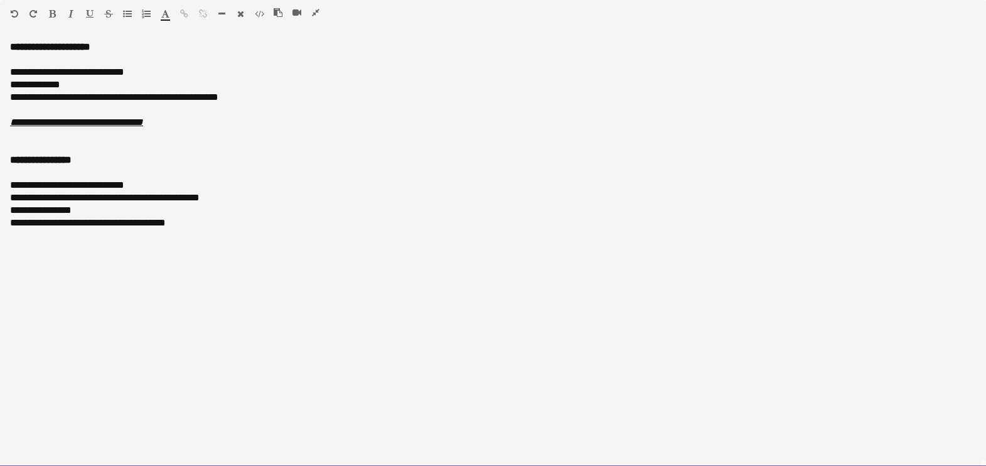
click at [316, 5] on div "Standard Heading 1 Heading 2 Heading 3 Heading 4 Heading 5 Heading 6 Heading 7 …" at bounding box center [493, 16] width 986 height 32
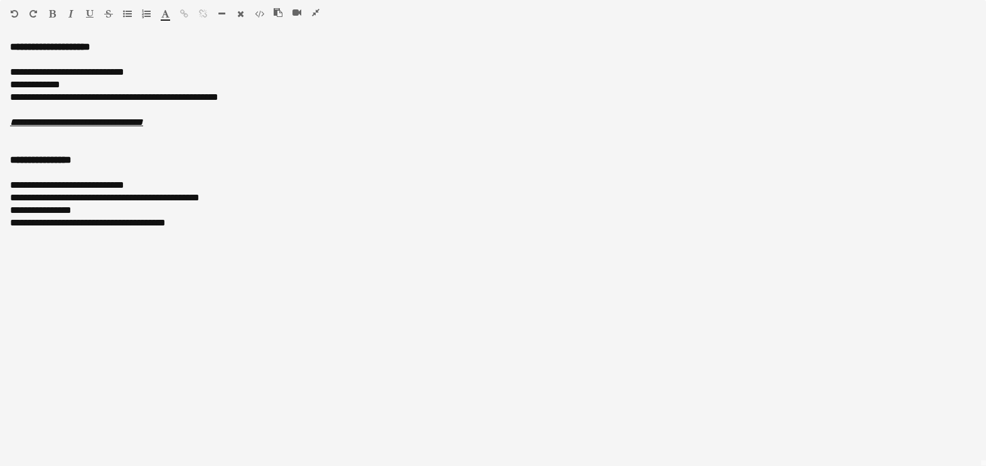
click at [314, 8] on icon "button" at bounding box center [316, 12] width 8 height 9
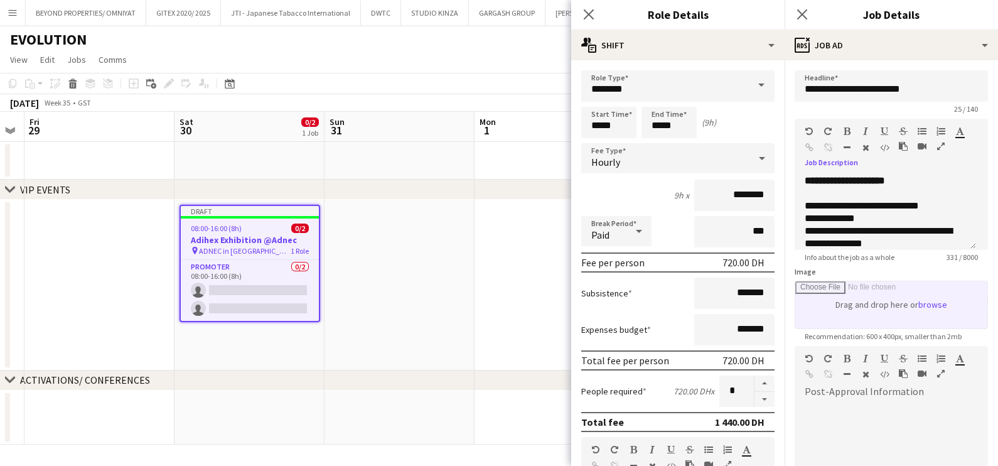
scroll to position [153, 0]
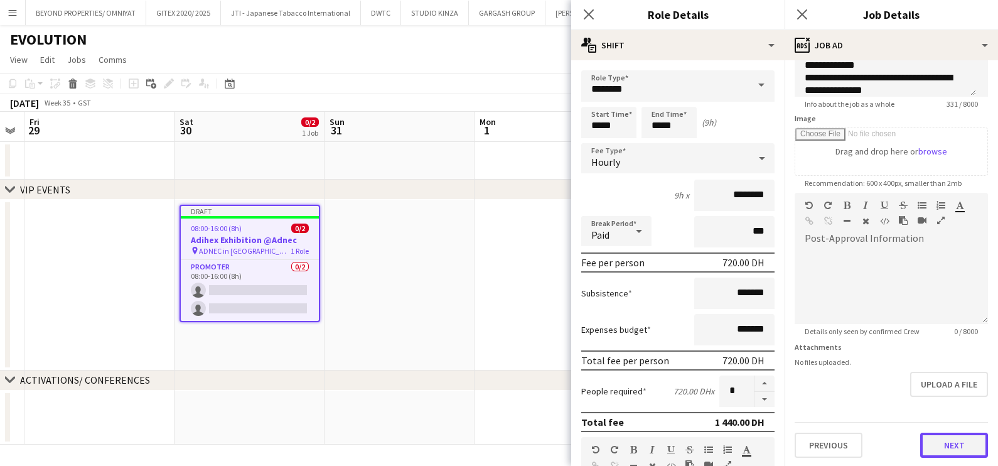
click at [943, 436] on button "Next" at bounding box center [954, 445] width 68 height 25
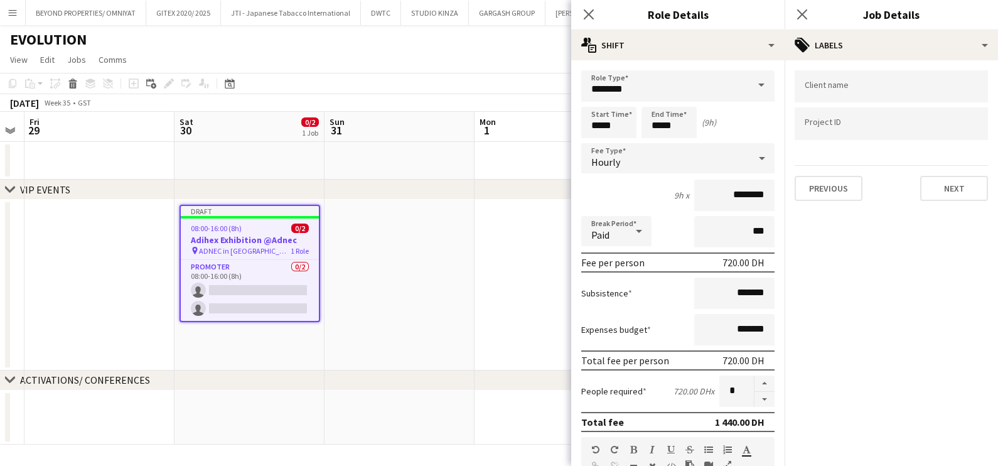
scroll to position [0, 0]
click at [882, 93] on div at bounding box center [891, 86] width 193 height 32
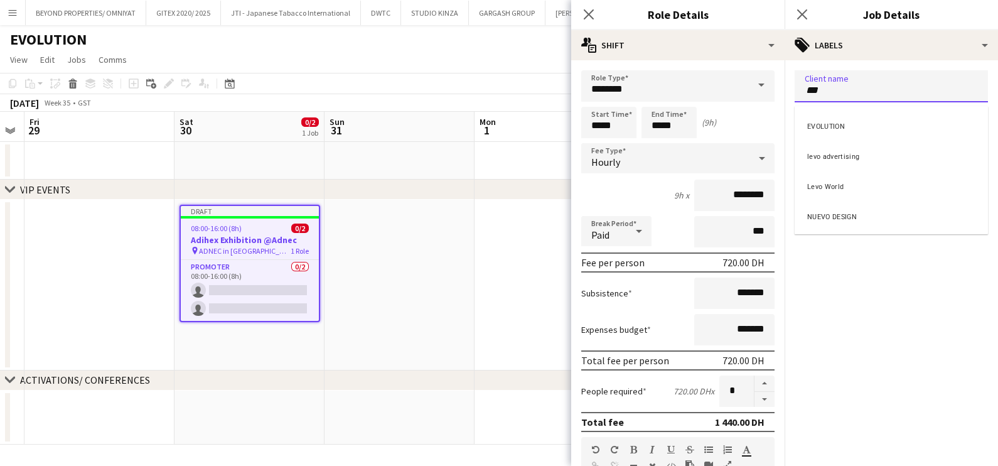
type input "***"
click at [875, 133] on div "EVOLUTION" at bounding box center [891, 125] width 193 height 30
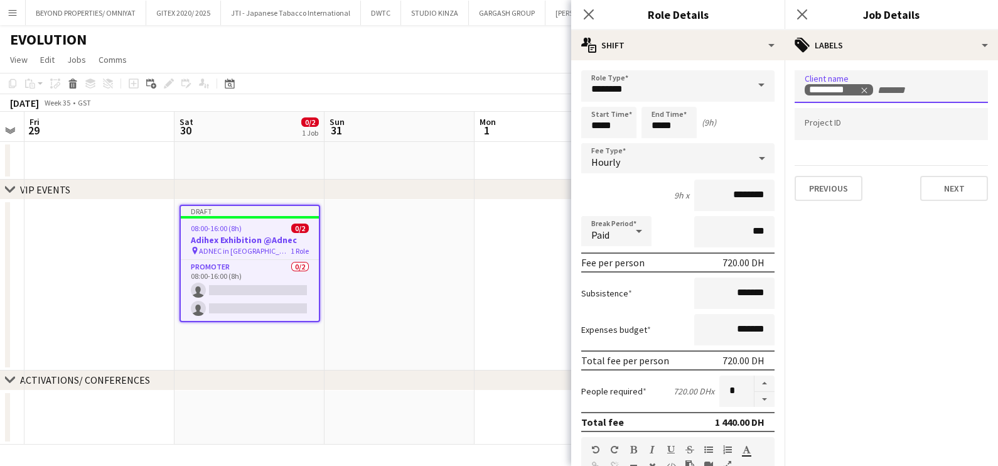
click at [901, 108] on div at bounding box center [891, 110] width 193 height 8
click at [893, 125] on input "Type to search project ID labels..." at bounding box center [891, 124] width 173 height 11
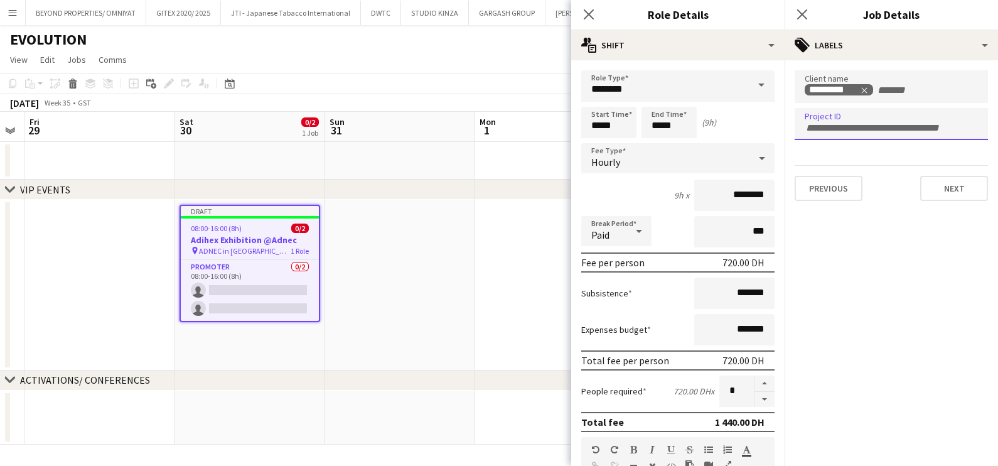
paste input "**********"
type input "**********"
click at [943, 193] on button "Next" at bounding box center [954, 188] width 68 height 25
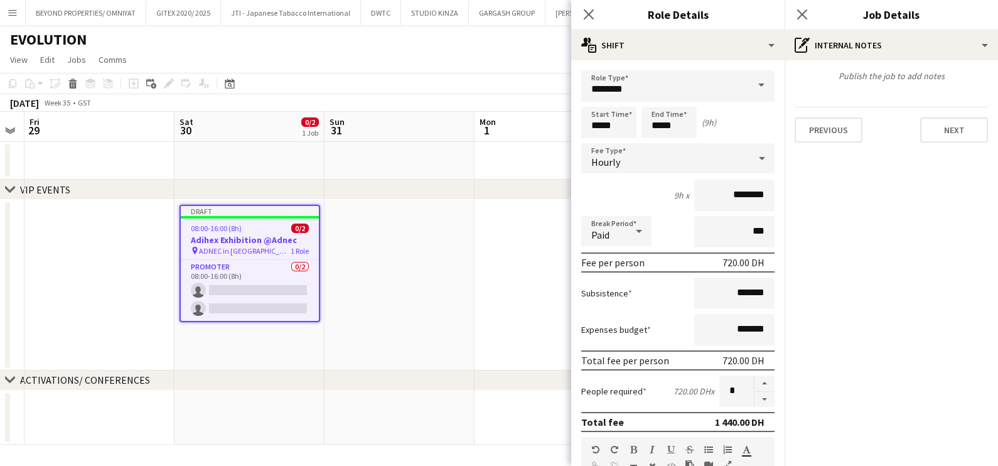
click at [434, 233] on app-date-cell at bounding box center [400, 285] width 150 height 171
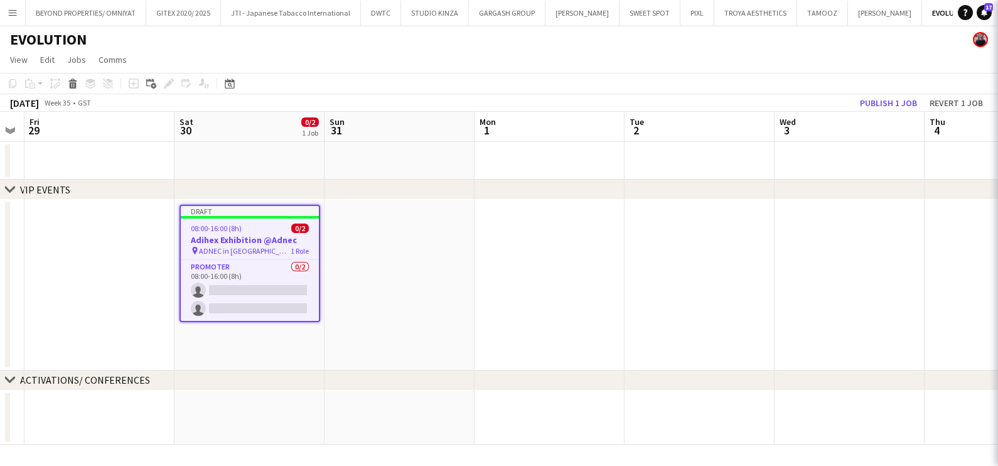
scroll to position [0, 425]
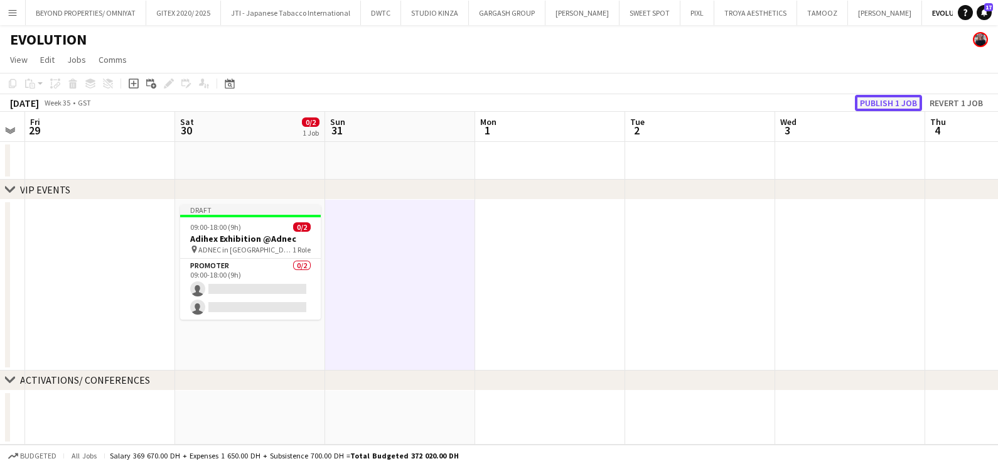
click at [907, 102] on button "Publish 1 job" at bounding box center [888, 103] width 67 height 16
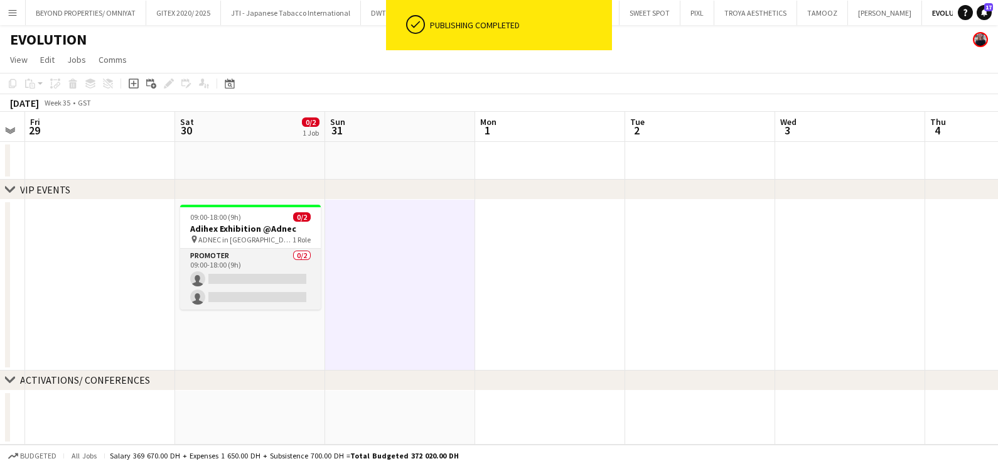
click at [279, 261] on app-card-role "Promoter 0/2 09:00-18:00 (9h) single-neutral-actions single-neutral-actions" at bounding box center [250, 279] width 141 height 61
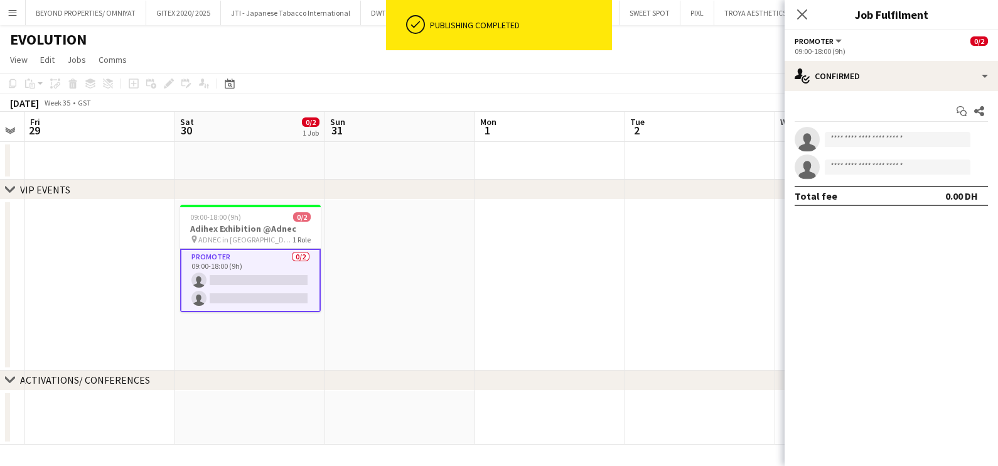
click at [863, 91] on div "Start chat Share single-neutral-actions single-neutral-actions Total fee 0.00 DH" at bounding box center [891, 153] width 213 height 125
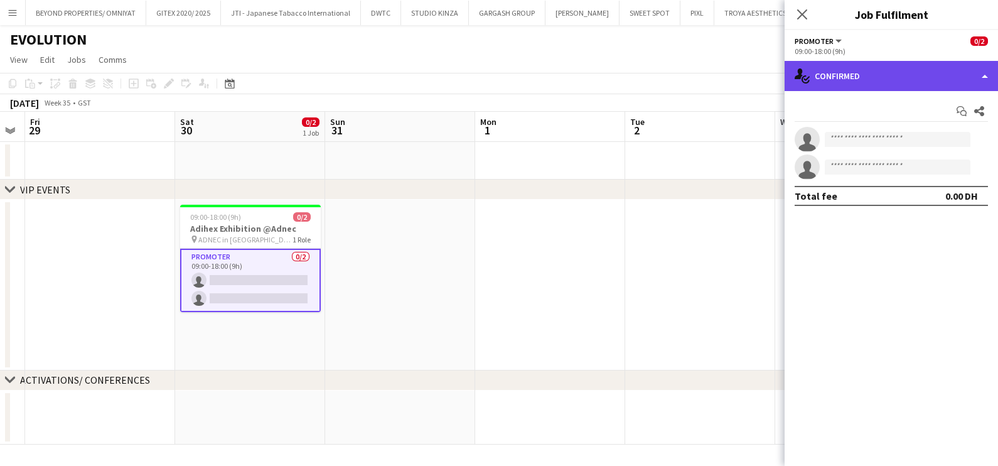
click at [870, 72] on div "single-neutral-actions-check-2 Confirmed" at bounding box center [891, 76] width 213 height 30
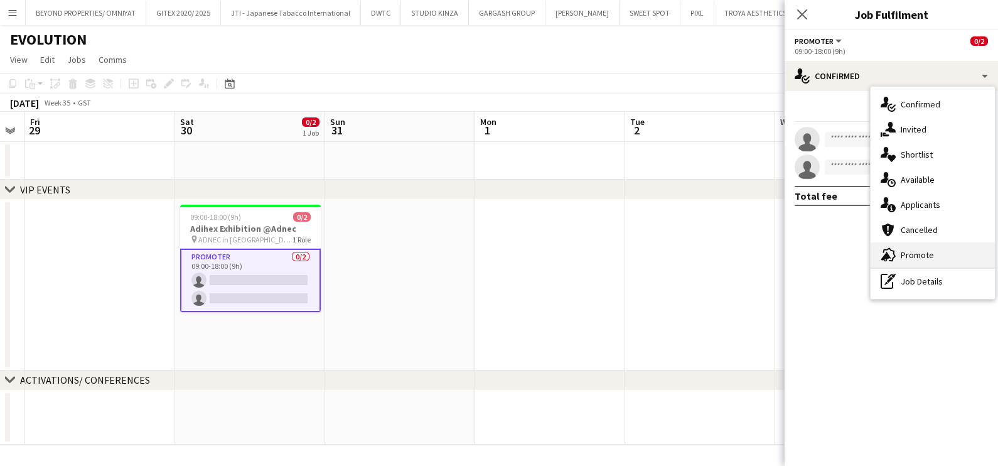
click at [913, 259] on div "advertising-megaphone Promote" at bounding box center [933, 254] width 124 height 25
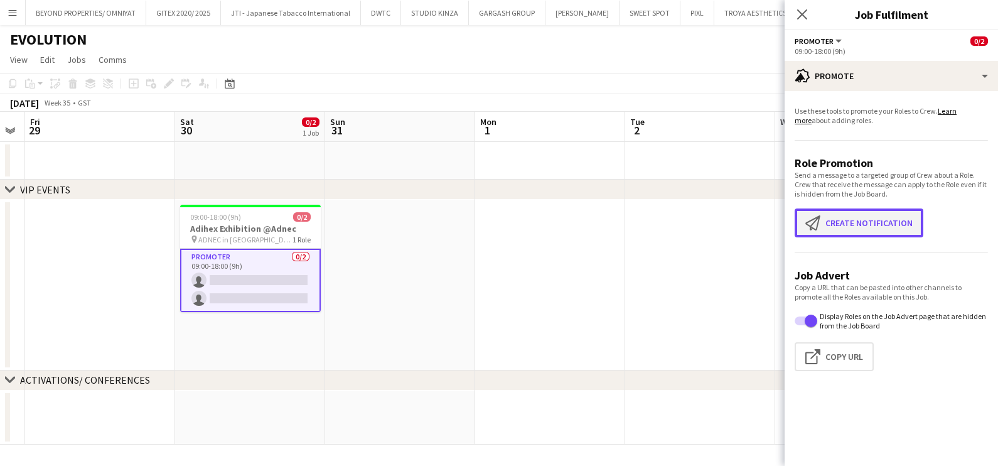
click at [880, 229] on button "Create notification Create notification" at bounding box center [859, 222] width 129 height 29
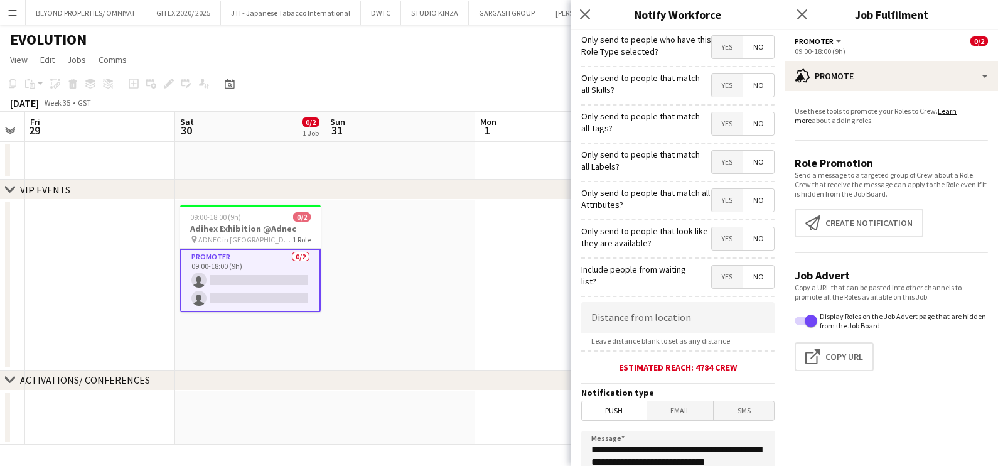
click at [712, 88] on span "Yes" at bounding box center [727, 85] width 31 height 23
drag, startPoint x: 715, startPoint y: 122, endPoint x: 715, endPoint y: 131, distance: 8.8
click at [715, 123] on span "Yes" at bounding box center [727, 123] width 31 height 23
click at [712, 169] on span "Yes" at bounding box center [727, 162] width 31 height 23
drag, startPoint x: 717, startPoint y: 200, endPoint x: 713, endPoint y: 229, distance: 29.2
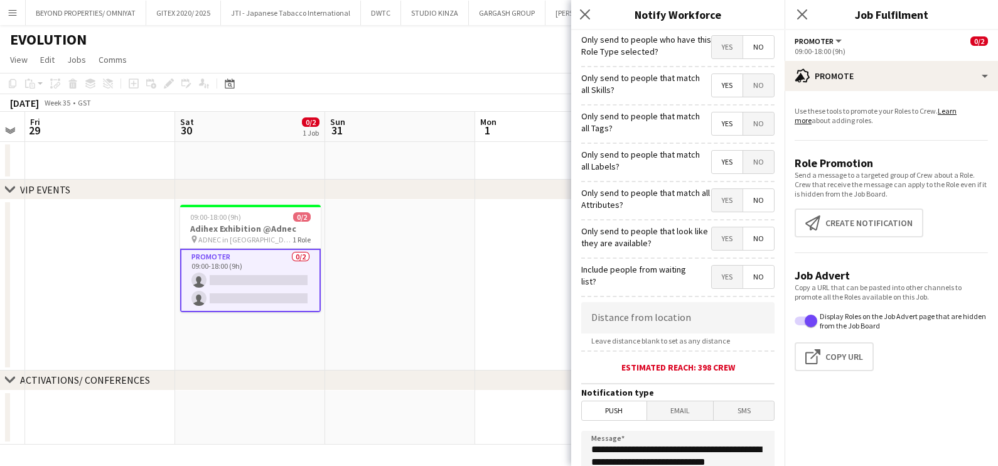
click at [718, 202] on span "Yes" at bounding box center [727, 200] width 31 height 23
click at [716, 235] on span "Yes" at bounding box center [727, 238] width 31 height 23
click at [683, 317] on input at bounding box center [677, 317] width 193 height 31
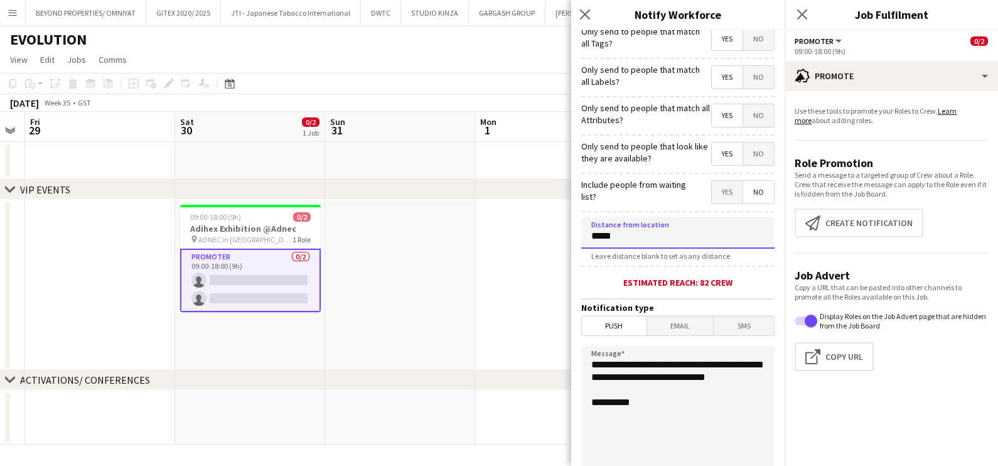
scroll to position [222, 0]
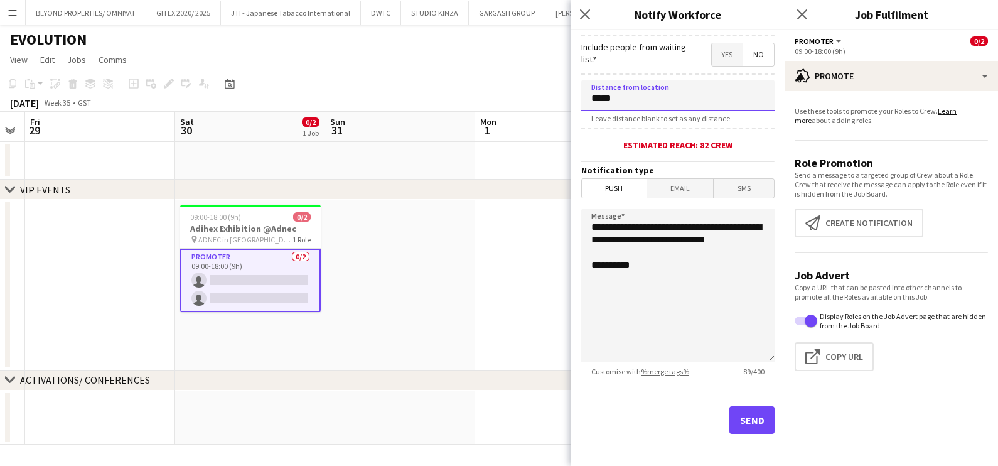
type input "*****"
click at [750, 425] on button "Send" at bounding box center [752, 420] width 45 height 28
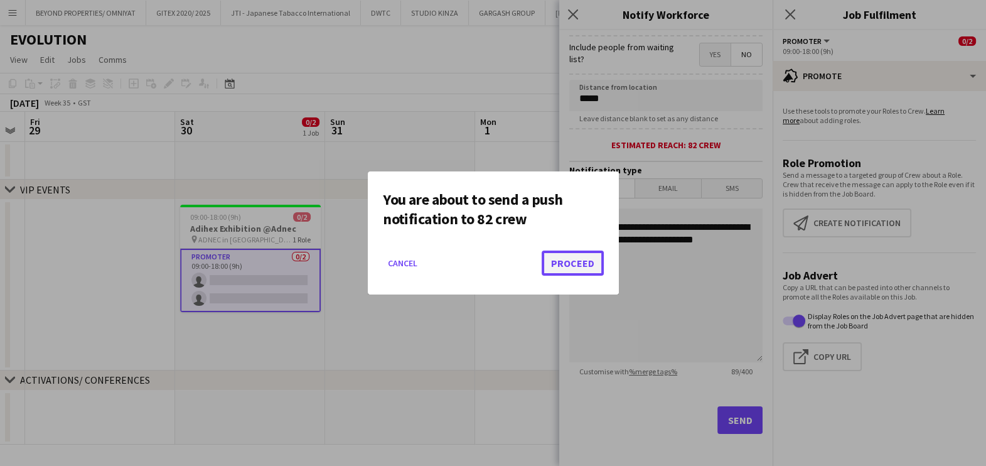
click at [582, 258] on button "Proceed" at bounding box center [573, 262] width 62 height 25
